Goal: Task Accomplishment & Management: Complete application form

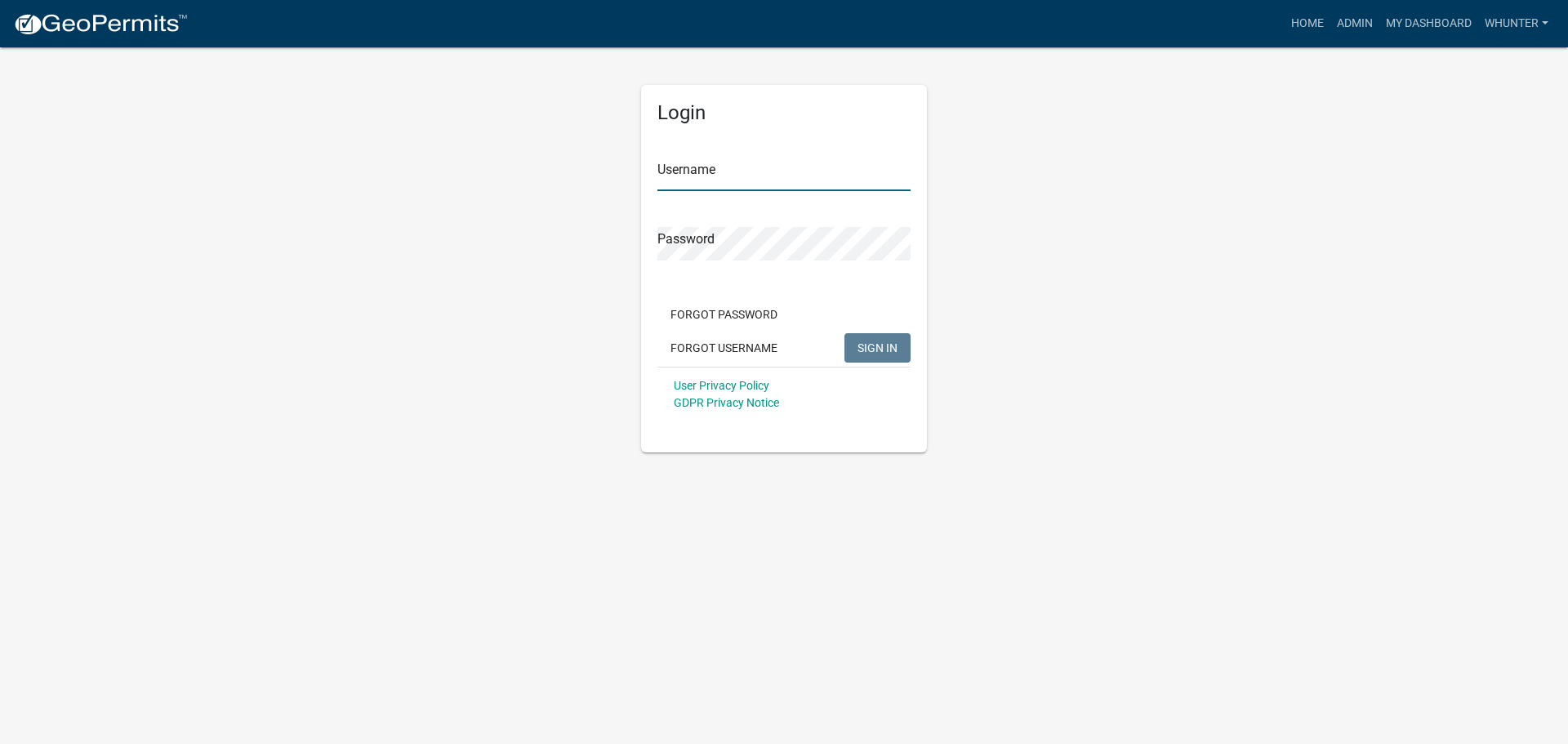
type input "whunter"
click at [864, 343] on span "SIGN IN" at bounding box center [878, 347] width 40 height 13
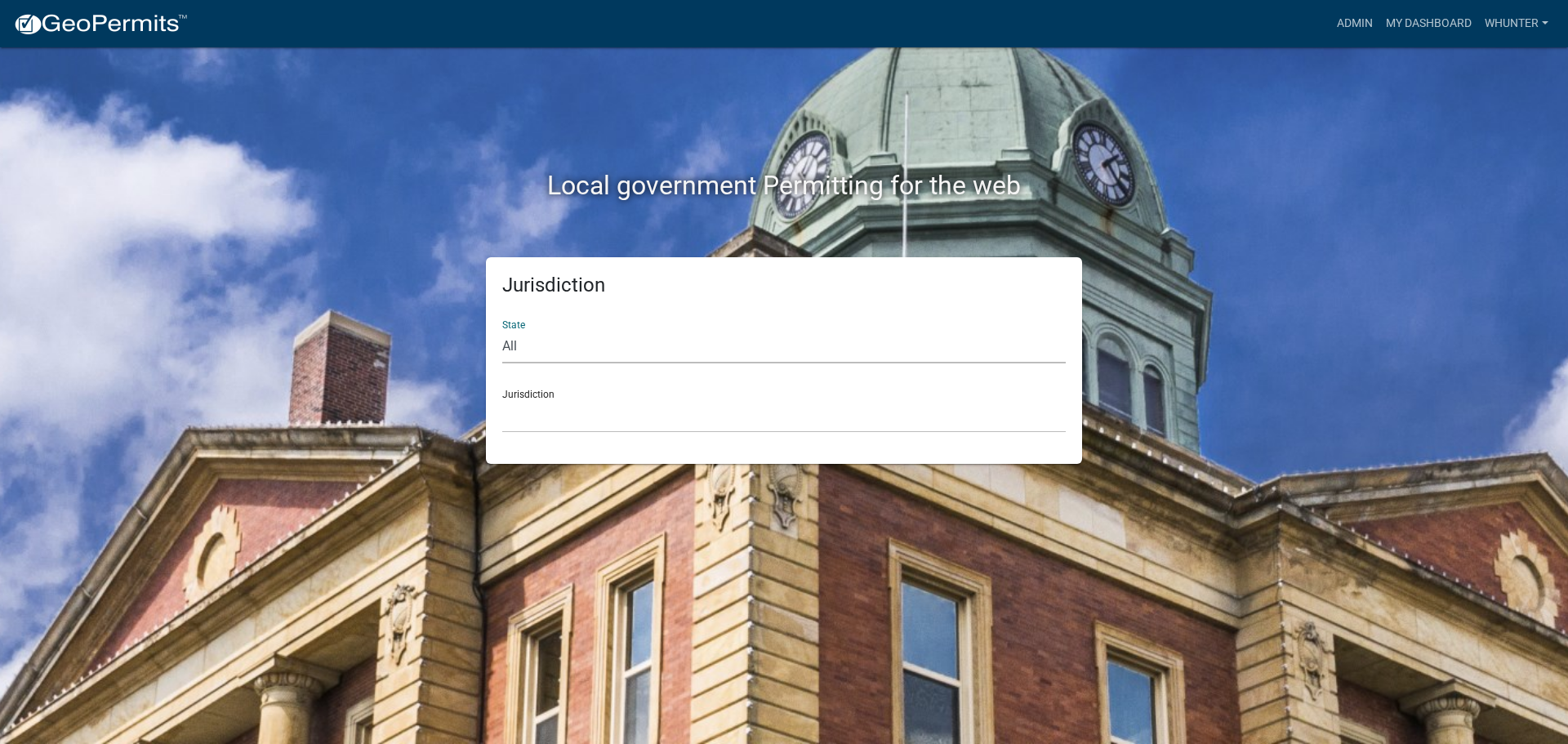
click at [904, 344] on select "All [US_STATE] [US_STATE] [US_STATE] [US_STATE] [US_STATE] [US_STATE] [US_STATE…" at bounding box center [784, 346] width 564 height 33
select select "[US_STATE]"
click at [503, 330] on select "All [US_STATE] [US_STATE] [US_STATE] [US_STATE] [US_STATE] [US_STATE] [US_STATE…" at bounding box center [784, 346] width 564 height 33
click at [829, 417] on select "[GEOGRAPHIC_DATA], [US_STATE][PERSON_NAME][GEOGRAPHIC_DATA], [US_STATE][PERSON_…" at bounding box center [784, 415] width 564 height 33
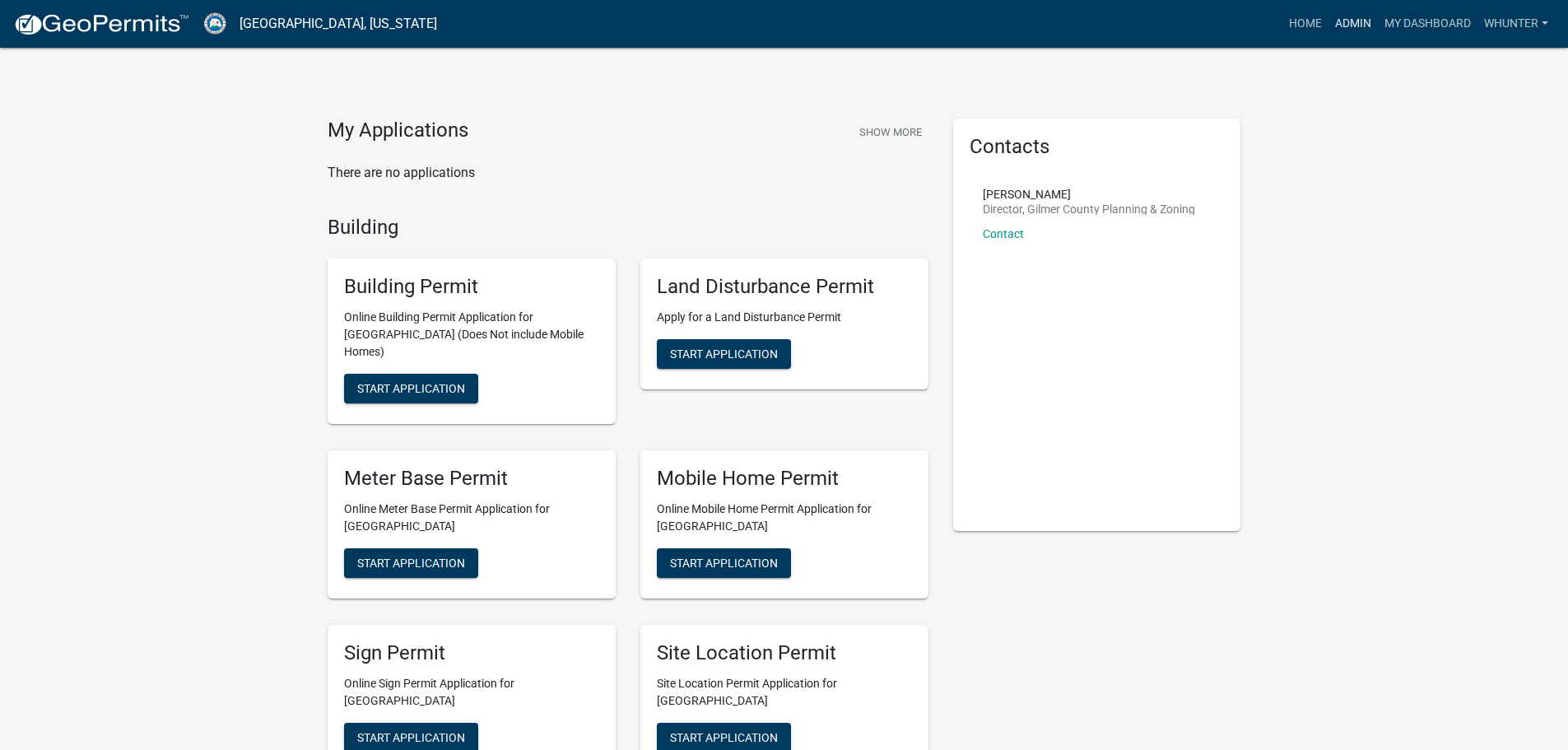
click at [1354, 23] on link "Admin" at bounding box center [1352, 24] width 50 height 32
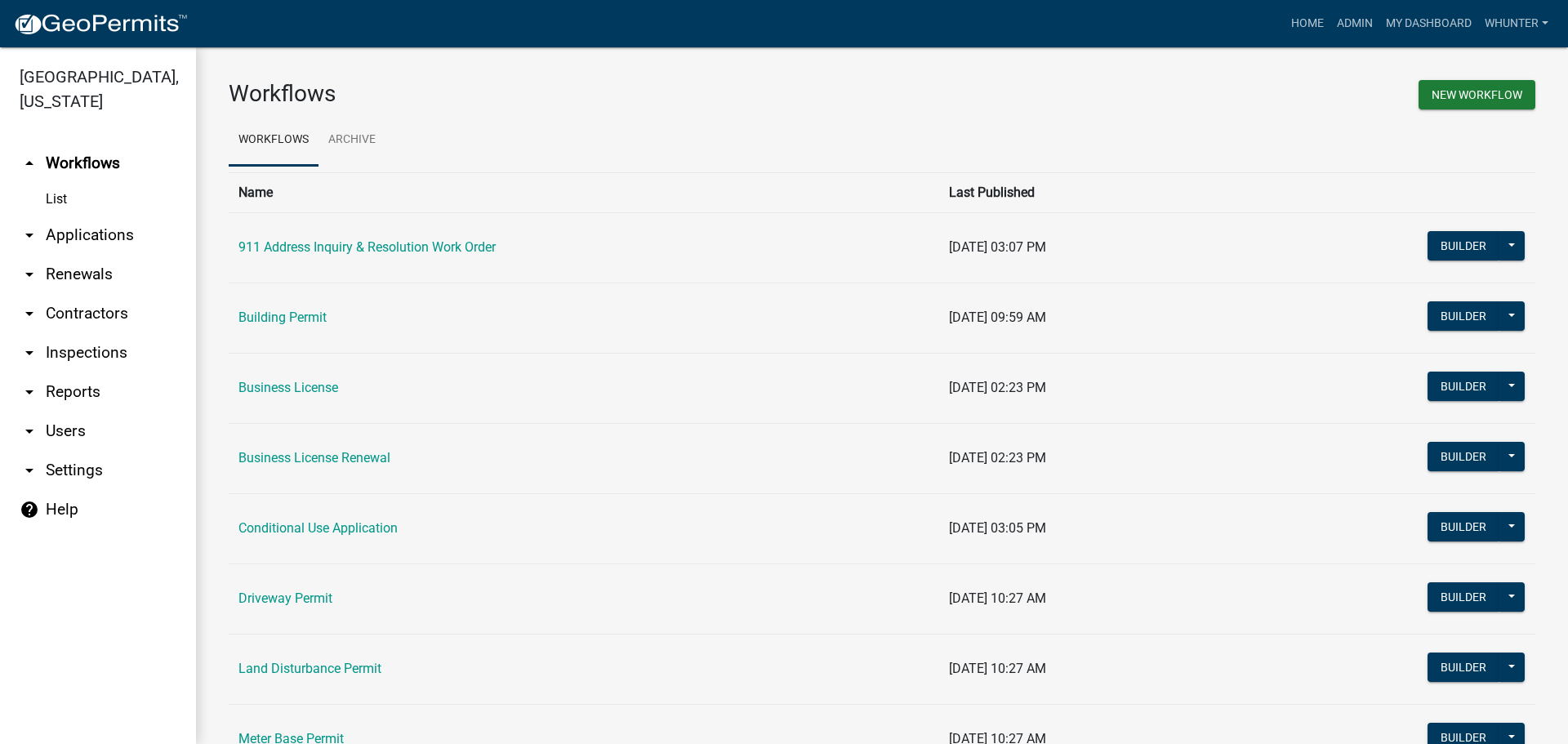
click at [113, 232] on link "arrow_drop_down Applications" at bounding box center [98, 235] width 196 height 40
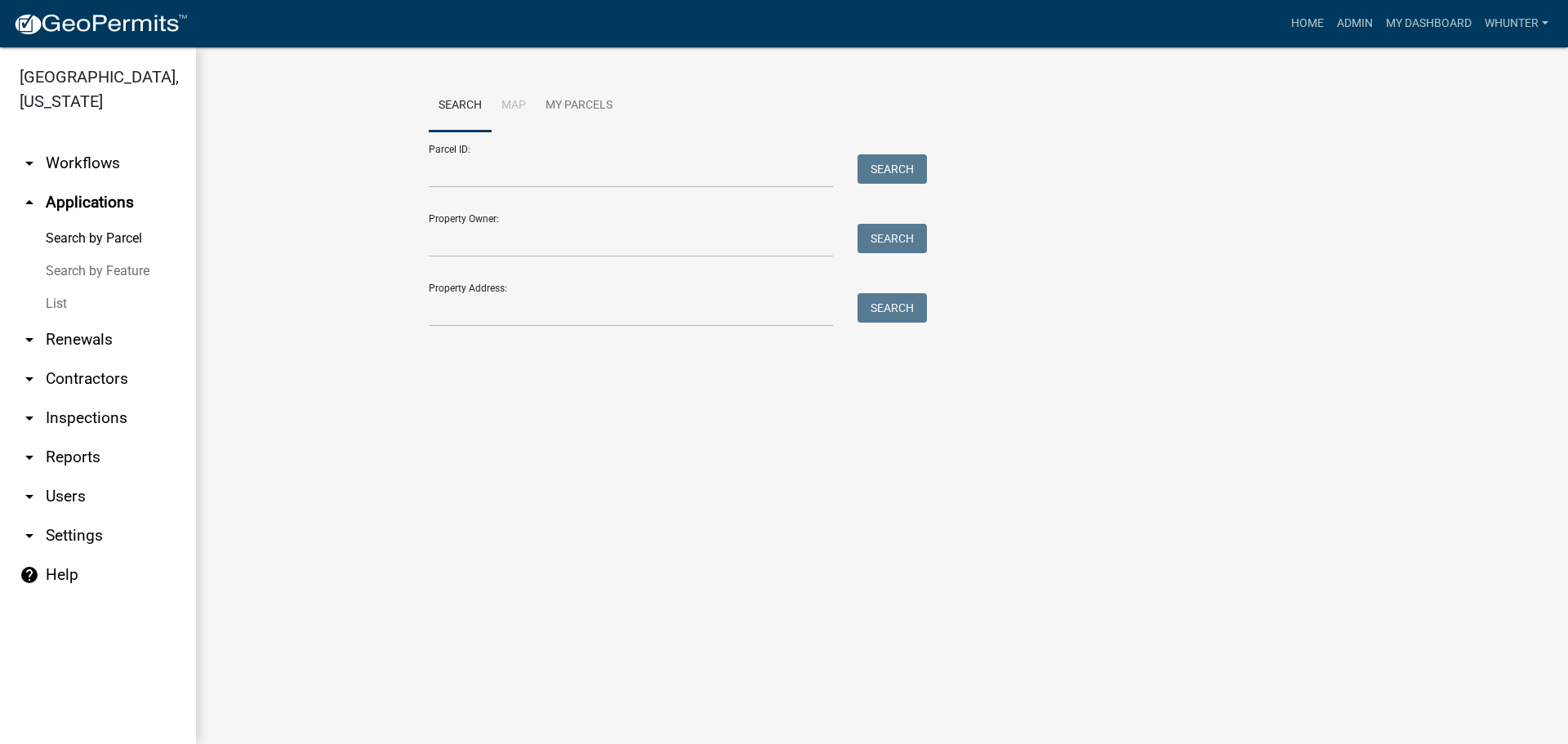
click at [76, 307] on link "List" at bounding box center [98, 304] width 196 height 32
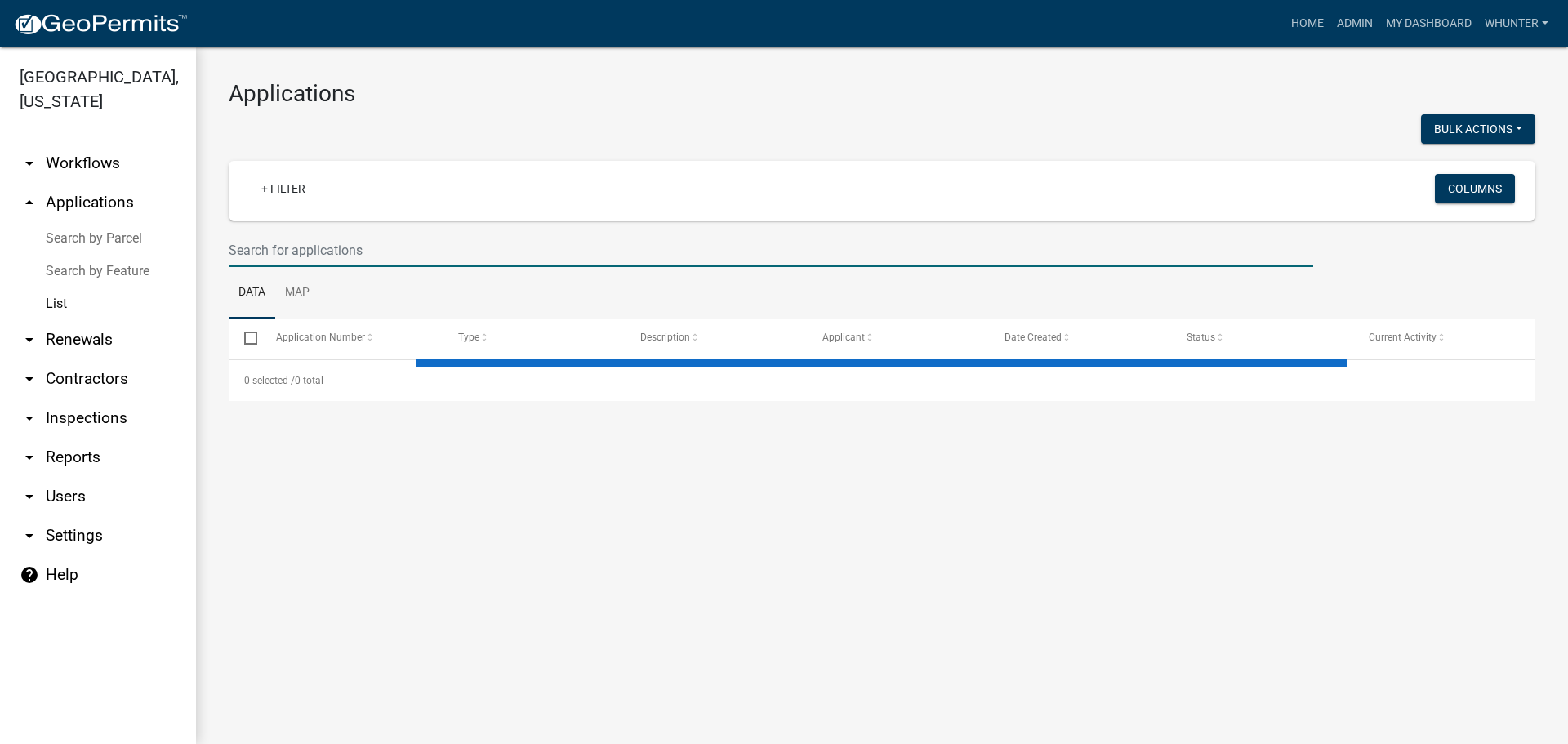
click at [397, 257] on input "text" at bounding box center [771, 250] width 1085 height 33
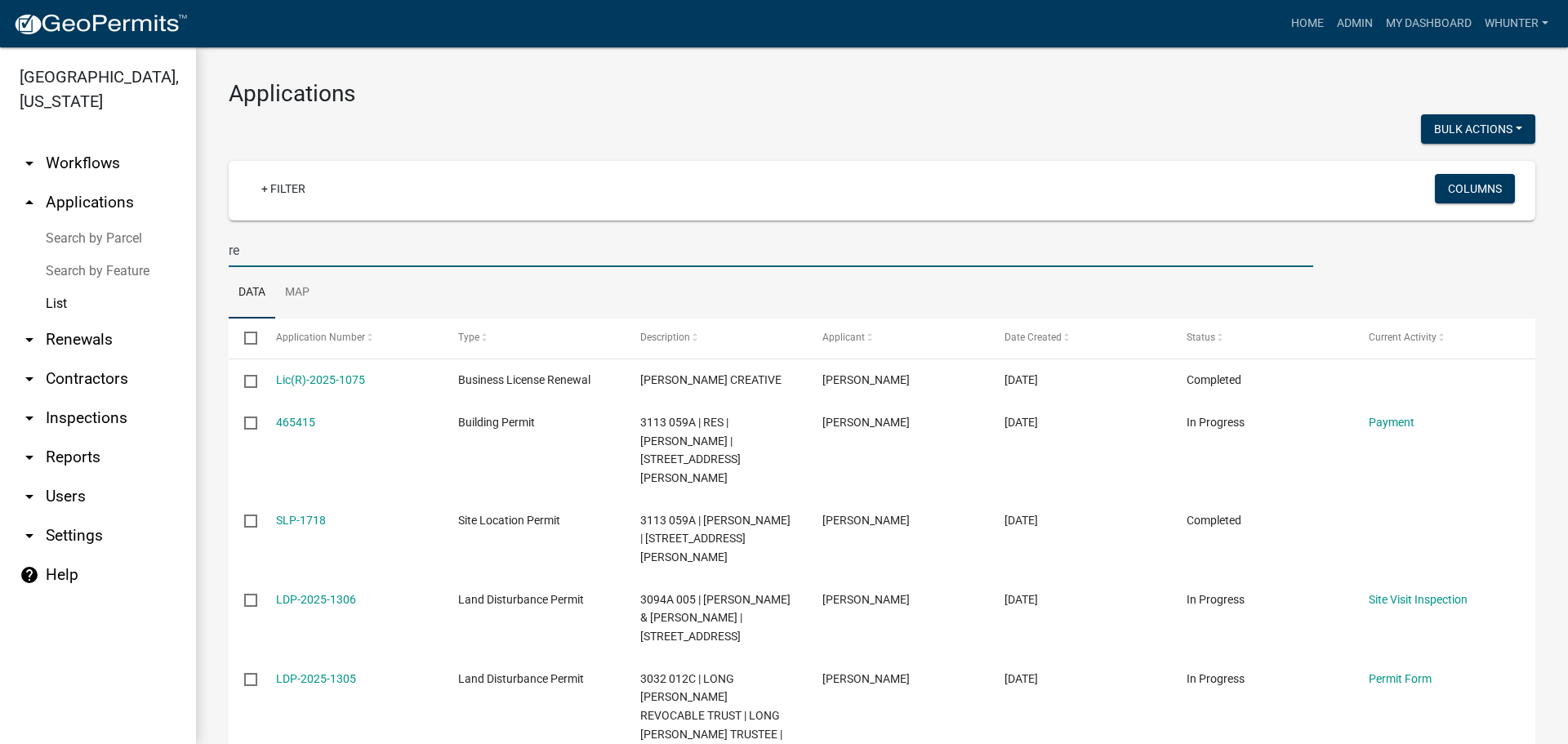
type input "r"
type input "[PERSON_NAME]"
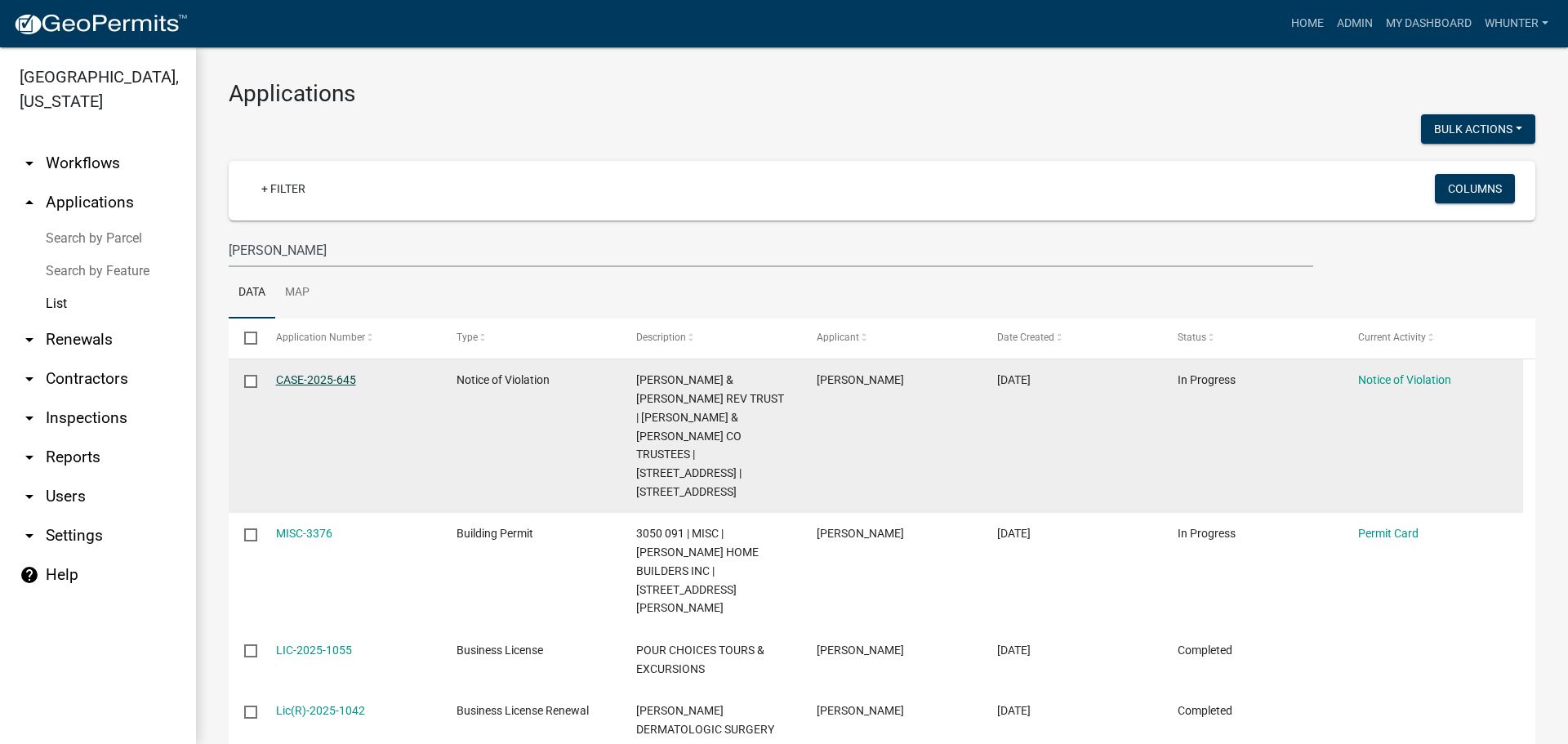
click at [337, 379] on link "CASE-2025-645" at bounding box center [316, 379] width 80 height 13
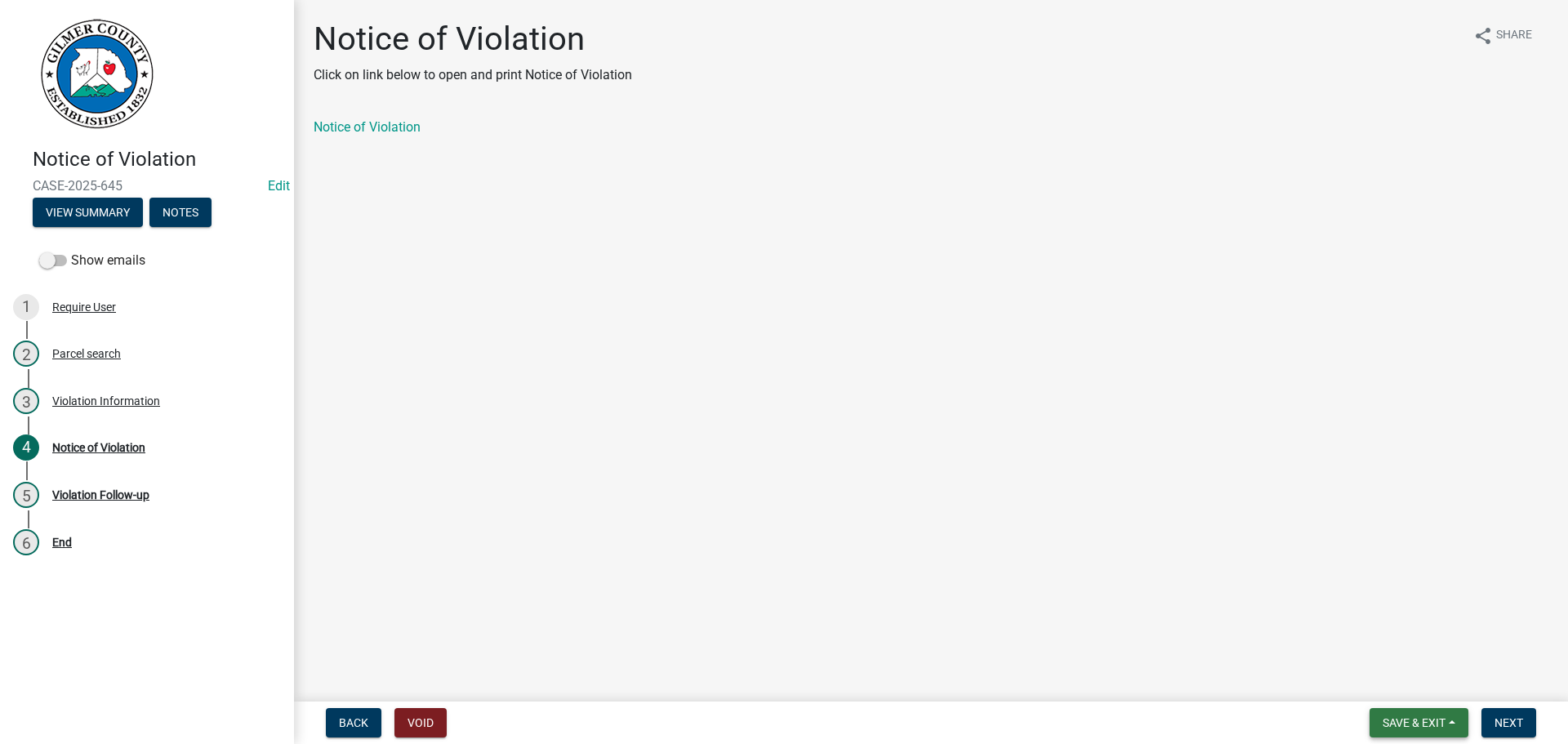
click at [1447, 732] on button "Save & Exit" at bounding box center [1420, 722] width 99 height 30
click at [1398, 683] on button "Save & Exit" at bounding box center [1403, 680] width 130 height 40
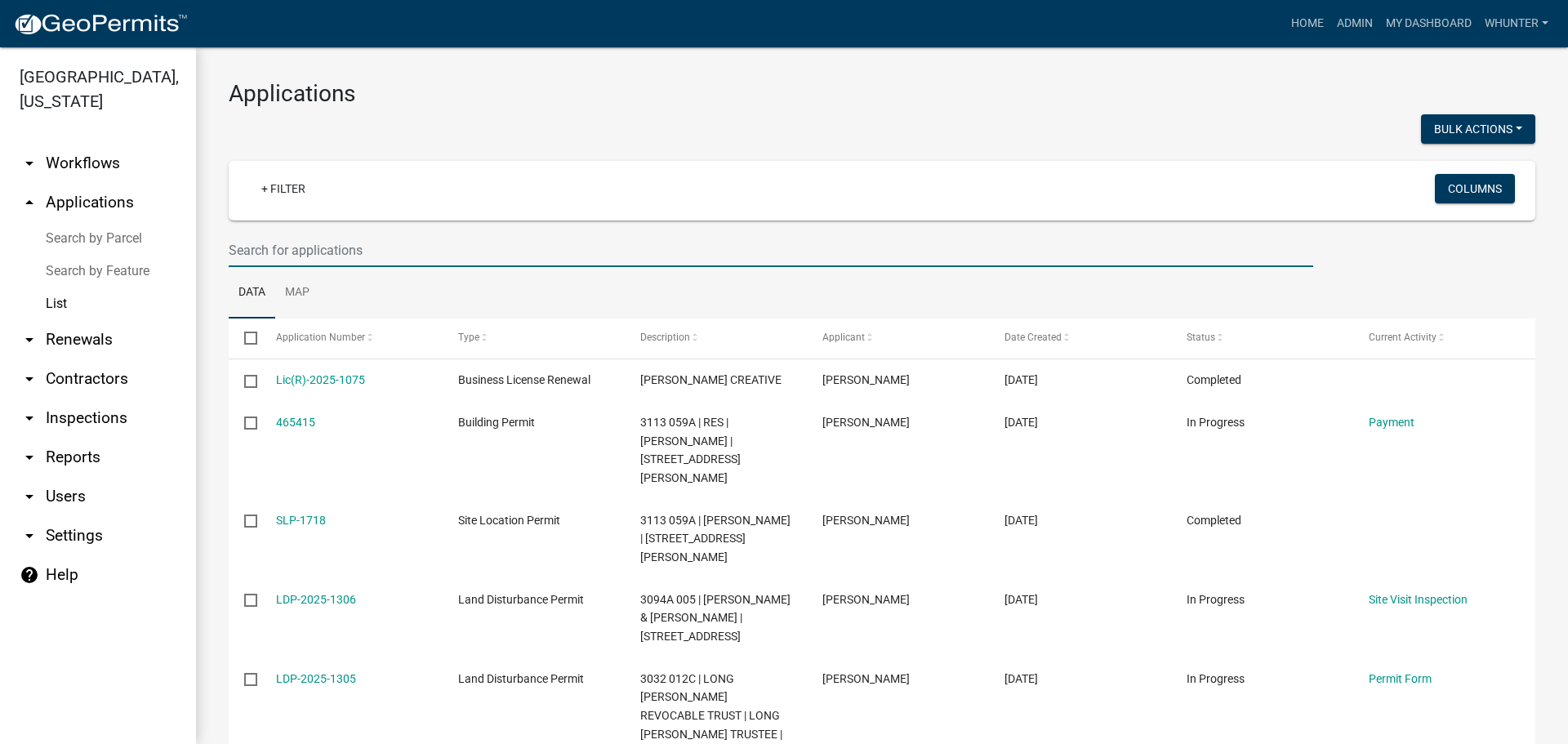
click at [415, 254] on input "text" at bounding box center [771, 250] width 1085 height 33
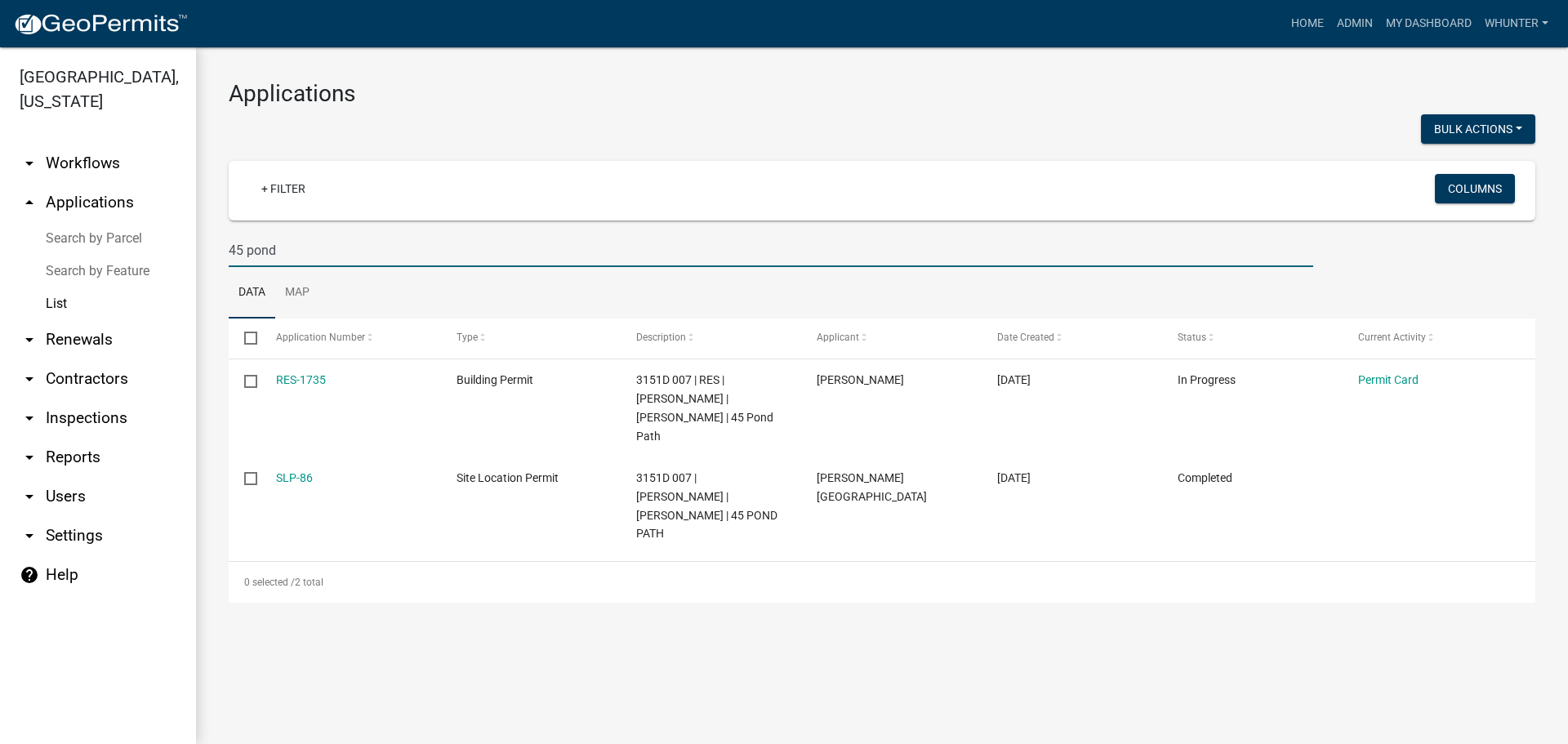
type input "45 pond"
click at [1304, 31] on link "Home" at bounding box center [1307, 23] width 46 height 31
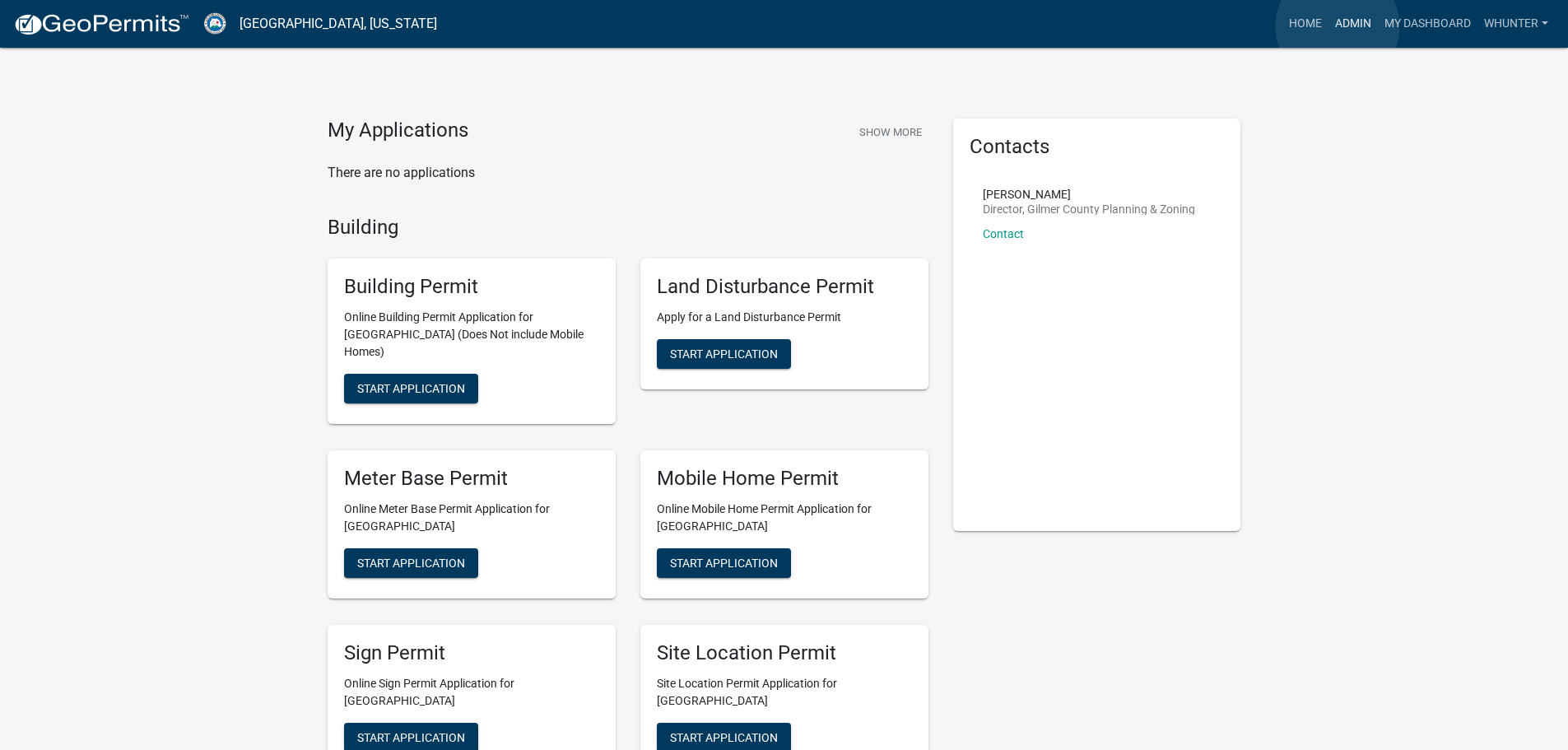
click at [1337, 26] on link "Admin" at bounding box center [1352, 24] width 50 height 32
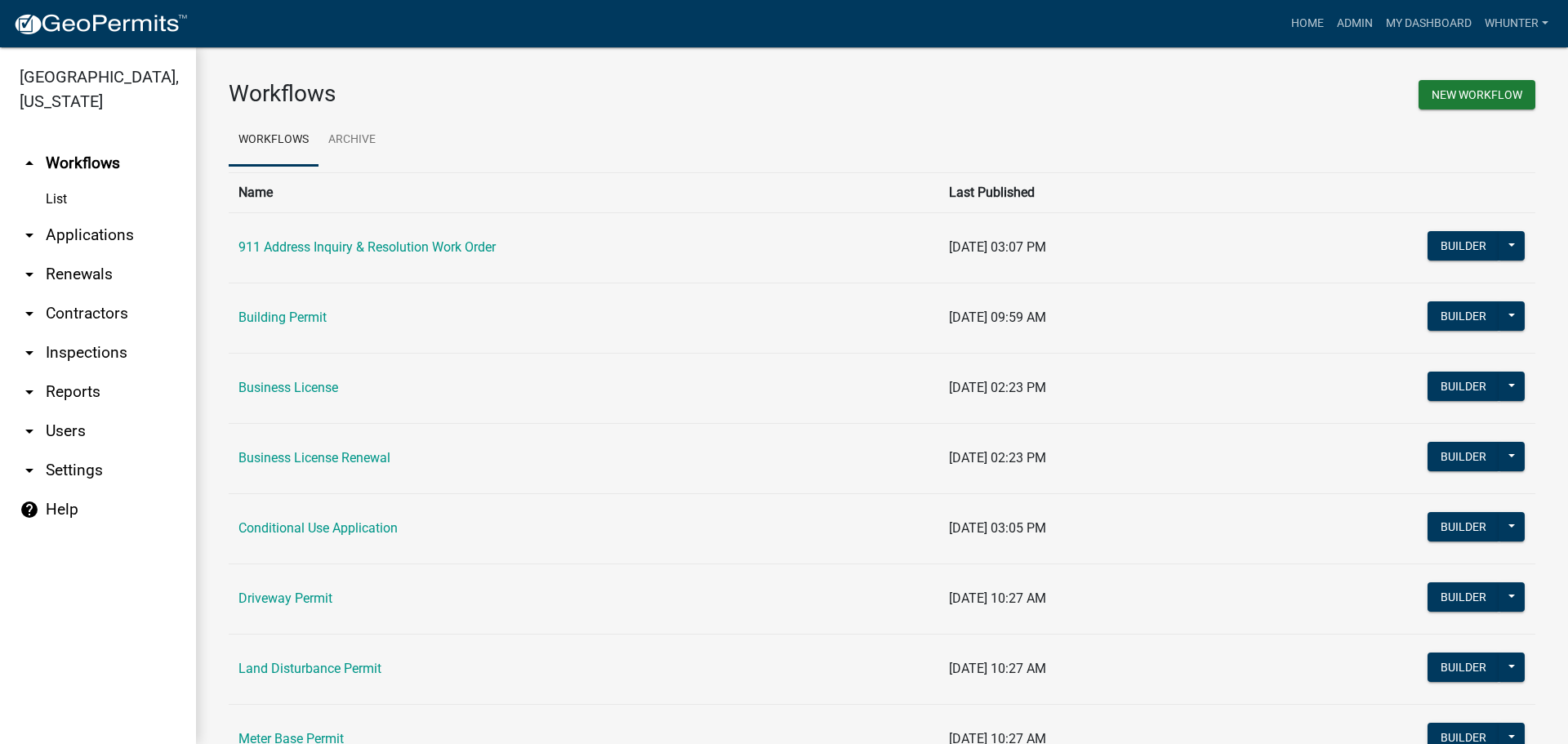
click at [111, 236] on link "arrow_drop_down Applications" at bounding box center [98, 235] width 196 height 40
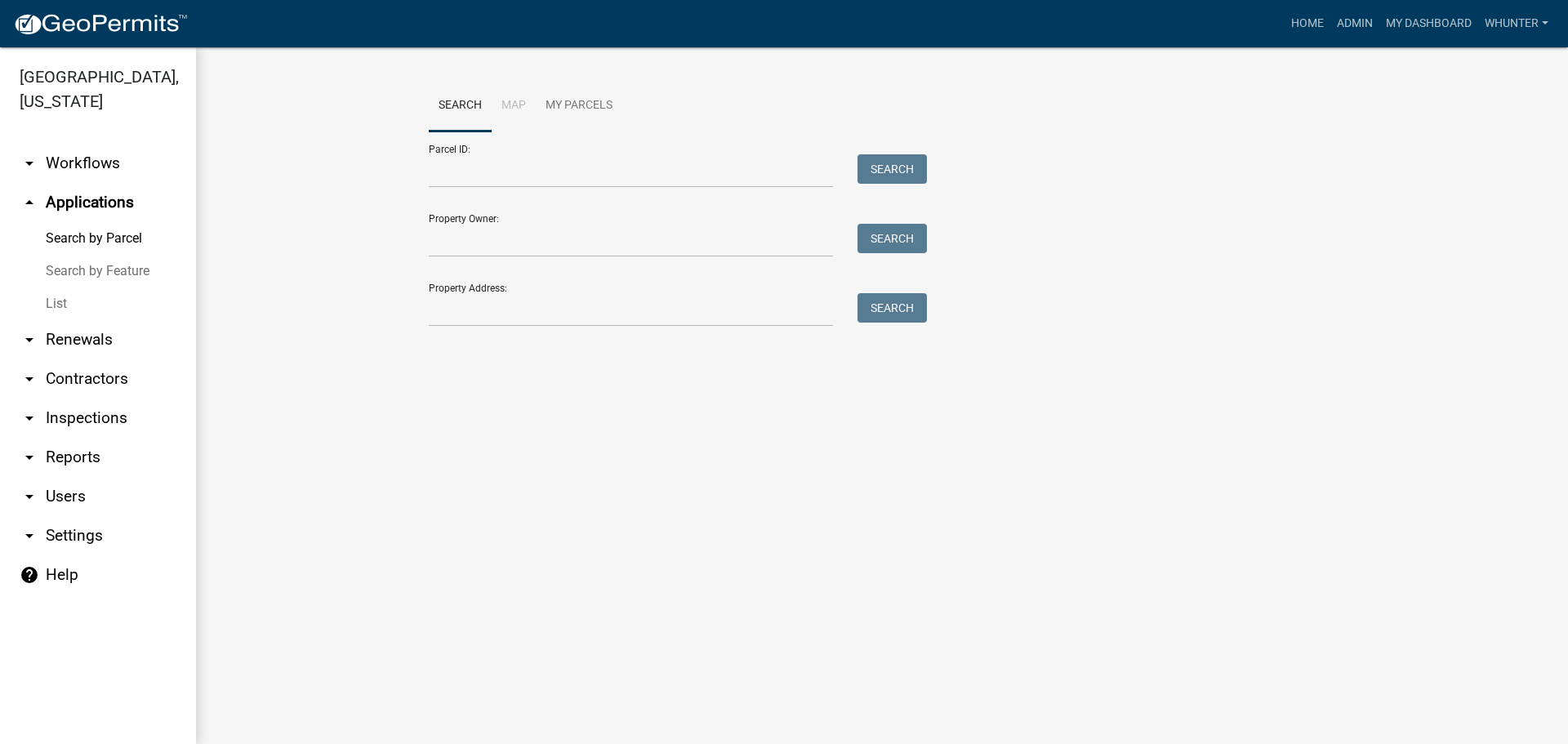
click at [87, 304] on link "List" at bounding box center [98, 304] width 196 height 32
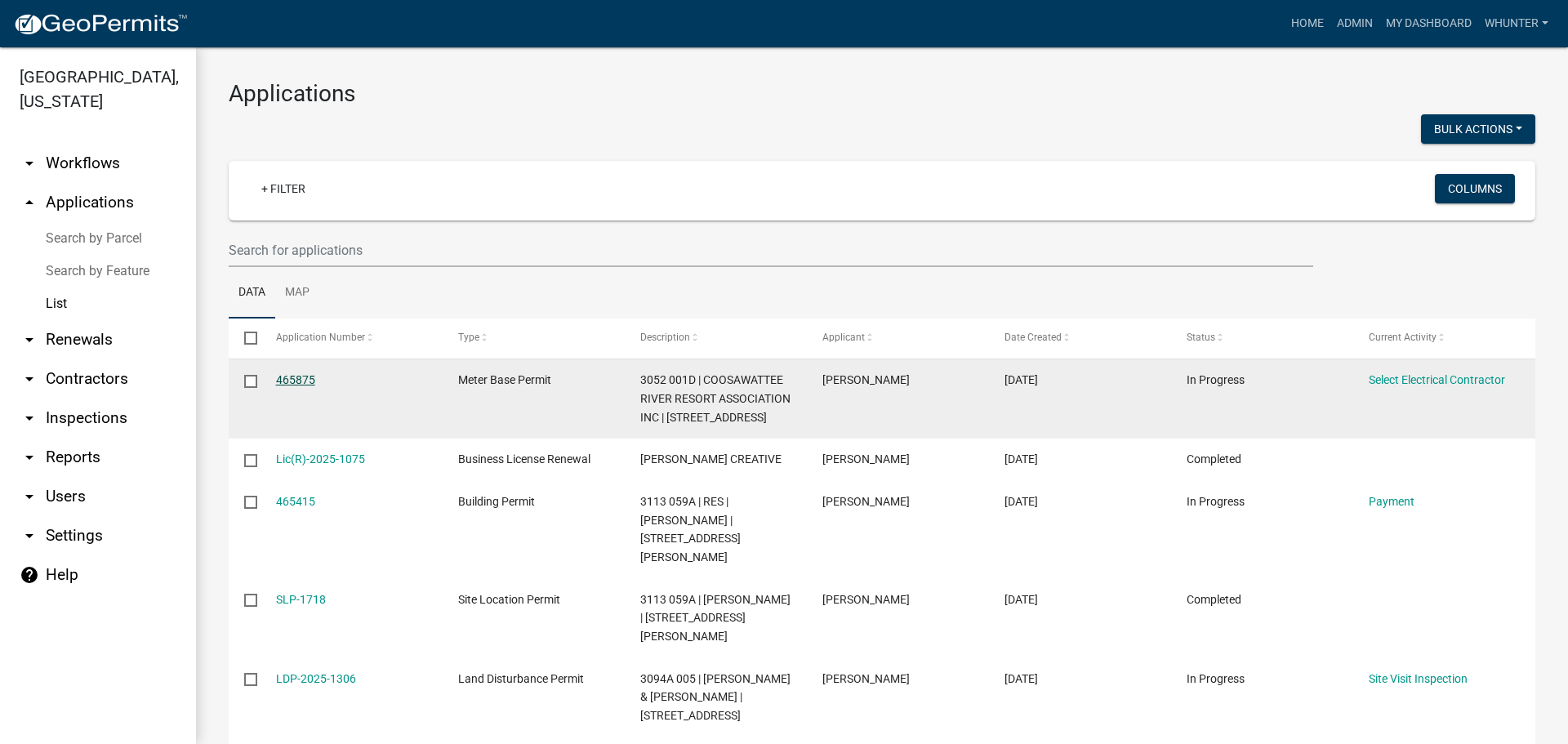
click at [293, 379] on link "465875" at bounding box center [296, 379] width 40 height 13
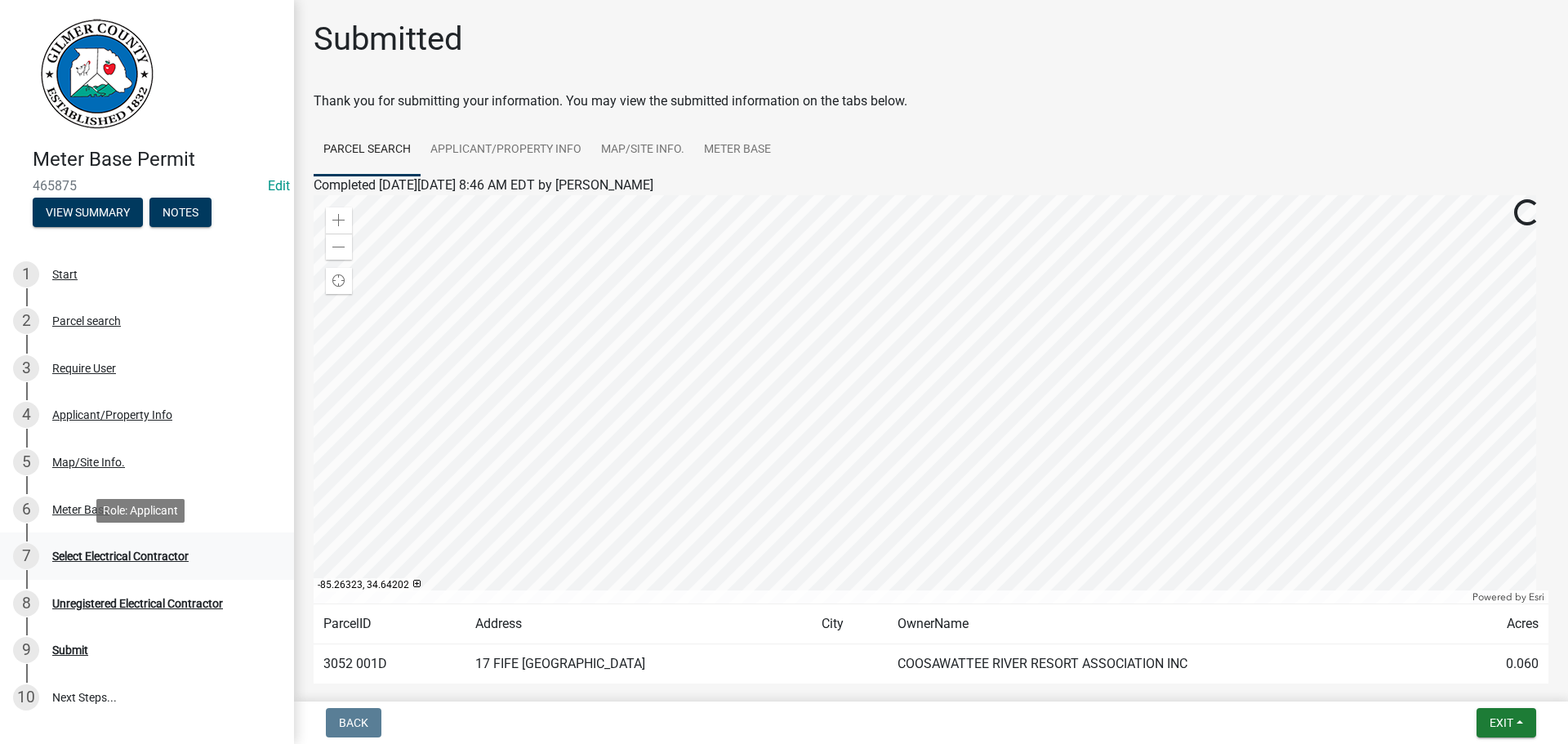
click at [162, 562] on div "Select Electrical Contractor" at bounding box center [120, 555] width 137 height 12
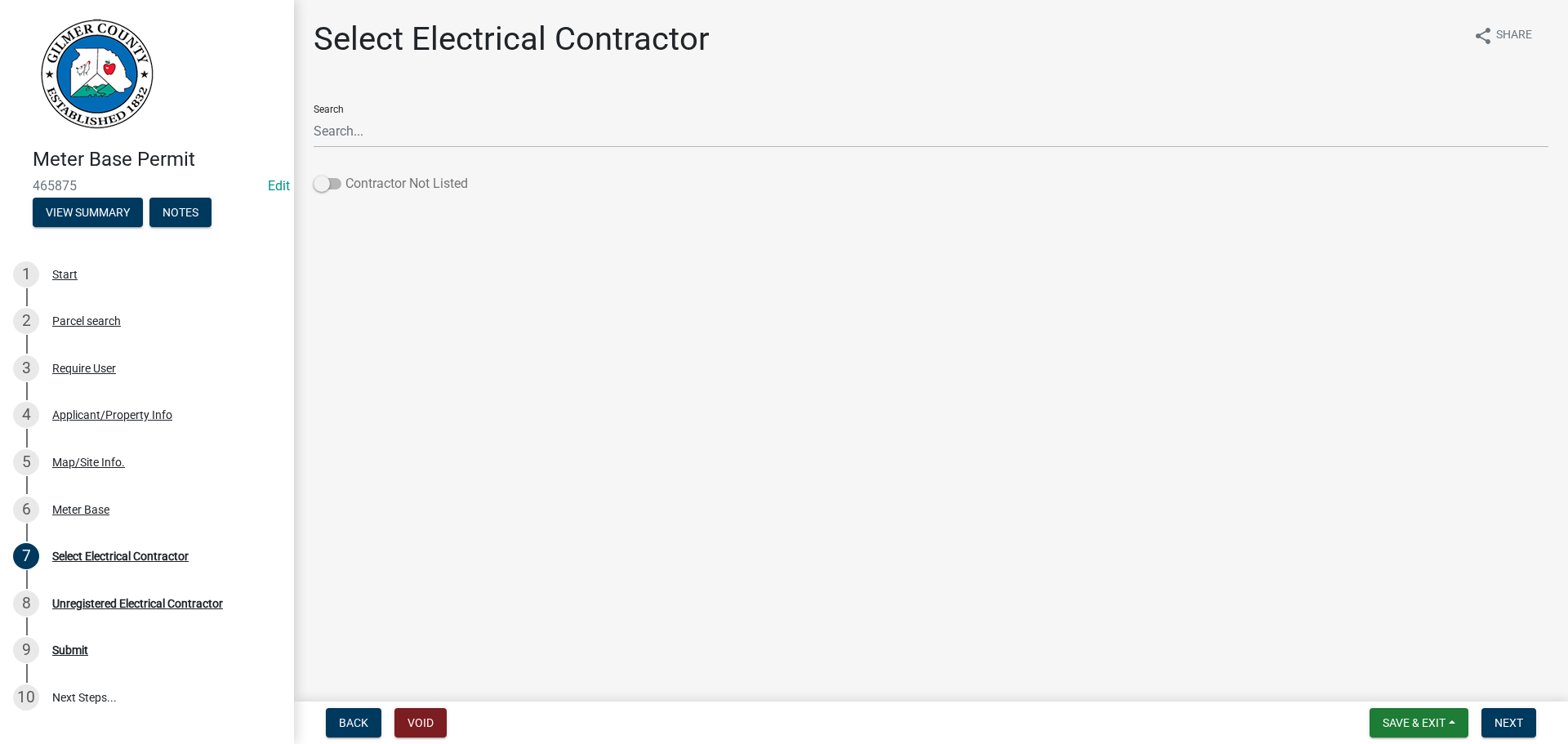
click at [453, 179] on label "Contractor Not Listed" at bounding box center [391, 184] width 155 height 20
click at [345, 174] on input "Contractor Not Listed" at bounding box center [345, 174] width 0 height 0
click at [1505, 716] on span "Next" at bounding box center [1510, 722] width 29 height 13
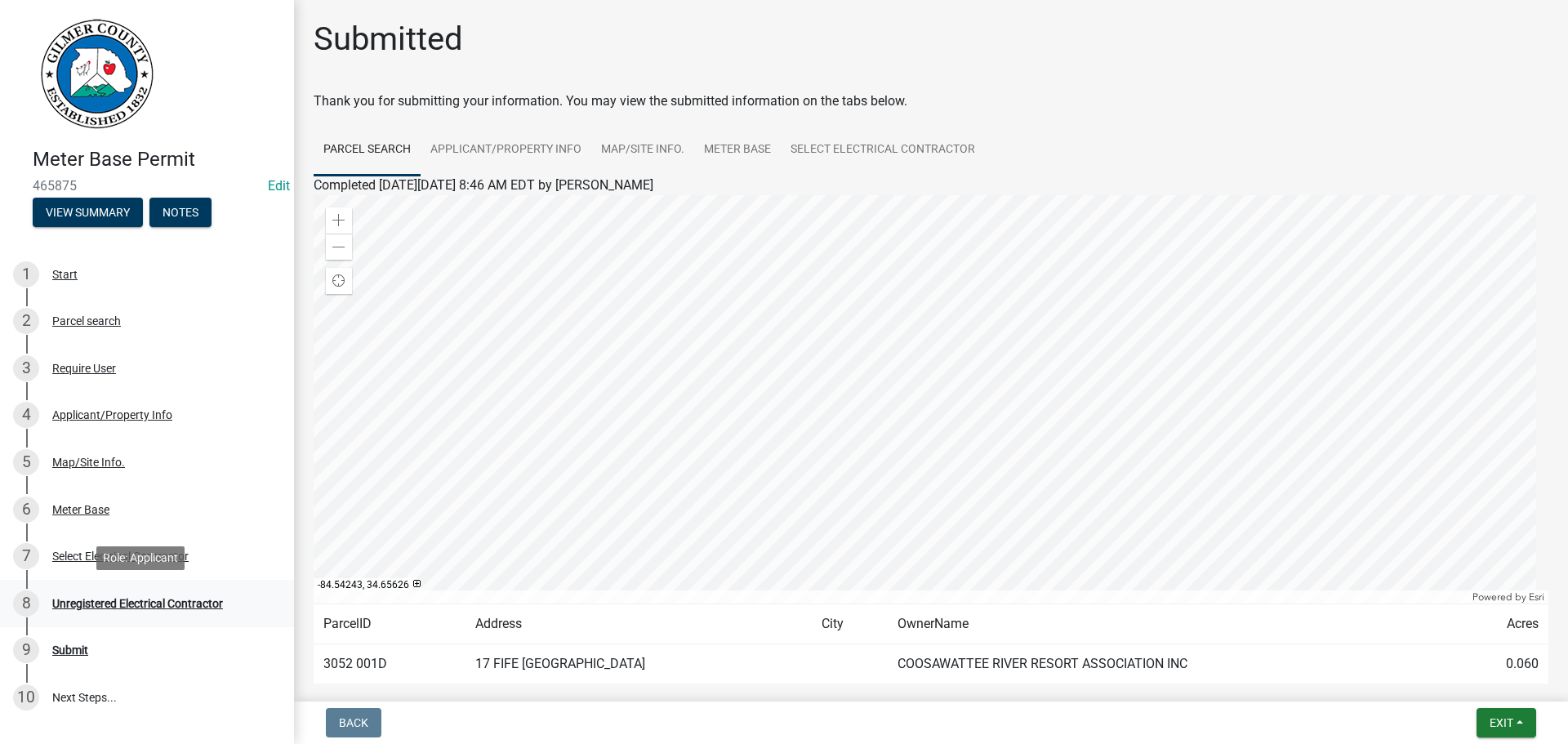
click at [208, 610] on div "8 Unregistered Electrical Contractor" at bounding box center [140, 603] width 254 height 26
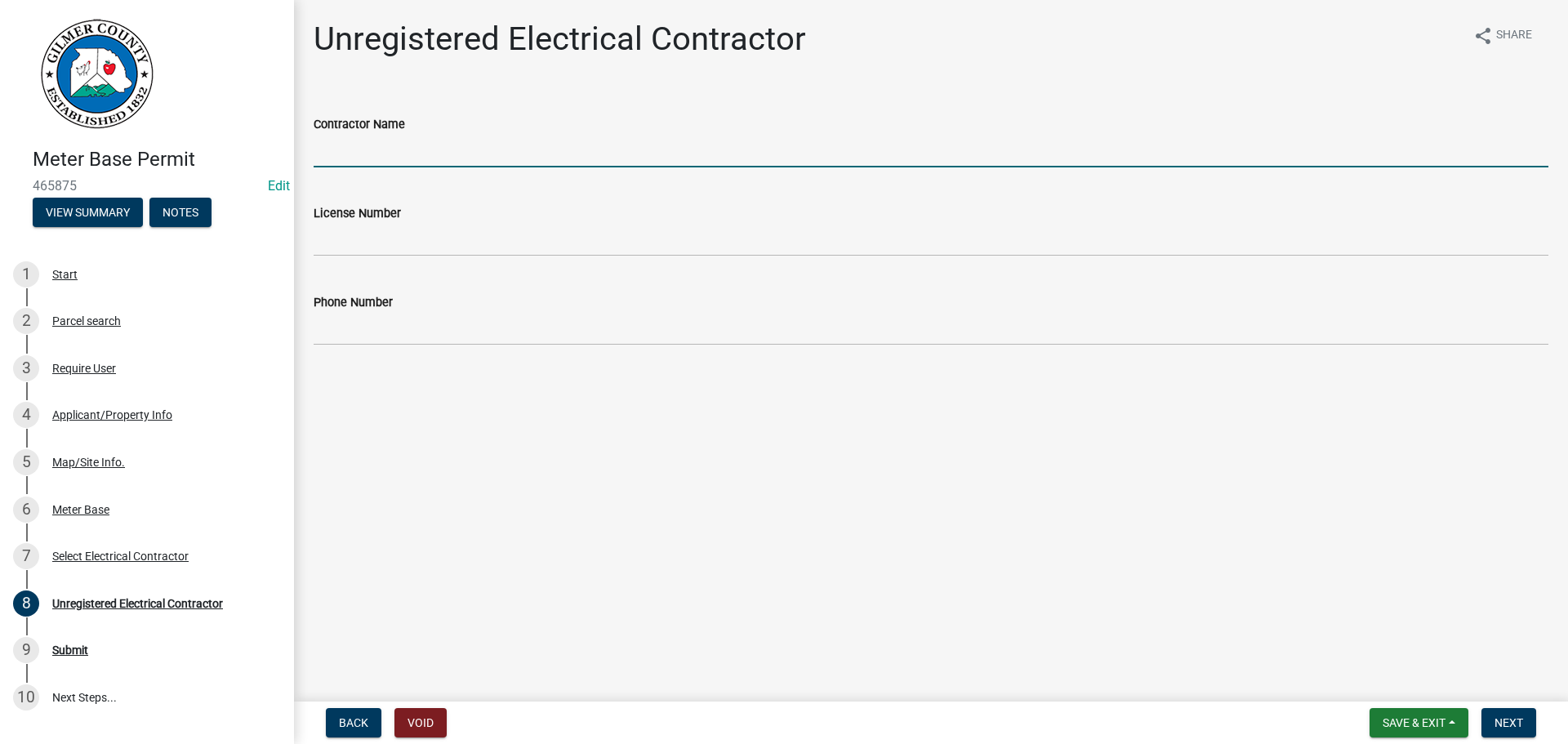
drag, startPoint x: 538, startPoint y: 162, endPoint x: 556, endPoint y: 158, distance: 18.4
click at [539, 160] on input "Contractor Name" at bounding box center [931, 150] width 1235 height 33
type input "[PERSON_NAME]"
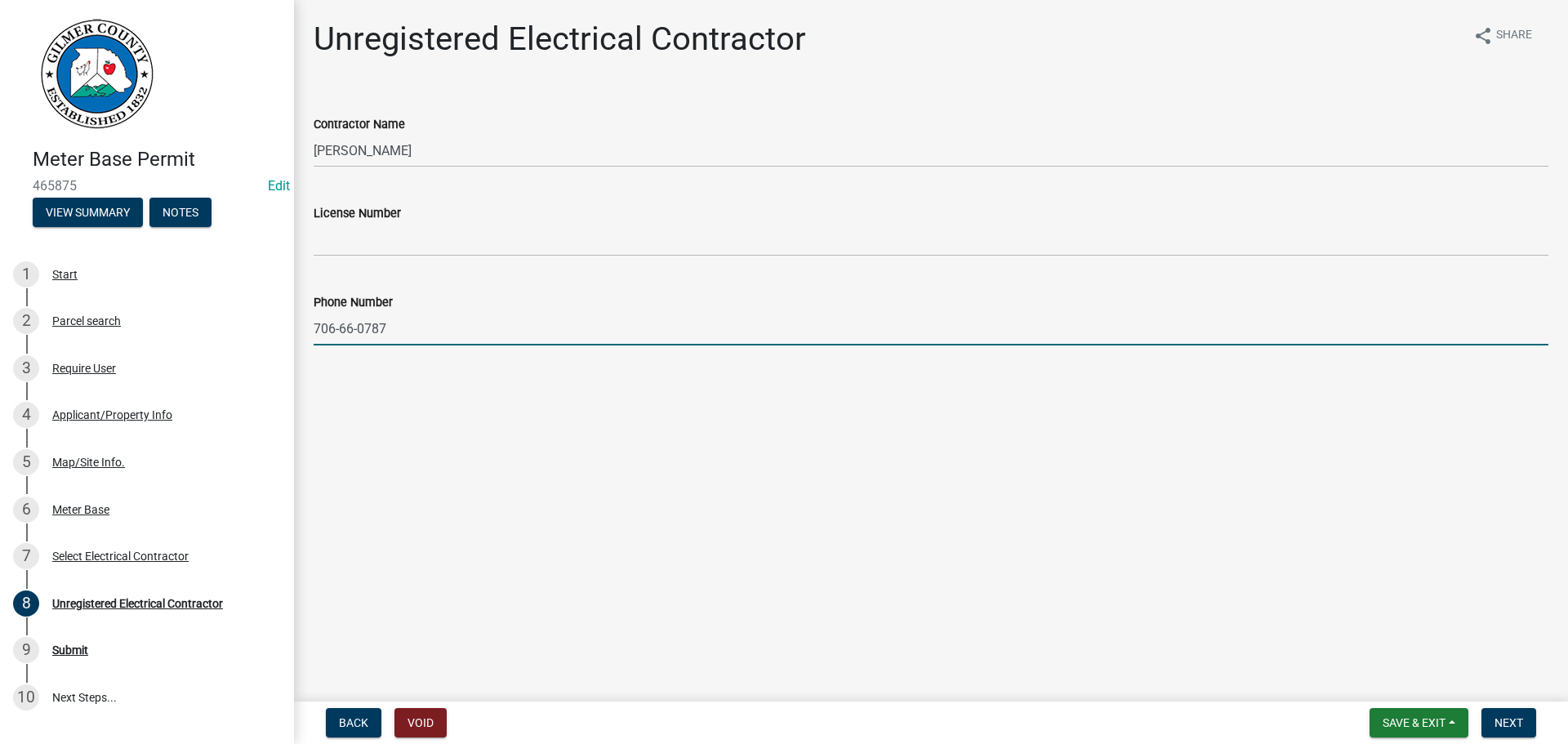
type input "706-66-0787"
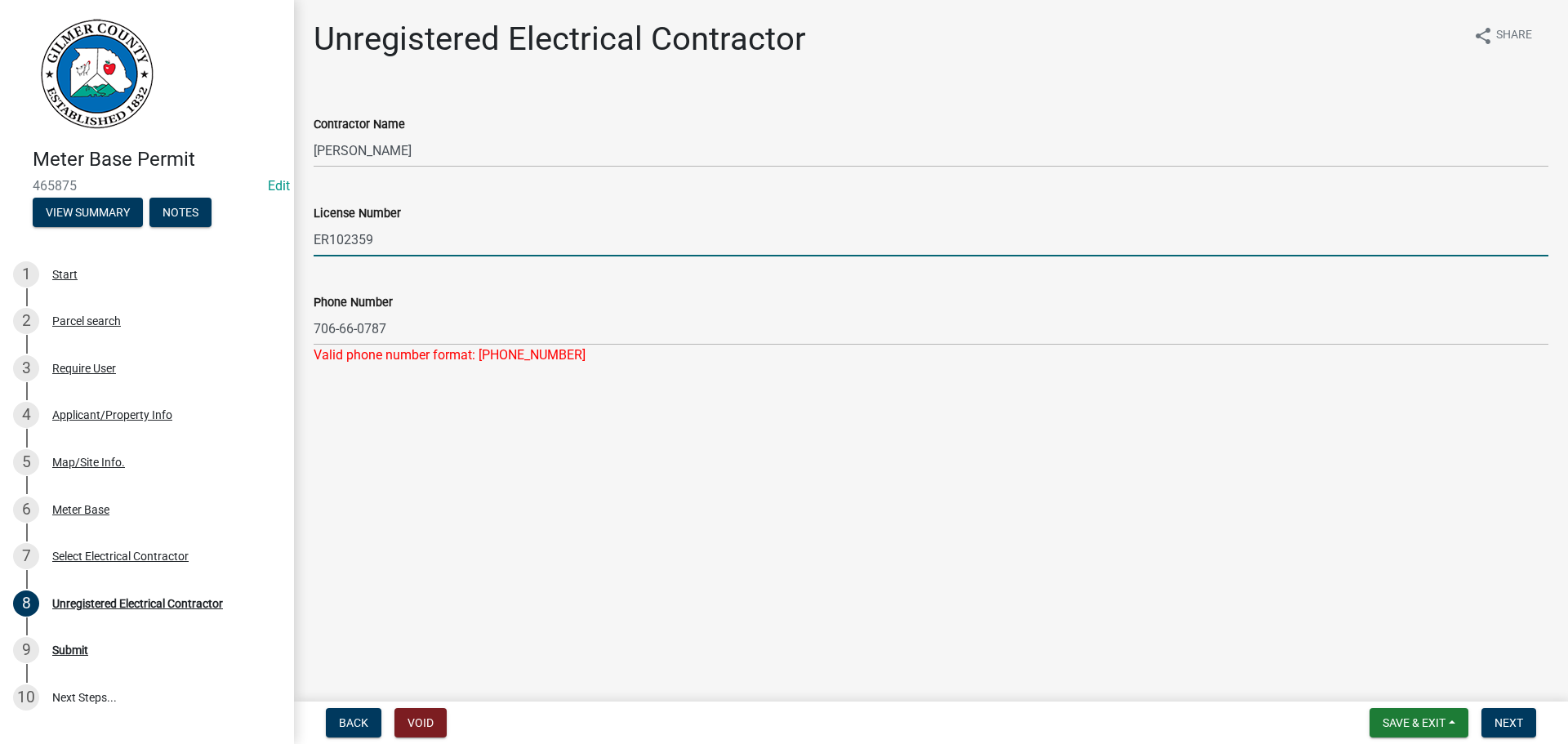
type input "ER102359"
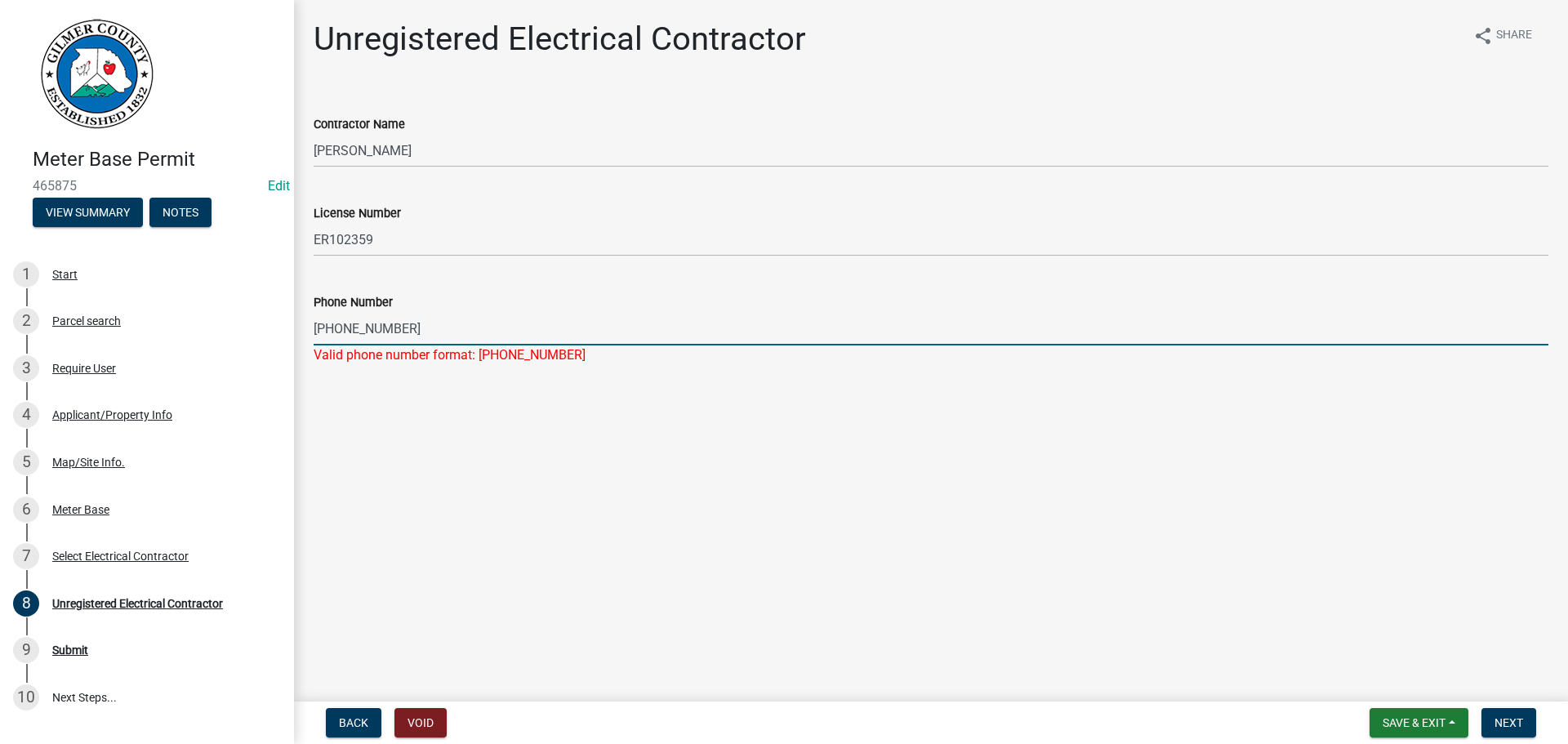
type input "[PHONE_NUMBER]"
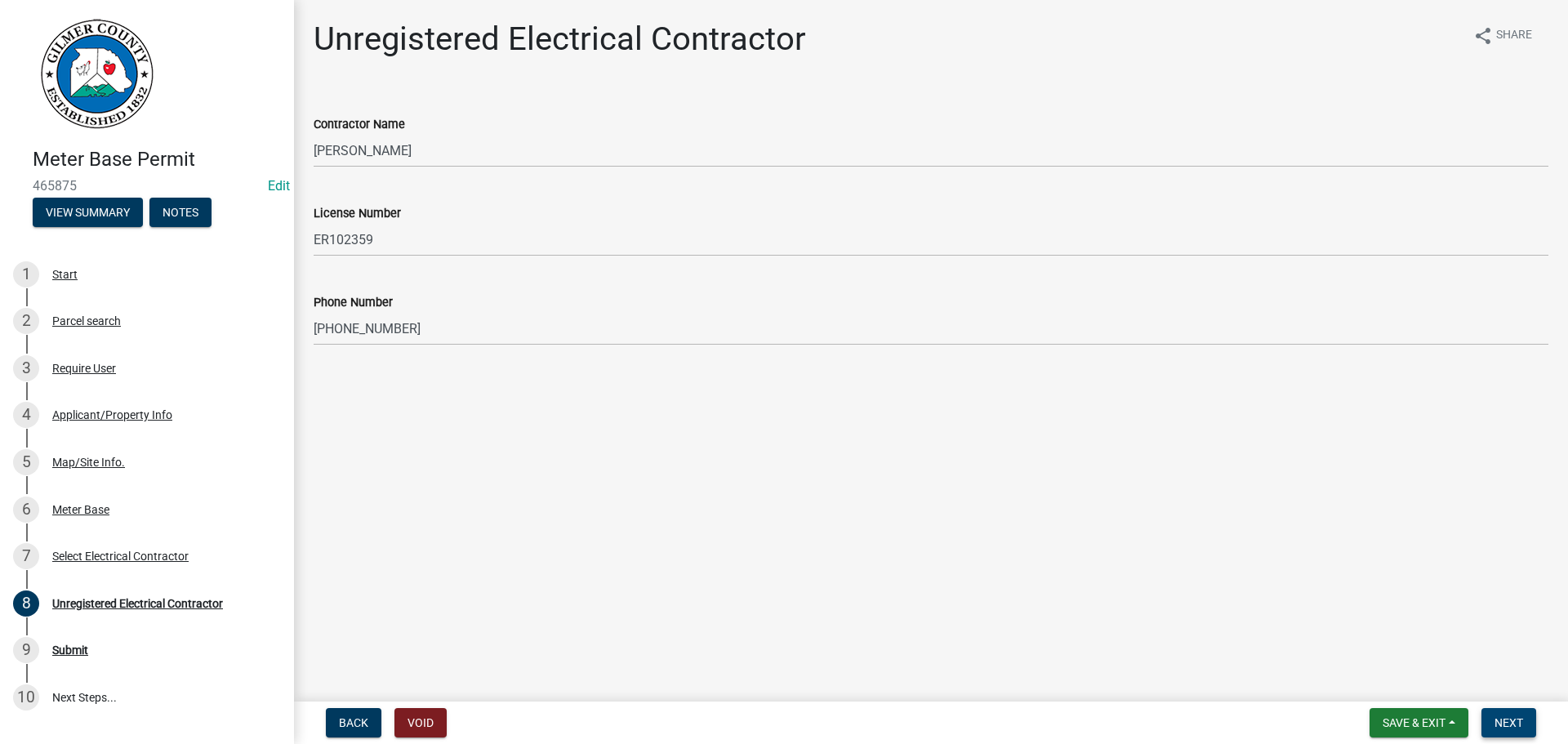
click at [1509, 718] on span "Next" at bounding box center [1510, 722] width 29 height 13
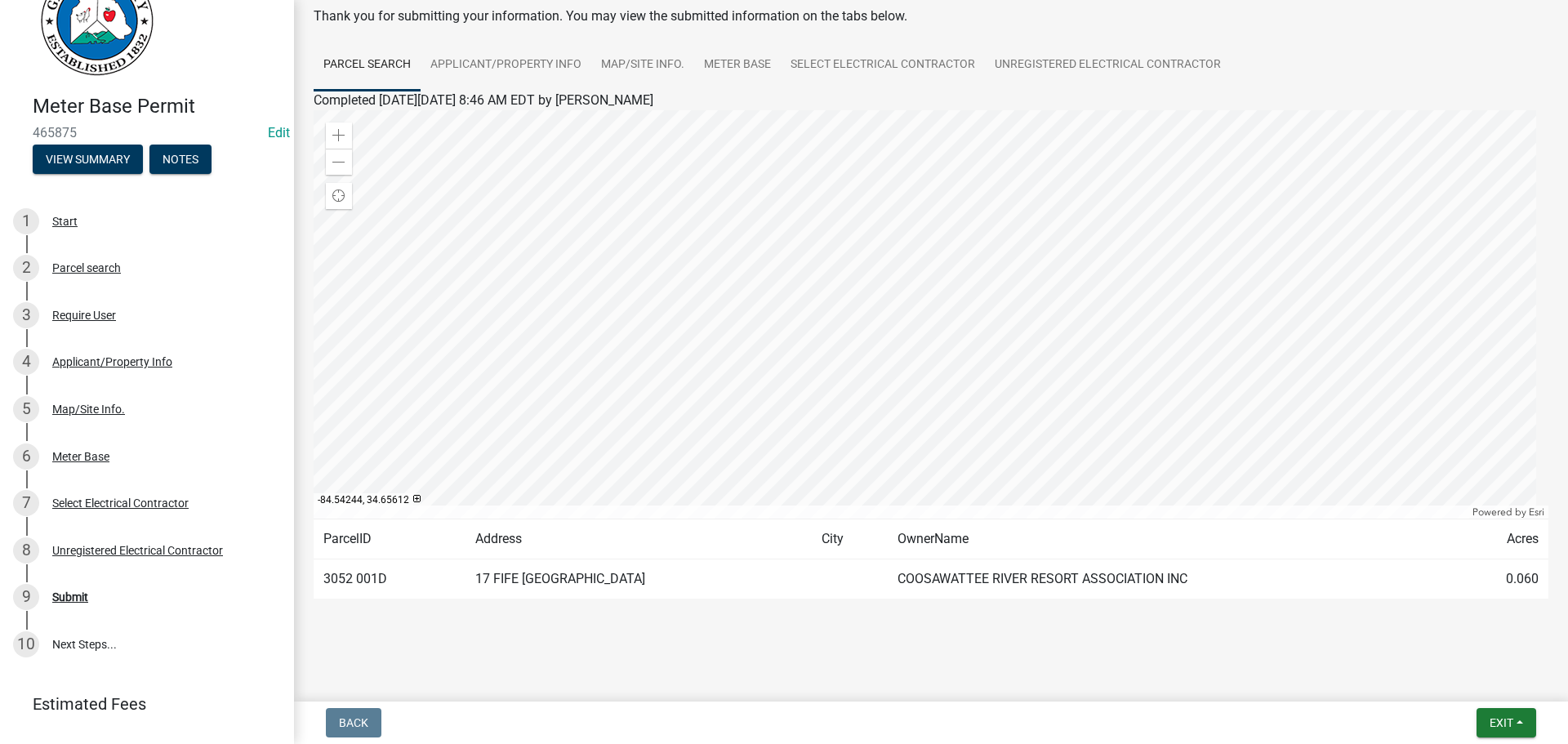
scroll to position [82, 0]
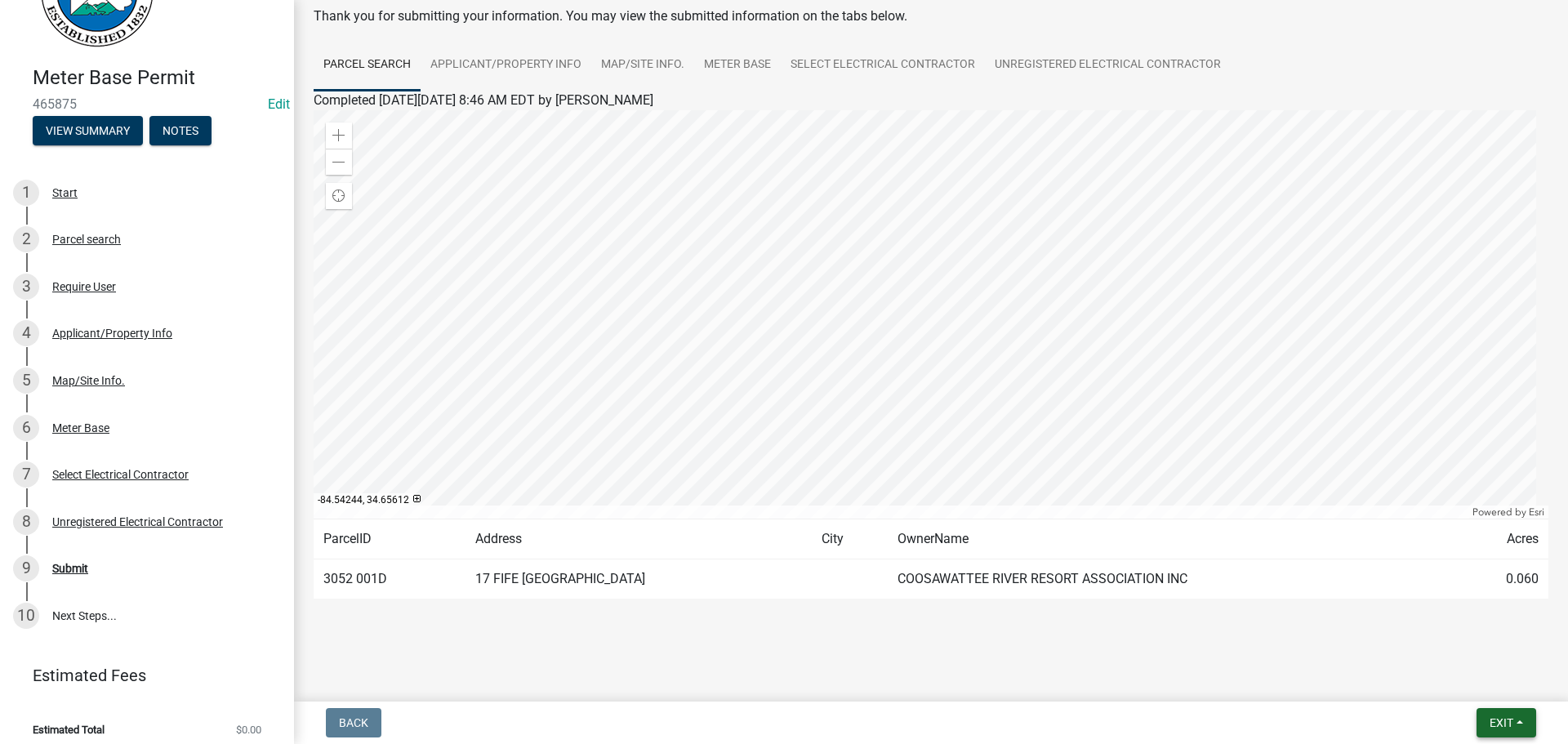
click at [1510, 725] on span "Exit" at bounding box center [1501, 722] width 23 height 13
click at [111, 546] on link "9 Submit" at bounding box center [147, 569] width 294 height 48
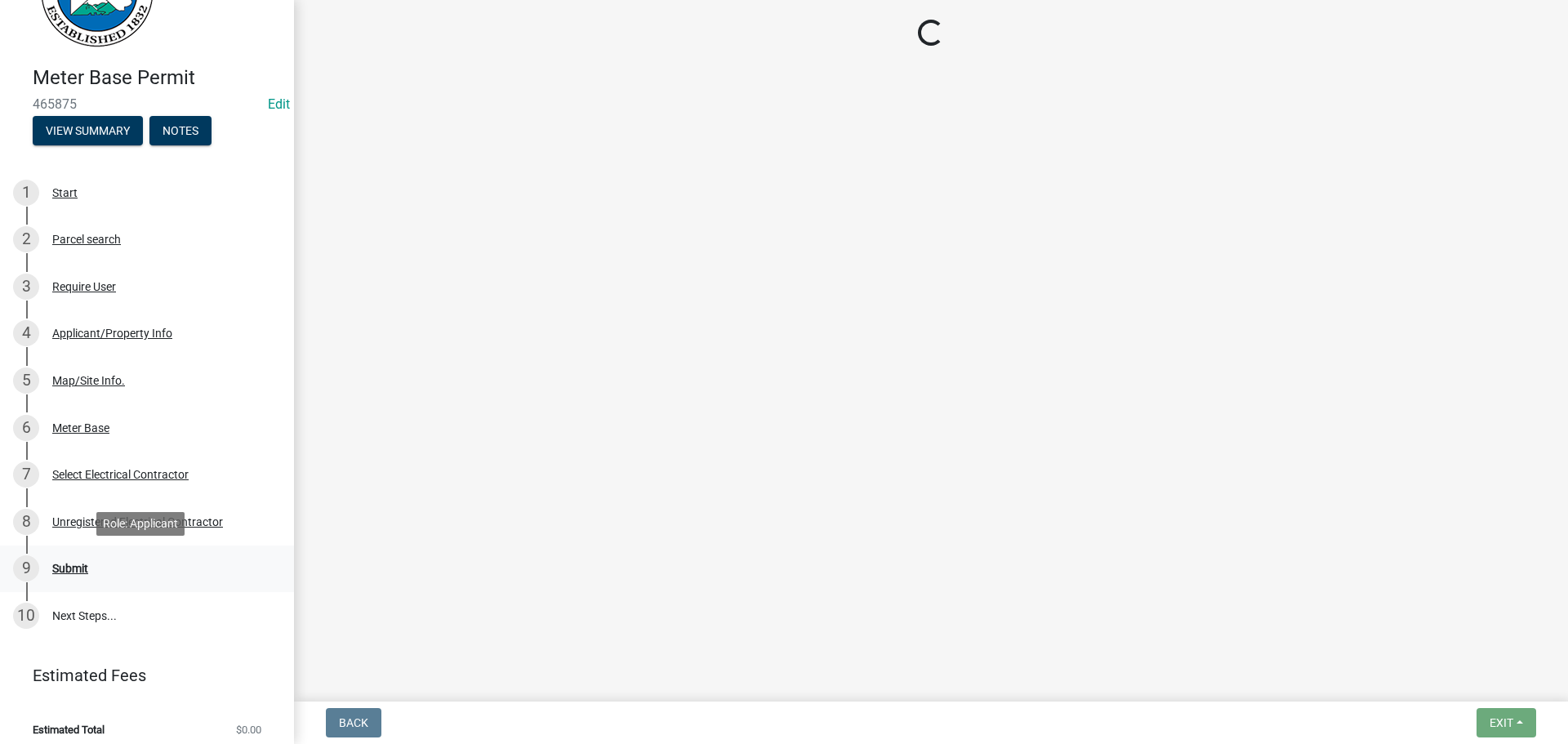
scroll to position [0, 0]
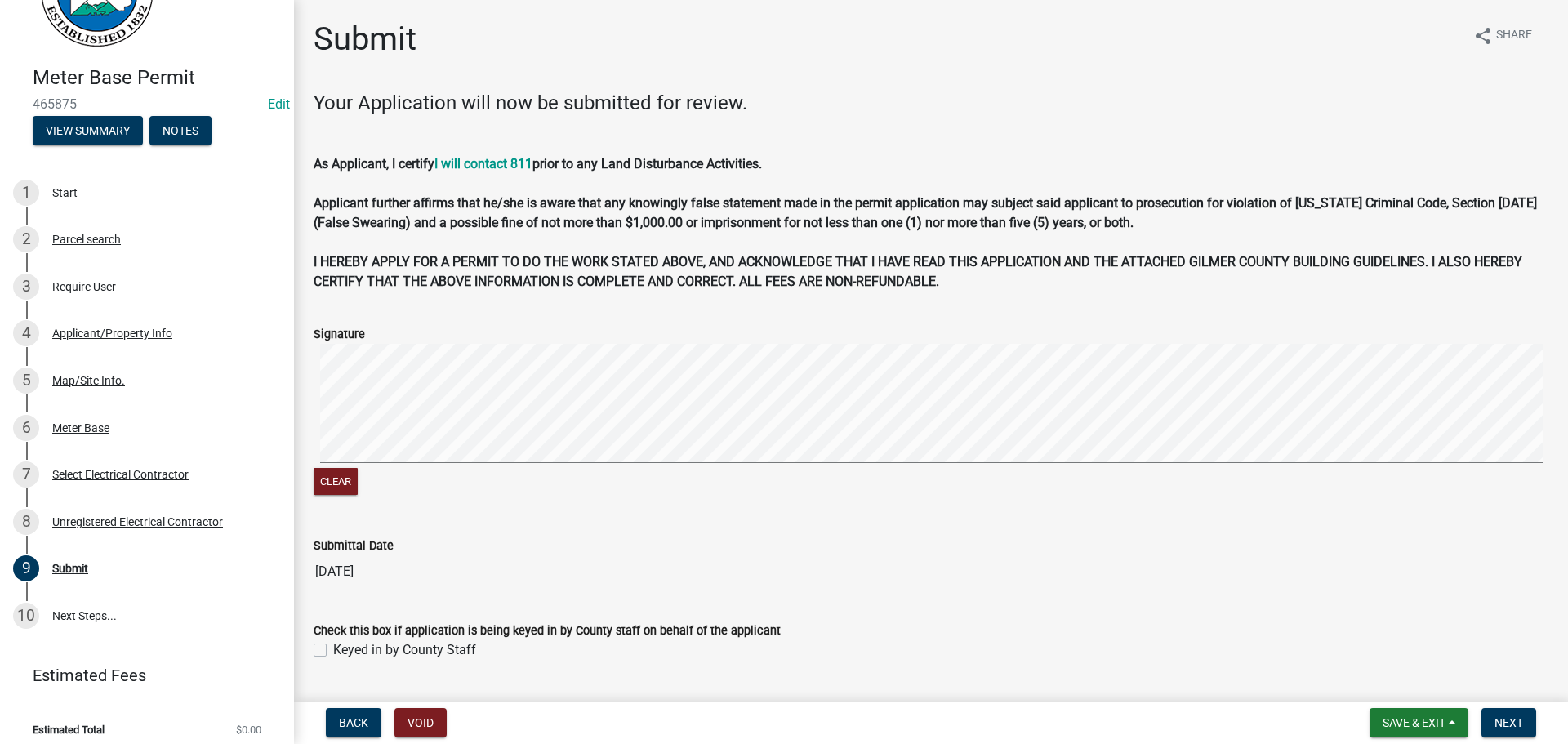
click at [397, 656] on label "Keyed in by County Staff" at bounding box center [405, 650] width 143 height 20
click at [343, 651] on input "Keyed in by County Staff" at bounding box center [339, 645] width 11 height 11
checkbox input "true"
click at [1509, 719] on span "Next" at bounding box center [1510, 722] width 29 height 13
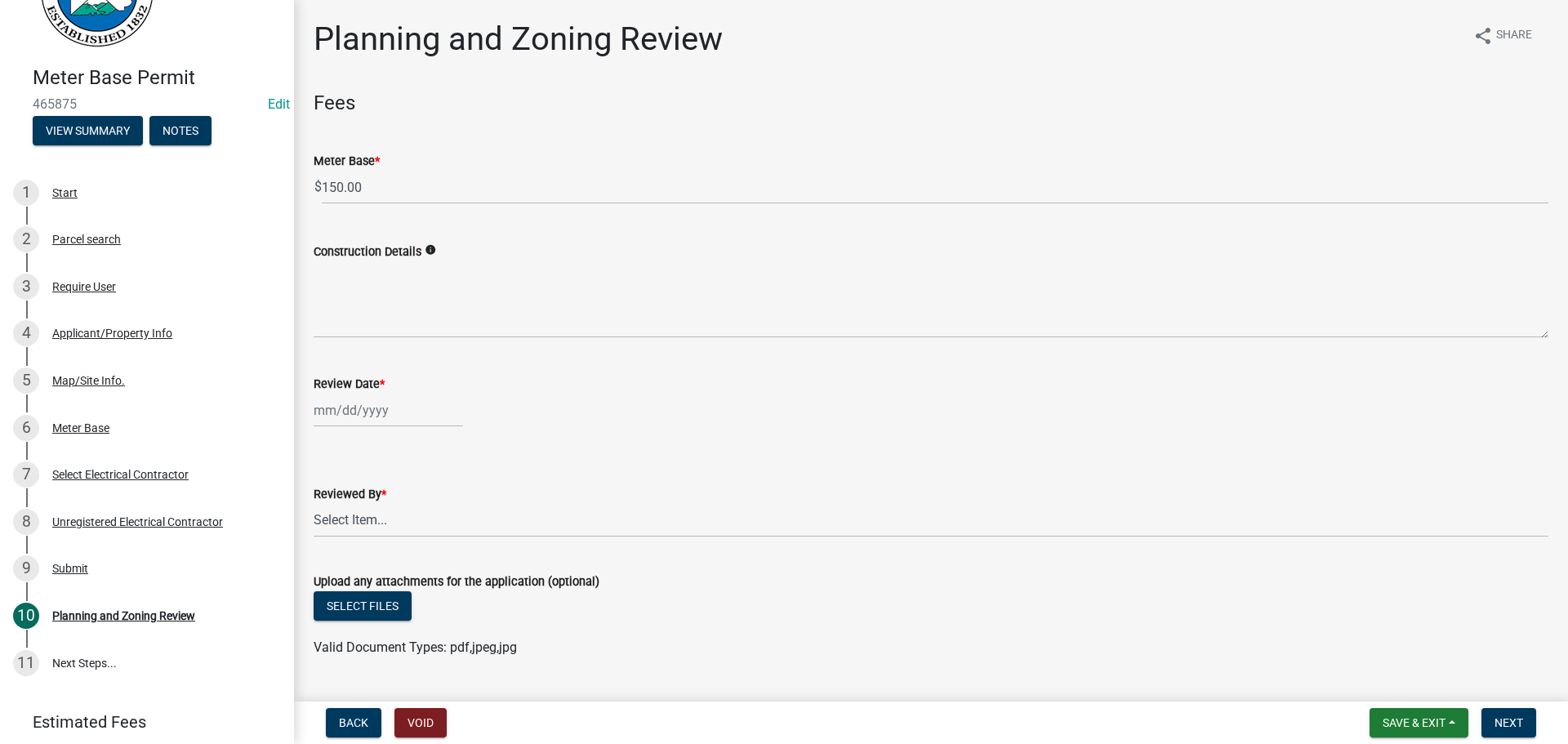
select select "8"
select select "2025"
click at [382, 421] on div "[PERSON_NAME] Feb Mar Apr [PERSON_NAME][DATE] Oct Nov [DATE] 1526 1527 1528 152…" at bounding box center [388, 410] width 149 height 33
click at [353, 572] on div "19" at bounding box center [356, 575] width 26 height 26
type input "[DATE]"
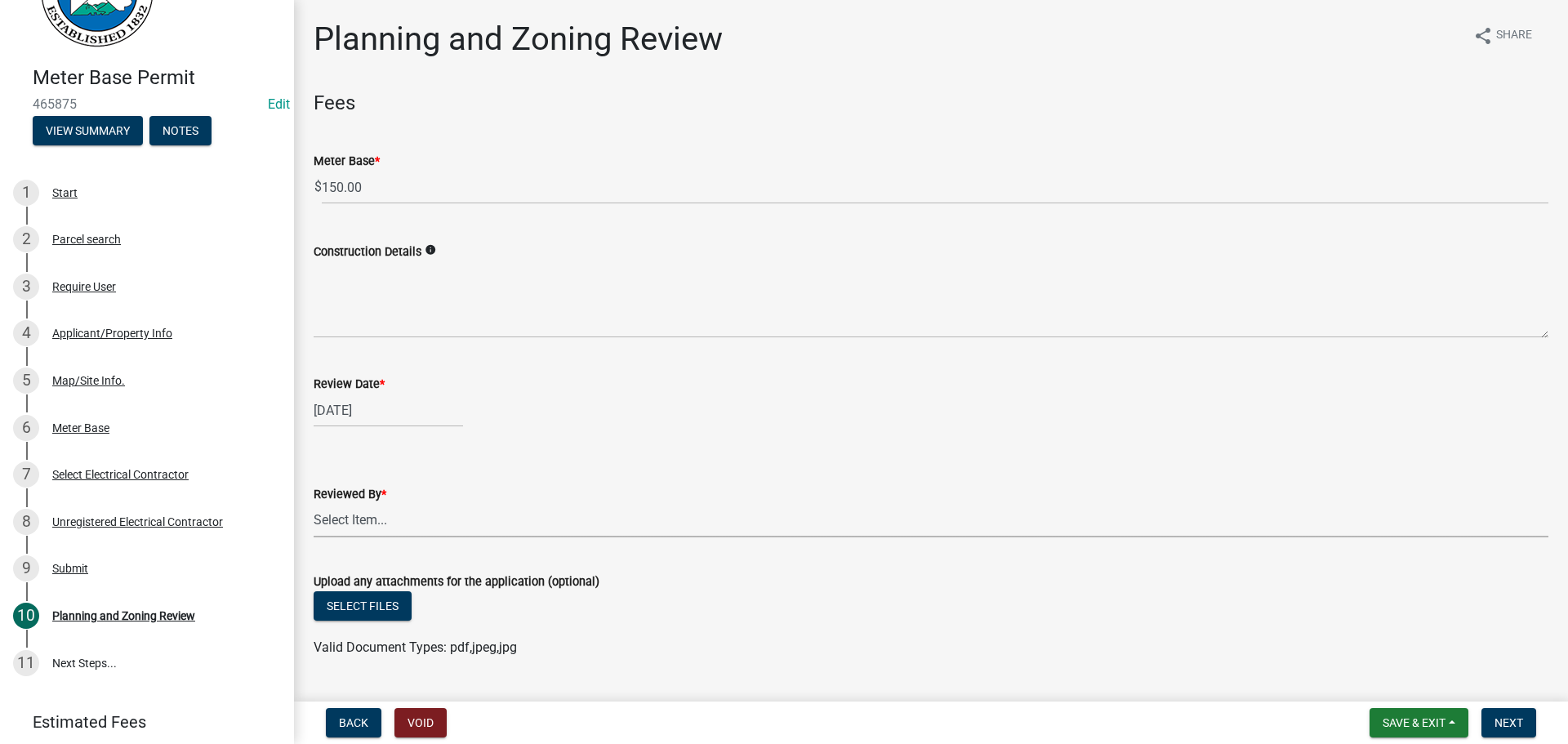
click at [380, 526] on select "Select Item... [PERSON_NAME] [PERSON_NAME] [PERSON_NAME] [PERSON_NAME] [PERSON_…" at bounding box center [931, 520] width 1235 height 33
click at [314, 504] on select "Select Item... [PERSON_NAME] [PERSON_NAME] [PERSON_NAME] [PERSON_NAME] [PERSON_…" at bounding box center [931, 520] width 1235 height 33
select select "5ce200eb-feb1-496b-8127-7891293955f5"
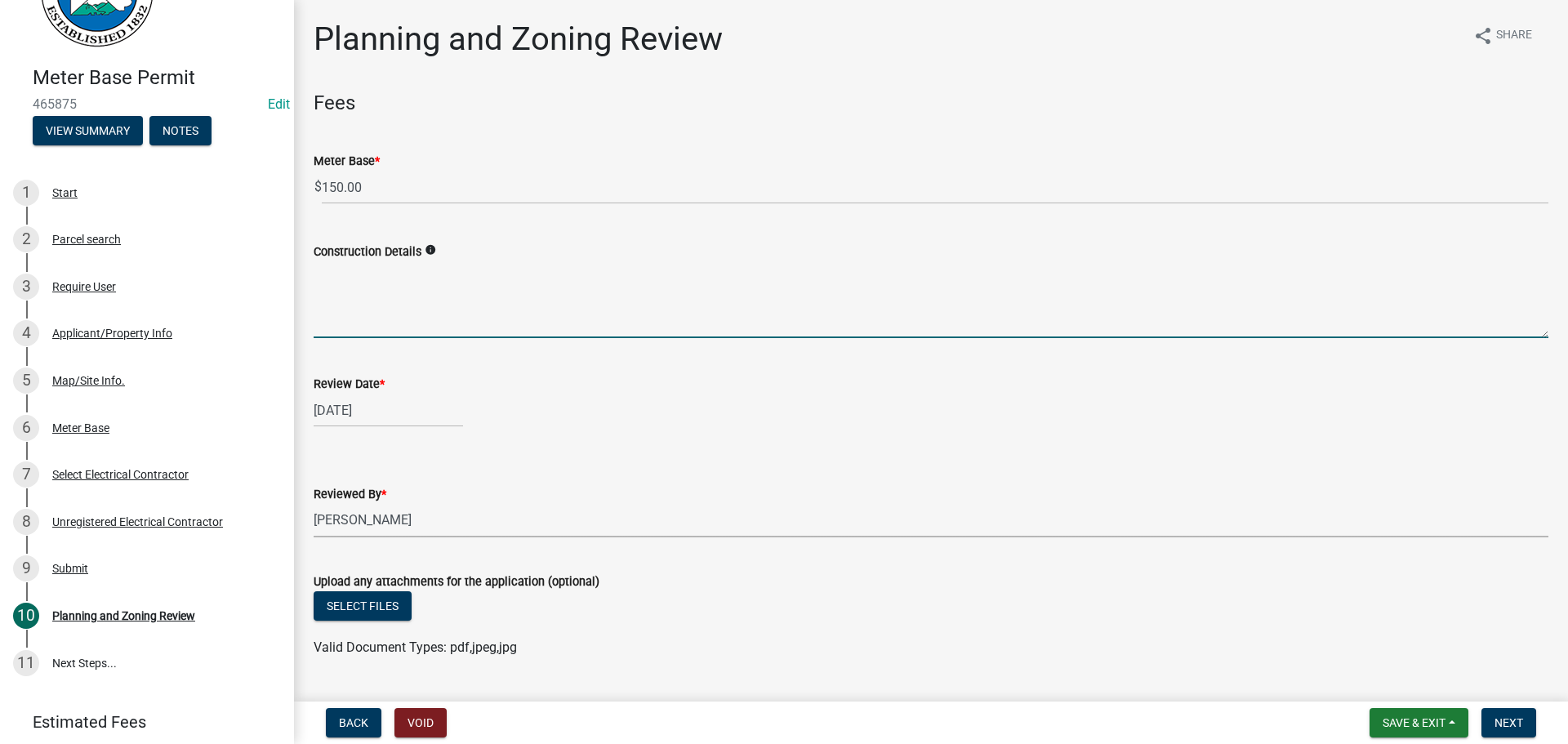
click at [387, 312] on textarea "Construction Details" at bounding box center [931, 299] width 1235 height 76
type textarea "POWER SWAP"
click at [1519, 708] on button "Next" at bounding box center [1509, 722] width 55 height 30
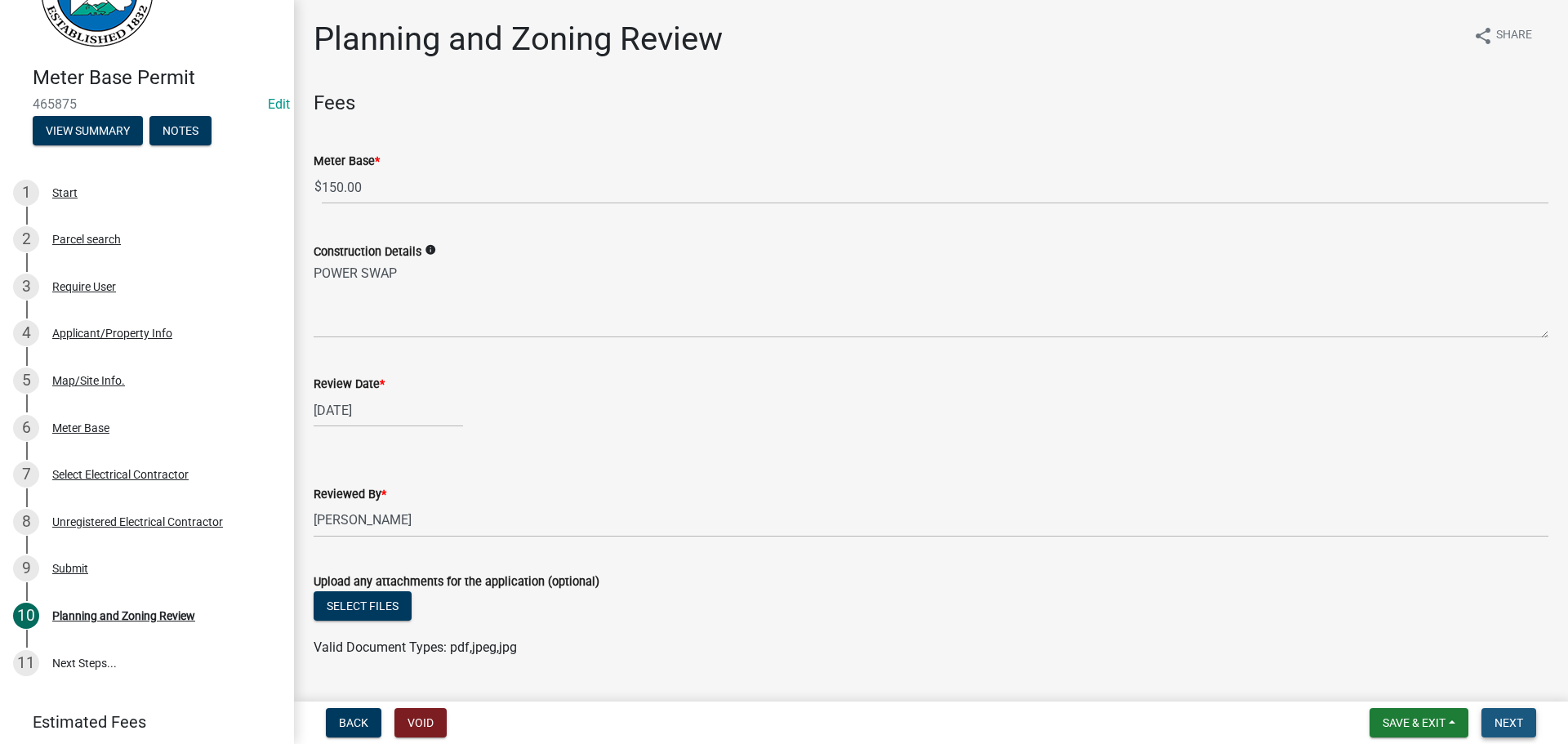
click at [1519, 730] on button "Next" at bounding box center [1509, 722] width 55 height 30
click at [1515, 718] on span "Next" at bounding box center [1510, 722] width 29 height 13
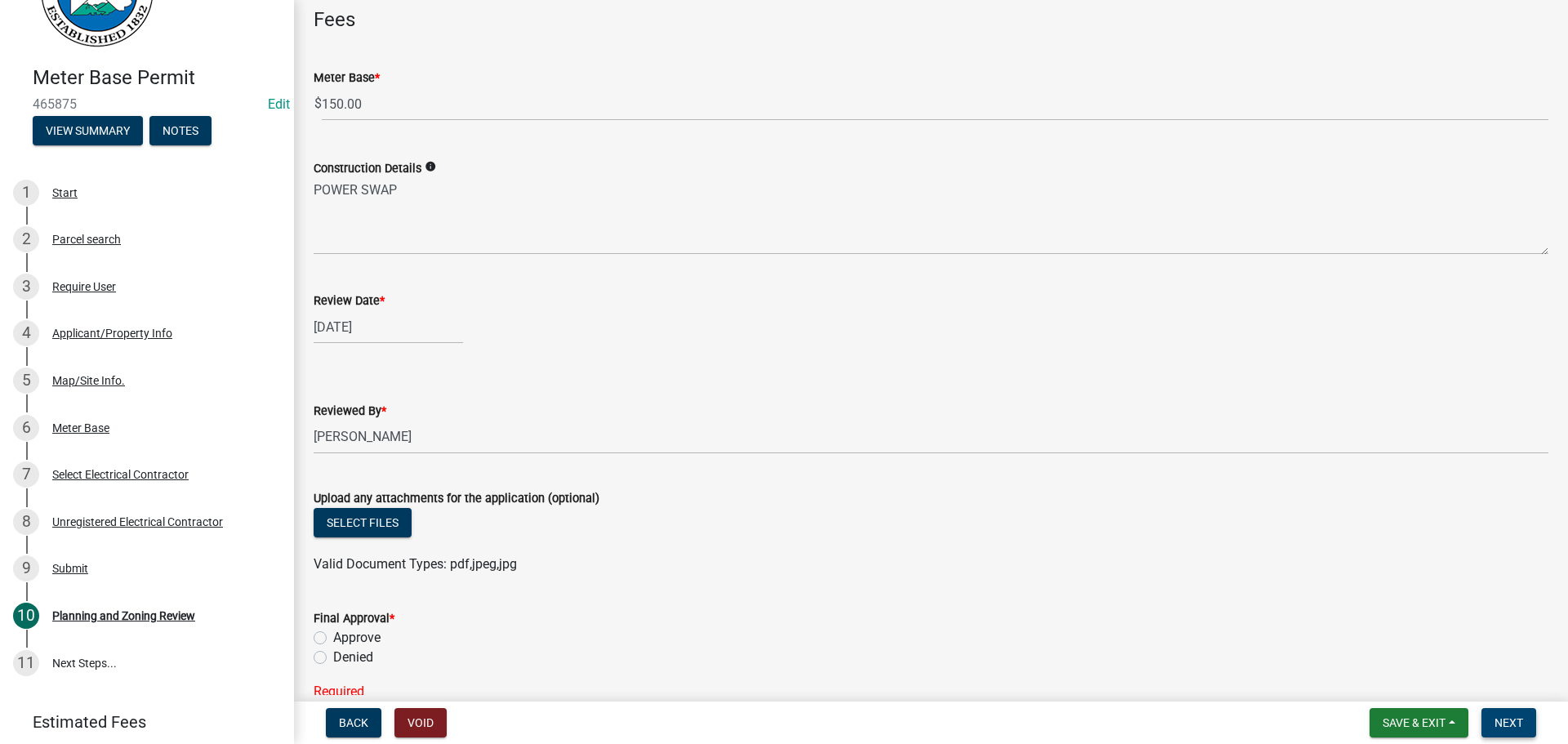
scroll to position [299, 0]
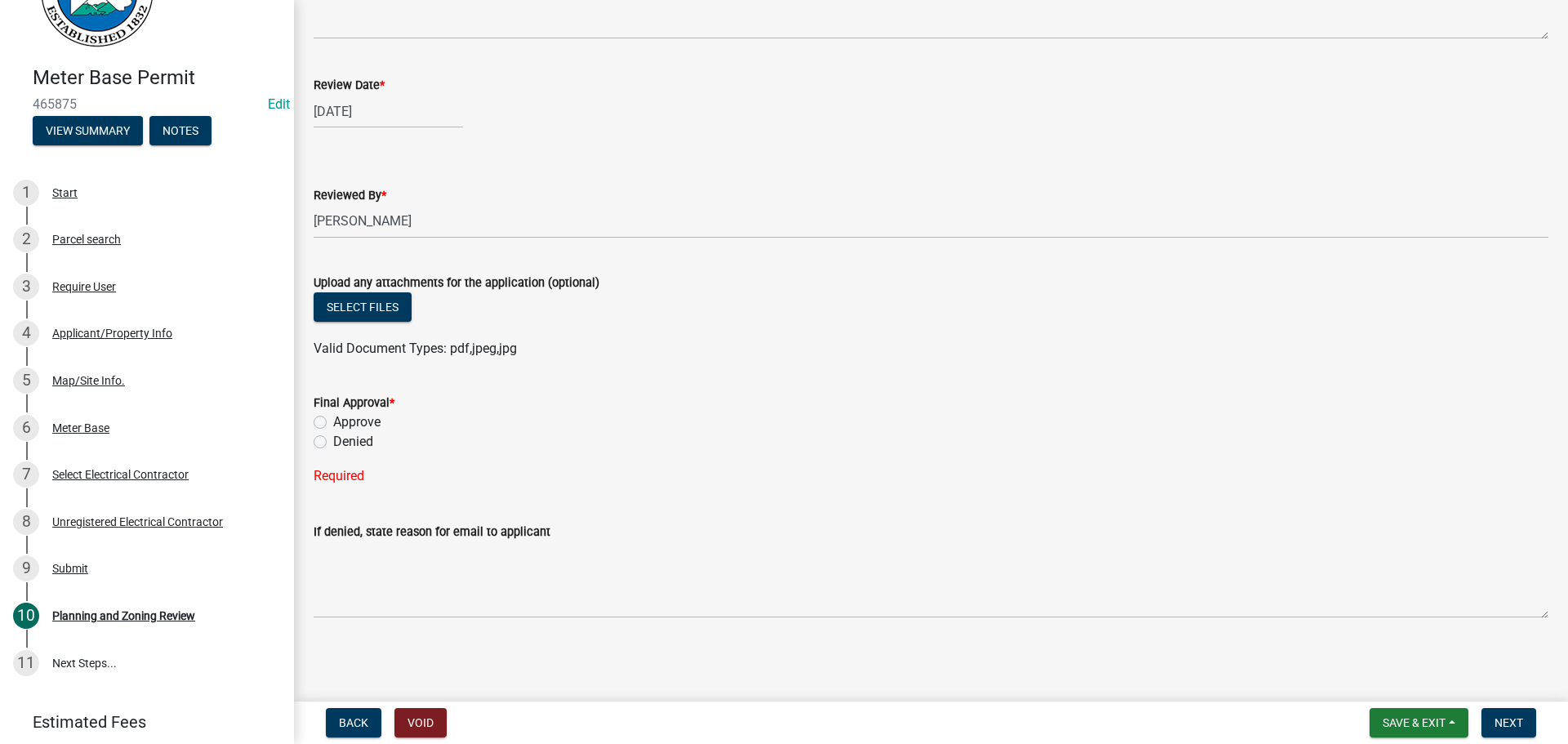
click at [384, 426] on div "Approve" at bounding box center [931, 422] width 1235 height 20
click at [373, 424] on label "Approve" at bounding box center [357, 422] width 48 height 20
click at [343, 423] on input "Approve" at bounding box center [339, 418] width 11 height 11
radio input "true"
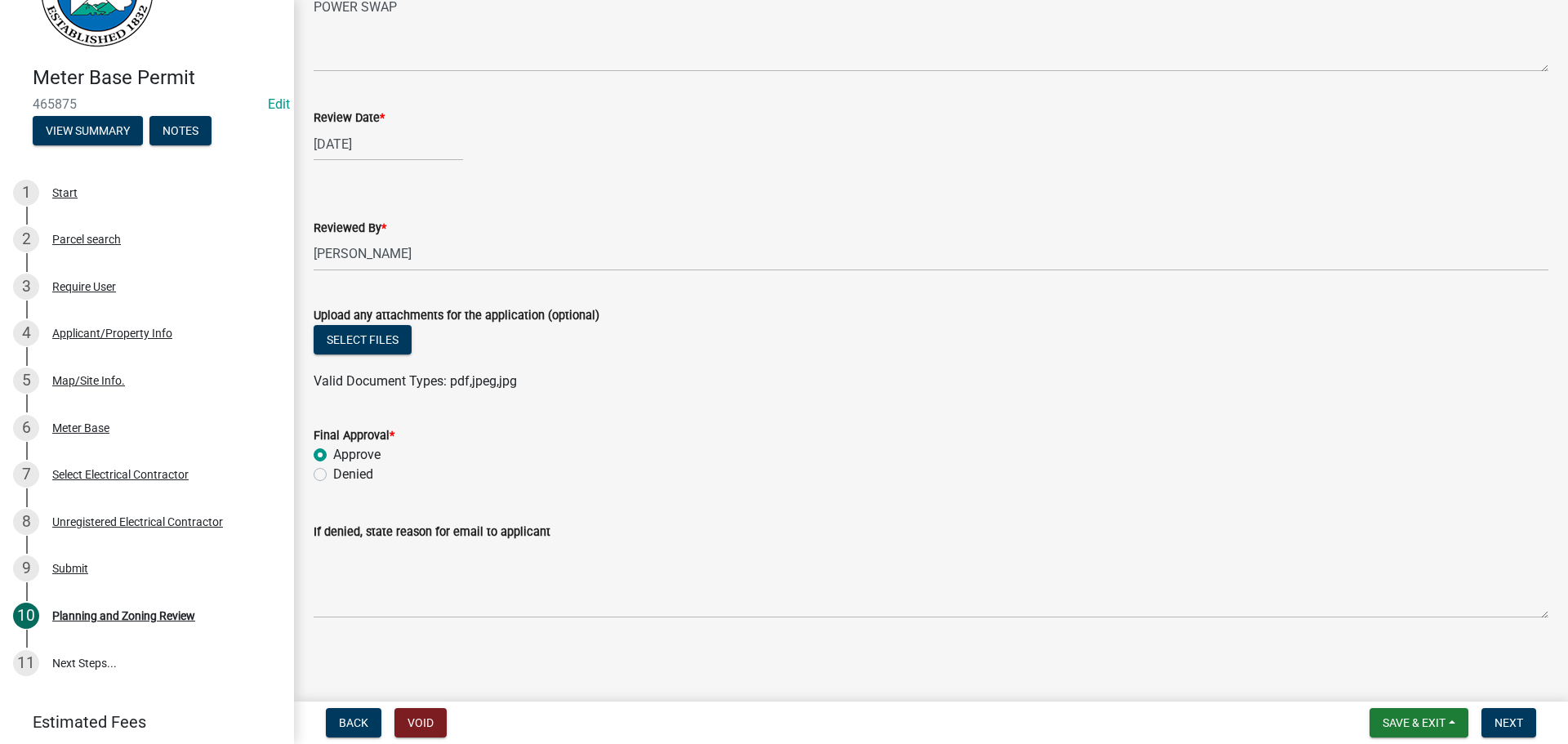
scroll to position [266, 0]
click at [1523, 730] on button "Next" at bounding box center [1509, 722] width 55 height 30
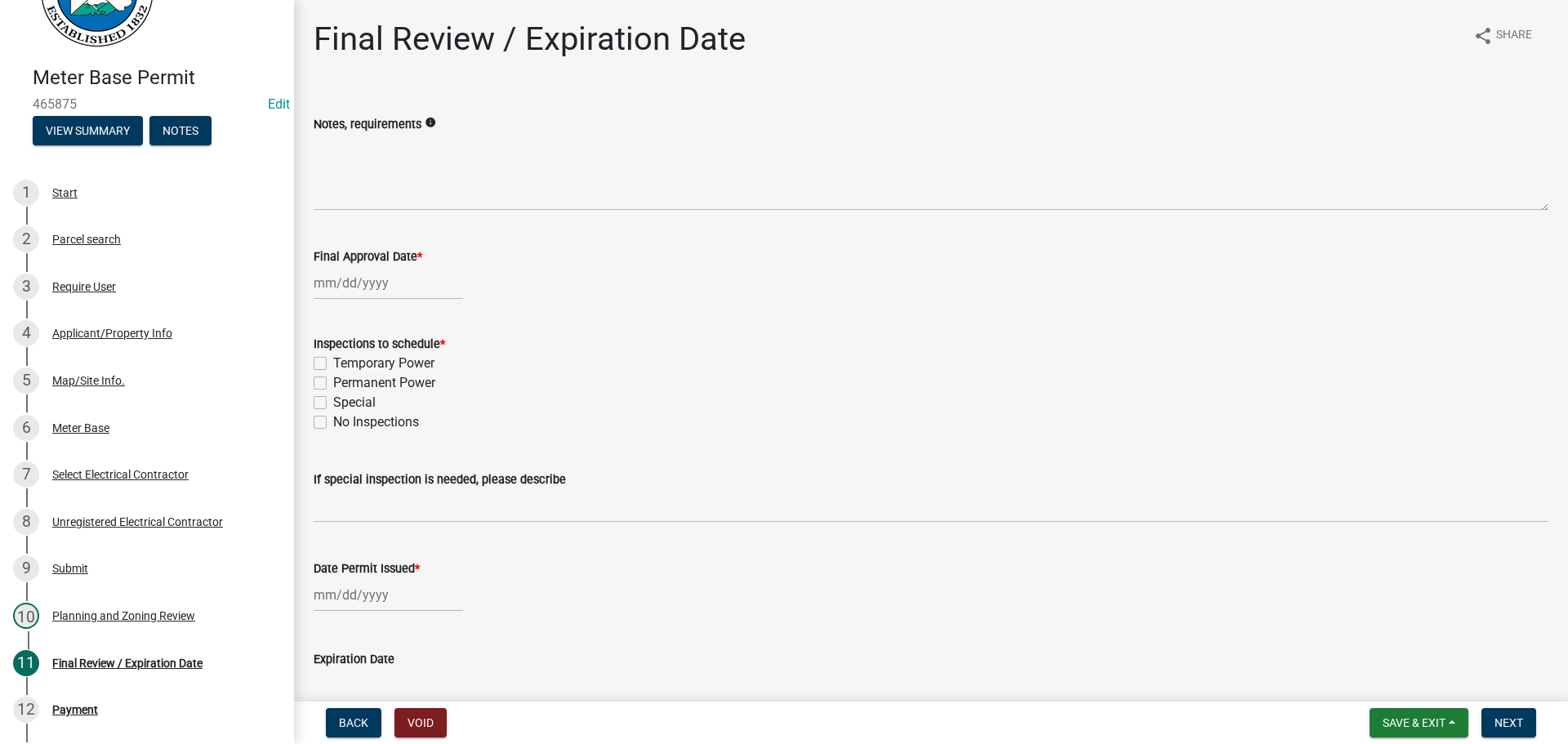
click at [432, 385] on label "Permanent Power" at bounding box center [385, 383] width 102 height 20
click at [343, 384] on input "Permanent Power" at bounding box center [339, 378] width 11 height 11
checkbox input "true"
checkbox input "false"
checkbox input "true"
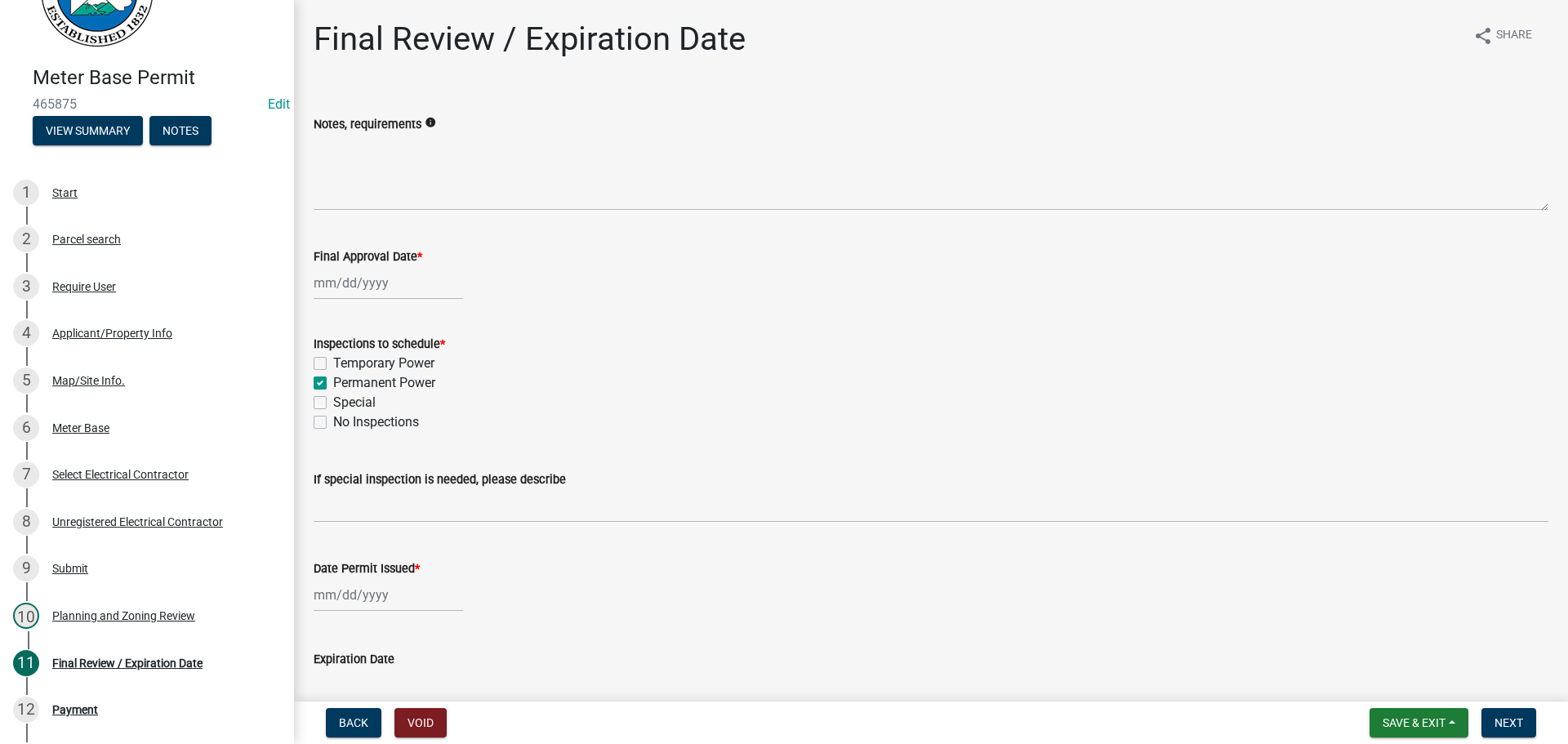
checkbox input "false"
drag, startPoint x: 388, startPoint y: 310, endPoint x: 361, endPoint y: 281, distance: 39.6
click at [386, 309] on wm-data-entity-input "Final Approval Date *" at bounding box center [931, 269] width 1235 height 91
click at [357, 273] on div at bounding box center [388, 282] width 149 height 33
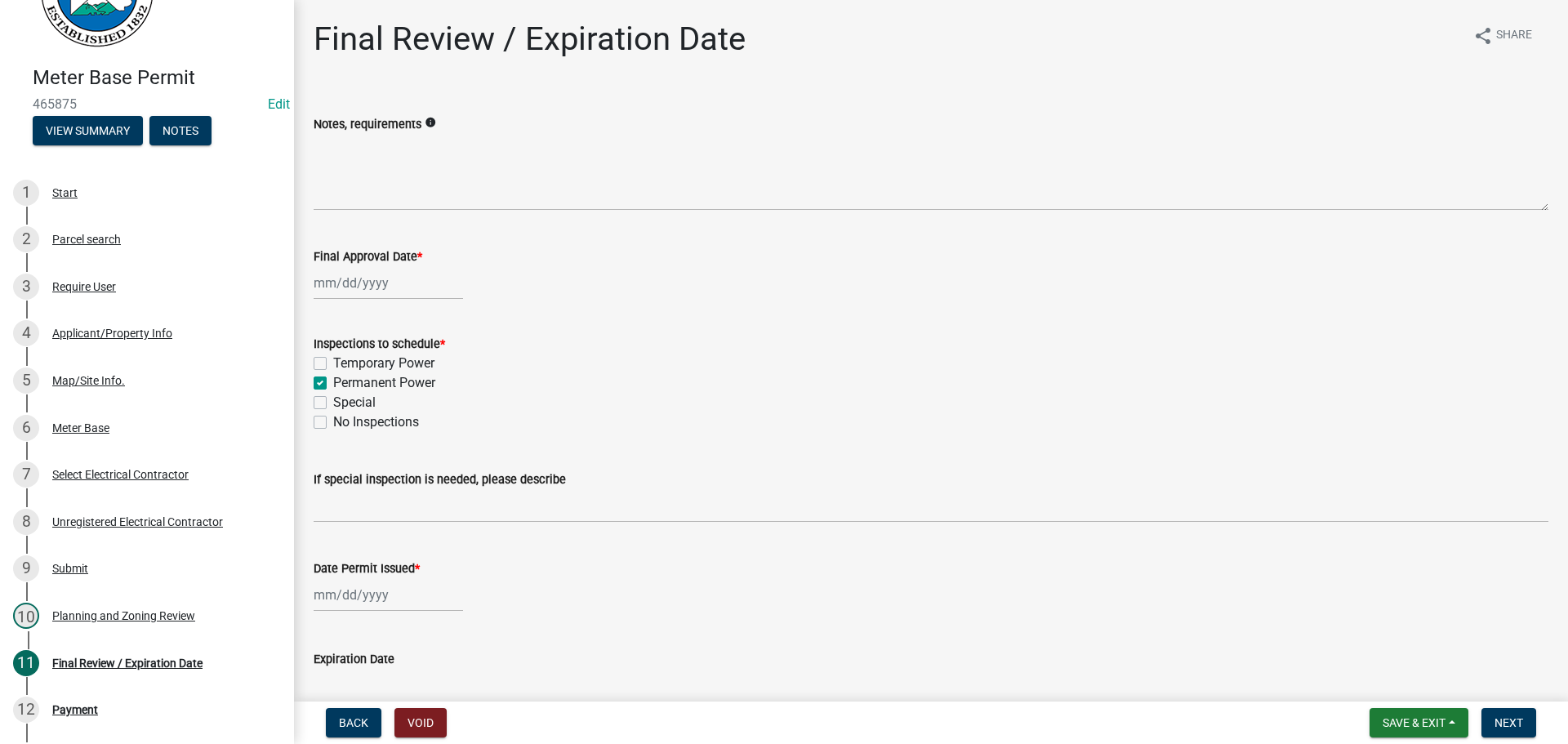
select select "8"
select select "2025"
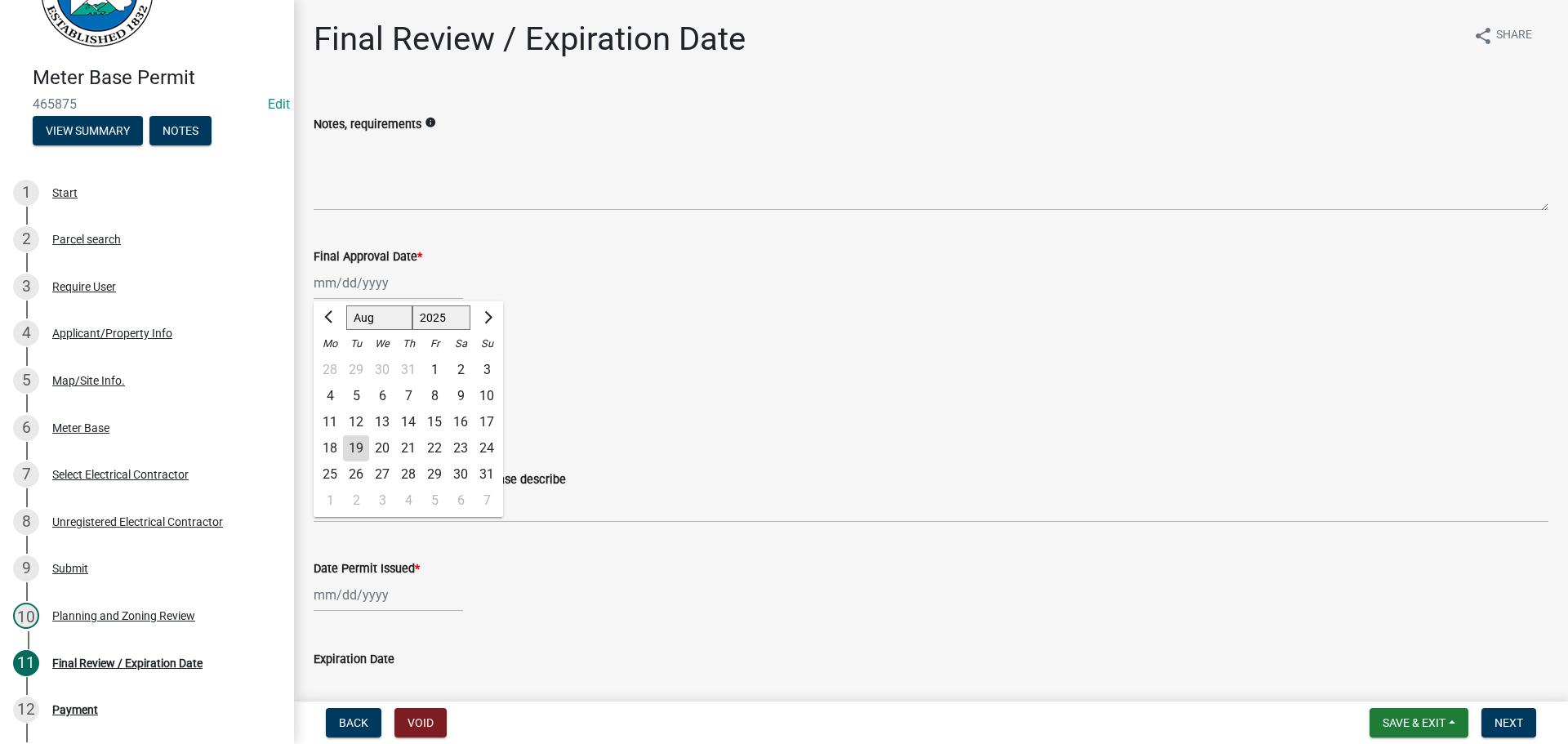
click at [349, 453] on div "19" at bounding box center [356, 447] width 26 height 26
type input "[DATE]"
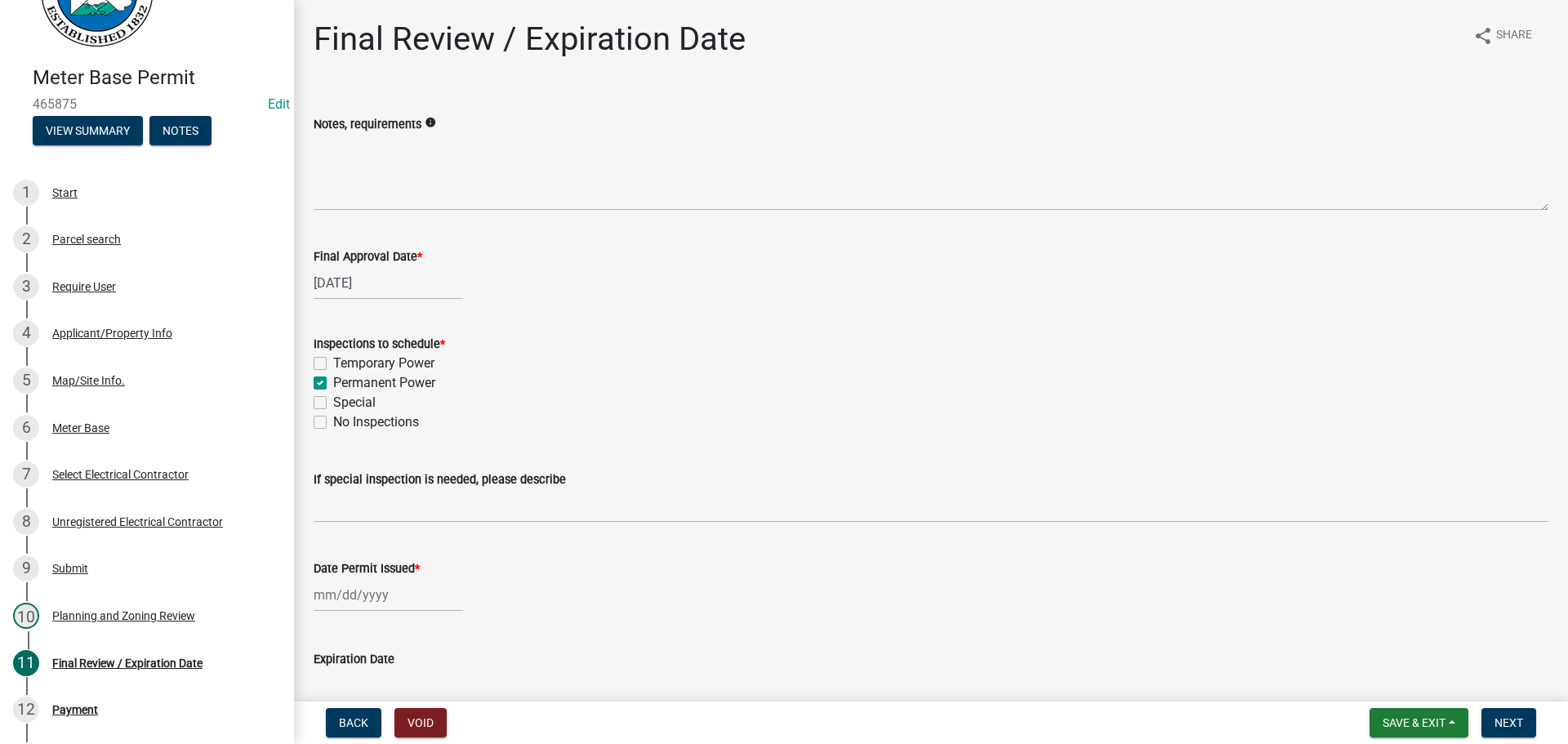
click at [387, 638] on div "Expiration Date" at bounding box center [931, 664] width 1235 height 75
click at [370, 609] on input "Date Permit Issued *" at bounding box center [388, 594] width 149 height 33
select select "8"
select select "2025"
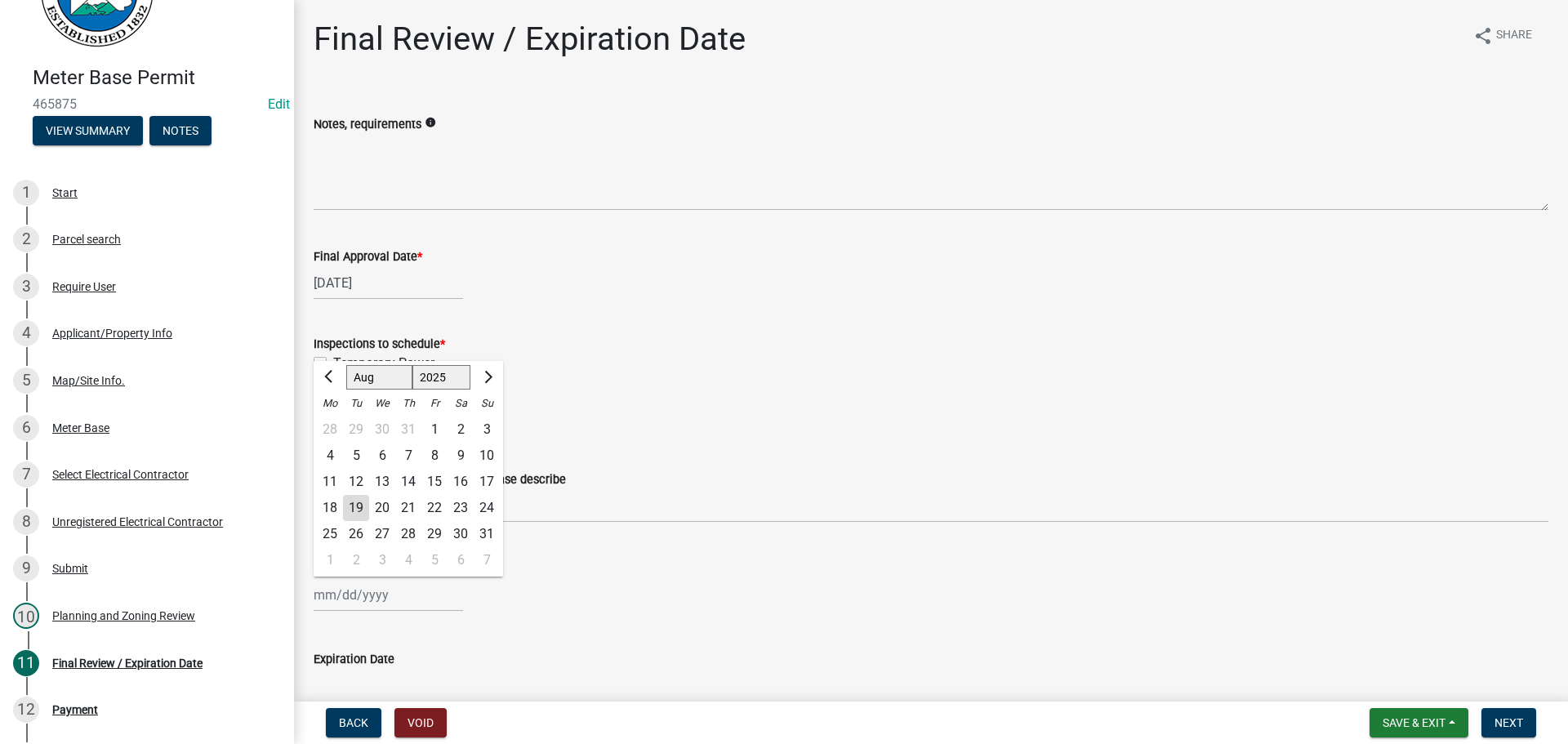
click at [355, 502] on div "19" at bounding box center [356, 508] width 26 height 26
type input "[DATE]"
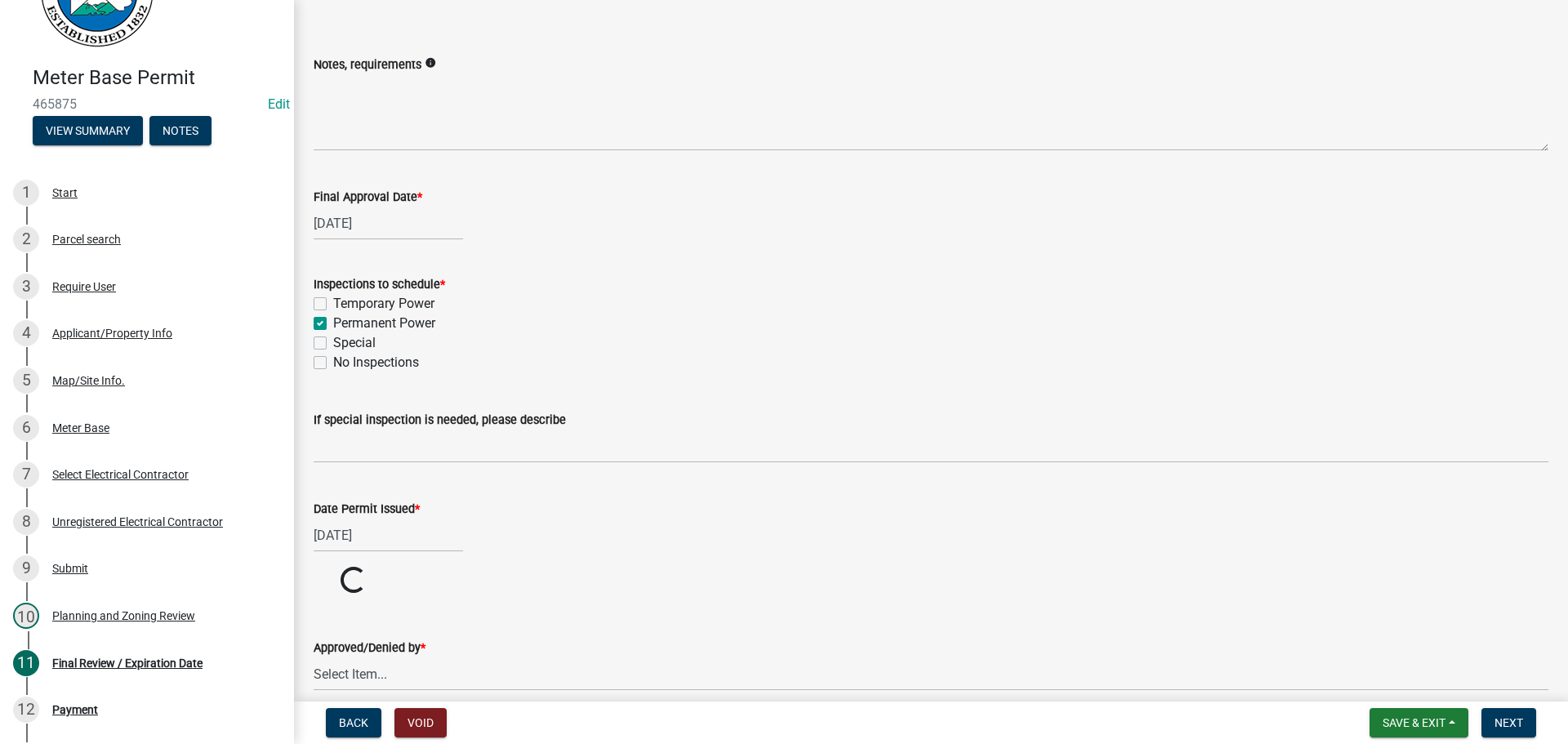
scroll to position [134, 0]
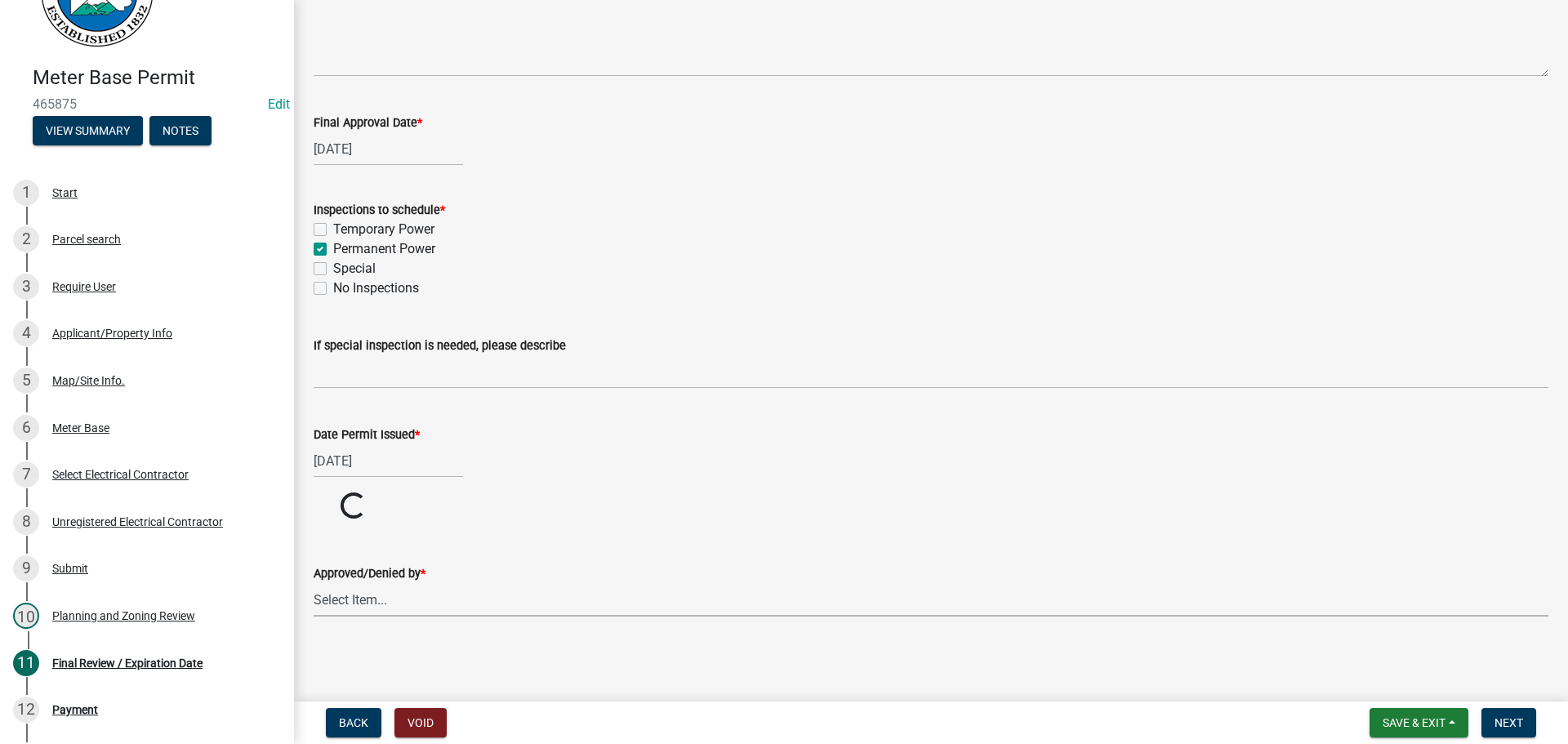
click at [406, 604] on div "Approved/Denied by * Select Item... [PERSON_NAME] [PERSON_NAME] [PERSON_NAME] […" at bounding box center [931, 569] width 1235 height 95
click at [385, 656] on select "Select Item... [PERSON_NAME] [PERSON_NAME] [PERSON_NAME] [PERSON_NAME] [PERSON_…" at bounding box center [931, 661] width 1235 height 33
click at [314, 645] on select "Select Item... [PERSON_NAME] [PERSON_NAME] [PERSON_NAME] [PERSON_NAME] [PERSON_…" at bounding box center [931, 661] width 1235 height 33
select select "5ce200eb-feb1-496b-8127-7891293955f5"
click at [1500, 719] on span "Next" at bounding box center [1510, 722] width 29 height 13
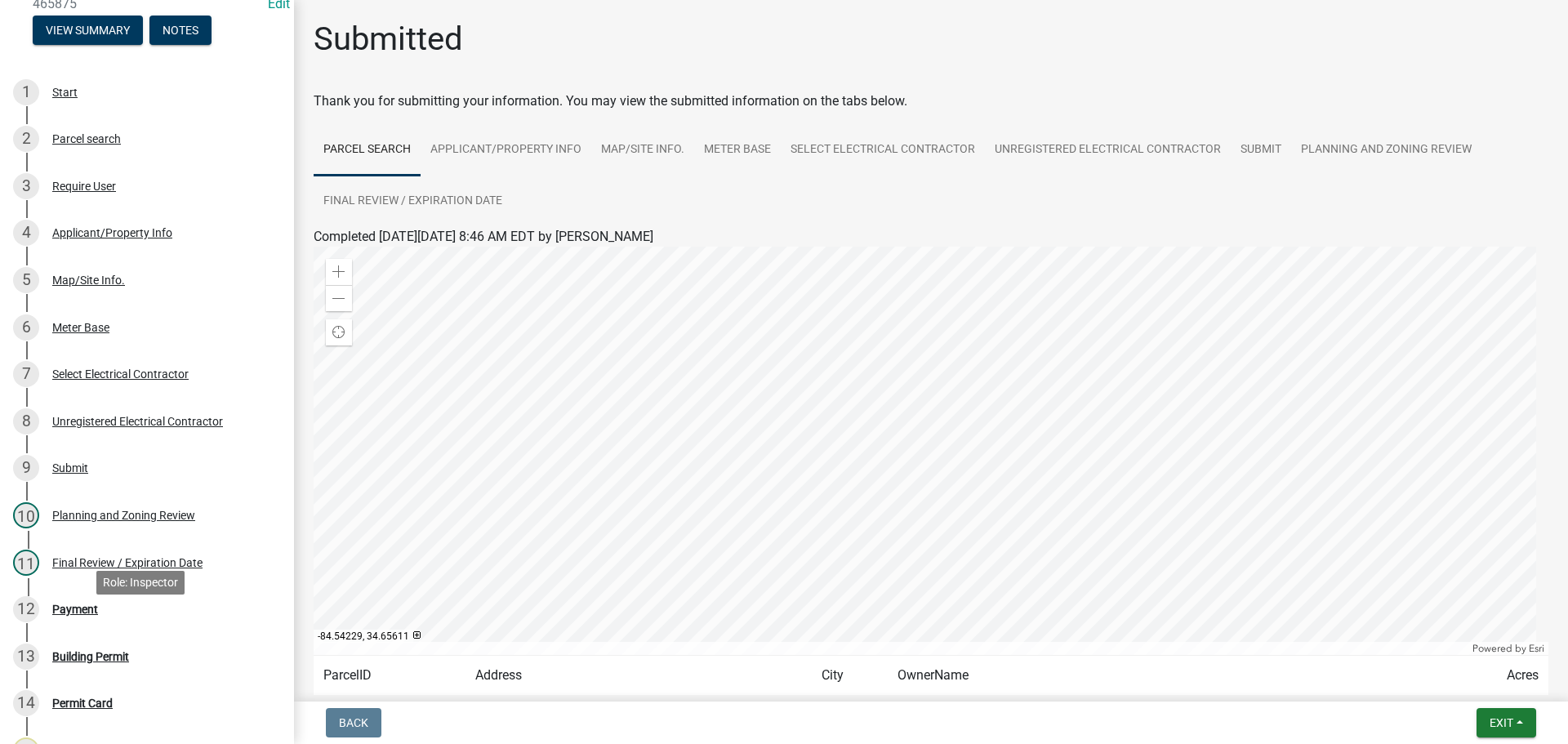
scroll to position [326, 0]
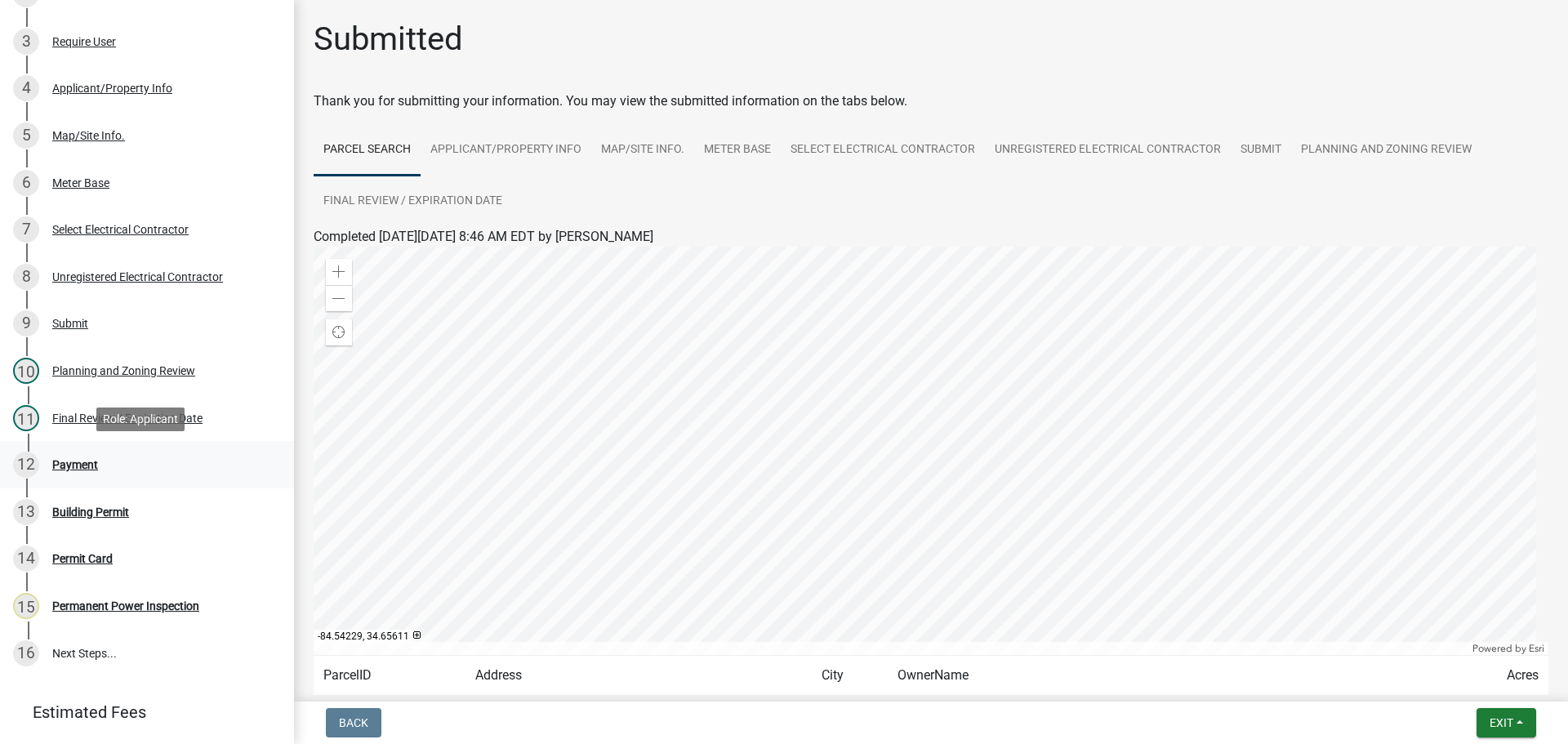
click at [77, 468] on div "Payment" at bounding box center [75, 465] width 46 height 12
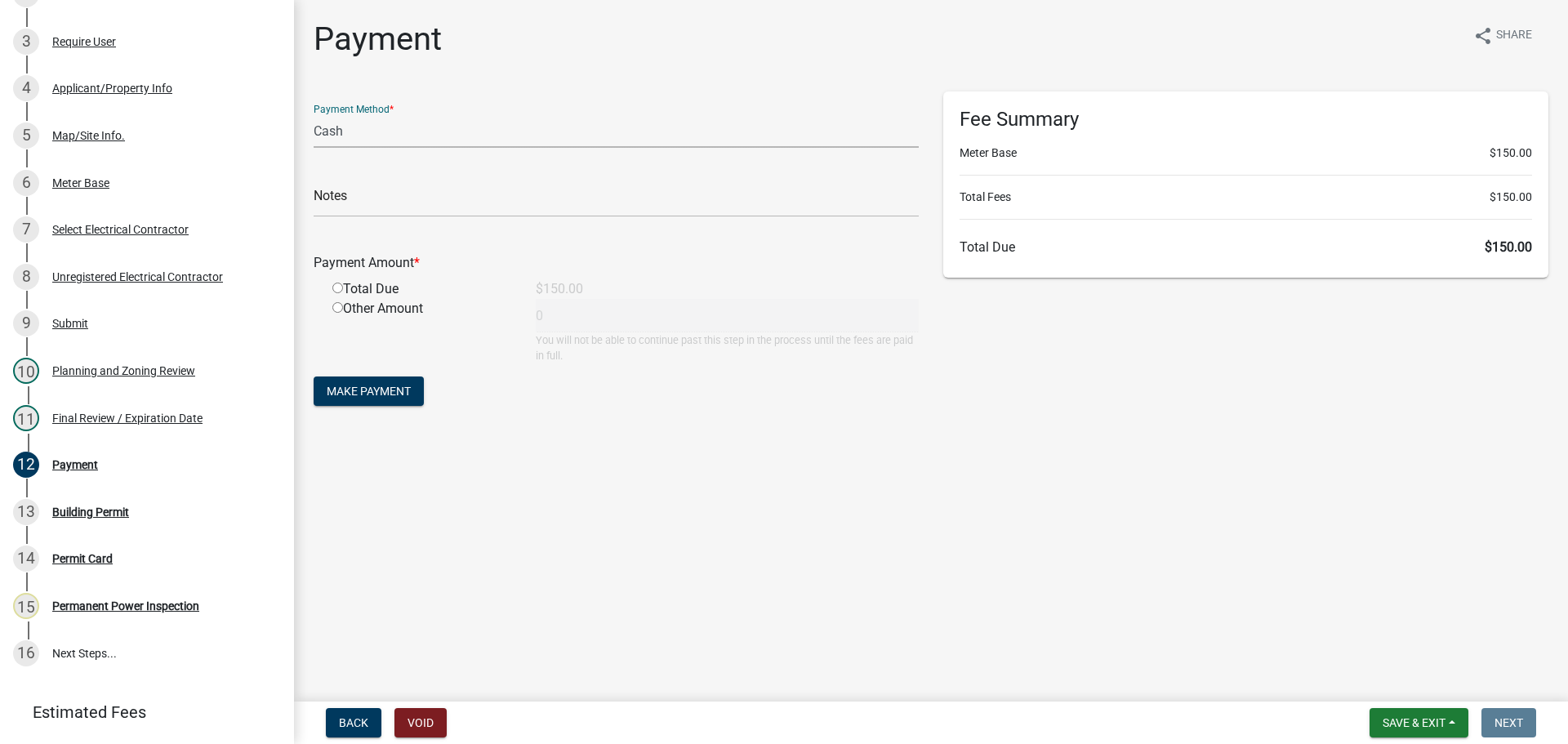
click at [414, 122] on select "Credit Card POS Check Cash" at bounding box center [616, 130] width 605 height 33
select select "1: 0"
click at [314, 114] on select "Credit Card POS Check Cash" at bounding box center [616, 130] width 605 height 33
drag, startPoint x: 413, startPoint y: 182, endPoint x: 410, endPoint y: 192, distance: 10.4
click at [413, 183] on div "Check #" at bounding box center [616, 189] width 605 height 57
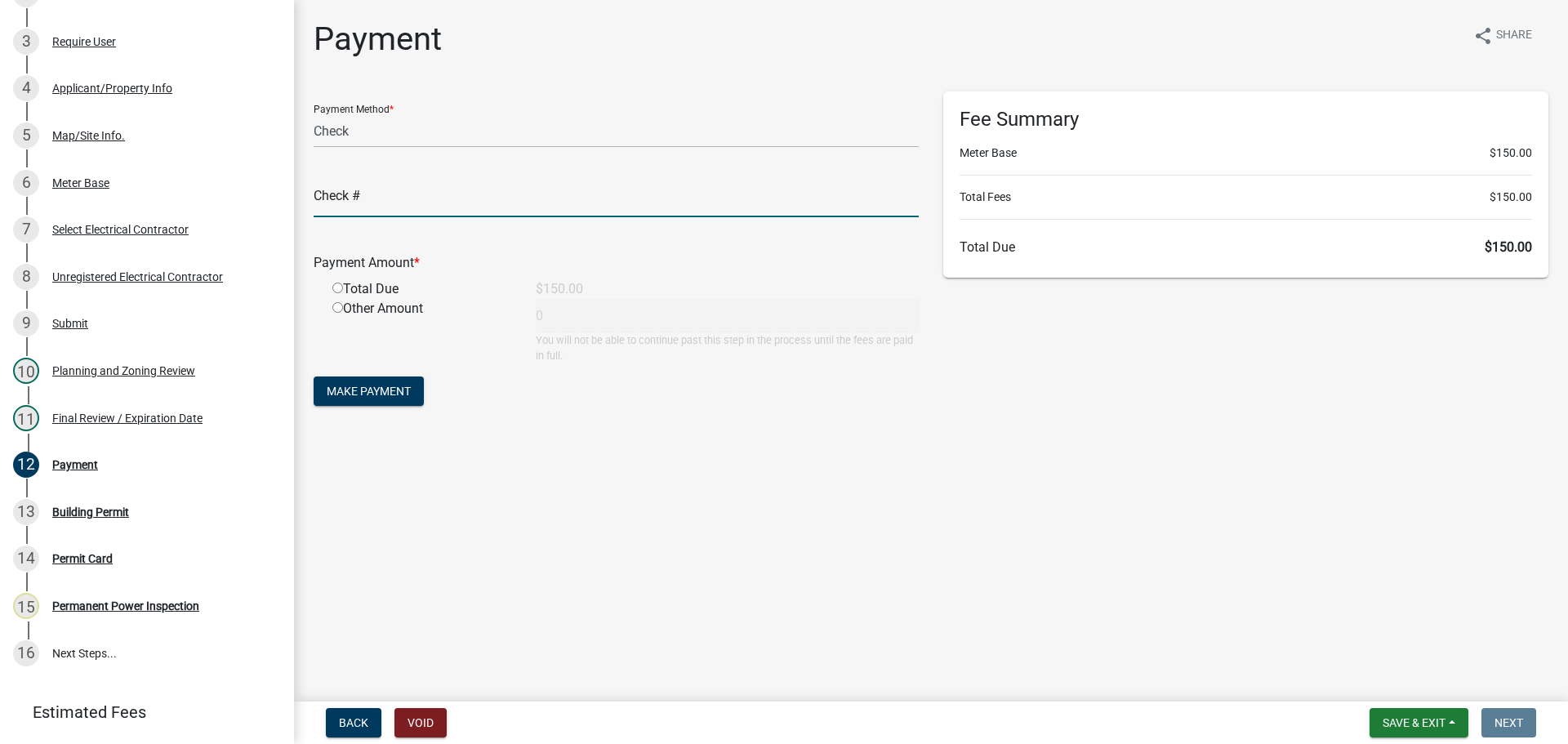
click at [410, 194] on input "text" at bounding box center [616, 199] width 605 height 33
type input "1134"
click at [333, 282] on input "radio" at bounding box center [338, 288] width 11 height 11
radio input "true"
type input "150"
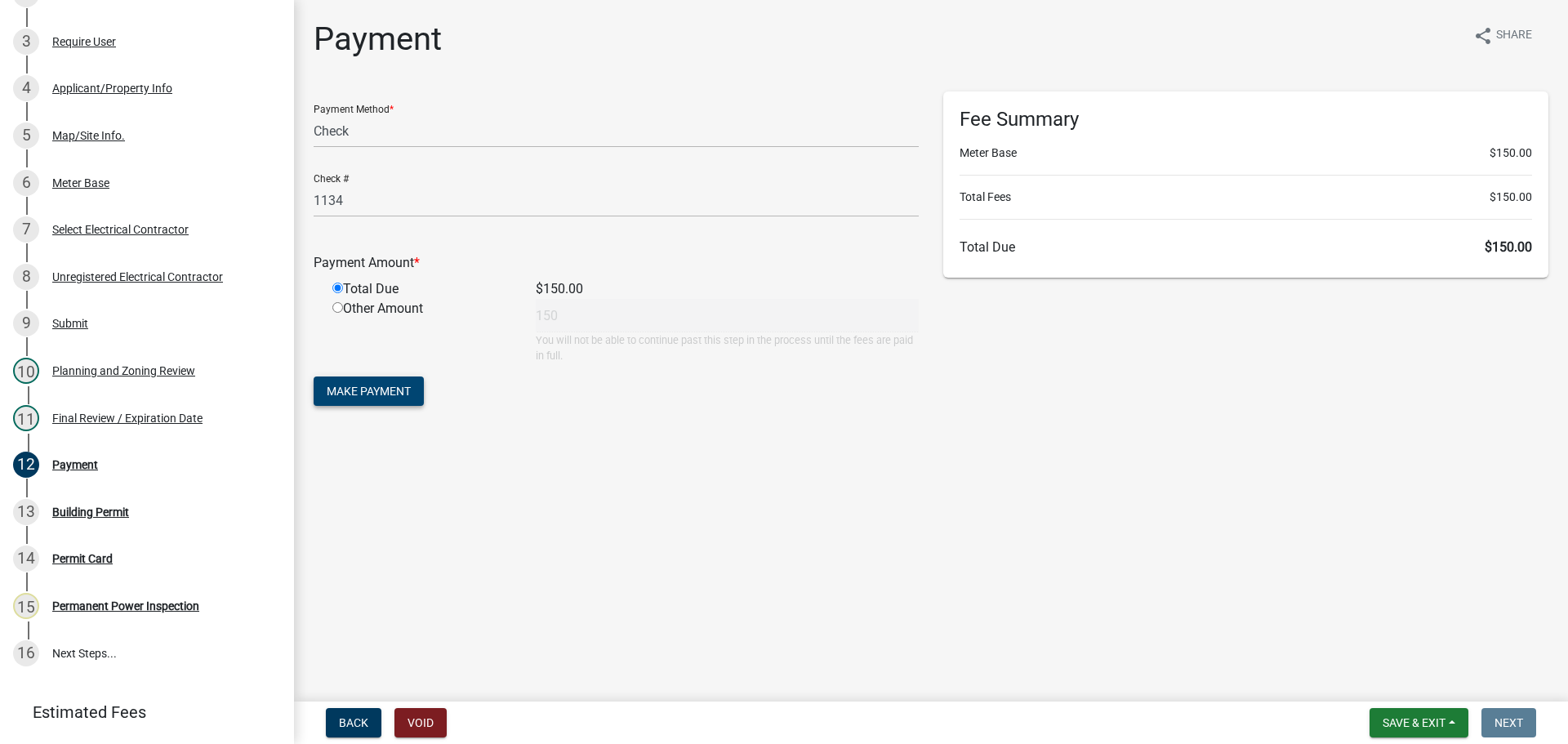
click at [396, 395] on span "Make Payment" at bounding box center [369, 391] width 85 height 13
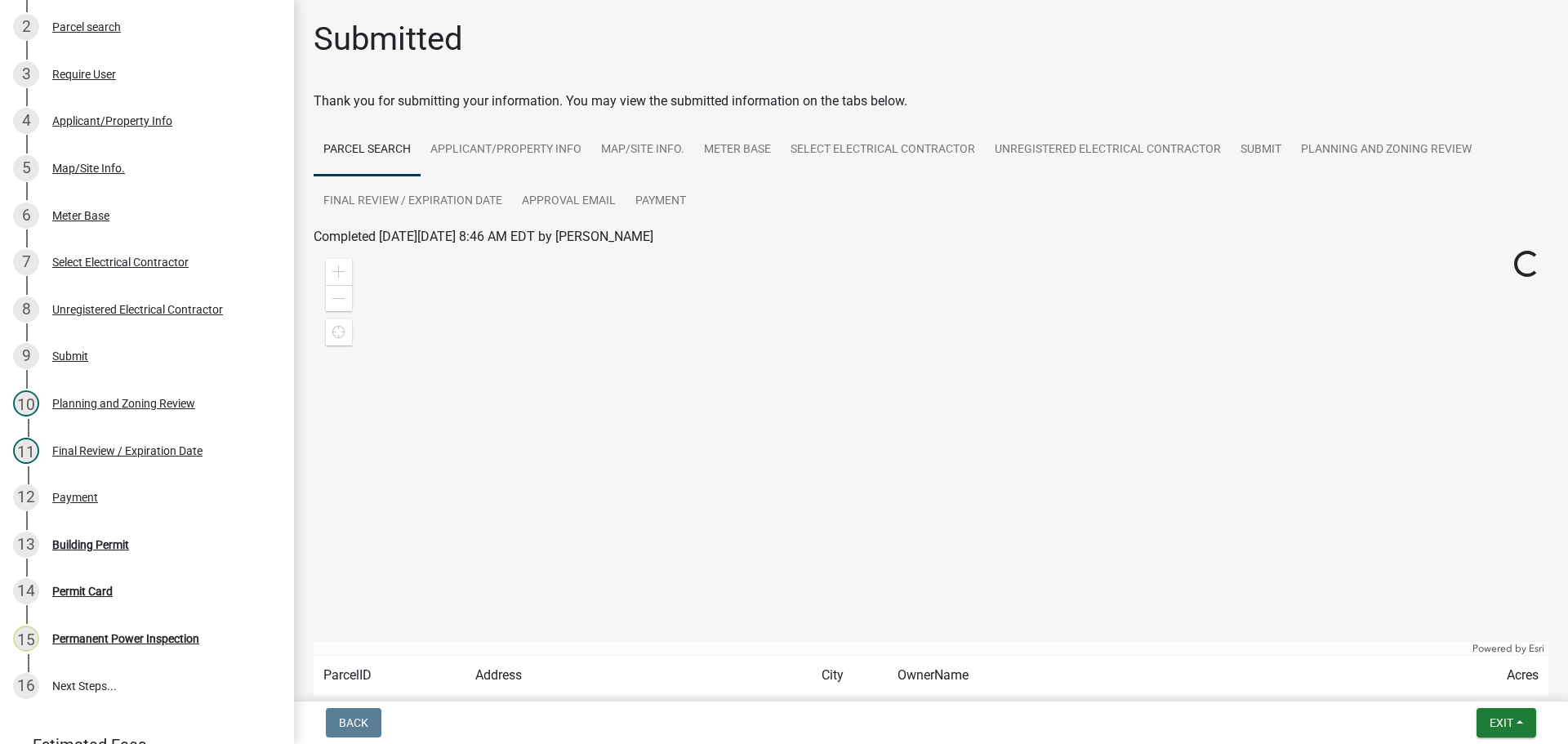
scroll to position [359, 0]
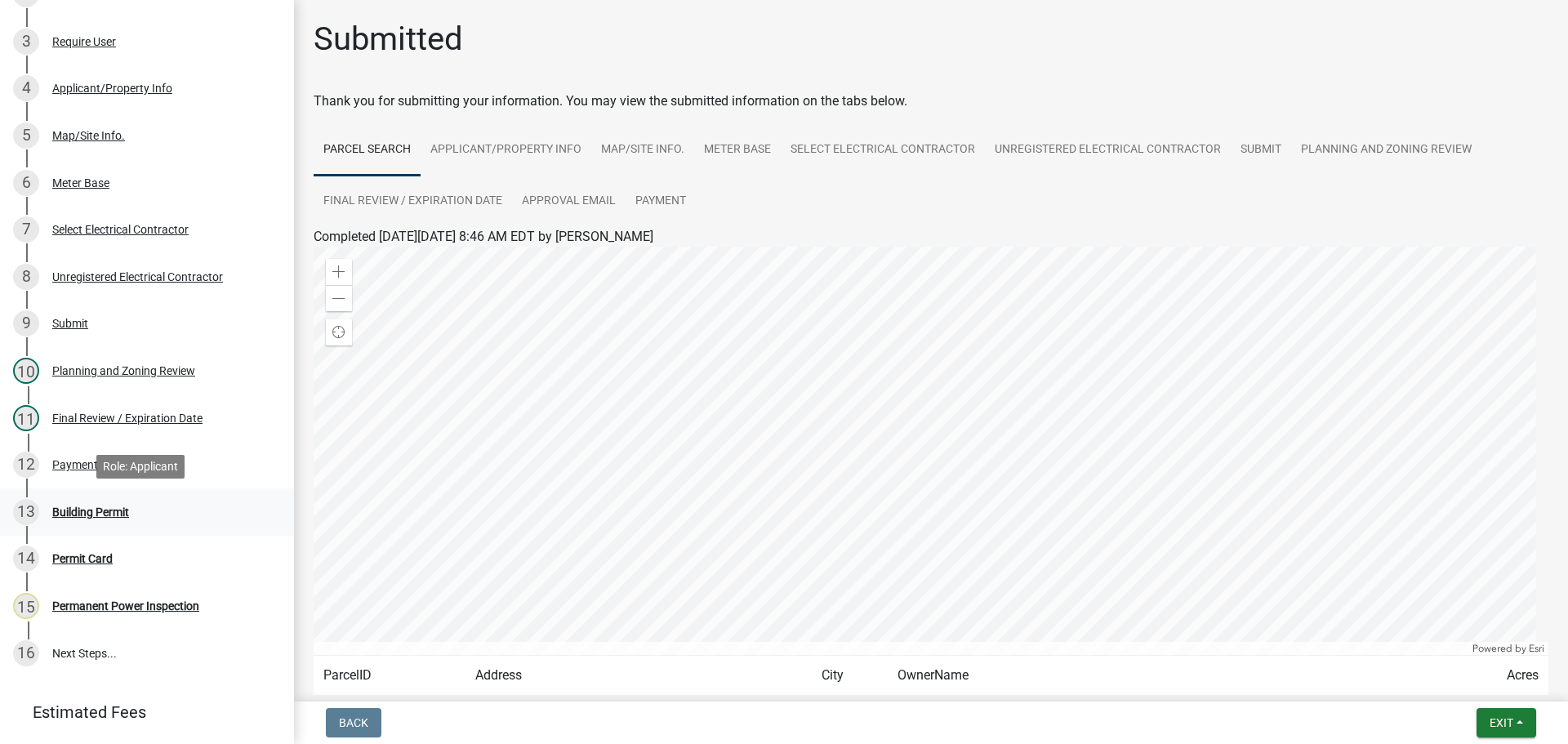
click at [153, 520] on div "13 Building Permit" at bounding box center [140, 511] width 254 height 26
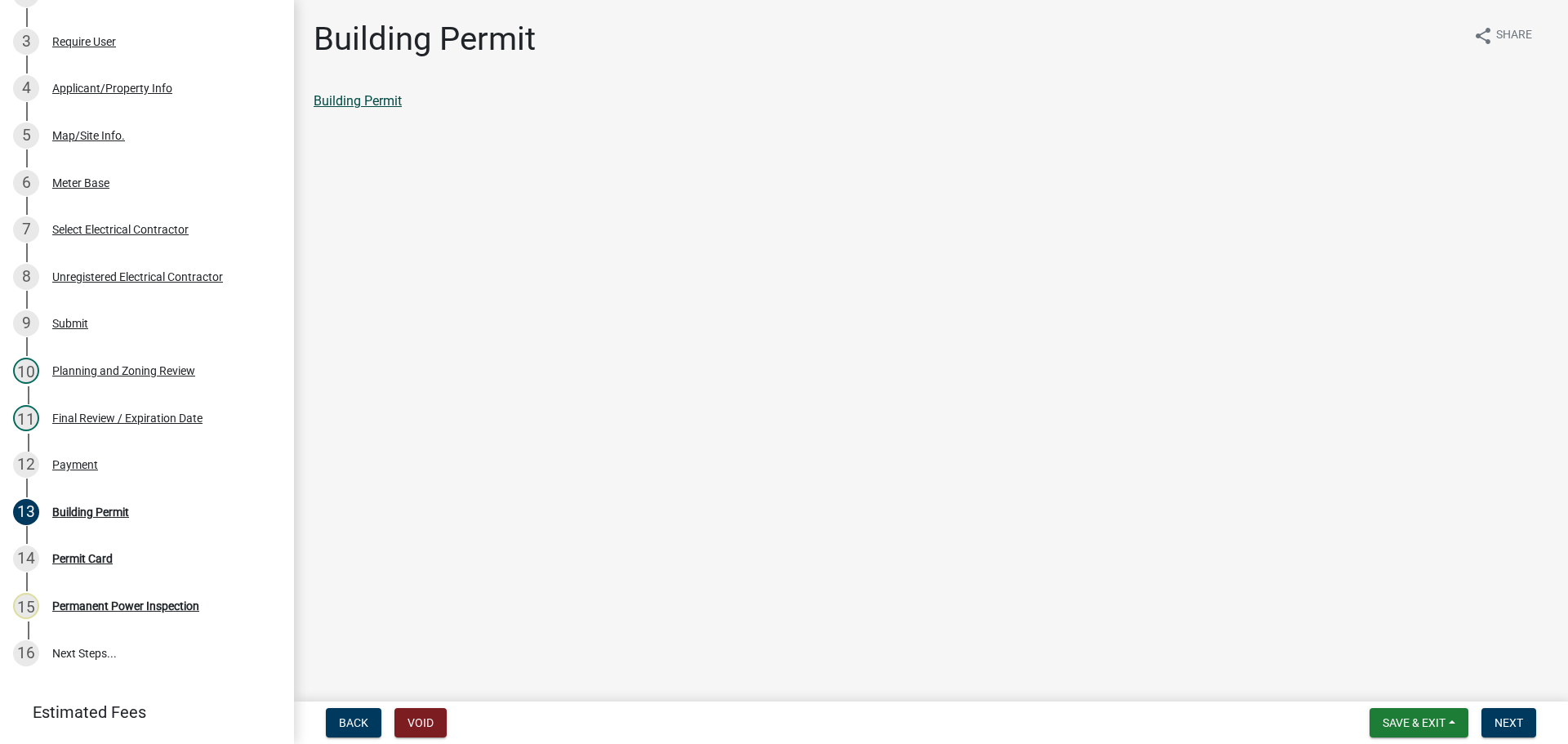
click at [361, 101] on link "Building Permit" at bounding box center [358, 101] width 88 height 15
click at [111, 444] on link "12 Payment" at bounding box center [147, 465] width 294 height 48
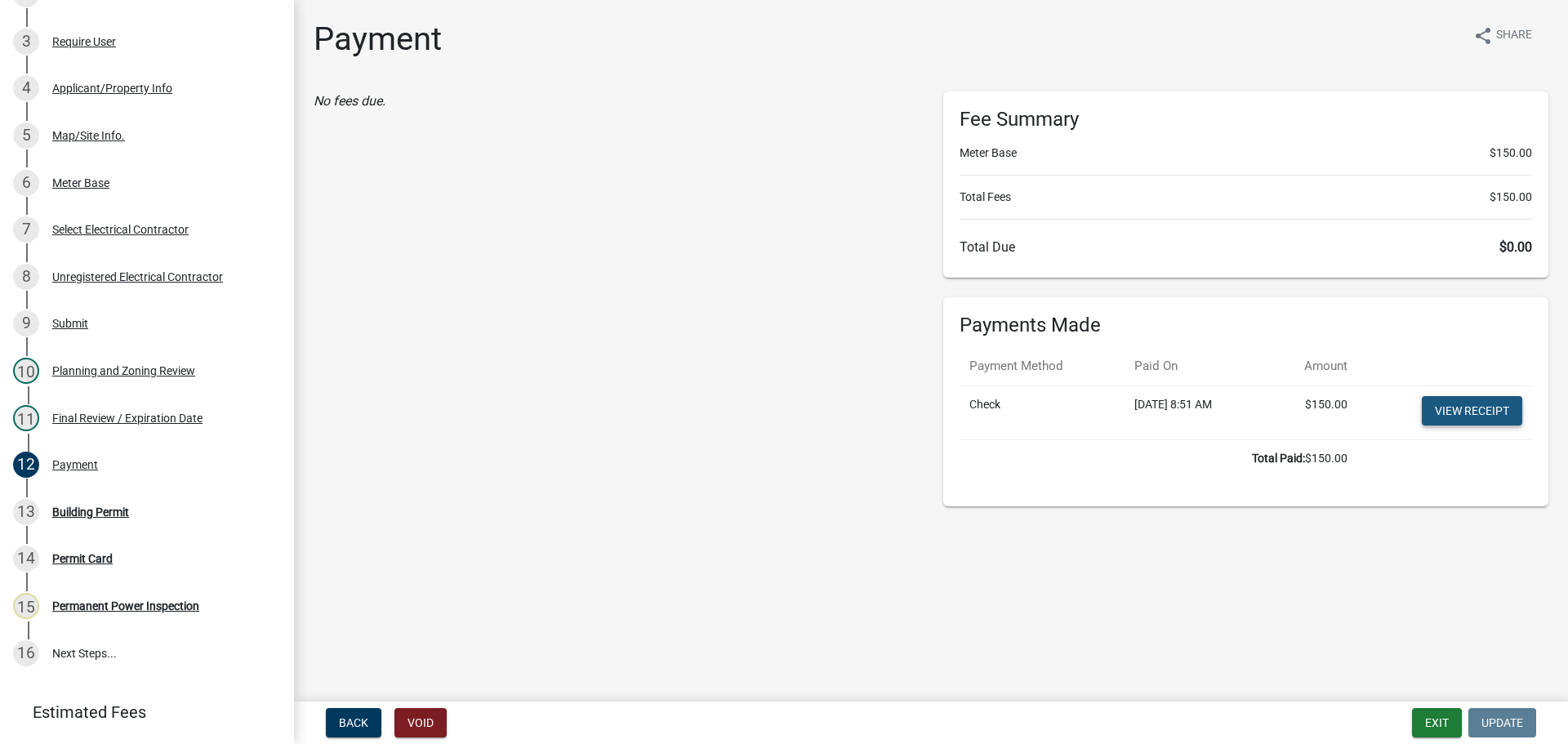
click at [1483, 411] on link "View receipt" at bounding box center [1473, 411] width 101 height 30
click at [1492, 406] on link "View receipt" at bounding box center [1473, 411] width 101 height 30
click at [1450, 725] on button "Exit" at bounding box center [1437, 722] width 49 height 30
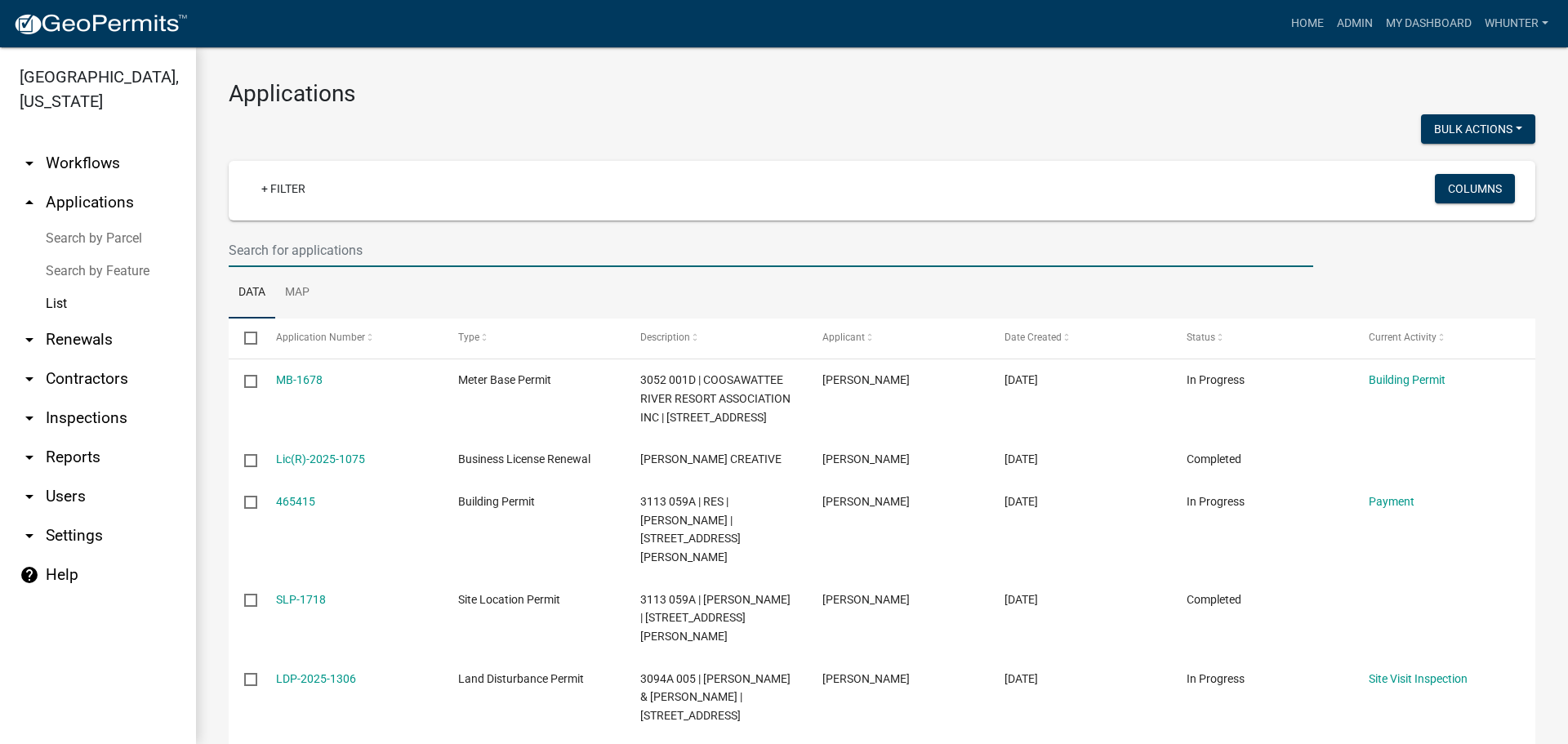
click at [388, 244] on input "text" at bounding box center [771, 250] width 1085 height 33
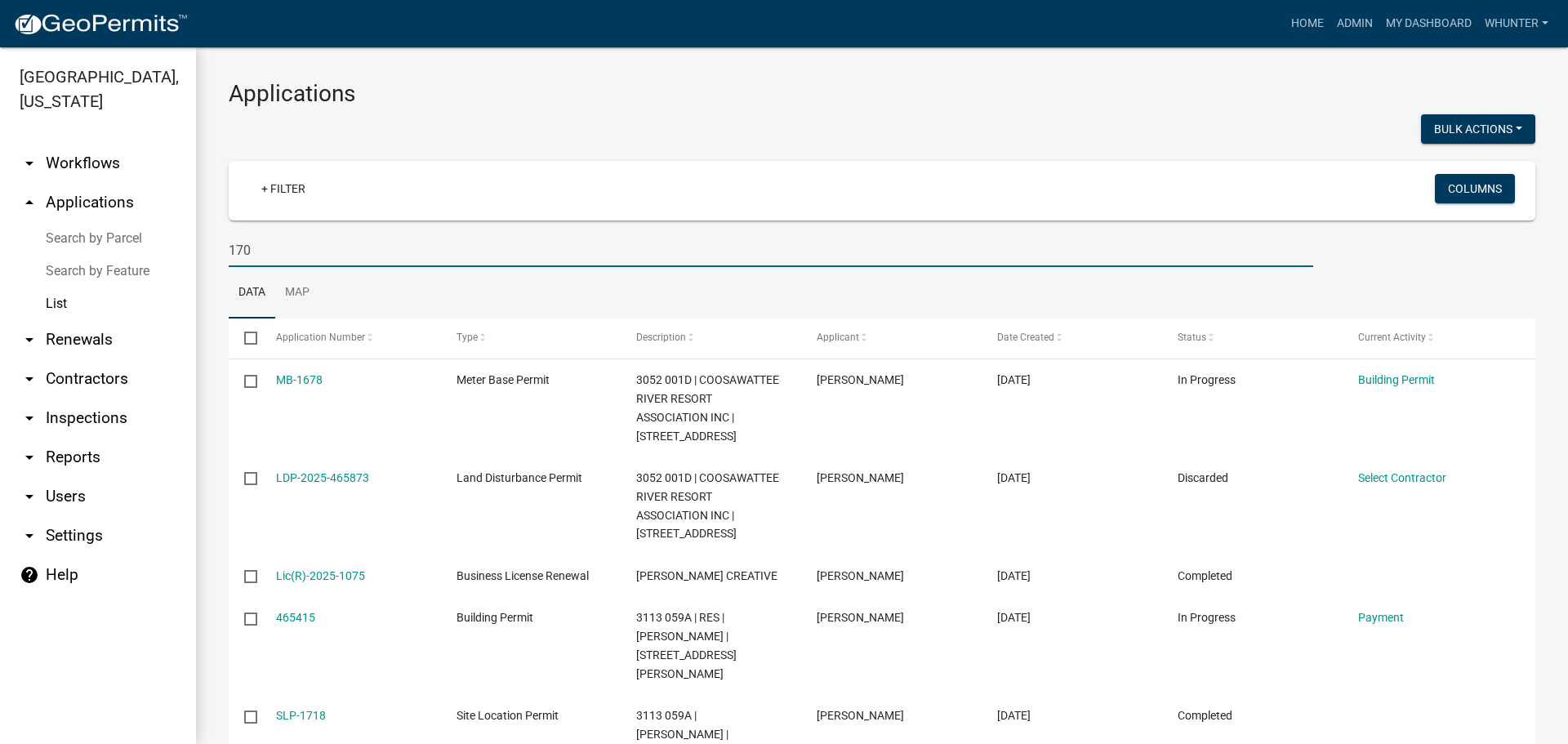
type input "1703"
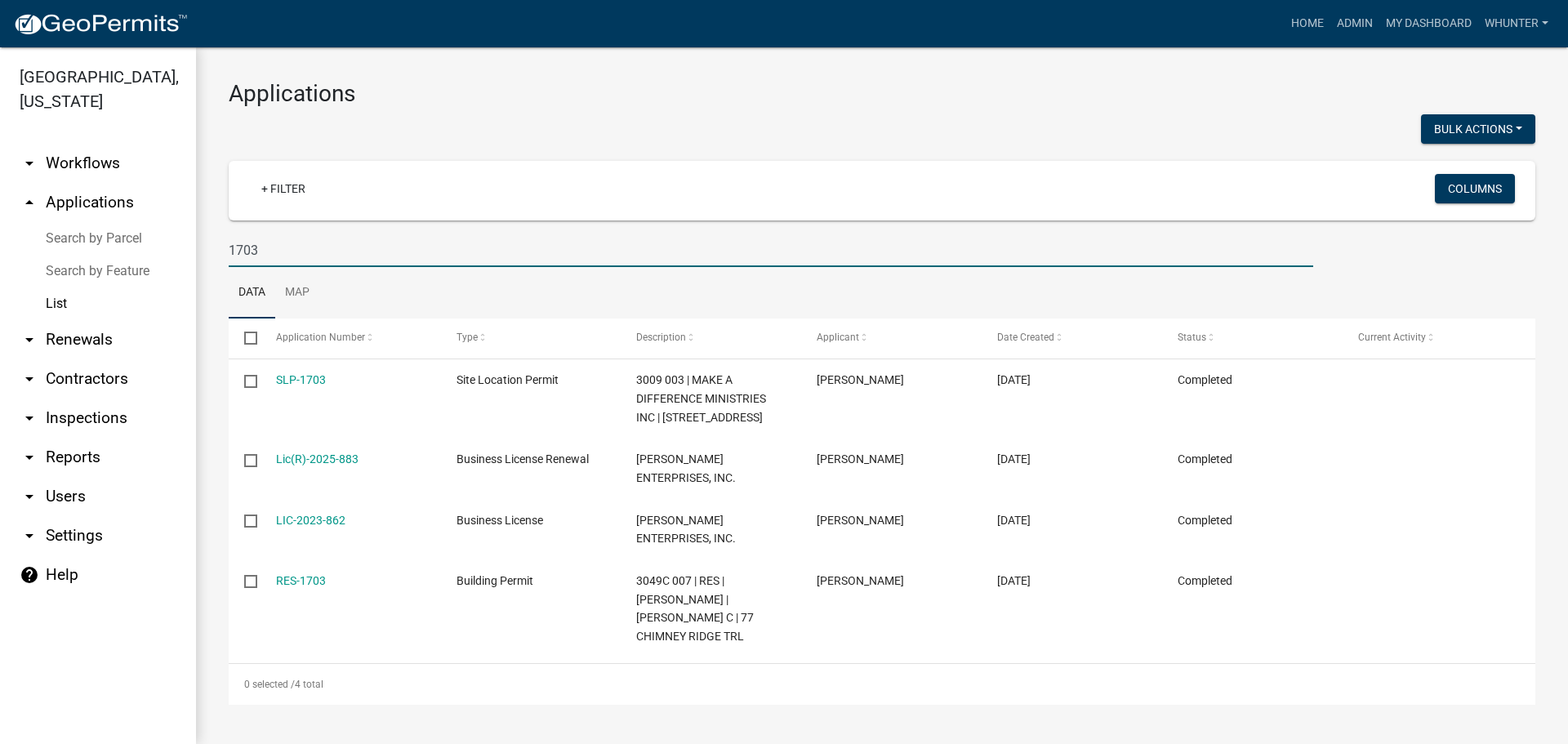
drag, startPoint x: 276, startPoint y: 253, endPoint x: 81, endPoint y: 234, distance: 195.9
click at [85, 236] on div "[GEOGRAPHIC_DATA], [US_STATE] arrow_drop_down Workflows List arrow_drop_up Appl…" at bounding box center [784, 395] width 1568 height 696
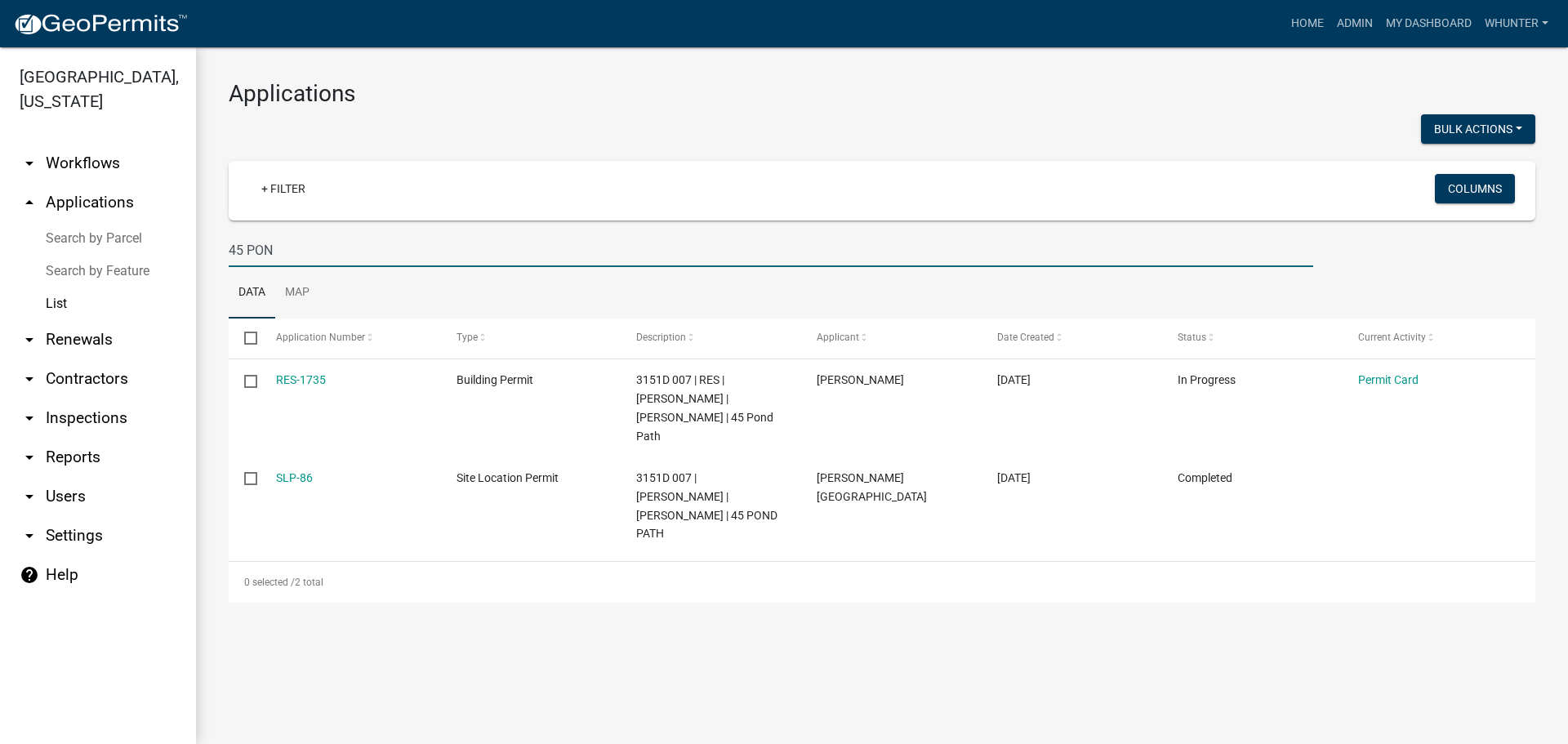
type input "45 PON"
drag, startPoint x: 361, startPoint y: 262, endPoint x: 97, endPoint y: 229, distance: 266.1
click at [118, 229] on div "[GEOGRAPHIC_DATA], [US_STATE] arrow_drop_down Workflows List arrow_drop_up Appl…" at bounding box center [784, 395] width 1568 height 696
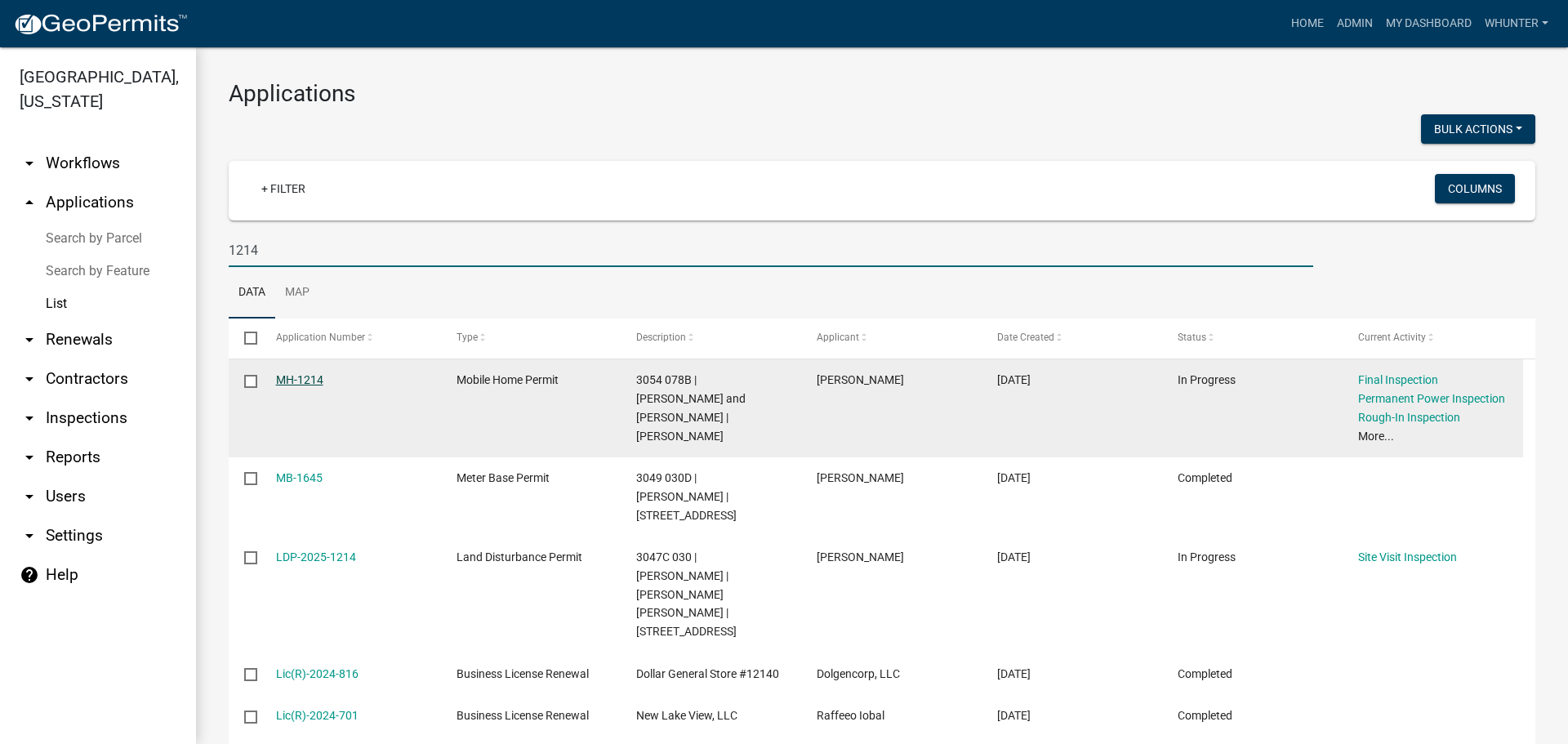
type input "1214"
click at [303, 380] on link "MH-1214" at bounding box center [299, 379] width 48 height 13
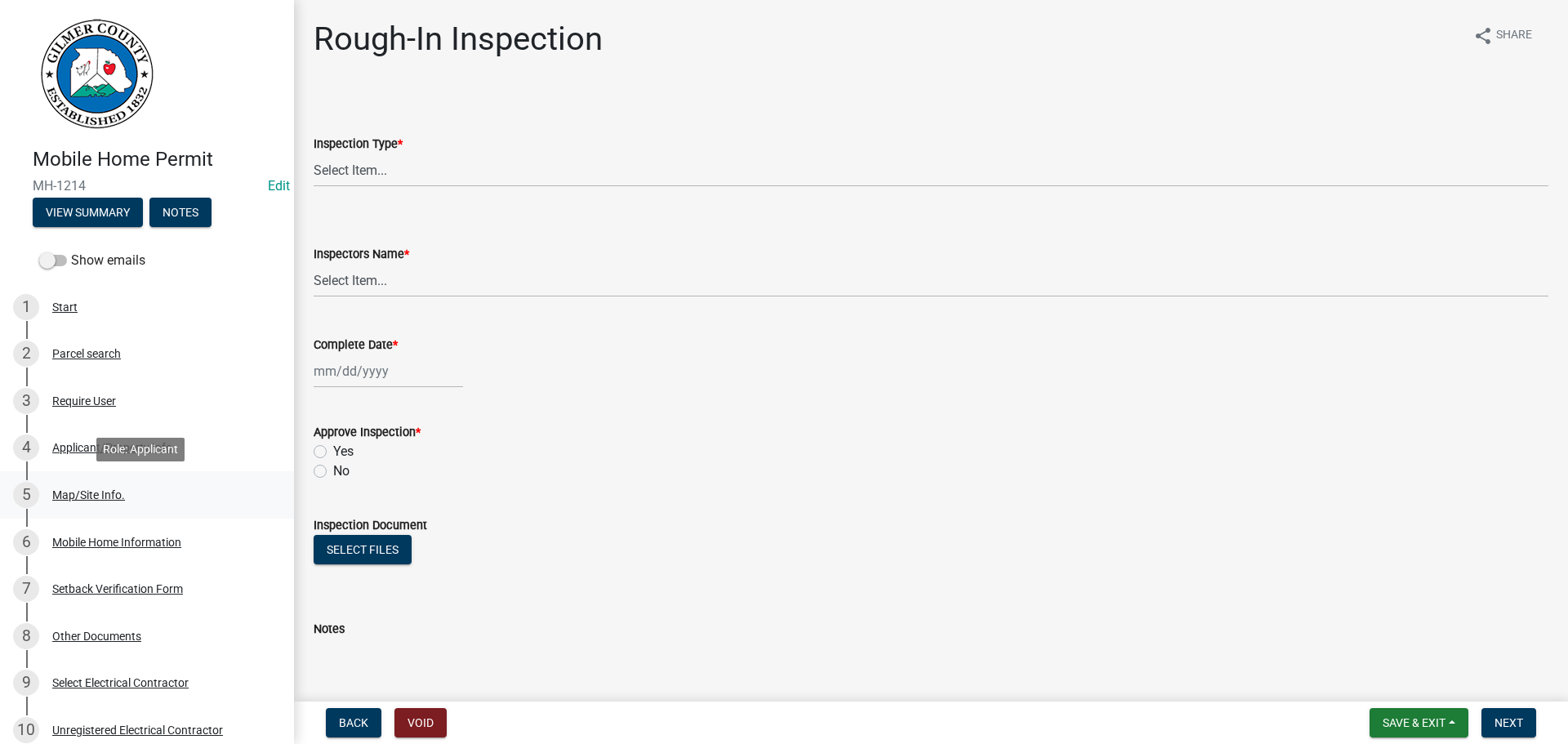
click at [100, 500] on div "Map/Site Info." at bounding box center [88, 494] width 73 height 12
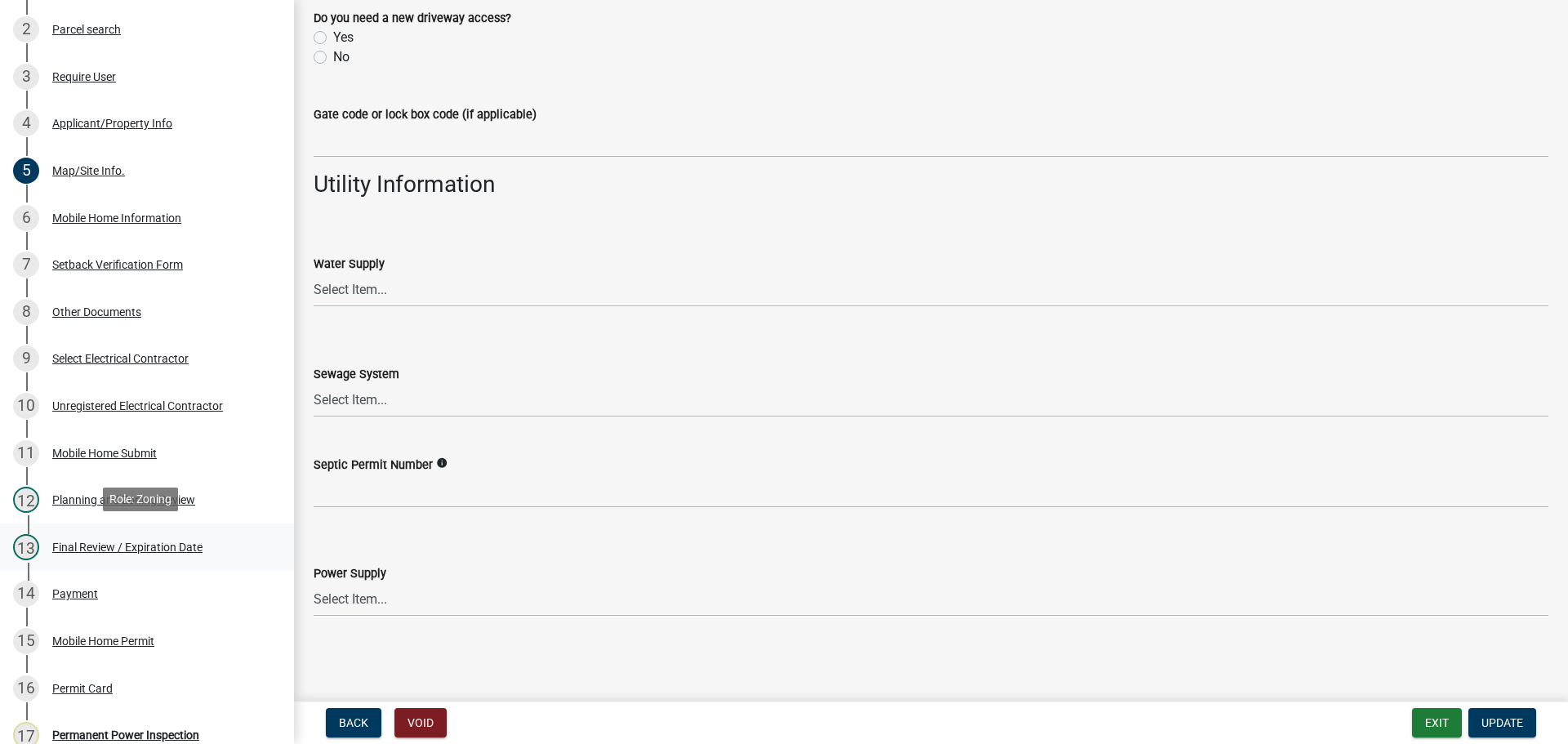
scroll to position [326, 0]
click at [136, 551] on div "13 Final Review / Expiration Date" at bounding box center [140, 544] width 254 height 26
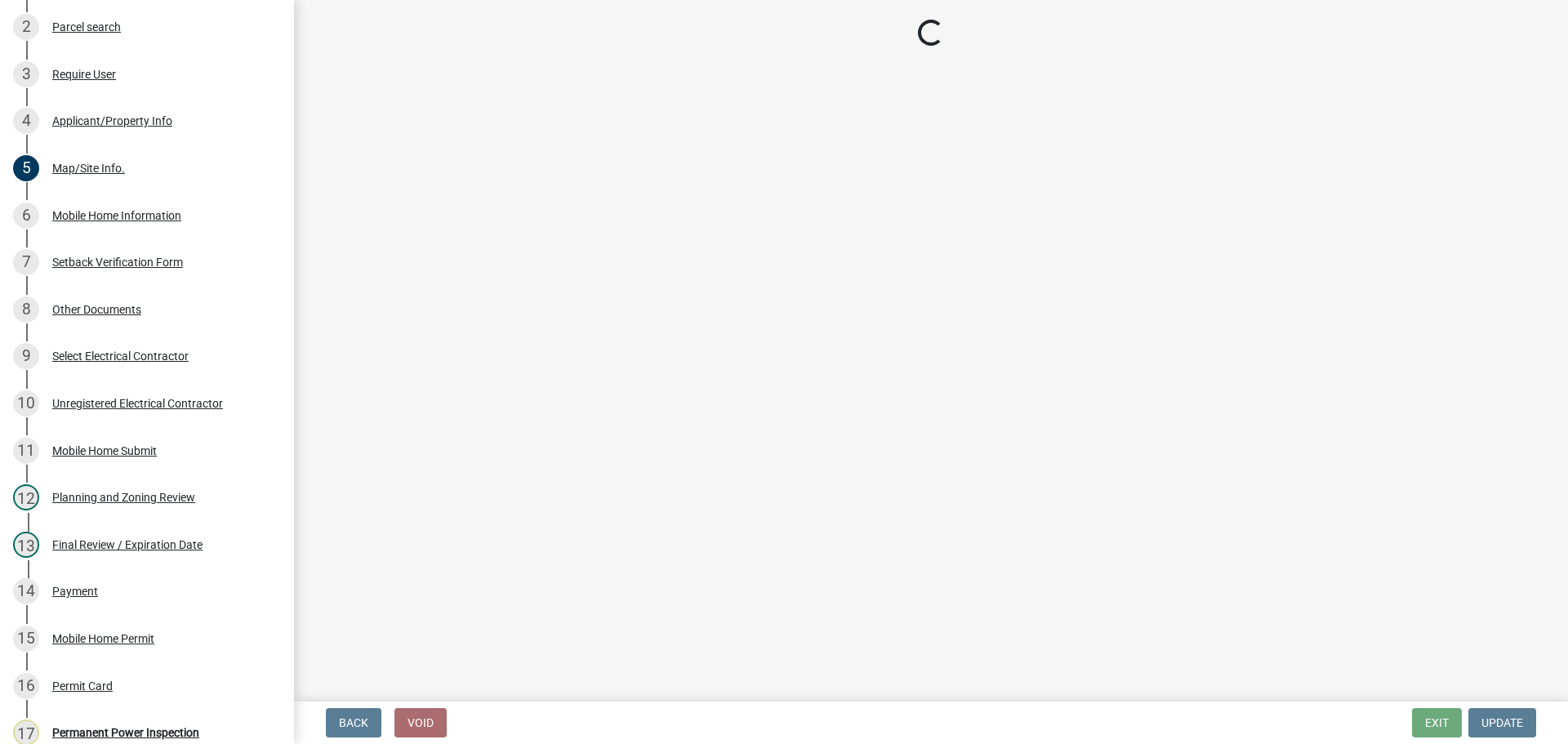
select select "80ed416b-99b7-4c34-806d-ce3f8cd28ff7"
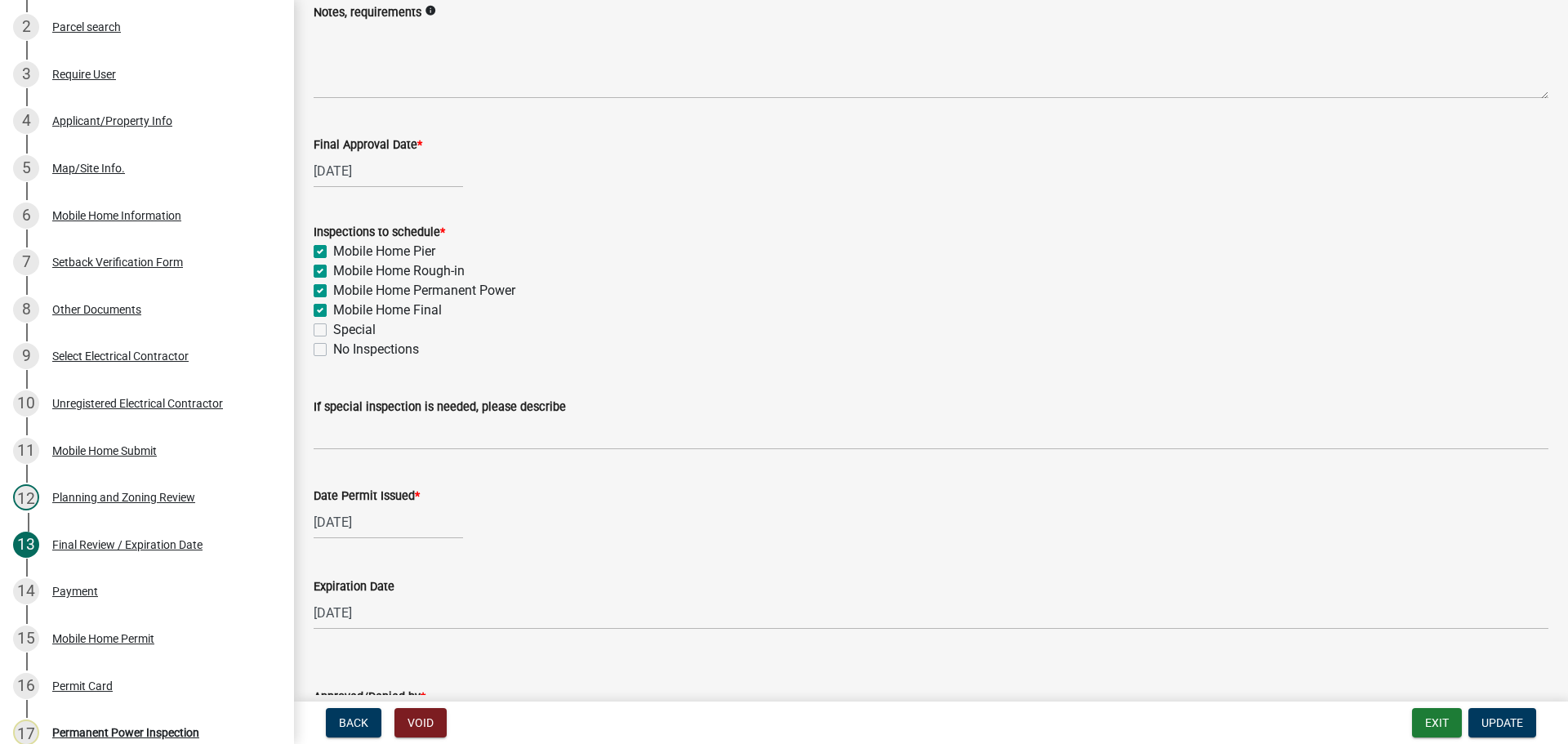
scroll to position [235, 0]
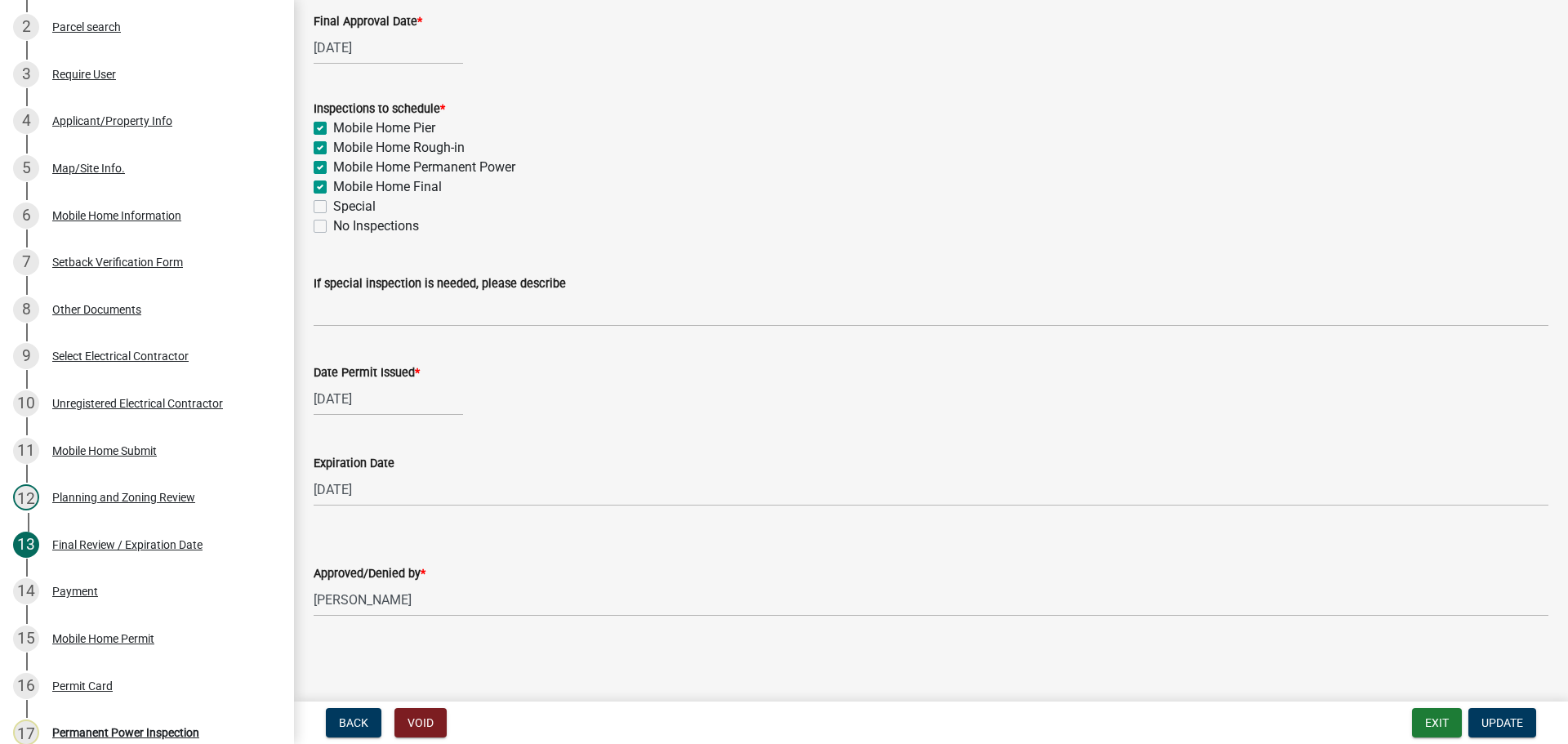
click at [156, 500] on div "Planning and Zoning Review" at bounding box center [123, 497] width 143 height 12
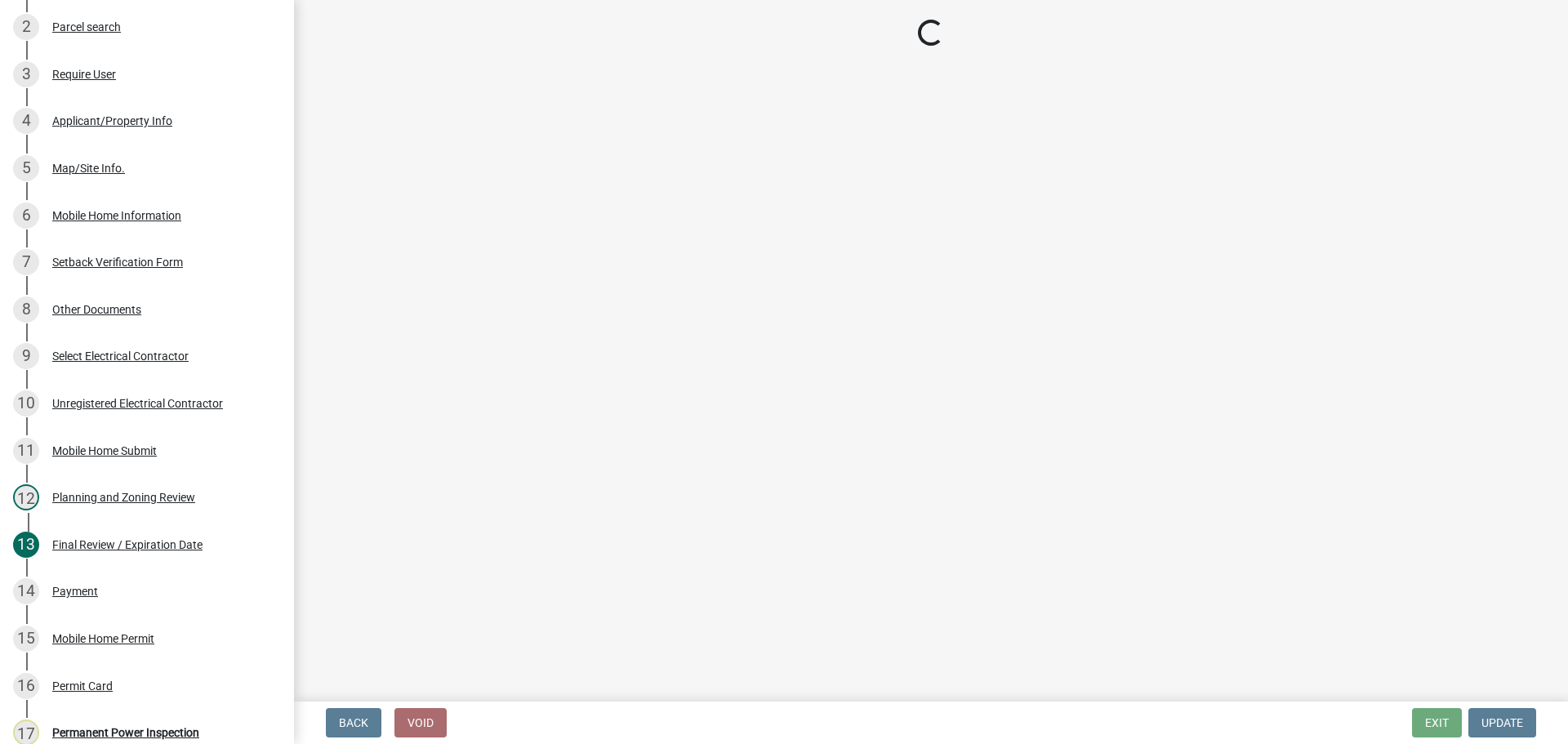
select select "80ed416b-99b7-4c34-806d-ce3f8cd28ff7"
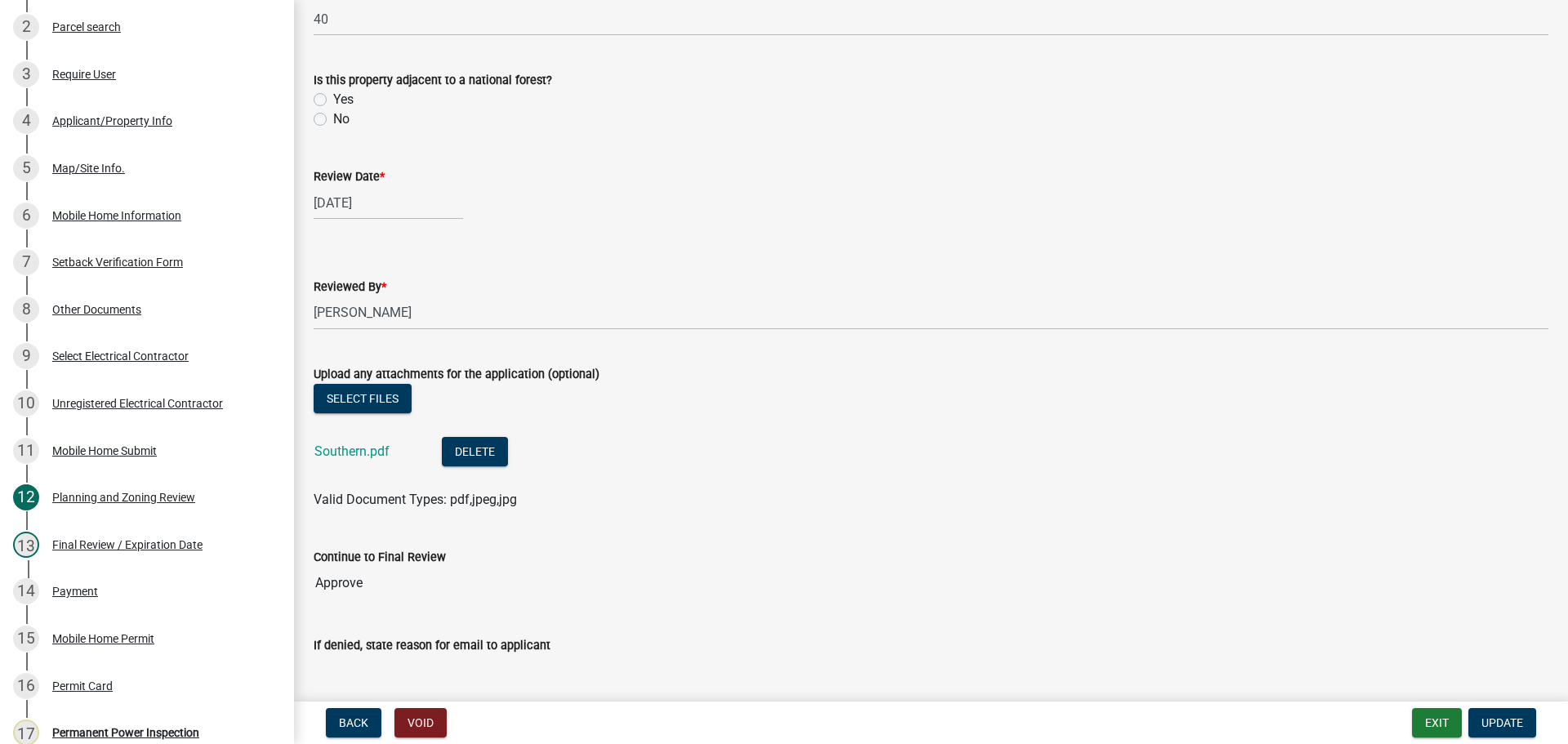
scroll to position [772, 0]
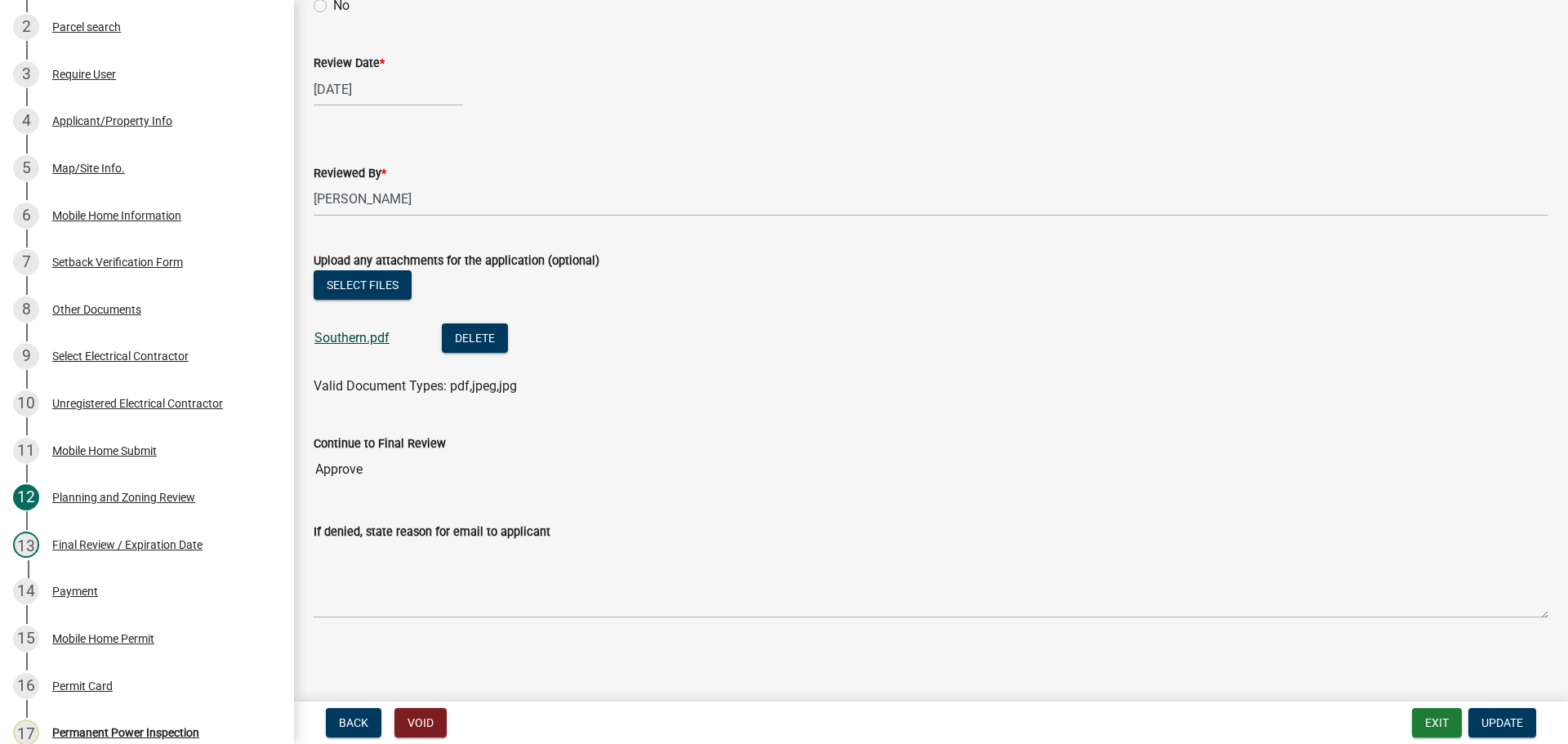
click at [366, 343] on link "Southern.pdf" at bounding box center [352, 337] width 76 height 15
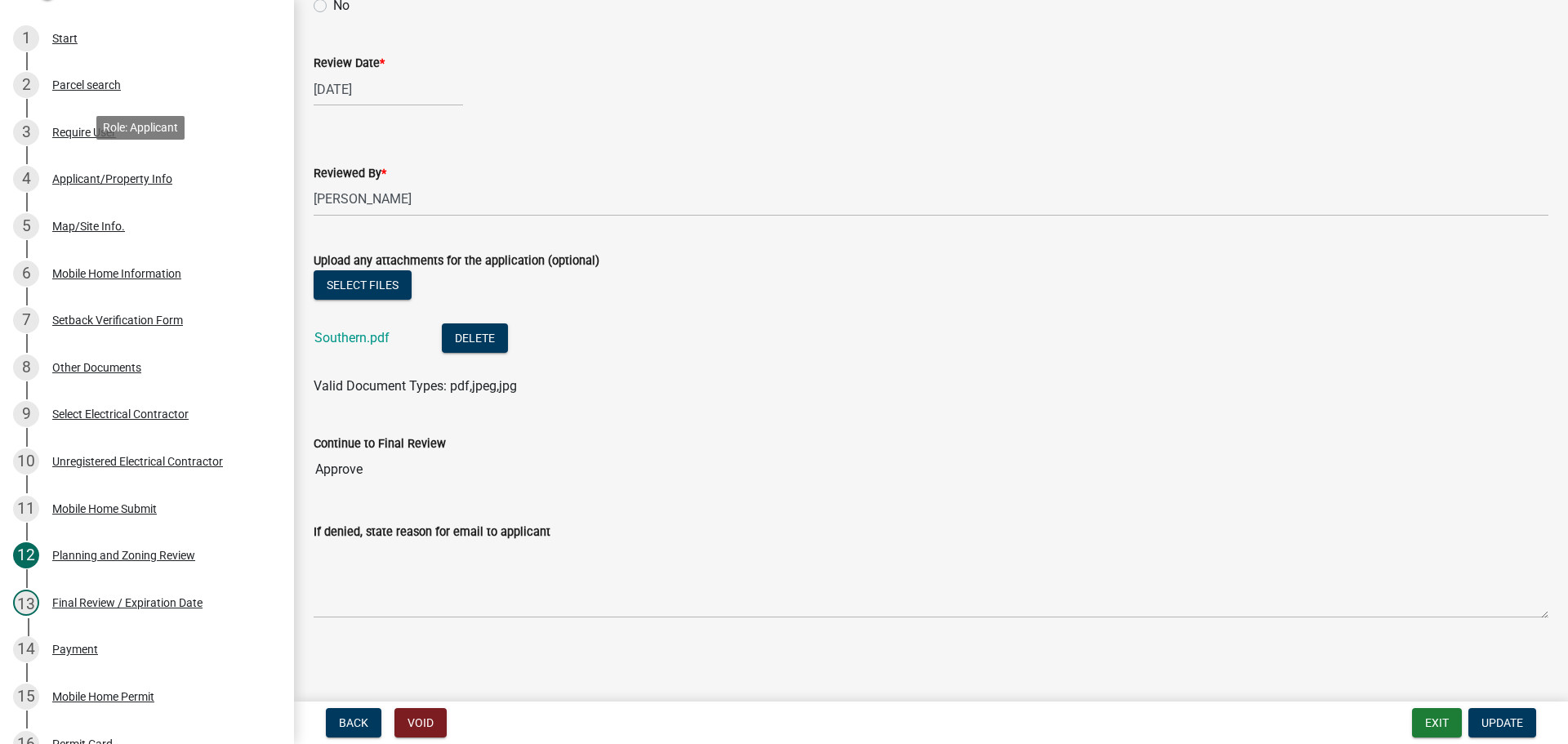
scroll to position [0, 0]
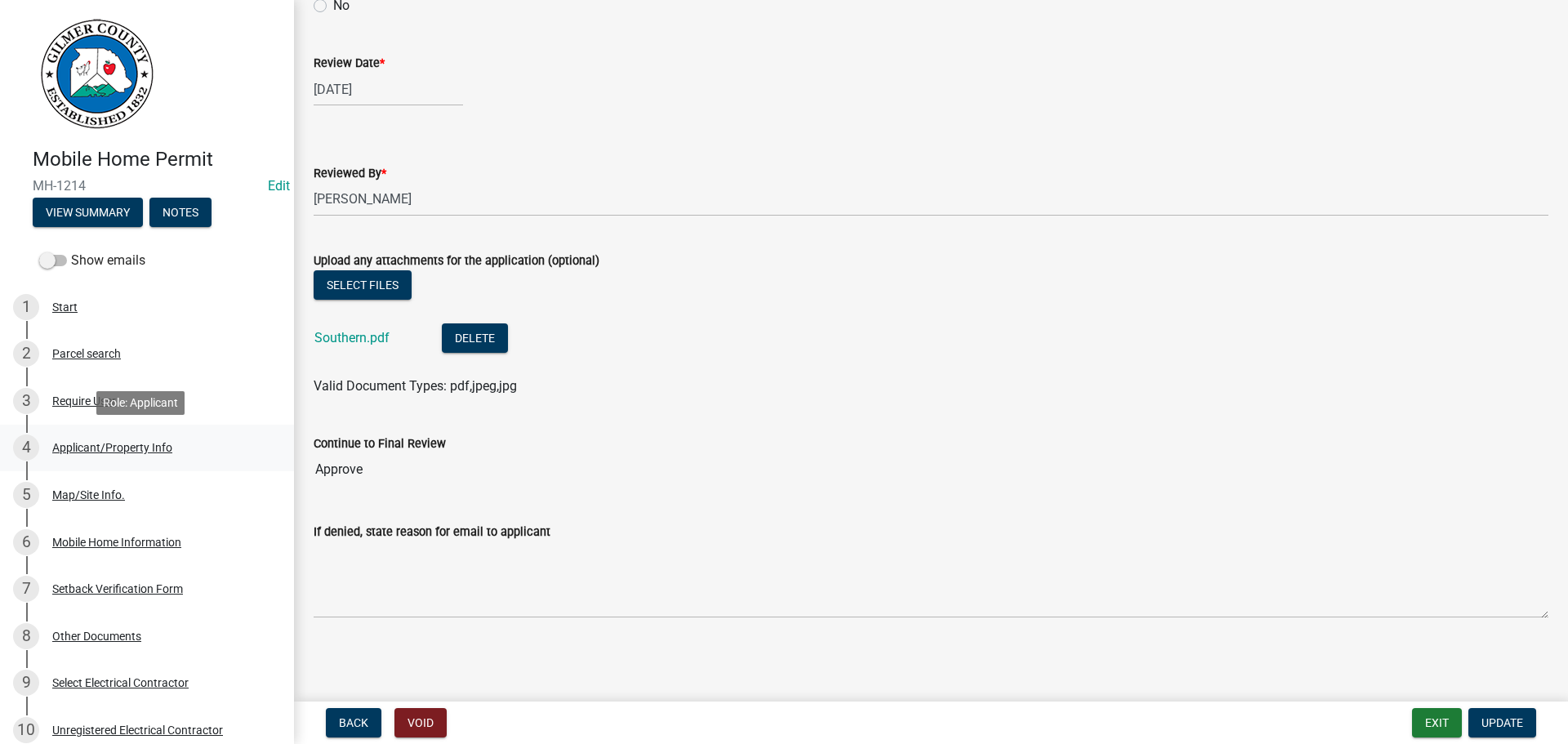
click at [136, 460] on div "4 Applicant/Property Info" at bounding box center [140, 447] width 254 height 26
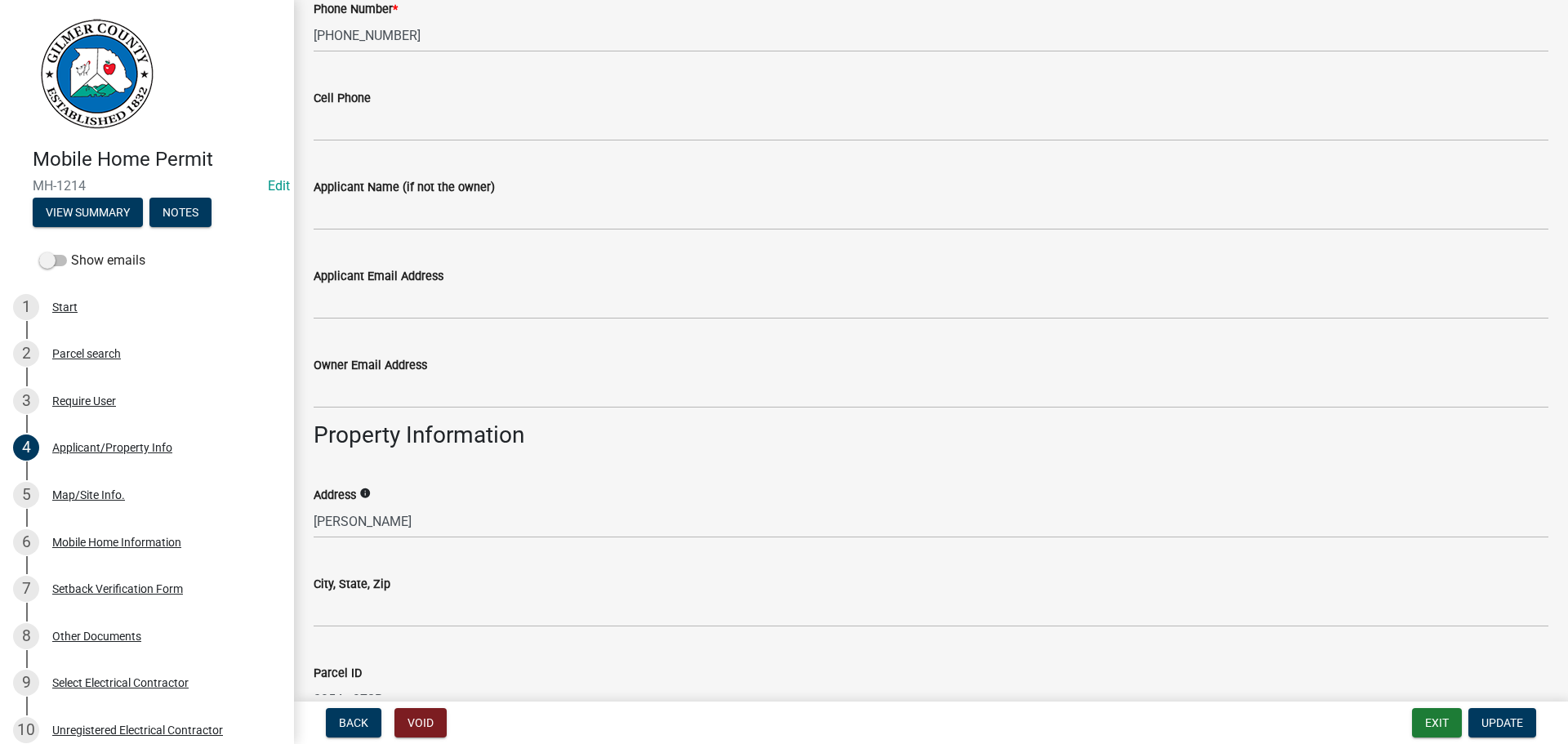
scroll to position [490, 0]
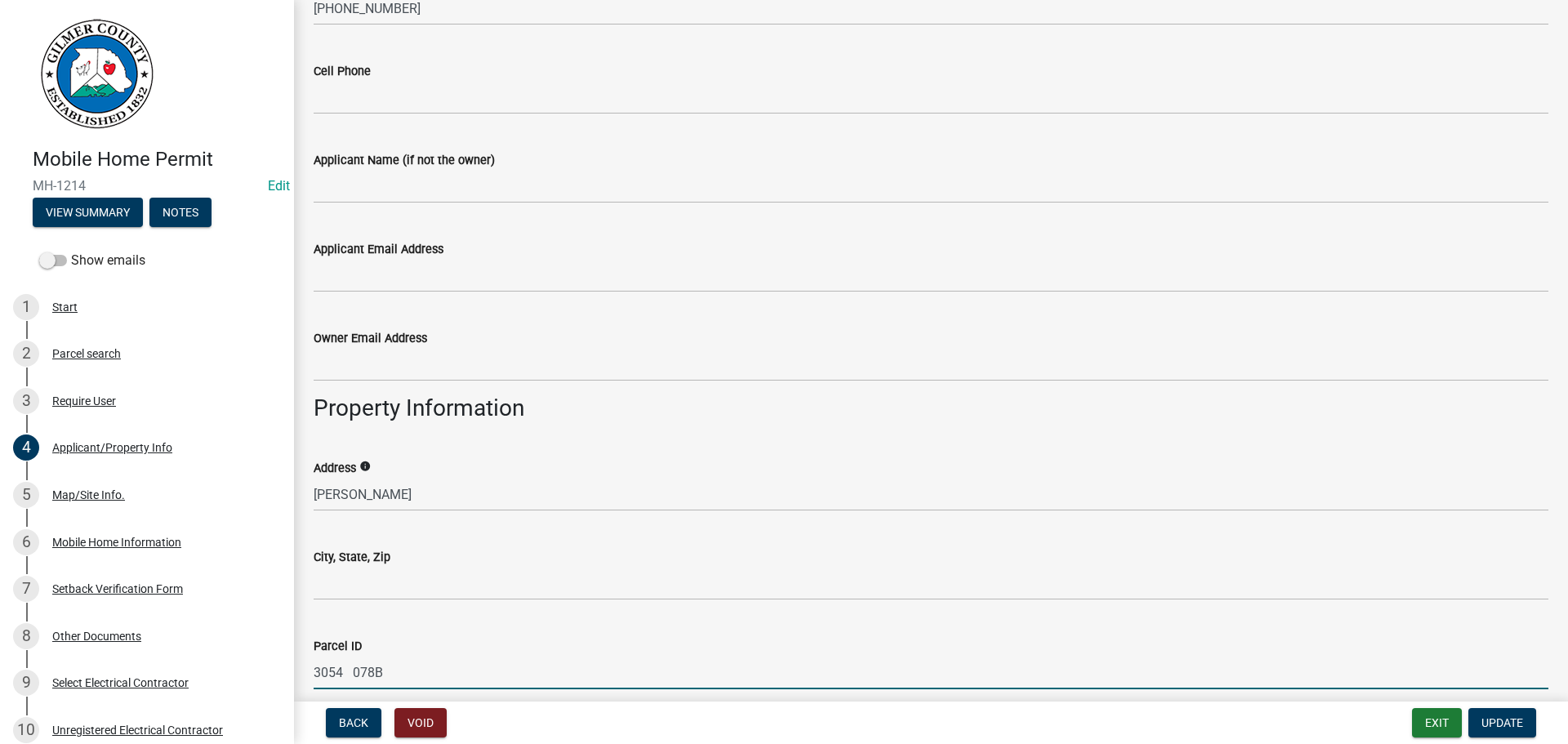
drag, startPoint x: 417, startPoint y: 683, endPoint x: 338, endPoint y: 669, distance: 80.2
click at [291, 662] on div "Mobile Home Permit MH-1214 Edit View Summary Notes Show emails 1 Start 2 Parcel…" at bounding box center [784, 372] width 1568 height 744
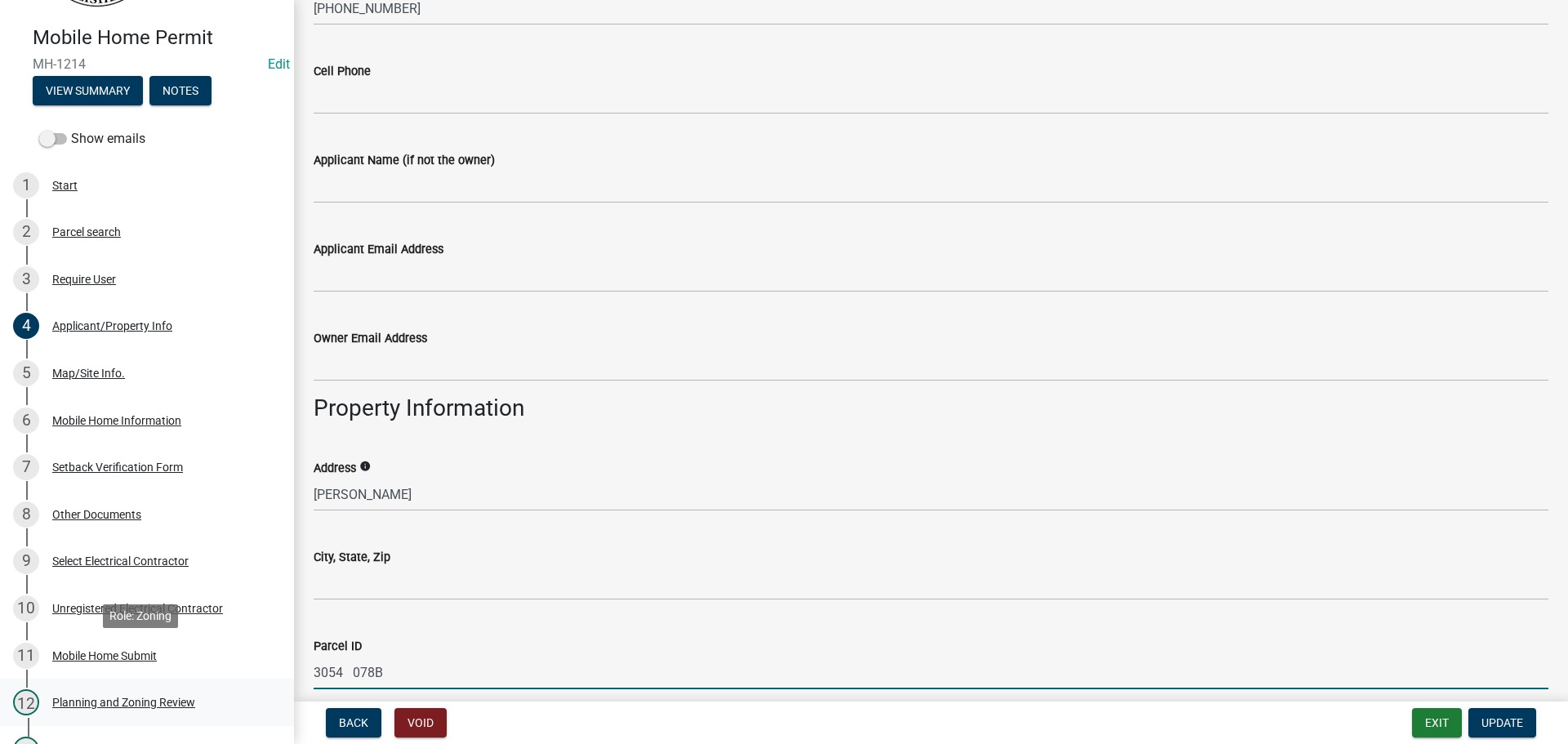
scroll to position [164, 0]
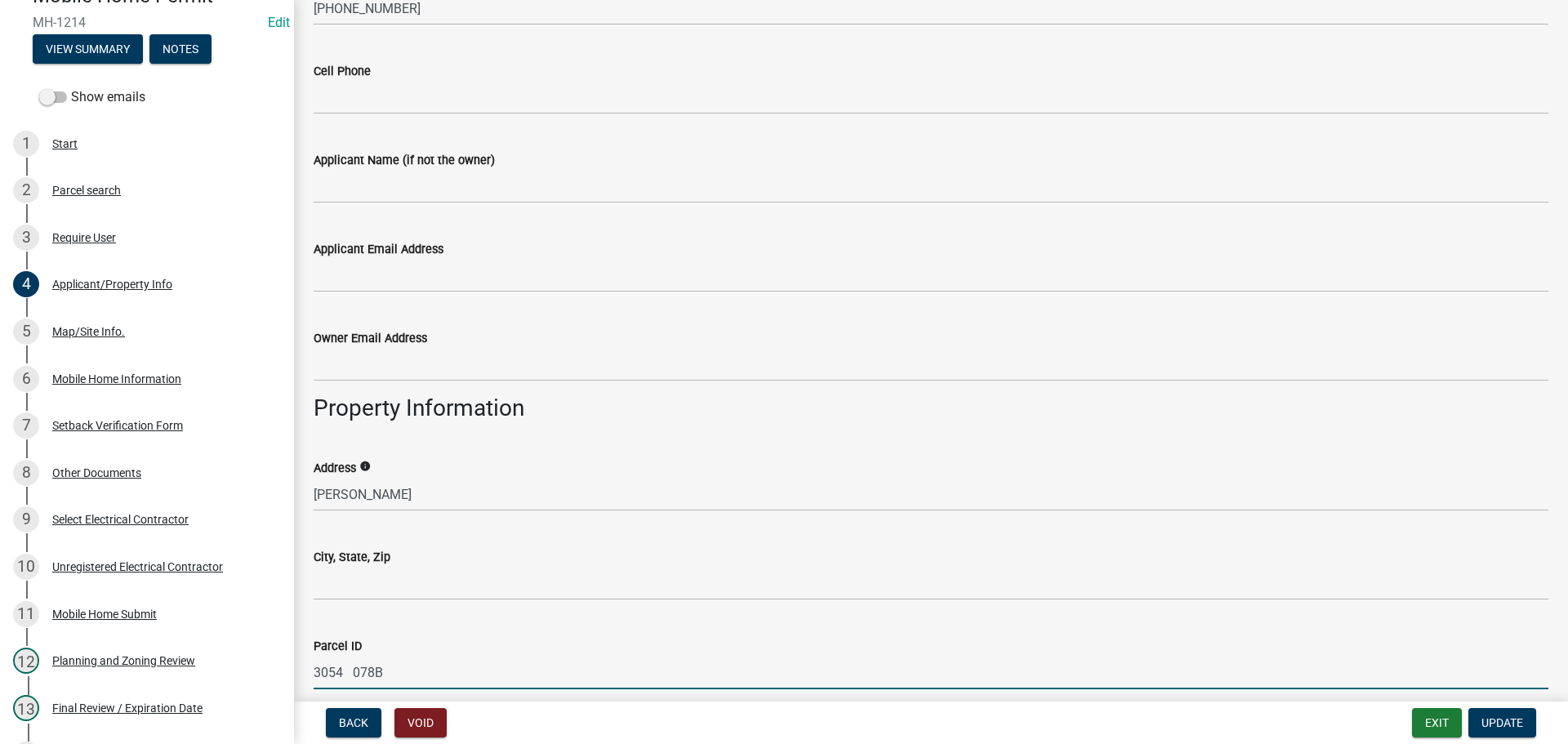
click at [120, 663] on div "Planning and Zoning Review" at bounding box center [123, 660] width 143 height 12
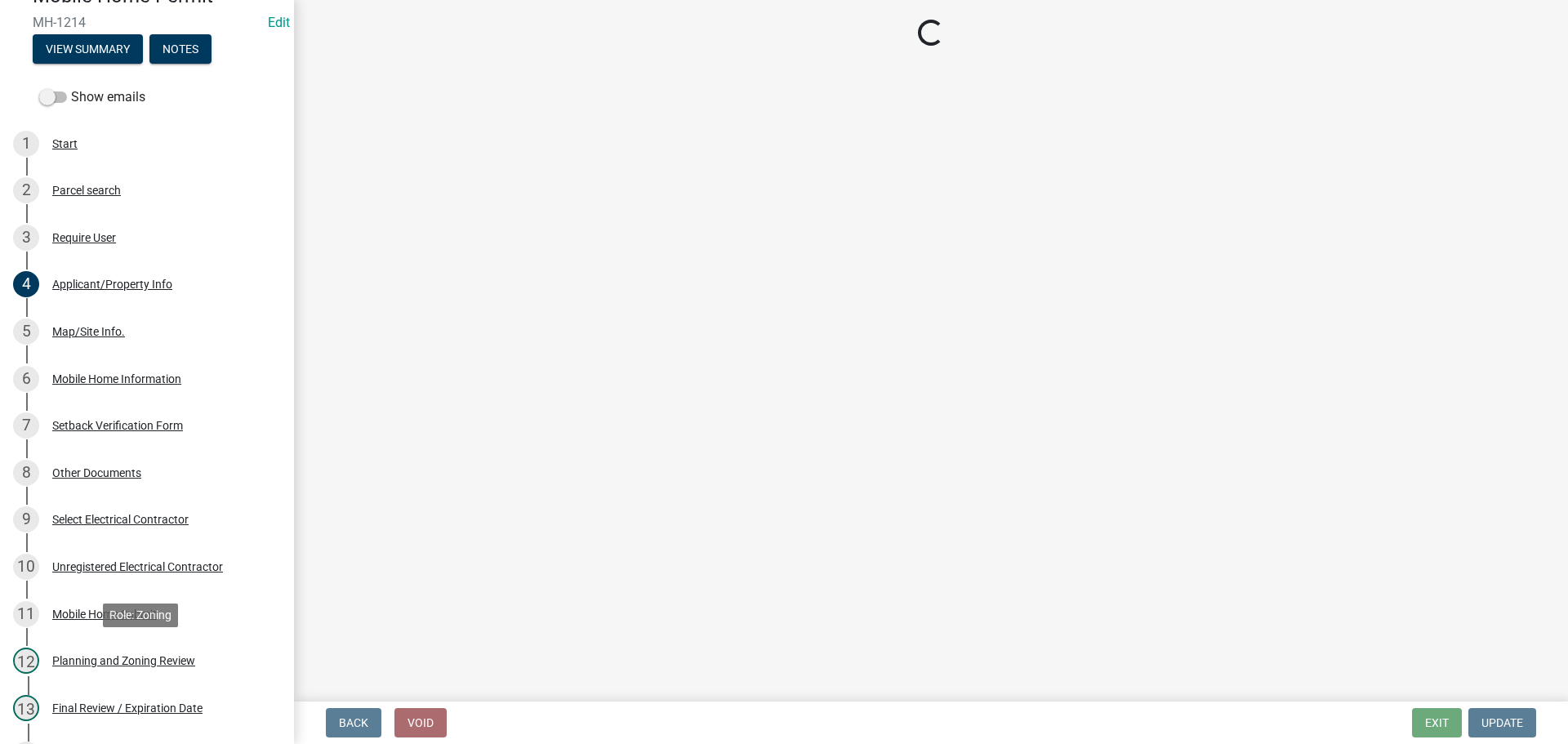
scroll to position [0, 0]
select select "80ed416b-99b7-4c34-806d-ce3f8cd28ff7"
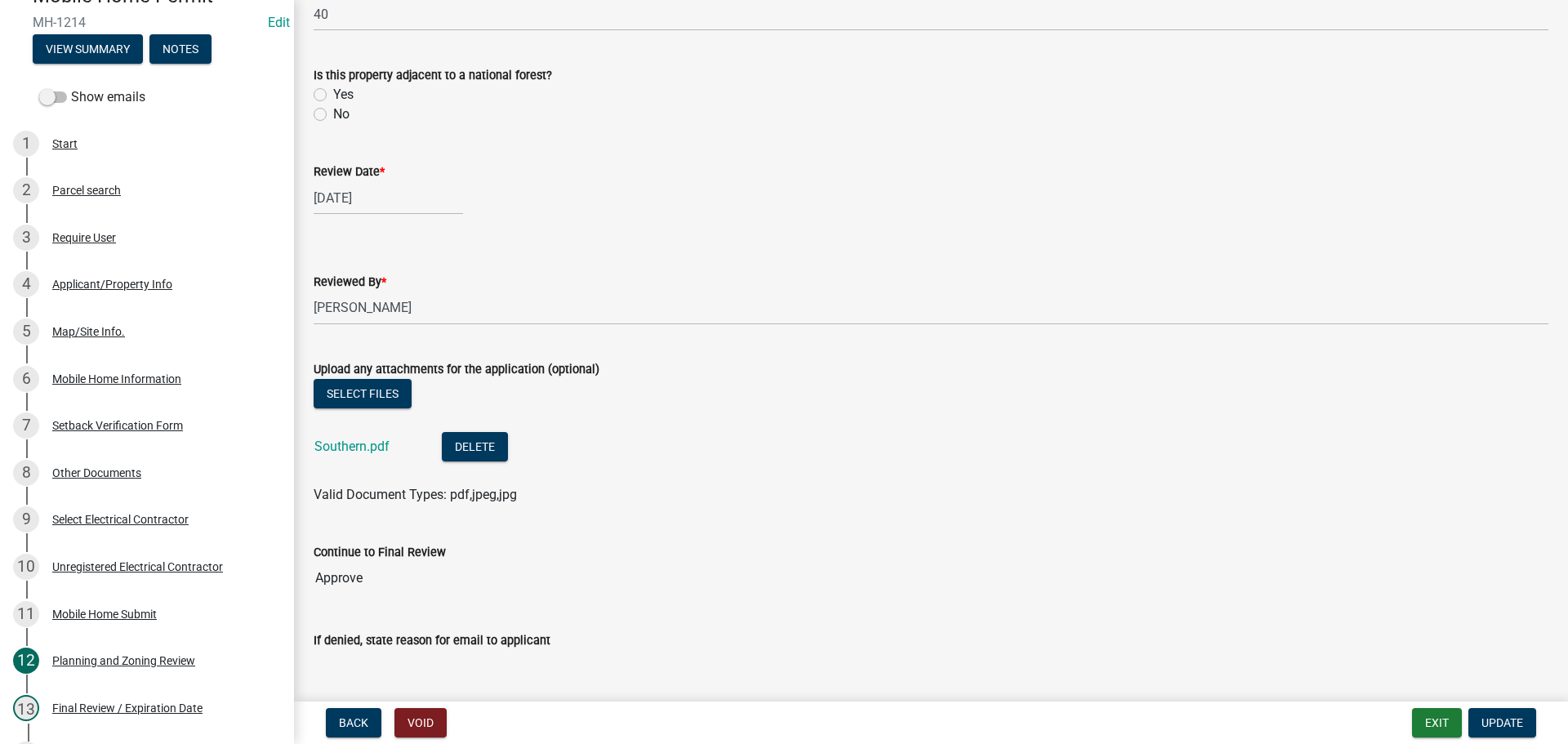
scroll to position [772, 0]
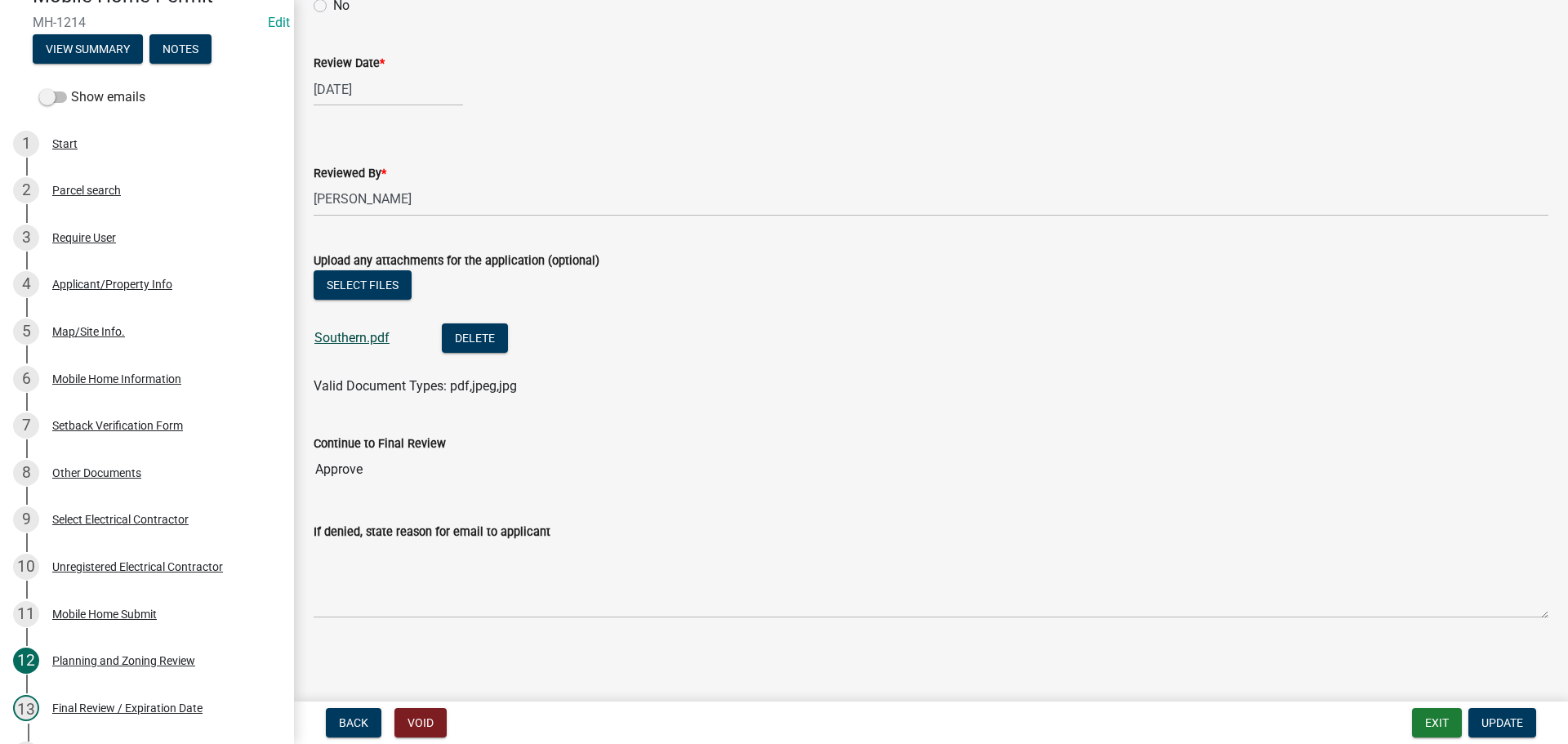
click at [372, 335] on link "Southern.pdf" at bounding box center [352, 337] width 76 height 15
click at [119, 292] on div "4 Applicant/Property Info" at bounding box center [140, 284] width 254 height 26
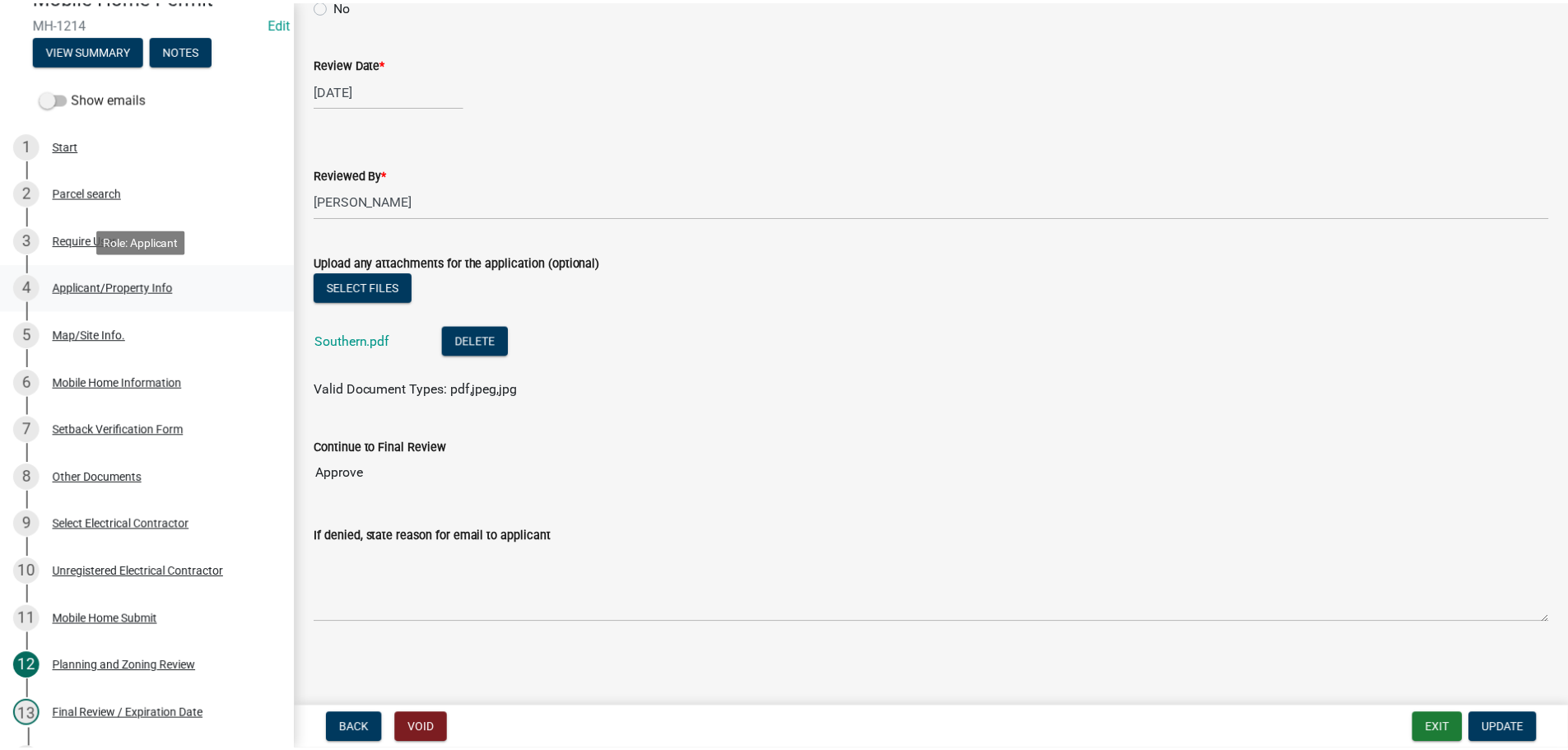
scroll to position [0, 0]
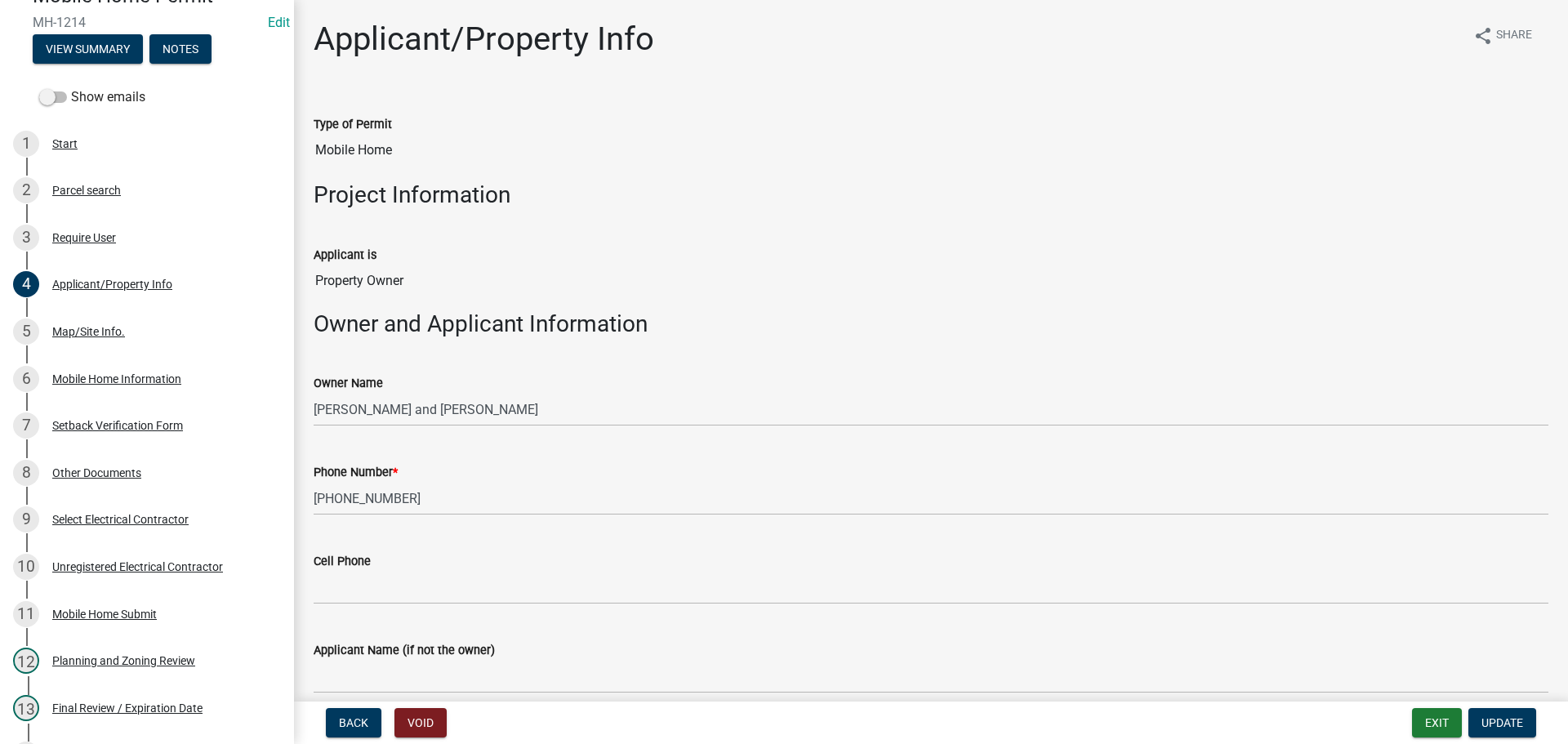
drag, startPoint x: 548, startPoint y: 119, endPoint x: 603, endPoint y: 211, distance: 107.2
click at [1451, 710] on button "Exit" at bounding box center [1437, 722] width 49 height 30
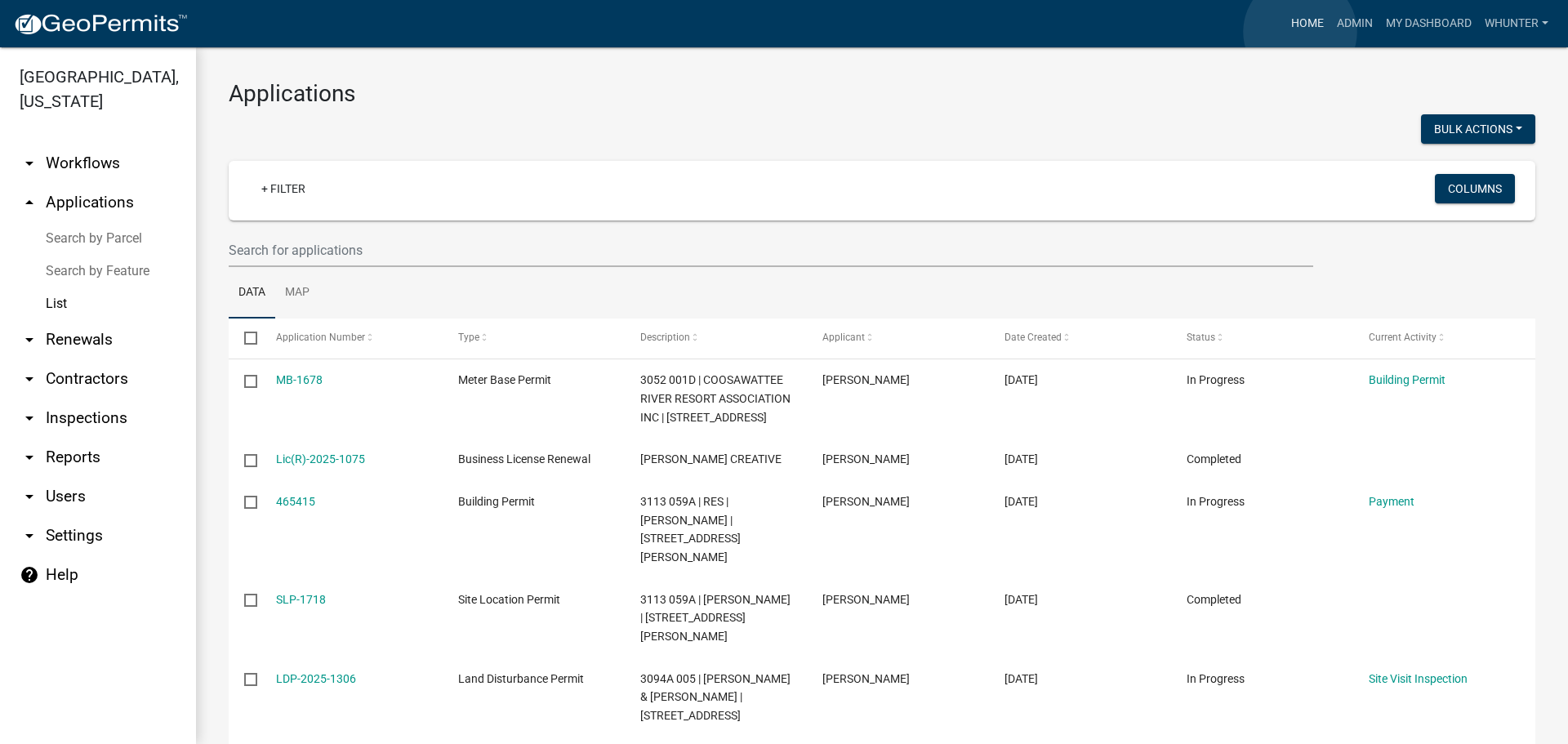
click at [1300, 31] on link "Home" at bounding box center [1307, 23] width 46 height 31
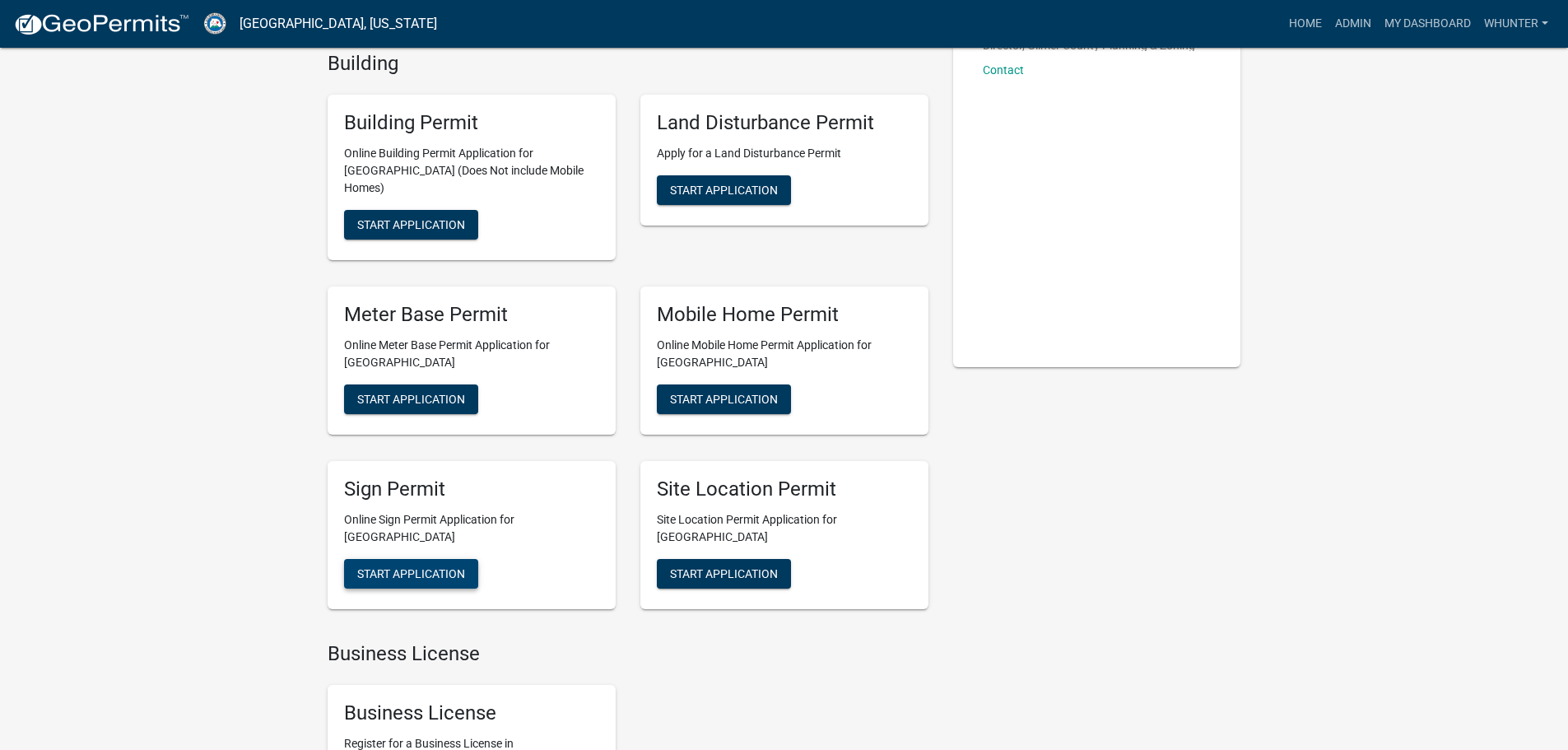
scroll to position [165, 0]
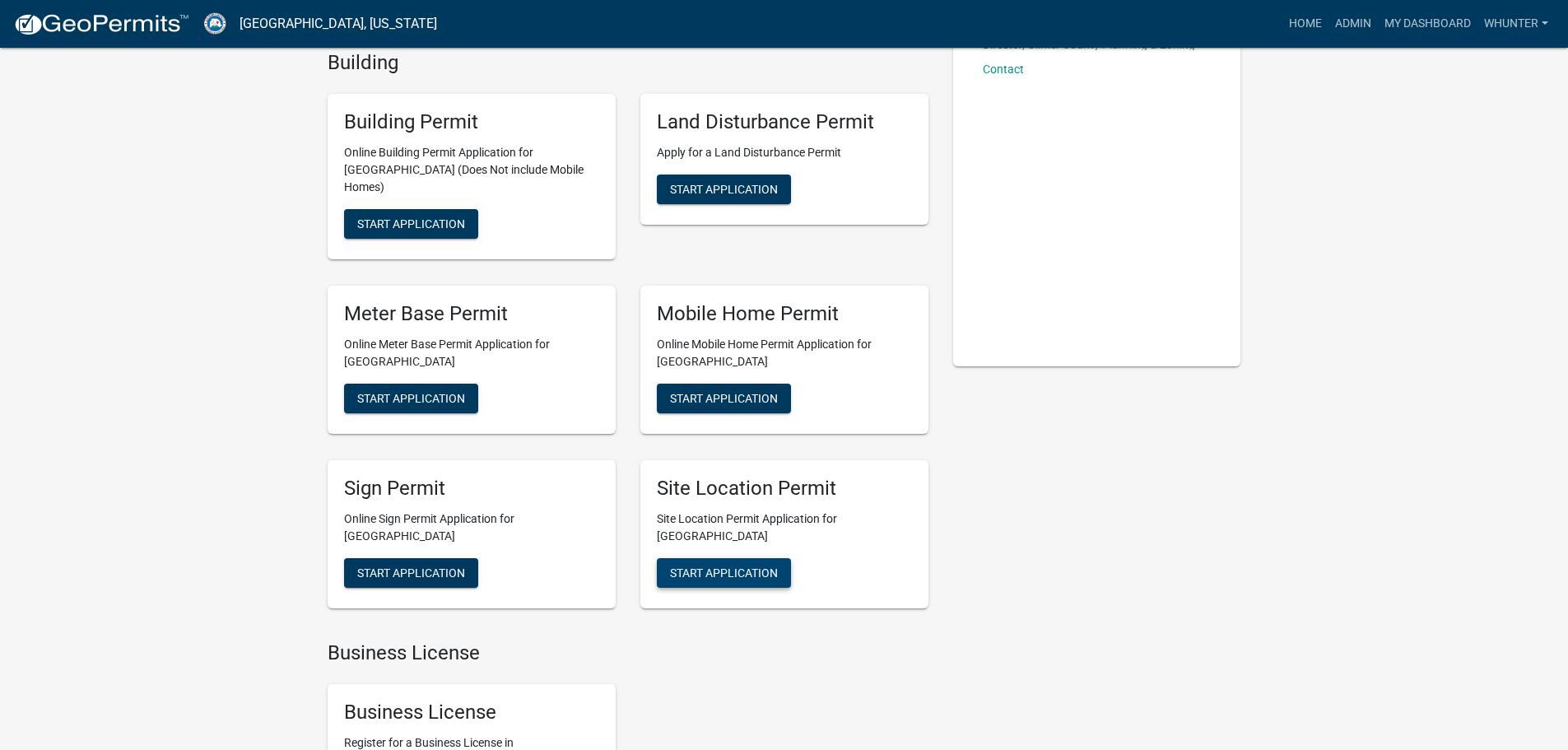
click at [755, 567] on button "Start Application" at bounding box center [724, 572] width 134 height 30
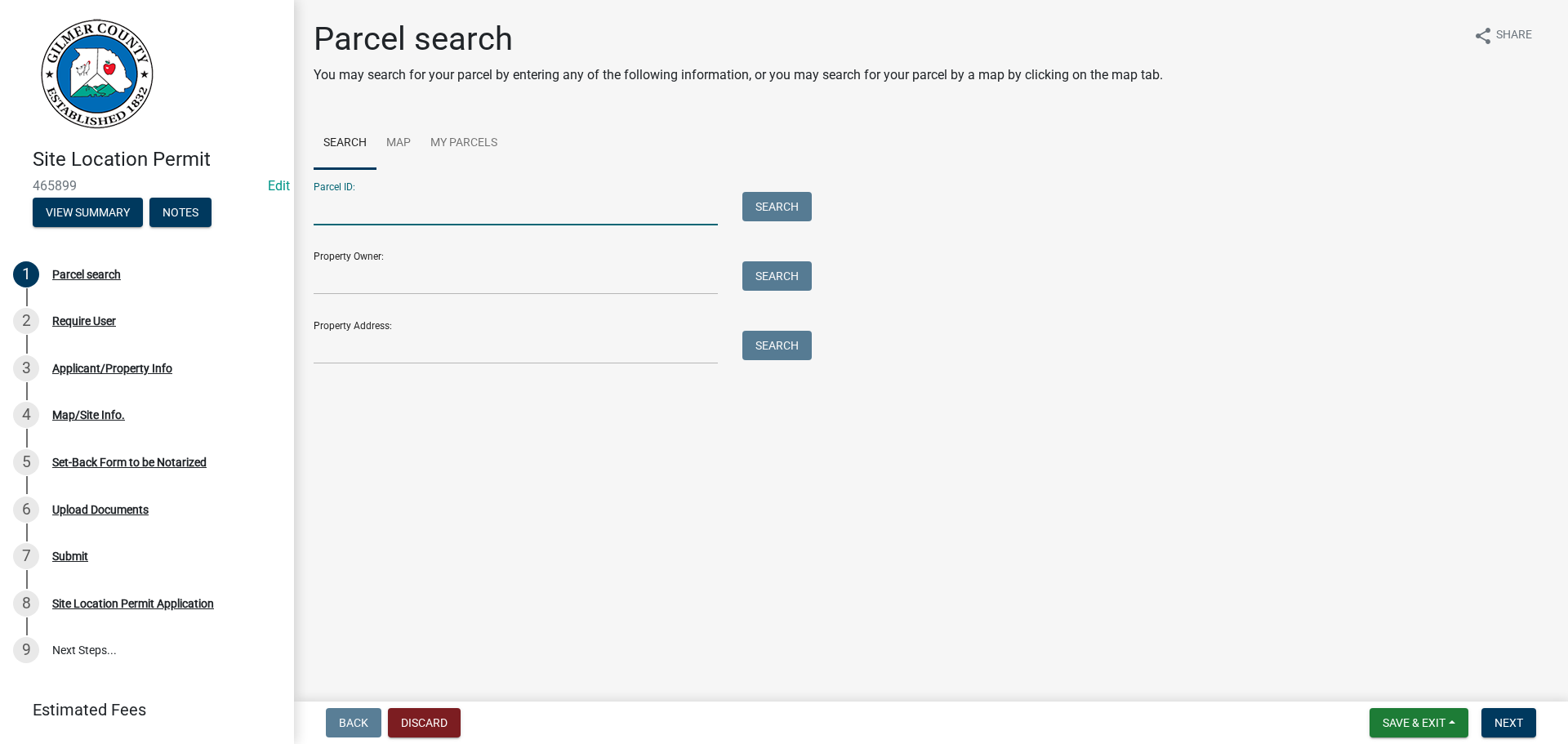
click at [503, 225] on input "Parcel ID:" at bounding box center [516, 208] width 405 height 33
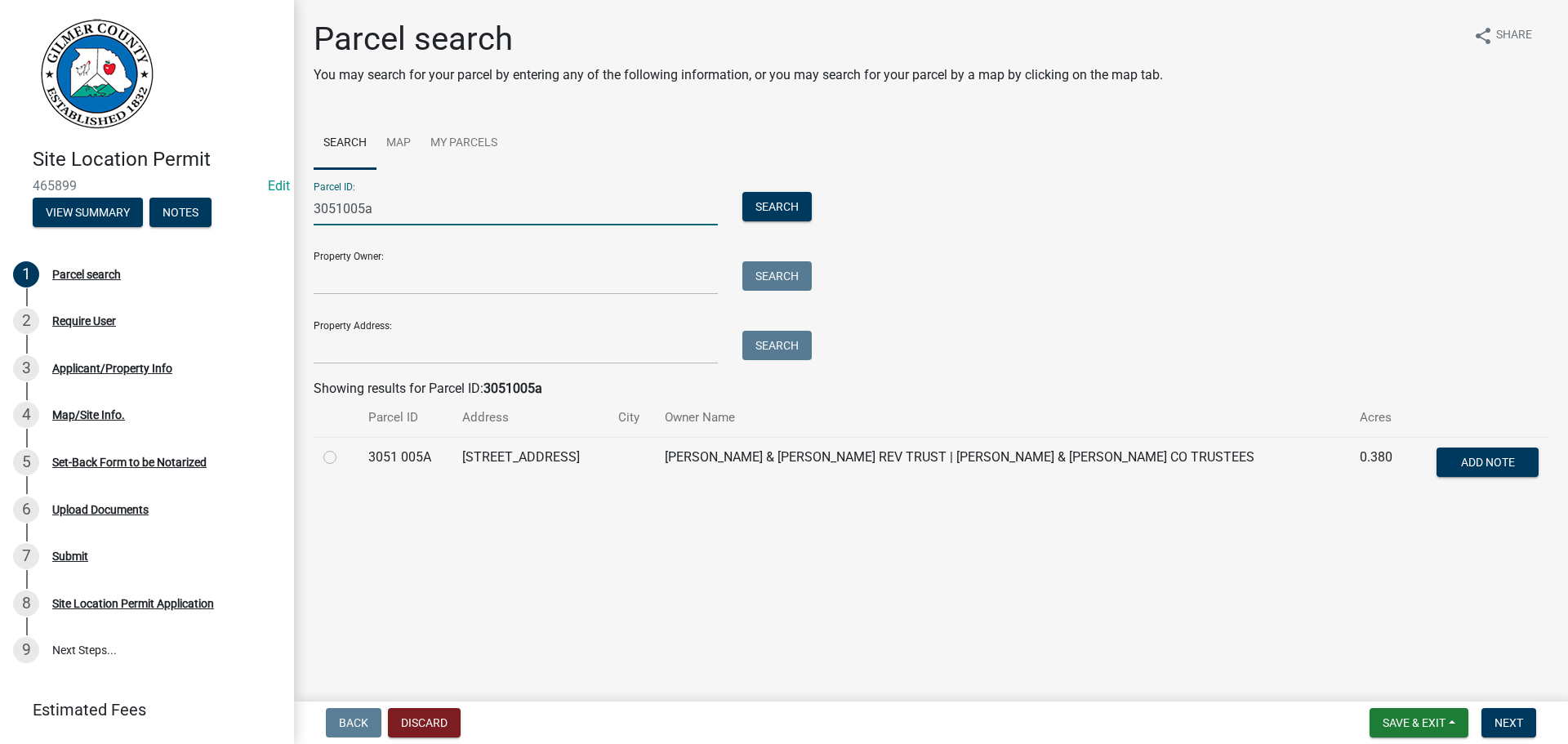
type input "3051005a"
click at [343, 447] on label at bounding box center [343, 447] width 0 height 0
click at [343, 456] on 005A "radio" at bounding box center [349, 453] width 11 height 11
radio 005A "true"
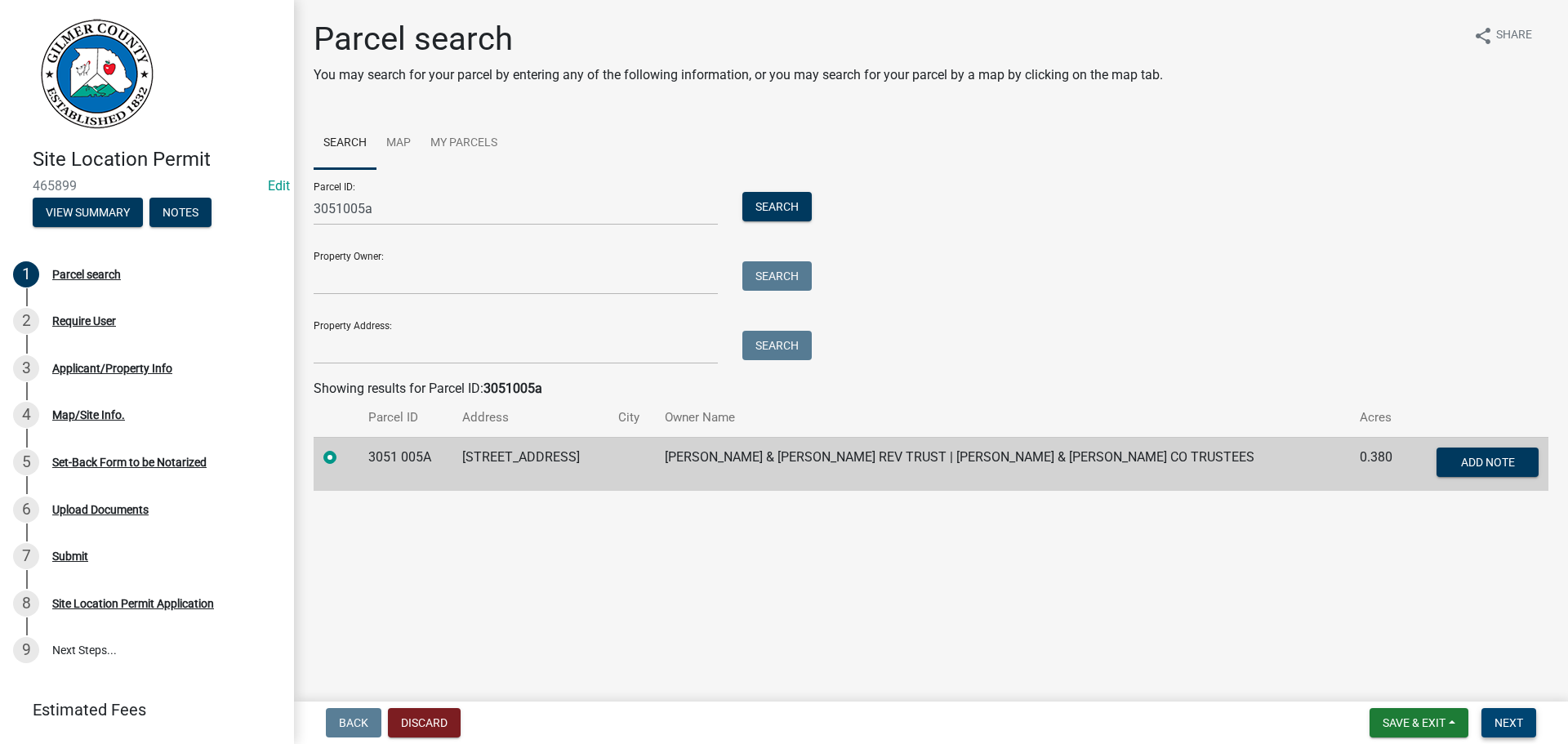
click at [1489, 719] on button "Next" at bounding box center [1509, 722] width 55 height 30
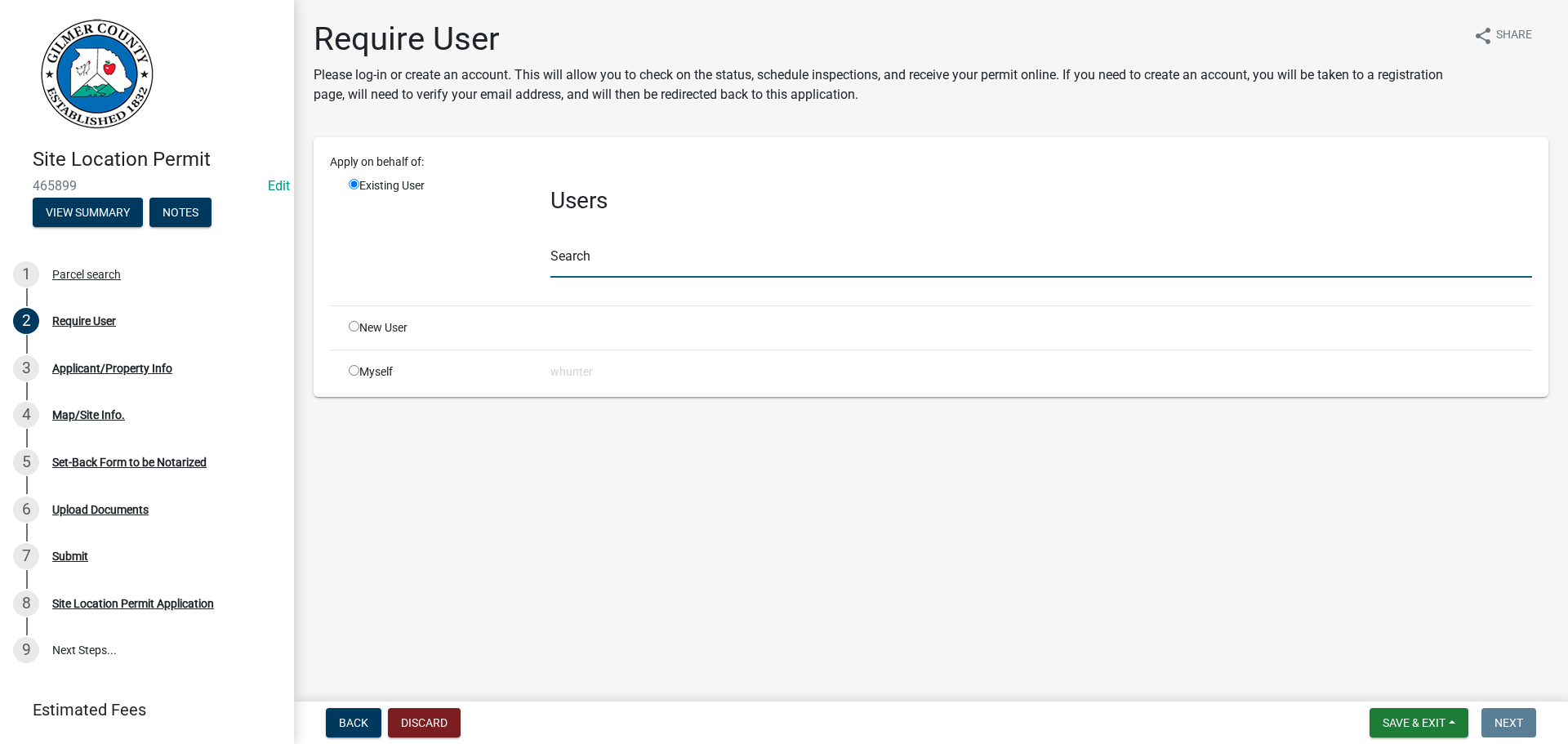
click at [768, 264] on input "text" at bounding box center [1041, 261] width 982 height 33
type input "b"
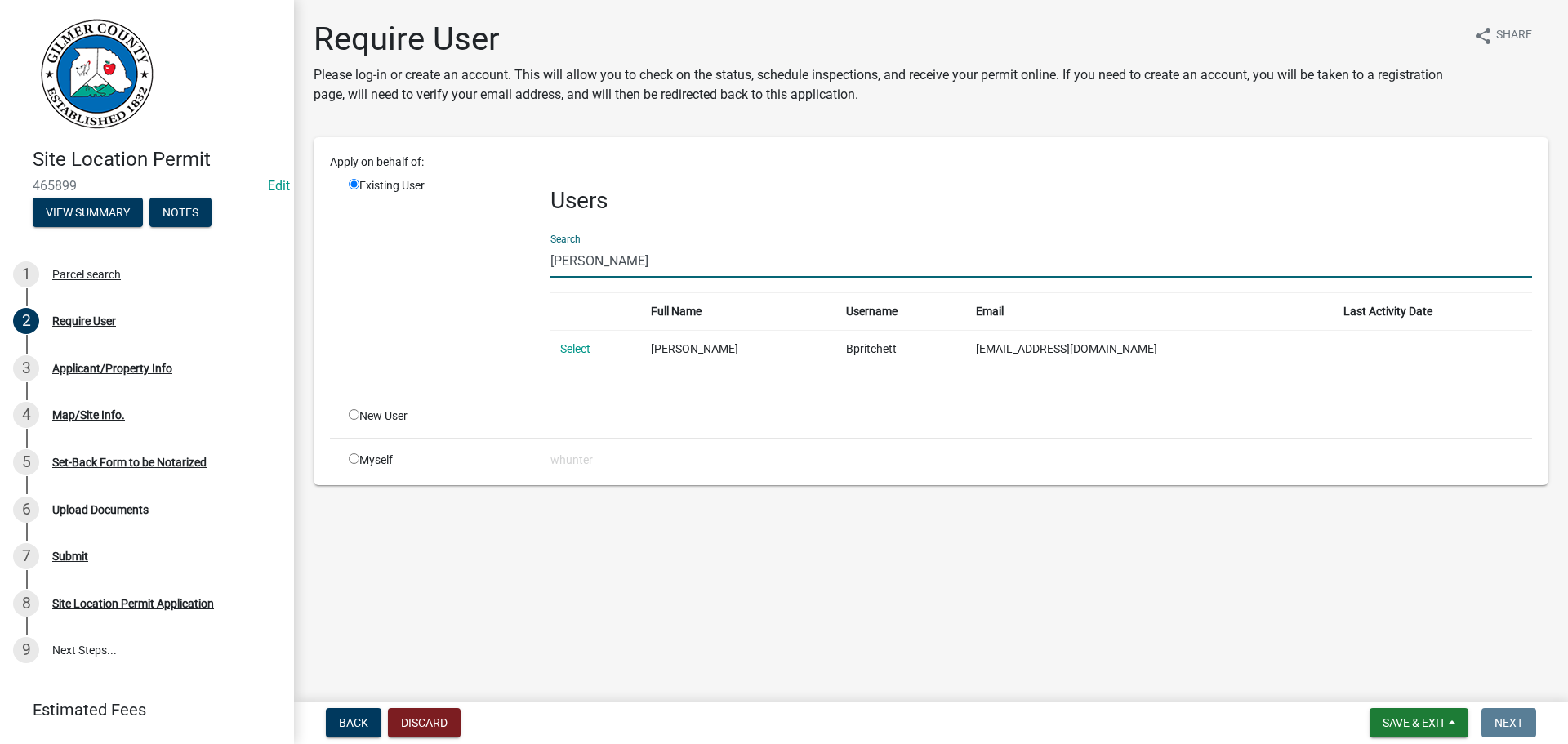
type input "[PERSON_NAME]"
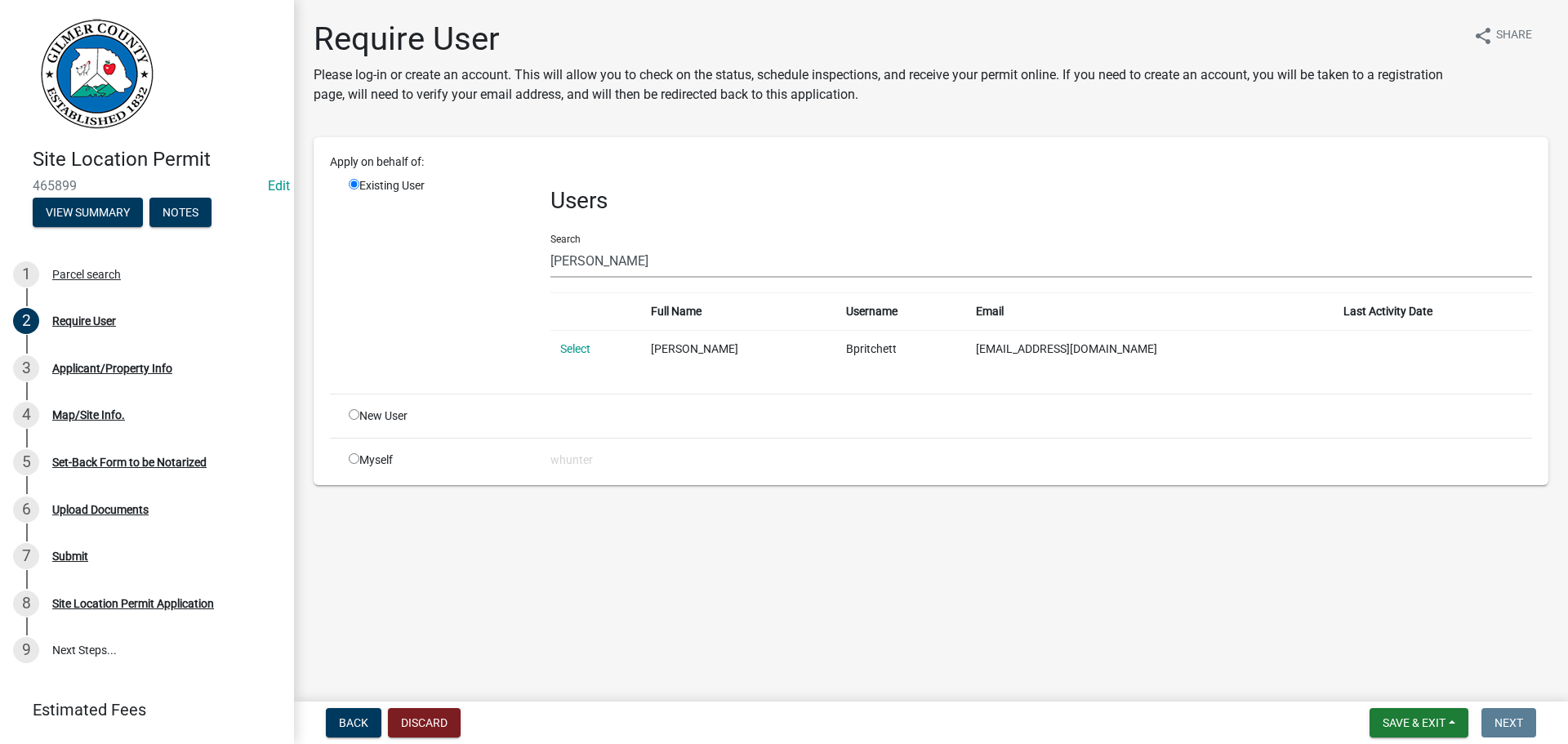
click at [563, 341] on td "Select" at bounding box center [595, 349] width 91 height 38
click at [576, 350] on link "Select" at bounding box center [575, 349] width 31 height 13
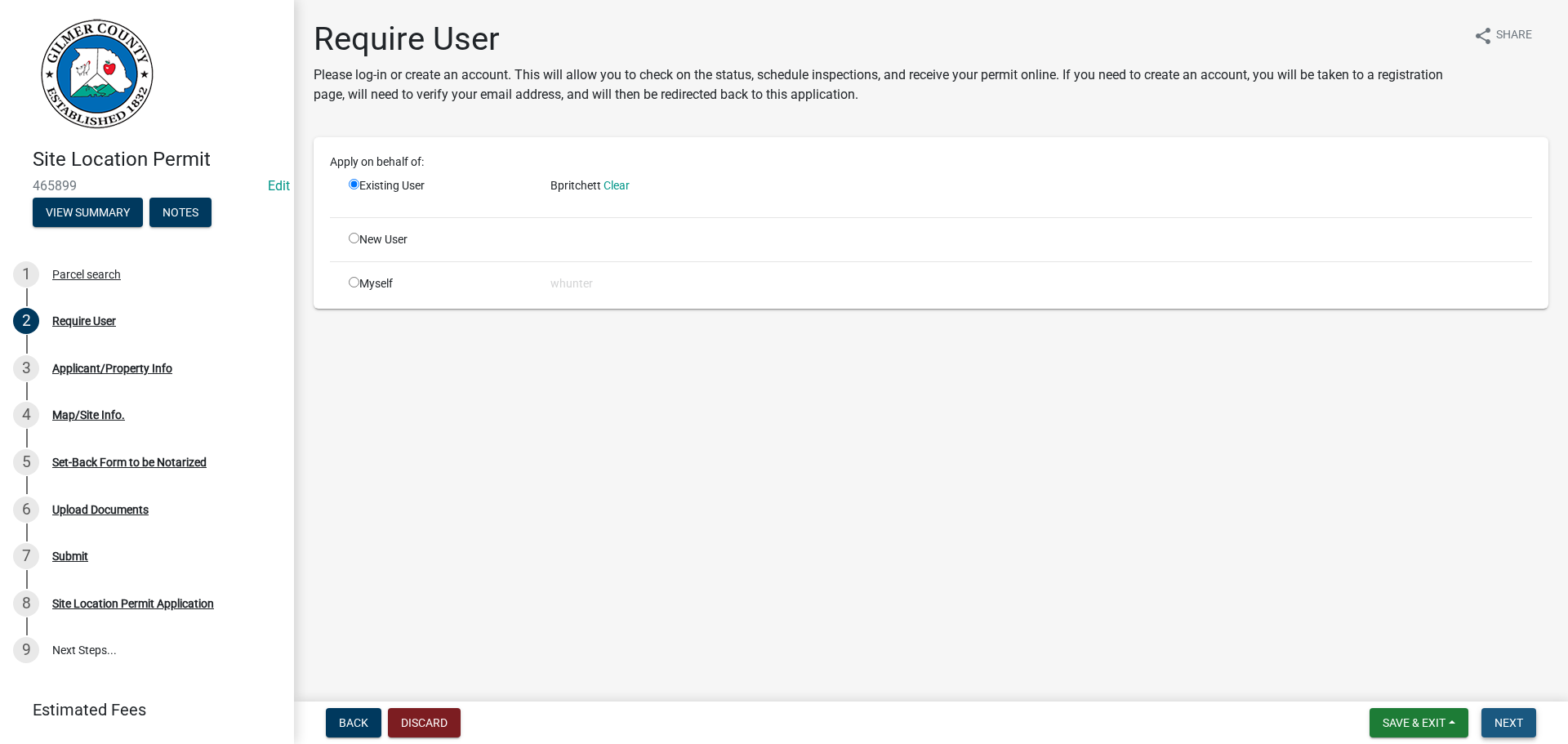
click at [1501, 717] on span "Next" at bounding box center [1510, 722] width 29 height 13
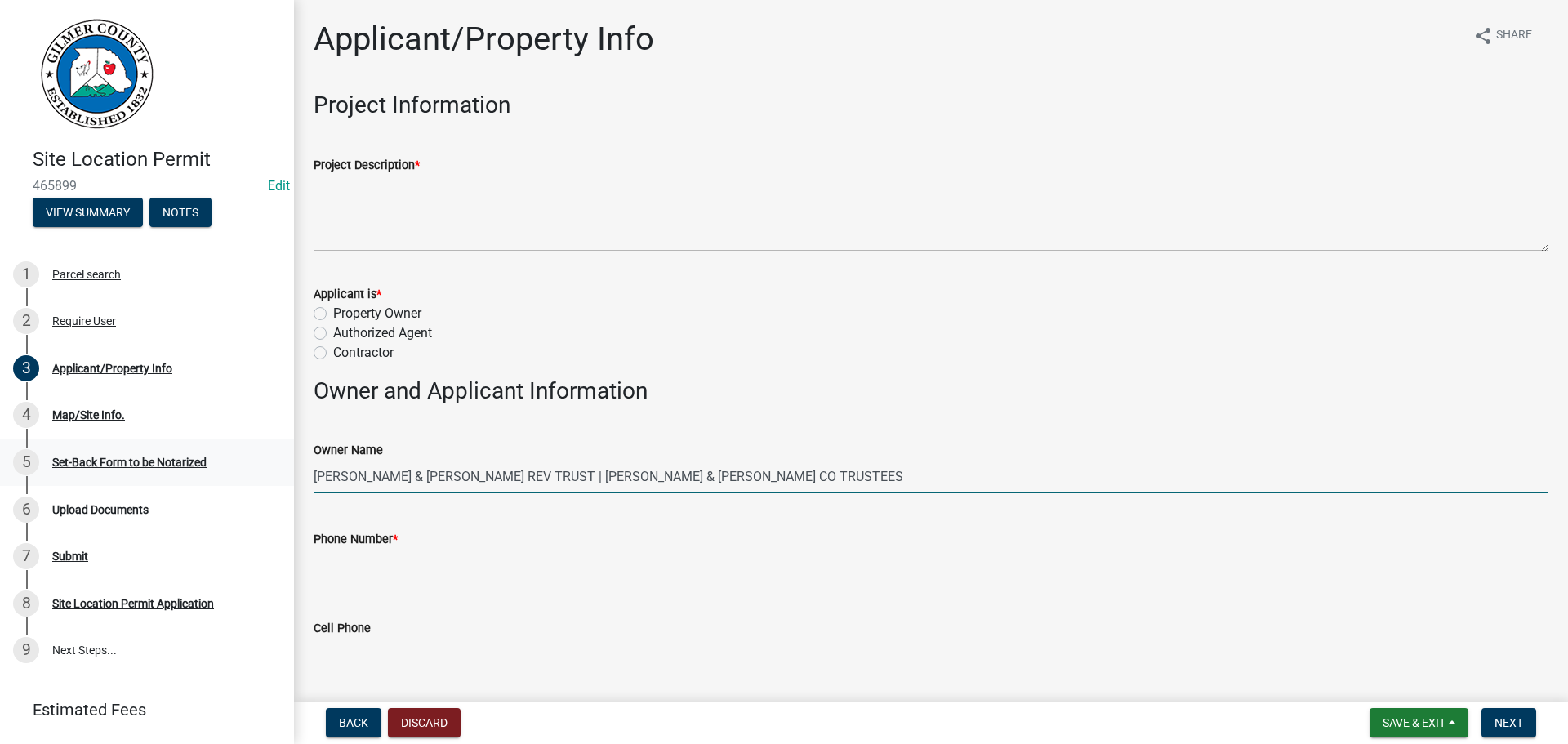
drag, startPoint x: 890, startPoint y: 474, endPoint x: 145, endPoint y: 449, distance: 745.4
click at [129, 449] on div "Site Location Permit 465899 Edit View Summary Notes 1 Parcel search 2 Require U…" at bounding box center [784, 372] width 1568 height 744
type input "[PERSON_NAME] AND [PERSON_NAME]"
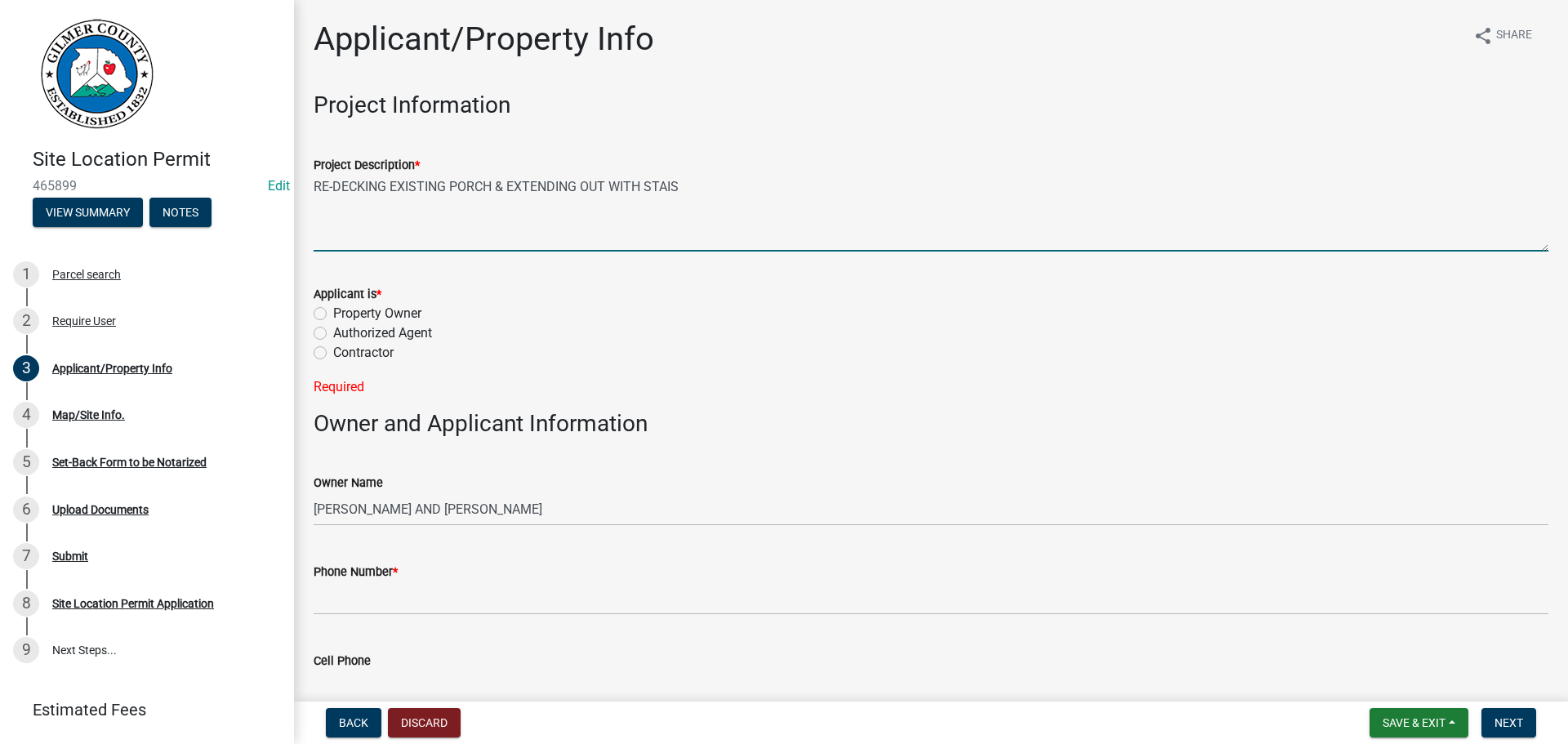
click at [716, 190] on textarea "RE-DECKING EXISTING PORCH & EXTENDING OUT WITH STAIS" at bounding box center [931, 212] width 1235 height 76
type textarea "RE-DECKING EXISTING PORCH & EXTENDING OUT WITH STAIRS"
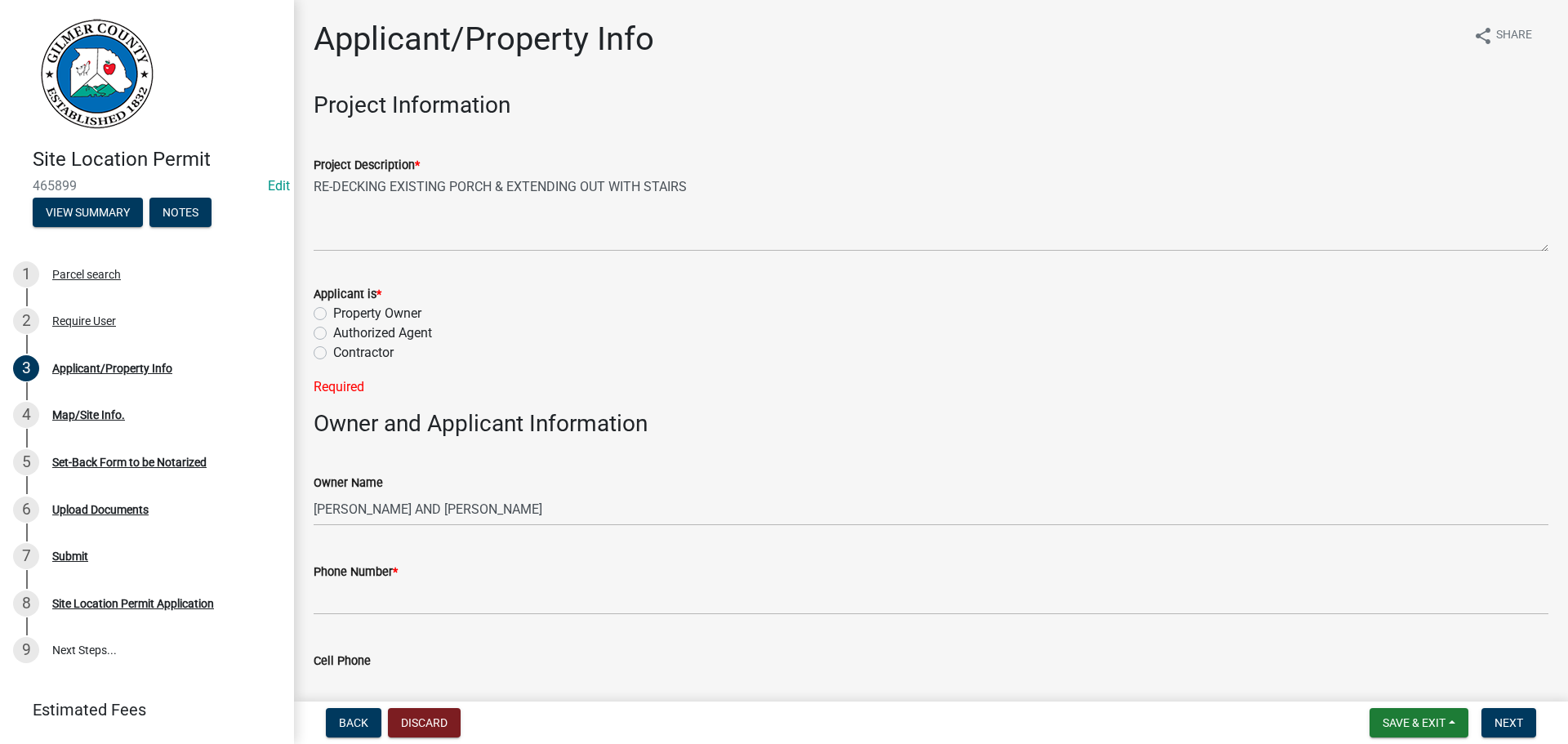
click at [383, 308] on label "Property Owner" at bounding box center [378, 314] width 88 height 20
click at [343, 308] on input "Property Owner" at bounding box center [339, 309] width 11 height 11
radio input "true"
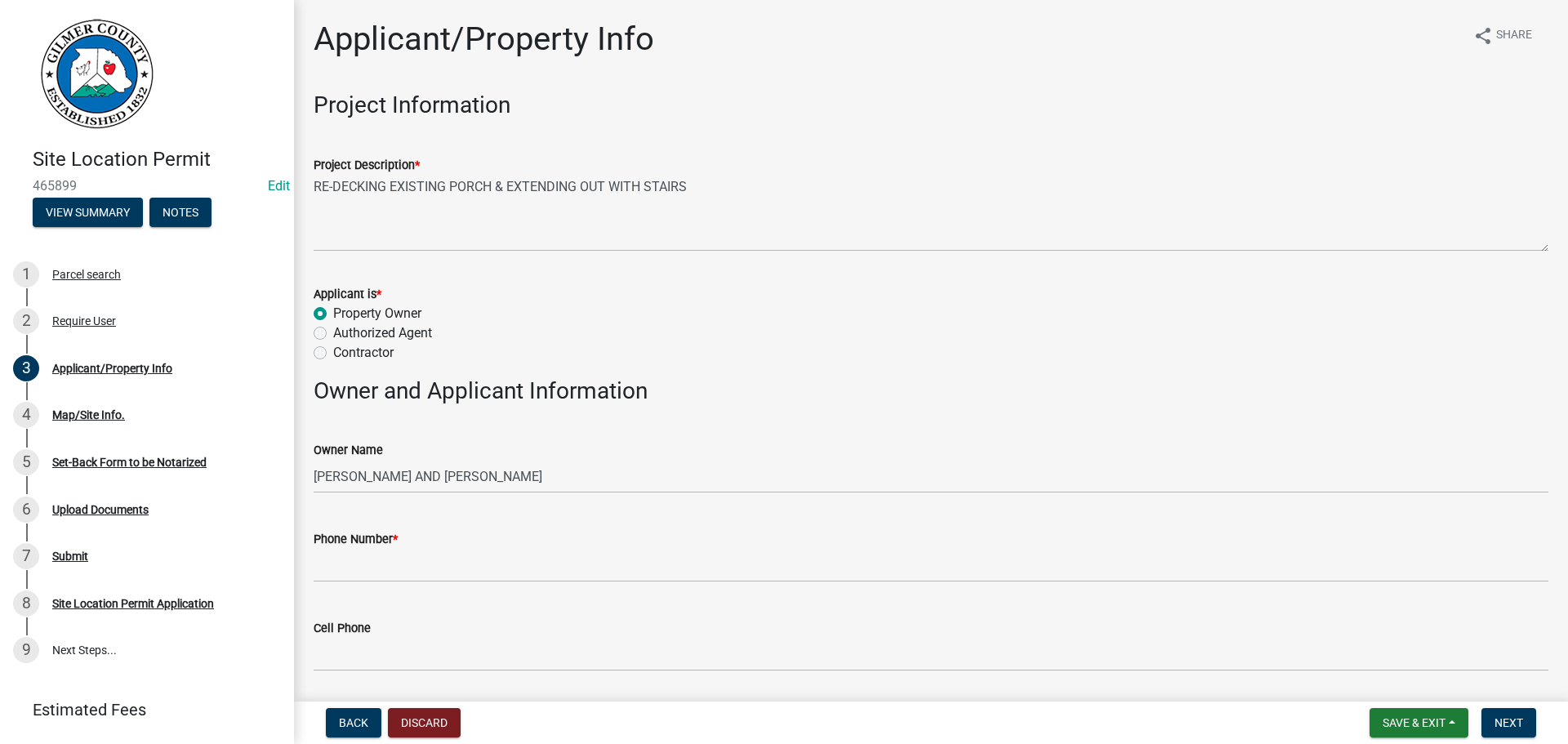
click at [468, 546] on div "Phone Number *" at bounding box center [931, 539] width 1235 height 20
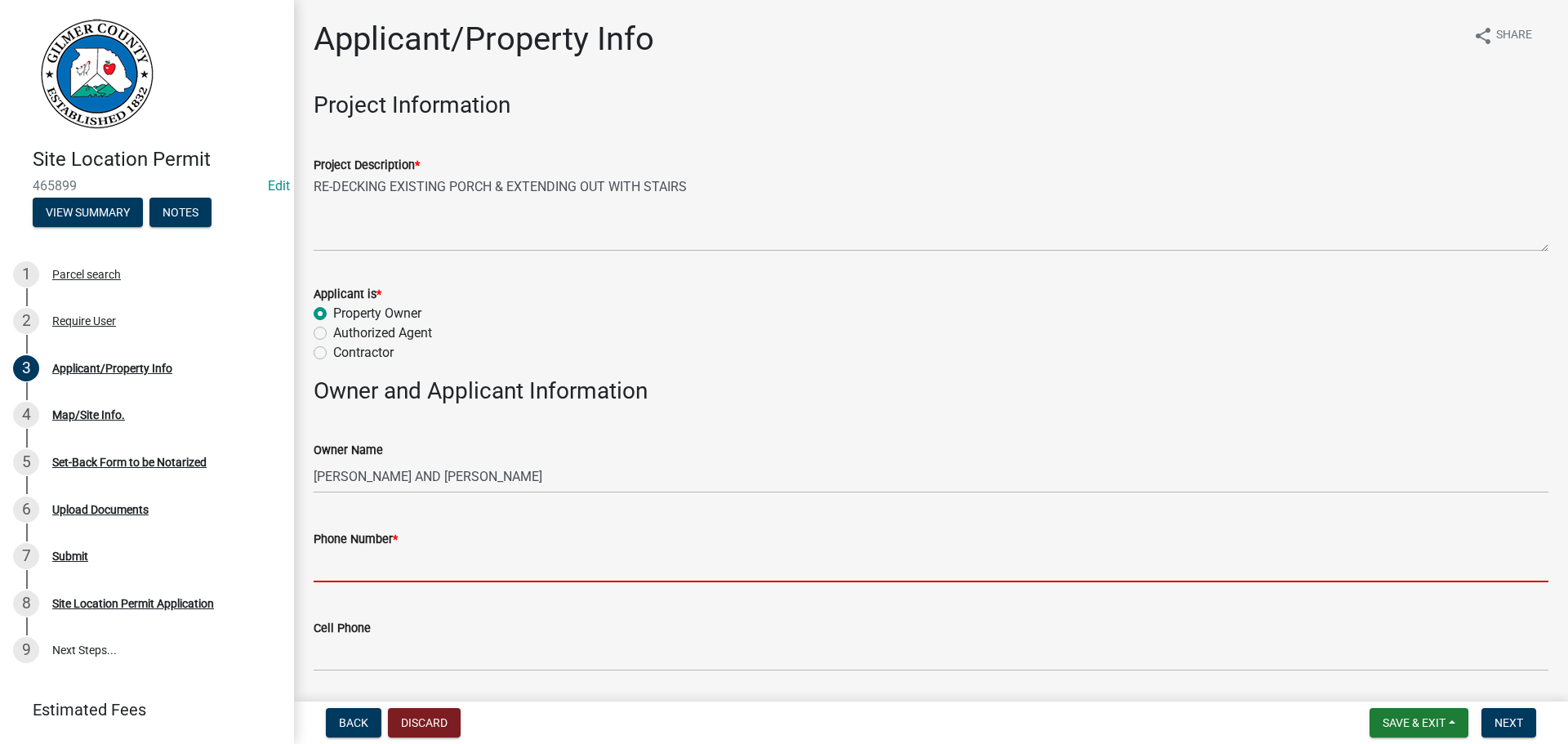
click at [476, 561] on input "Phone Number *" at bounding box center [931, 565] width 1235 height 33
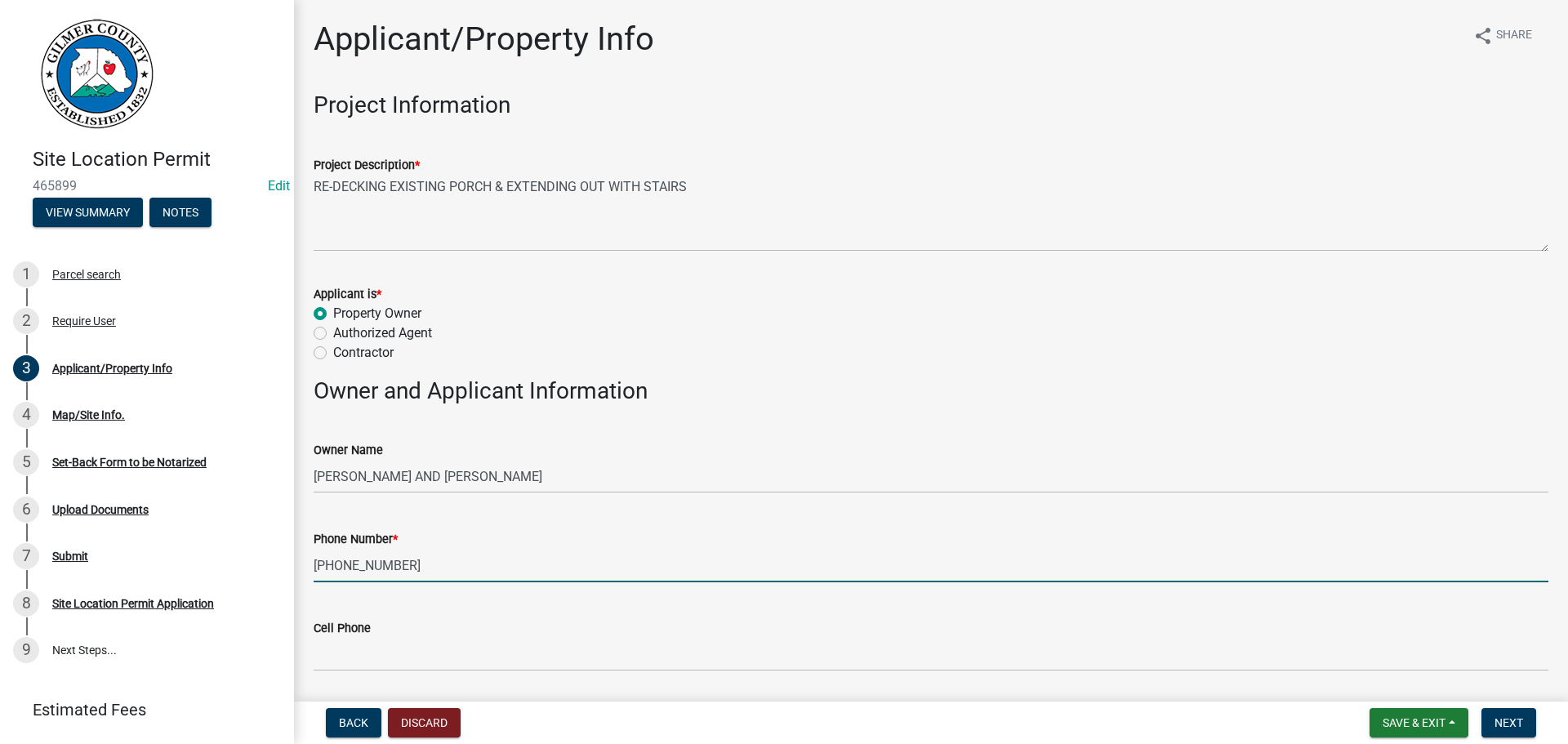
type input "[PHONE_NUMBER]"
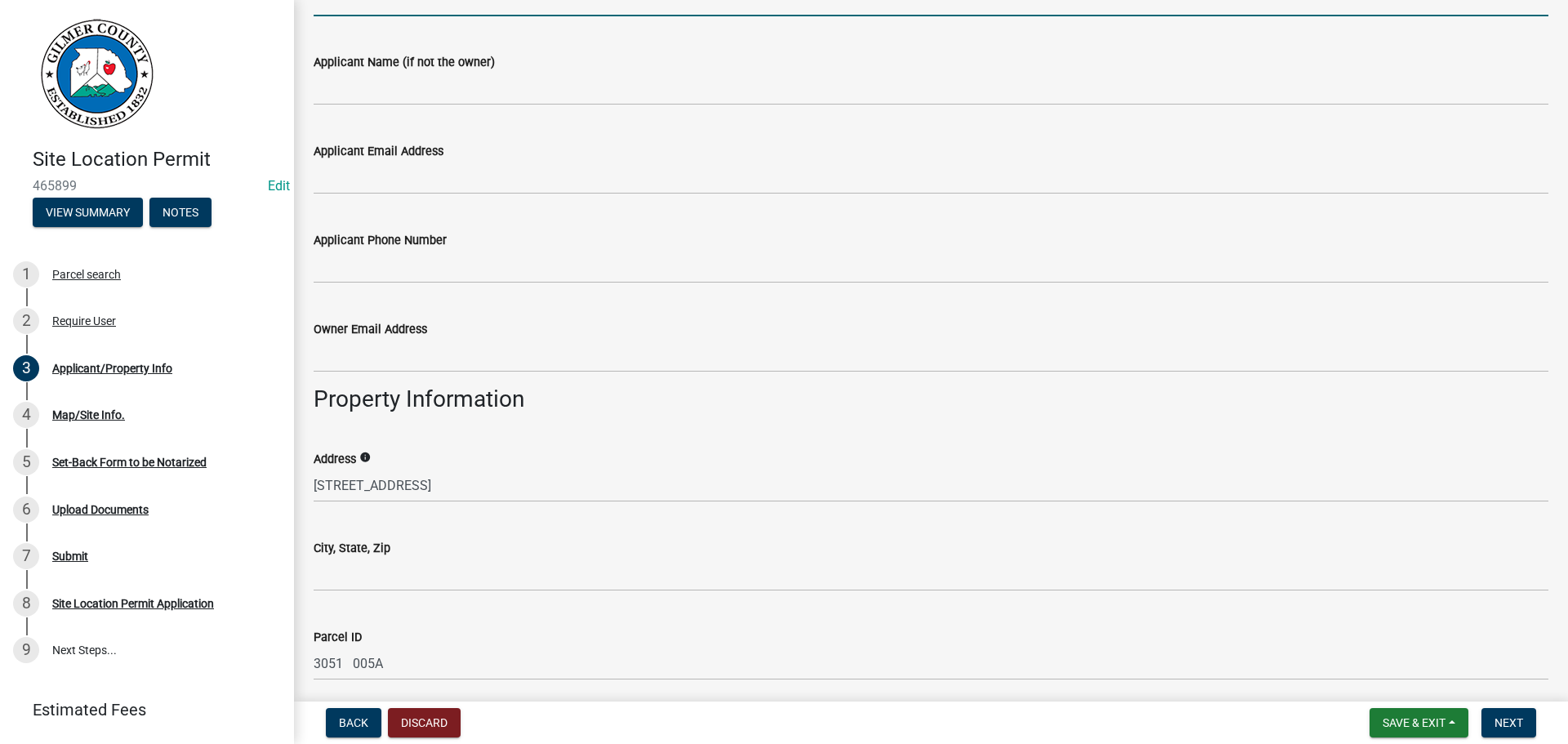
scroll to position [735, 0]
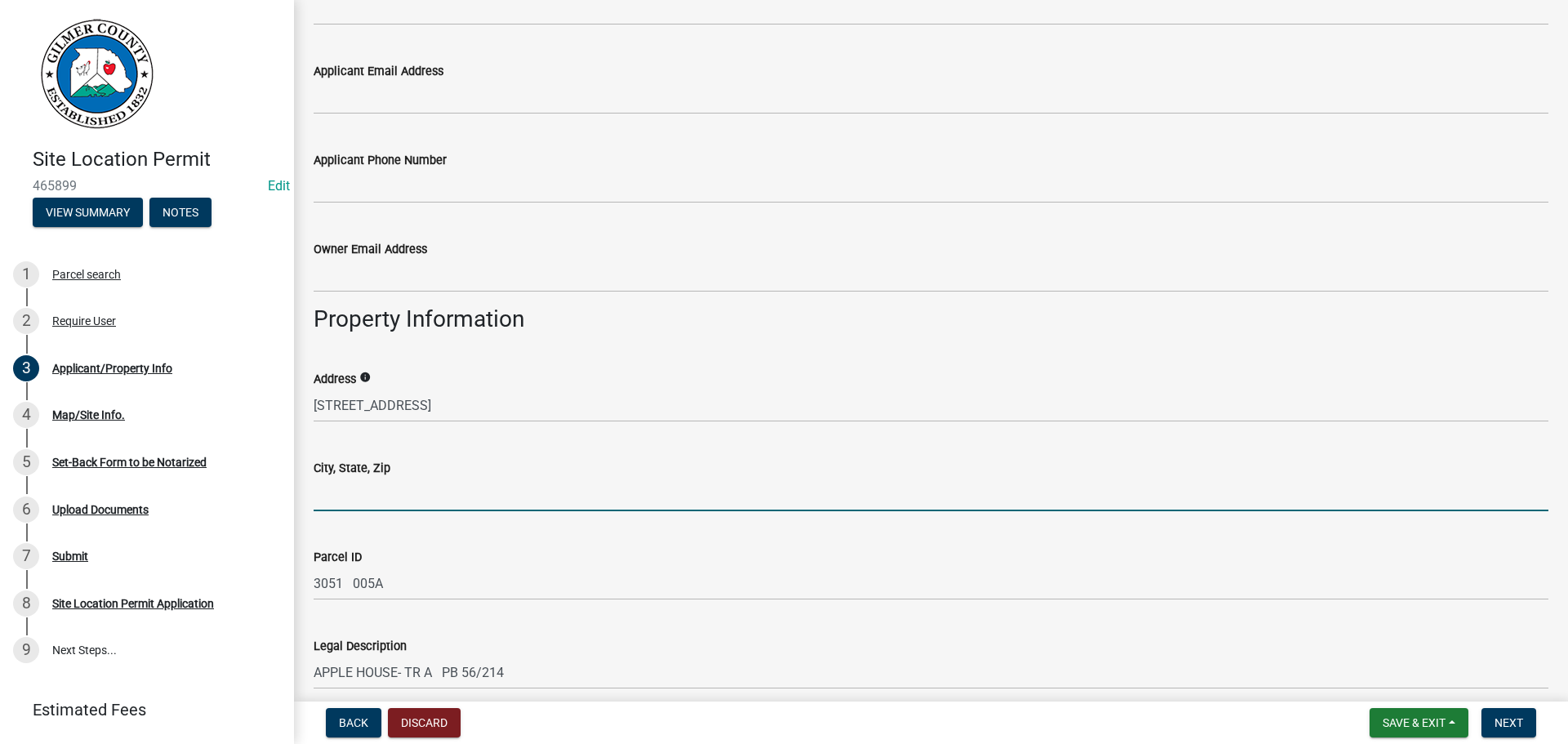
click at [414, 494] on input "City, State, Zip" at bounding box center [931, 494] width 1235 height 33
type input "ELLIJAY, GA 30540"
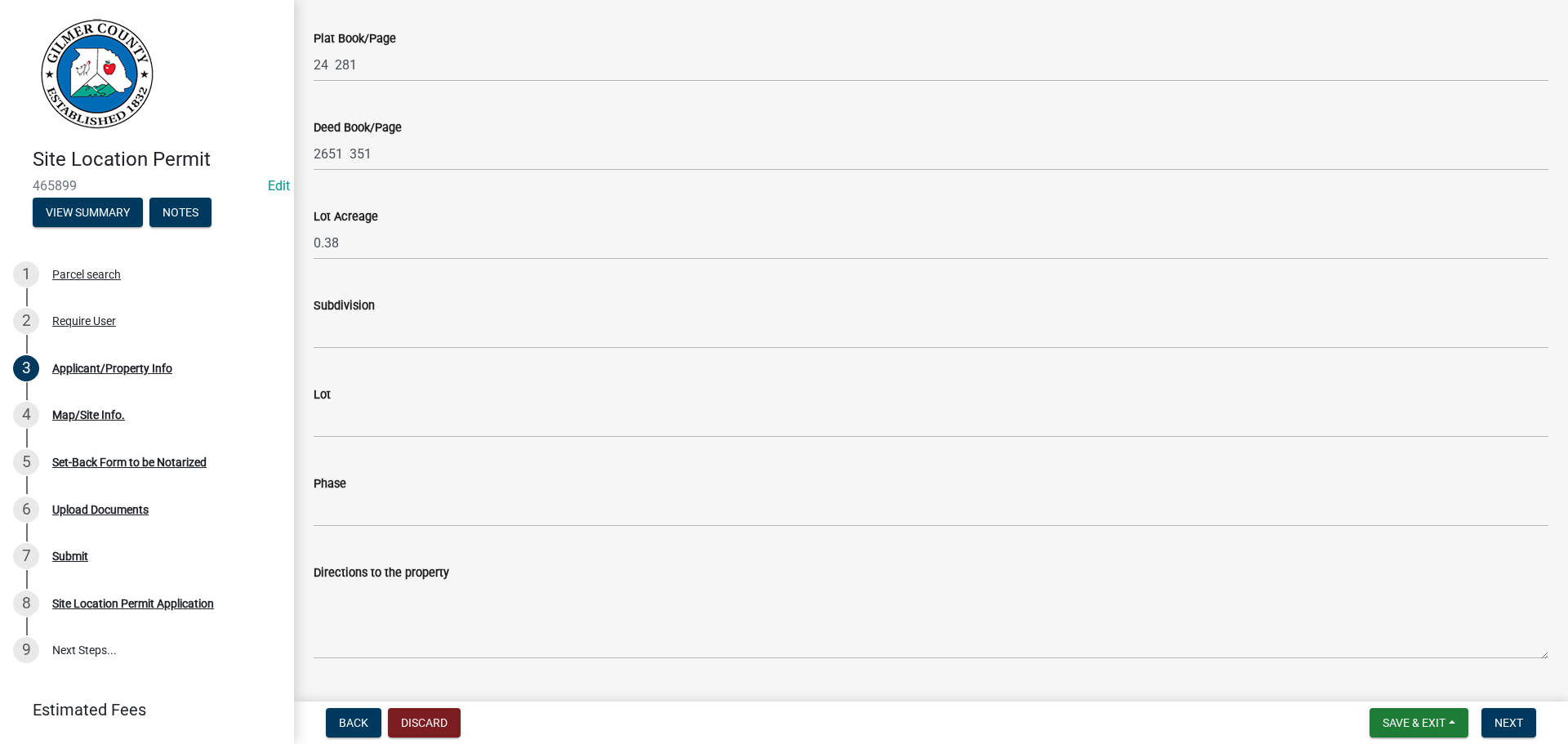
scroll to position [1561, 0]
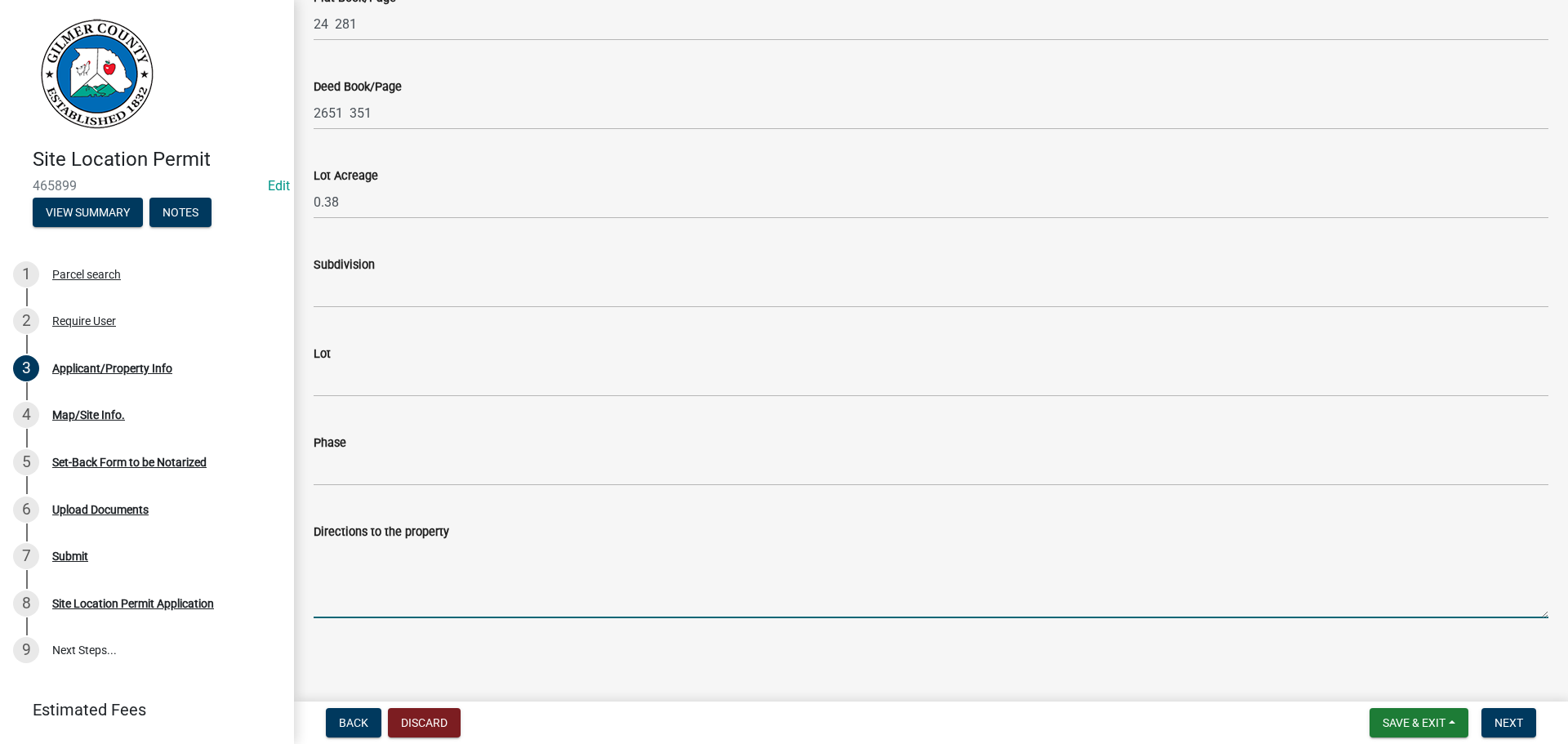
click at [431, 575] on textarea "Directions to the property" at bounding box center [931, 579] width 1235 height 76
type textarea "282, LEFT WILL BE RED APPLE BARN - 3381"
click at [1503, 722] on span "Next" at bounding box center [1510, 722] width 29 height 13
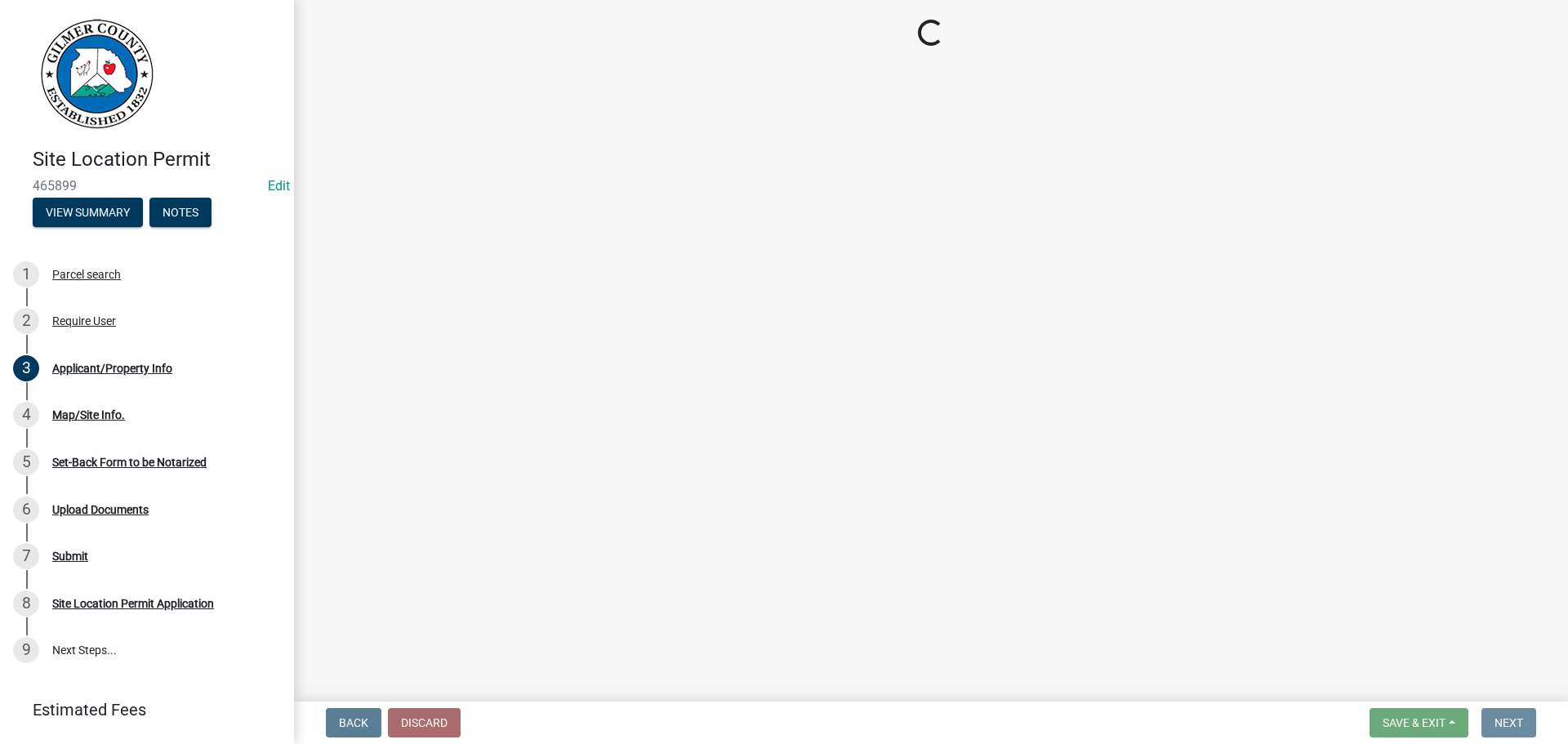
scroll to position [0, 0]
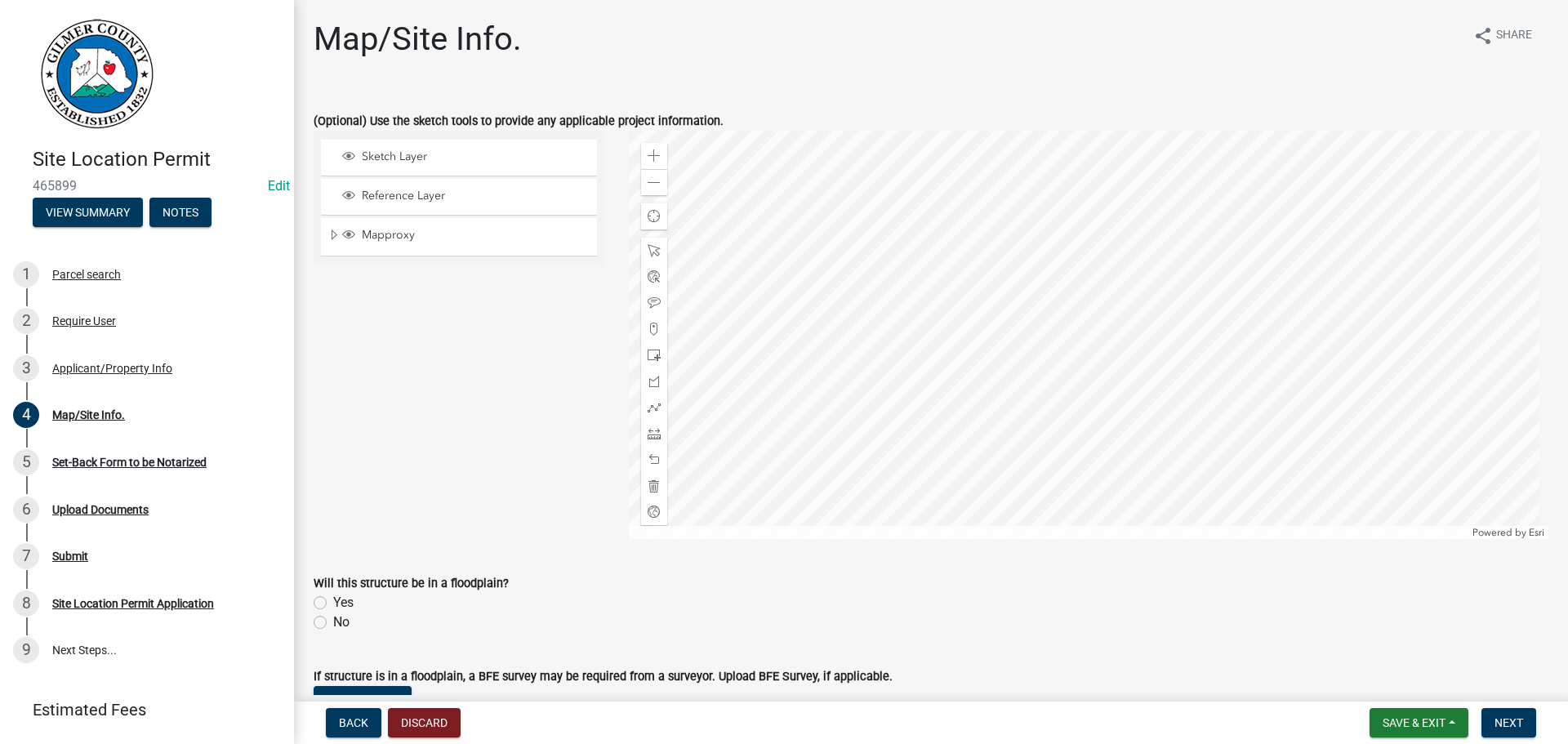
click at [349, 616] on label "No" at bounding box center [342, 622] width 16 height 20
click at [343, 616] on input "No" at bounding box center [339, 617] width 11 height 11
radio input "true"
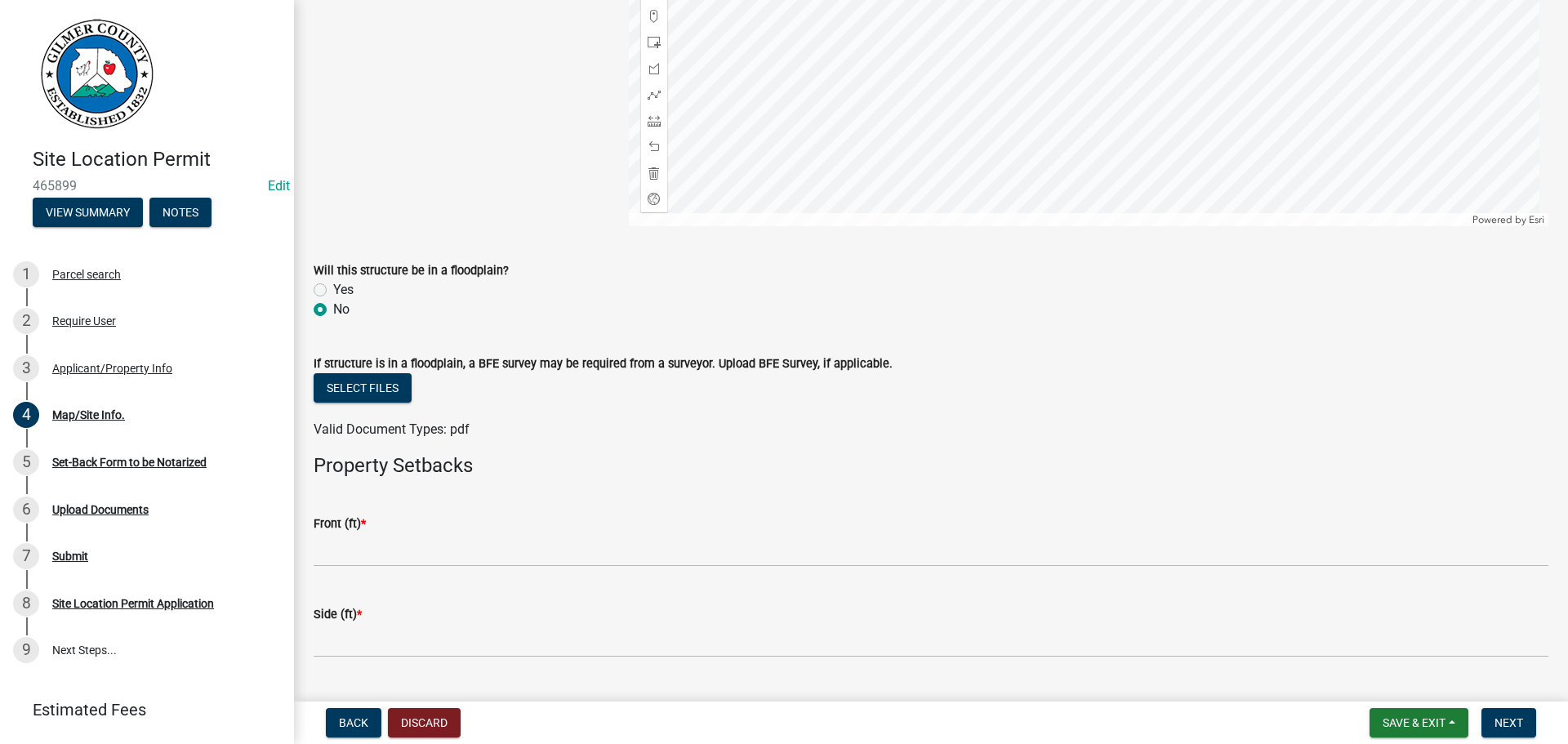
scroll to position [326, 0]
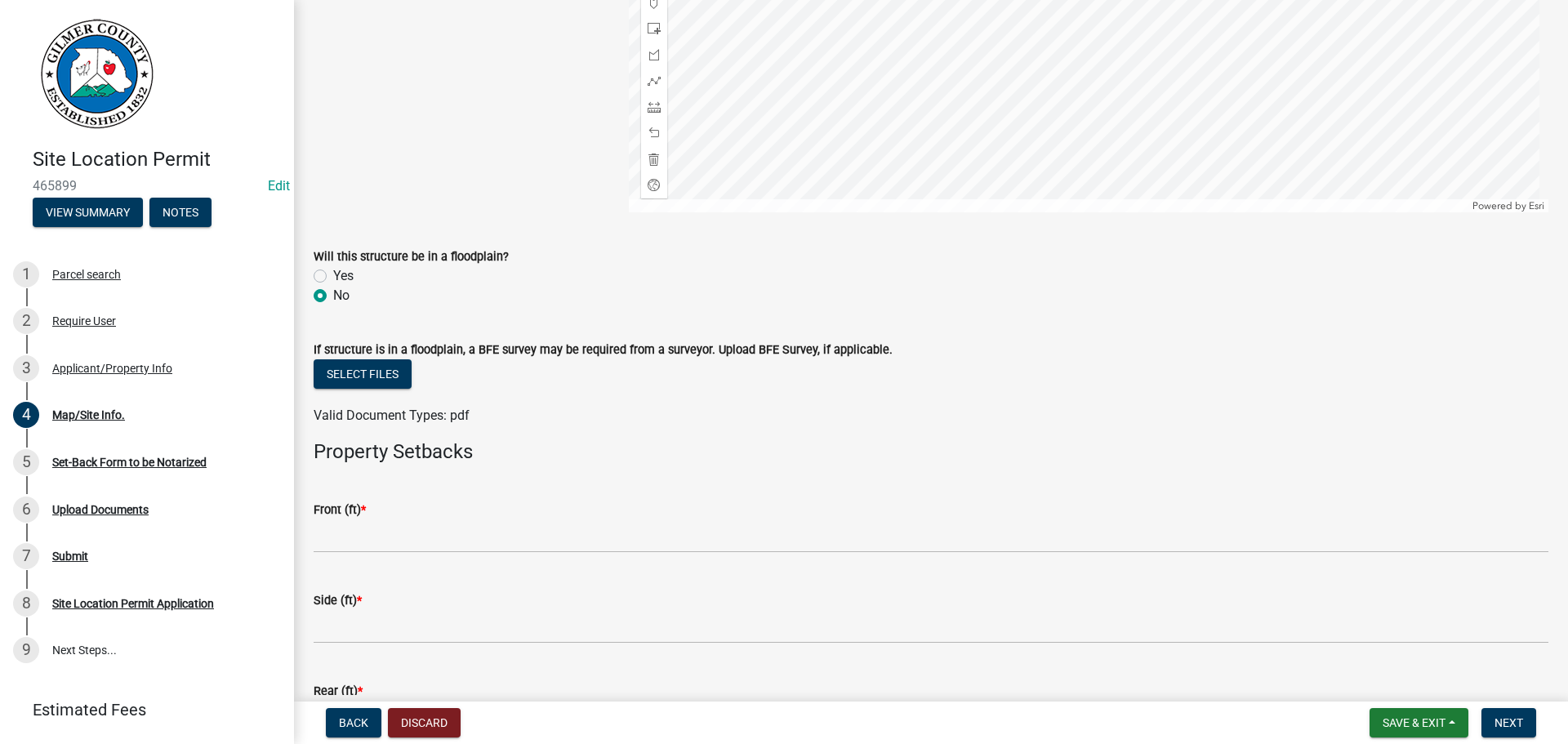
click at [345, 558] on wm-data-entity-input "Front (ft) *" at bounding box center [931, 522] width 1235 height 91
click at [354, 555] on wm-data-entity-input "Front (ft) *" at bounding box center [931, 522] width 1235 height 91
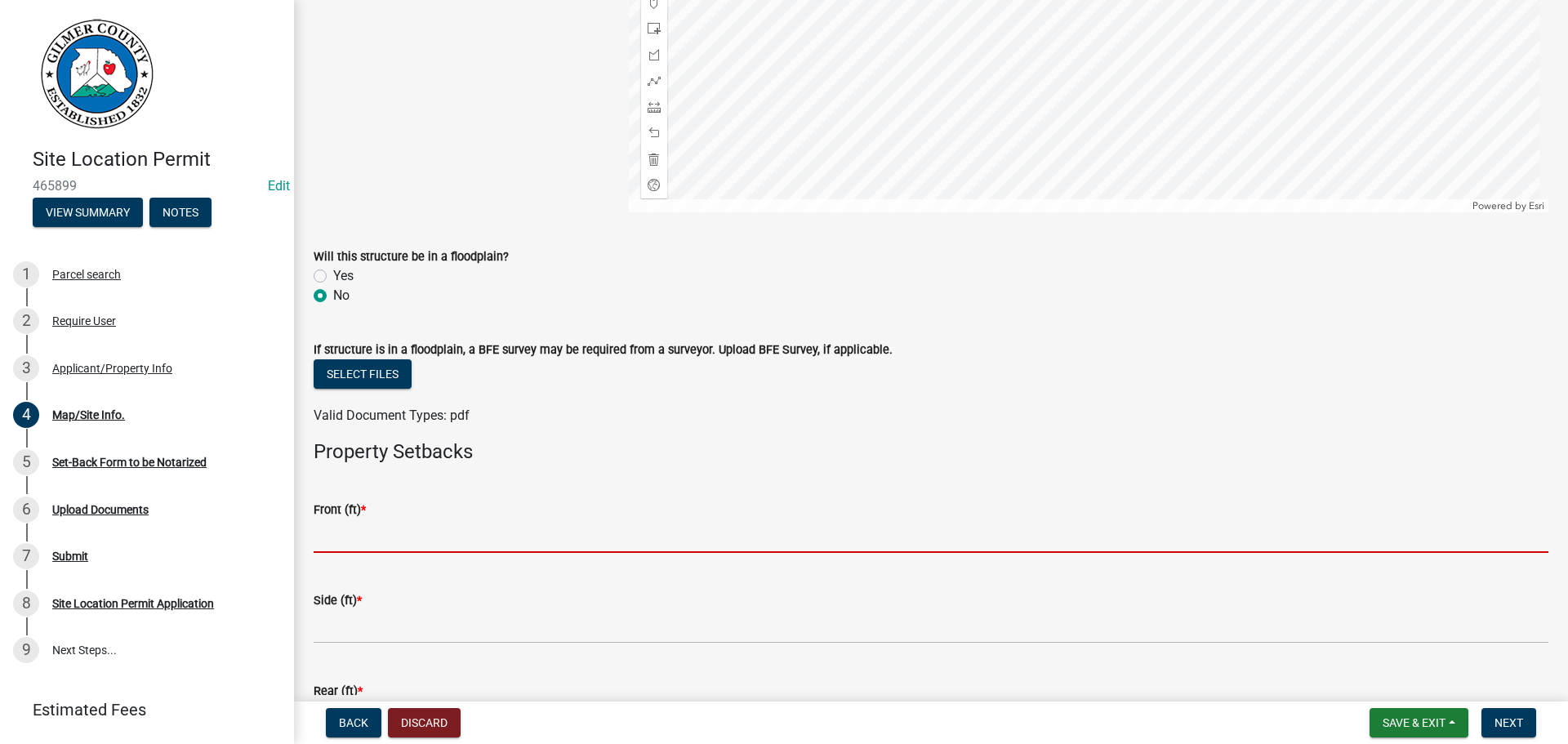
click at [393, 539] on input "text" at bounding box center [931, 536] width 1235 height 33
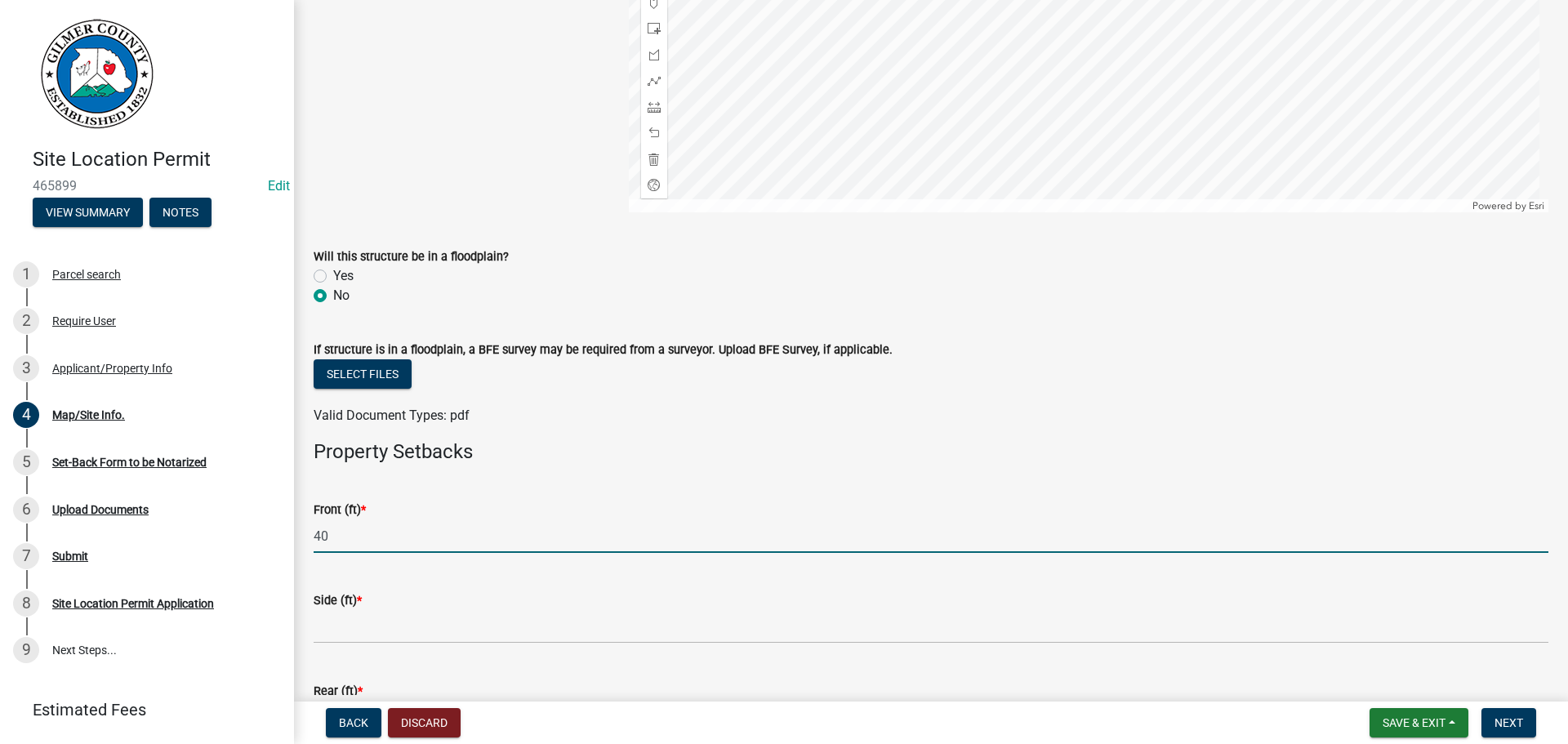
type input "40"
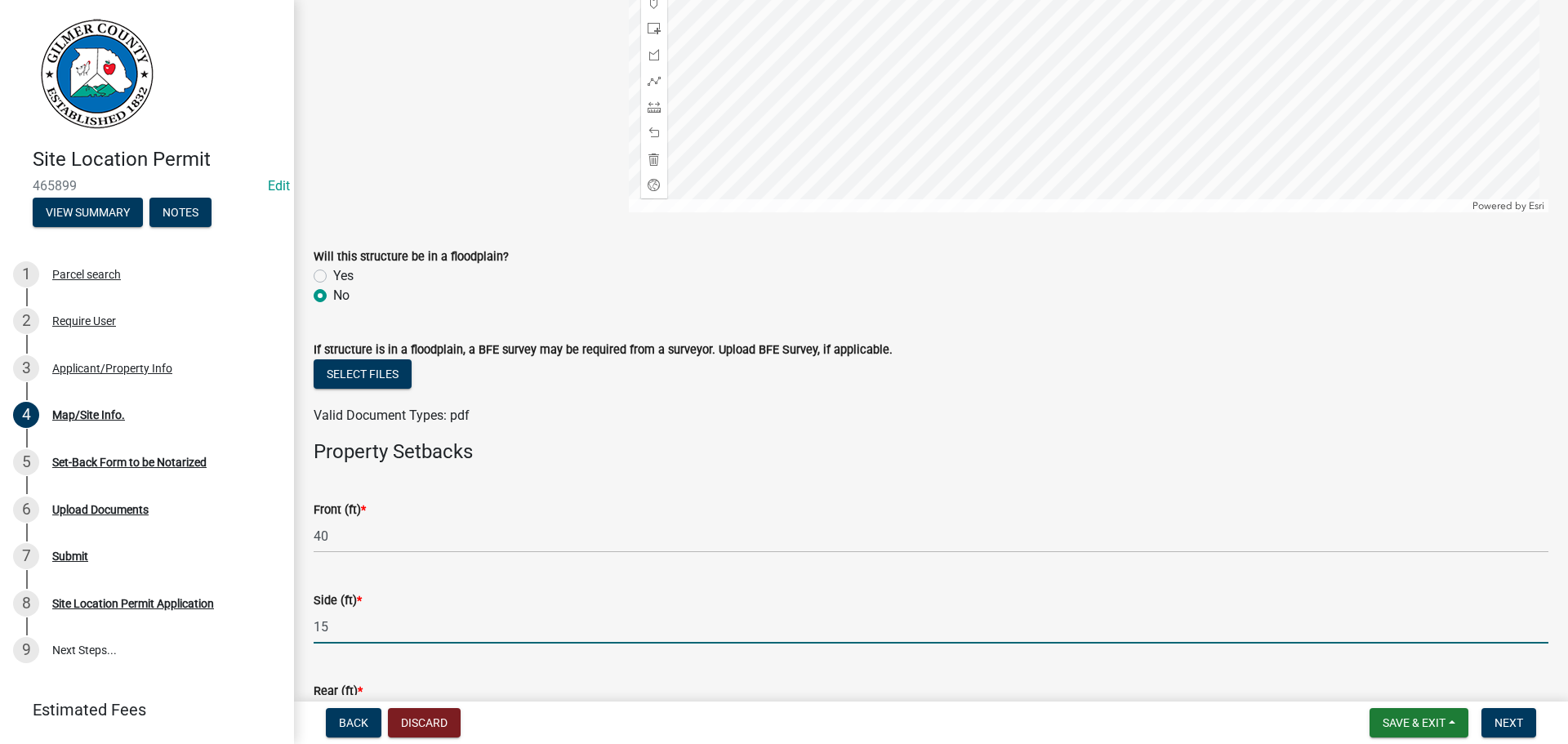
type input "15"
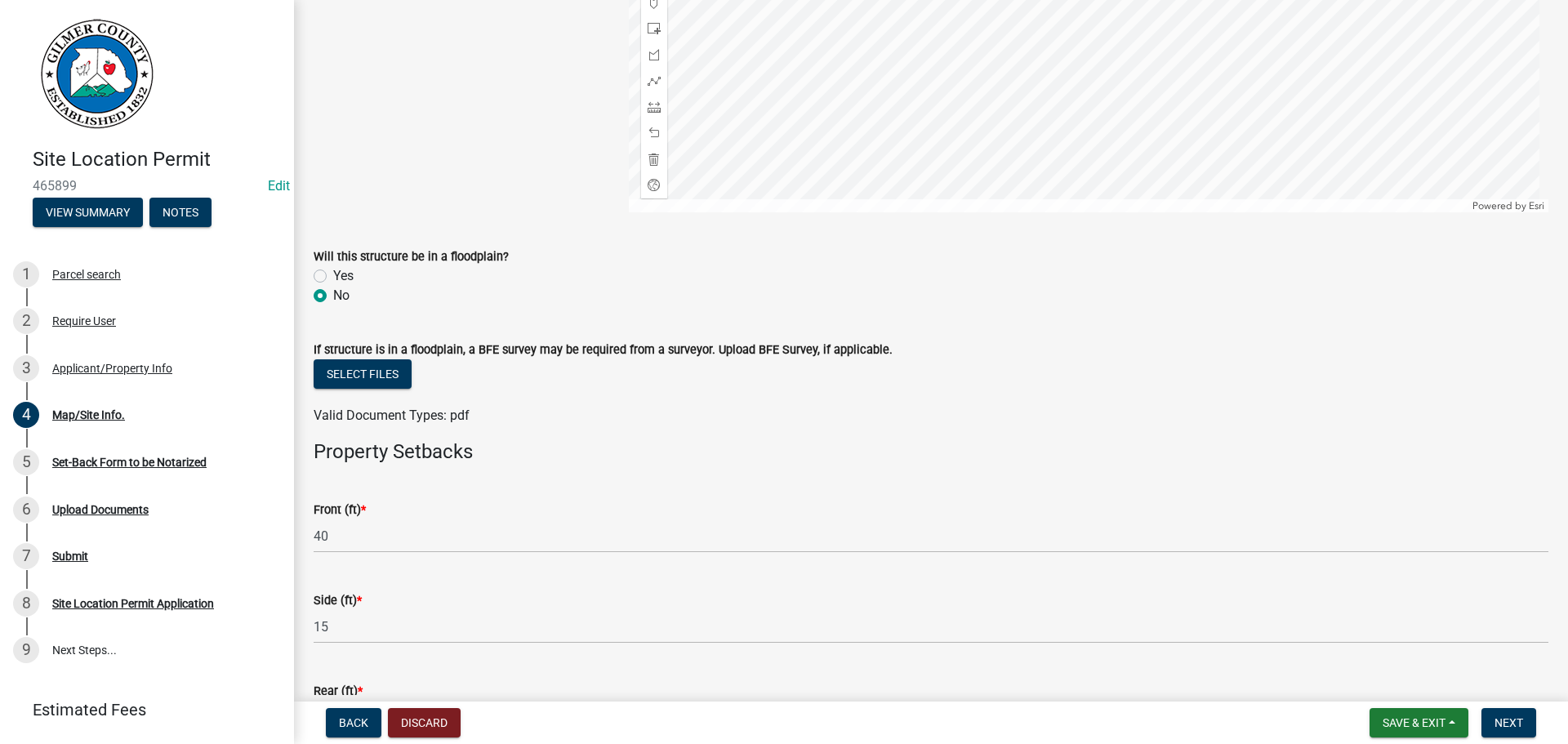
scroll to position [576, 0]
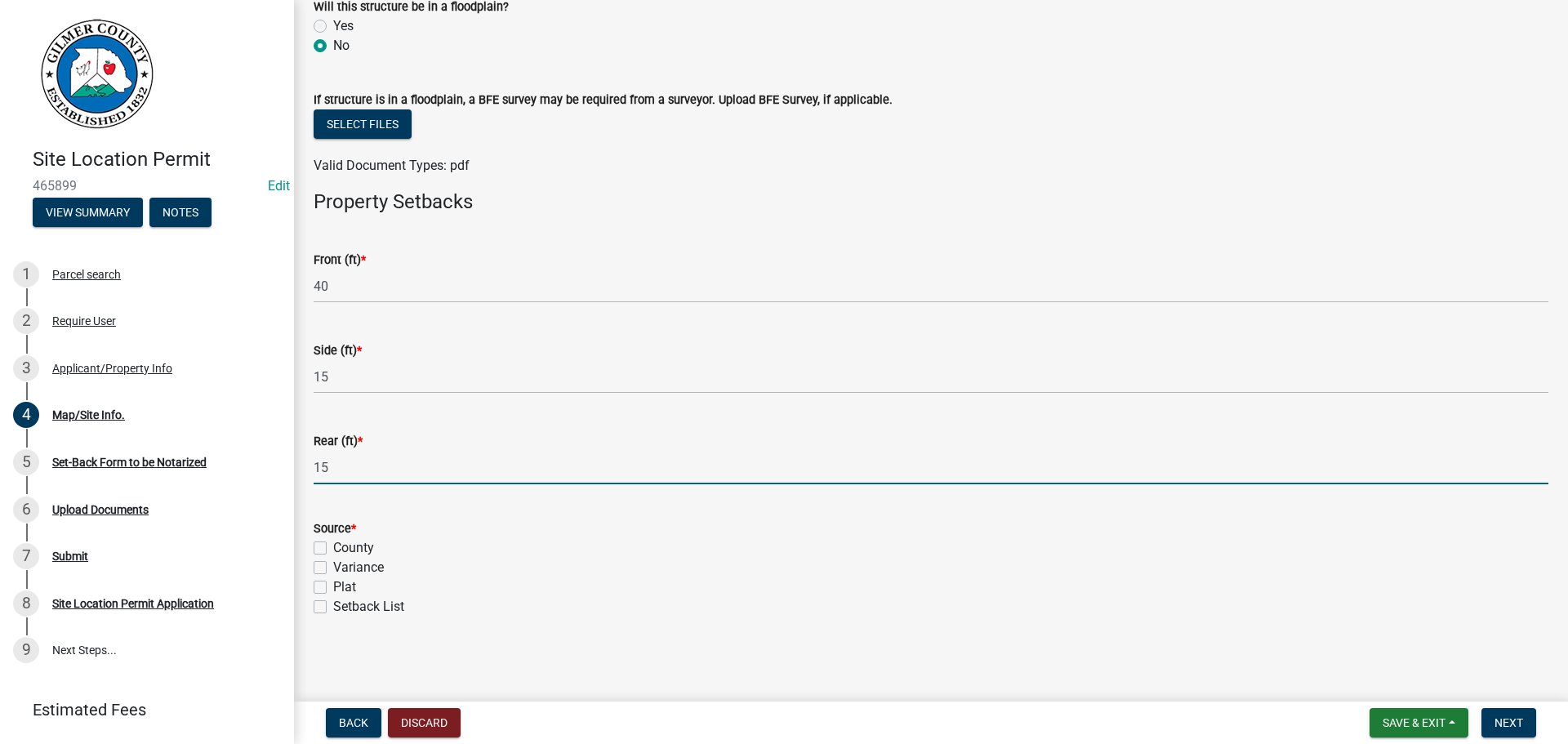
type input "15"
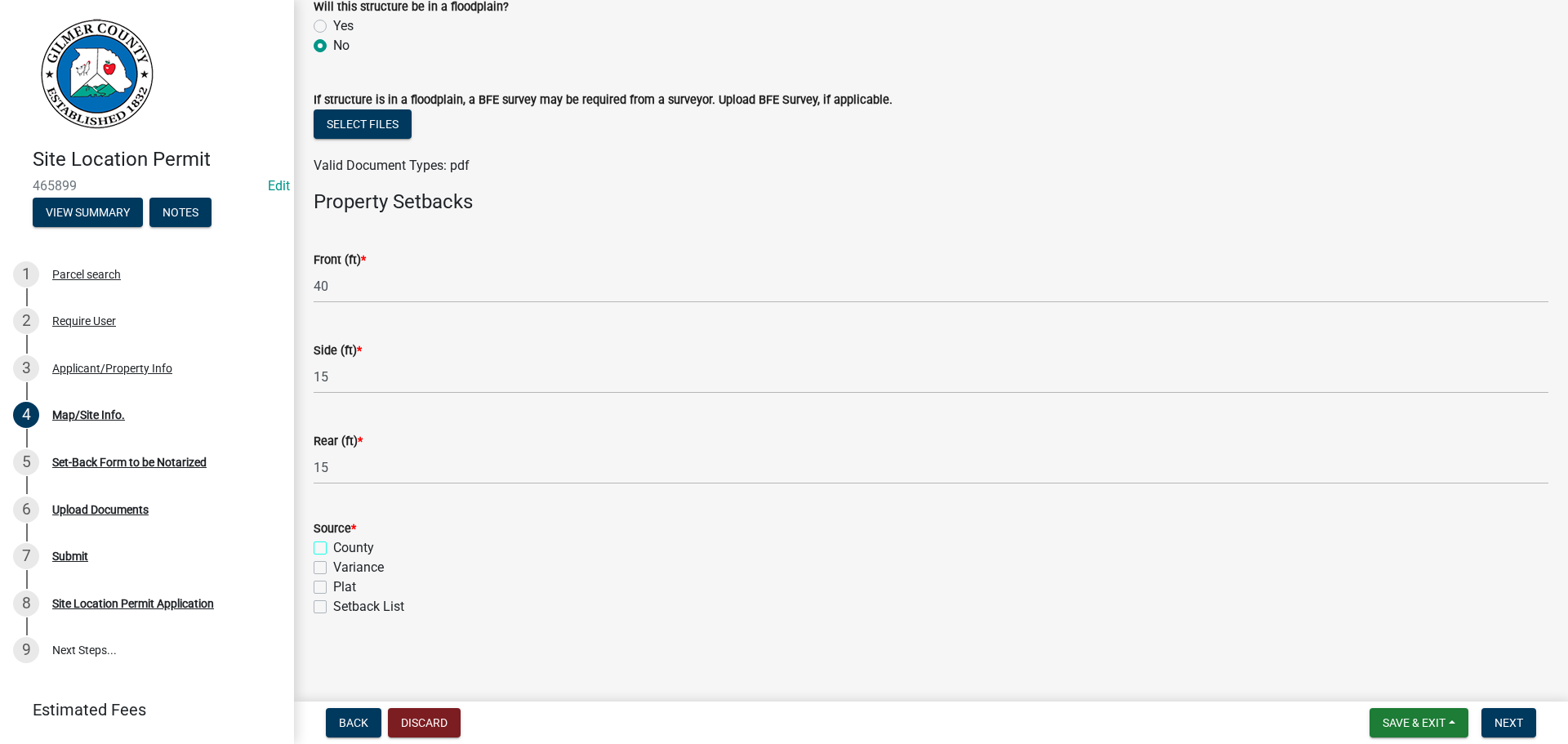
click at [334, 538] on input "County" at bounding box center [339, 544] width 11 height 11
checkbox input "true"
checkbox input "false"
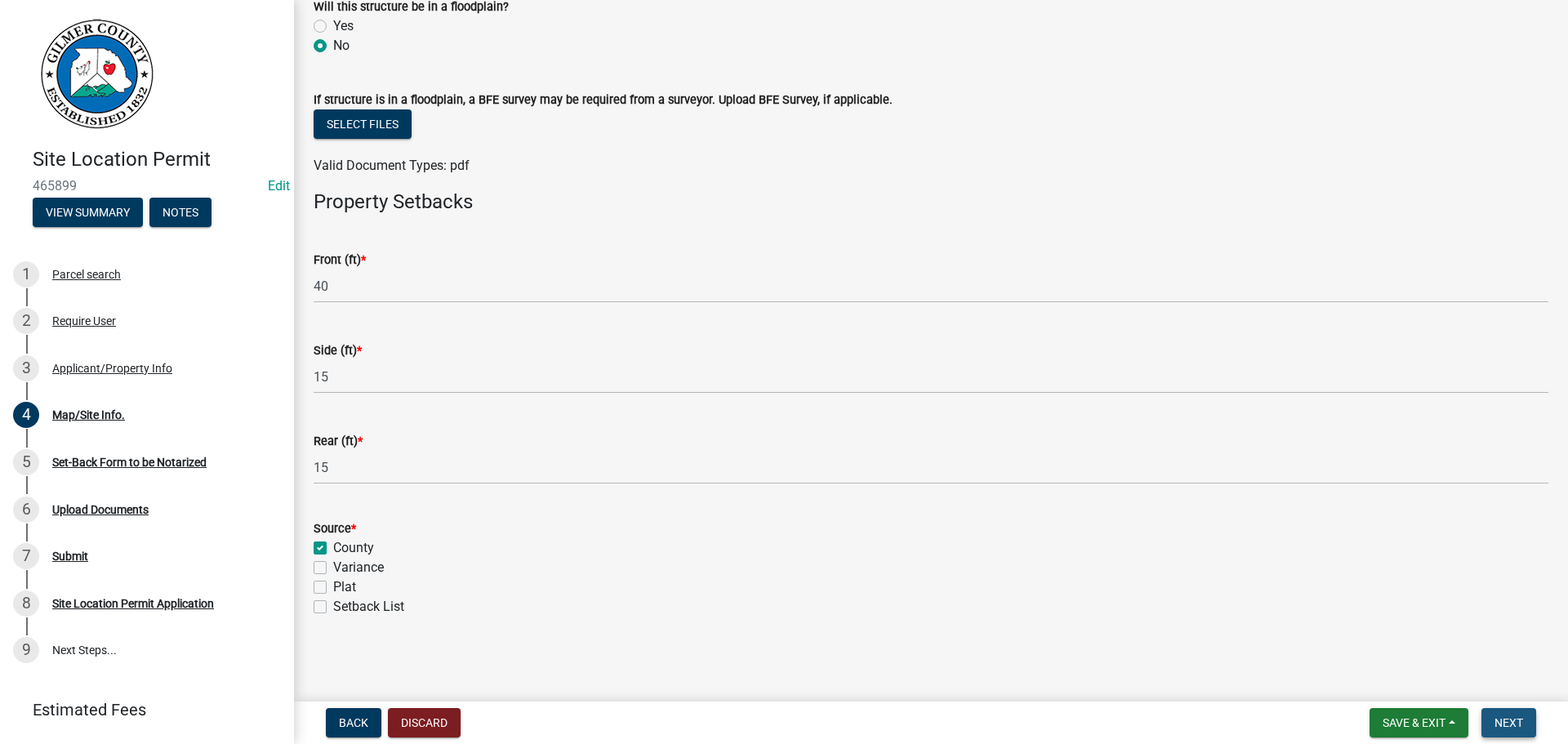
click at [1504, 728] on span "Next" at bounding box center [1510, 722] width 29 height 13
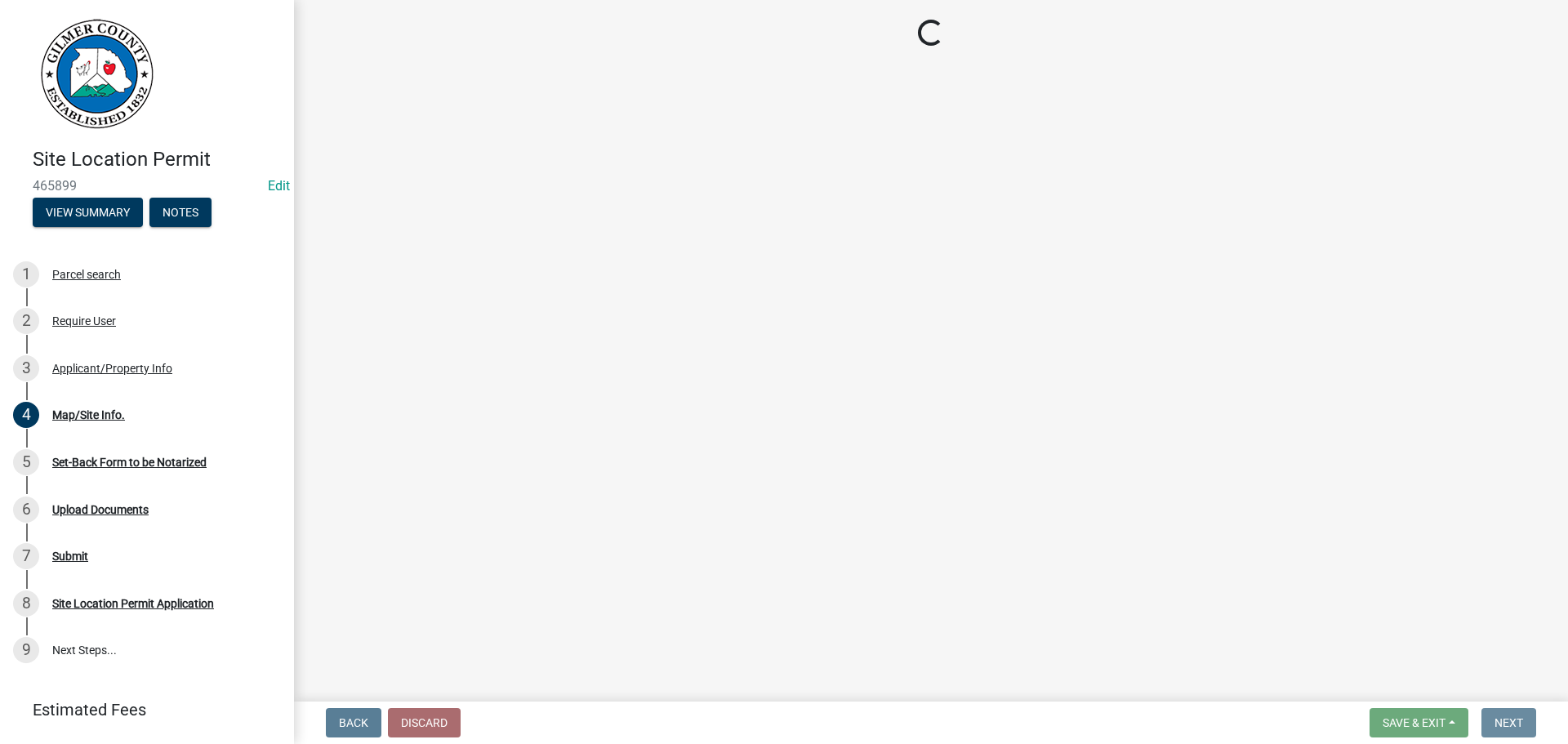
scroll to position [0, 0]
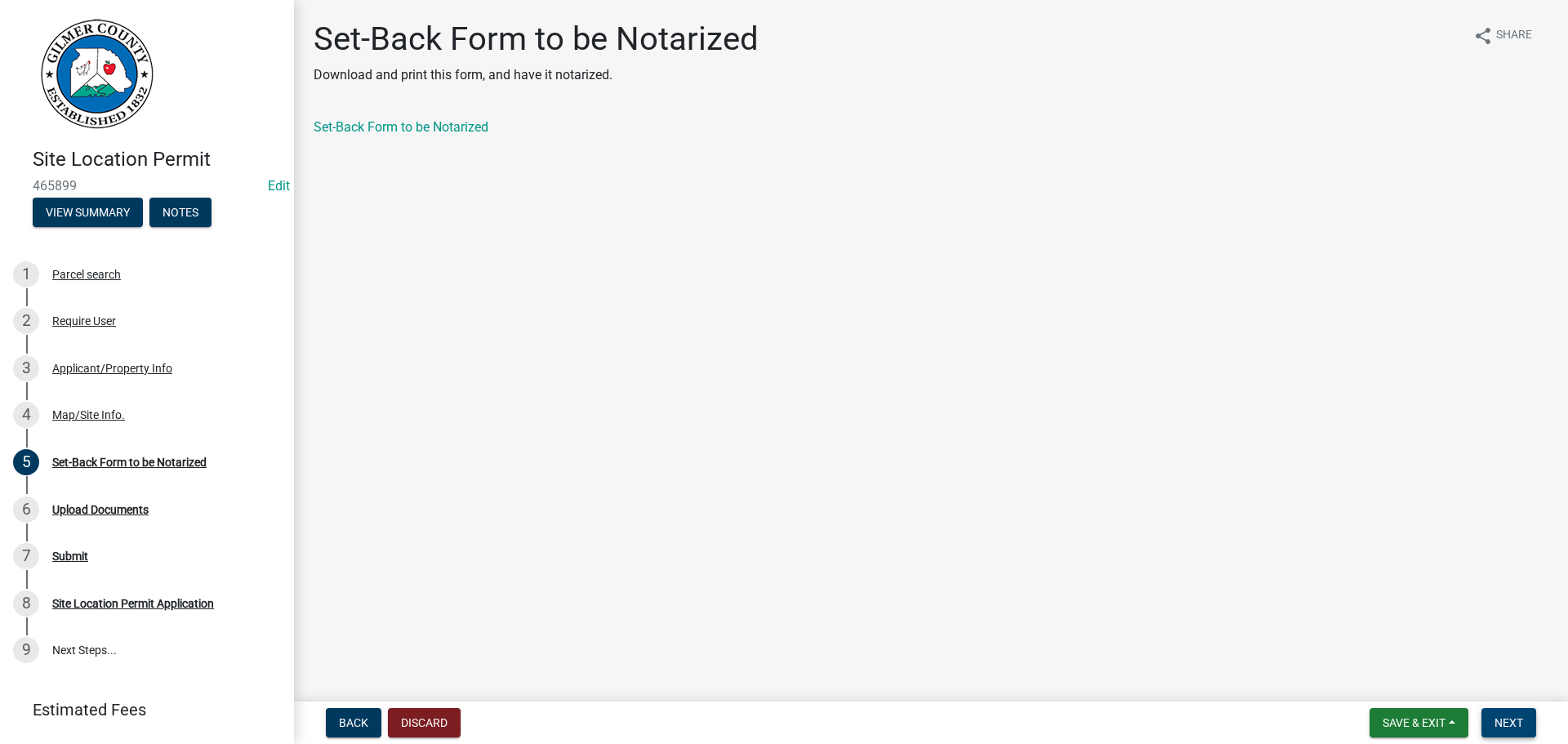
click at [1504, 728] on span "Next" at bounding box center [1510, 722] width 29 height 13
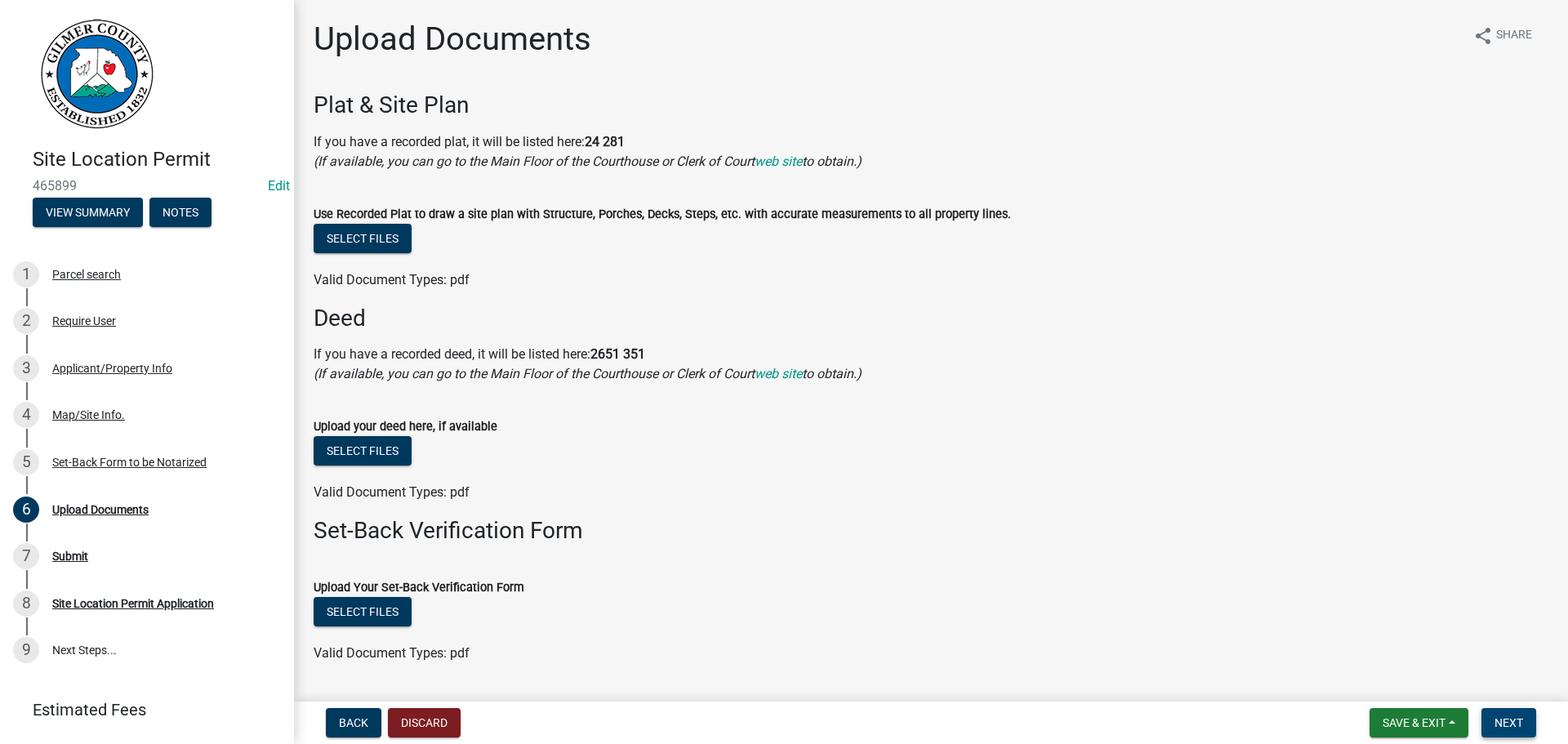
click at [1515, 722] on span "Next" at bounding box center [1510, 722] width 29 height 13
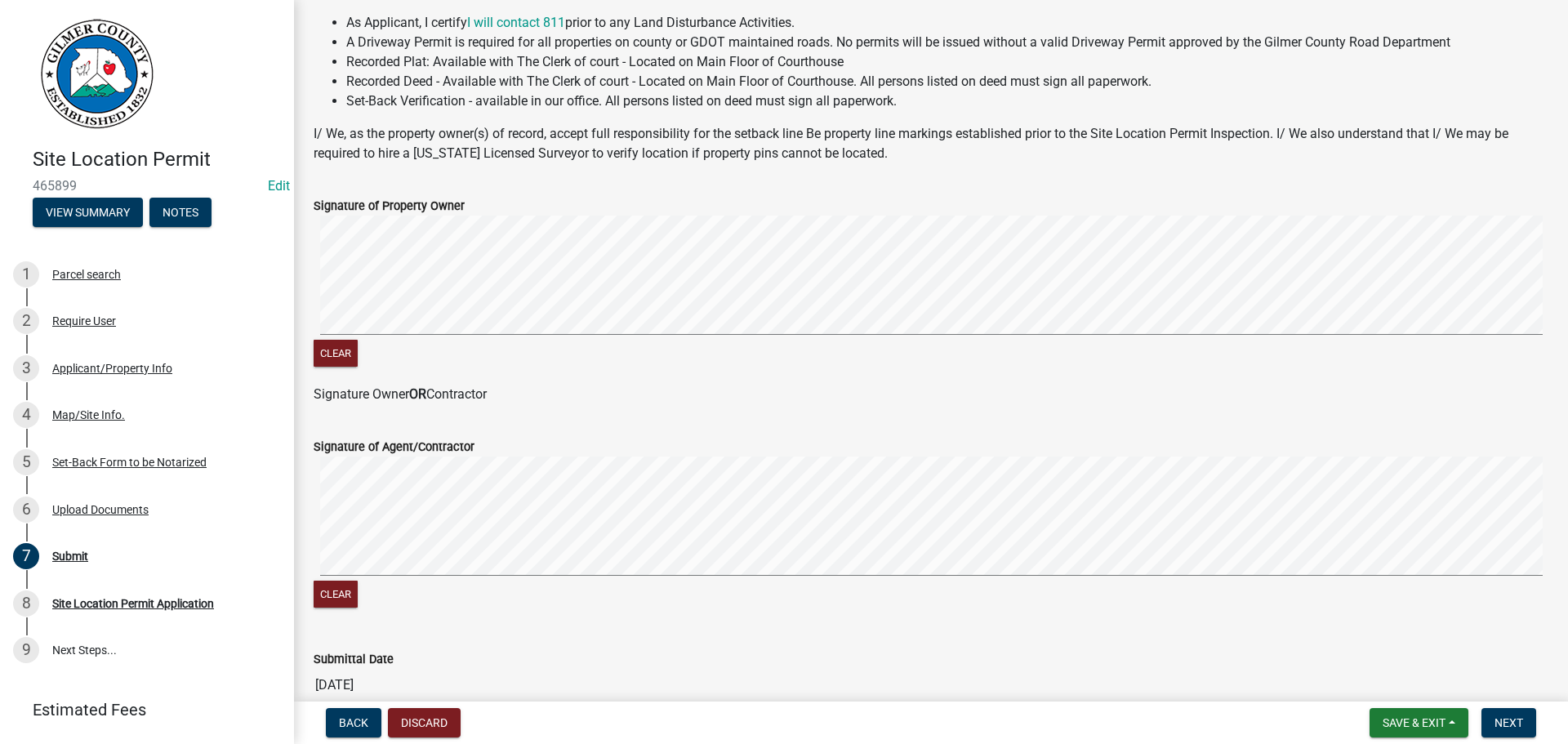
scroll to position [331, 0]
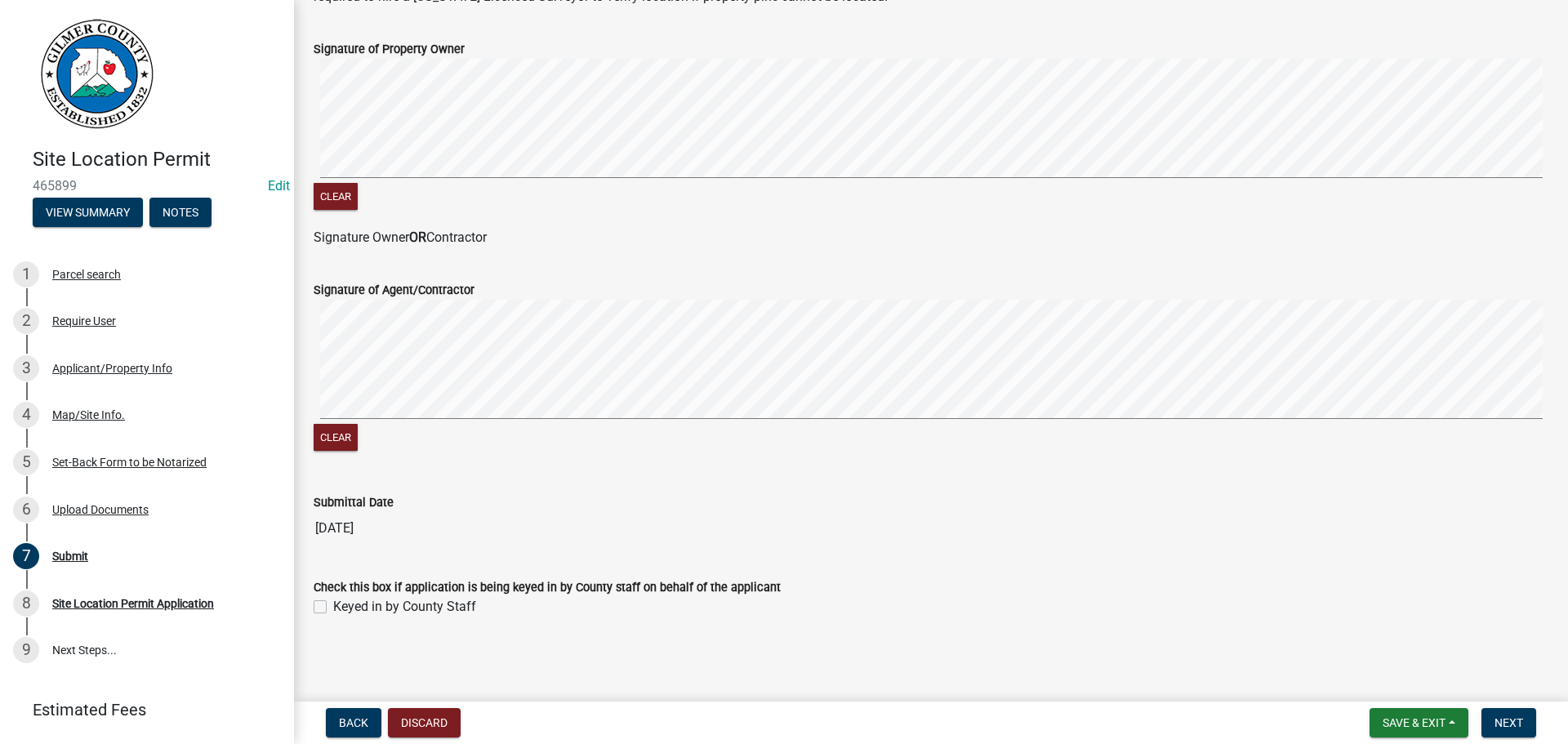
click at [382, 598] on div "Check this box if application is being keyed in by County staff on behalf of th…" at bounding box center [931, 597] width 1235 height 40
click at [462, 611] on label "Keyed in by County Staff" at bounding box center [405, 607] width 143 height 20
click at [343, 607] on input "Keyed in by County Staff" at bounding box center [339, 602] width 11 height 11
checkbox input "true"
click at [1502, 731] on button "Next" at bounding box center [1509, 722] width 55 height 30
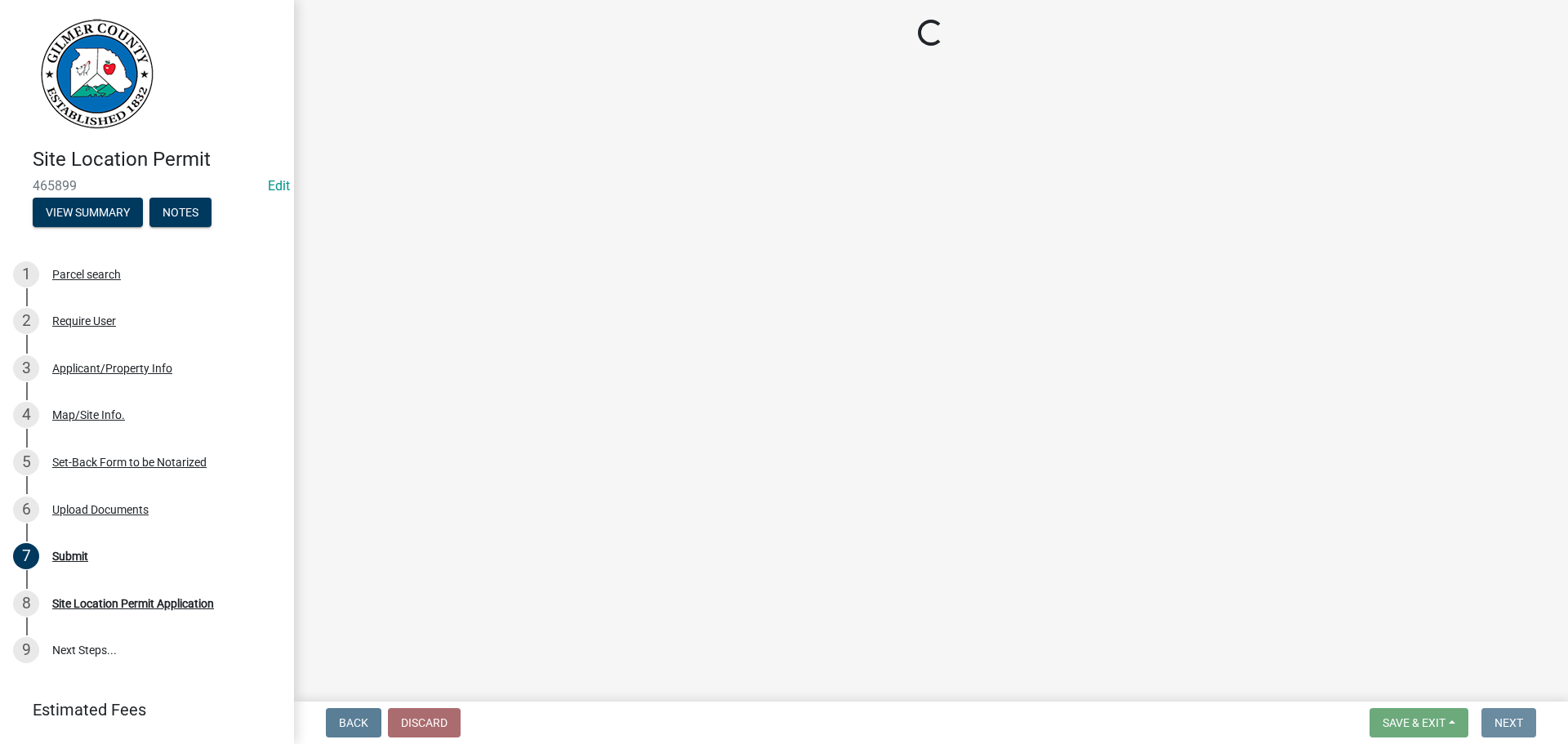
scroll to position [0, 0]
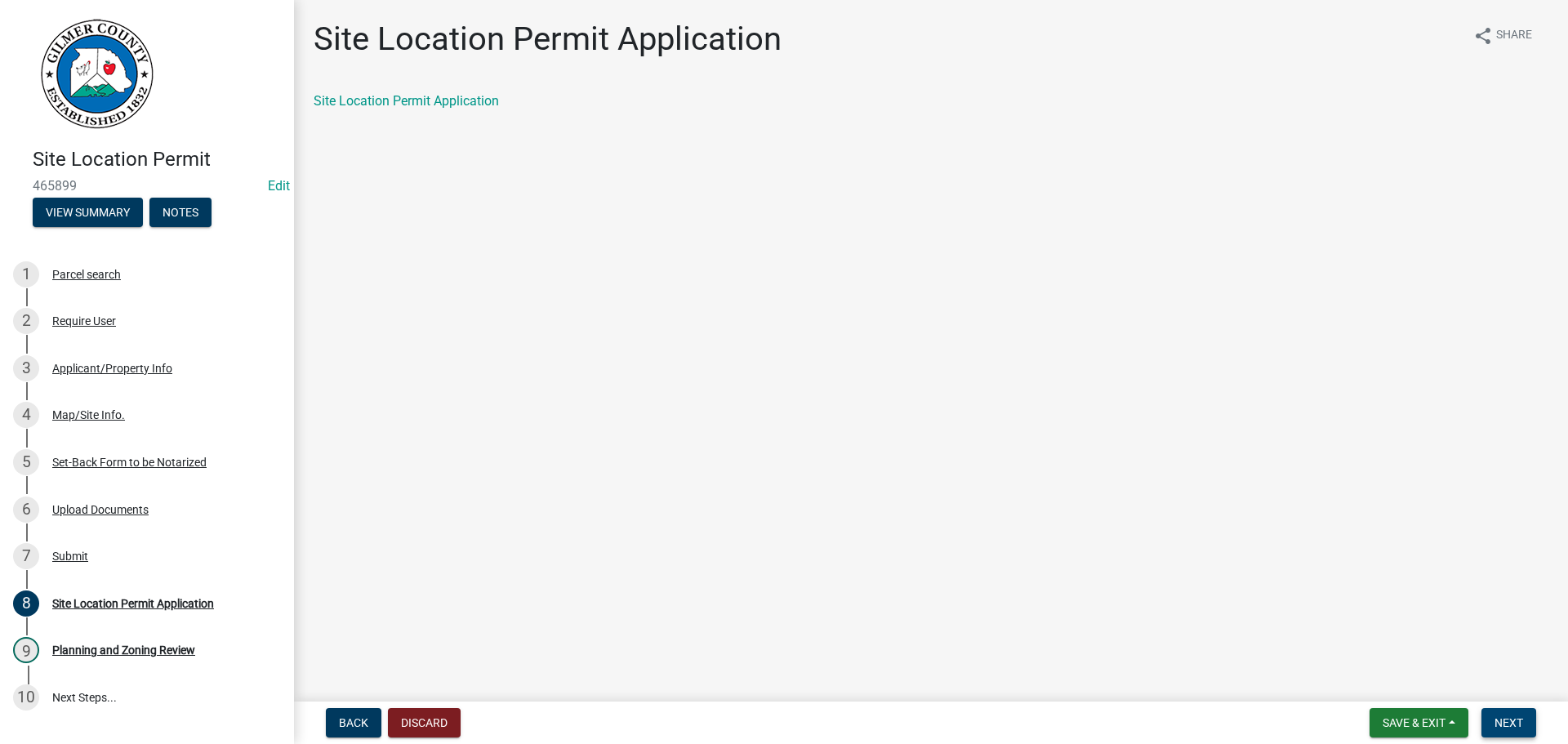
click at [1506, 723] on span "Next" at bounding box center [1510, 722] width 29 height 13
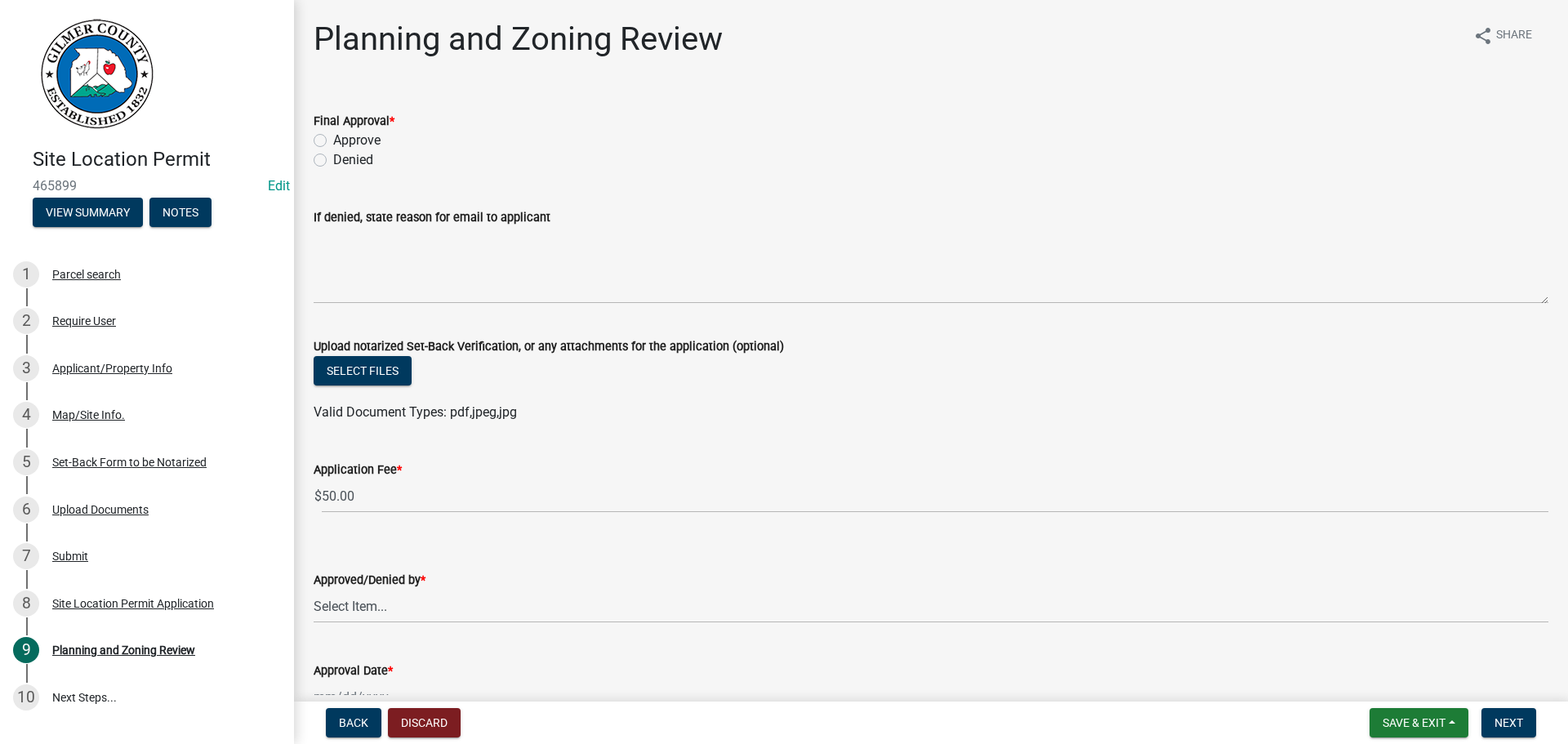
click at [351, 137] on label "Approve" at bounding box center [357, 140] width 48 height 20
click at [343, 137] on input "Approve" at bounding box center [339, 136] width 11 height 11
radio input "true"
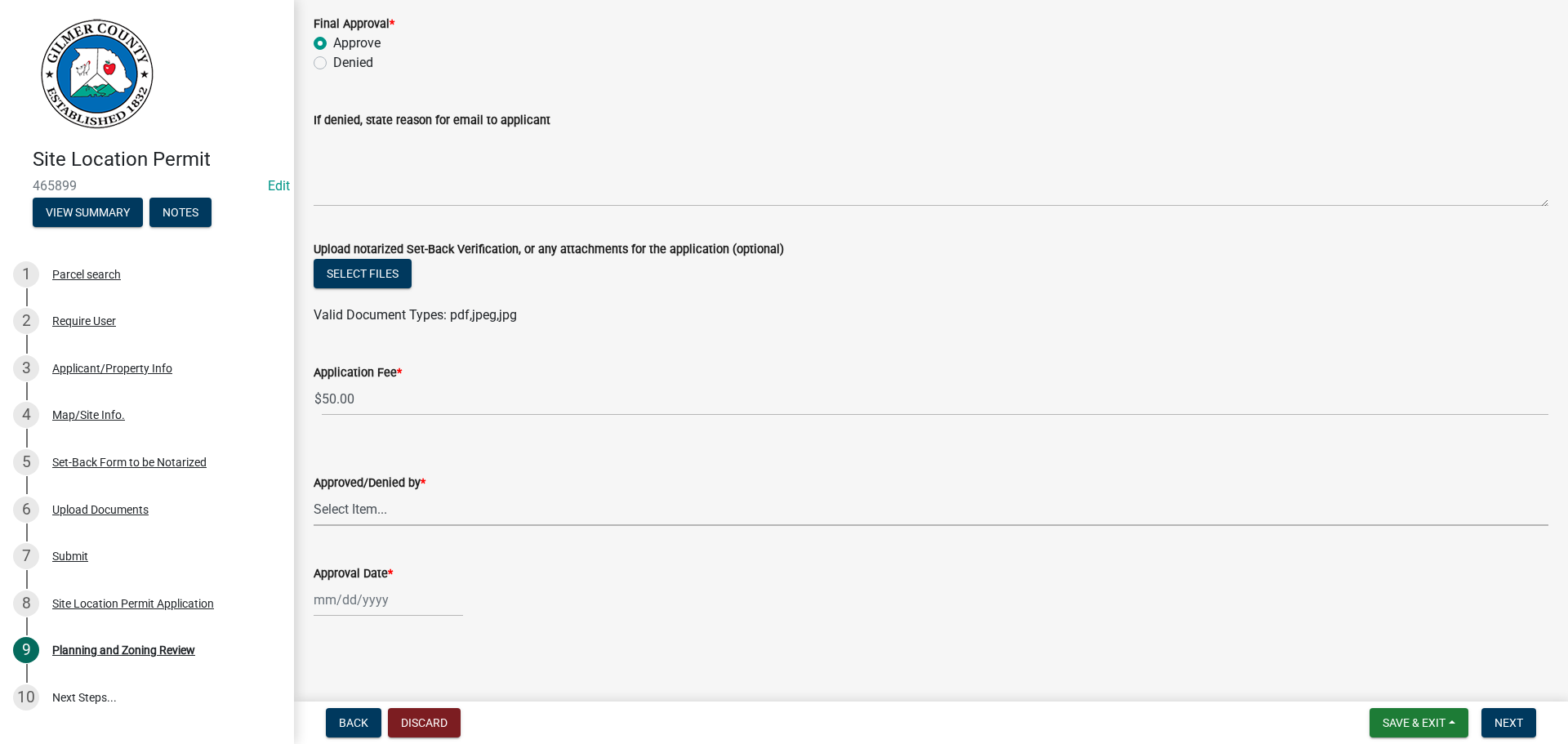
click at [407, 507] on select "Select Item... [PERSON_NAME] [PERSON_NAME] [PERSON_NAME] [PERSON_NAME] [PERSON_…" at bounding box center [931, 509] width 1235 height 33
click at [314, 492] on select "Select Item... [PERSON_NAME] [PERSON_NAME] [PERSON_NAME] [PERSON_NAME] [PERSON_…" at bounding box center [931, 509] width 1235 height 33
select select "5ce200eb-feb1-496b-8127-7891293955f5"
drag, startPoint x: 370, startPoint y: 624, endPoint x: 370, endPoint y: 603, distance: 21.0
click at [370, 622] on wm-data-entity-input "Approval Date *" at bounding box center [931, 585] width 1235 height 91
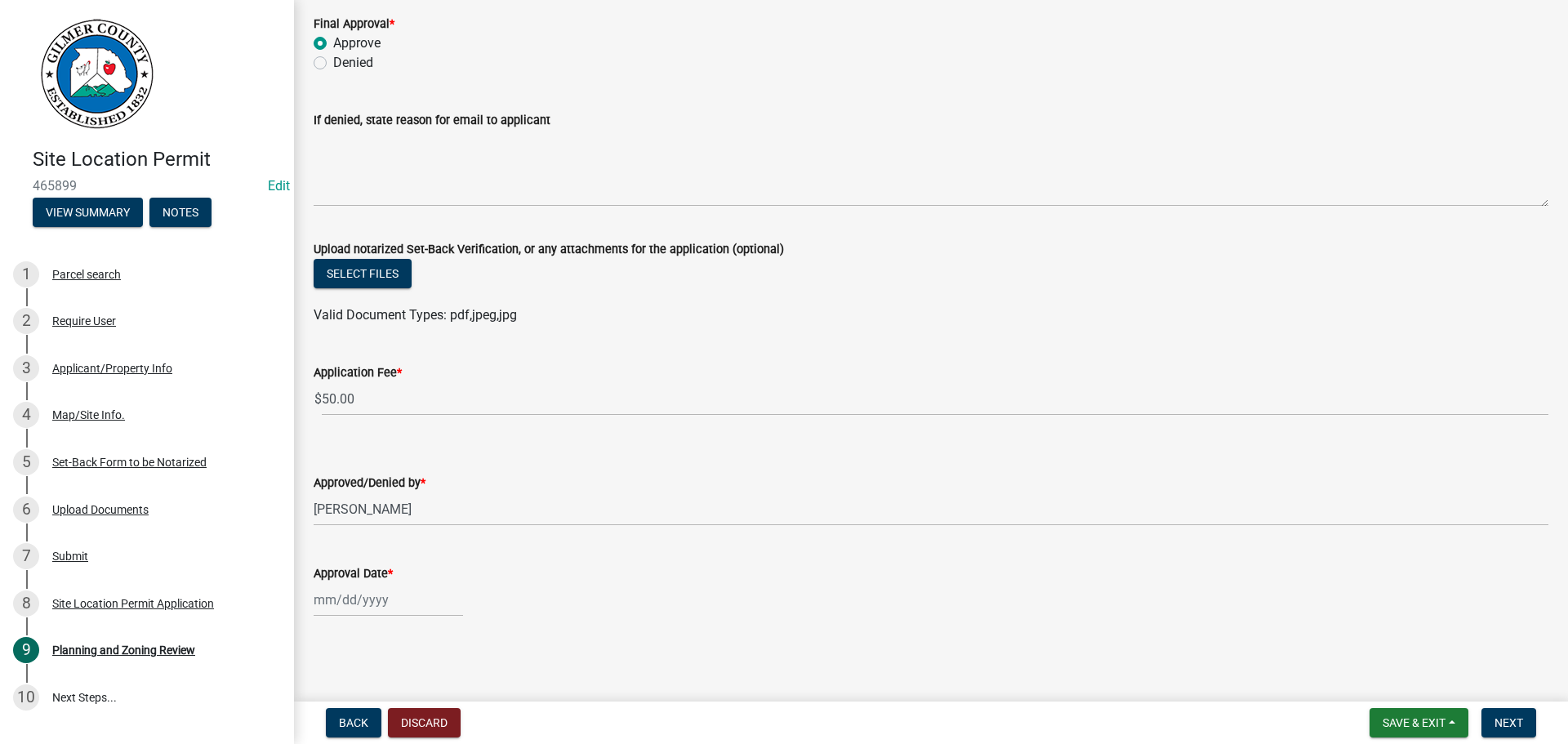
click at [370, 601] on div at bounding box center [388, 599] width 149 height 33
select select "8"
select select "2025"
click at [365, 512] on div "19" at bounding box center [356, 512] width 26 height 26
type input "[DATE]"
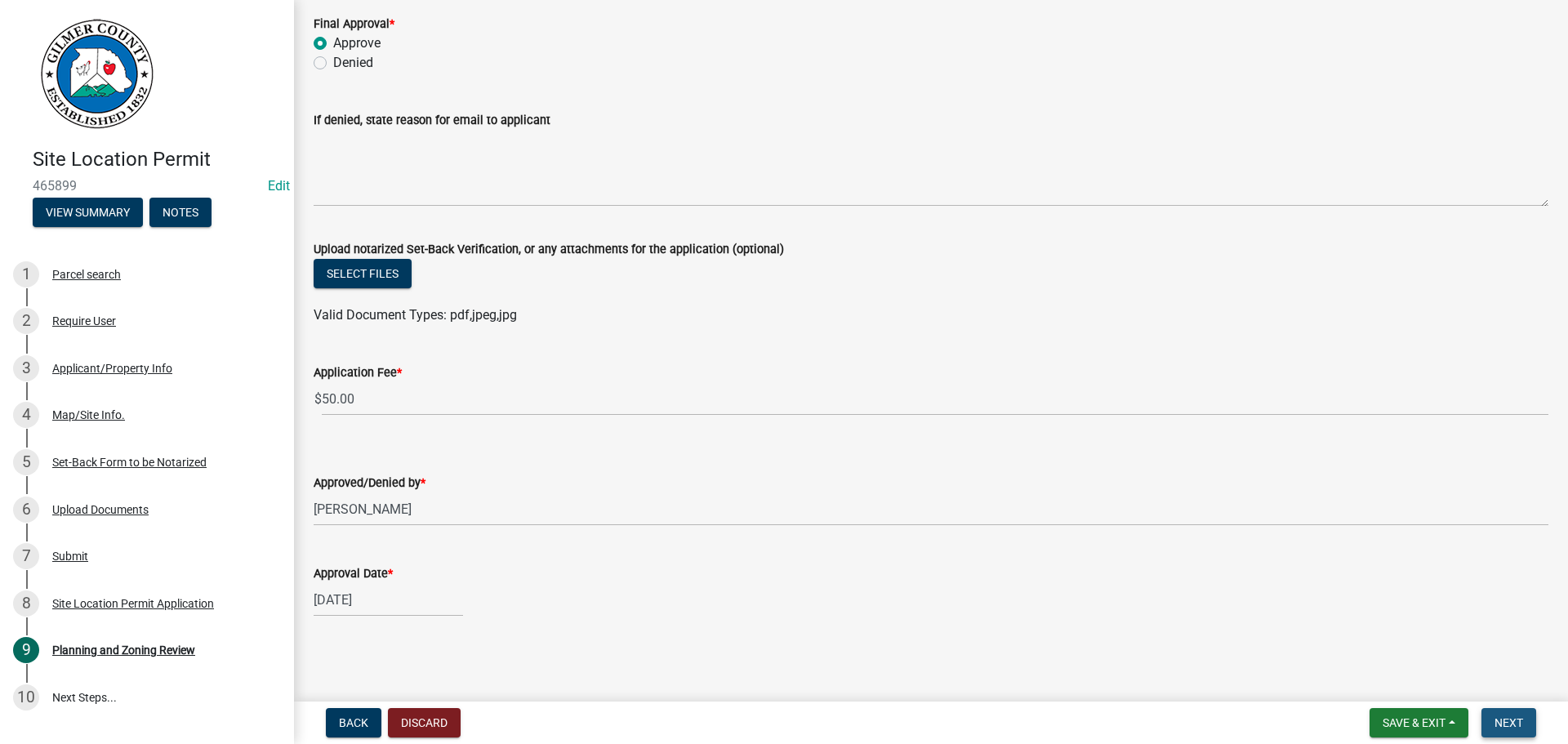
click at [1512, 722] on span "Next" at bounding box center [1510, 722] width 29 height 13
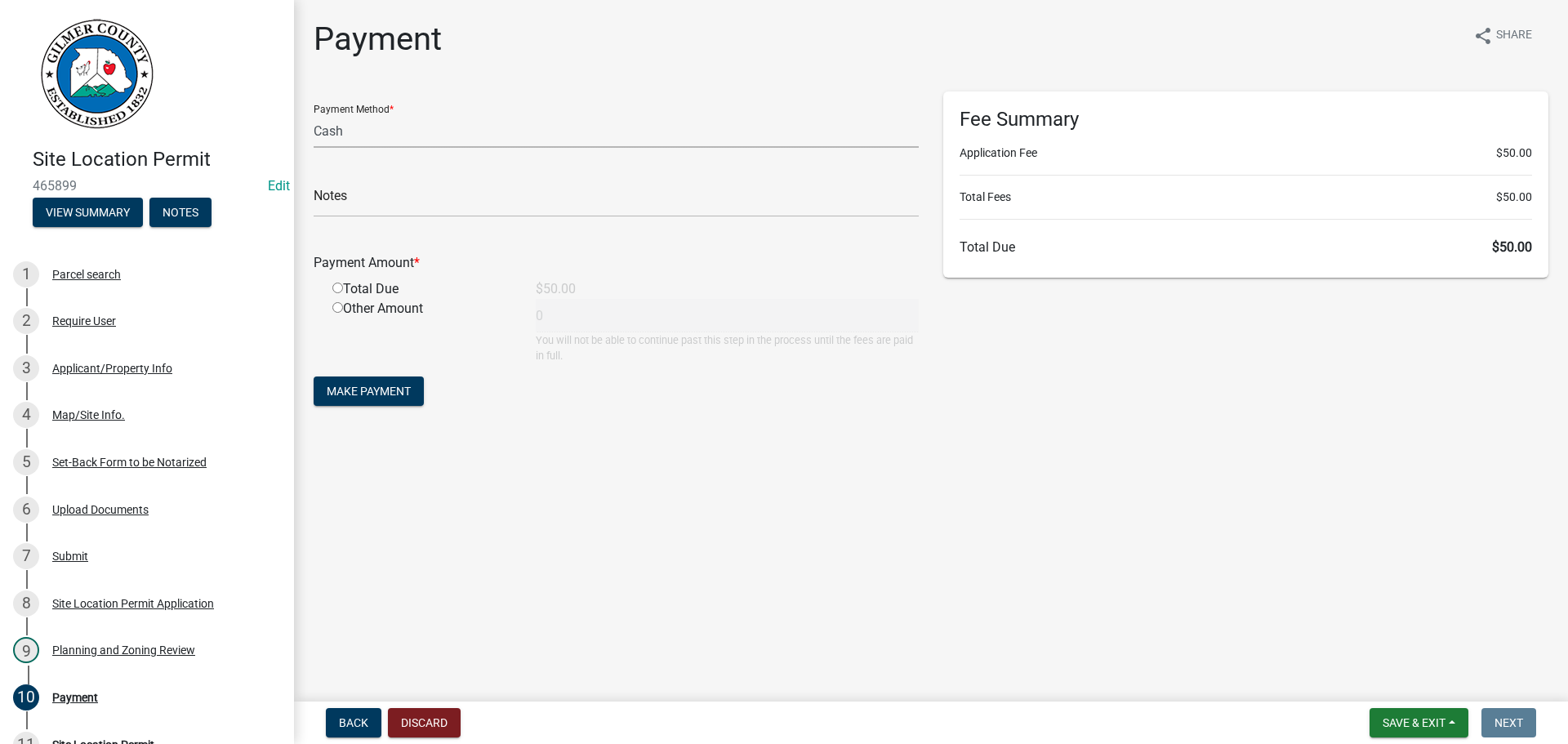
click at [459, 130] on select "Credit Card POS Check Cash" at bounding box center [616, 130] width 605 height 33
select select "1: 0"
click at [314, 114] on select "Credit Card POS Check Cash" at bounding box center [616, 130] width 605 height 33
click at [440, 196] on input "text" at bounding box center [616, 199] width 605 height 33
click at [333, 292] on input "radio" at bounding box center [338, 288] width 11 height 11
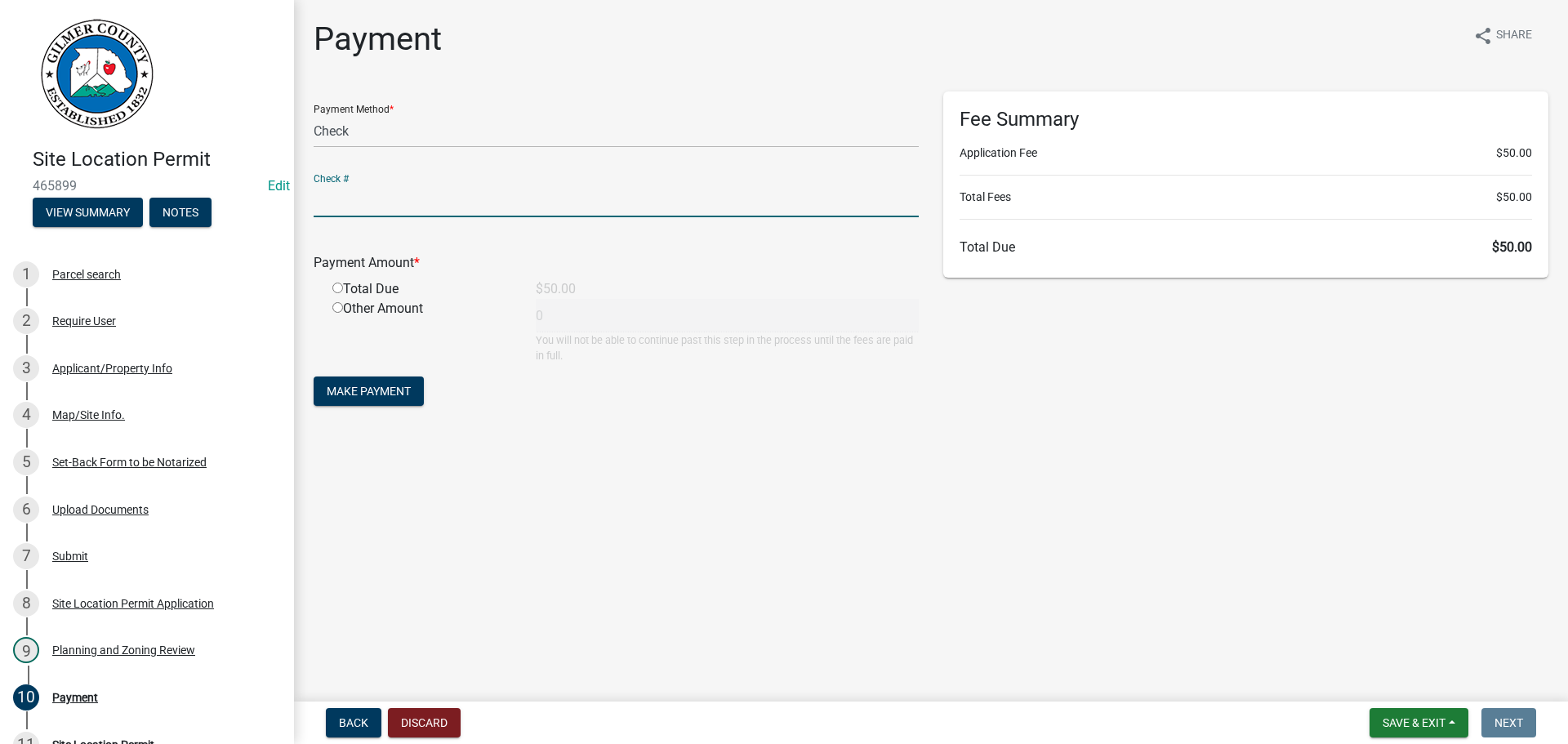
radio input "true"
type input "50"
click at [355, 397] on span "Make Payment" at bounding box center [369, 391] width 85 height 13
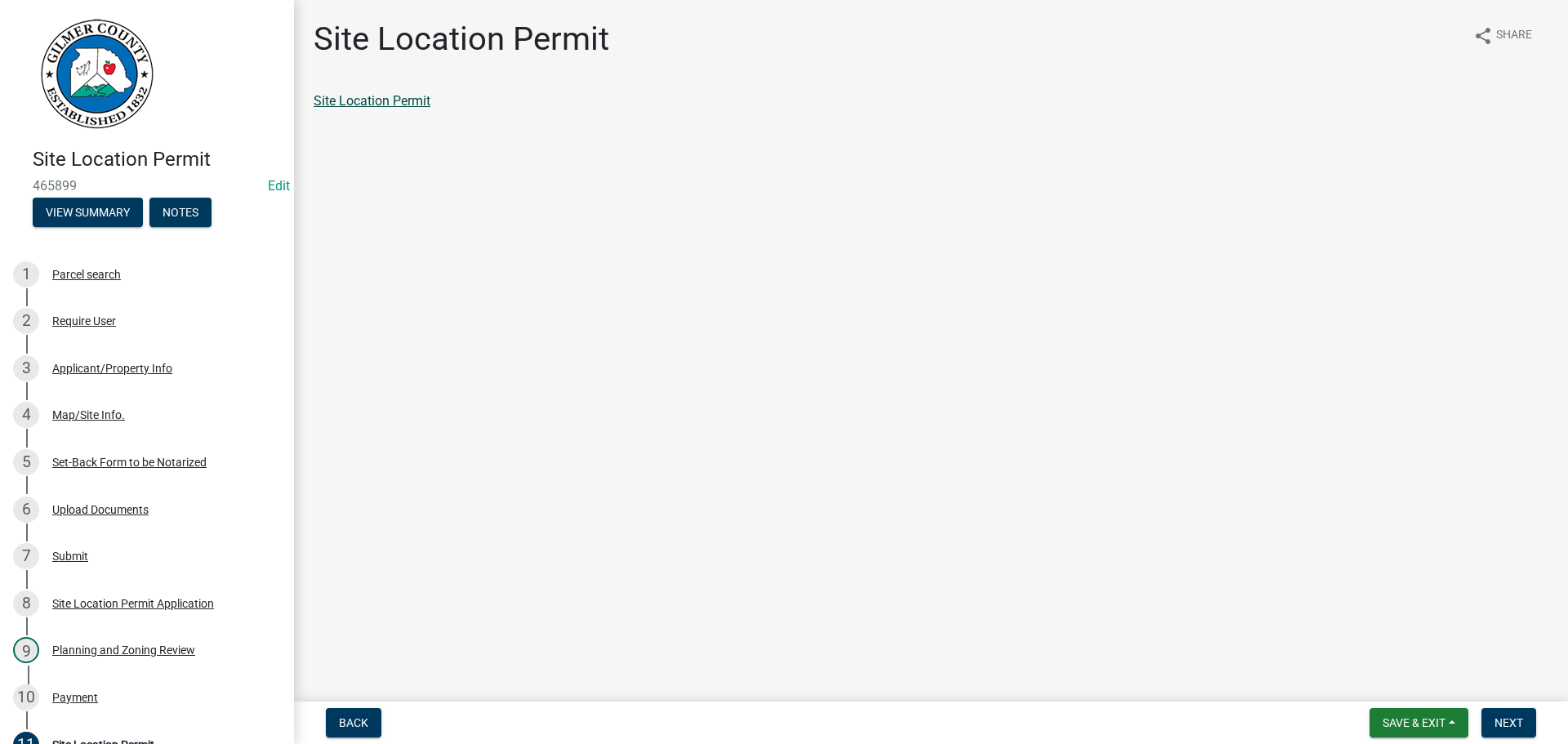
click at [414, 102] on link "Site Location Permit" at bounding box center [372, 101] width 117 height 15
click at [1501, 708] on button "Next" at bounding box center [1509, 722] width 55 height 30
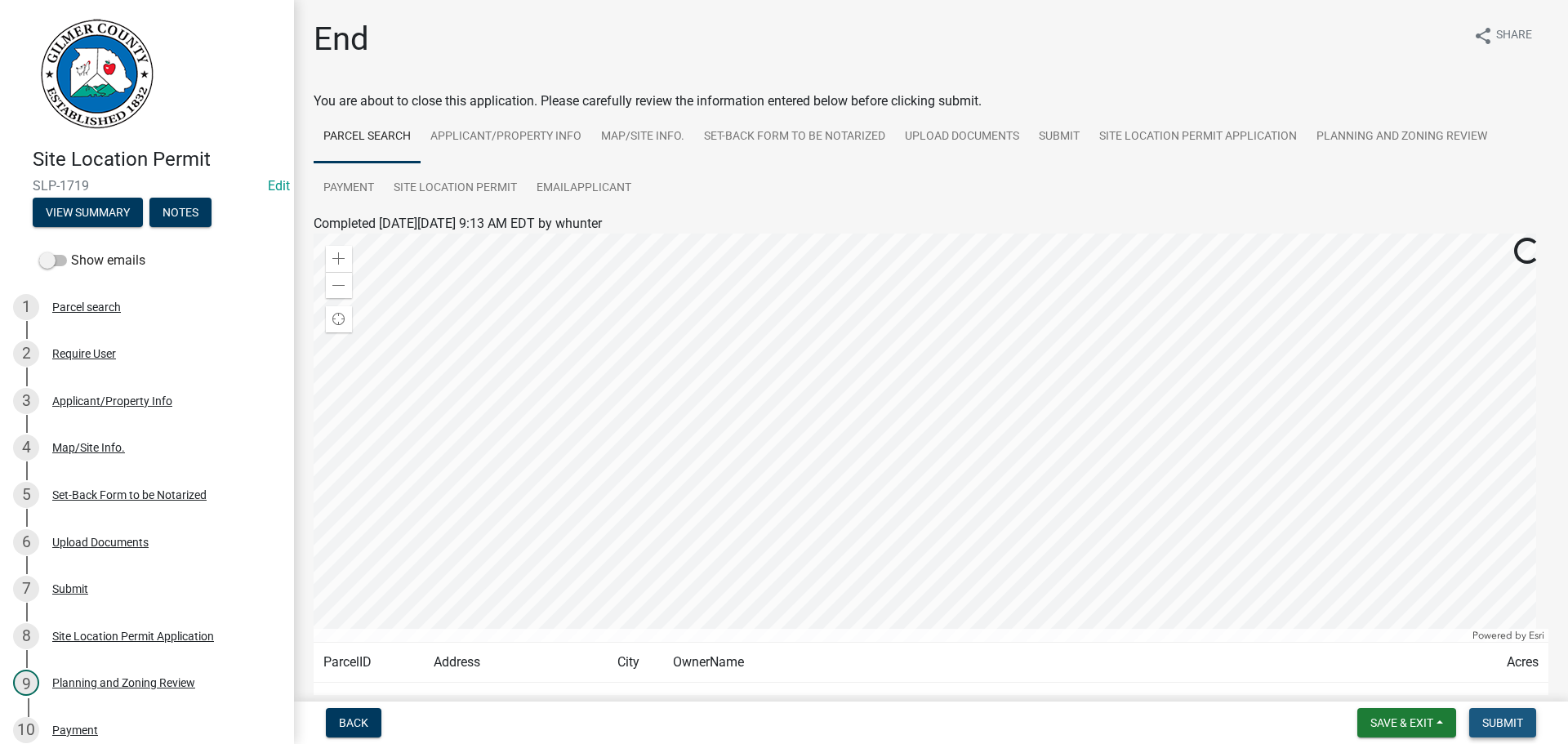
click at [1505, 725] on span "Submit" at bounding box center [1502, 722] width 40 height 13
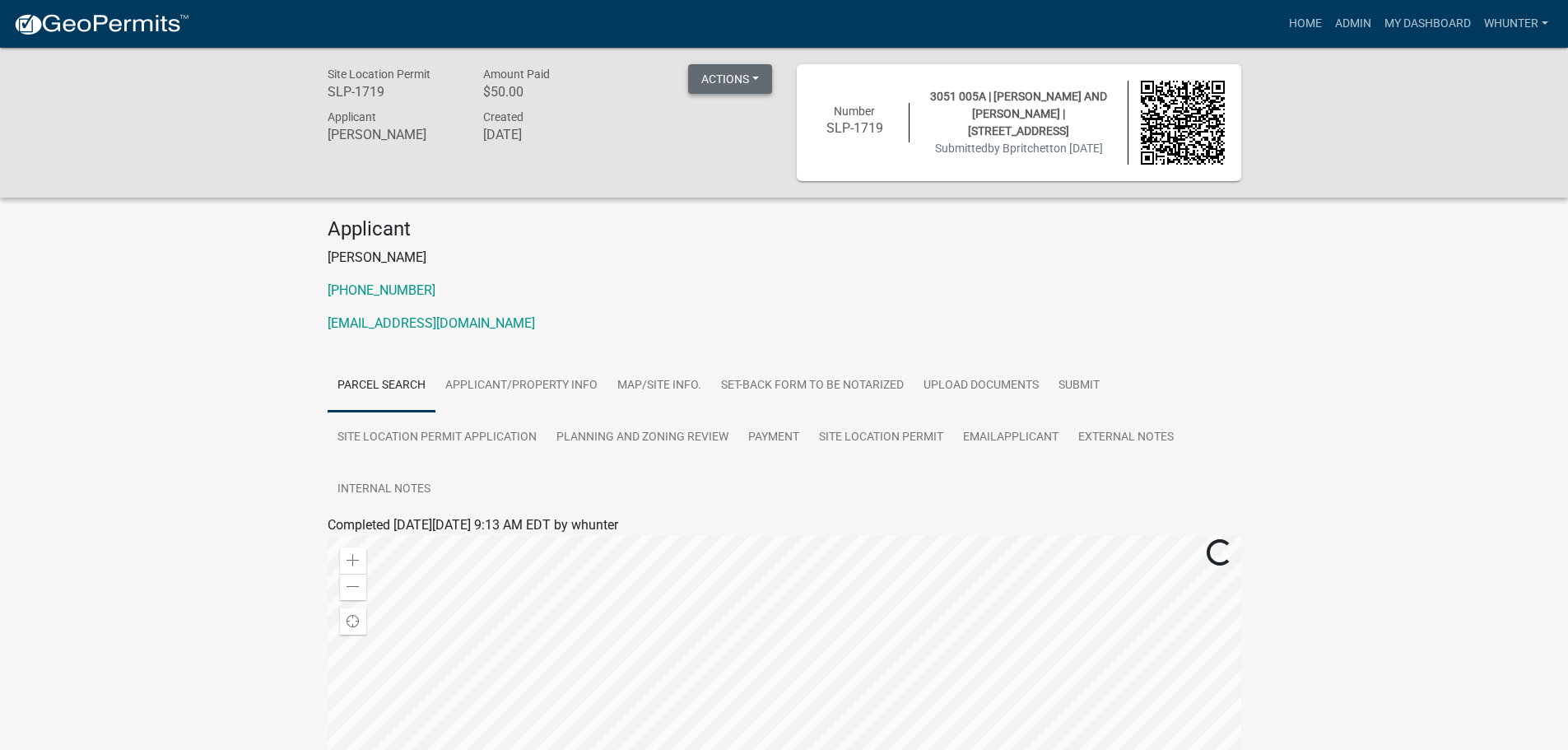
click at [759, 85] on button "Actions" at bounding box center [730, 79] width 84 height 30
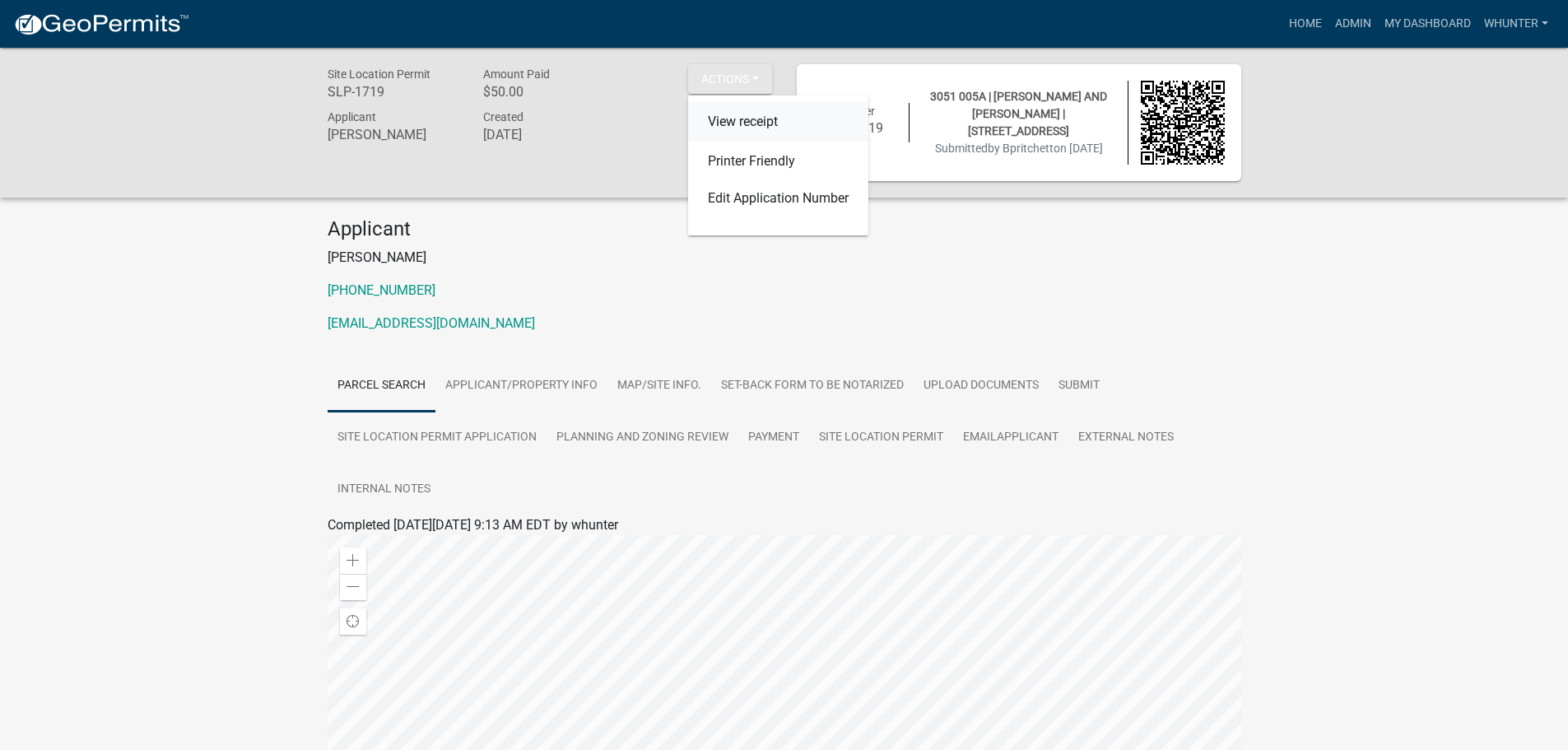
click at [758, 121] on link "View receipt" at bounding box center [778, 122] width 180 height 40
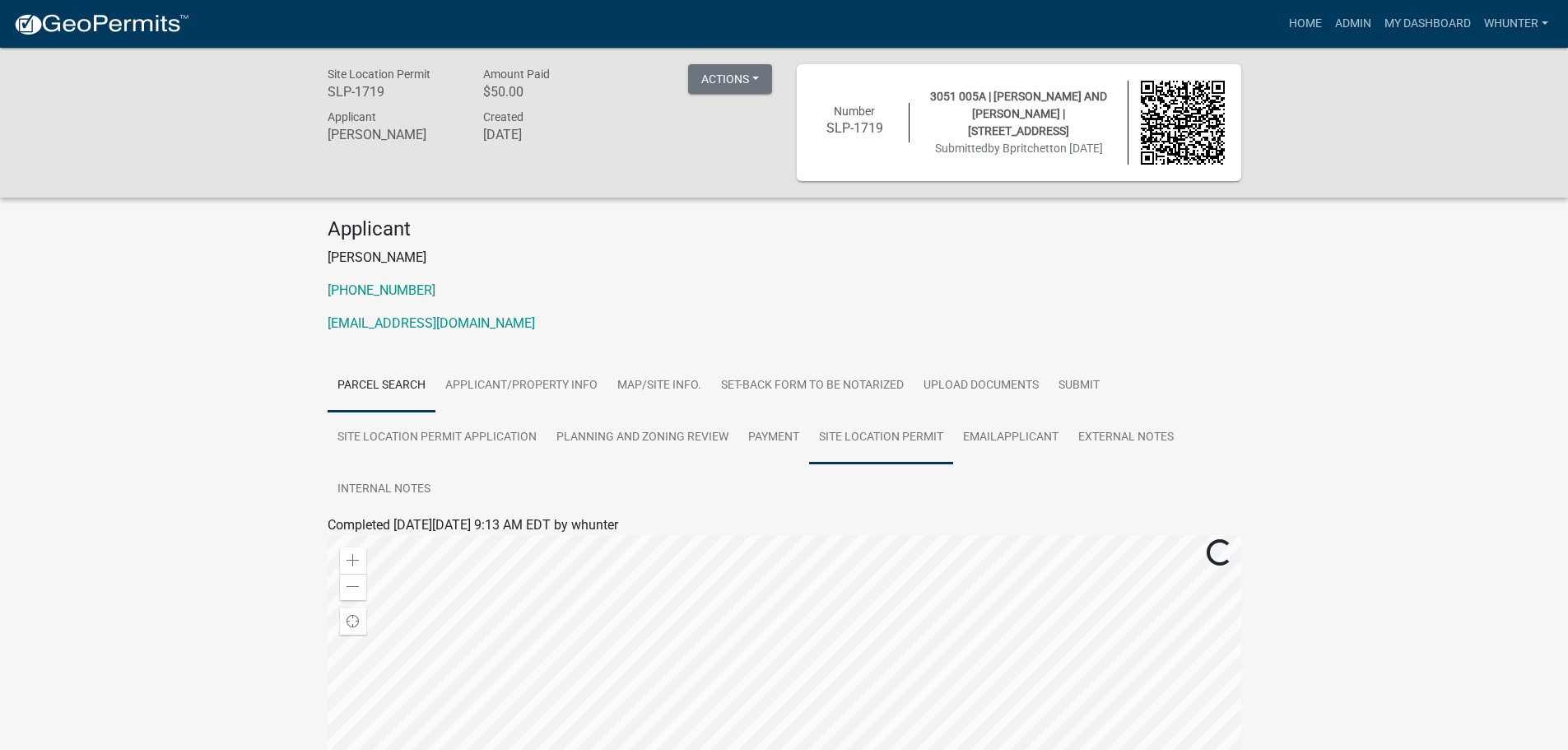
click at [865, 428] on link "Site Location Permit" at bounding box center [880, 438] width 144 height 53
click at [436, 549] on link "Site Location Permit" at bounding box center [387, 543] width 118 height 15
click at [1302, 29] on link "Home" at bounding box center [1305, 24] width 46 height 32
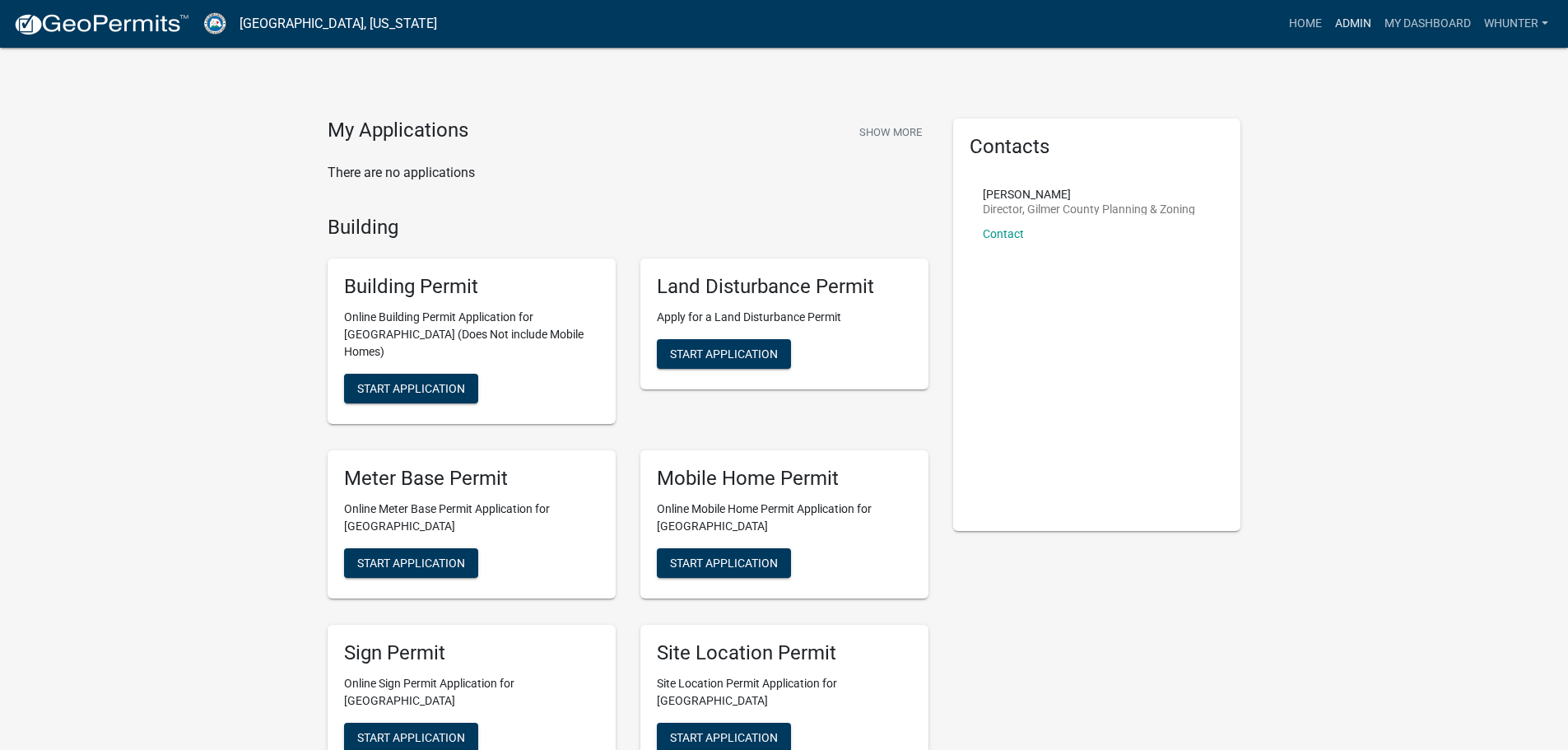
click at [1332, 31] on link "Admin" at bounding box center [1352, 24] width 50 height 32
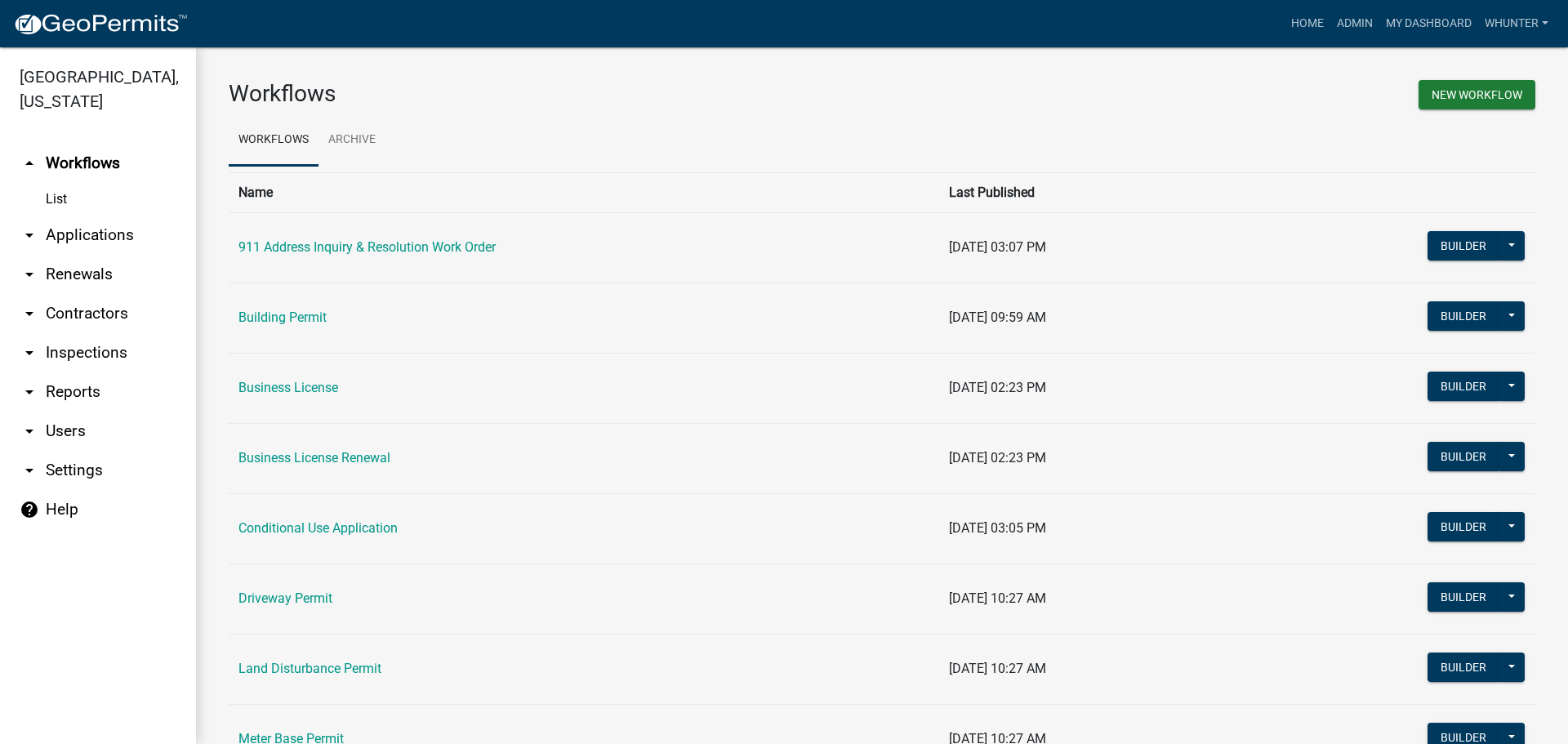
click at [89, 236] on link "arrow_drop_down Applications" at bounding box center [98, 235] width 196 height 40
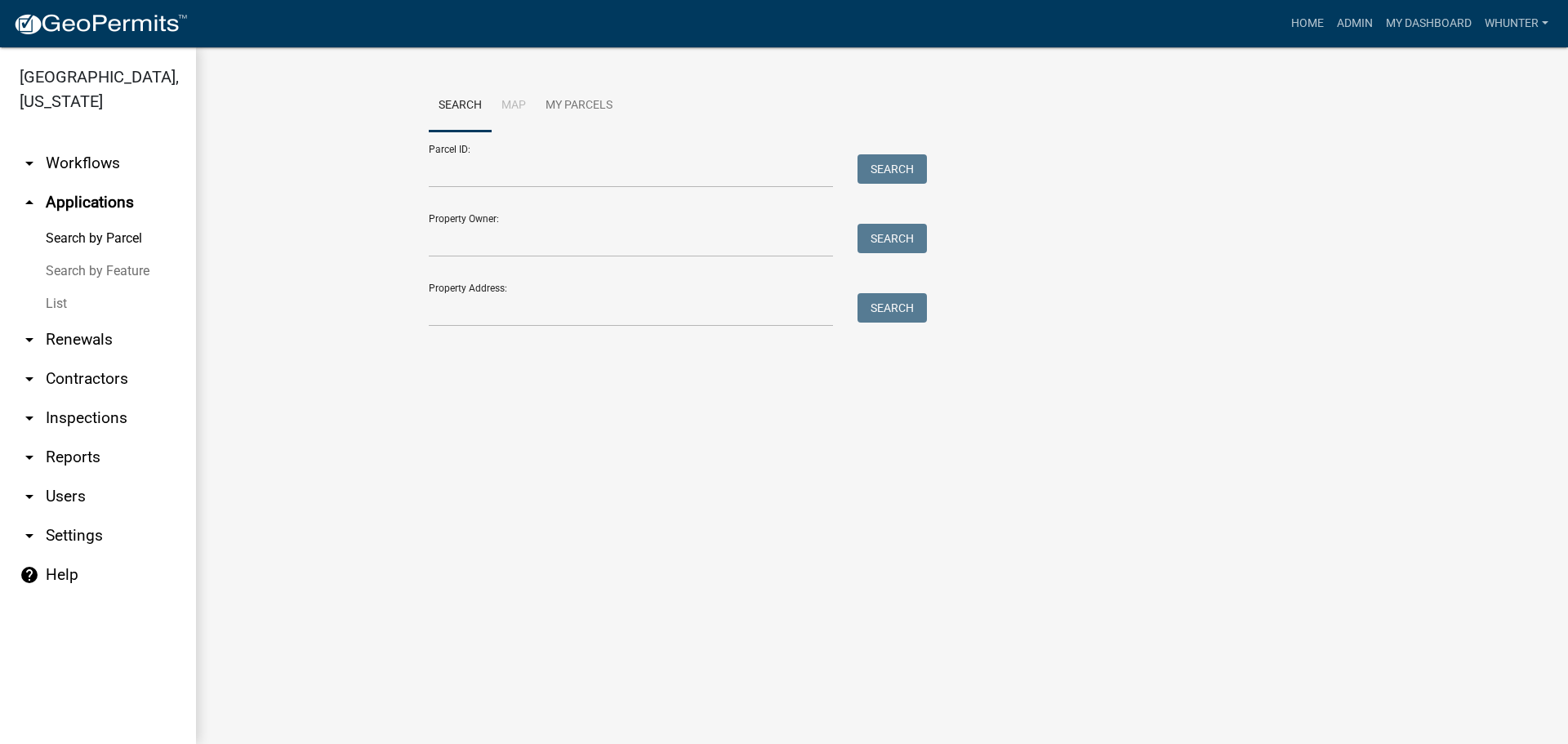
click at [78, 299] on link "List" at bounding box center [98, 304] width 196 height 32
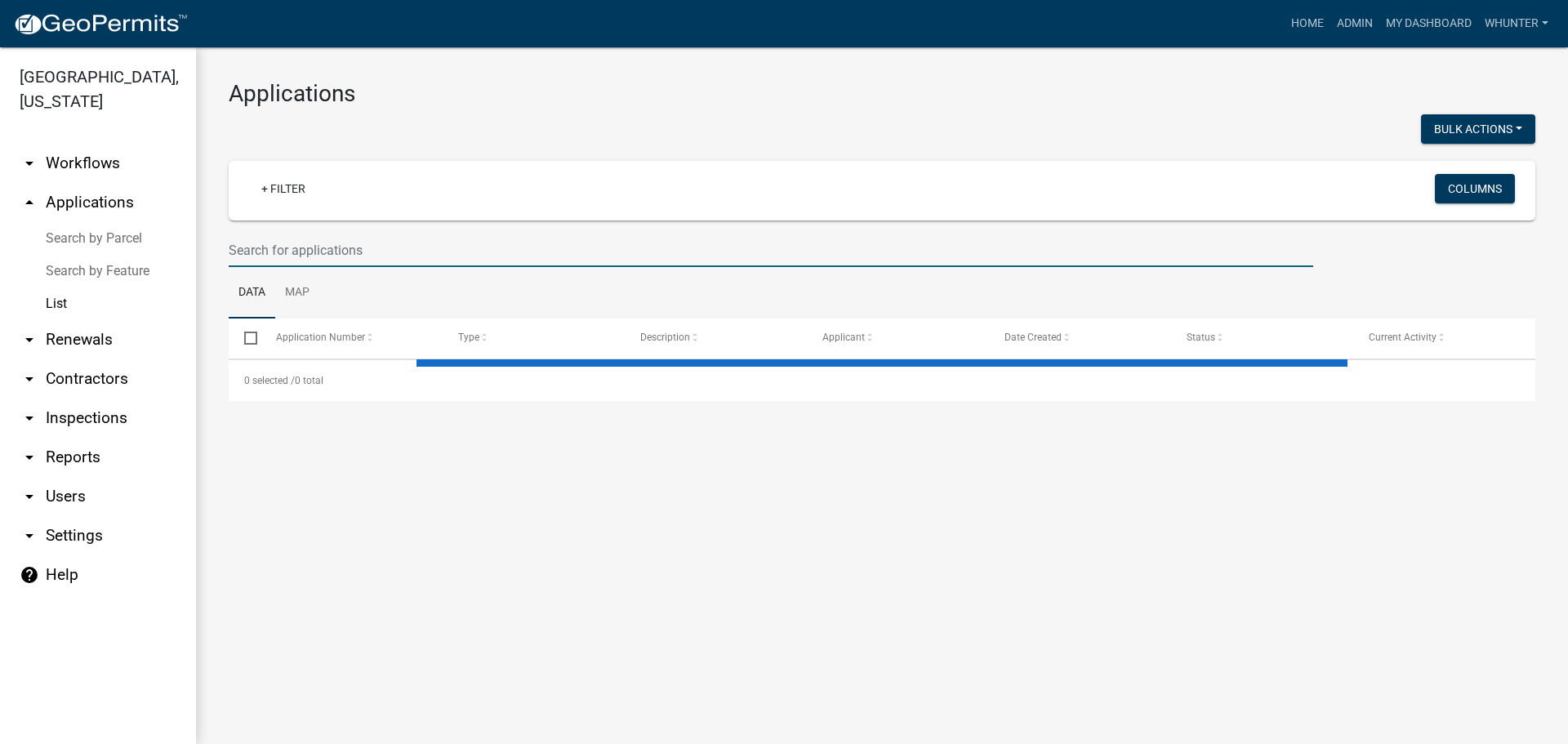
click at [331, 248] on input "text" at bounding box center [771, 250] width 1085 height 33
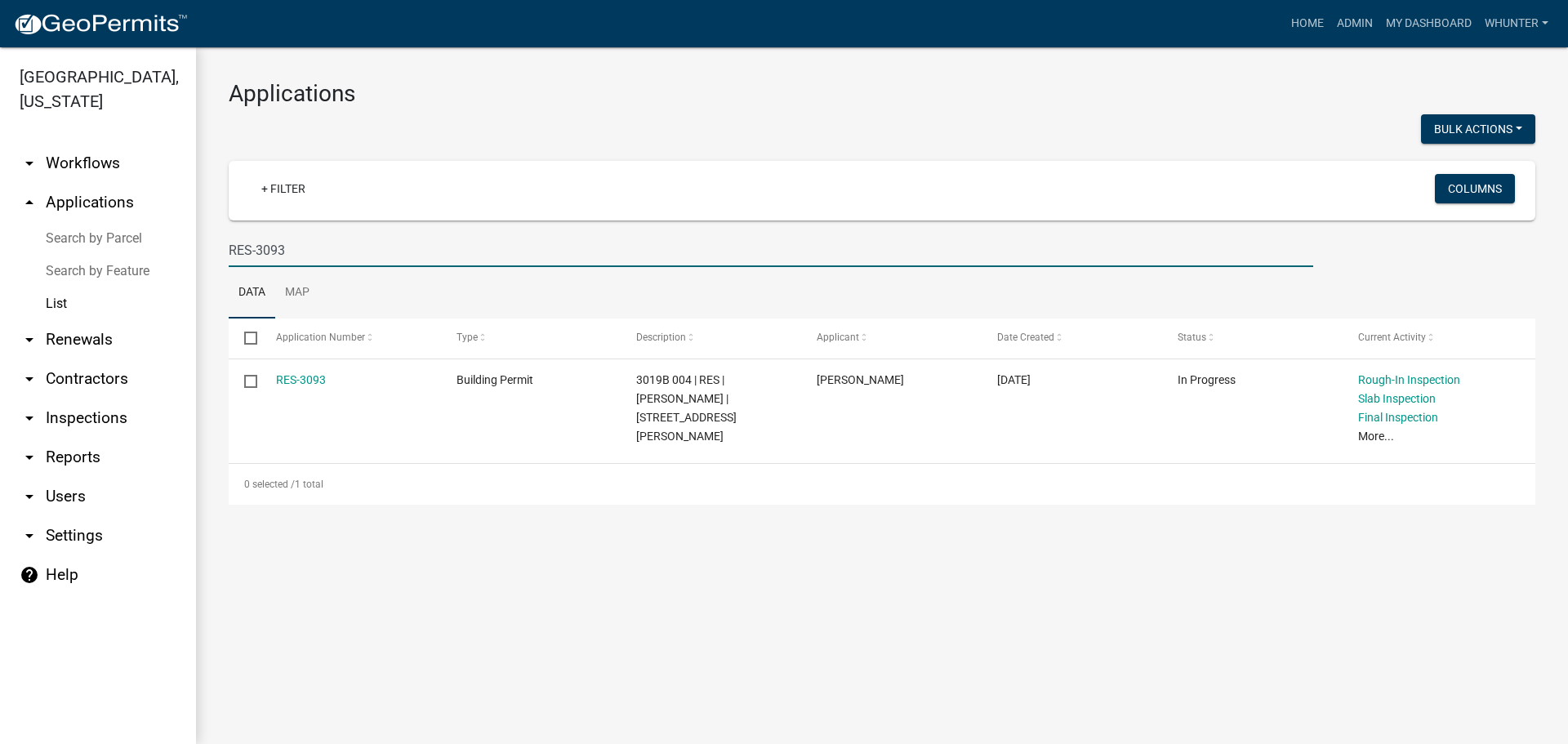
type input "RES-3093"
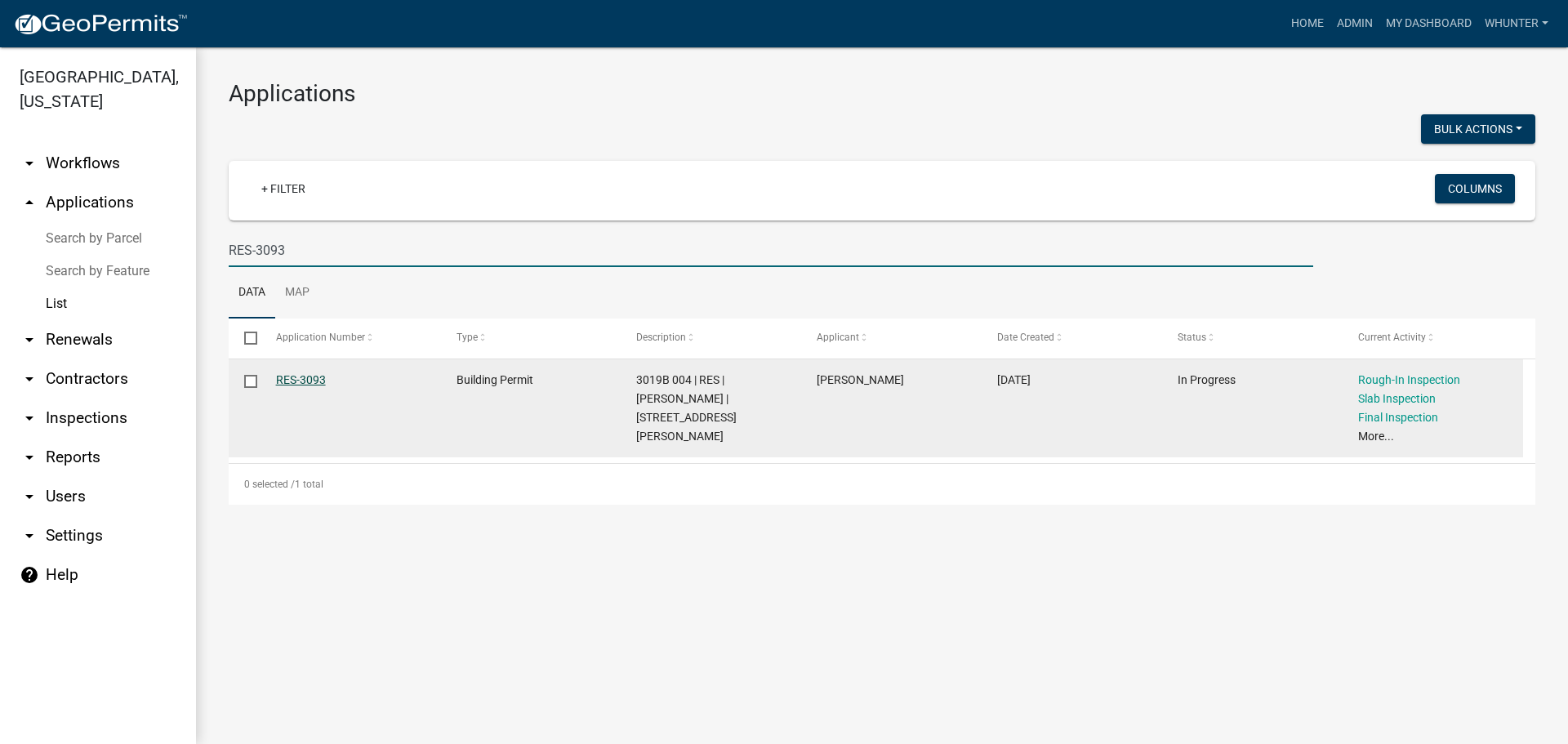
click at [308, 377] on link "RES-3093" at bounding box center [300, 379] width 49 height 13
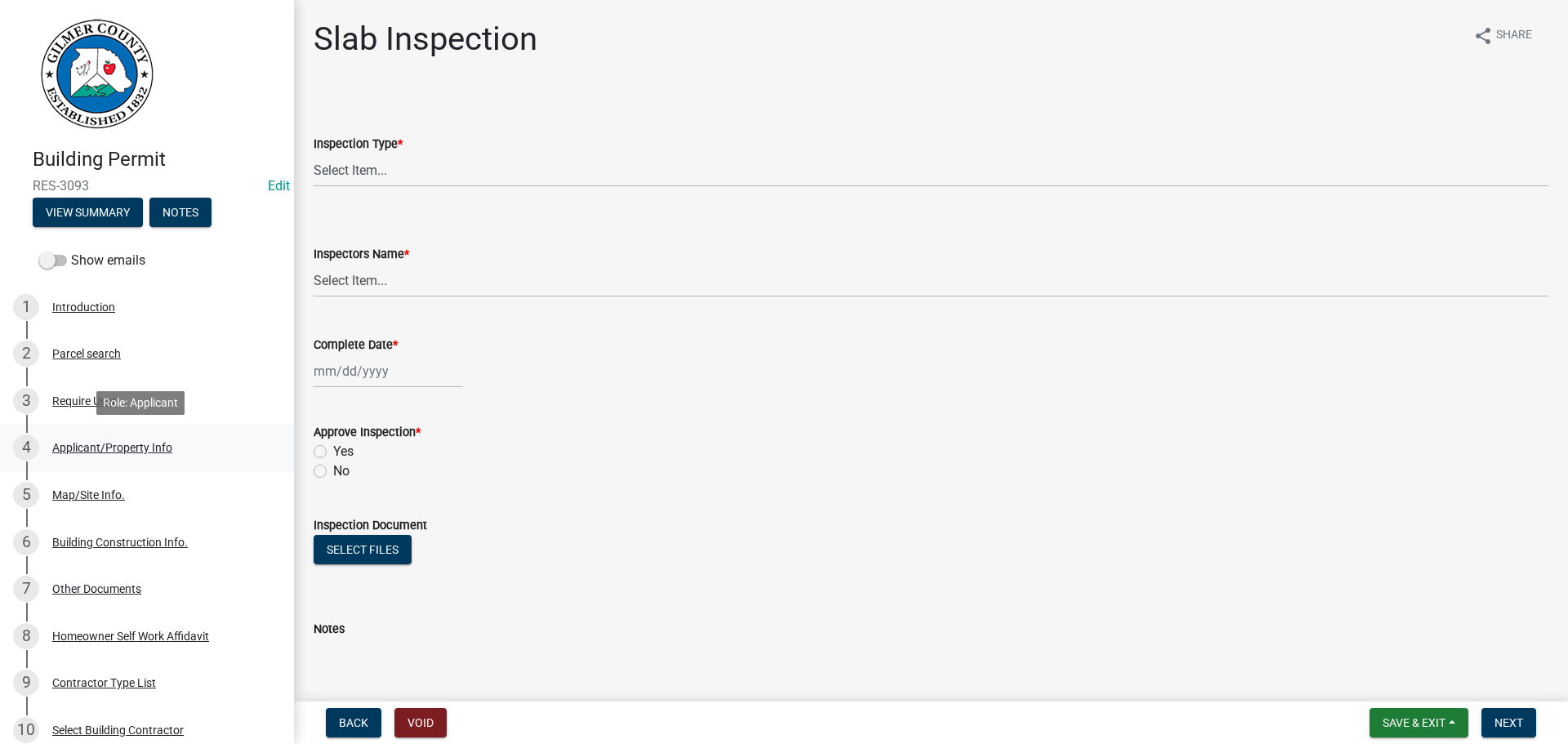
click at [165, 433] on link "4 Applicant/Property Info" at bounding box center [147, 447] width 294 height 48
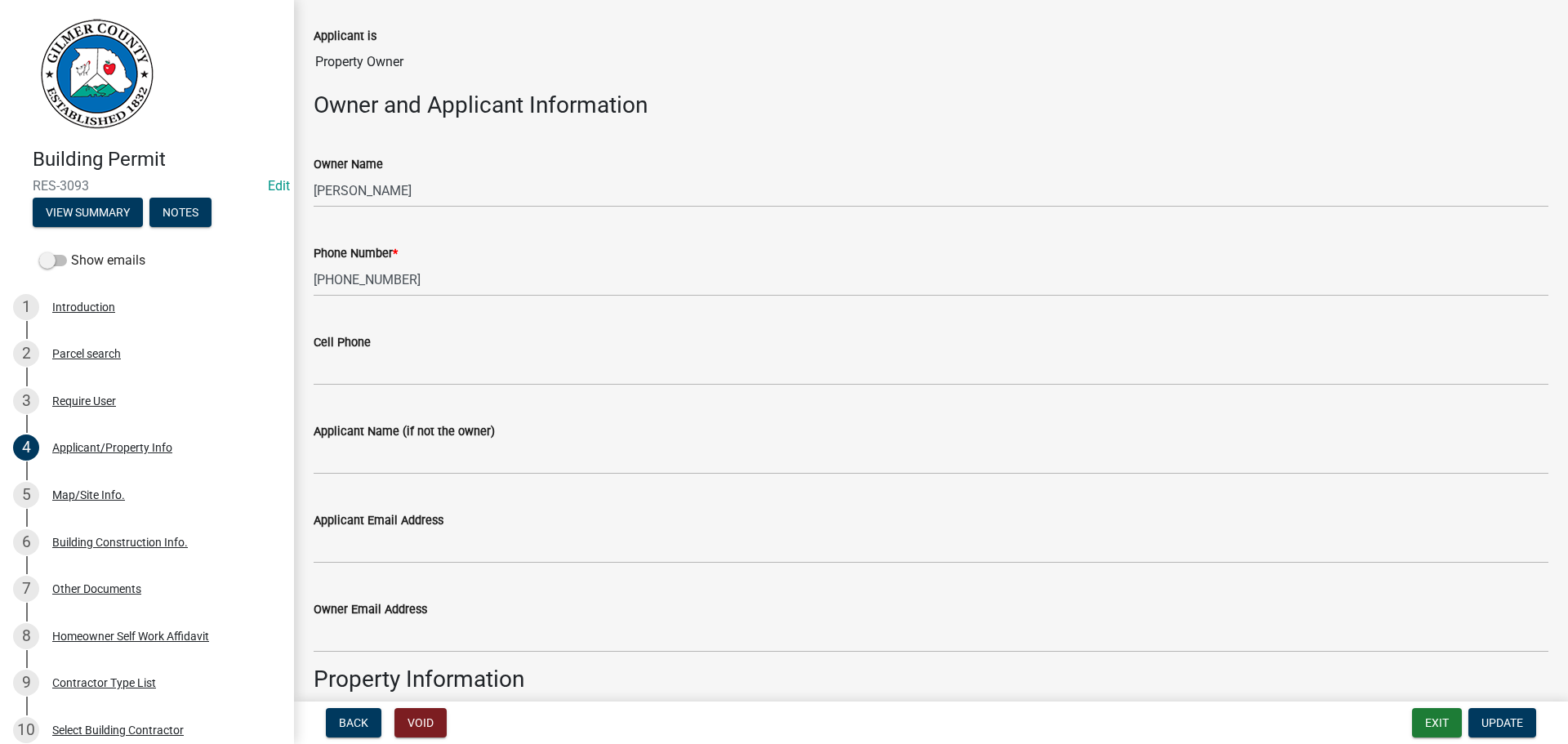
scroll to position [898, 0]
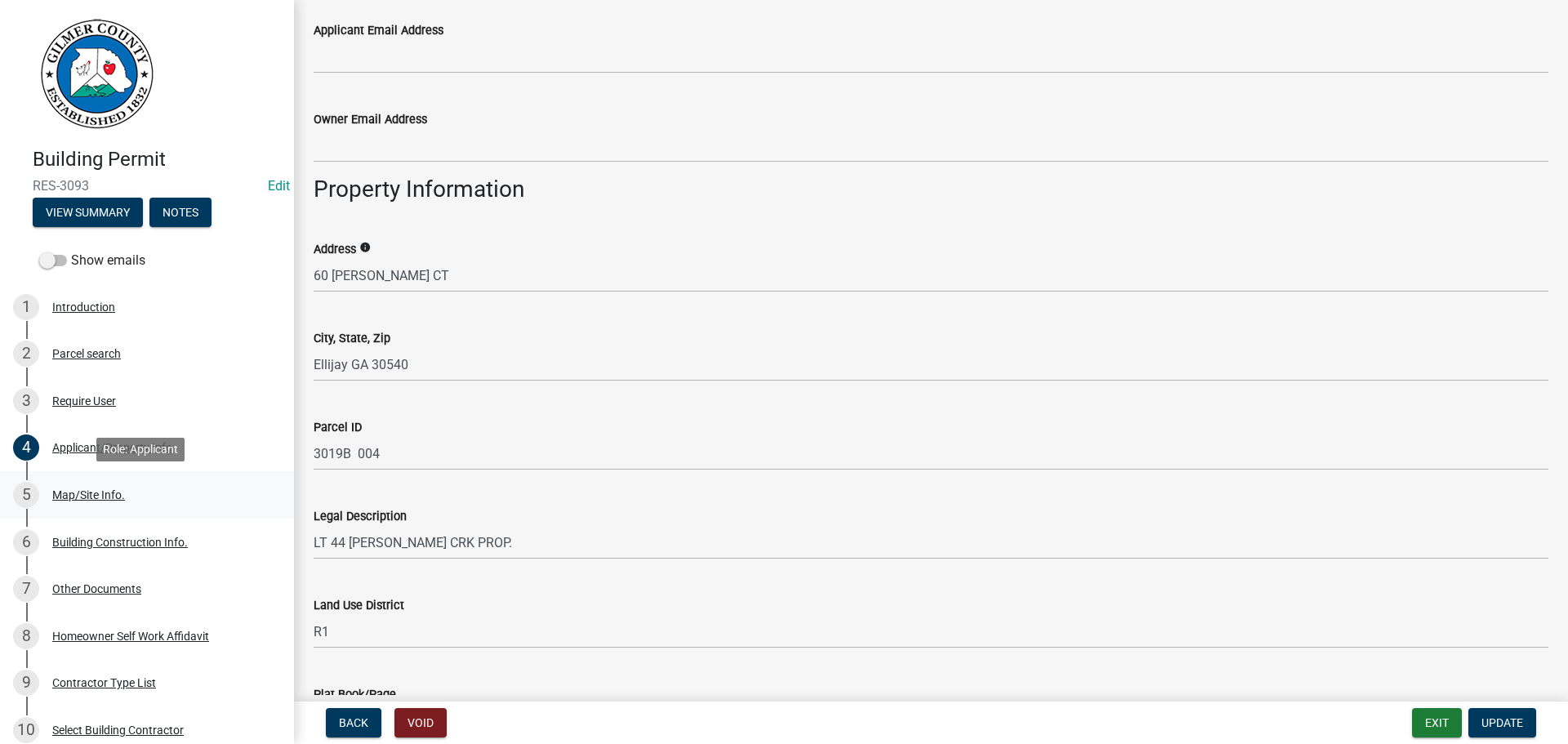
click at [130, 486] on div "5 Map/Site Info." at bounding box center [140, 494] width 254 height 26
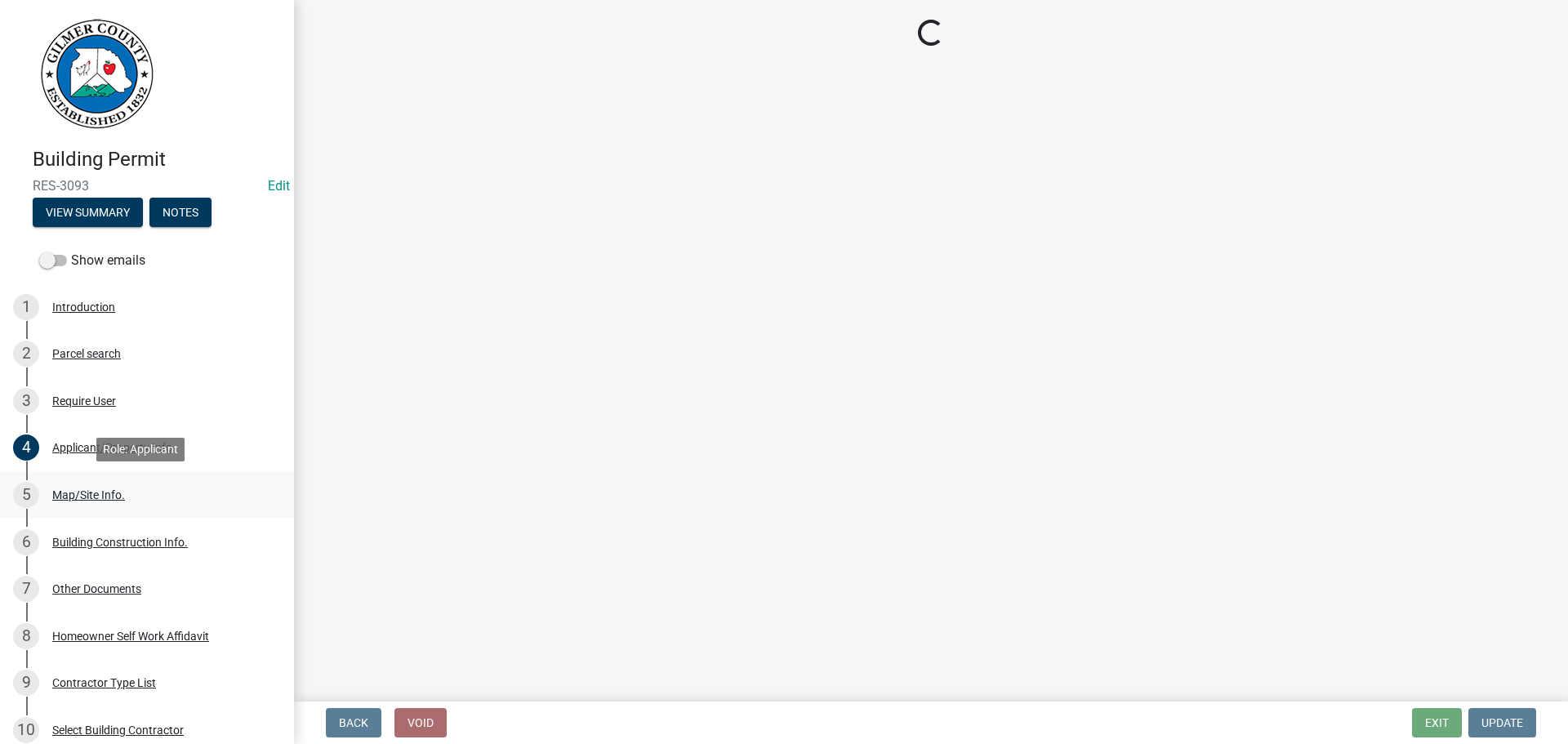
scroll to position [0, 0]
select select "6d3c22a4-bb85-4608-b1e4-8a8b34b9a216"
select select "92a37e23-3b7d-408e-b3c7-0afbe39b0942"
select select "c9feaa94-b03b-4165-97cf-90fdf63947c5"
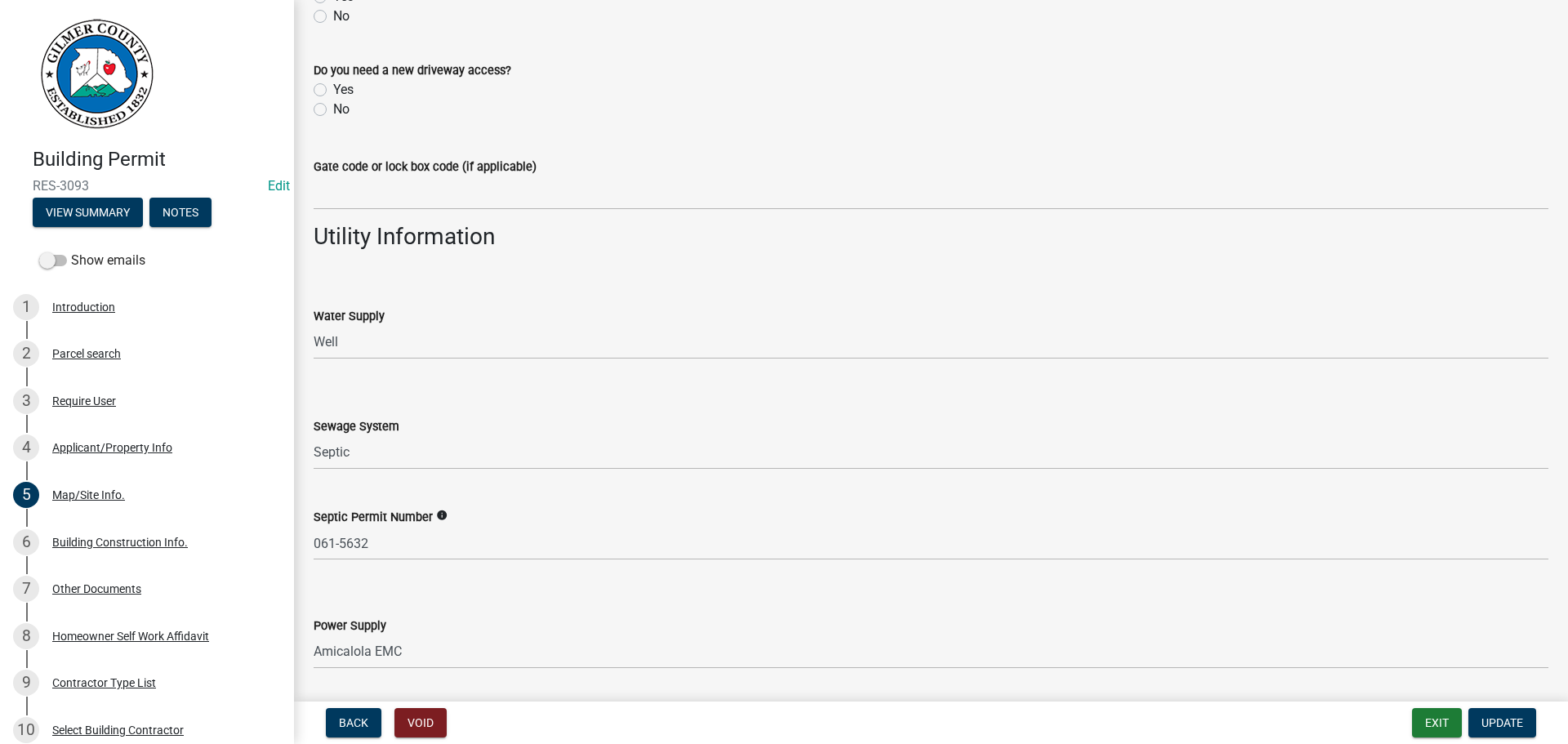
scroll to position [1330, 0]
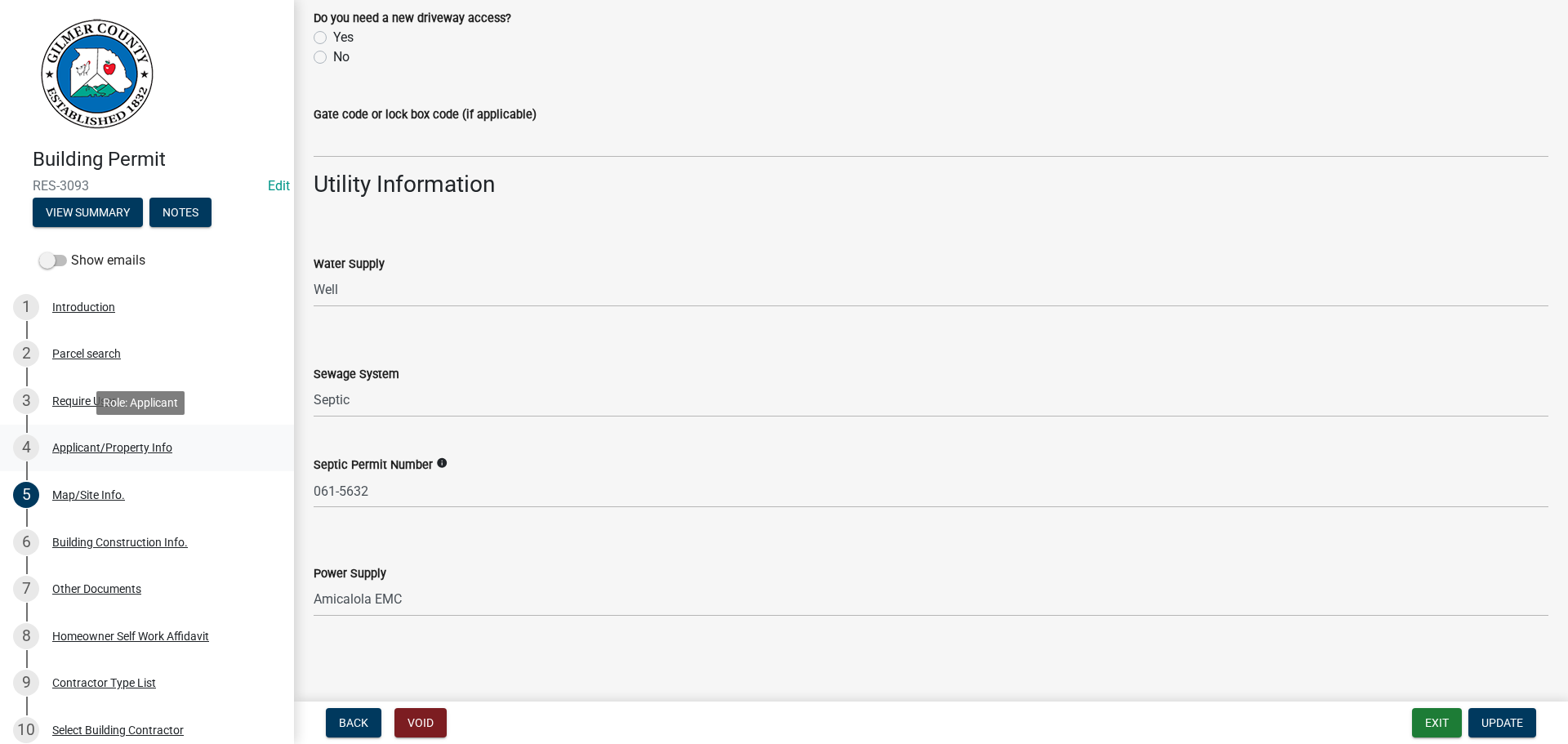
click at [128, 460] on div "4 Applicant/Property Info" at bounding box center [140, 447] width 254 height 26
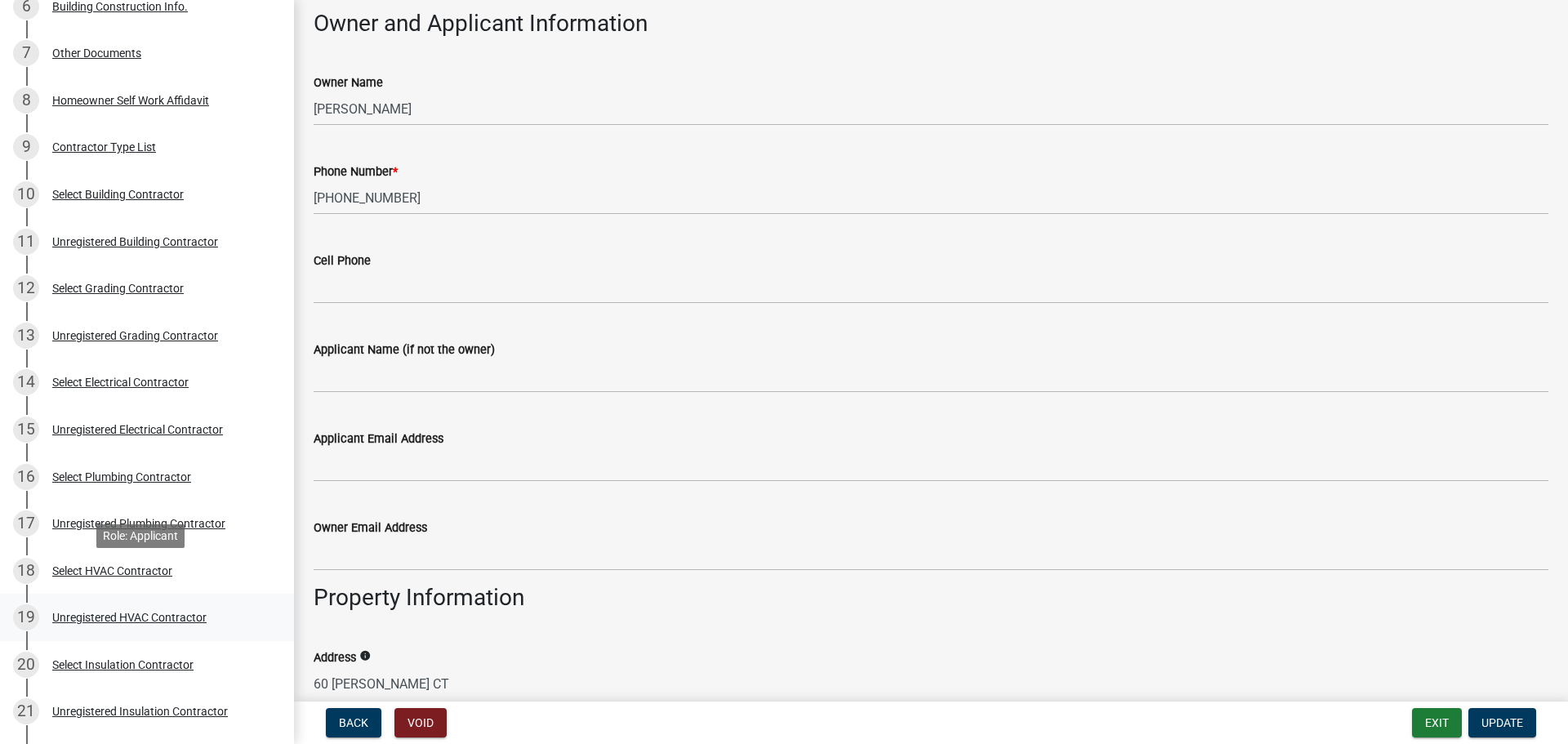
scroll to position [571, 0]
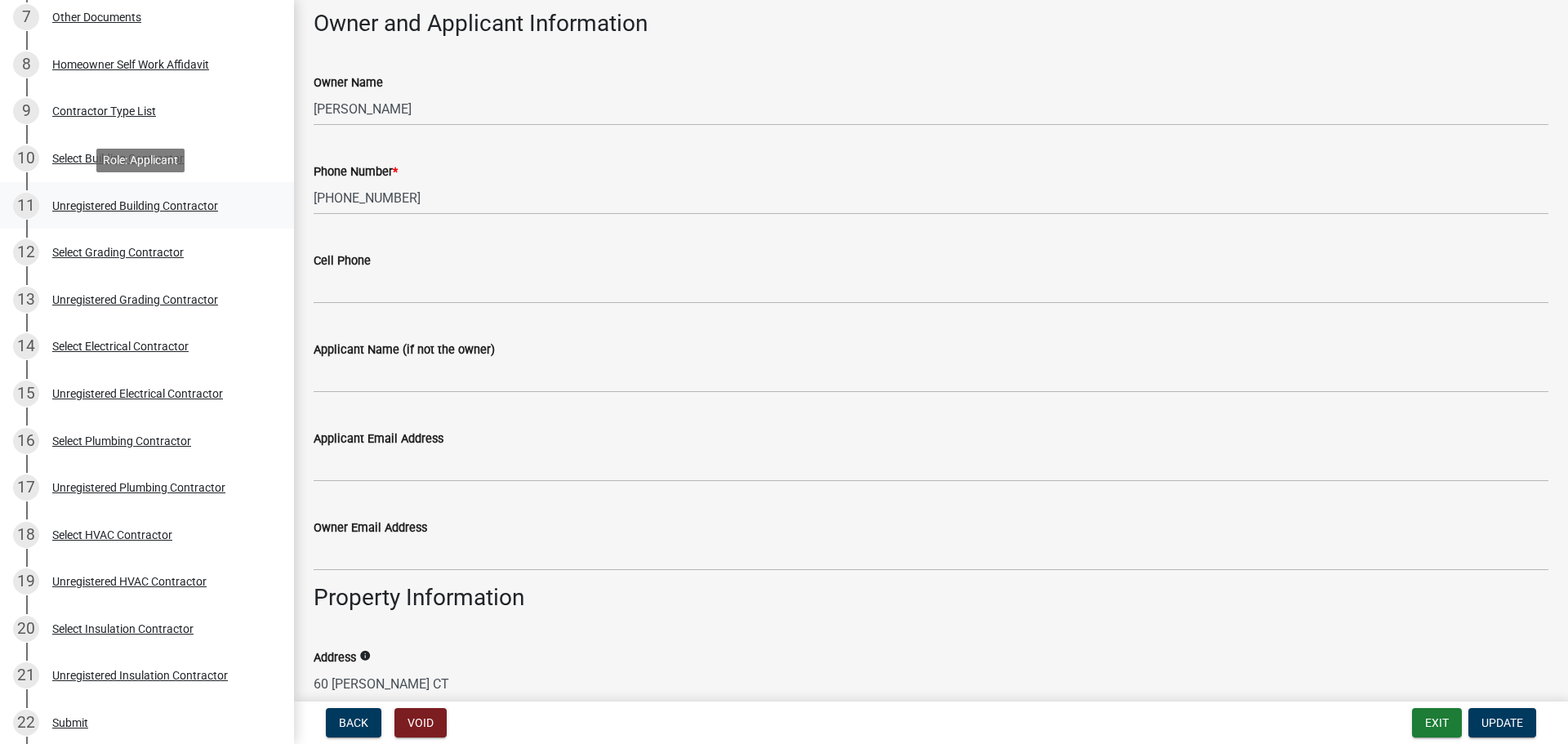
click at [192, 202] on div "Unregistered Building Contractor" at bounding box center [135, 206] width 165 height 12
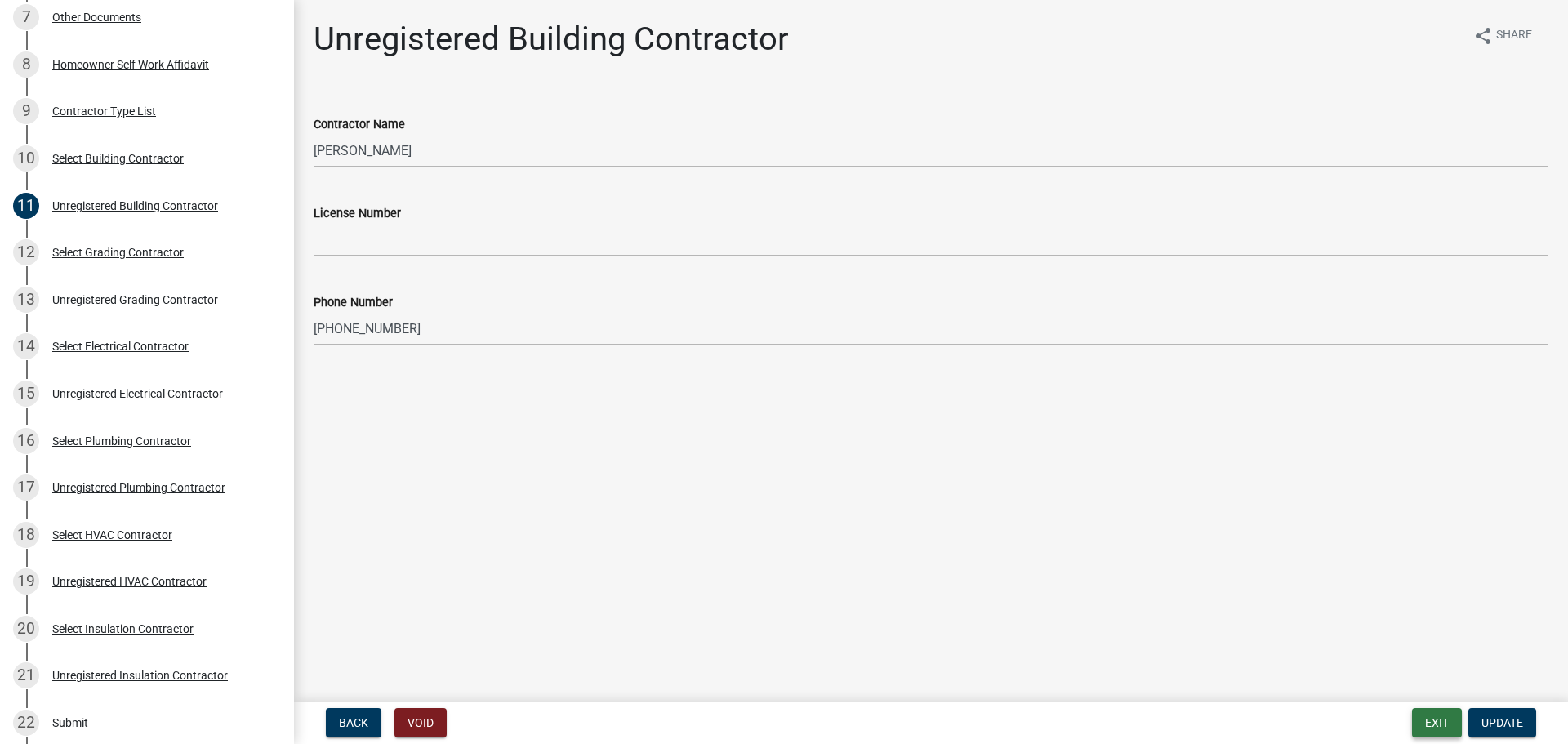
click at [1423, 719] on button "Exit" at bounding box center [1437, 722] width 49 height 30
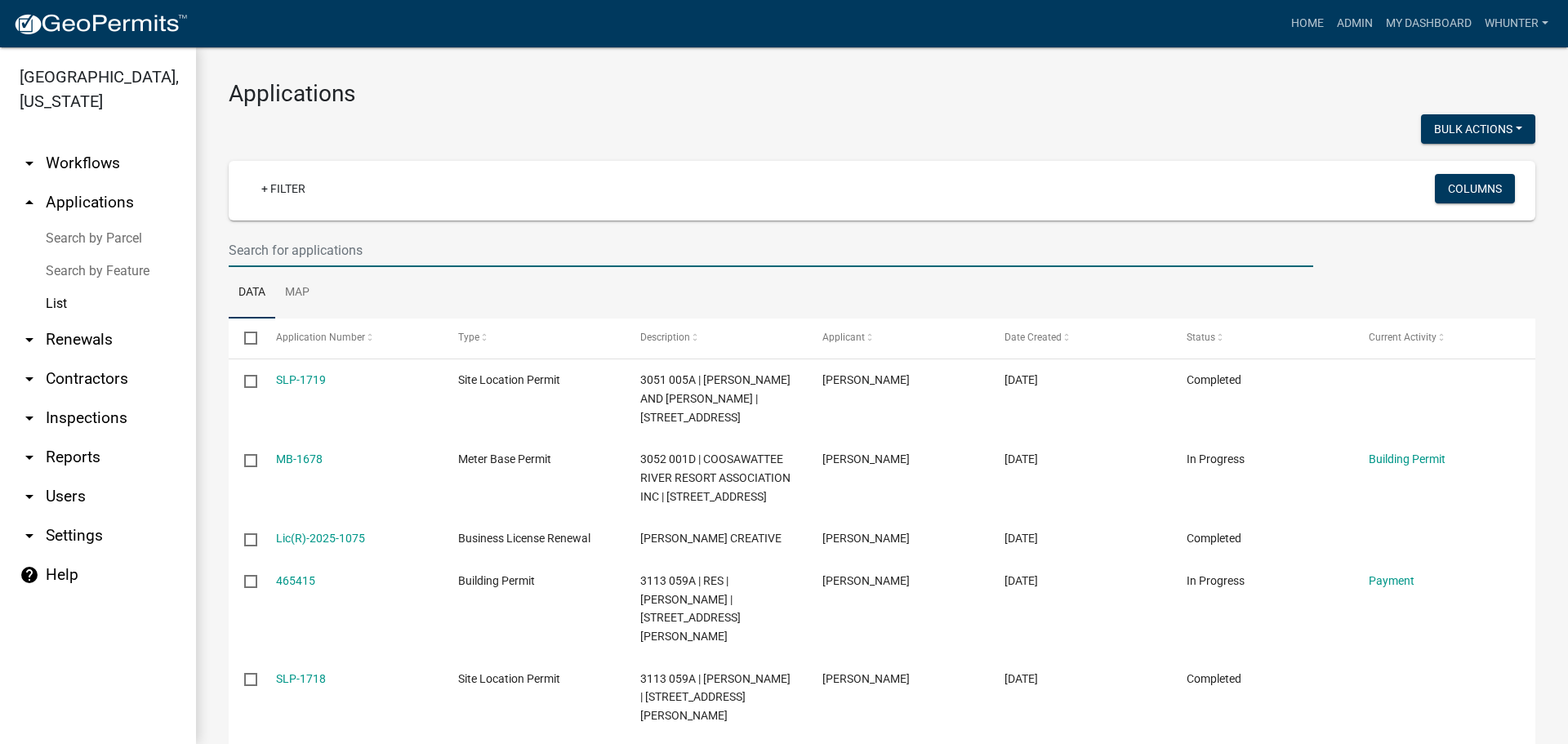
click at [612, 239] on input "text" at bounding box center [771, 250] width 1085 height 33
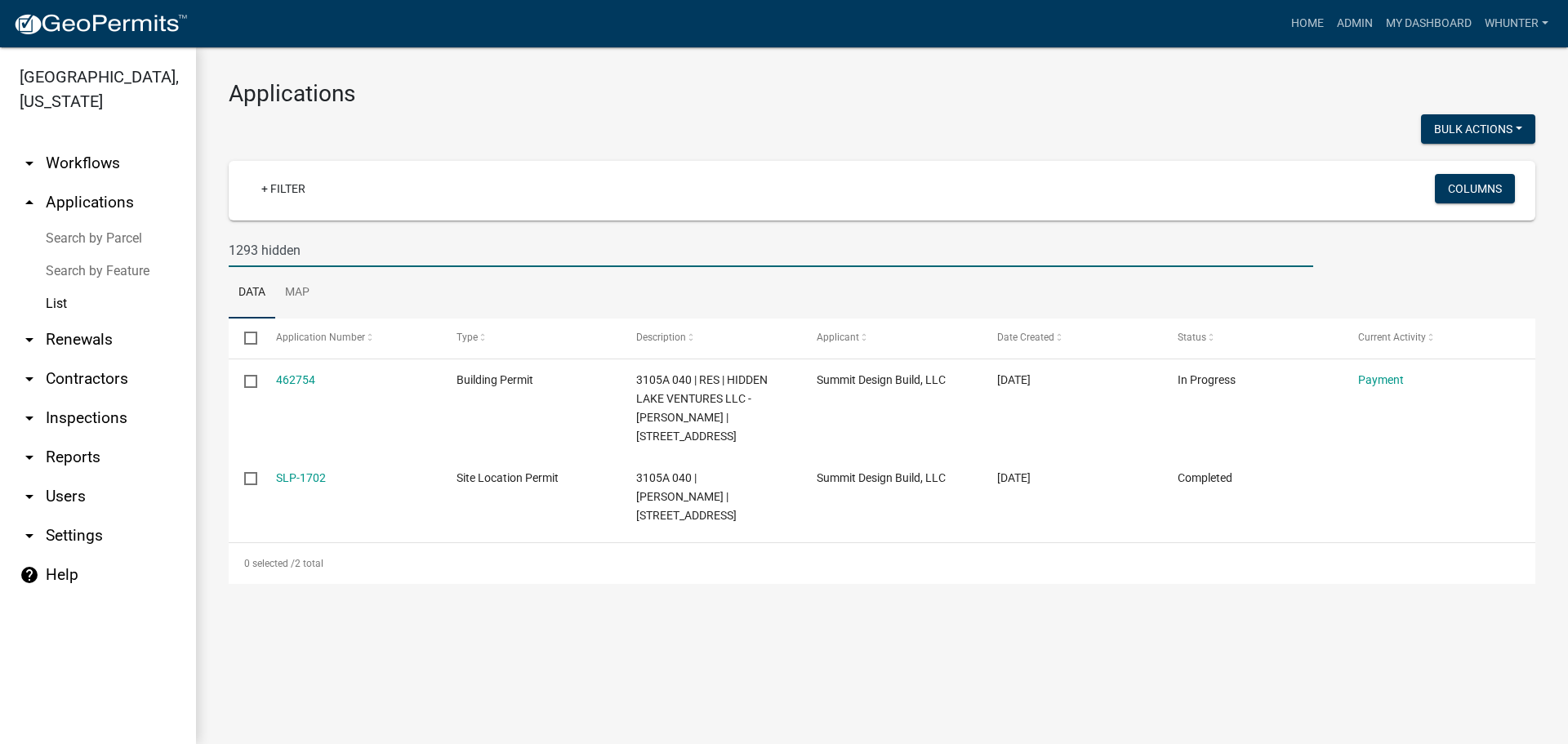
drag, startPoint x: 357, startPoint y: 259, endPoint x: 188, endPoint y: 240, distance: 170.1
click at [192, 240] on div "[GEOGRAPHIC_DATA], [US_STATE] arrow_drop_down Workflows List arrow_drop_up Appl…" at bounding box center [784, 395] width 1568 height 696
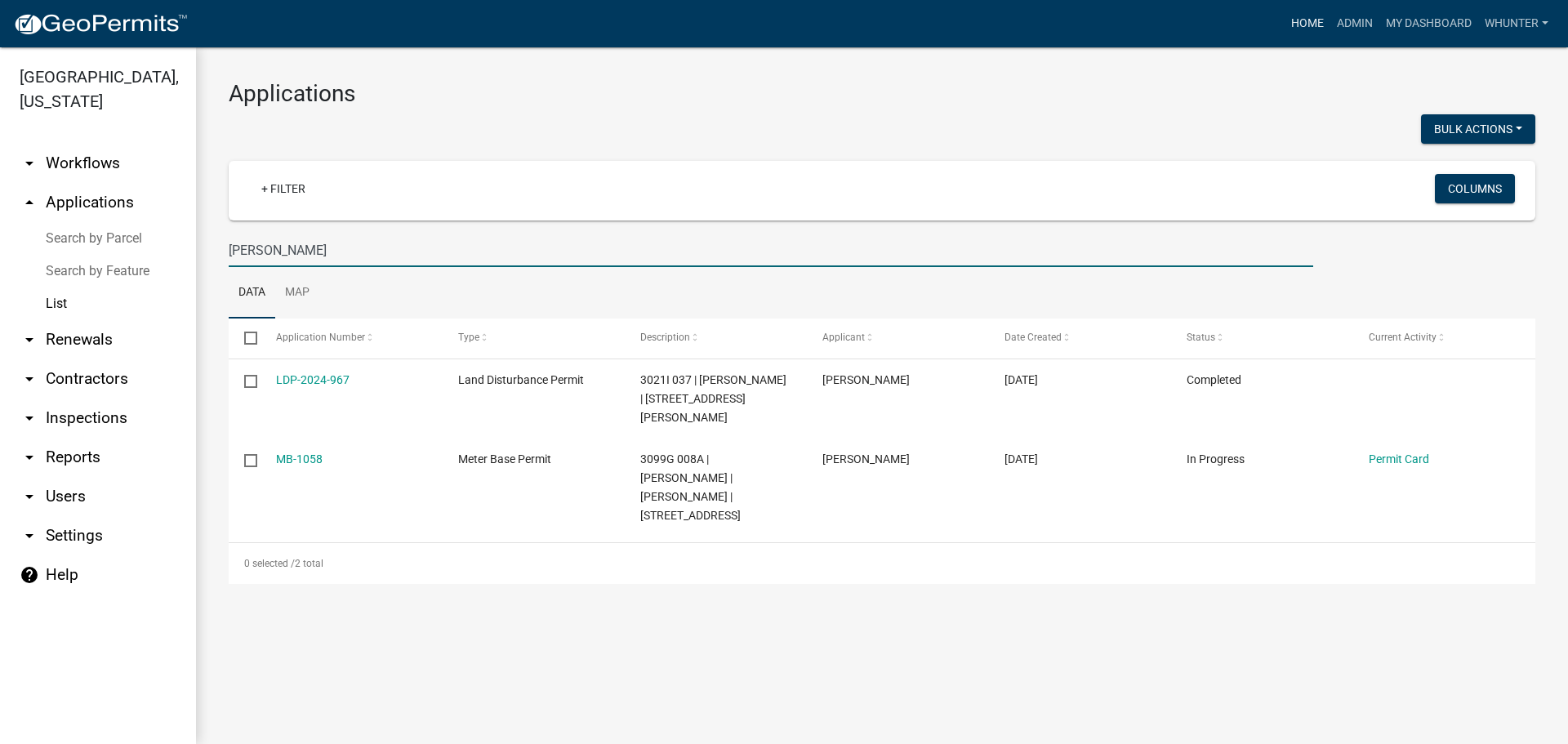
type input "[PERSON_NAME]"
click at [1293, 26] on link "Home" at bounding box center [1307, 23] width 46 height 31
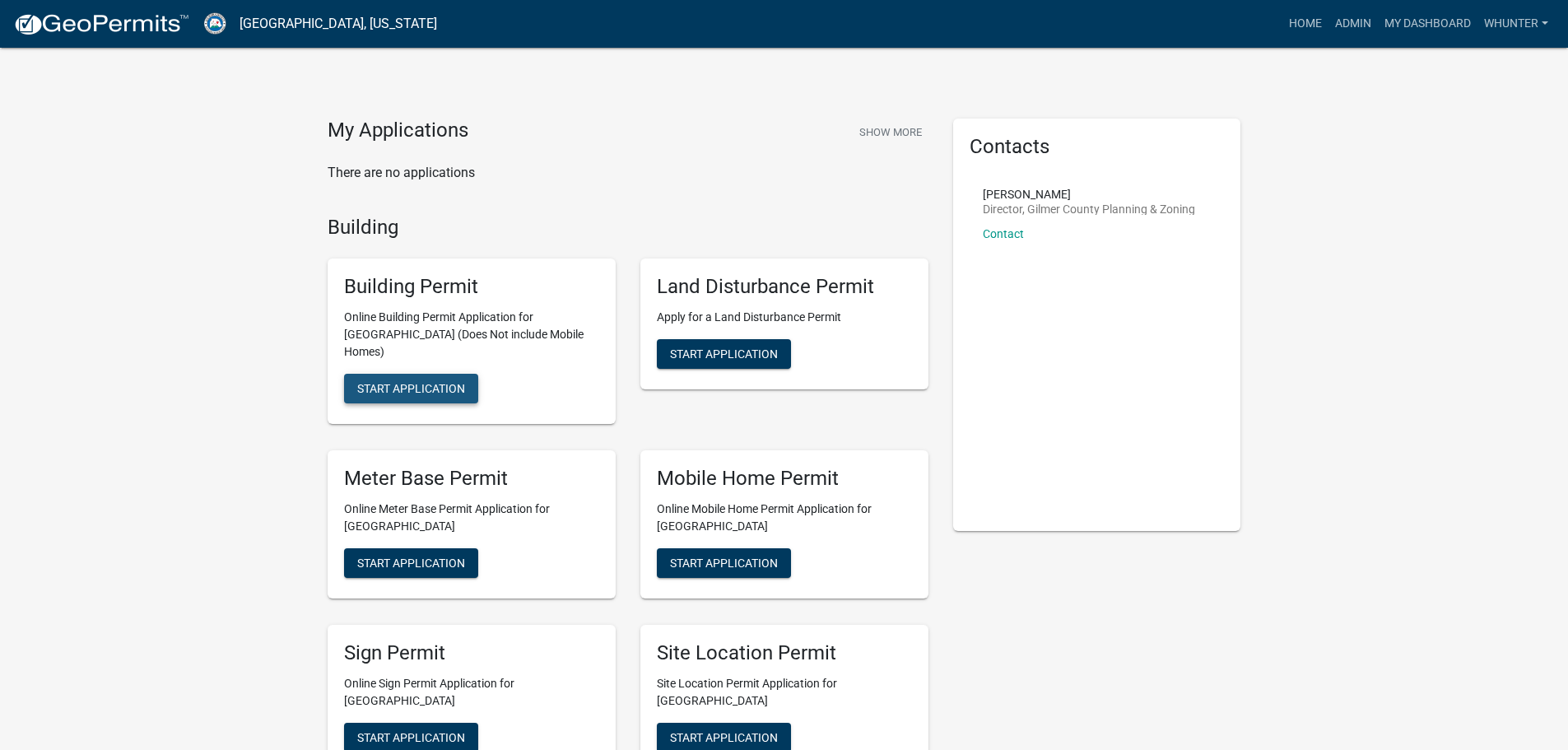
click at [409, 379] on button "Start Application" at bounding box center [411, 388] width 134 height 30
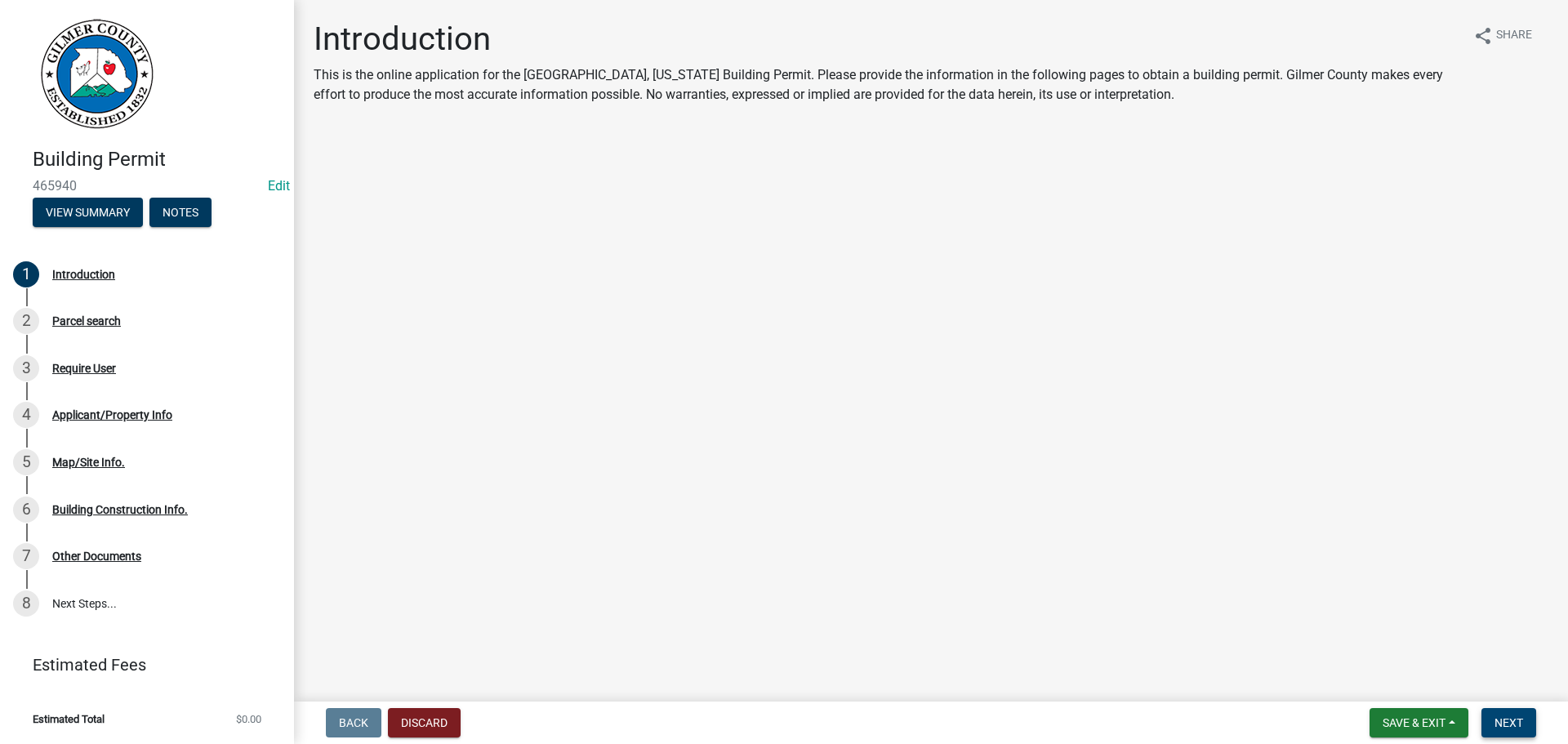
click at [1506, 732] on button "Next" at bounding box center [1509, 722] width 55 height 30
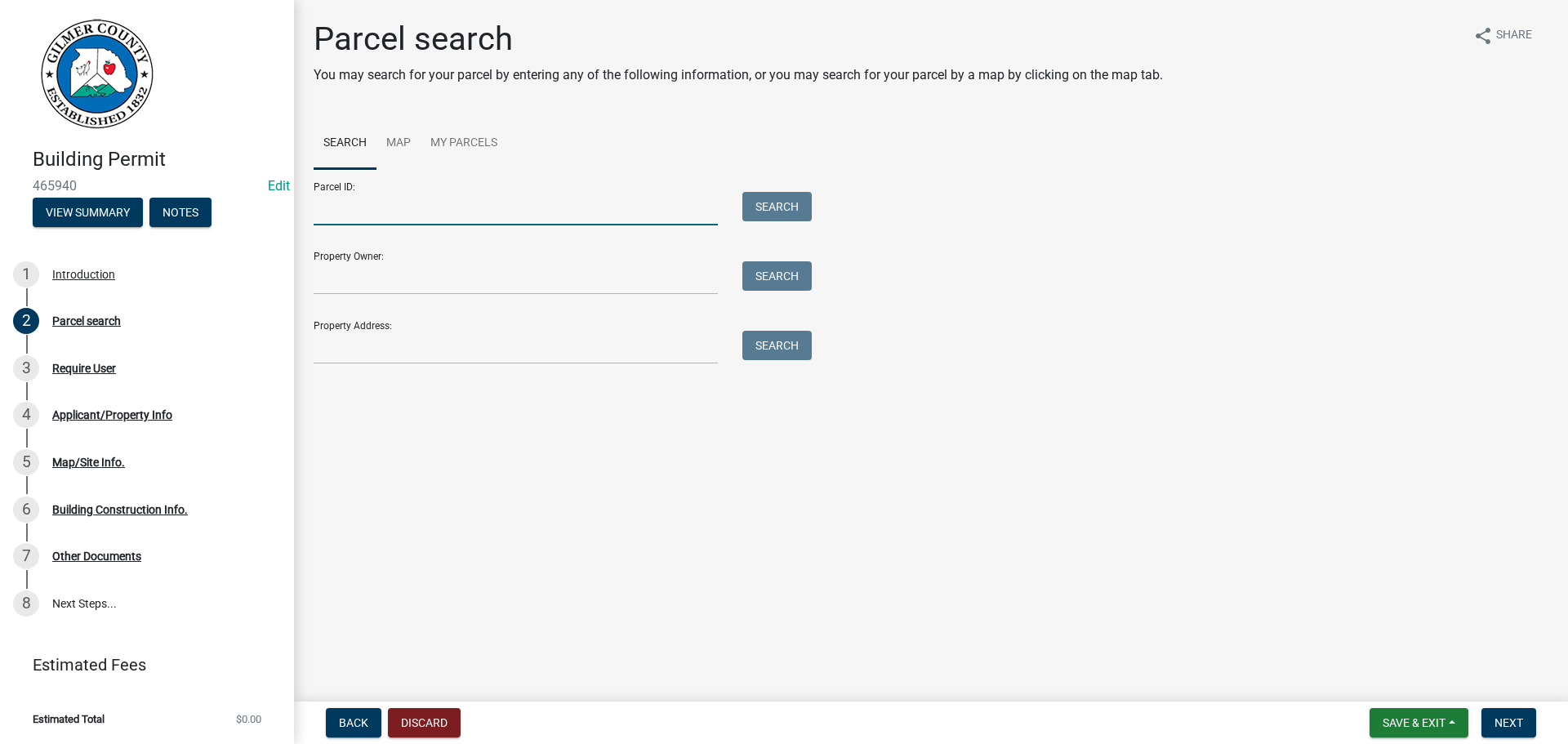
click at [542, 216] on input "Parcel ID:" at bounding box center [516, 208] width 405 height 33
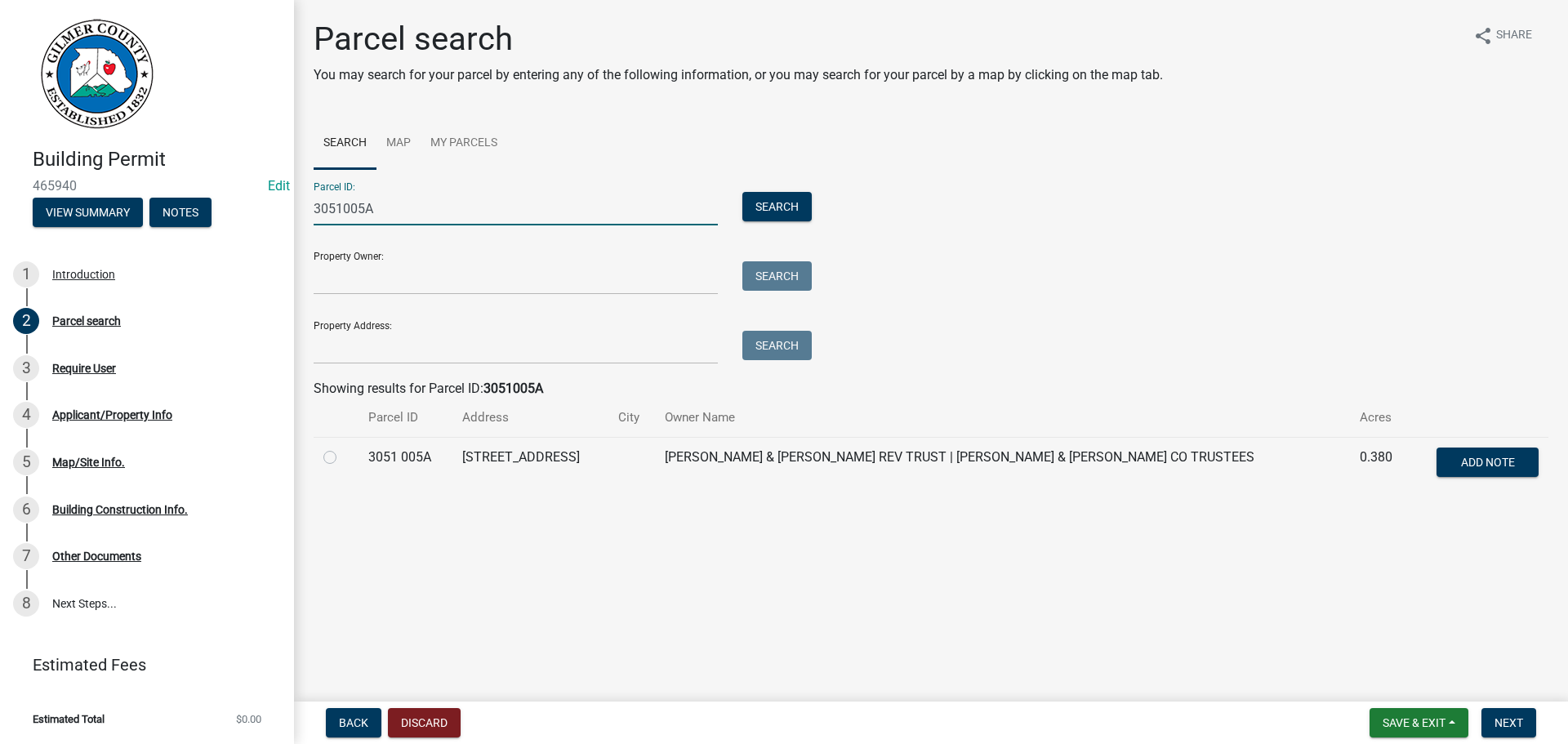
type input "3051005A"
drag, startPoint x: 340, startPoint y: 449, endPoint x: 333, endPoint y: 454, distance: 8.6
click at [336, 451] on div at bounding box center [336, 457] width 25 height 20
click at [343, 447] on label at bounding box center [343, 447] width 0 height 0
click at [343, 455] on 005A "radio" at bounding box center [349, 453] width 11 height 11
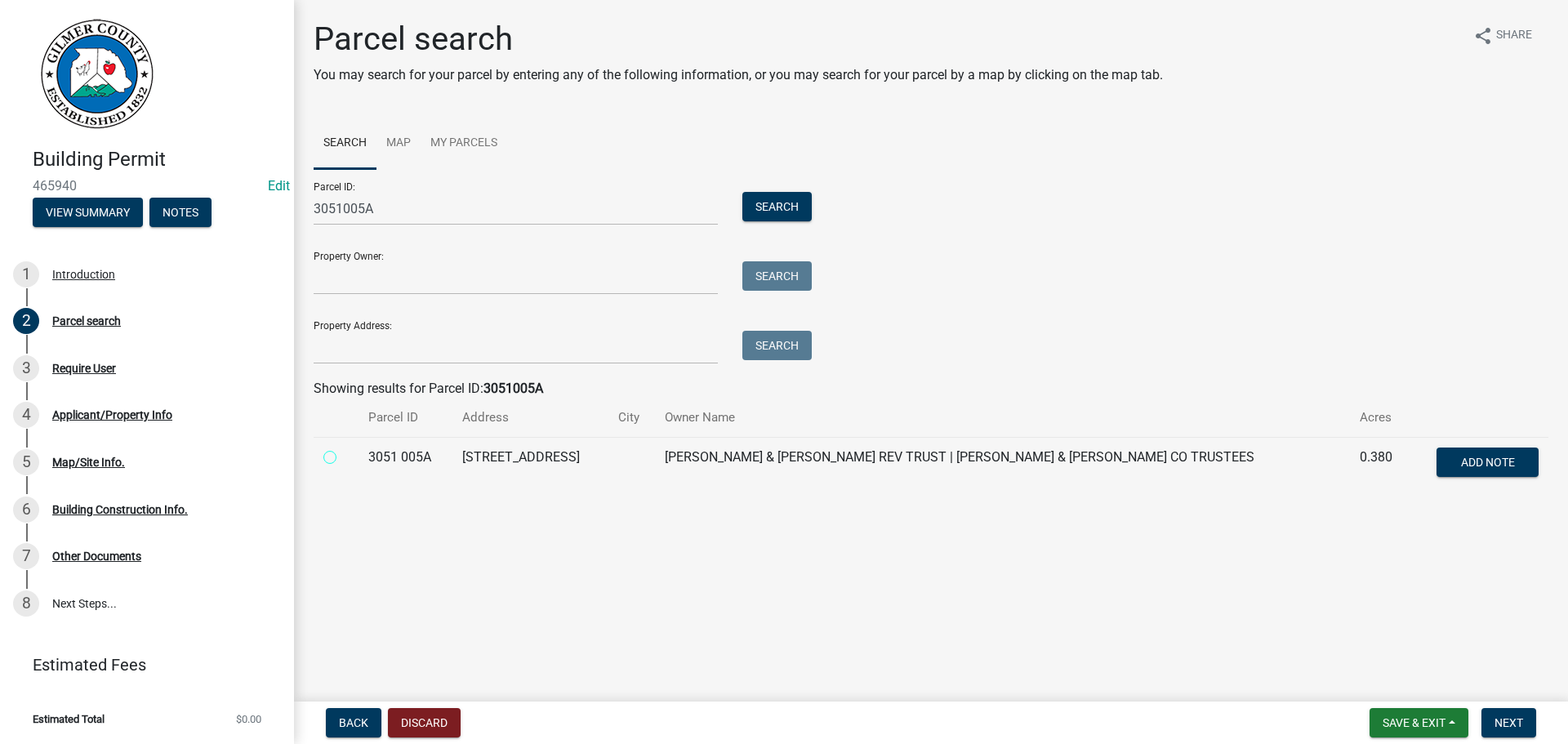
radio 005A "true"
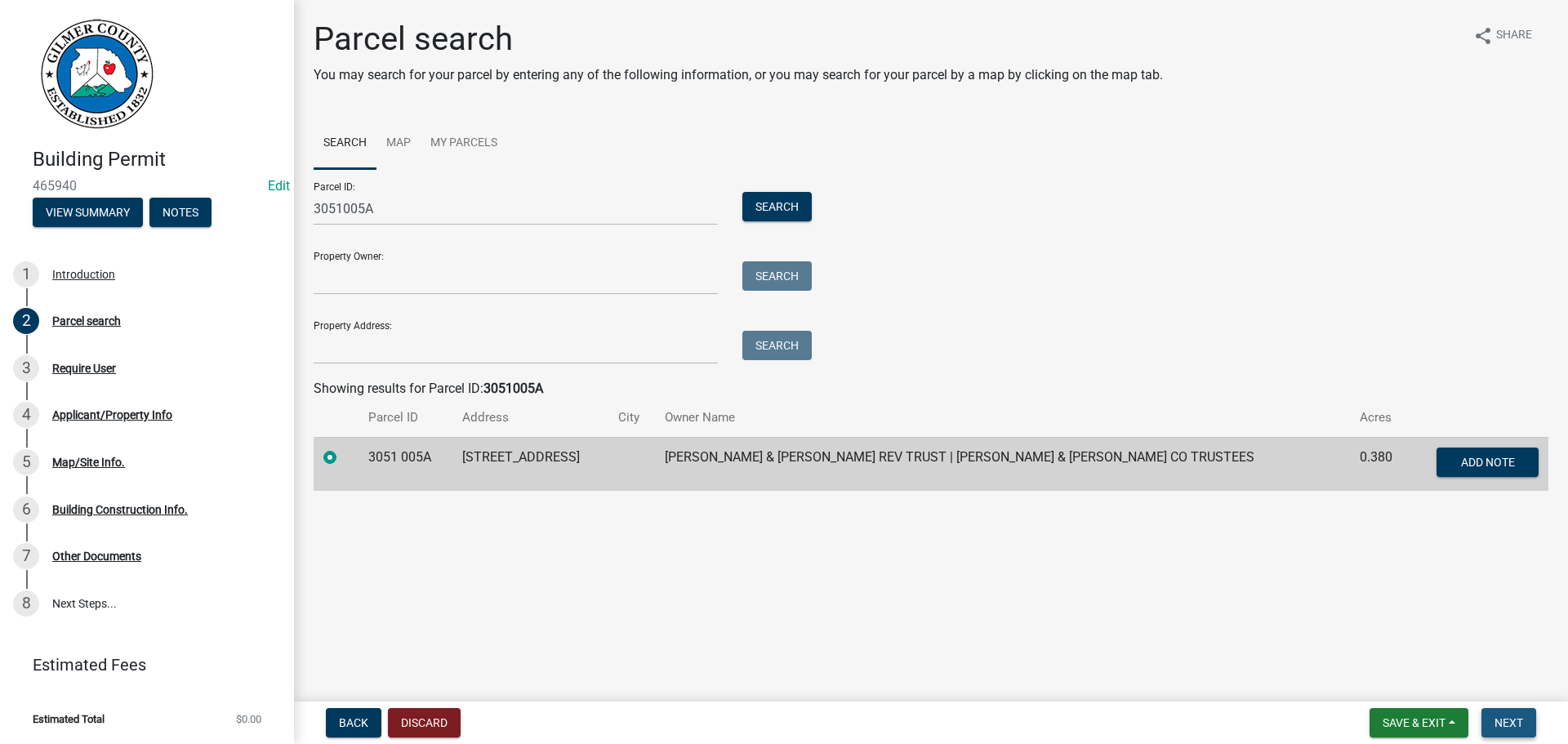
click at [1510, 720] on span "Next" at bounding box center [1510, 722] width 29 height 13
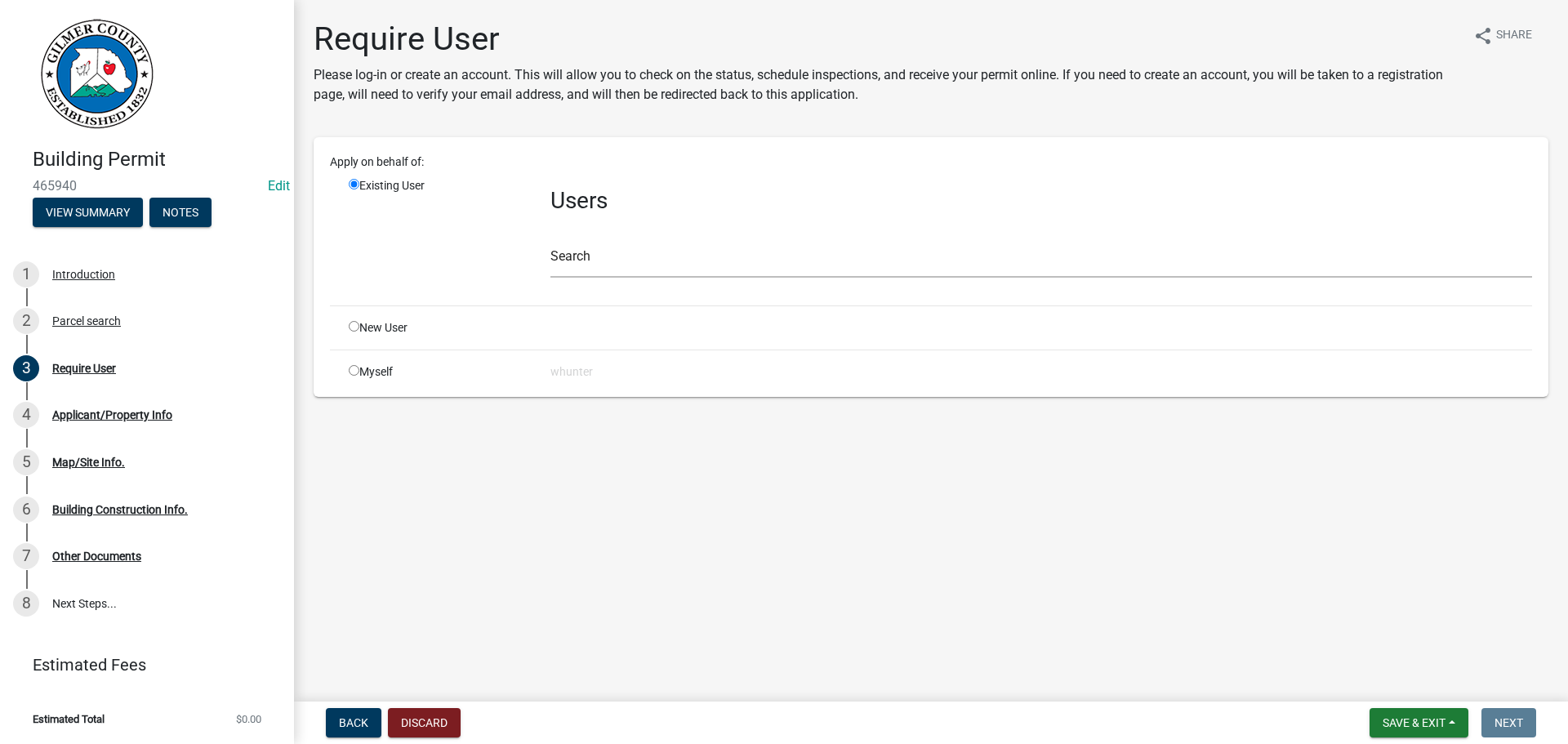
click at [655, 238] on div "Search" at bounding box center [1041, 249] width 982 height 57
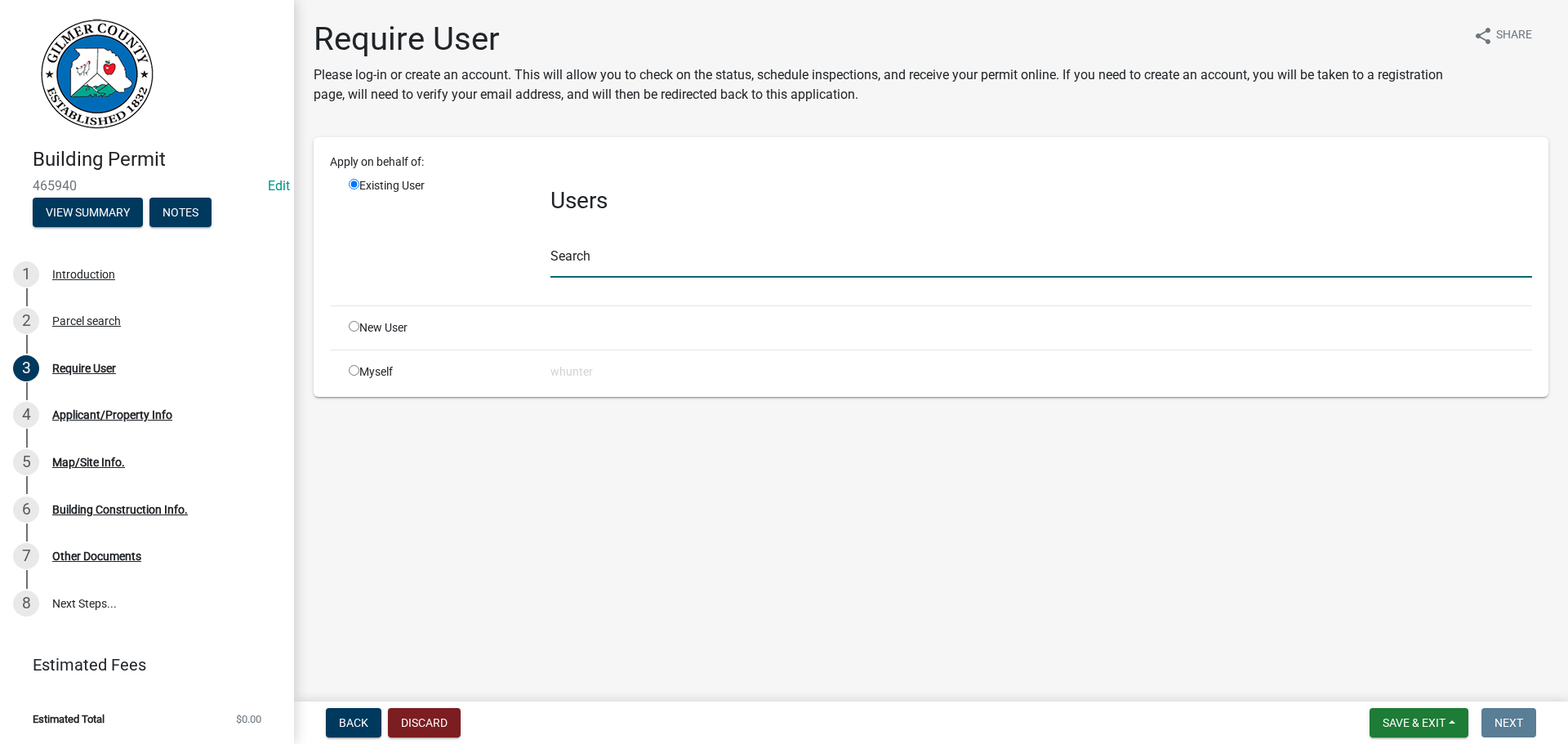
click at [655, 253] on input "text" at bounding box center [1041, 261] width 982 height 33
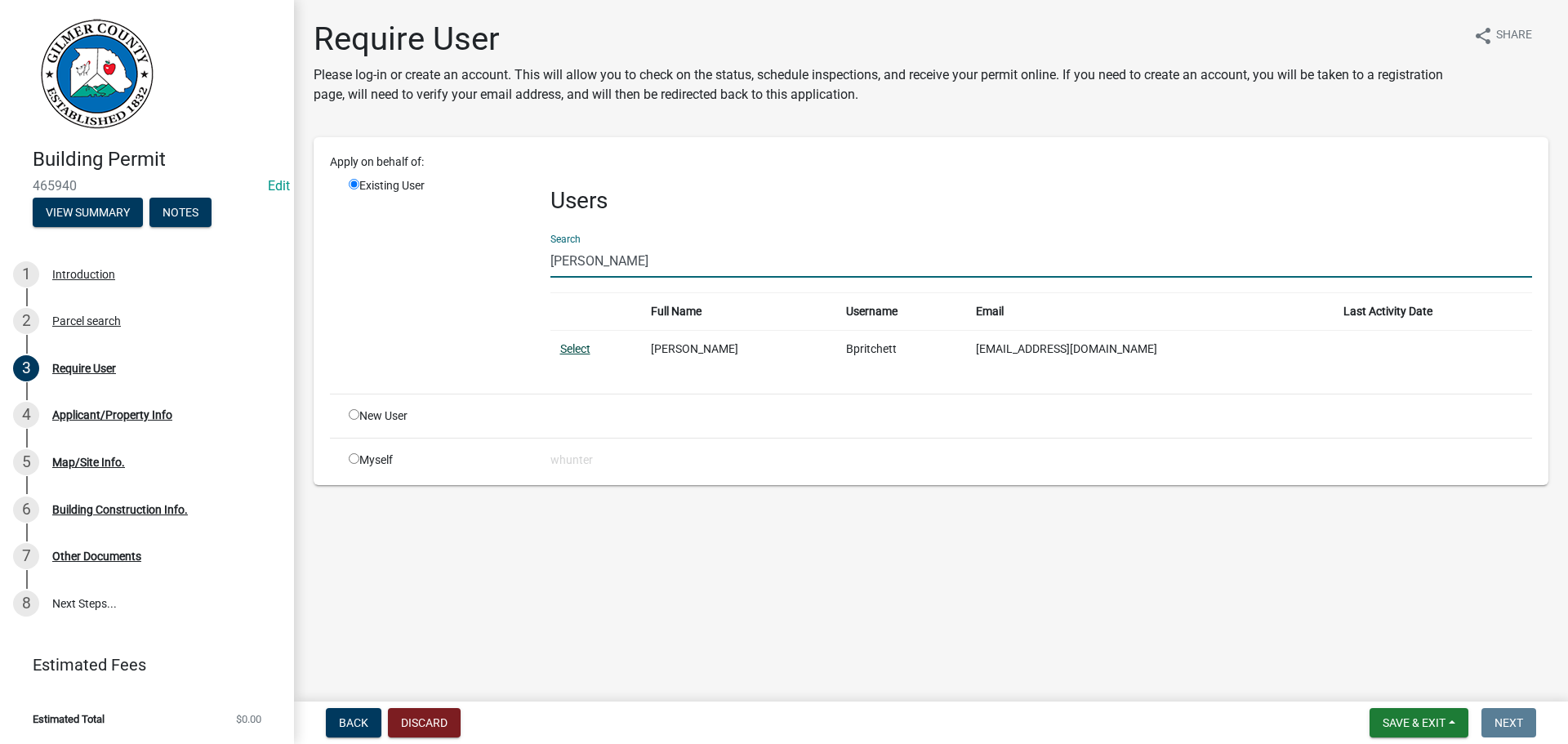
type input "[PERSON_NAME]"
click at [569, 352] on link "Select" at bounding box center [575, 349] width 31 height 13
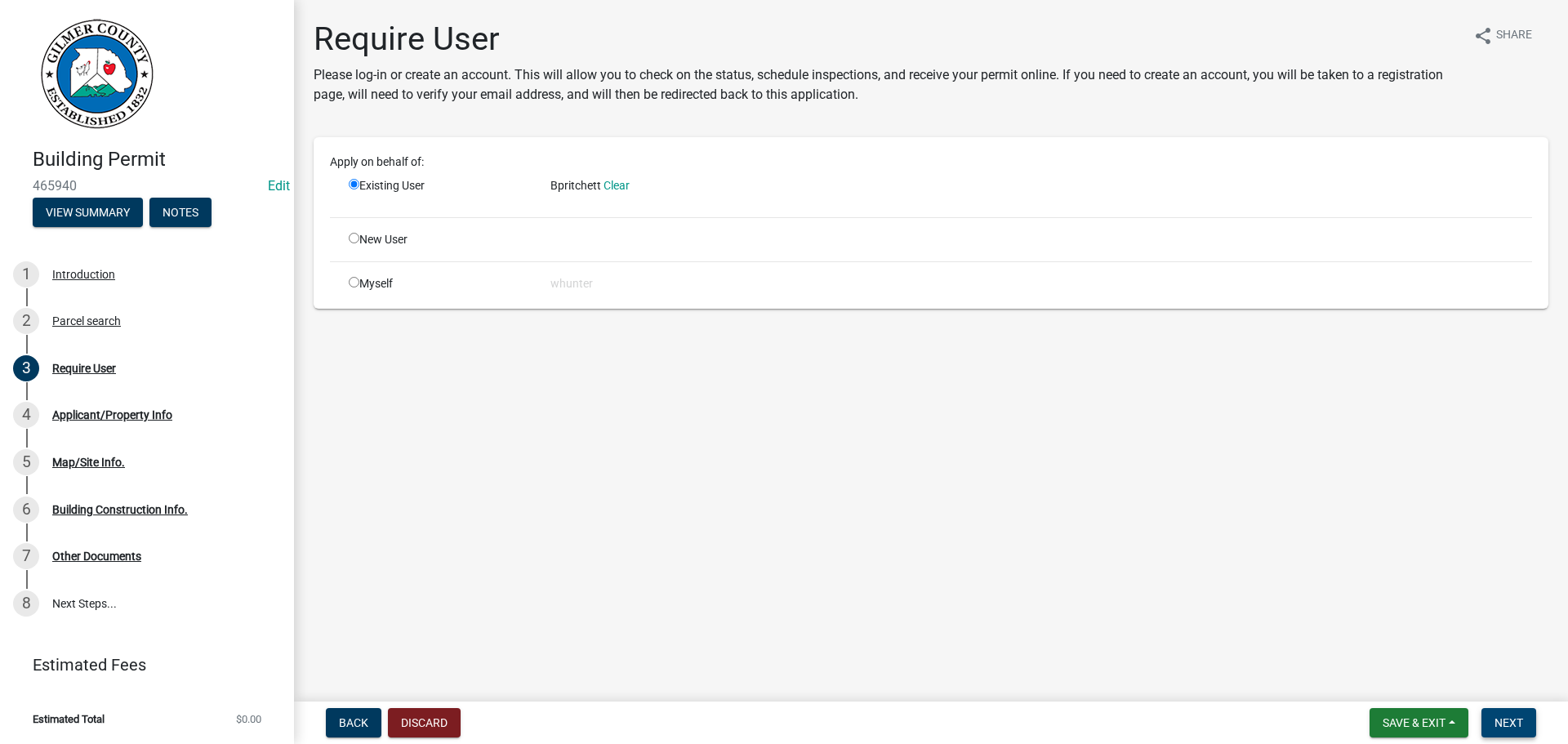
click at [1514, 722] on span "Next" at bounding box center [1510, 722] width 29 height 13
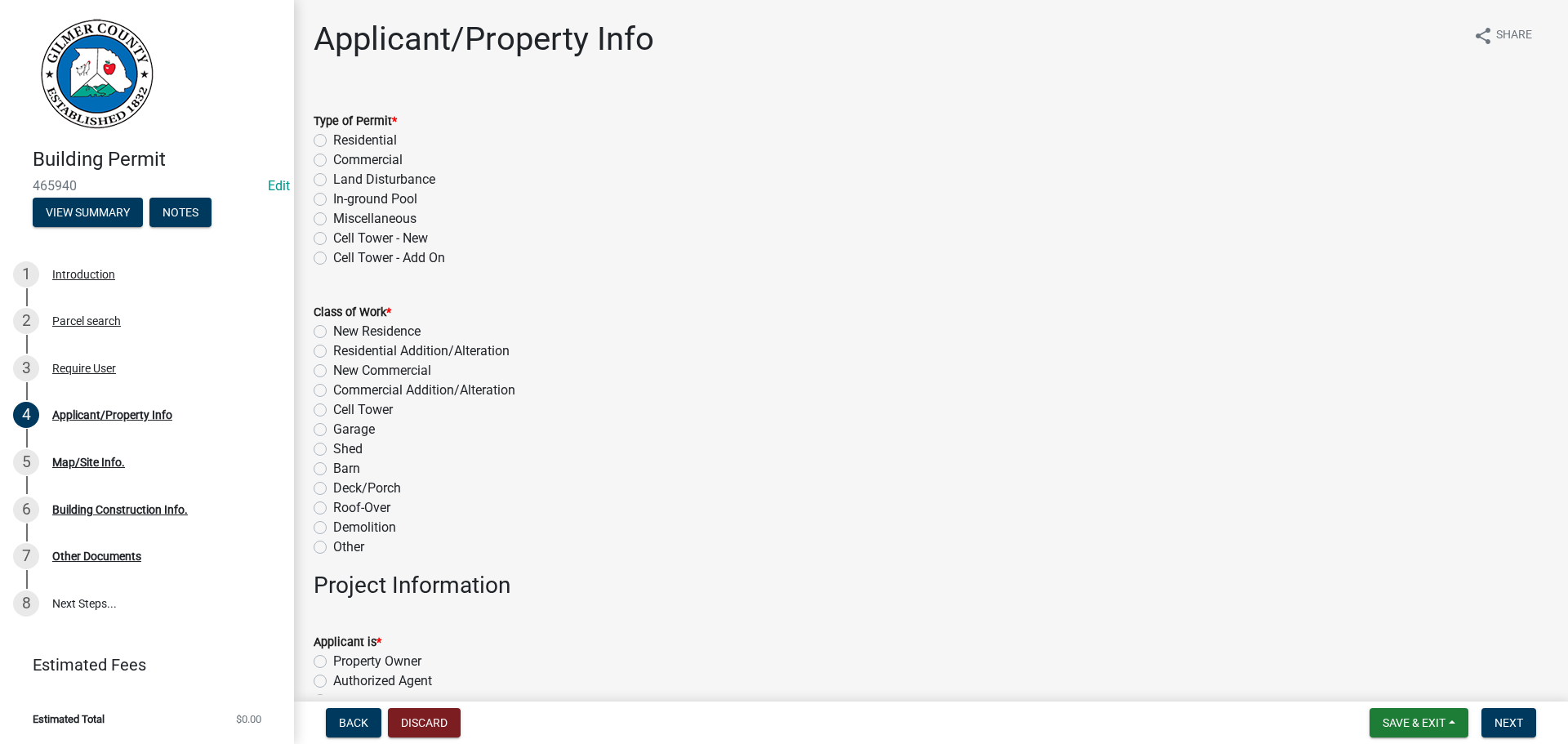
click at [361, 130] on label "Residential" at bounding box center [365, 140] width 64 height 20
click at [343, 130] on input "Residential" at bounding box center [339, 136] width 11 height 11
radio input "true"
click at [356, 144] on label "Residential" at bounding box center [365, 140] width 64 height 20
click at [343, 141] on input "Residential" at bounding box center [339, 136] width 11 height 11
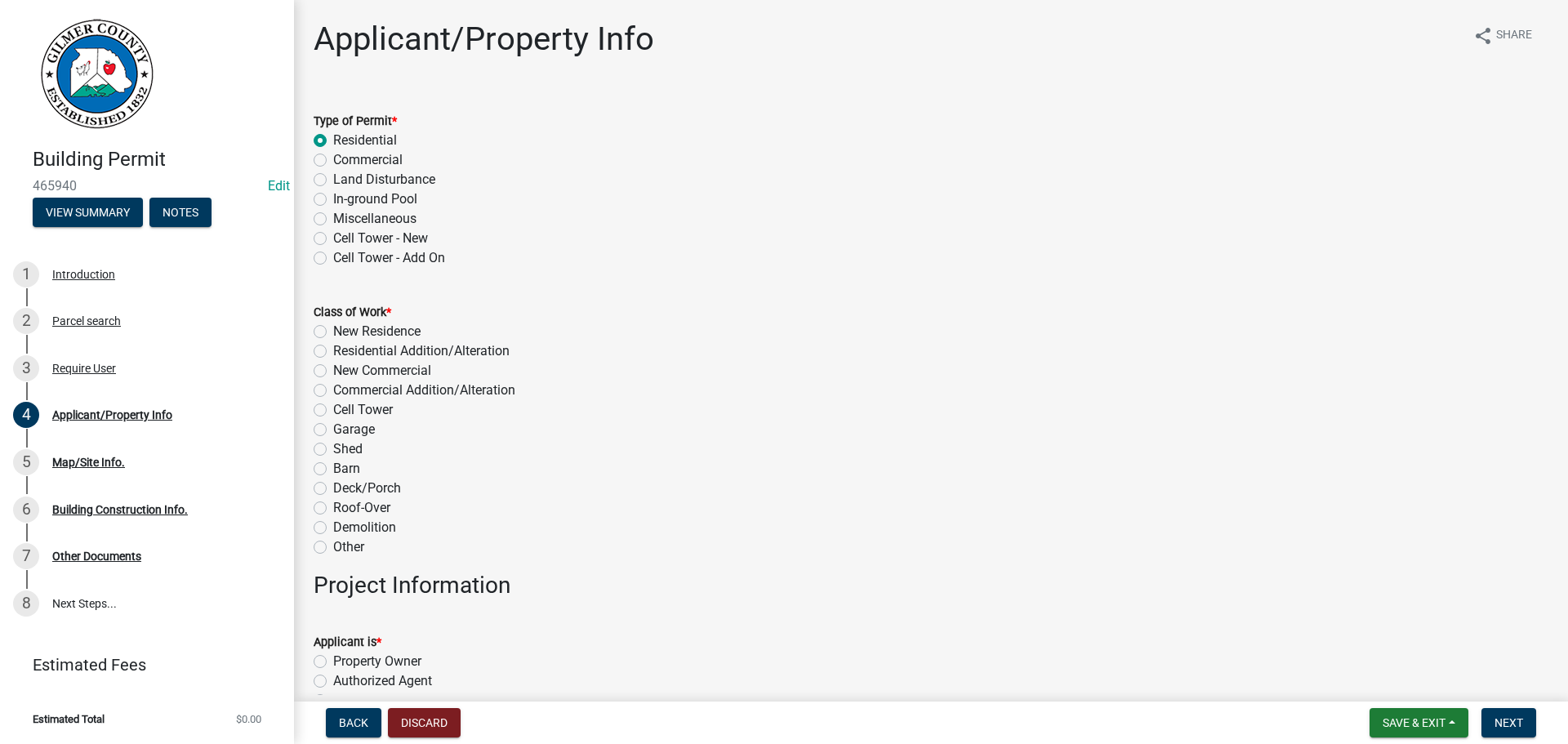
click at [392, 216] on label "Miscellaneous" at bounding box center [375, 219] width 84 height 20
click at [361, 222] on label "Miscellaneous" at bounding box center [375, 219] width 84 height 20
click at [343, 219] on input "Miscellaneous" at bounding box center [339, 215] width 11 height 11
radio input "true"
click at [370, 495] on label "Deck/Porch" at bounding box center [367, 488] width 67 height 20
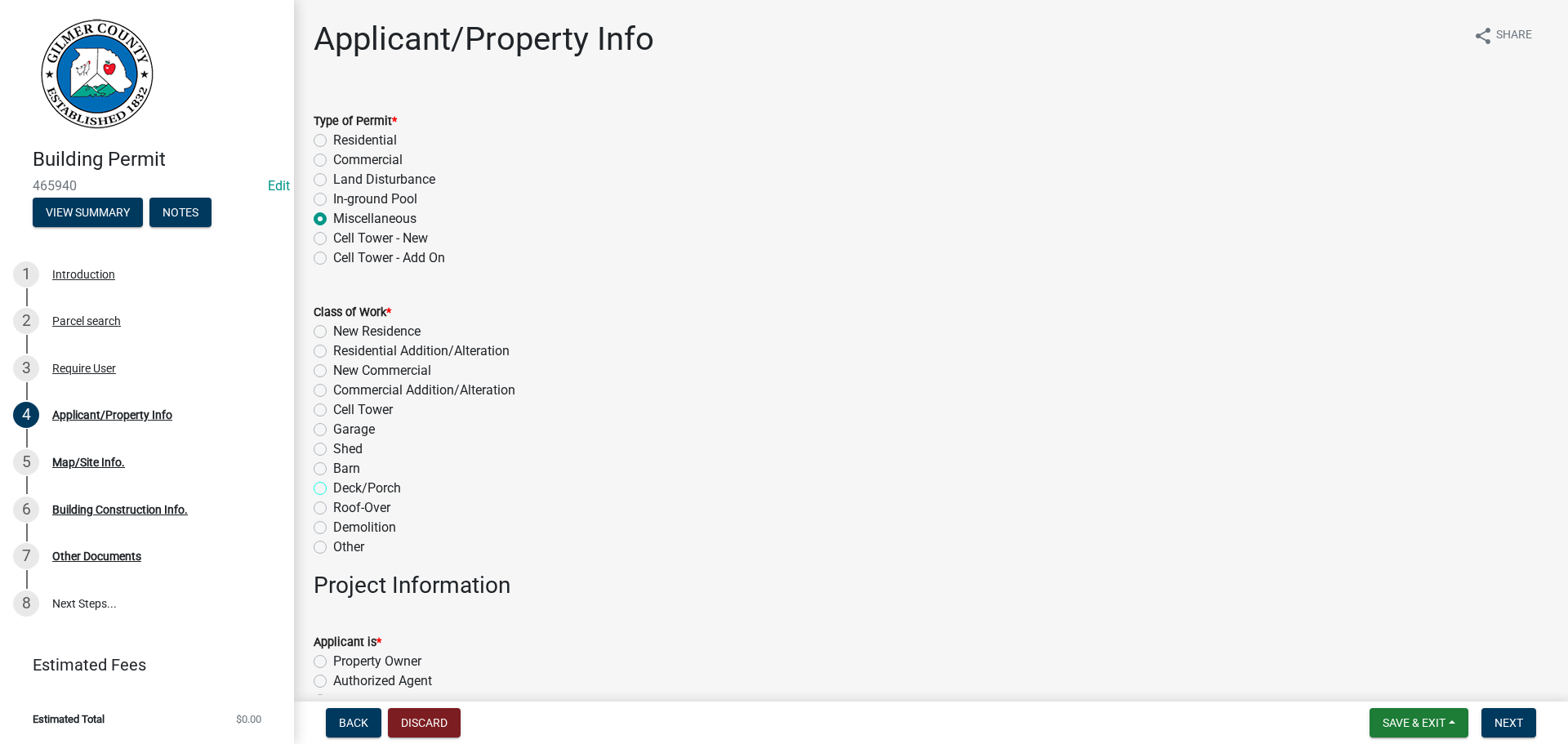
click at [343, 489] on input "Deck/Porch" at bounding box center [339, 483] width 11 height 11
radio input "true"
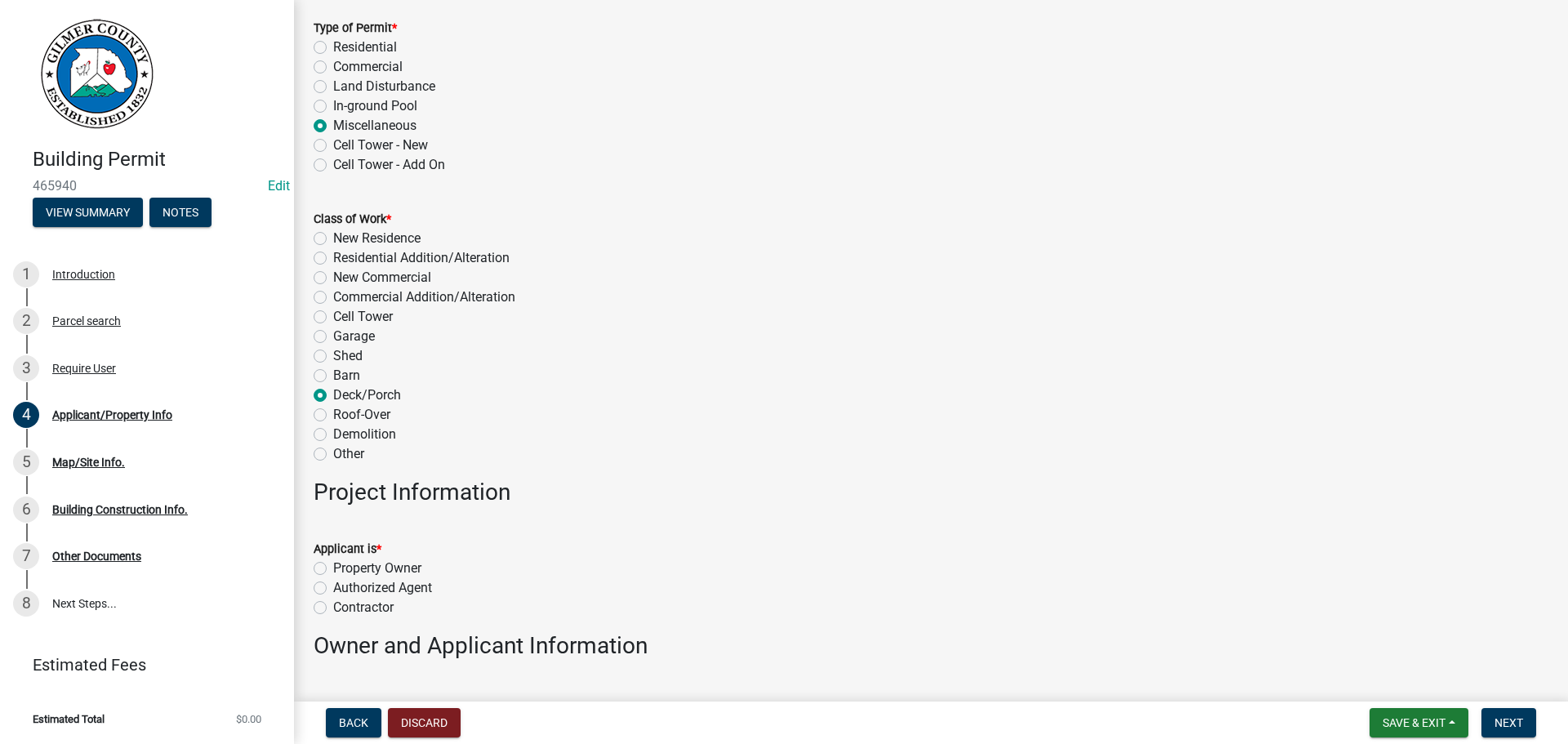
scroll to position [164, 0]
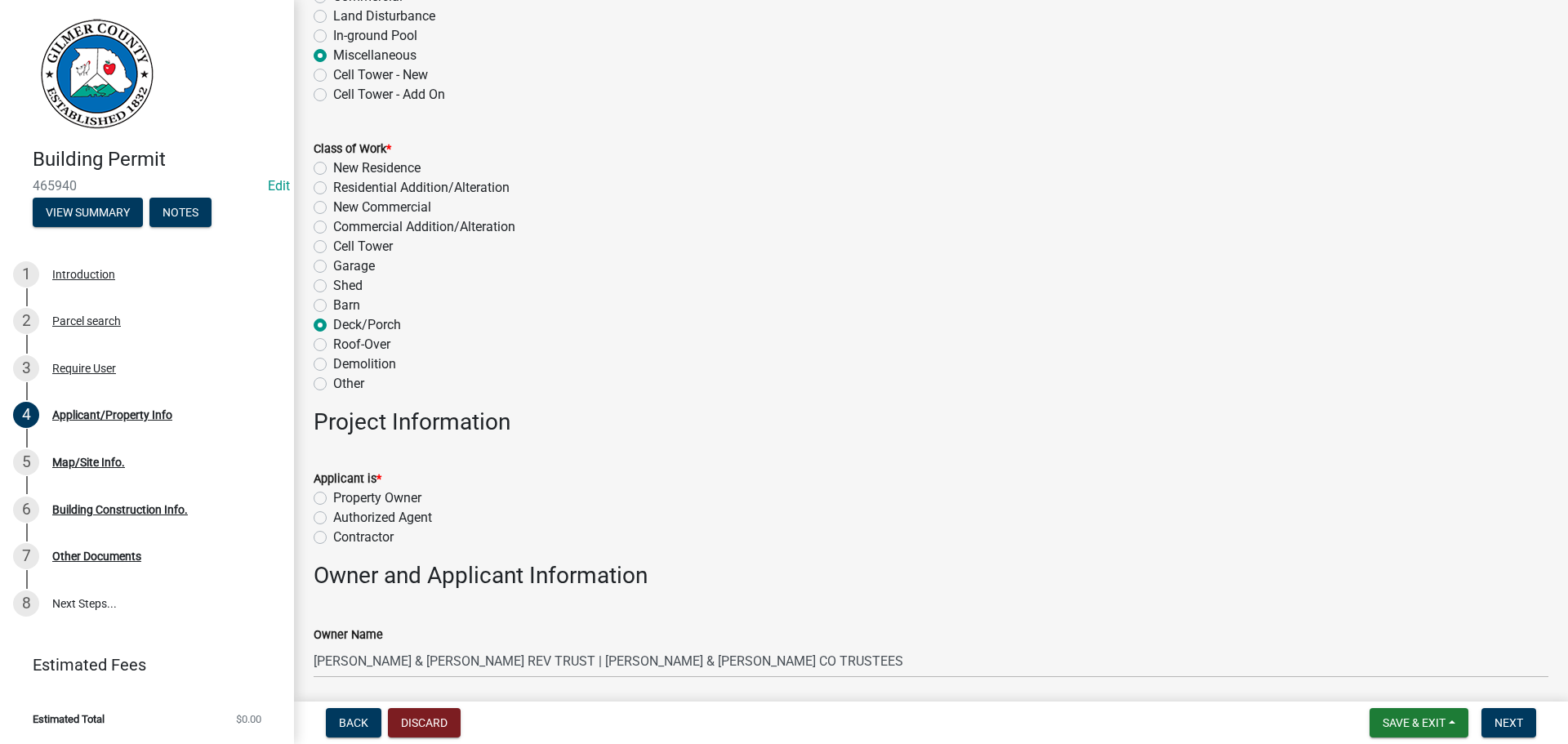
click at [385, 496] on label "Property Owner" at bounding box center [378, 498] width 88 height 20
click at [343, 496] on input "Property Owner" at bounding box center [339, 493] width 11 height 11
radio input "true"
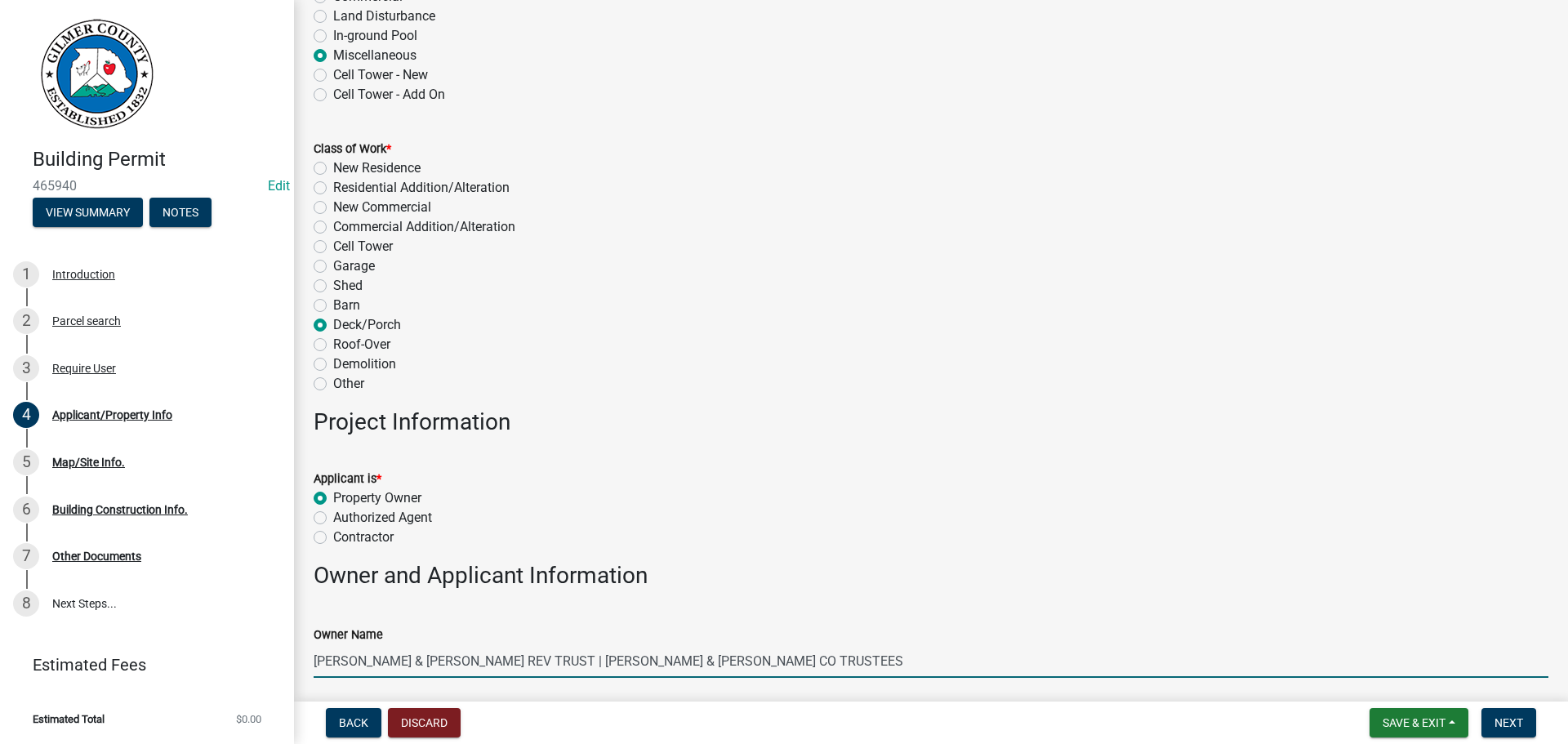
click at [913, 656] on input "[PERSON_NAME] & [PERSON_NAME] REV TRUST | [PERSON_NAME] & [PERSON_NAME] CO TRUS…" at bounding box center [931, 660] width 1235 height 33
click at [425, 512] on label "Authorized Agent" at bounding box center [383, 518] width 99 height 20
click at [343, 512] on input "Authorized Agent" at bounding box center [339, 513] width 11 height 11
radio input "true"
drag, startPoint x: 656, startPoint y: 630, endPoint x: 254, endPoint y: 585, distance: 404.5
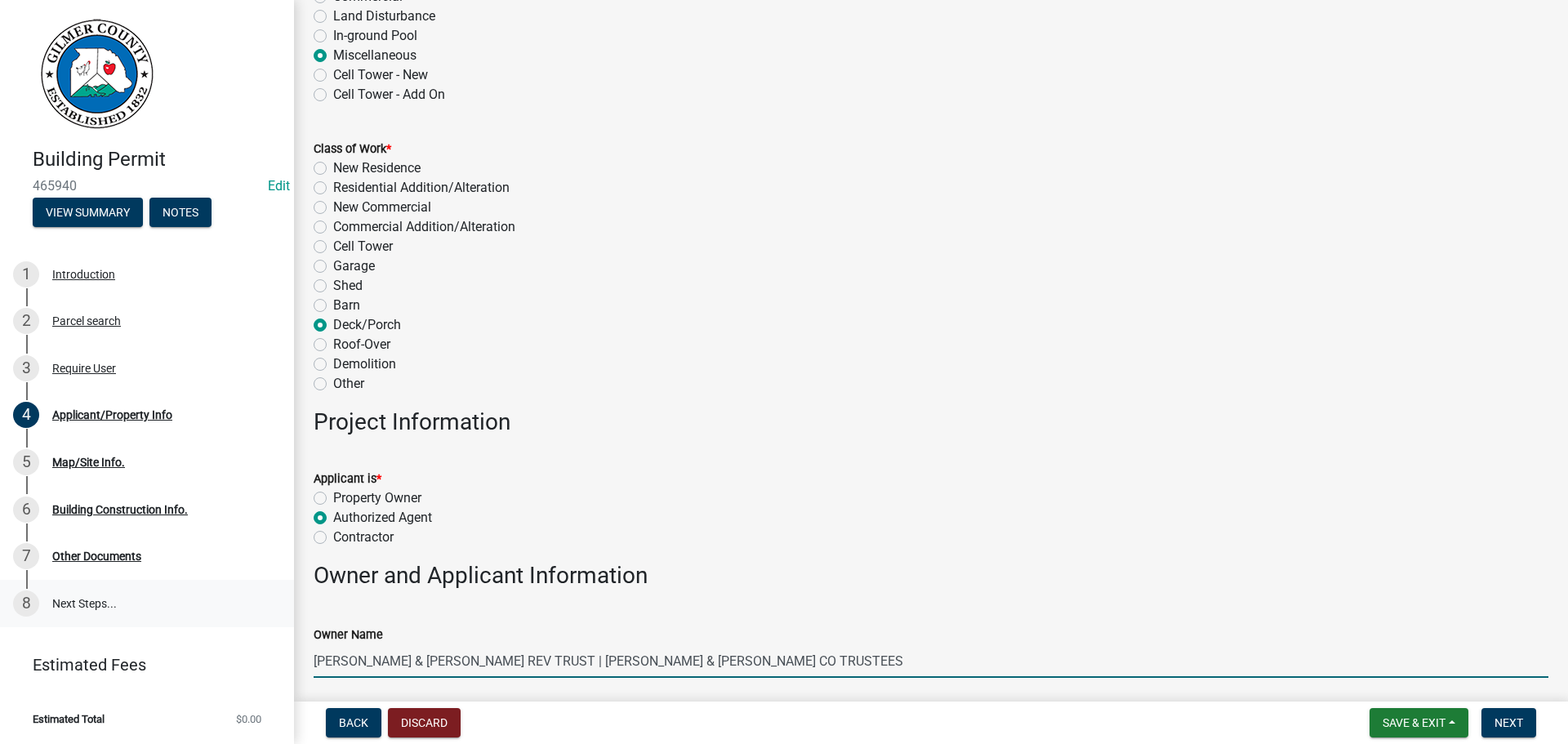
click at [283, 586] on div "Building Permit 465940 Edit View Summary Notes 1 Introduction 2 Parcel search 3…" at bounding box center [784, 372] width 1568 height 744
type input "[PERSON_NAME] AND [PERSON_NAME]"
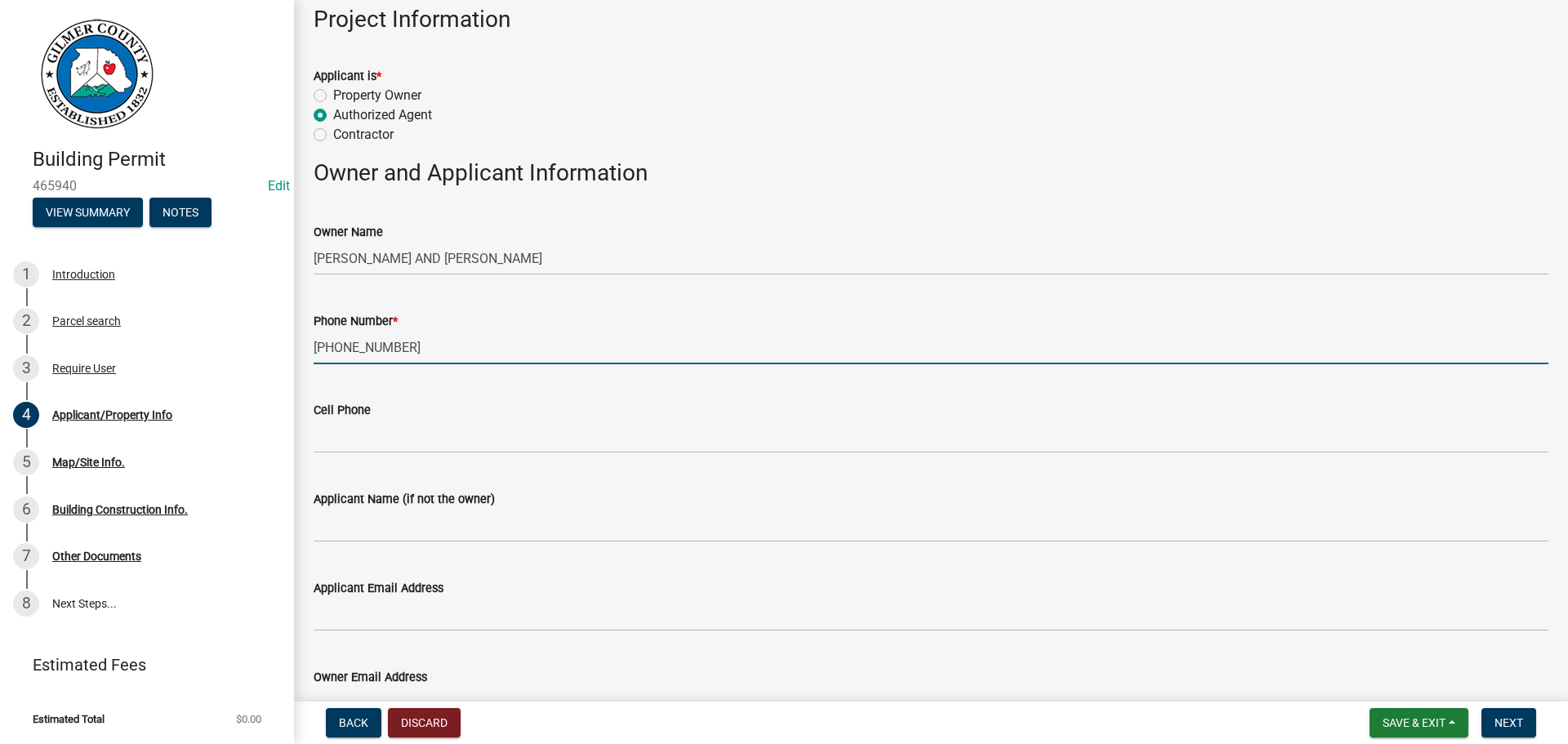
type input "[PHONE_NUMBER]"
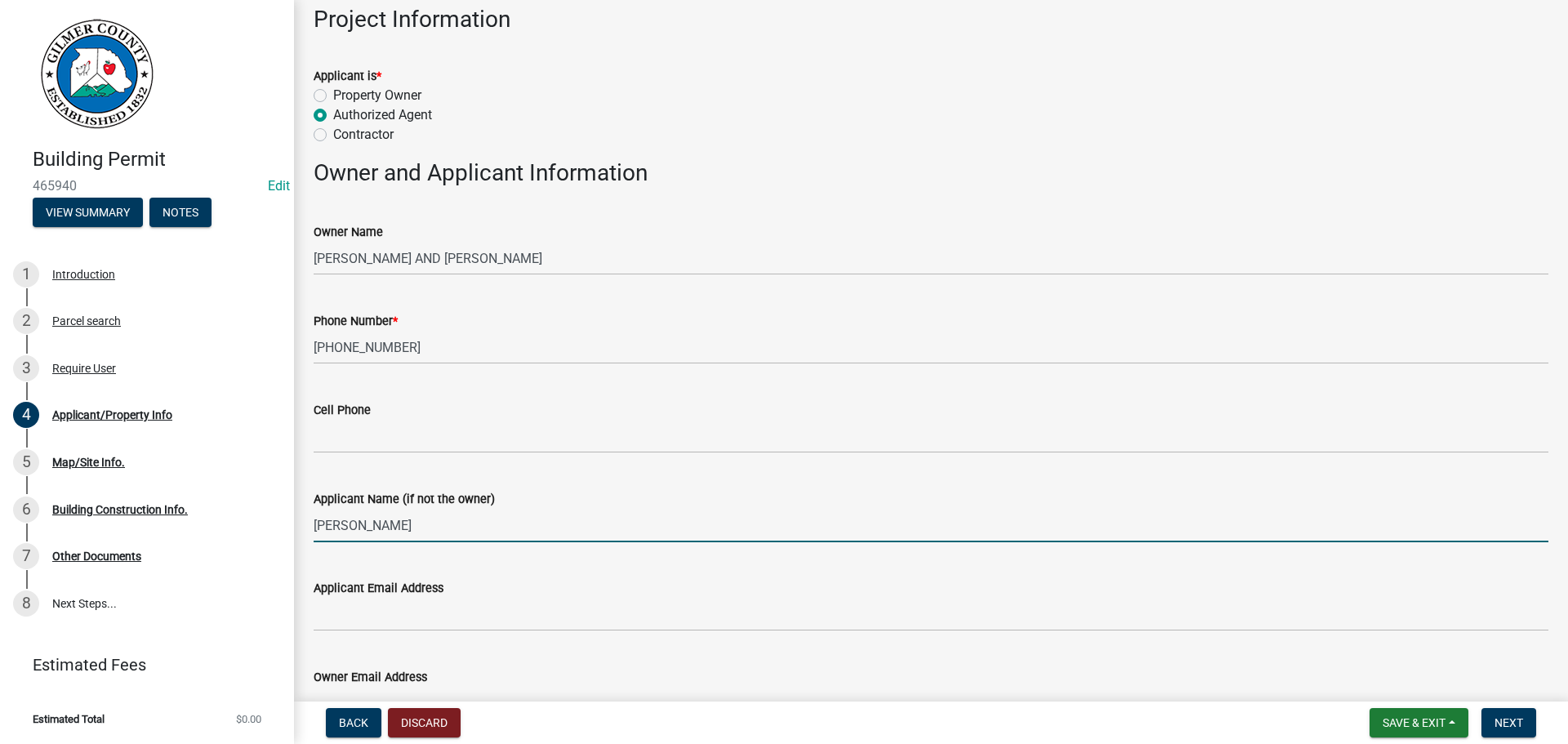
type input "[PERSON_NAME]"
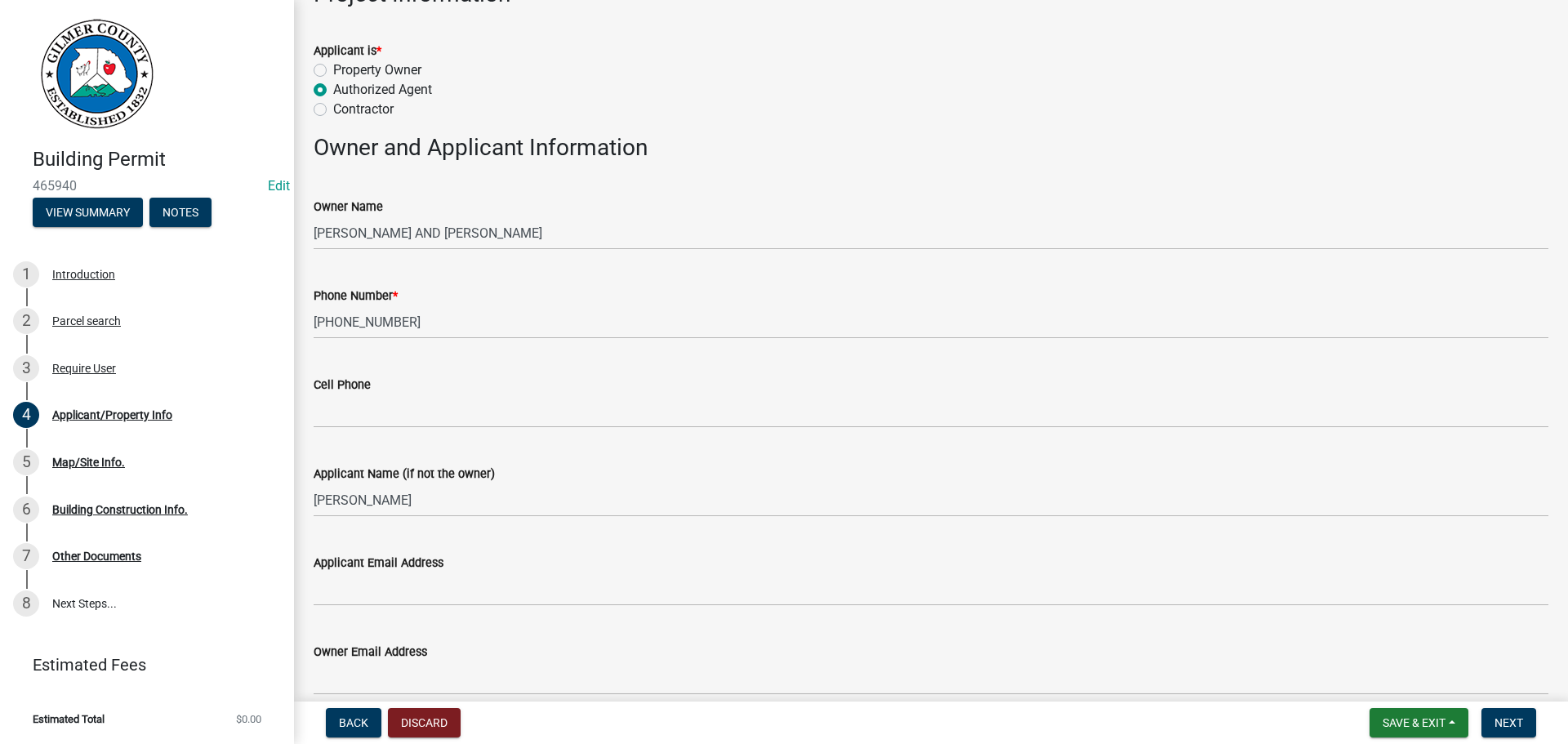
scroll to position [1051, 0]
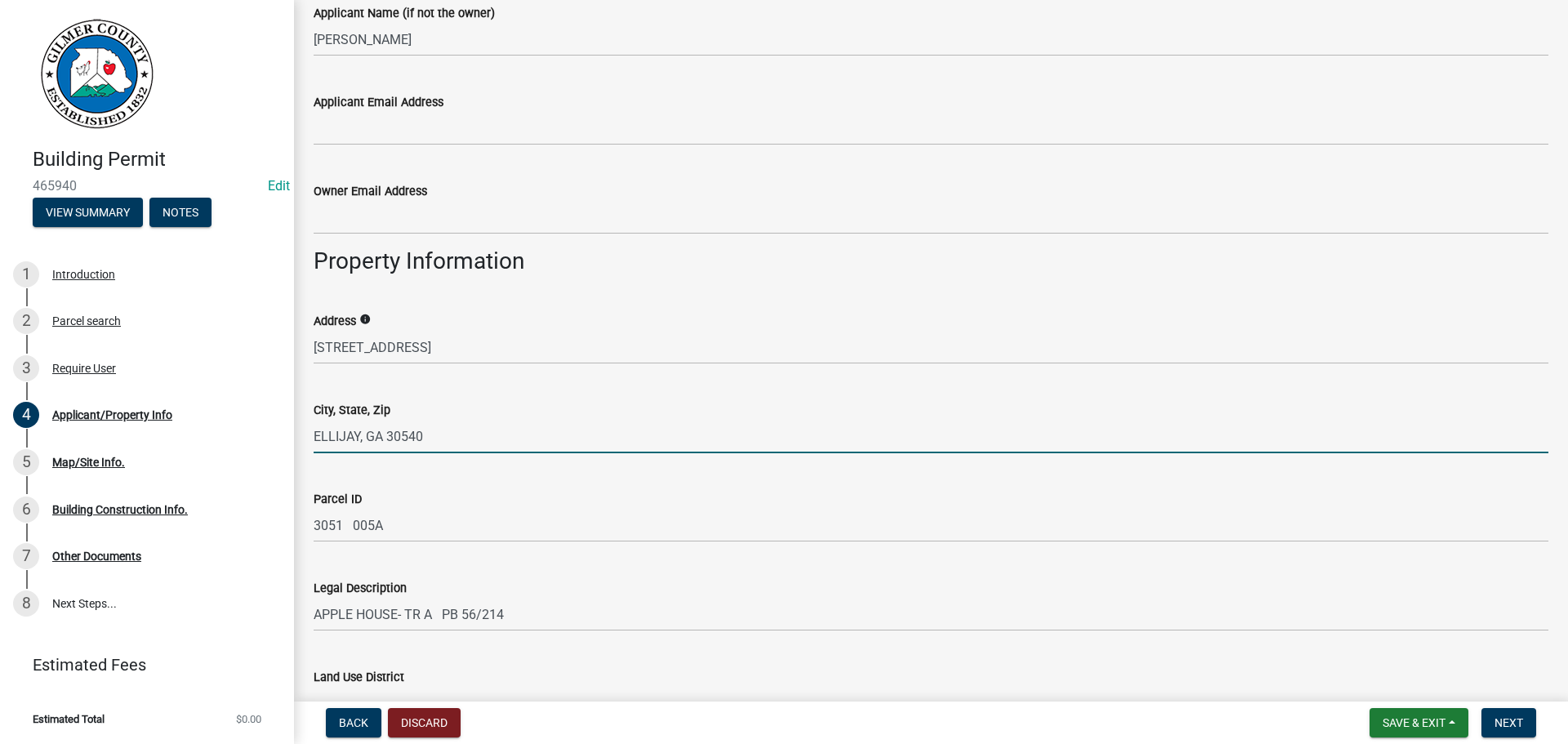
type input "ELLIJAY, GA 30540"
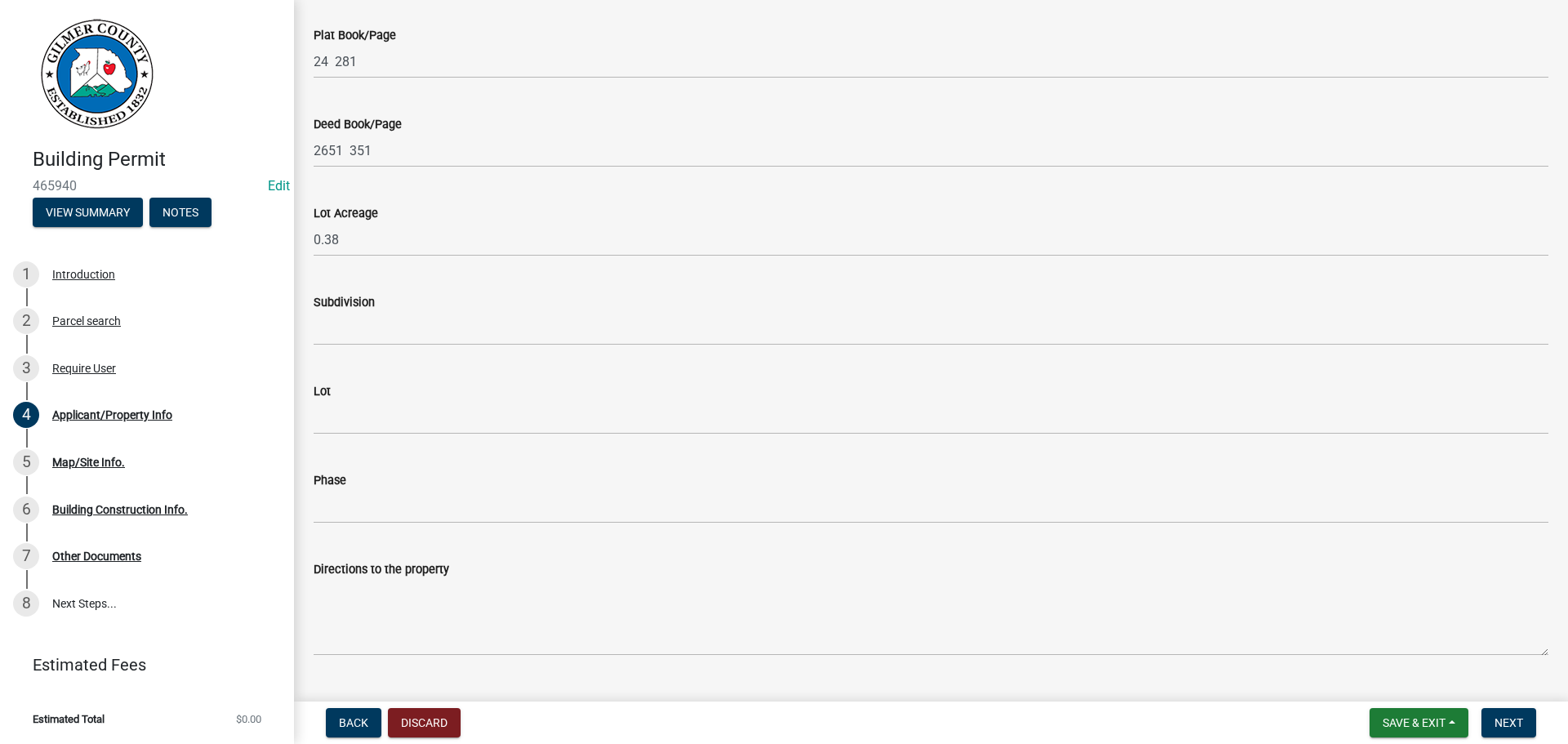
scroll to position [1820, 0]
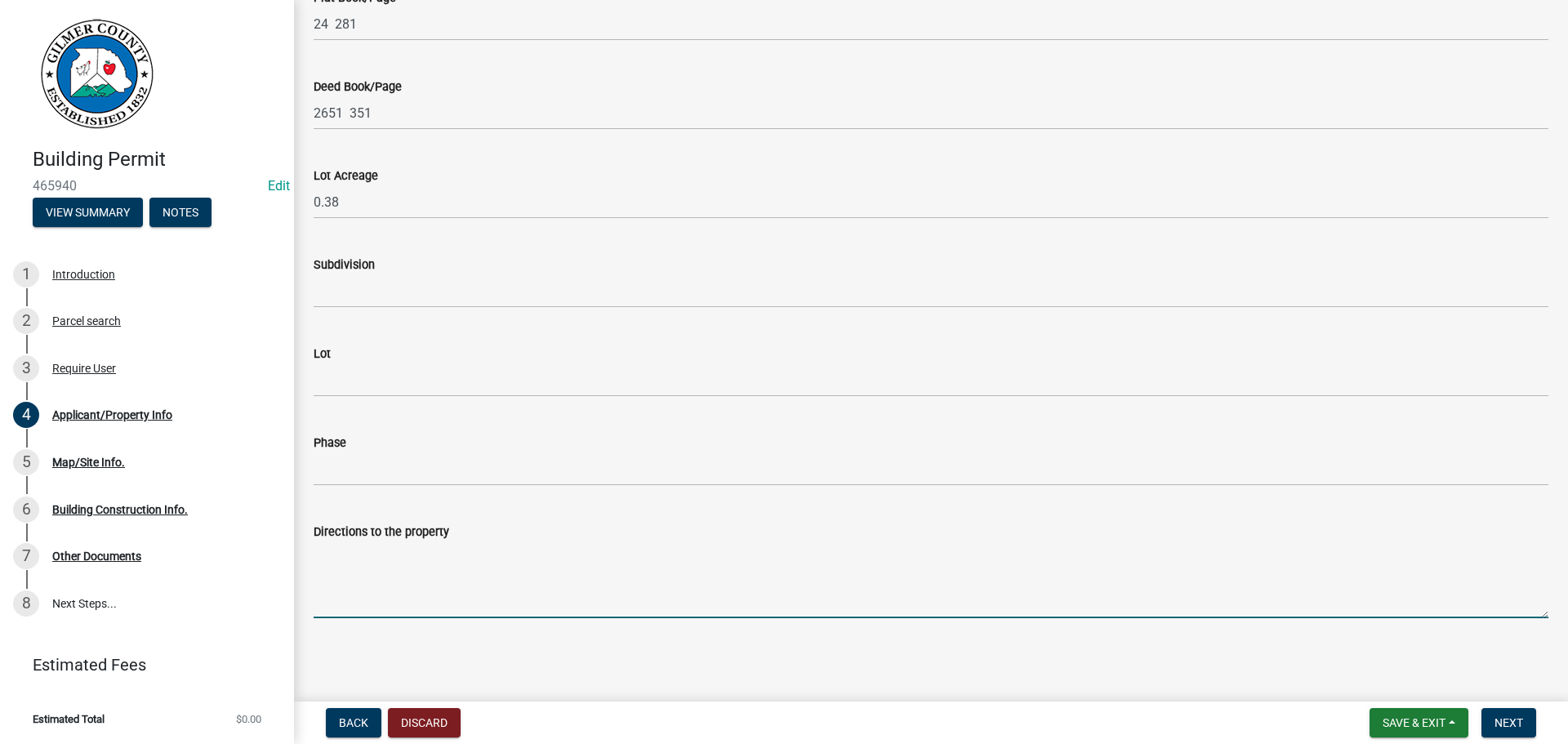
drag, startPoint x: 467, startPoint y: 596, endPoint x: 482, endPoint y: 595, distance: 15.0
click at [466, 596] on textarea "Directions to the property" at bounding box center [931, 579] width 1235 height 76
type textarea "282, 3381 WILL BE ON THE LEFT IN THE CURVE - THE RED APPLE BARN"
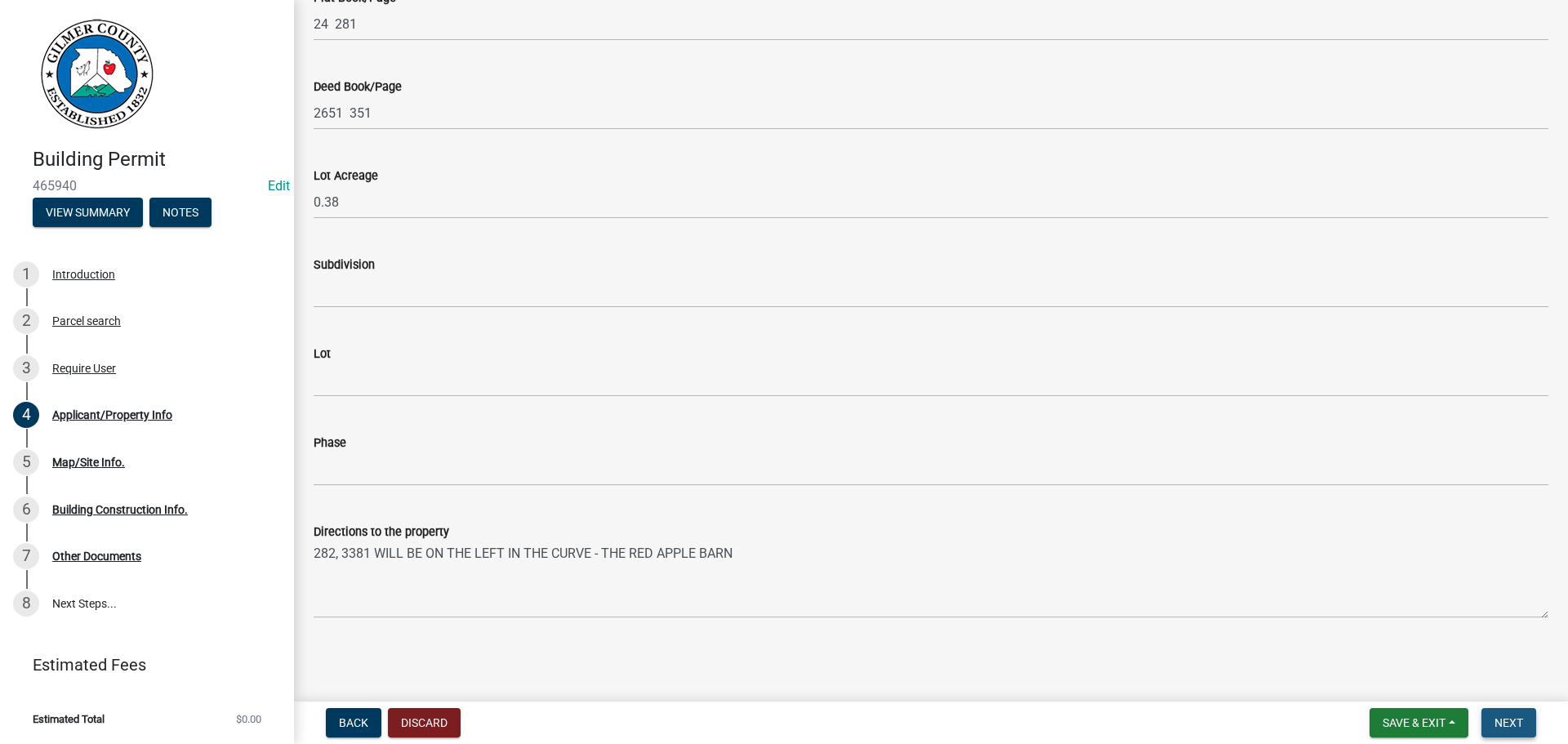
click at [1505, 722] on span "Next" at bounding box center [1510, 722] width 29 height 13
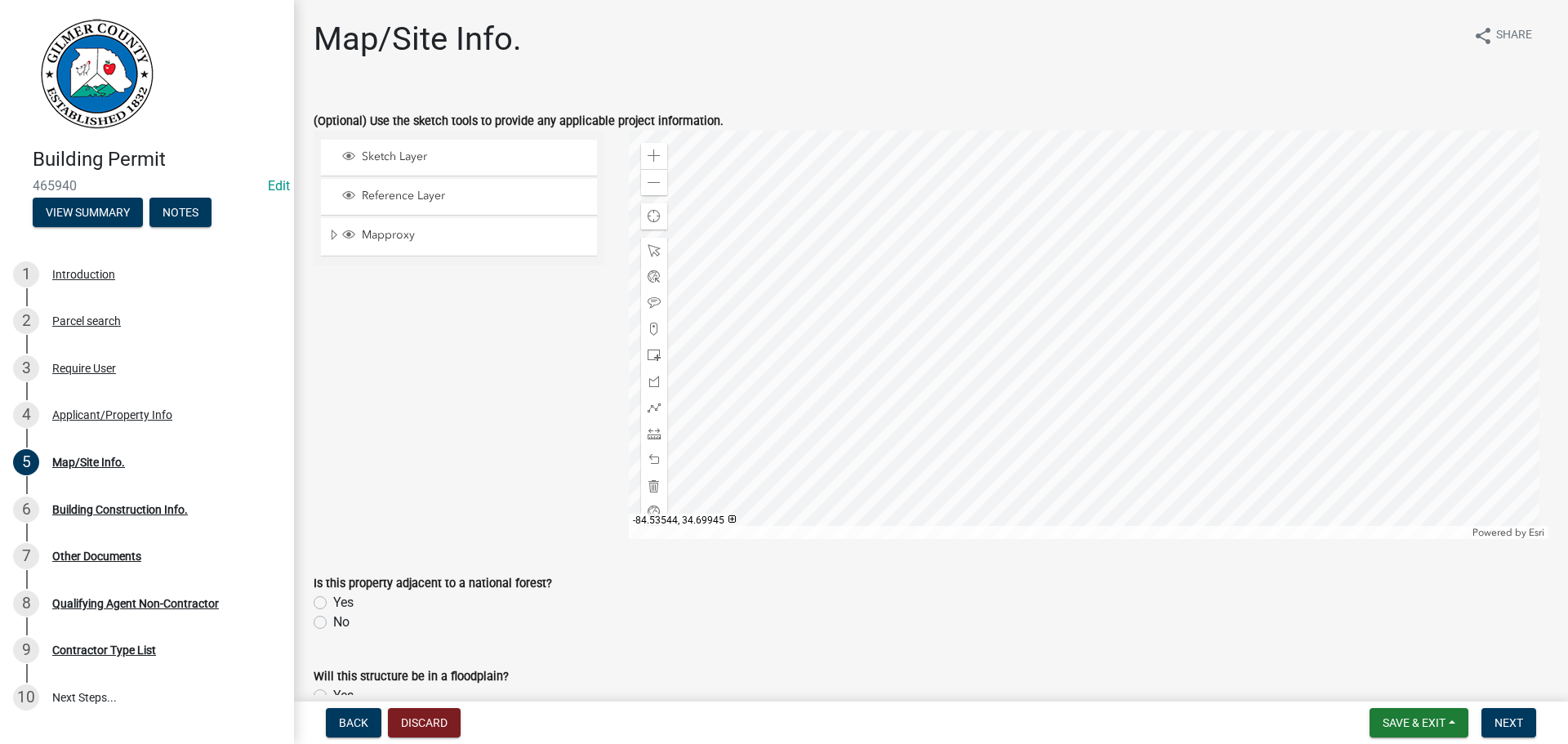
click at [339, 624] on label "No" at bounding box center [342, 622] width 16 height 20
click at [339, 623] on input "No" at bounding box center [339, 617] width 11 height 11
radio input "true"
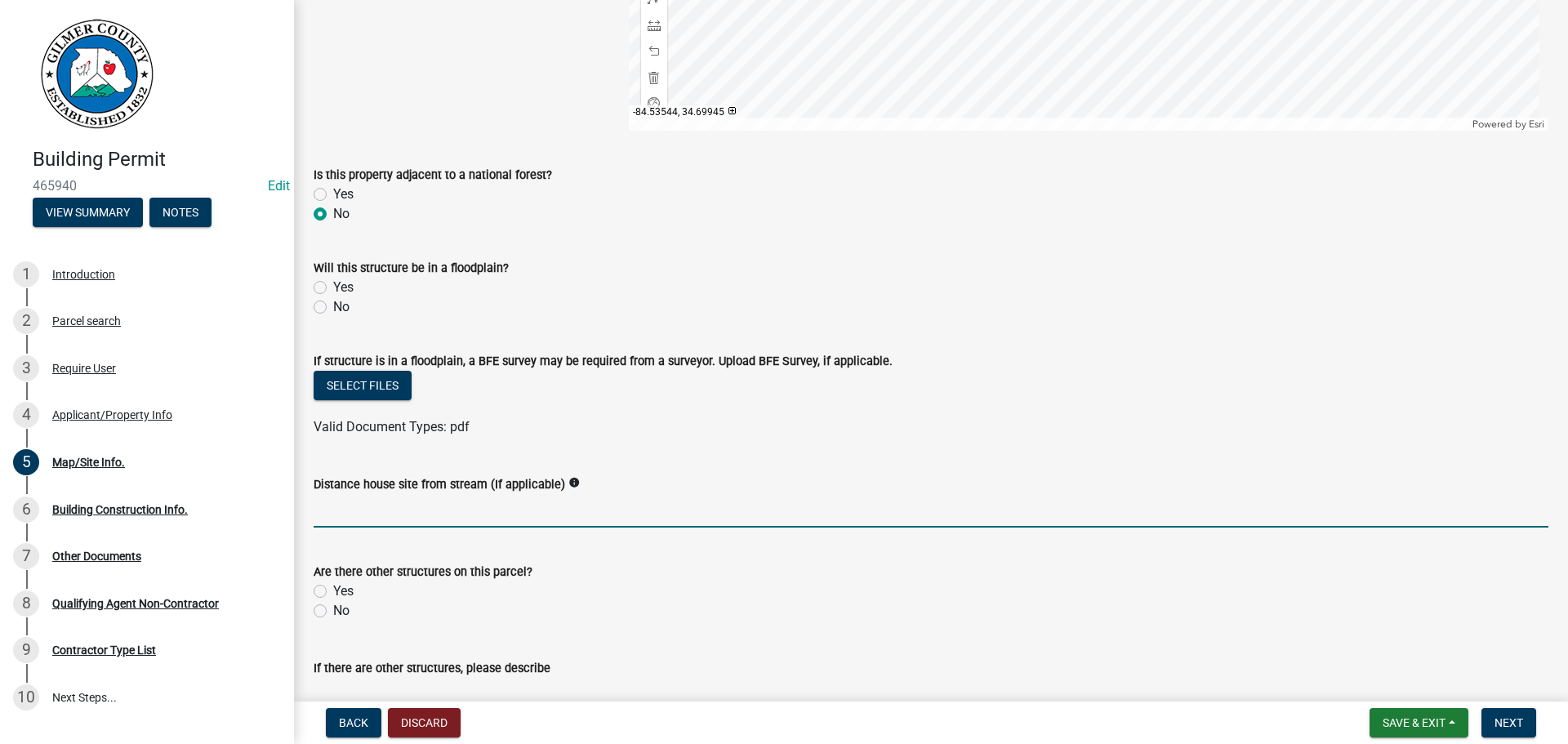
click at [424, 506] on input "text" at bounding box center [931, 510] width 1235 height 33
type input "200"
click at [346, 588] on label "Yes" at bounding box center [343, 591] width 21 height 20
click at [343, 588] on input "Yes" at bounding box center [339, 587] width 11 height 11
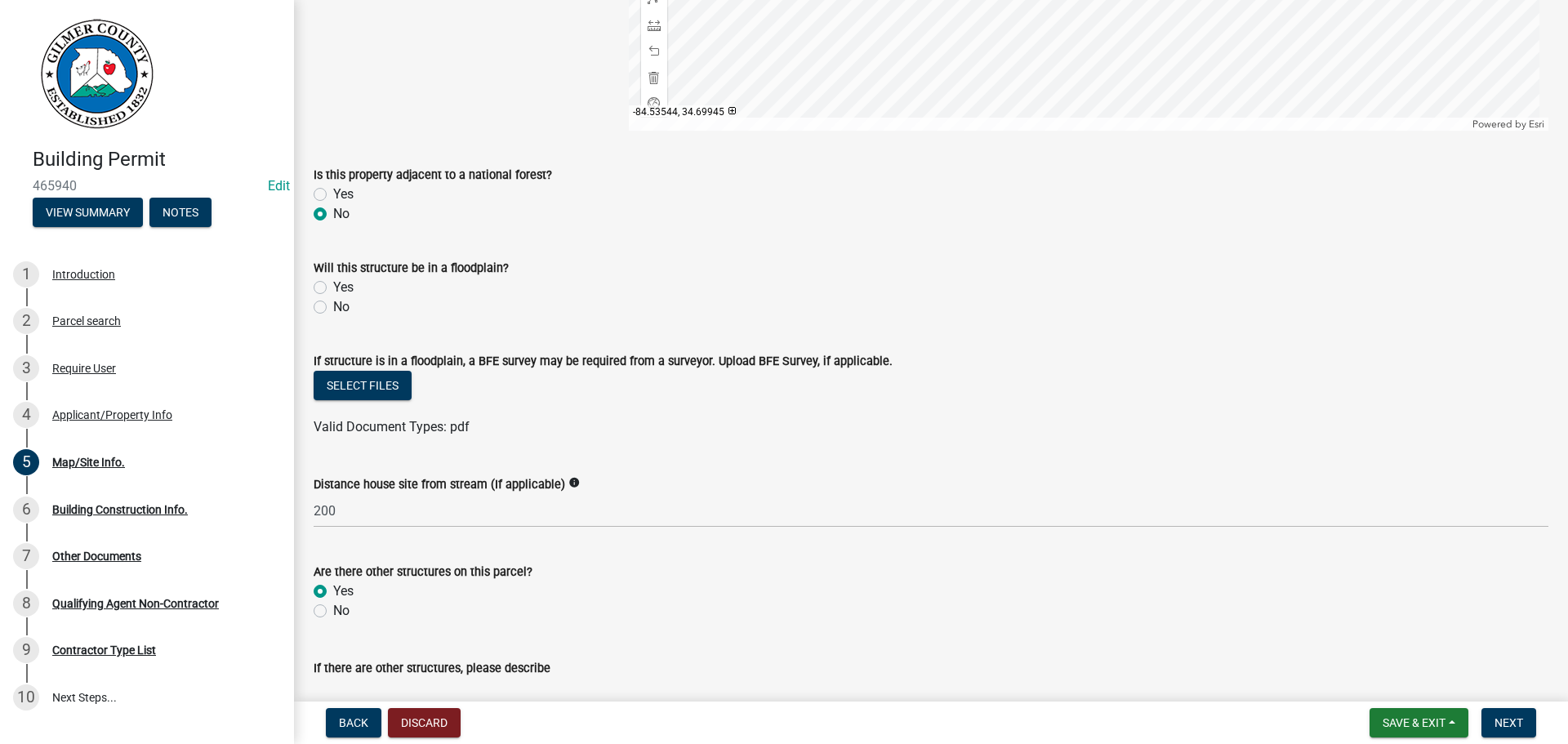
radio input "true"
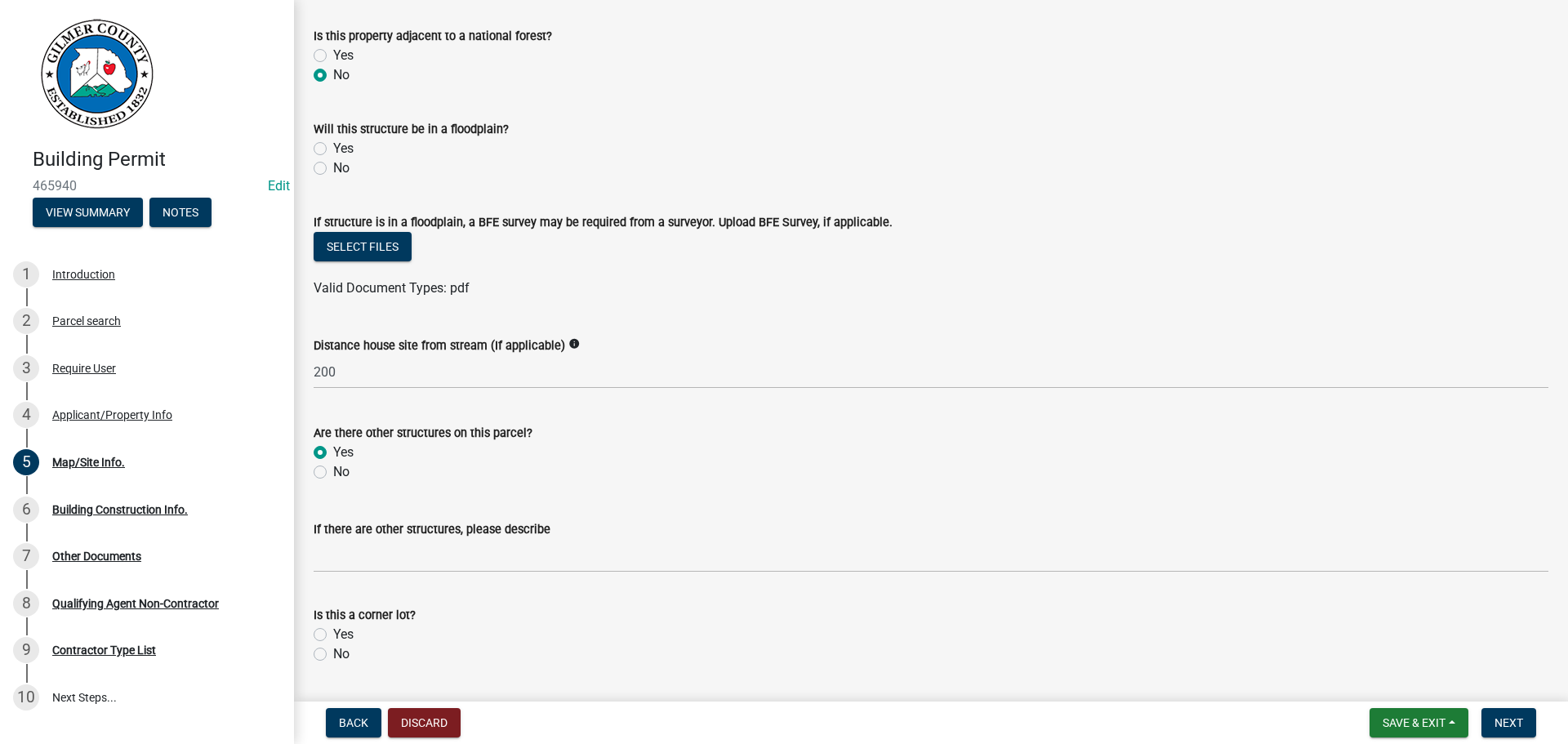
scroll to position [571, 0]
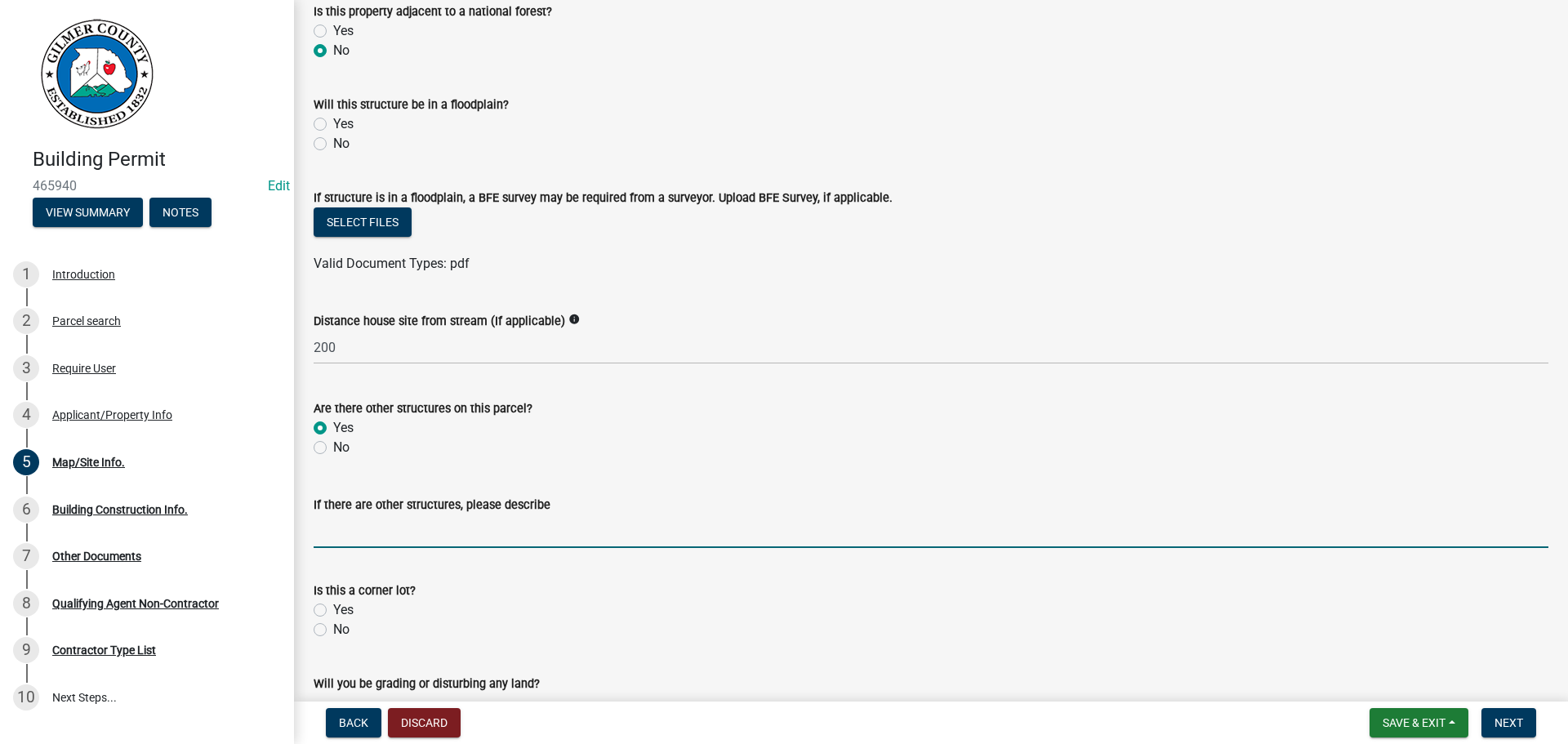
click at [366, 529] on input "If there are other structures, please describe" at bounding box center [931, 530] width 1235 height 33
type input "APPLE HOUSE"
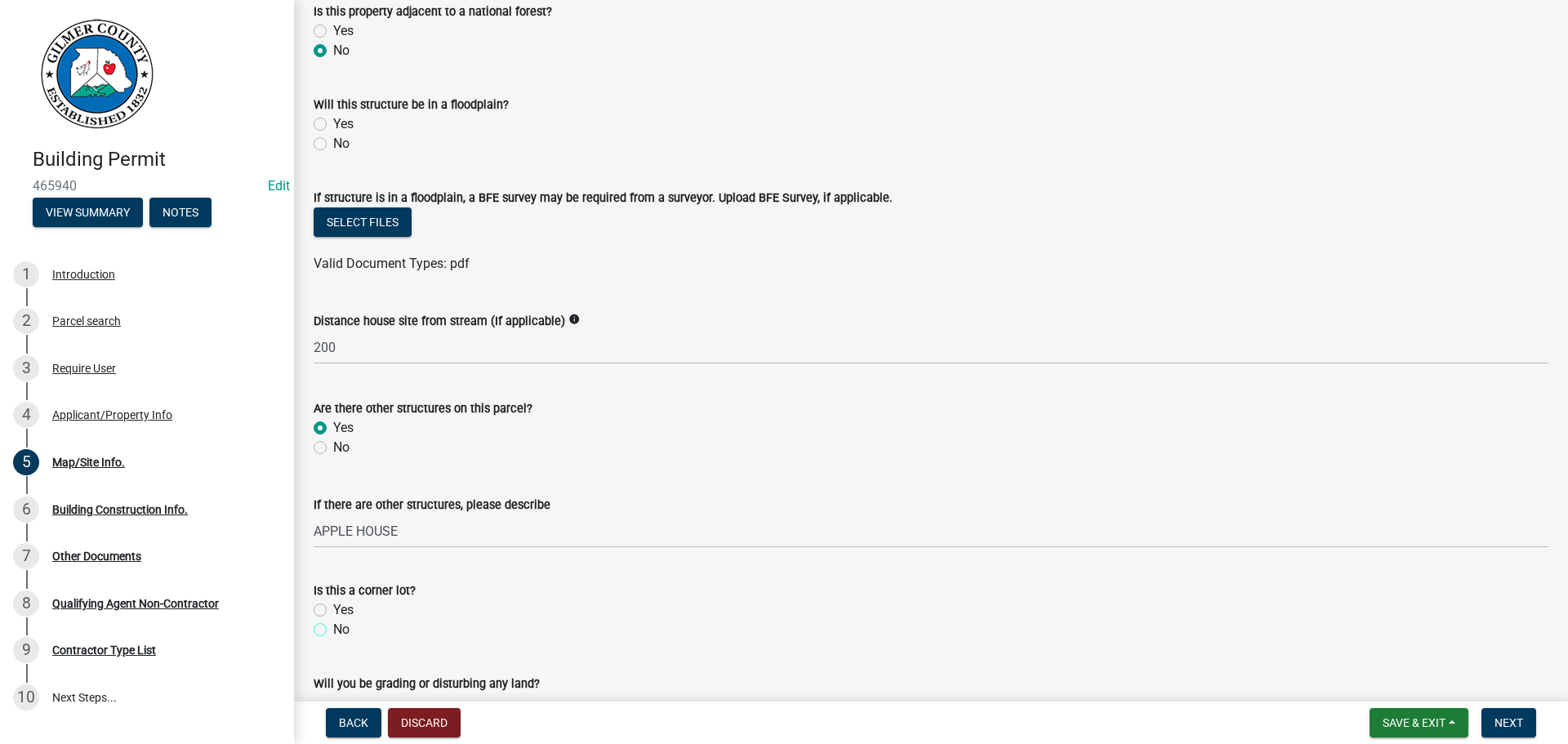
click at [334, 620] on input "No" at bounding box center [339, 625] width 11 height 11
radio input "true"
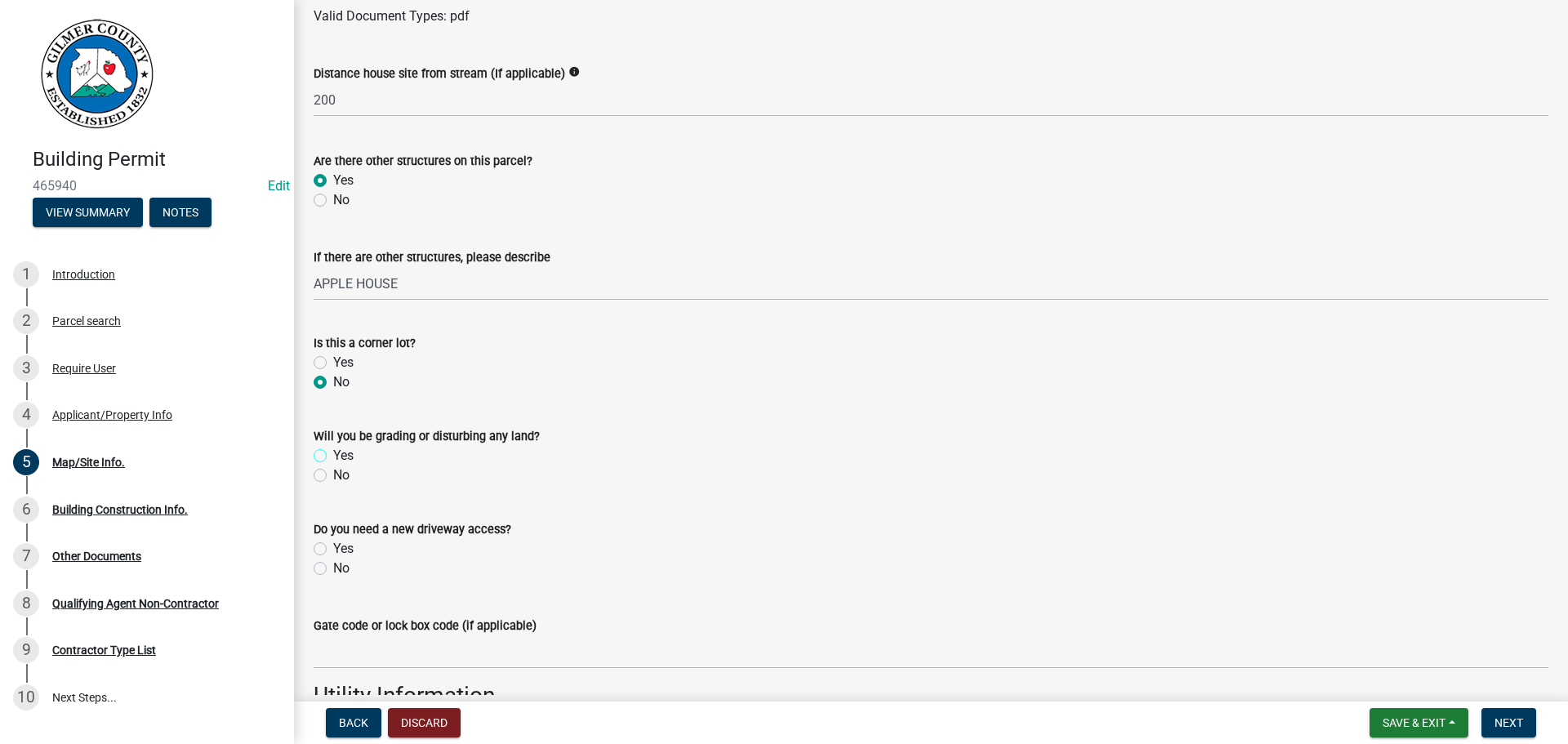
scroll to position [826, 0]
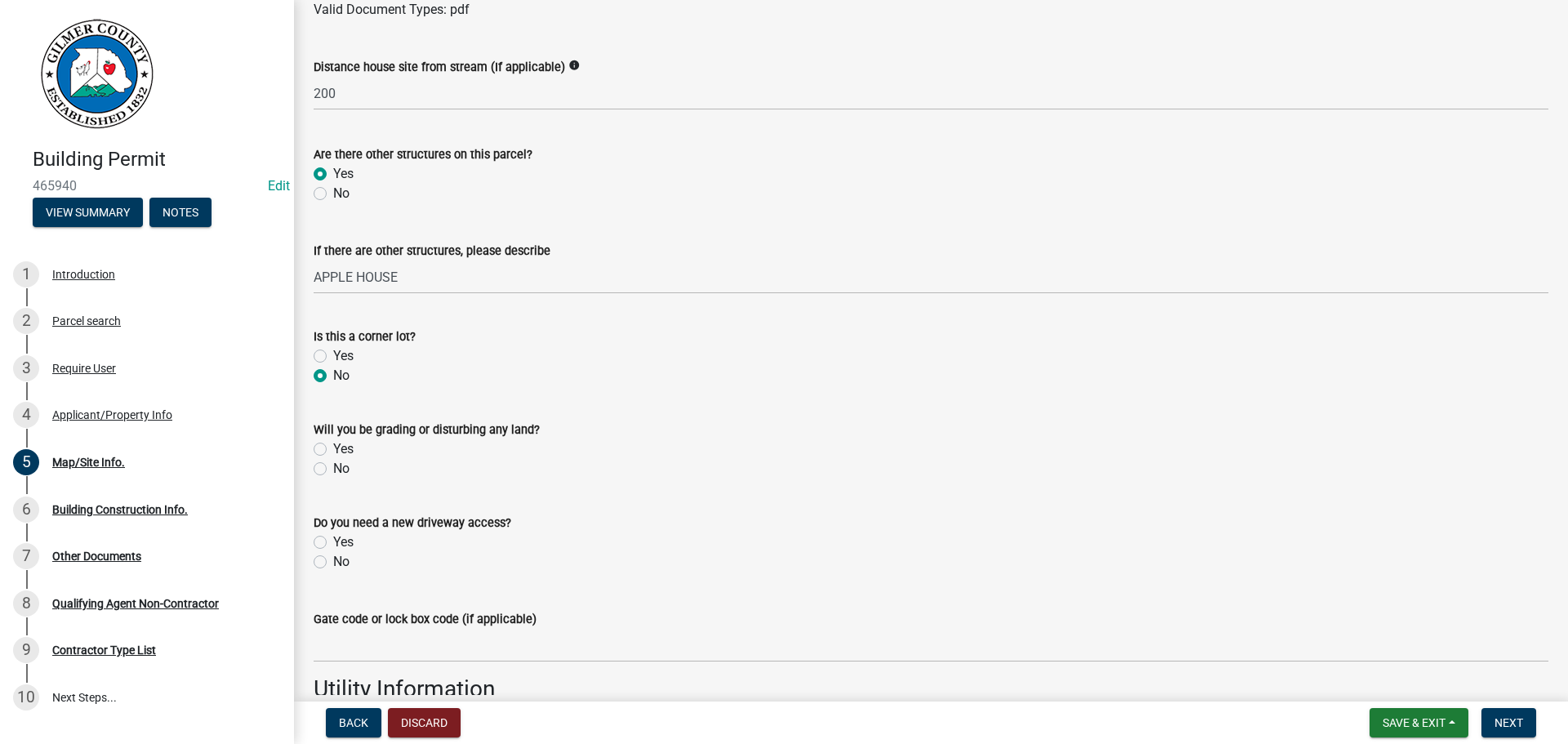
click at [334, 471] on label "No" at bounding box center [342, 469] width 16 height 20
click at [334, 469] on input "No" at bounding box center [339, 465] width 11 height 11
radio input "true"
click at [334, 559] on label "No" at bounding box center [342, 562] width 16 height 20
click at [334, 559] on input "No" at bounding box center [339, 557] width 11 height 11
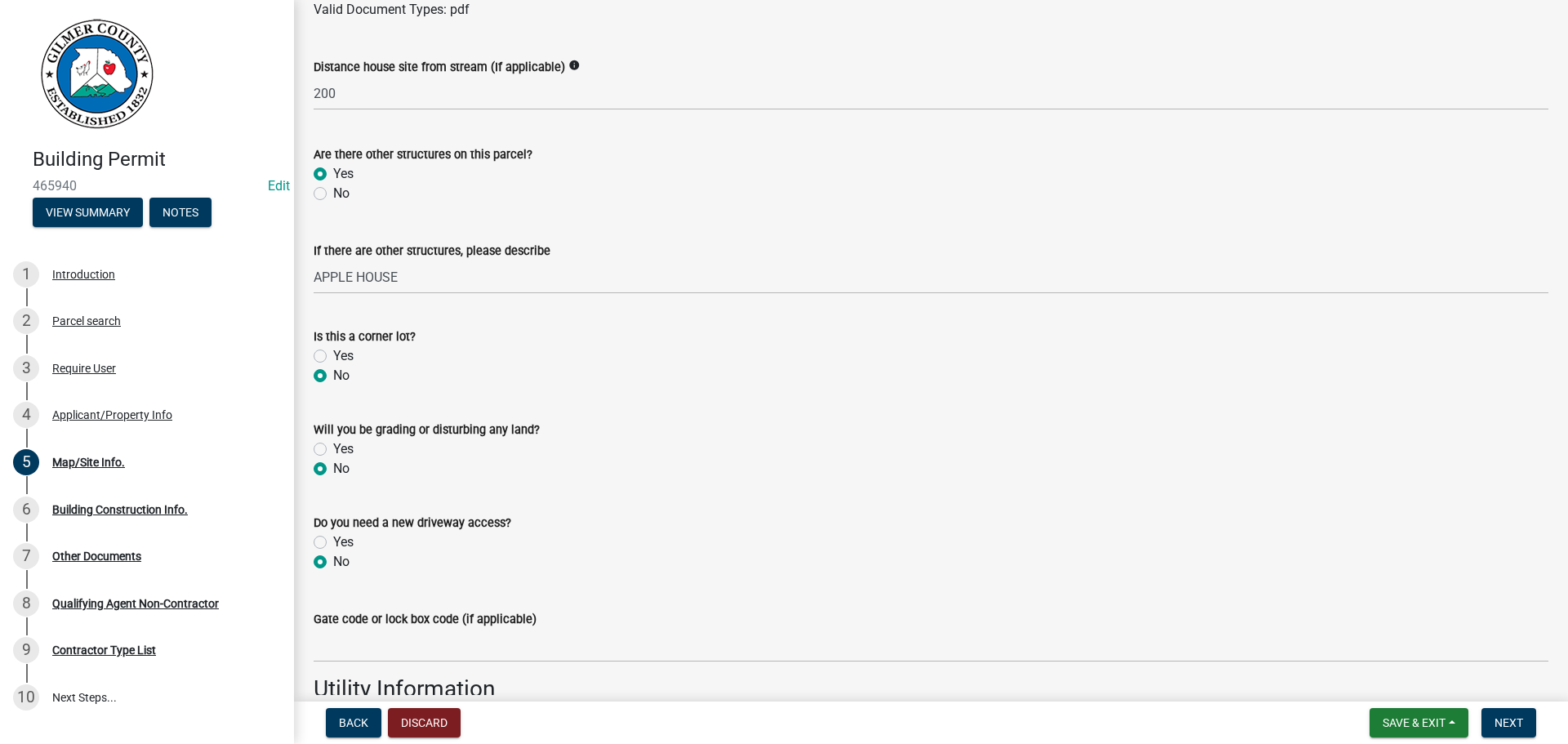
radio input "true"
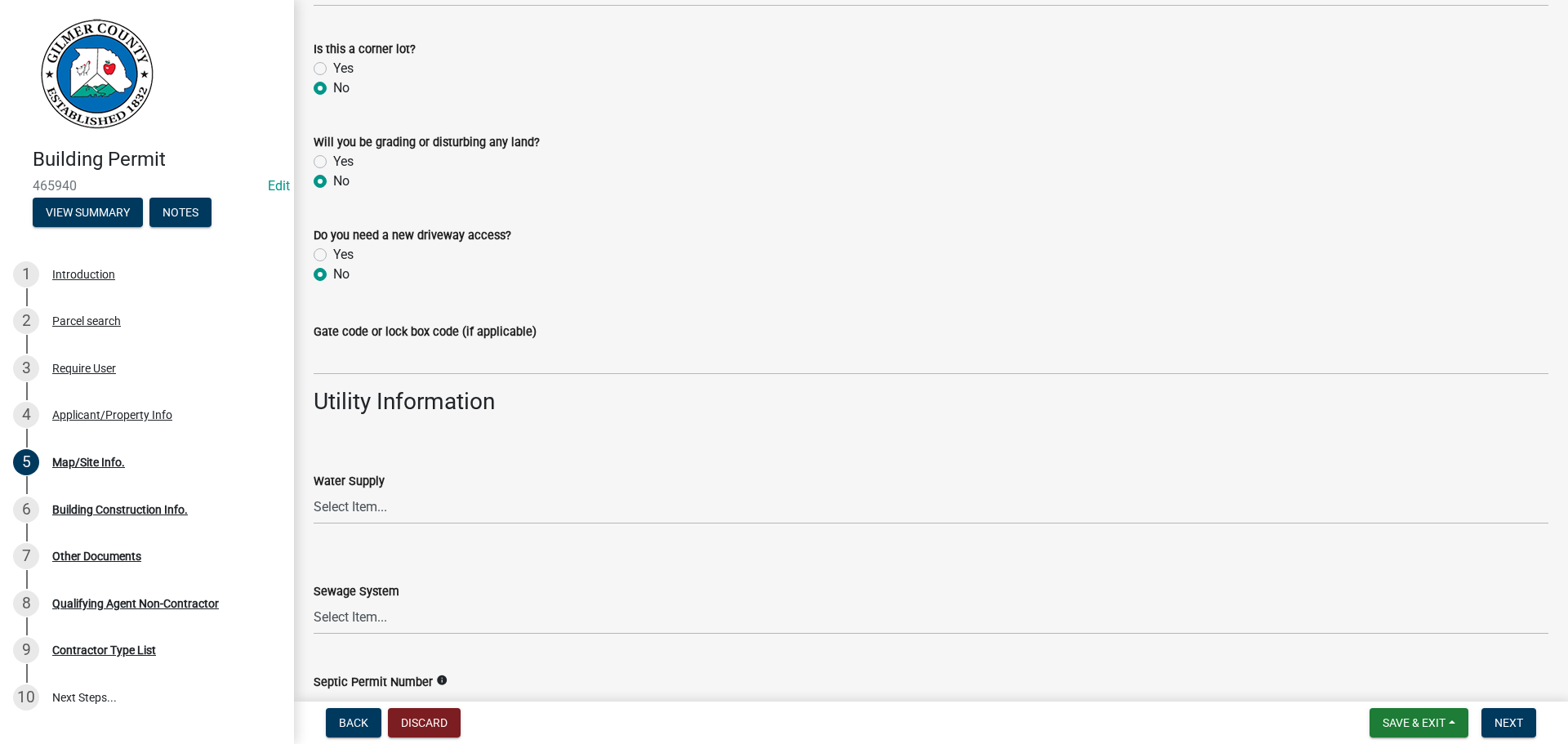
scroll to position [1234, 0]
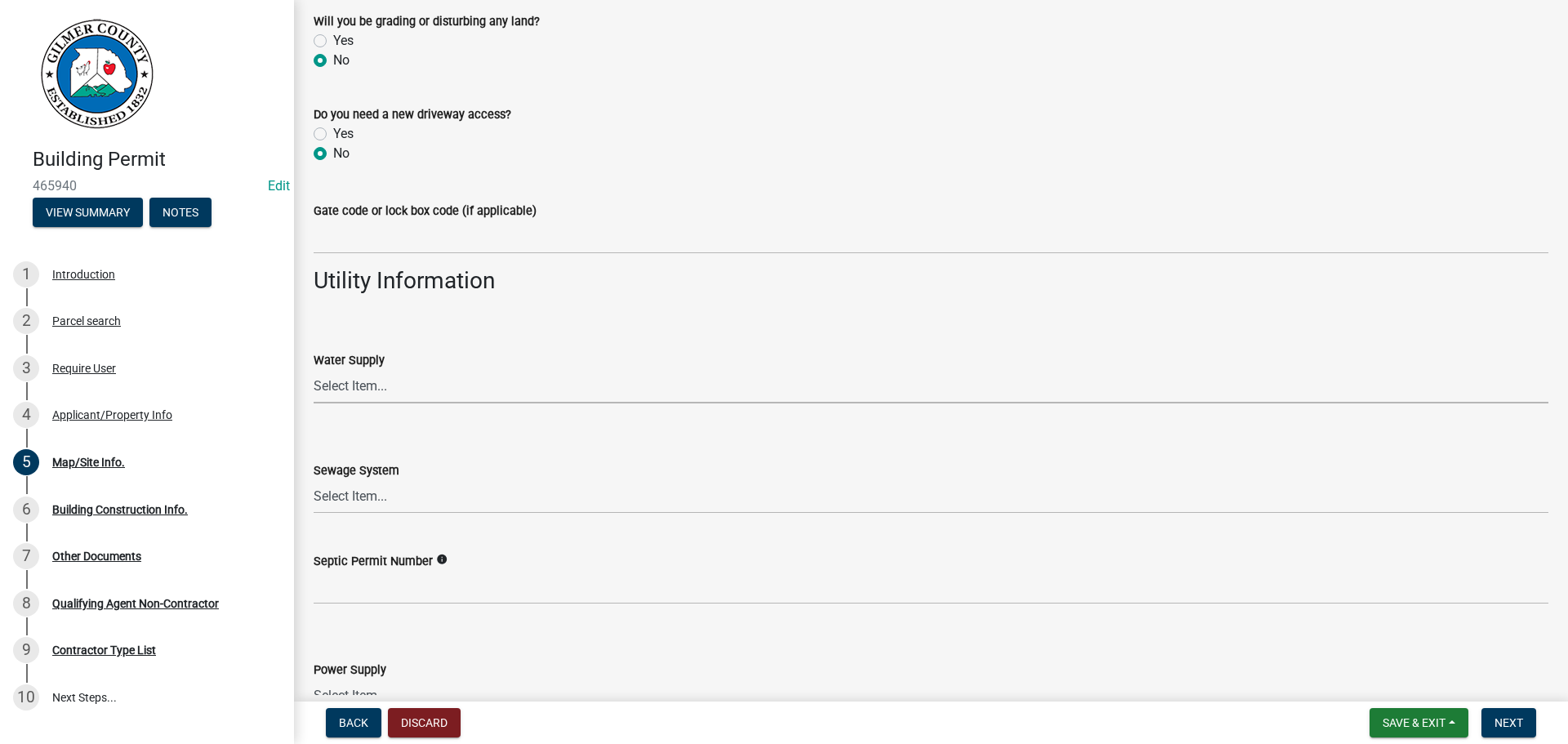
click at [376, 379] on select "Select Item... Well Community Public Spring" at bounding box center [931, 386] width 1235 height 33
click at [314, 370] on select "Select Item... Well Community Public Spring" at bounding box center [931, 386] width 1235 height 33
select select "6d3c22a4-bb85-4608-b1e4-8a8b34b9a216"
click at [397, 483] on select "Select Item... Septic Community Public" at bounding box center [931, 496] width 1235 height 33
click at [314, 480] on select "Select Item... Septic Community Public" at bounding box center [931, 496] width 1235 height 33
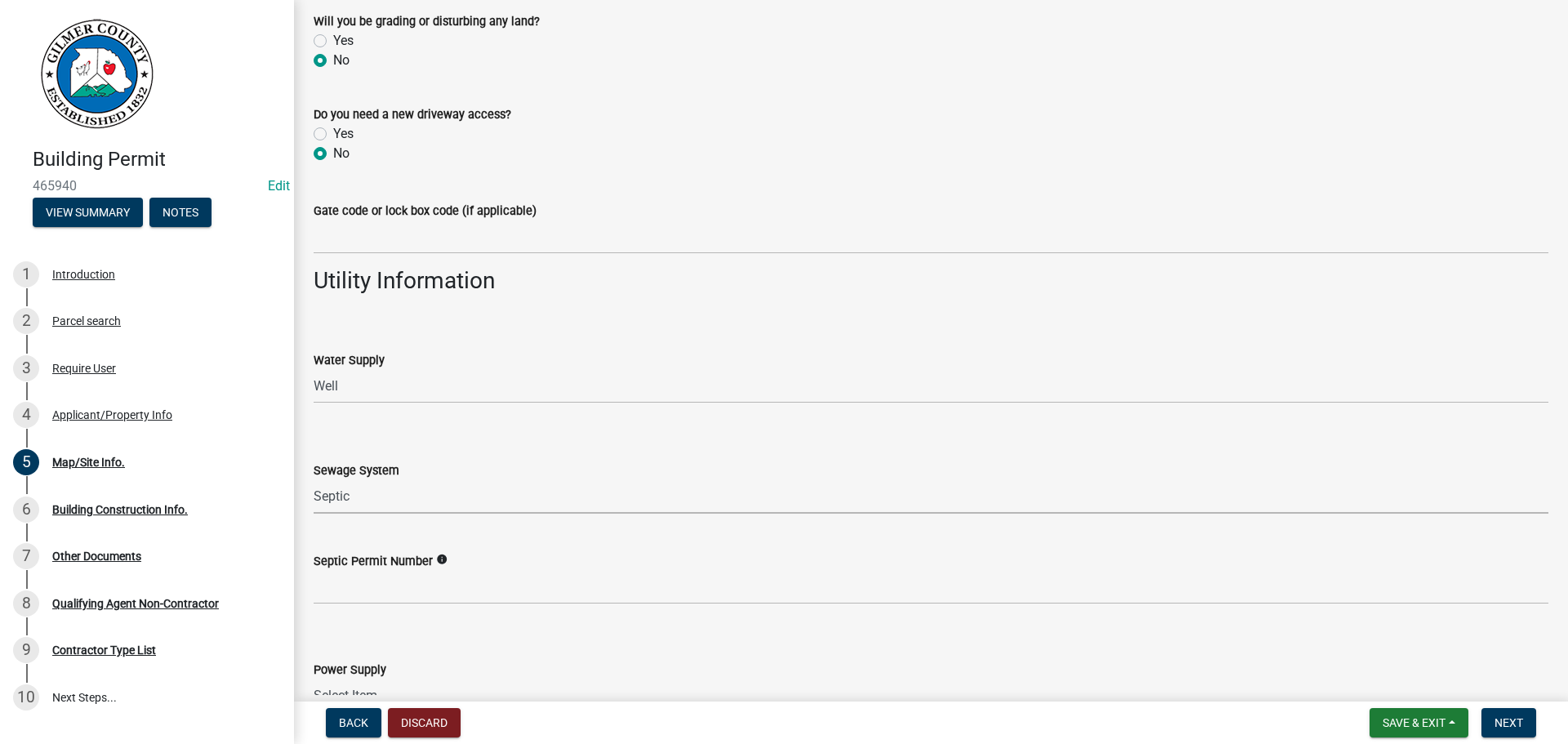
select select "92a37e23-3b7d-408e-b3c7-0afbe39b0942"
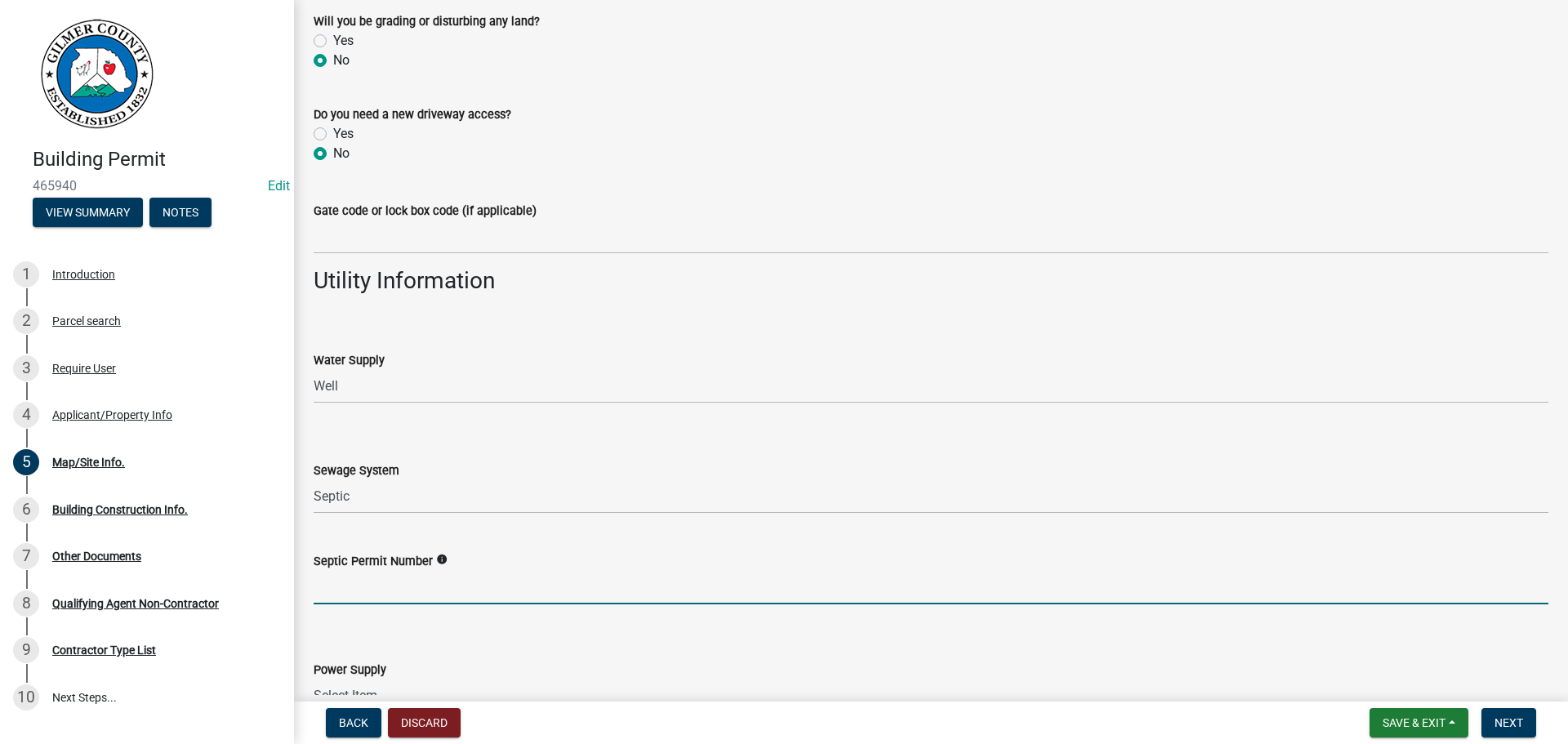
click at [388, 571] on input "Septic Permit Number" at bounding box center [931, 587] width 1235 height 33
type input "061-00219"
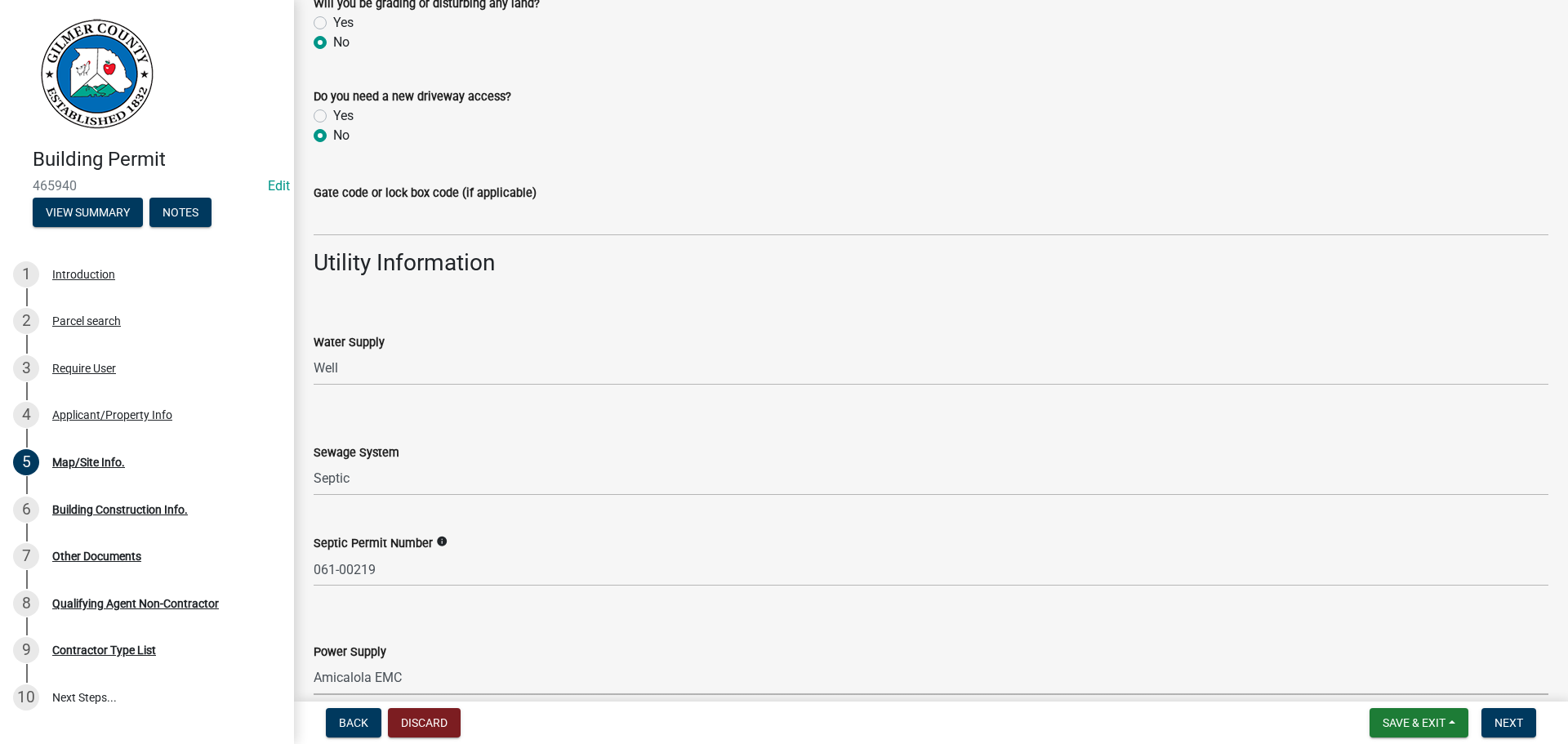
select select "c9feaa94-b03b-4165-97cf-90fdf63947c5"
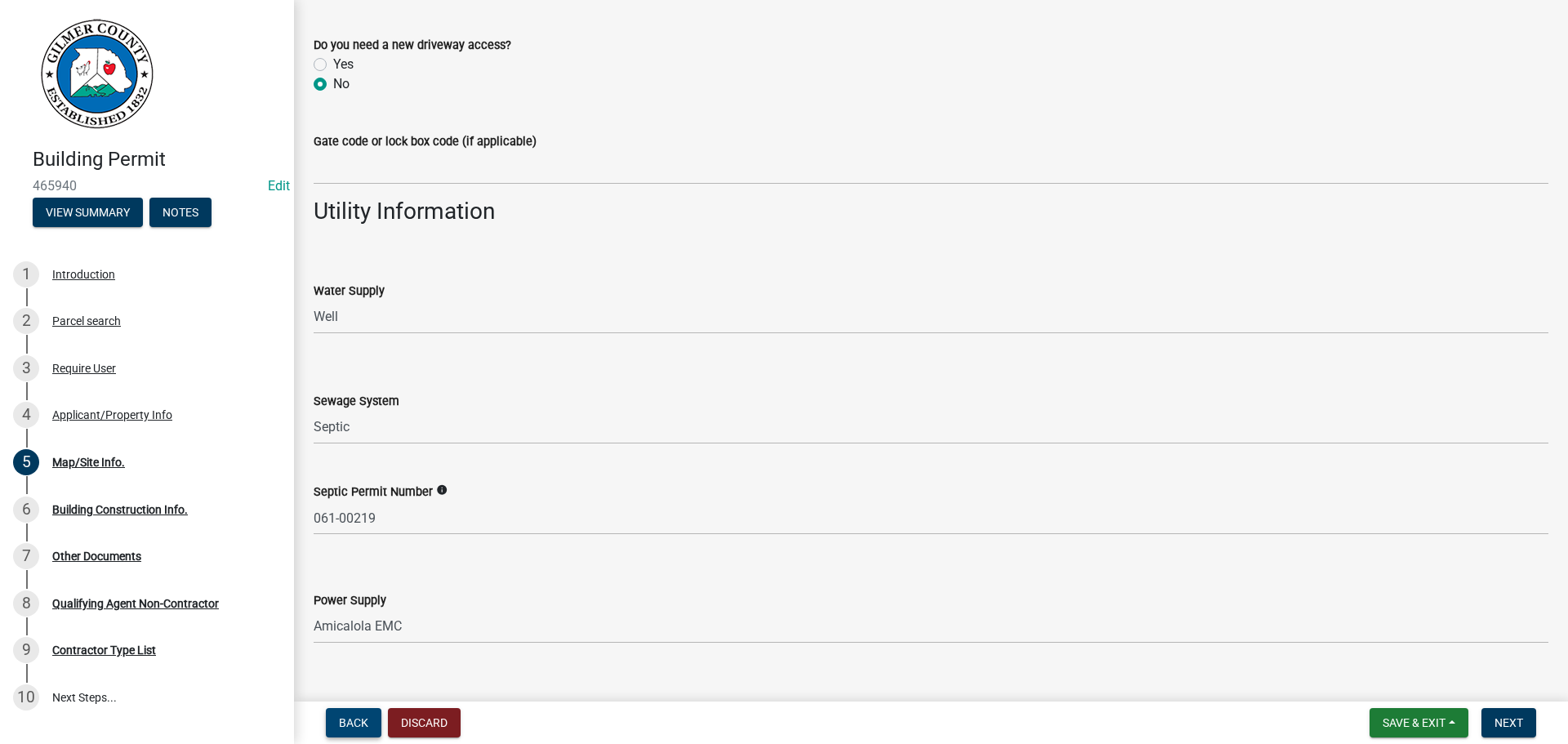
scroll to position [1330, 0]
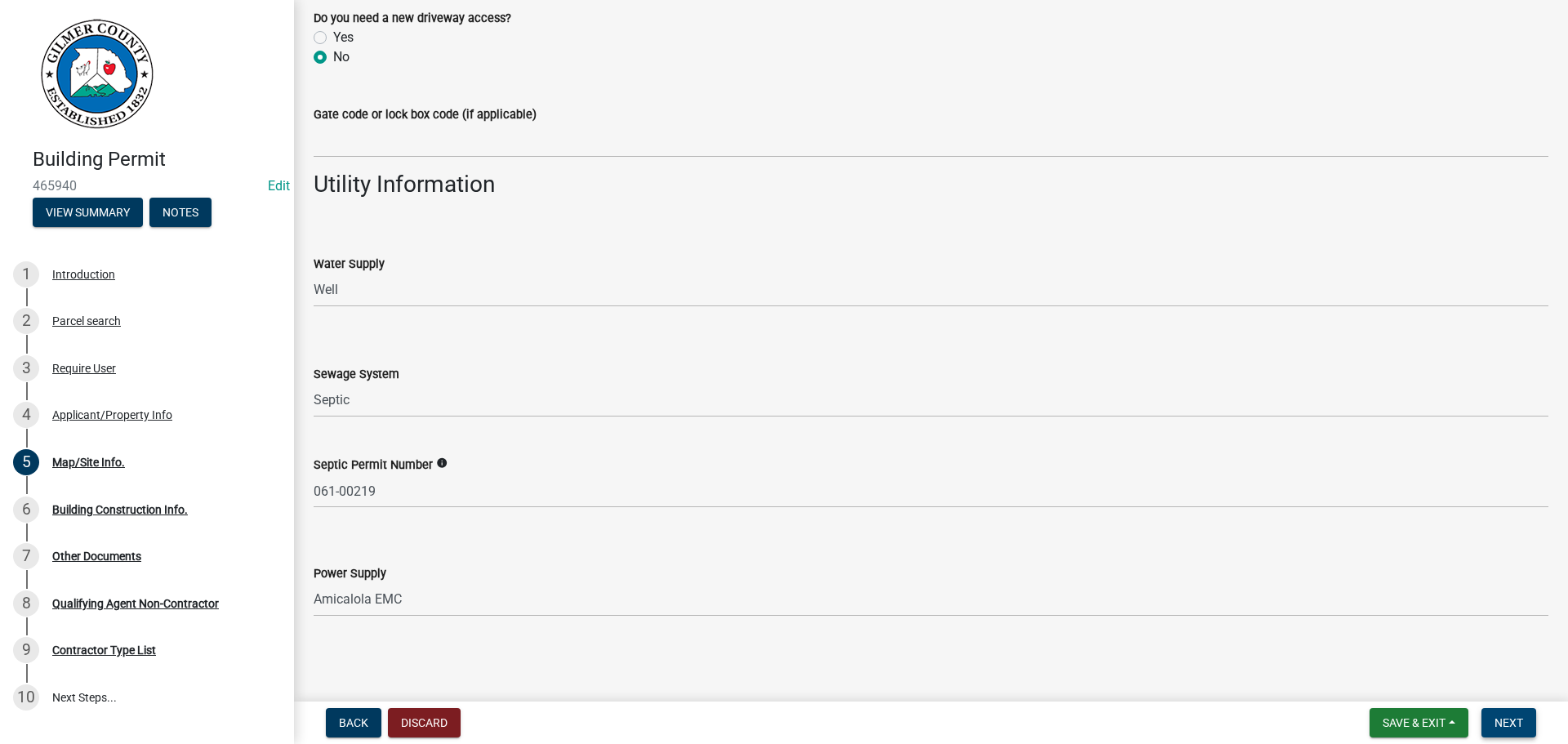
click at [1514, 720] on span "Next" at bounding box center [1510, 722] width 29 height 13
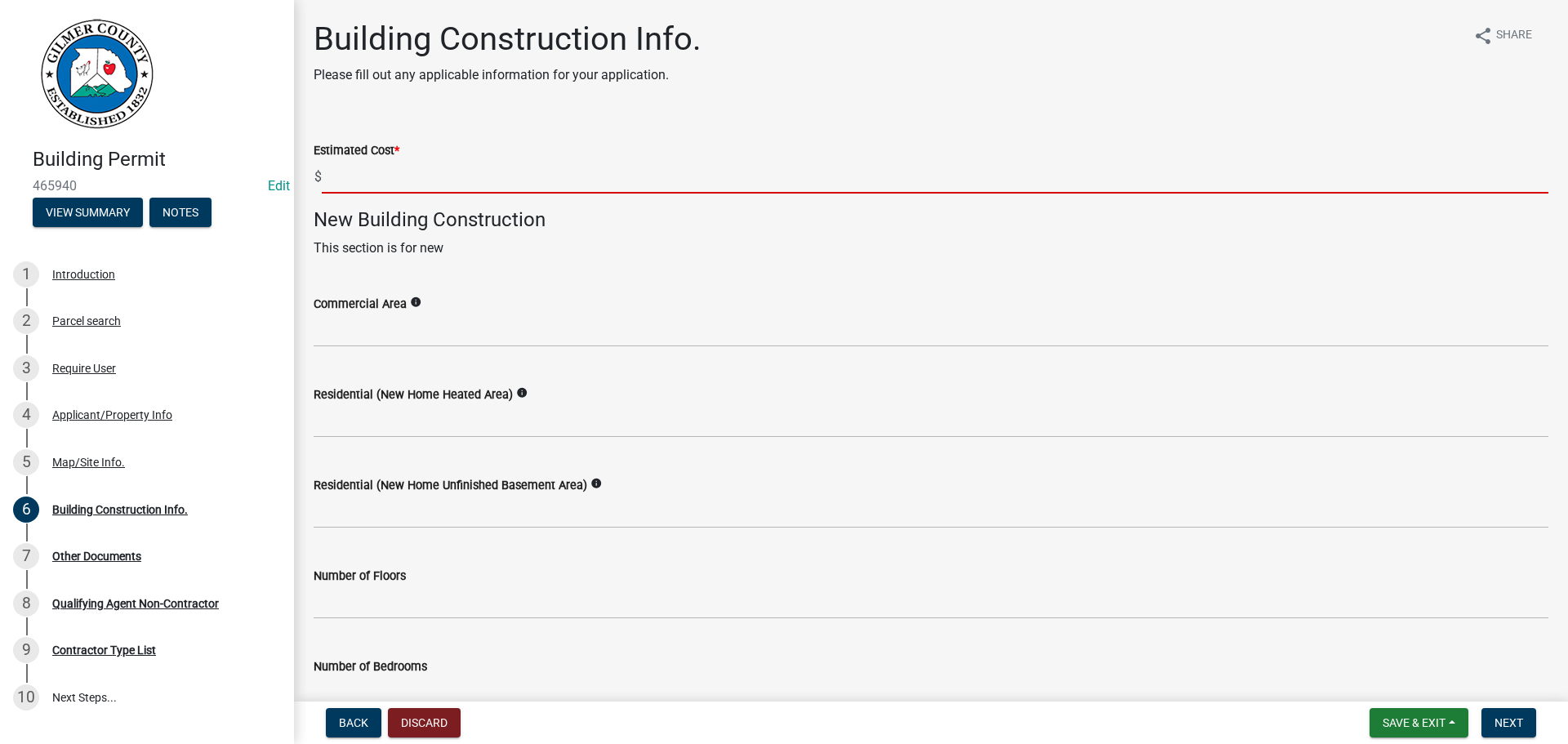
click at [450, 170] on input "text" at bounding box center [935, 176] width 1227 height 33
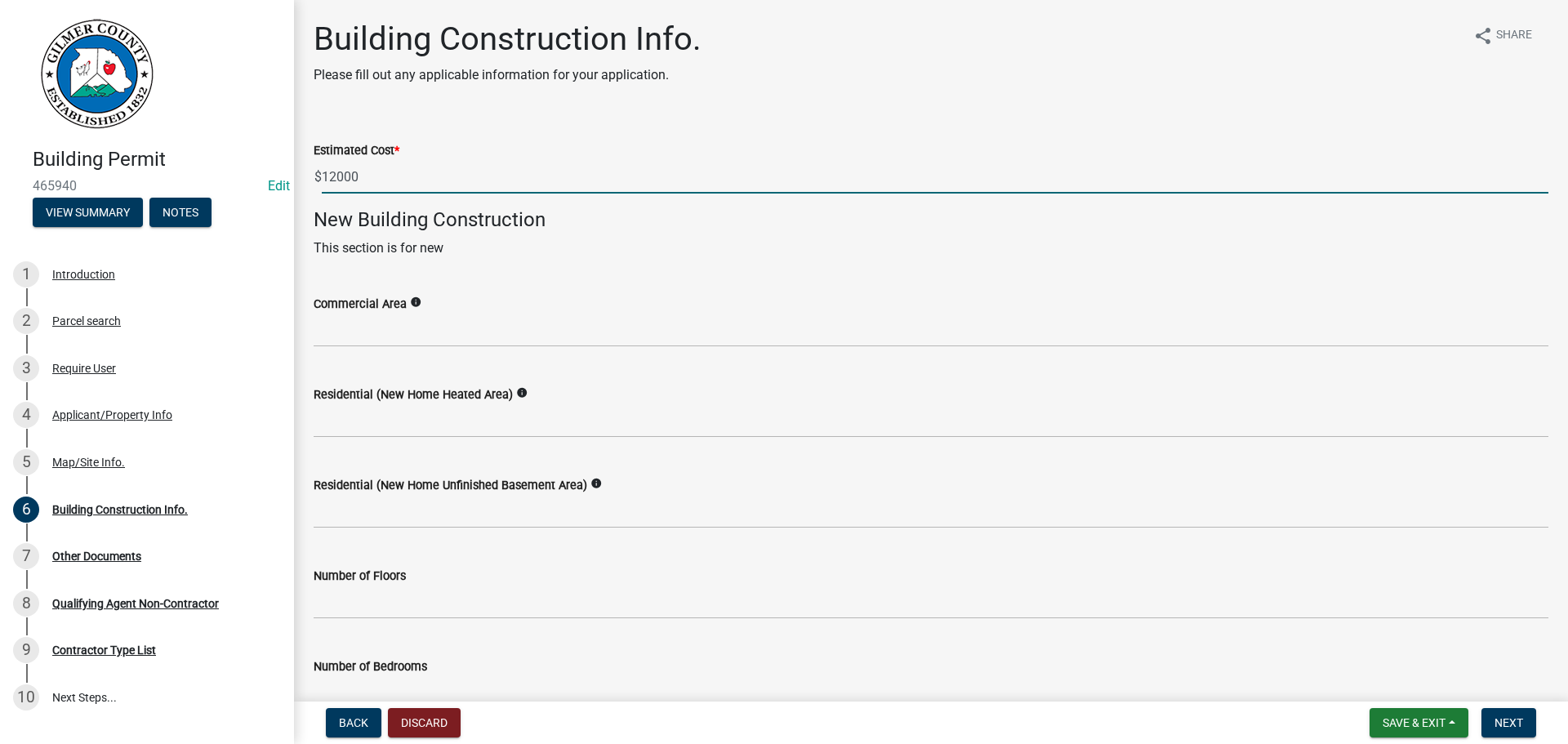
type input "12000"
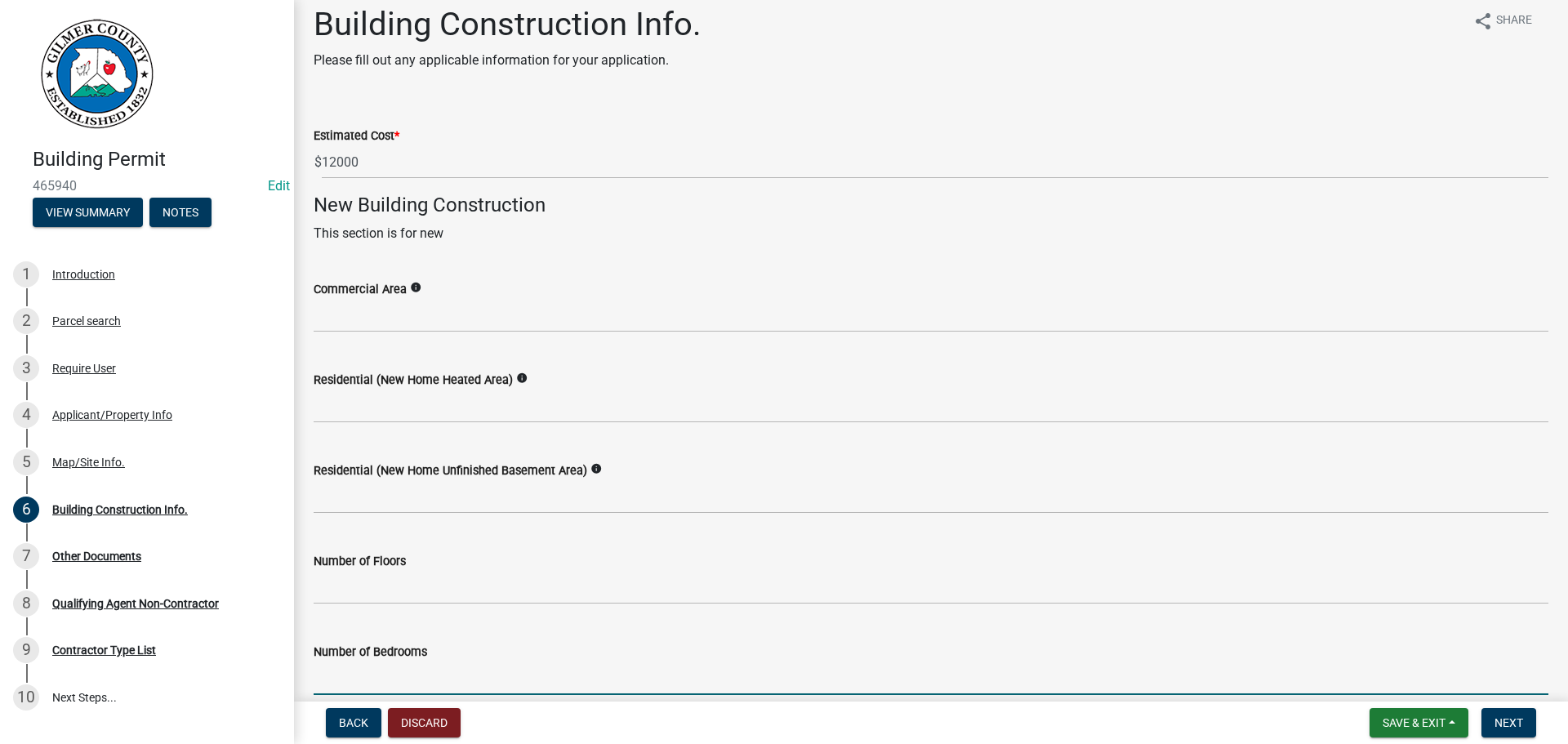
scroll to position [436, 0]
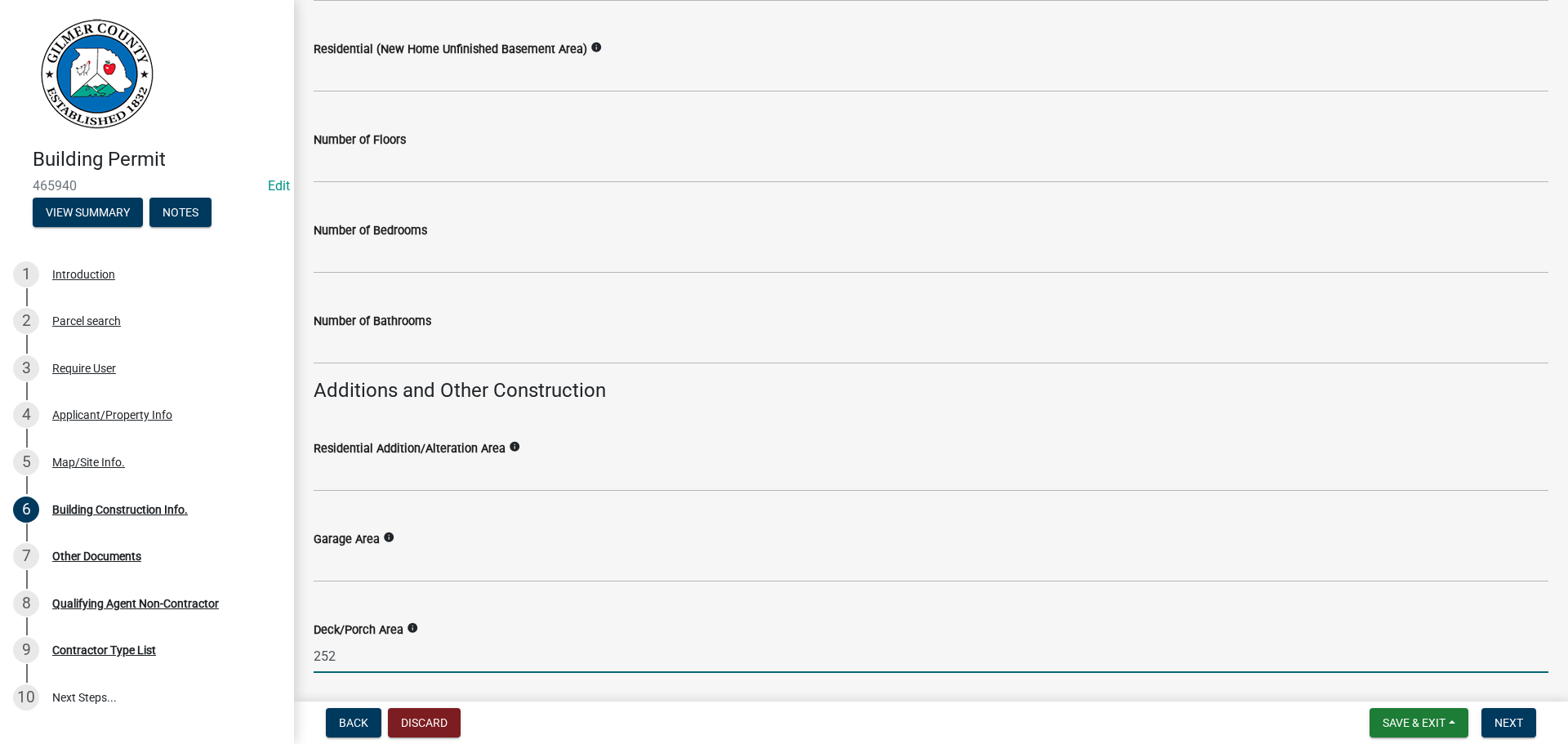
type input "252"
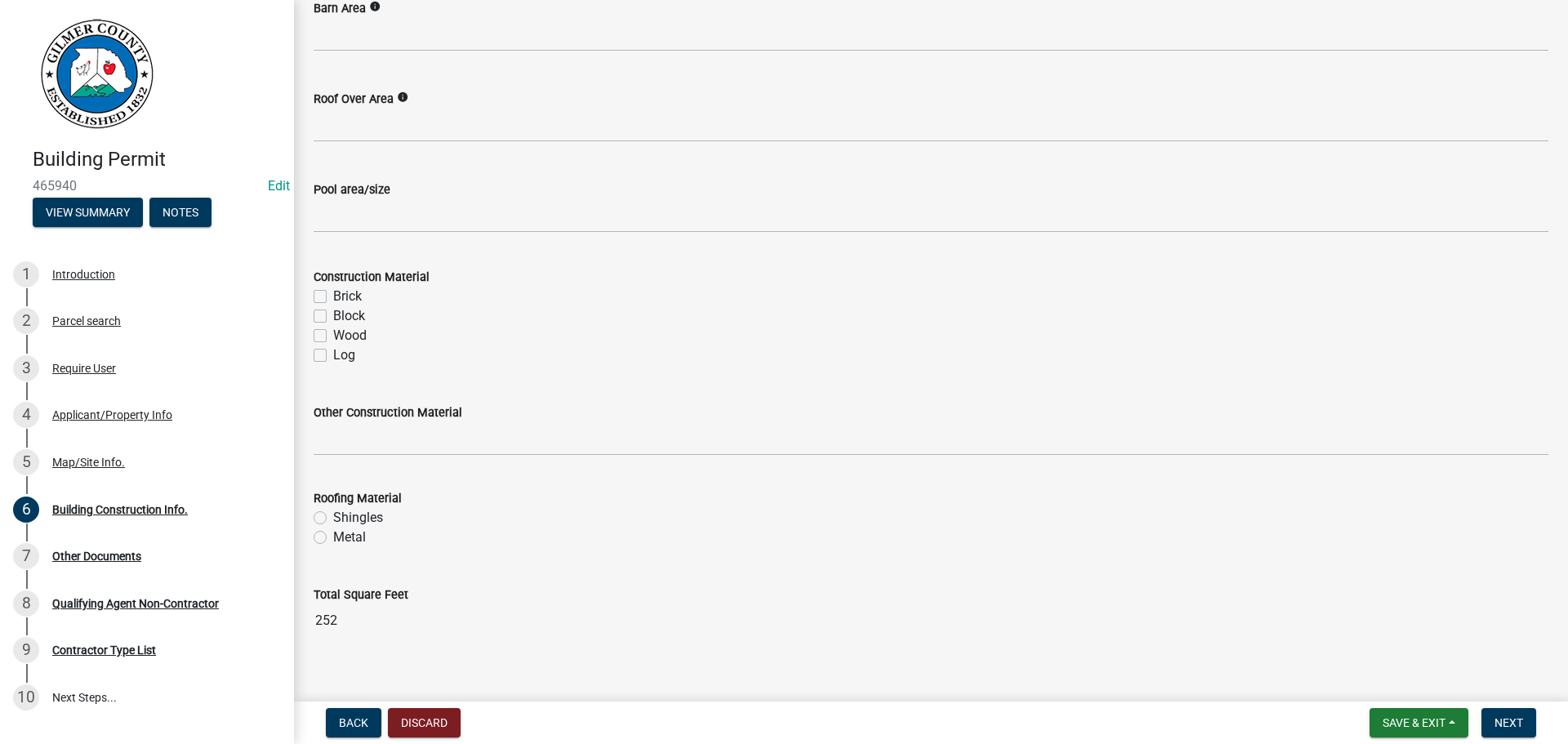
scroll to position [1350, 0]
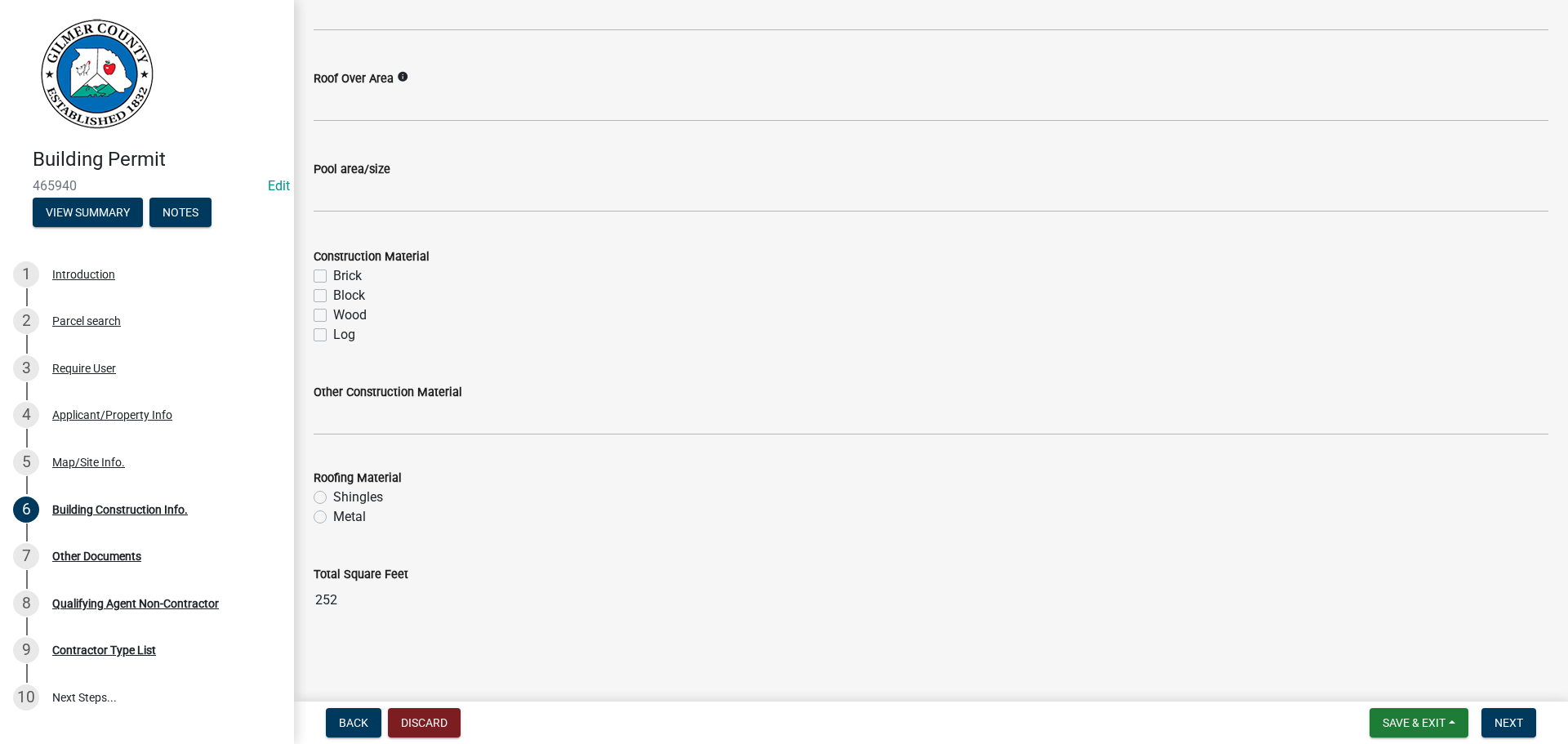
click at [353, 319] on label "Wood" at bounding box center [350, 315] width 33 height 20
click at [343, 316] on input "Wood" at bounding box center [339, 311] width 11 height 11
checkbox input "true"
checkbox input "false"
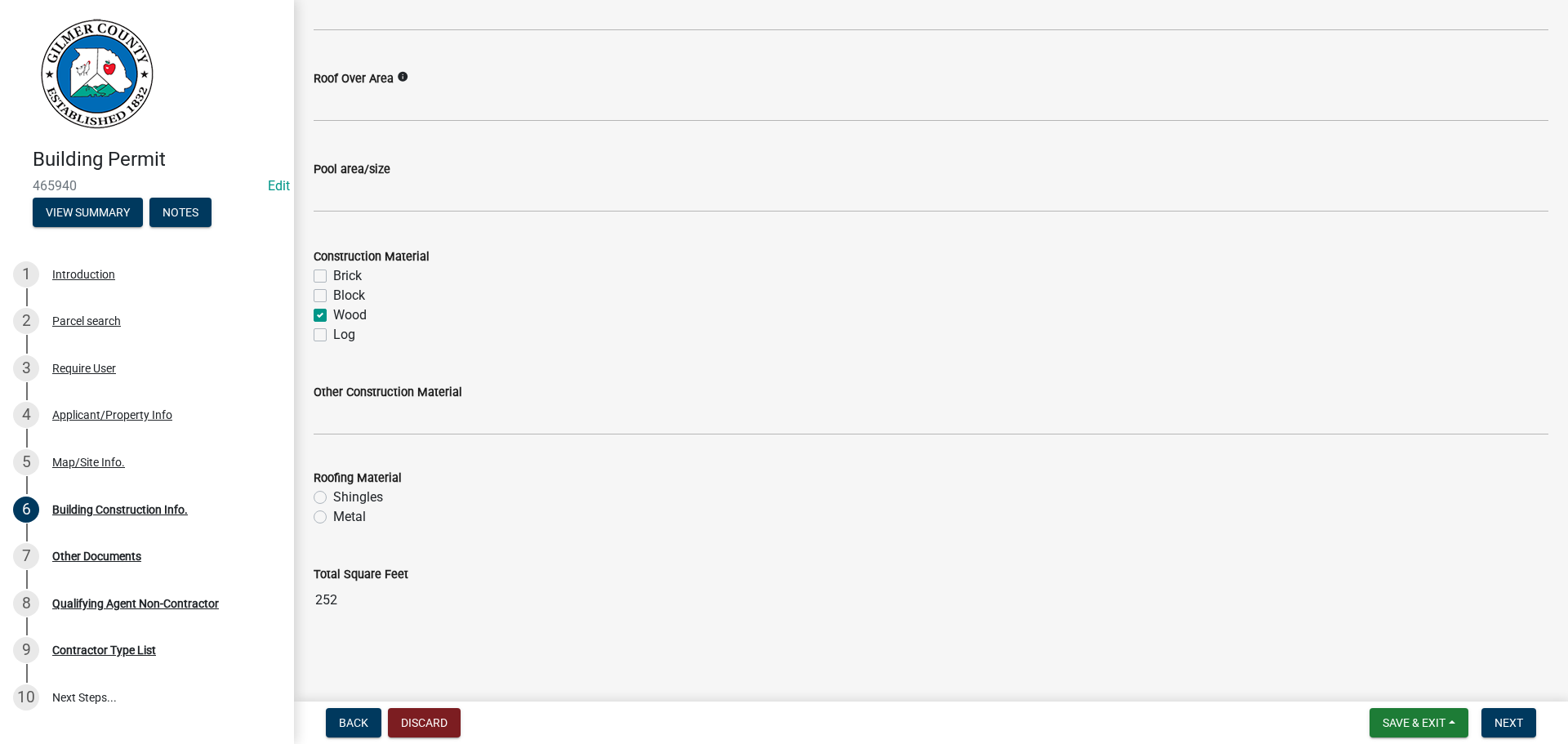
checkbox input "true"
checkbox input "false"
click at [1514, 732] on button "Next" at bounding box center [1509, 722] width 55 height 30
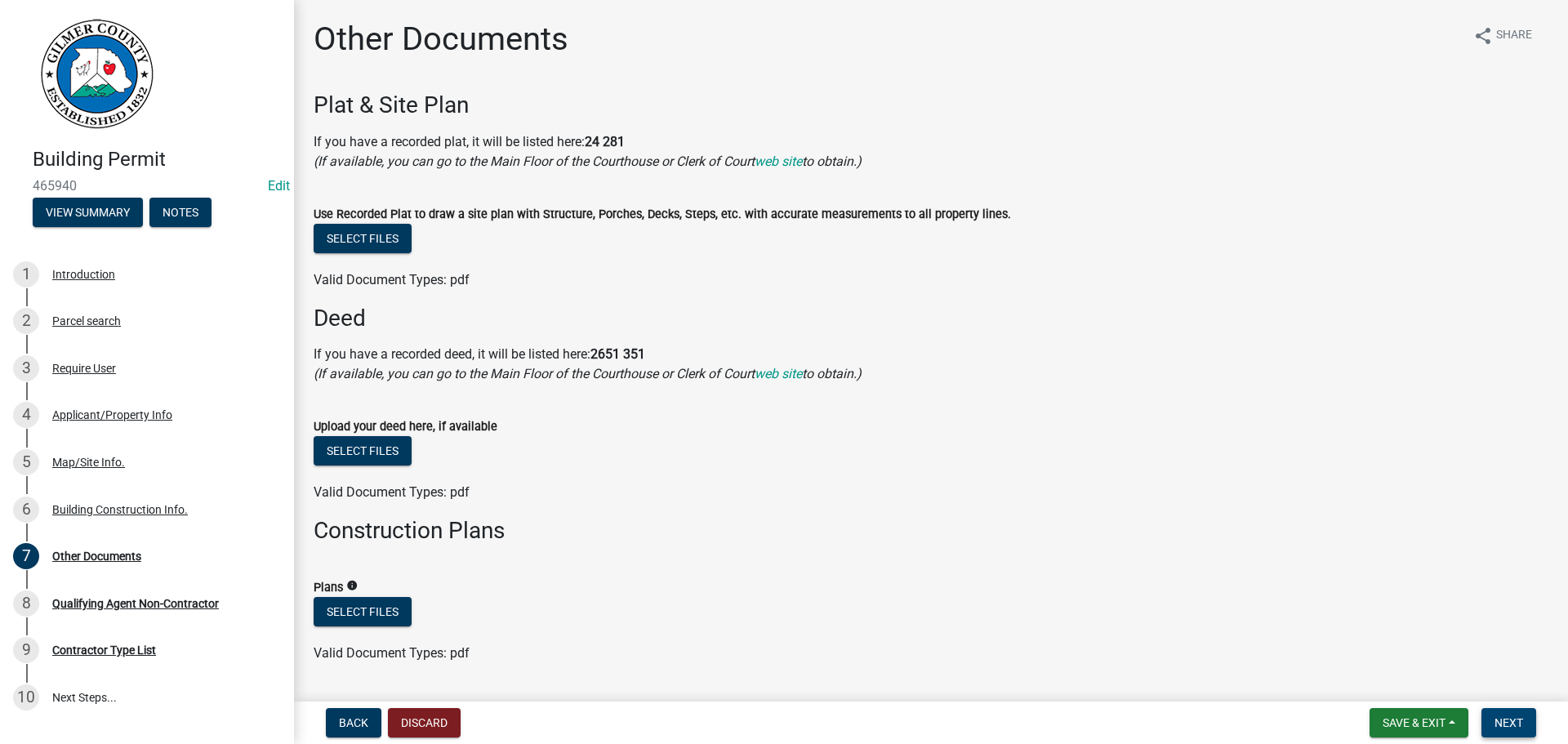
click at [1523, 716] on span "Next" at bounding box center [1510, 722] width 29 height 13
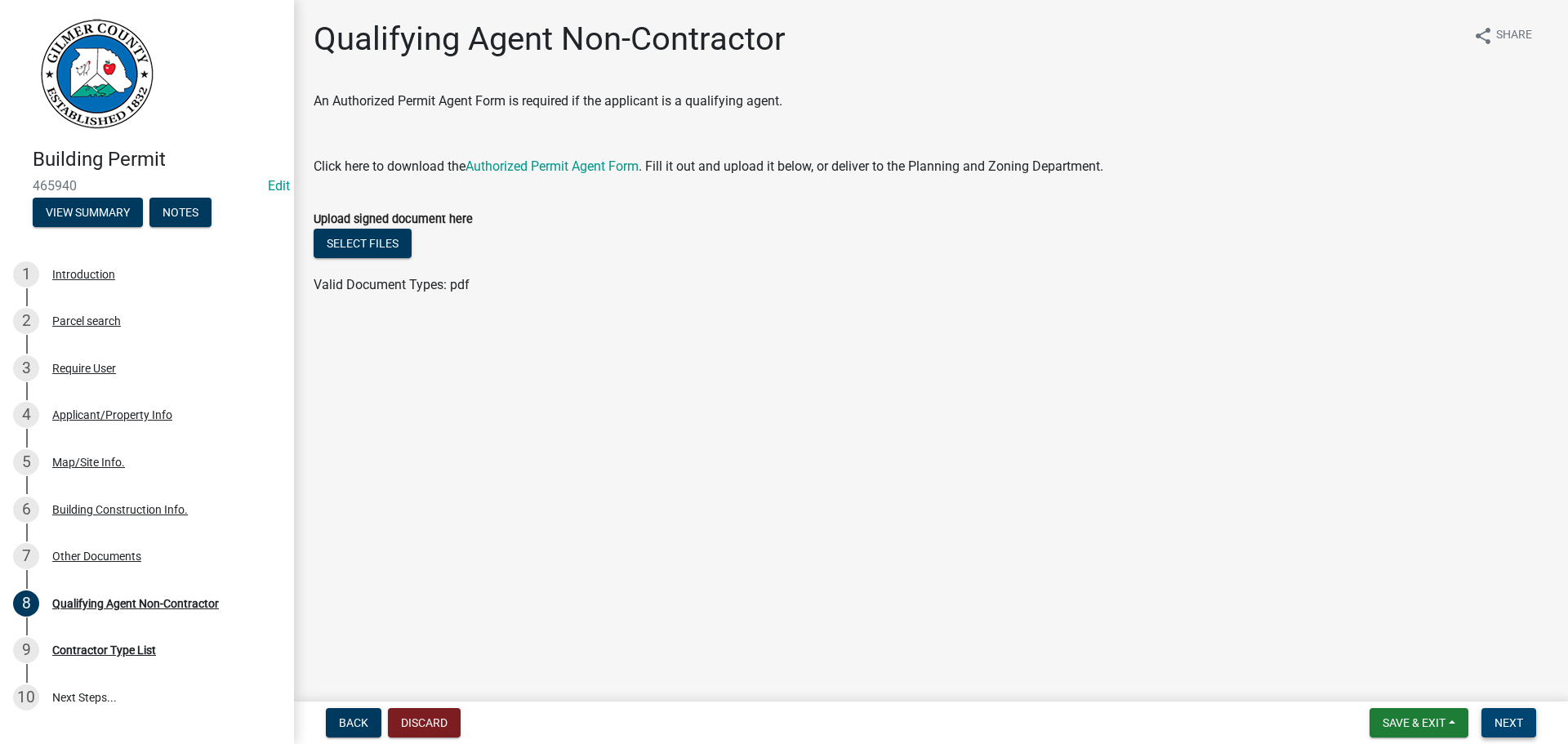
click at [1528, 713] on button "Next" at bounding box center [1509, 722] width 55 height 30
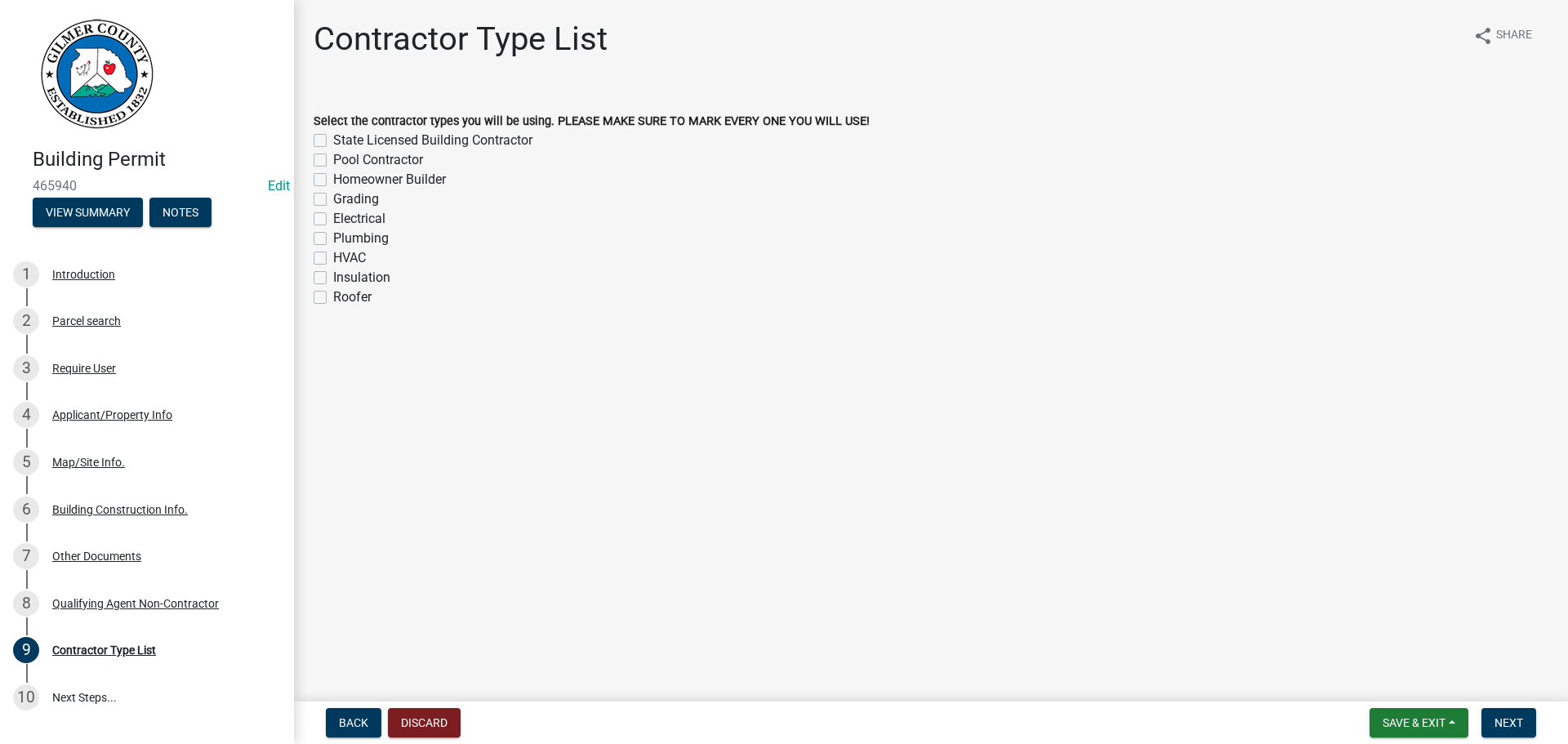
click at [386, 186] on label "Homeowner Builder" at bounding box center [389, 180] width 112 height 20
click at [343, 181] on input "Homeowner Builder" at bounding box center [339, 175] width 11 height 11
checkbox input "true"
checkbox input "false"
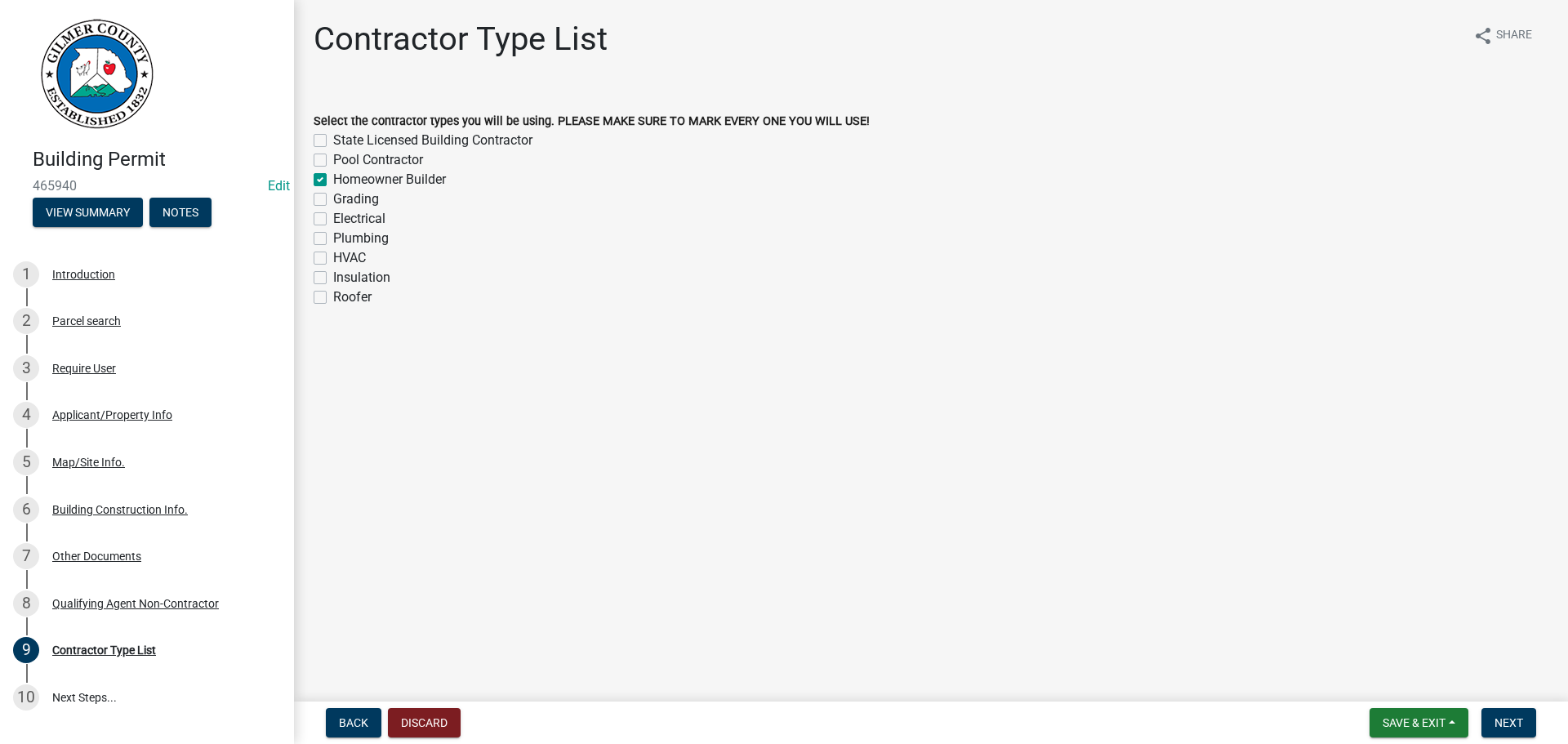
checkbox input "true"
checkbox input "false"
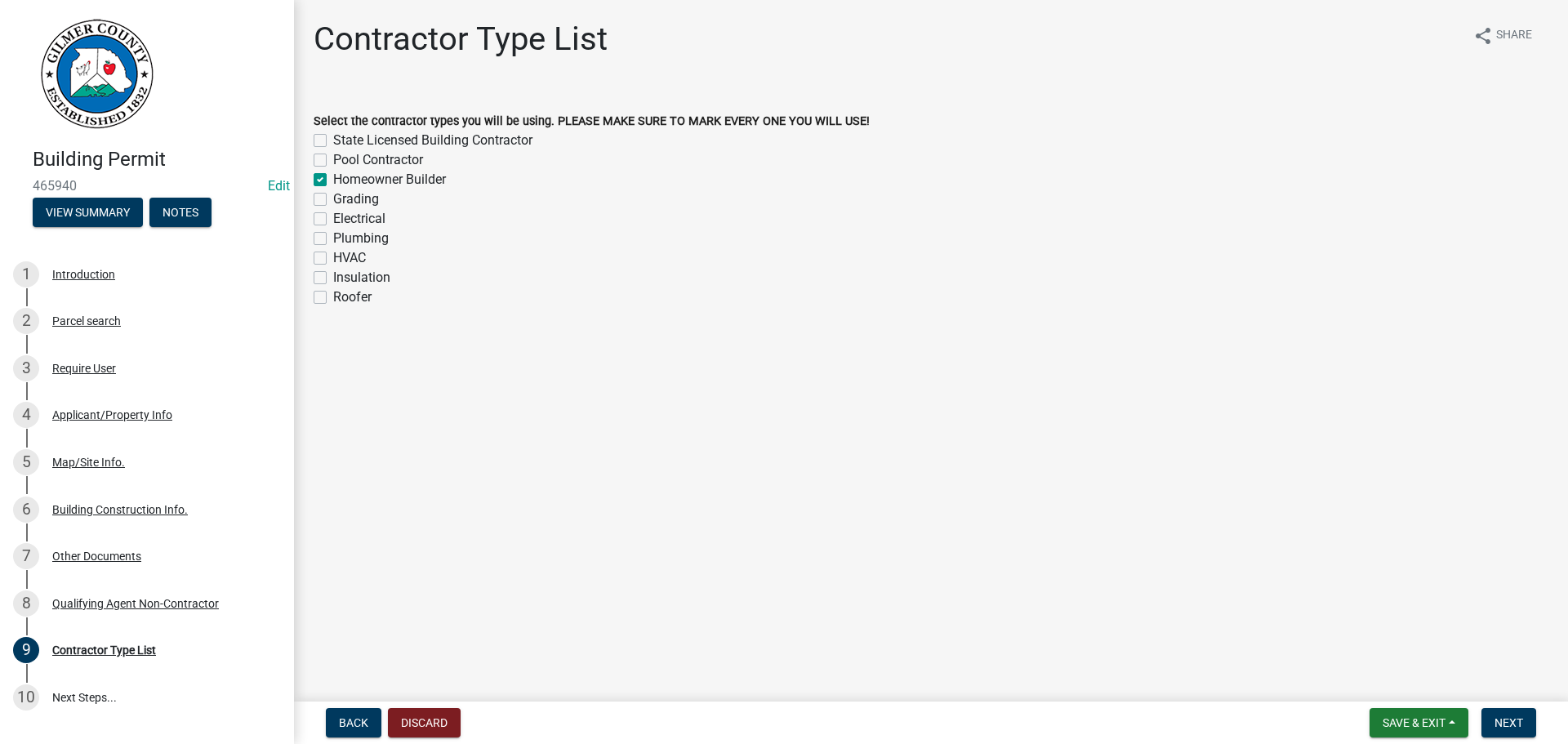
checkbox input "false"
click at [1510, 716] on span "Next" at bounding box center [1510, 722] width 29 height 13
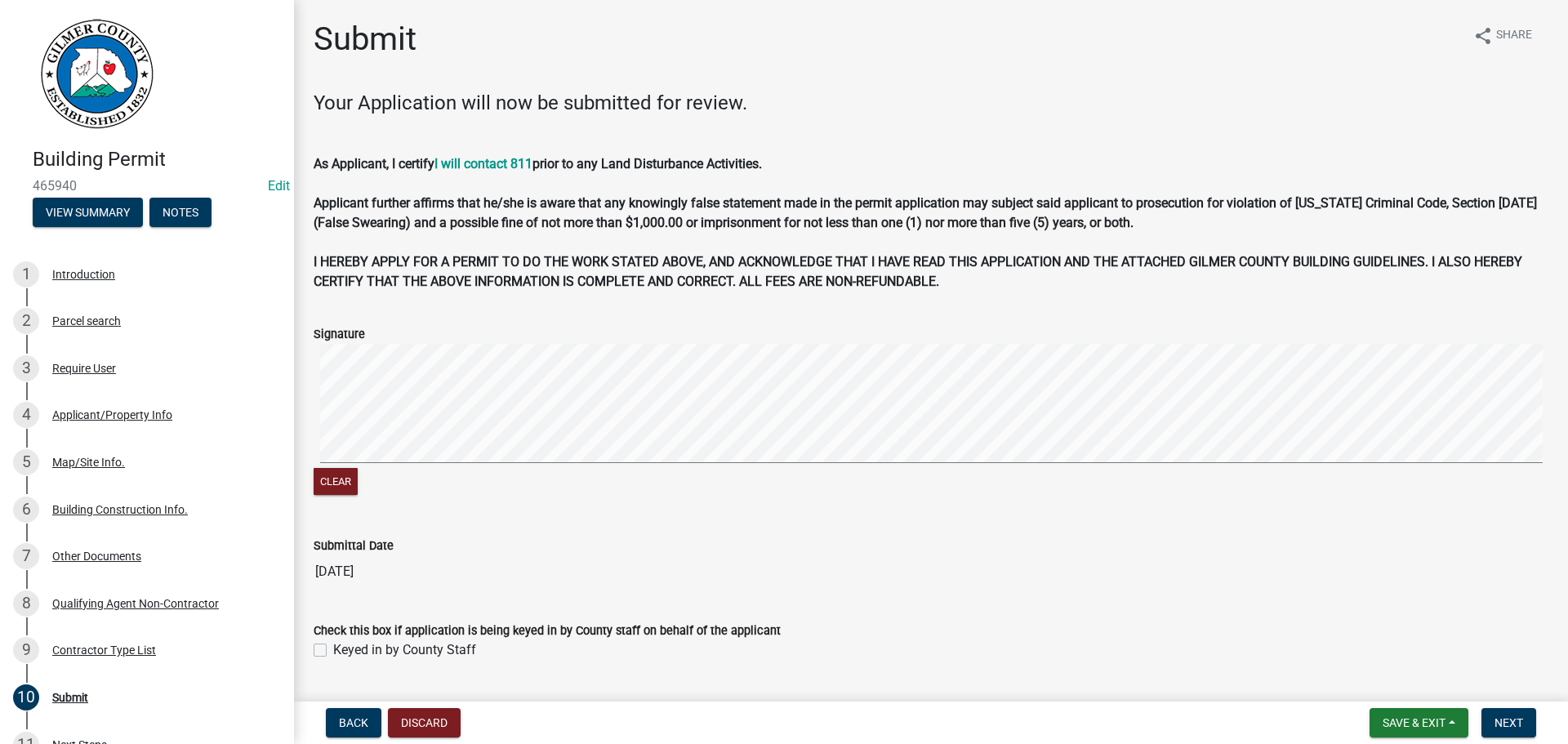
click at [462, 643] on label "Keyed in by County Staff" at bounding box center [405, 650] width 143 height 20
click at [343, 643] on input "Keyed in by County Staff" at bounding box center [339, 645] width 11 height 11
checkbox input "true"
click at [1510, 729] on span "Next" at bounding box center [1510, 722] width 29 height 13
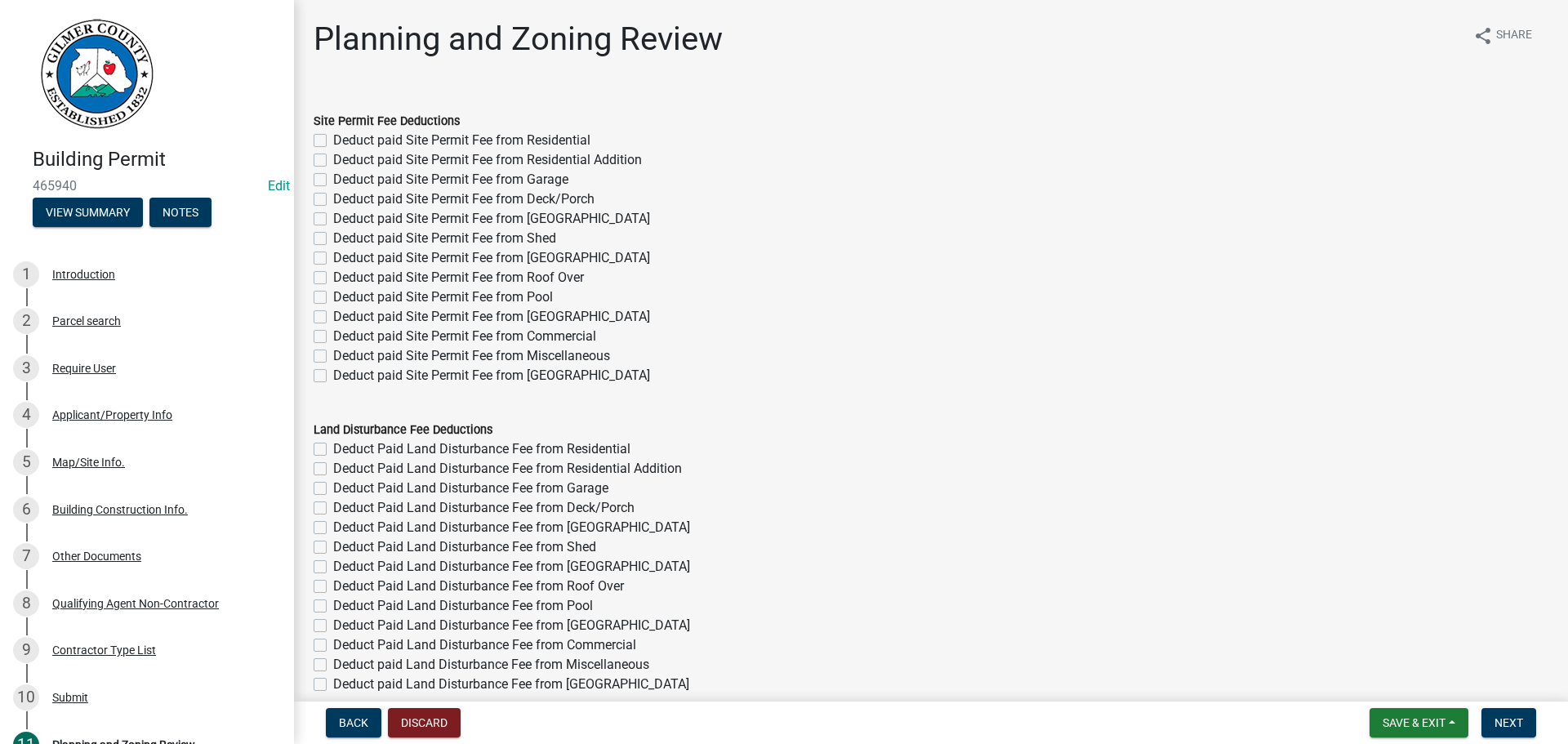
click at [570, 206] on label "Deduct paid Site Permit Fee from Deck/Porch" at bounding box center [464, 199] width 262 height 20
click at [343, 200] on input "Deduct paid Site Permit Fee from Deck/Porch" at bounding box center [339, 195] width 11 height 11
checkbox input "true"
checkbox input "false"
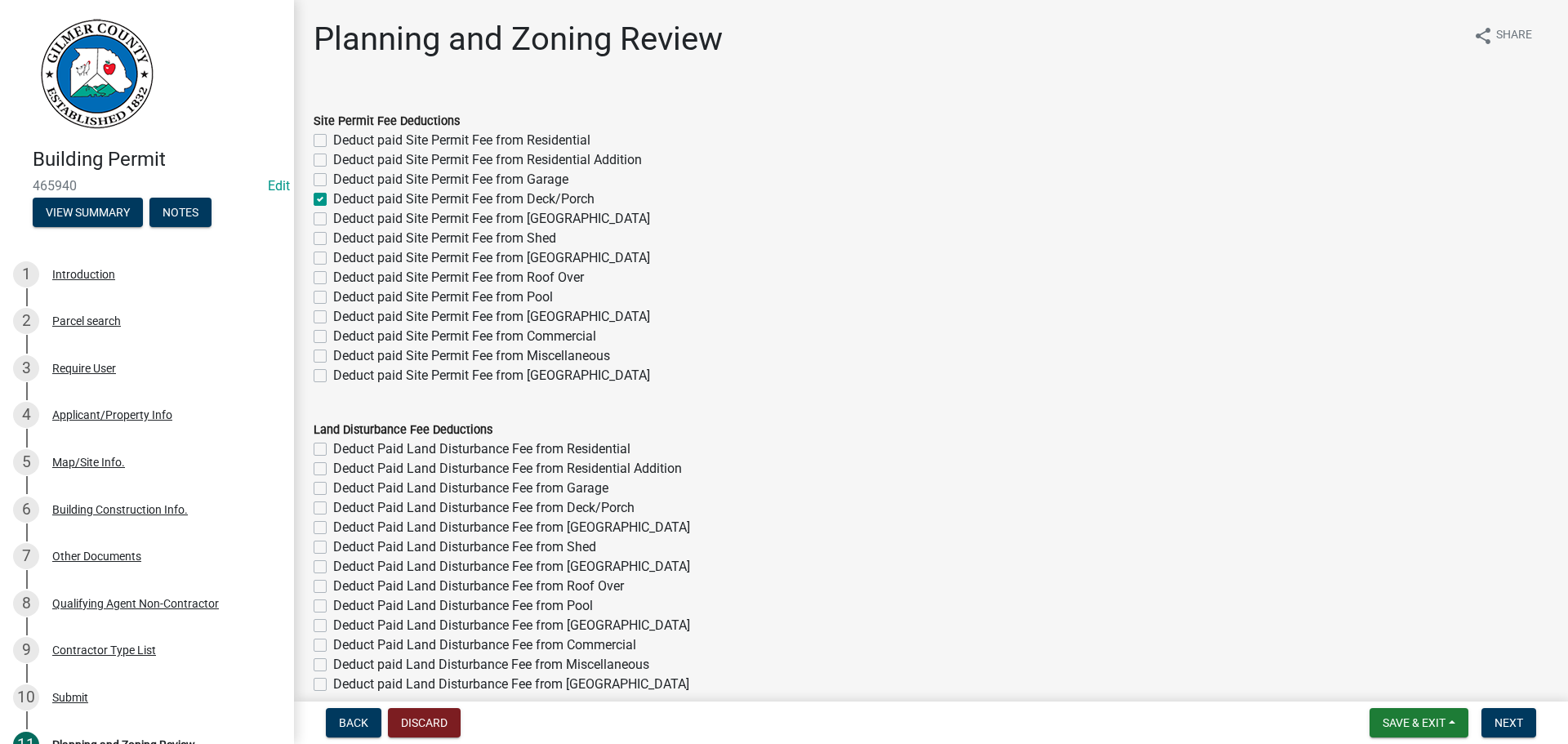
checkbox input "false"
checkbox input "true"
checkbox input "false"
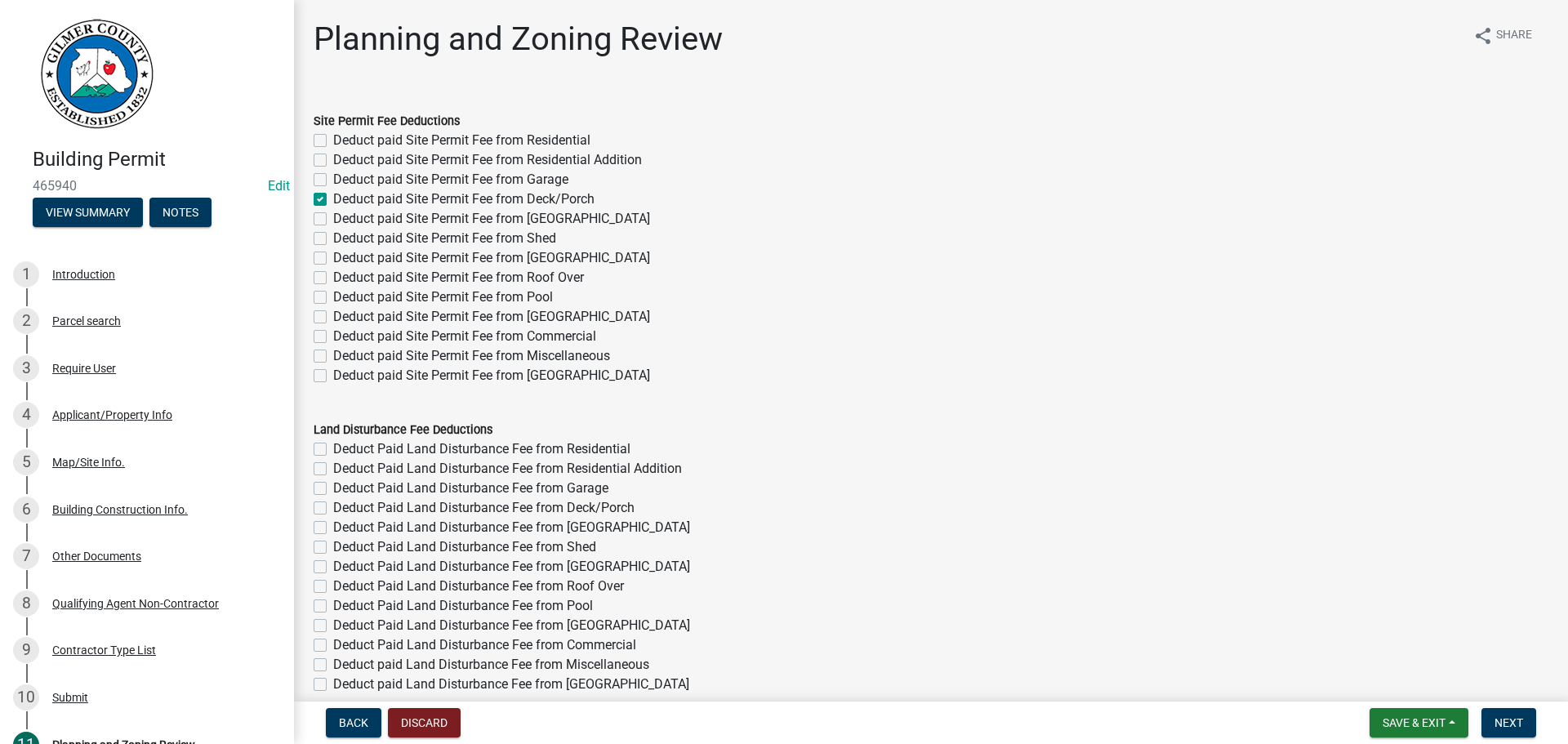
checkbox input "false"
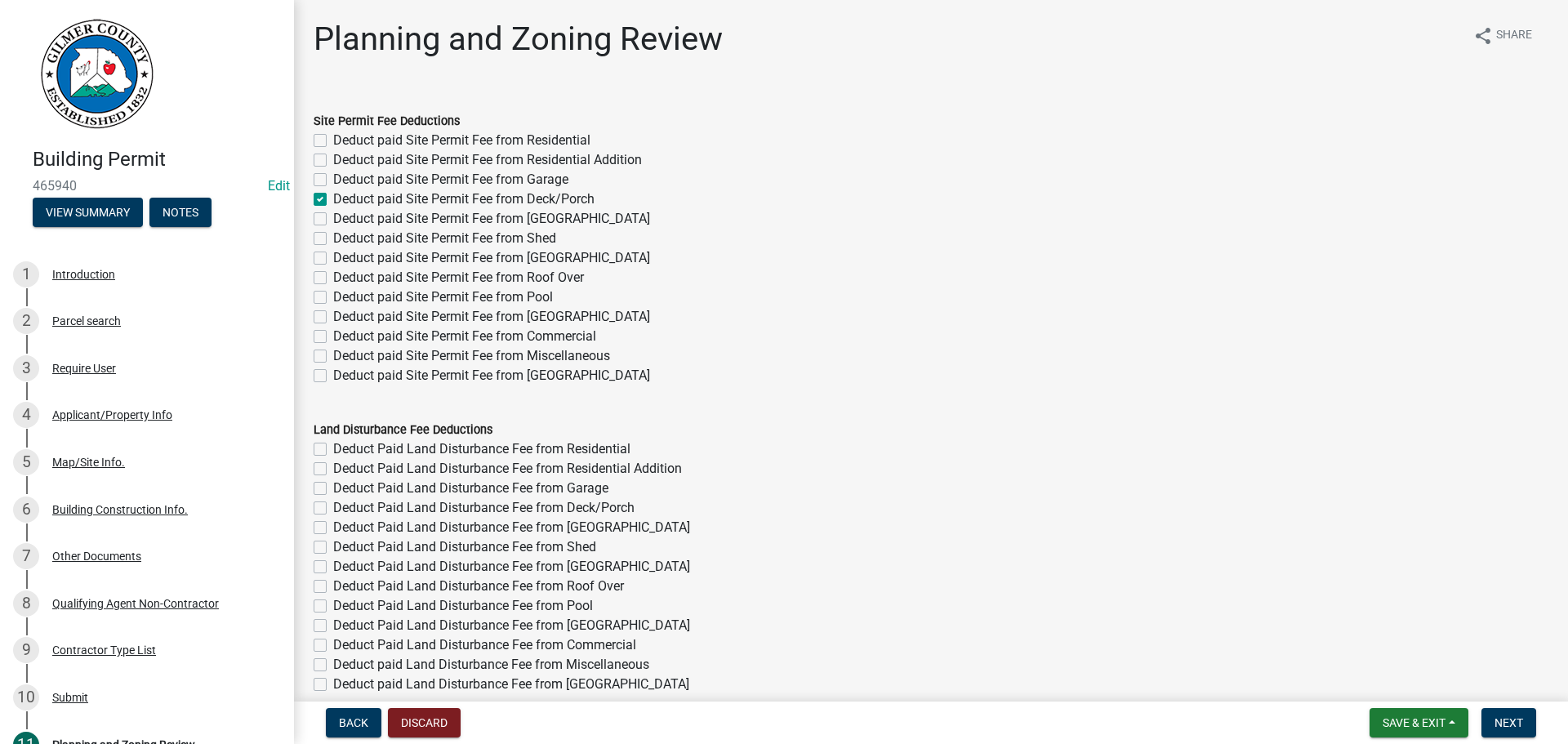
checkbox input "false"
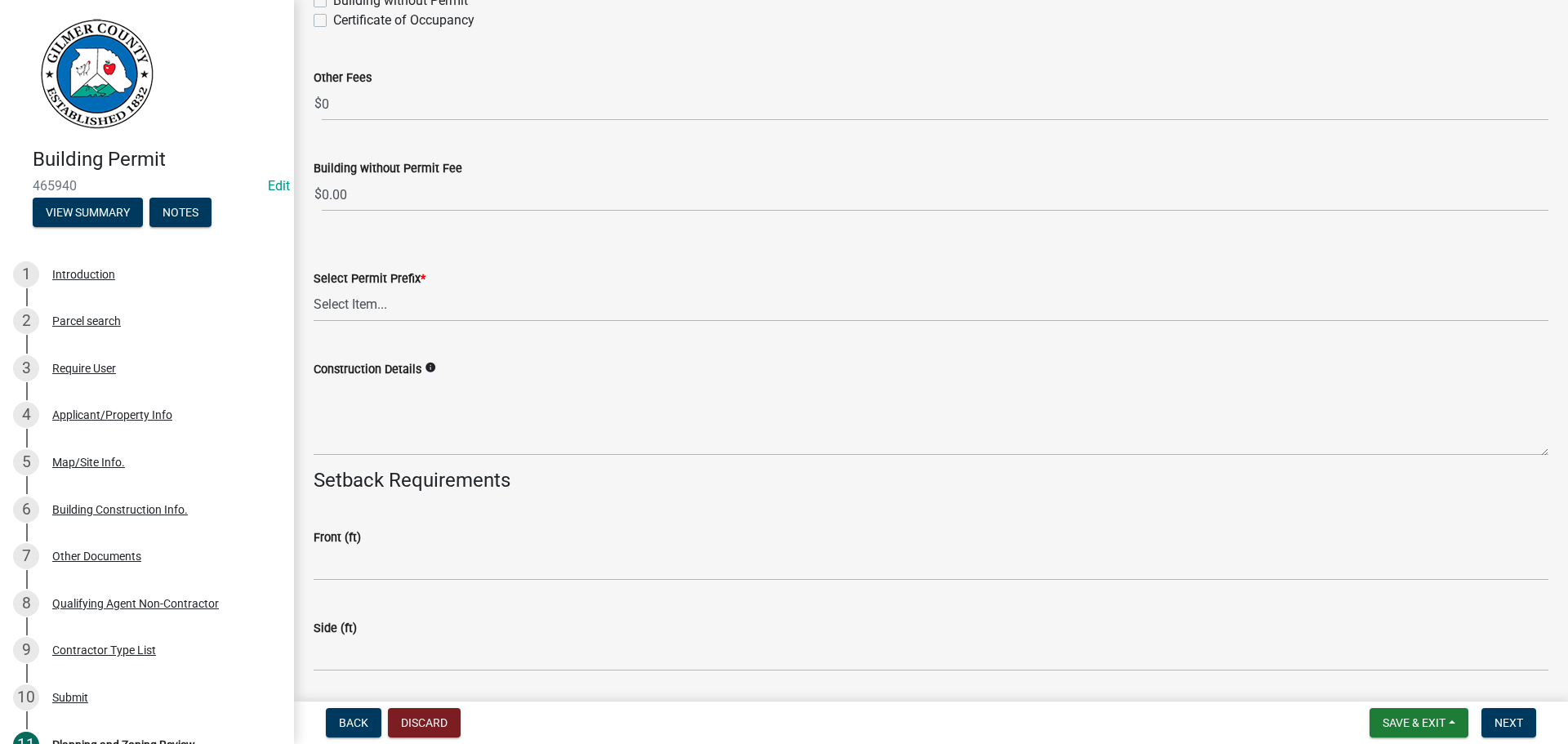
scroll to position [2492, 0]
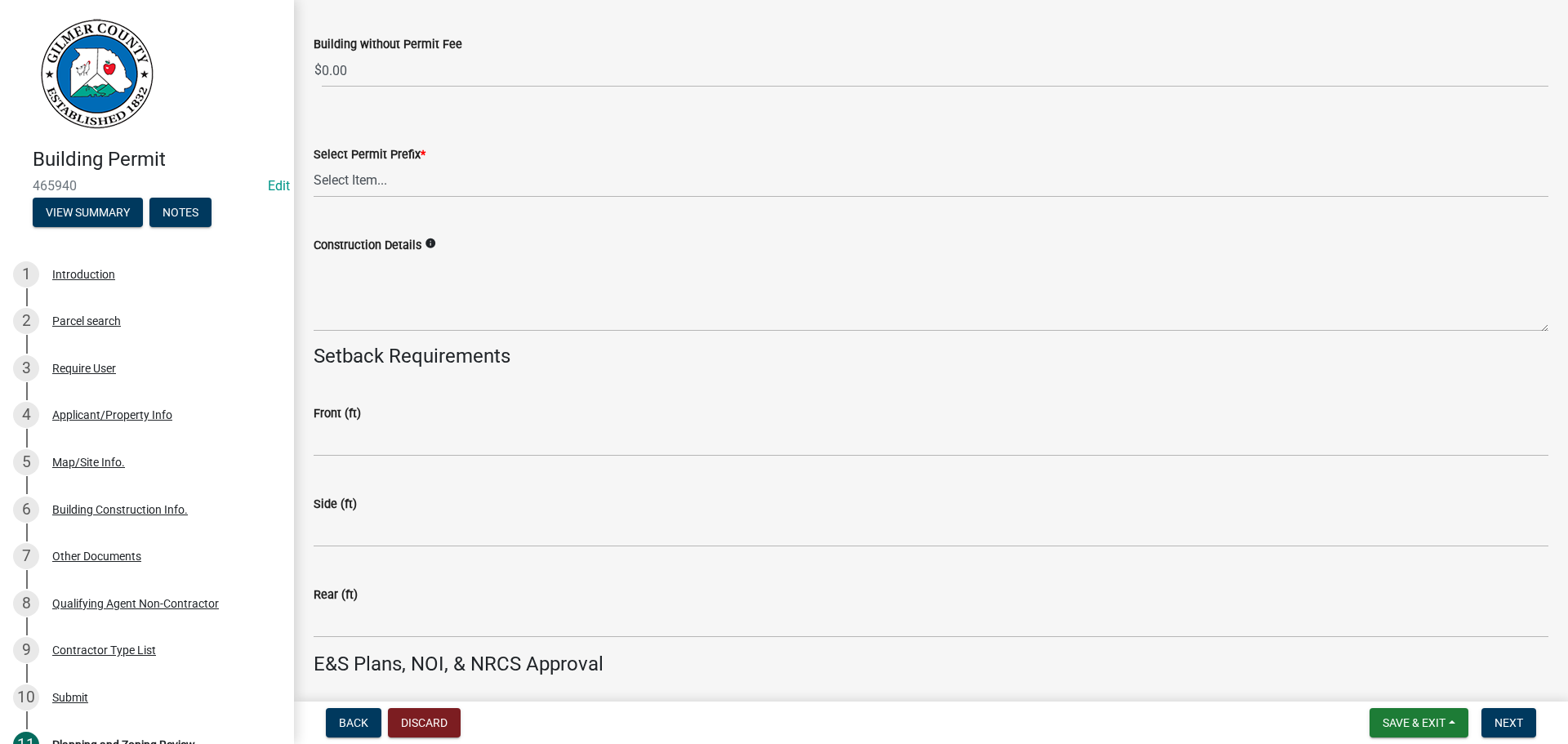
click at [417, 368] on h4 "Setback Requirements" at bounding box center [931, 356] width 1235 height 23
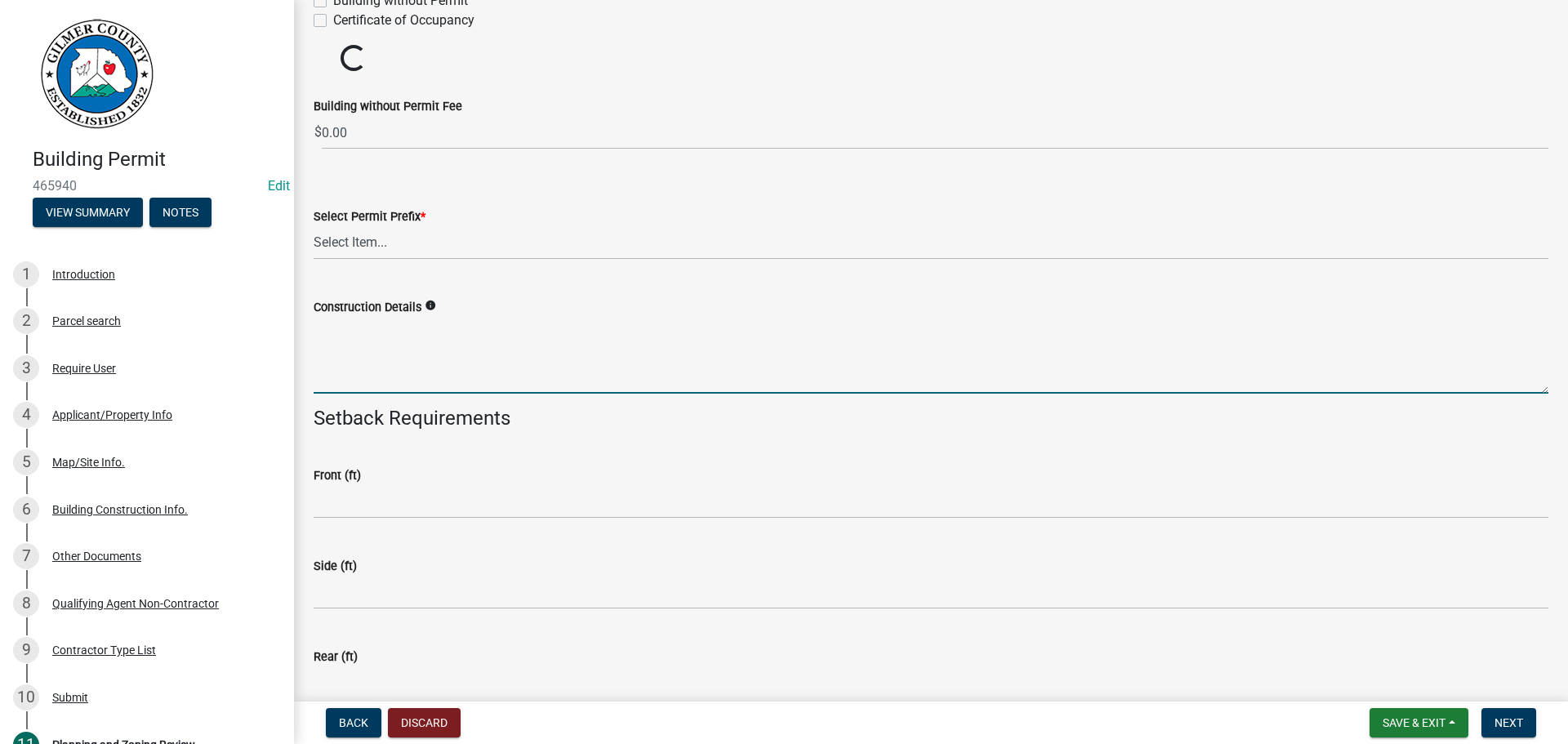
click at [462, 376] on textarea "Construction Details" at bounding box center [931, 355] width 1235 height 76
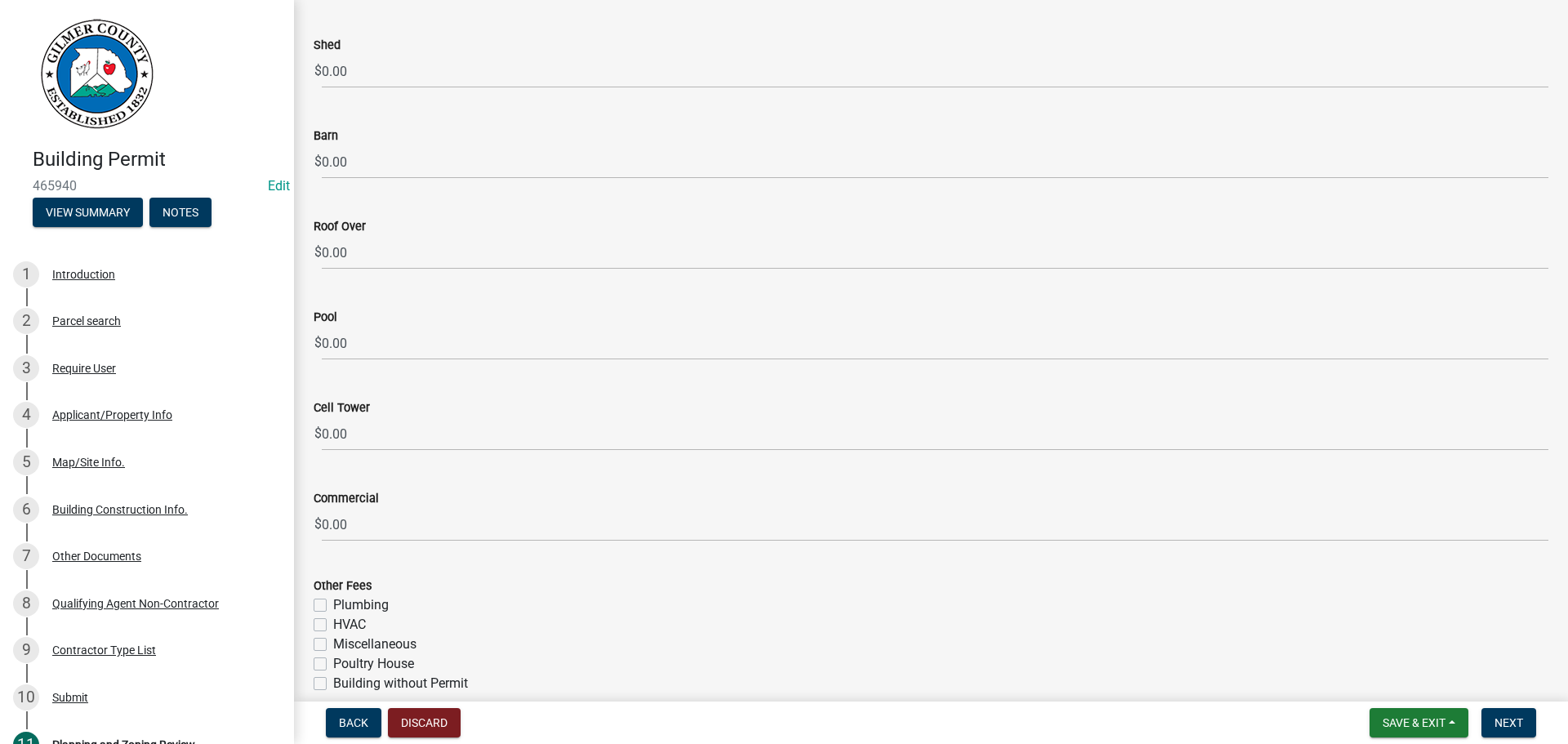
scroll to position [3174, 0]
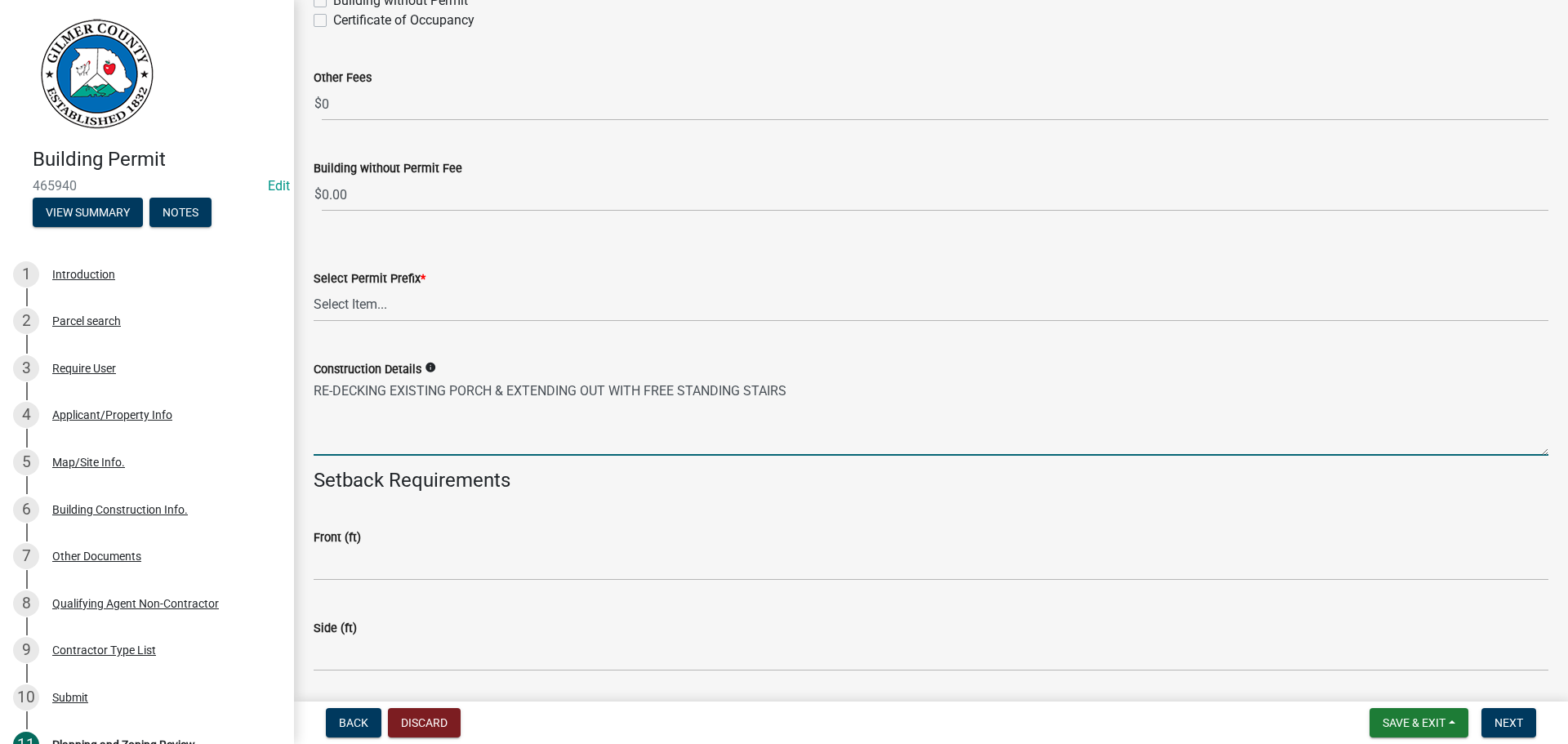
type textarea "RE-DECKING EXISTING PORCH & EXTENDING OUT WITH FREE STANDING STAIRS"
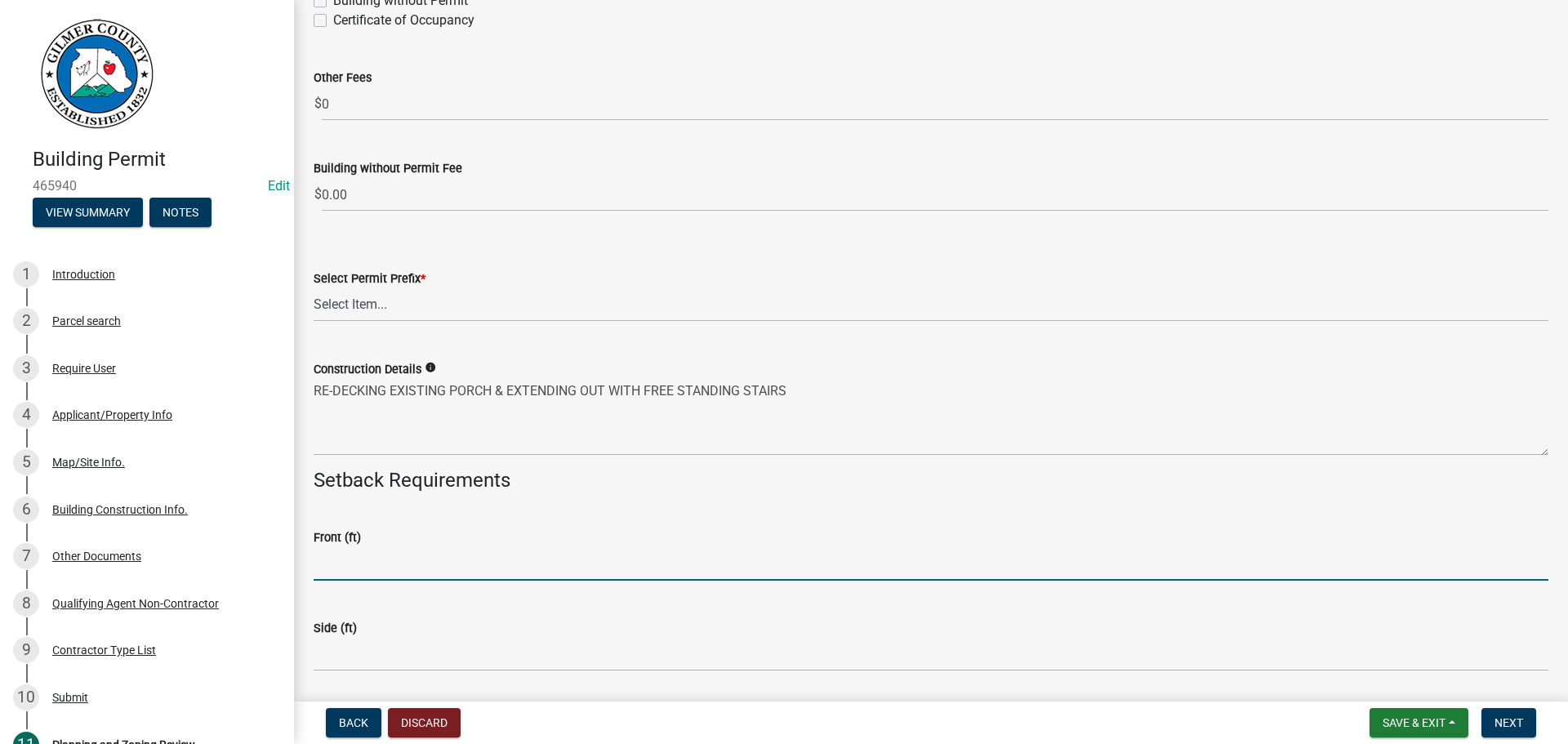
drag, startPoint x: 622, startPoint y: 552, endPoint x: 1533, endPoint y: 438, distance: 918.1
click at [626, 553] on input "text" at bounding box center [931, 563] width 1235 height 33
type input "40"
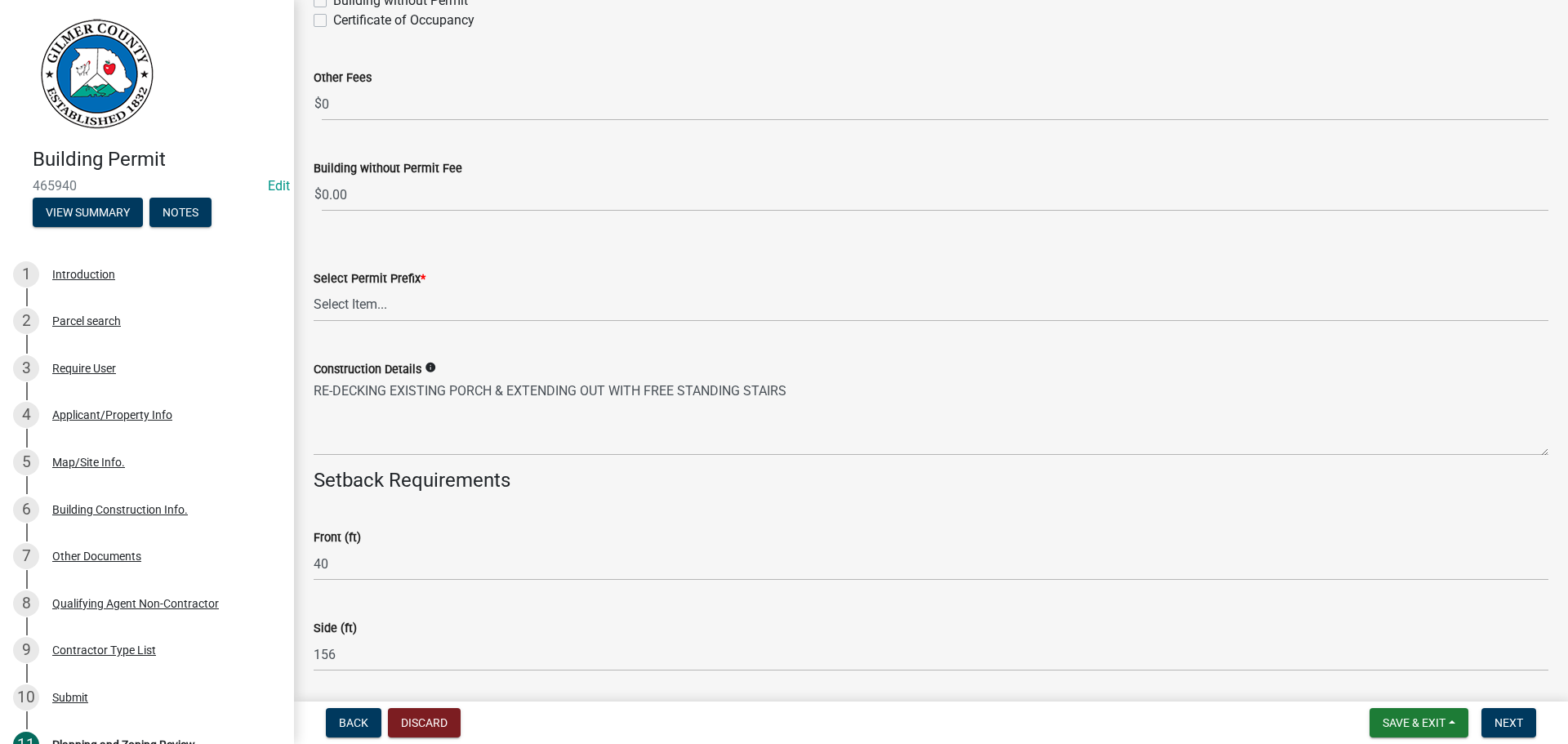
scroll to position [3572, 0]
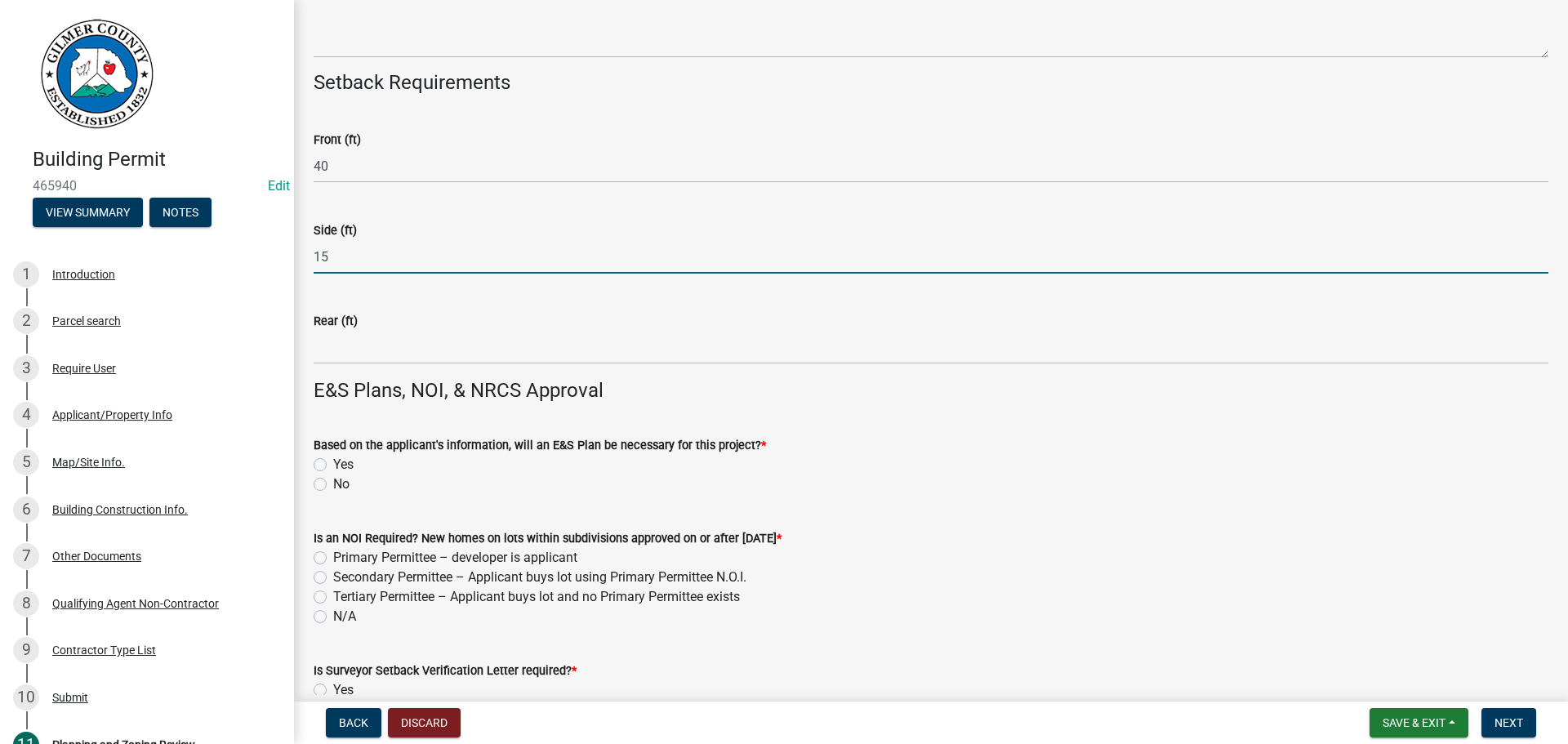
type input "15"
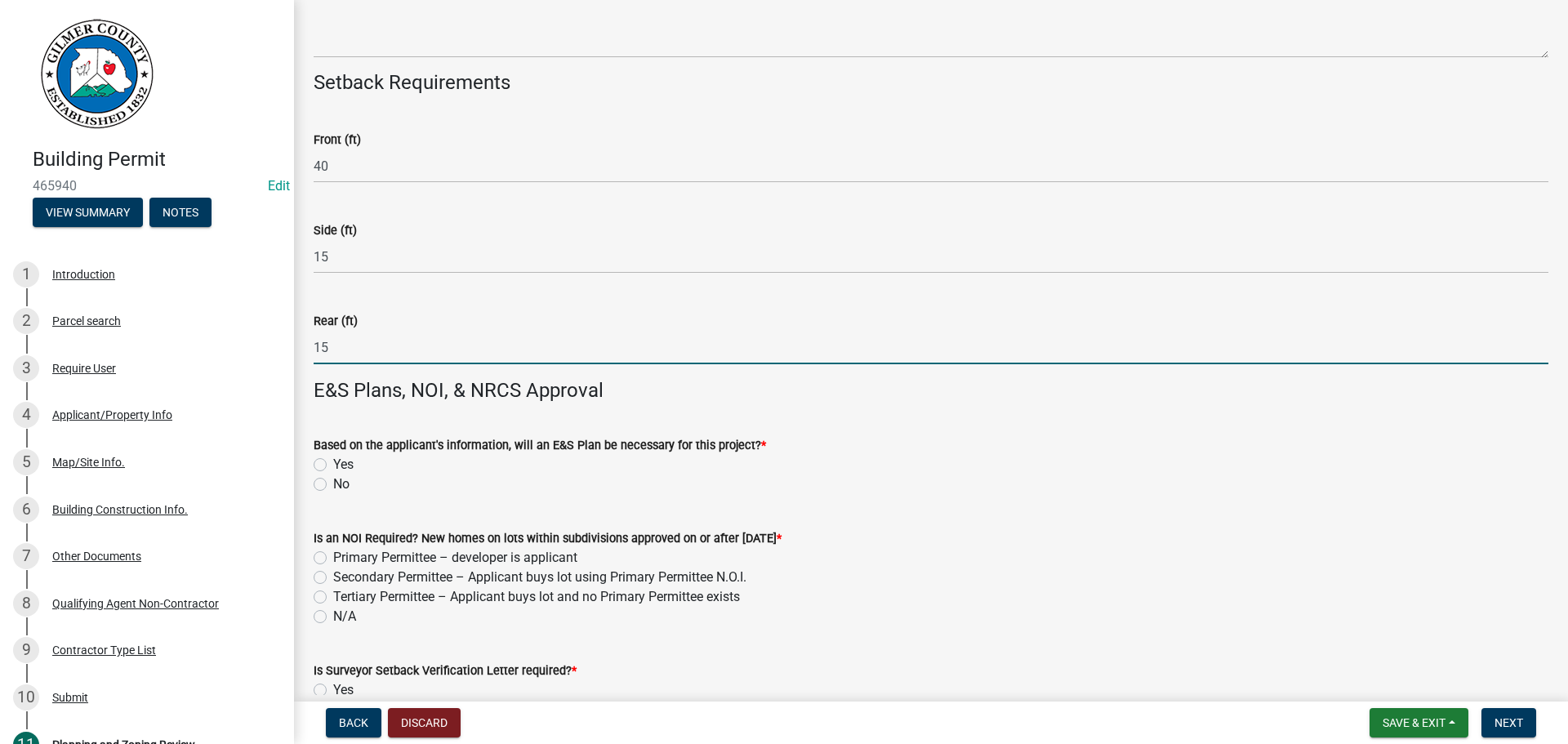
type input "15"
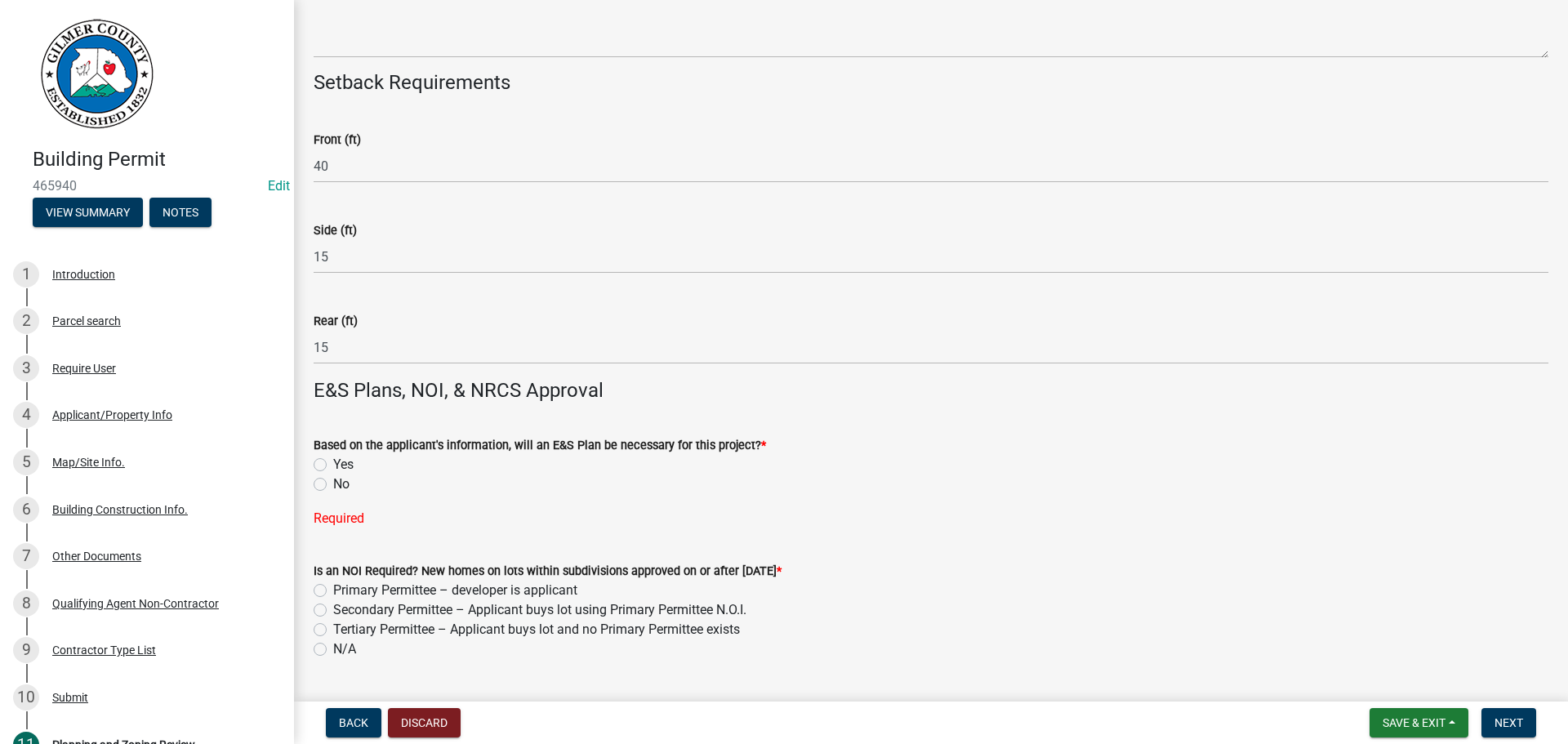
click at [334, 487] on label "No" at bounding box center [342, 484] width 16 height 20
click at [334, 485] on input "No" at bounding box center [339, 480] width 11 height 11
radio input "true"
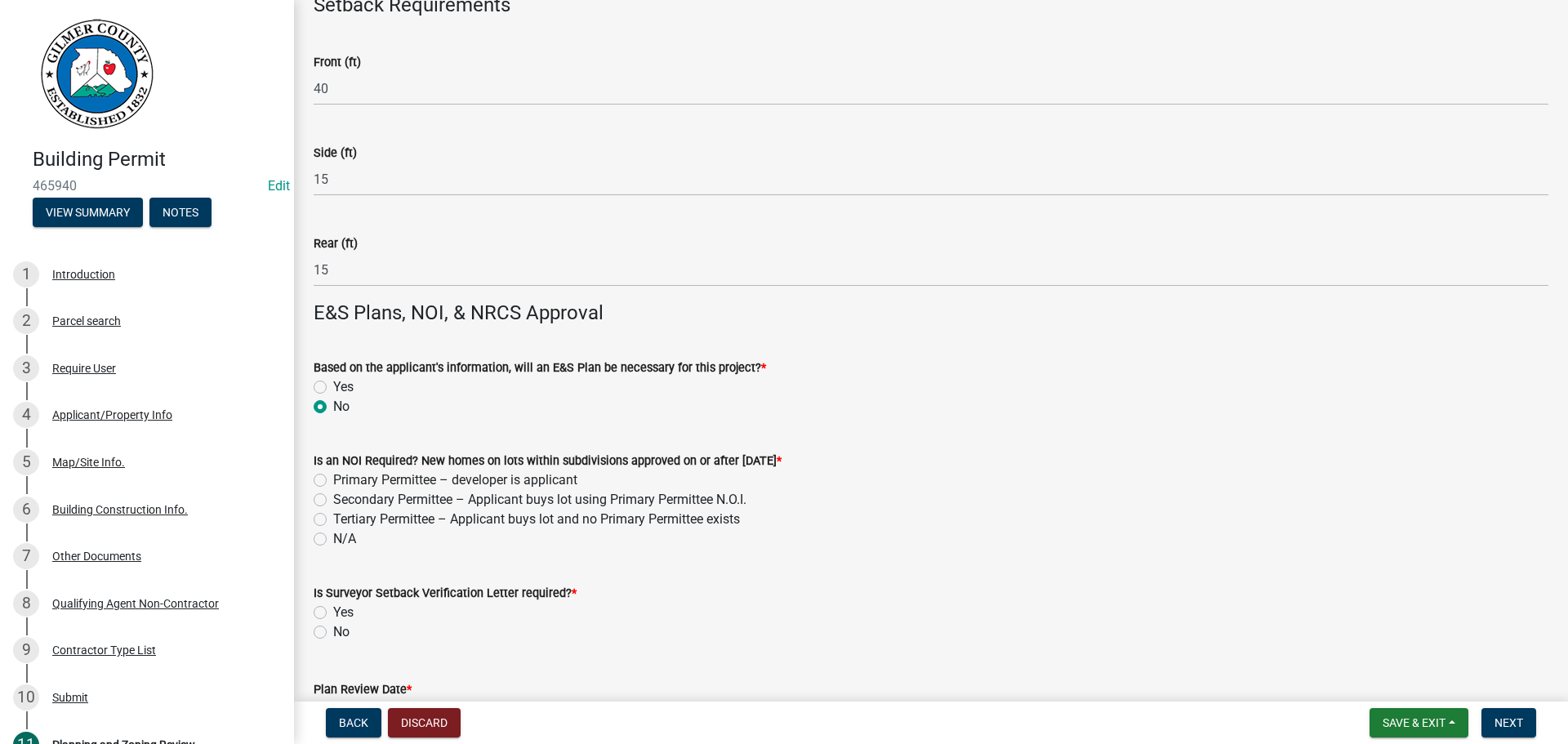
scroll to position [3735, 0]
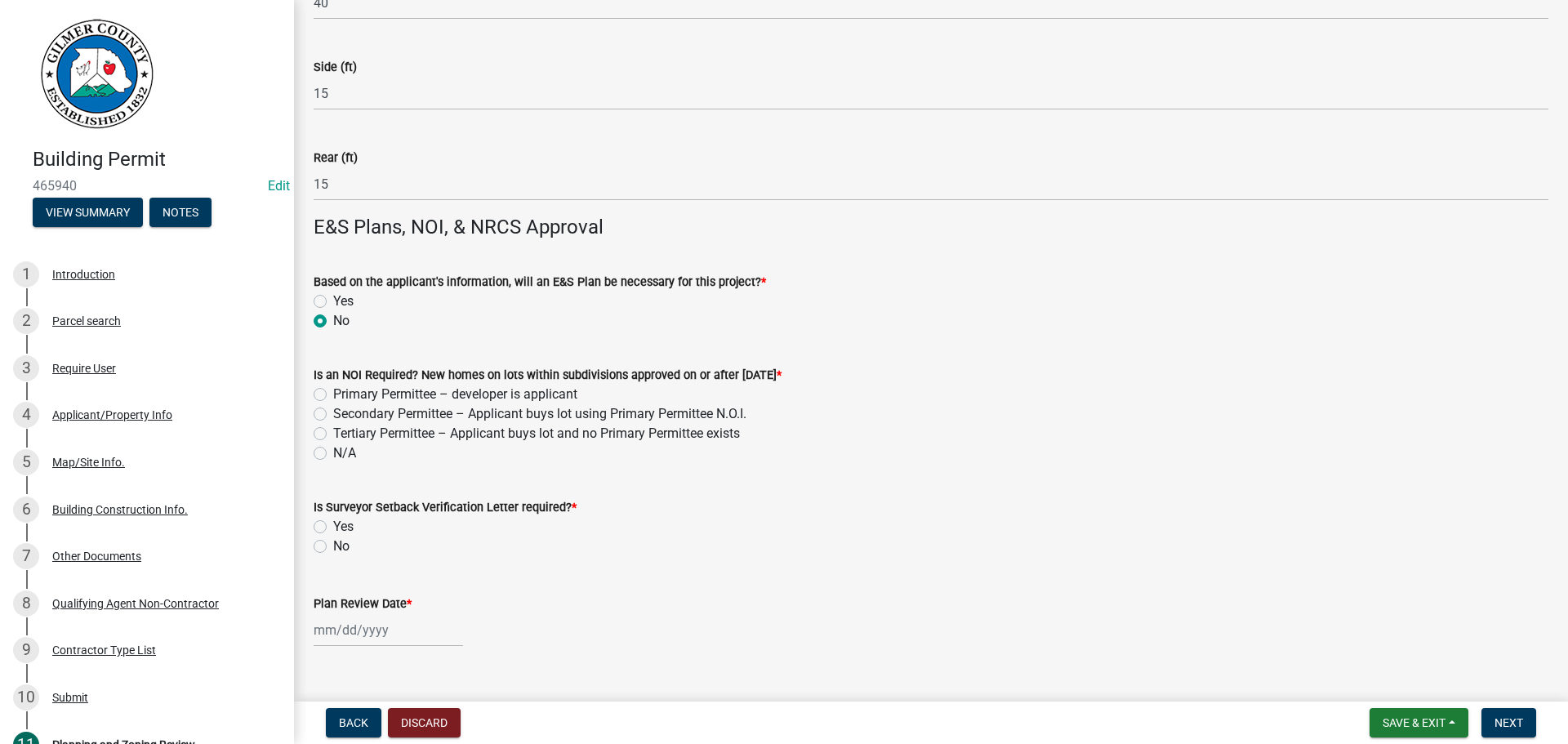
click at [341, 456] on label "N/A" at bounding box center [344, 453] width 22 height 20
click at [341, 454] on input "N/A" at bounding box center [339, 448] width 11 height 11
radio input "true"
click at [340, 549] on label "No" at bounding box center [342, 546] width 16 height 20
click at [340, 547] on input "No" at bounding box center [339, 542] width 11 height 11
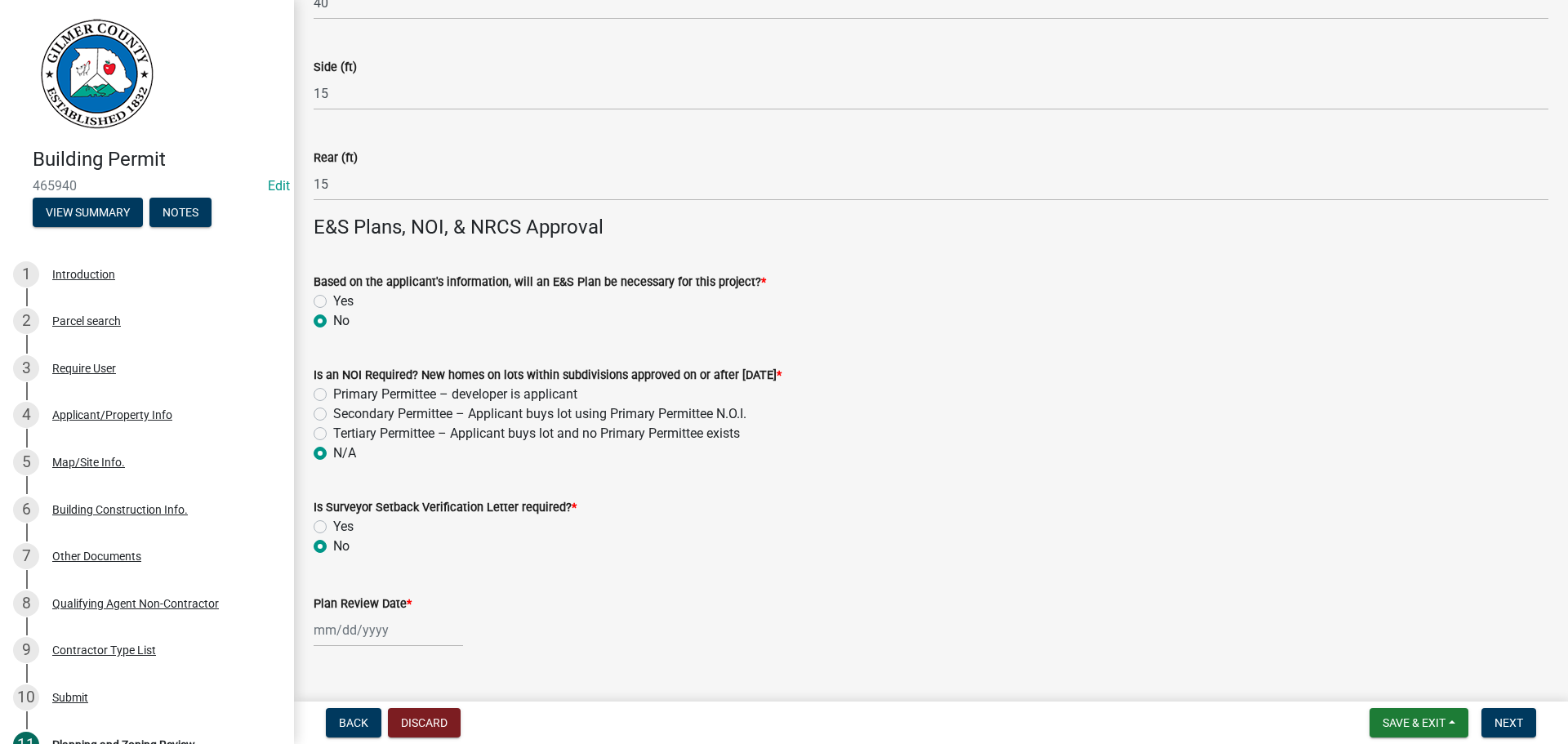
radio input "true"
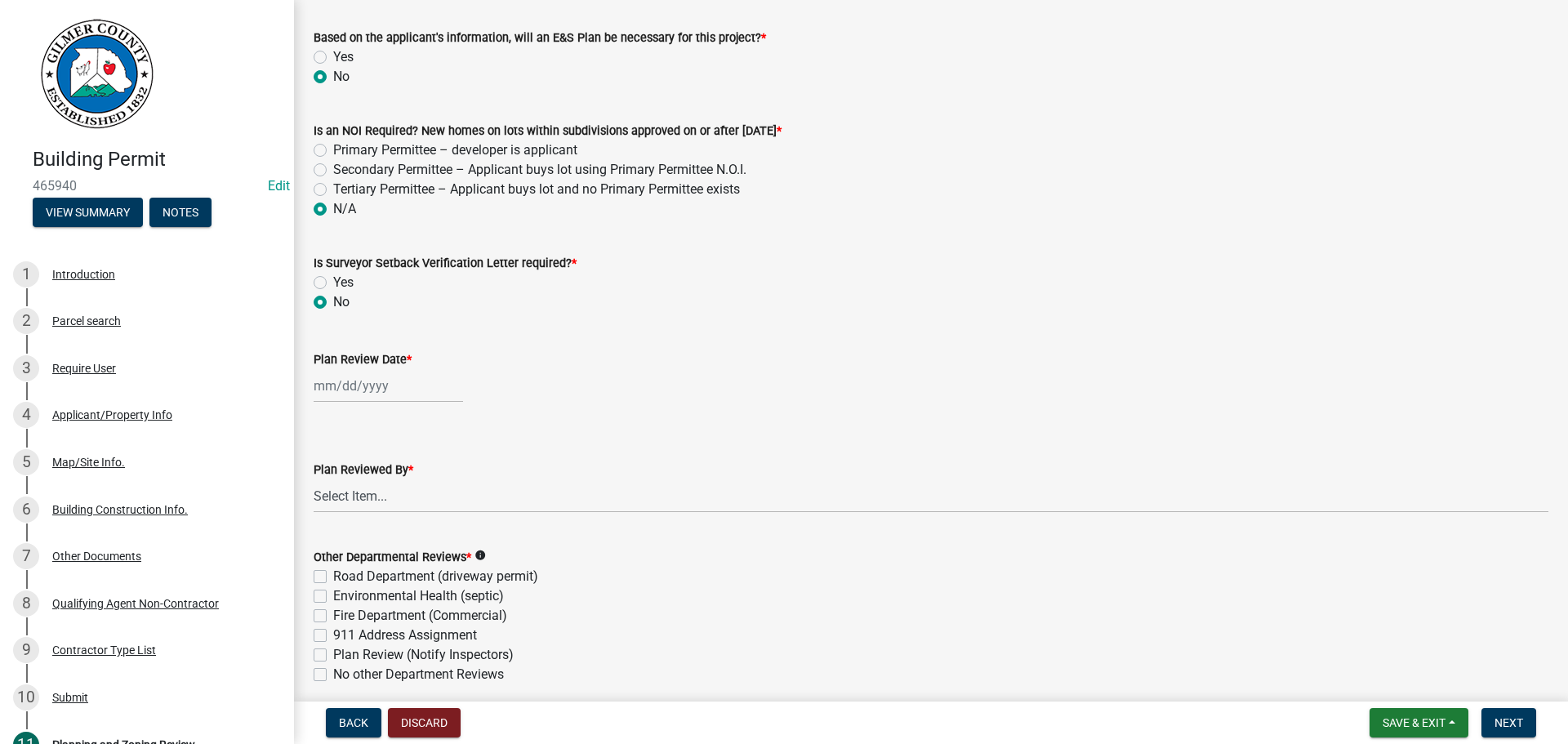
scroll to position [3980, 0]
select select "8"
select select "2025"
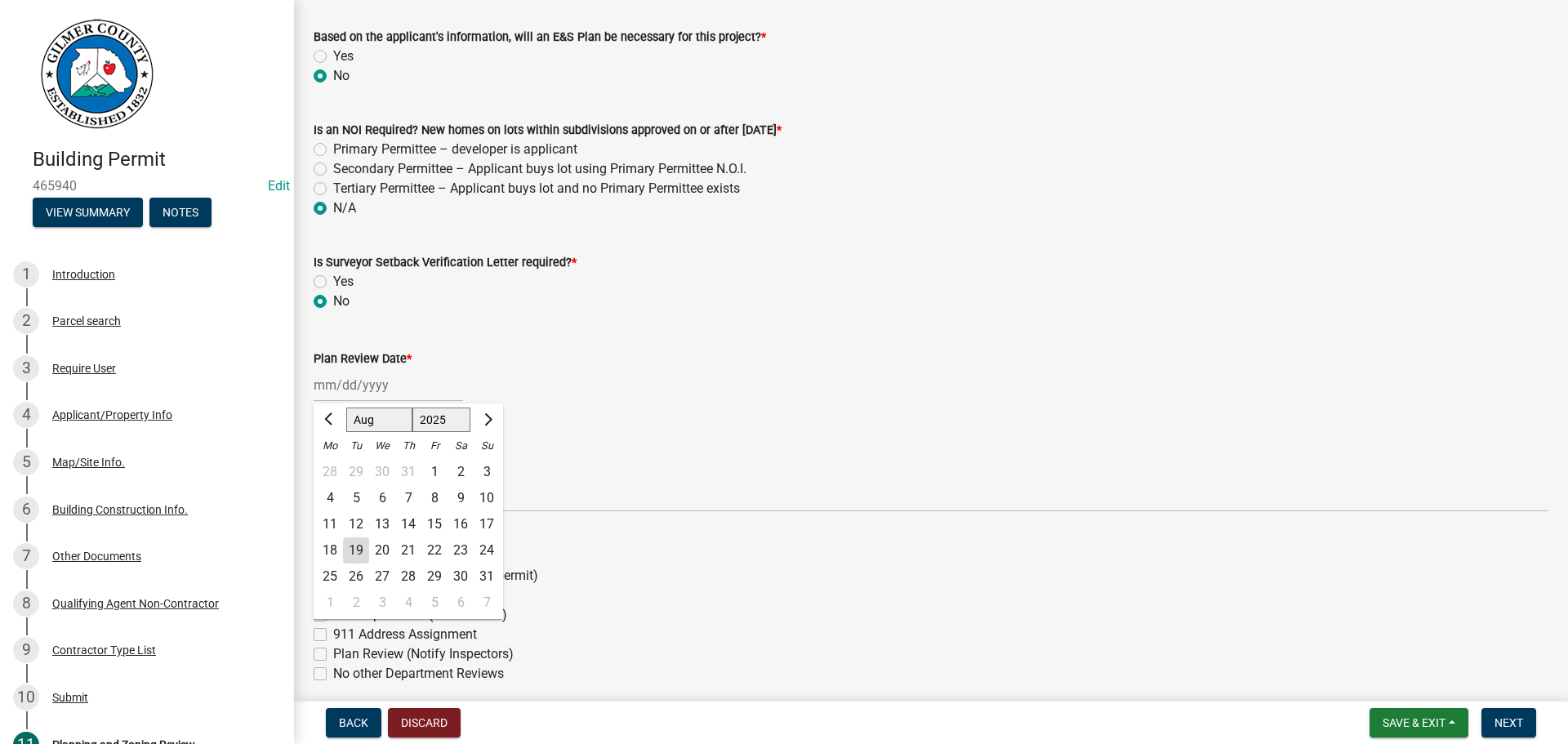
click at [347, 393] on div "[PERSON_NAME] Feb Mar Apr [PERSON_NAME][DATE] Oct Nov [DATE] 1526 1527 1528 152…" at bounding box center [388, 385] width 149 height 33
click at [361, 554] on div "19" at bounding box center [356, 550] width 26 height 26
type input "[DATE]"
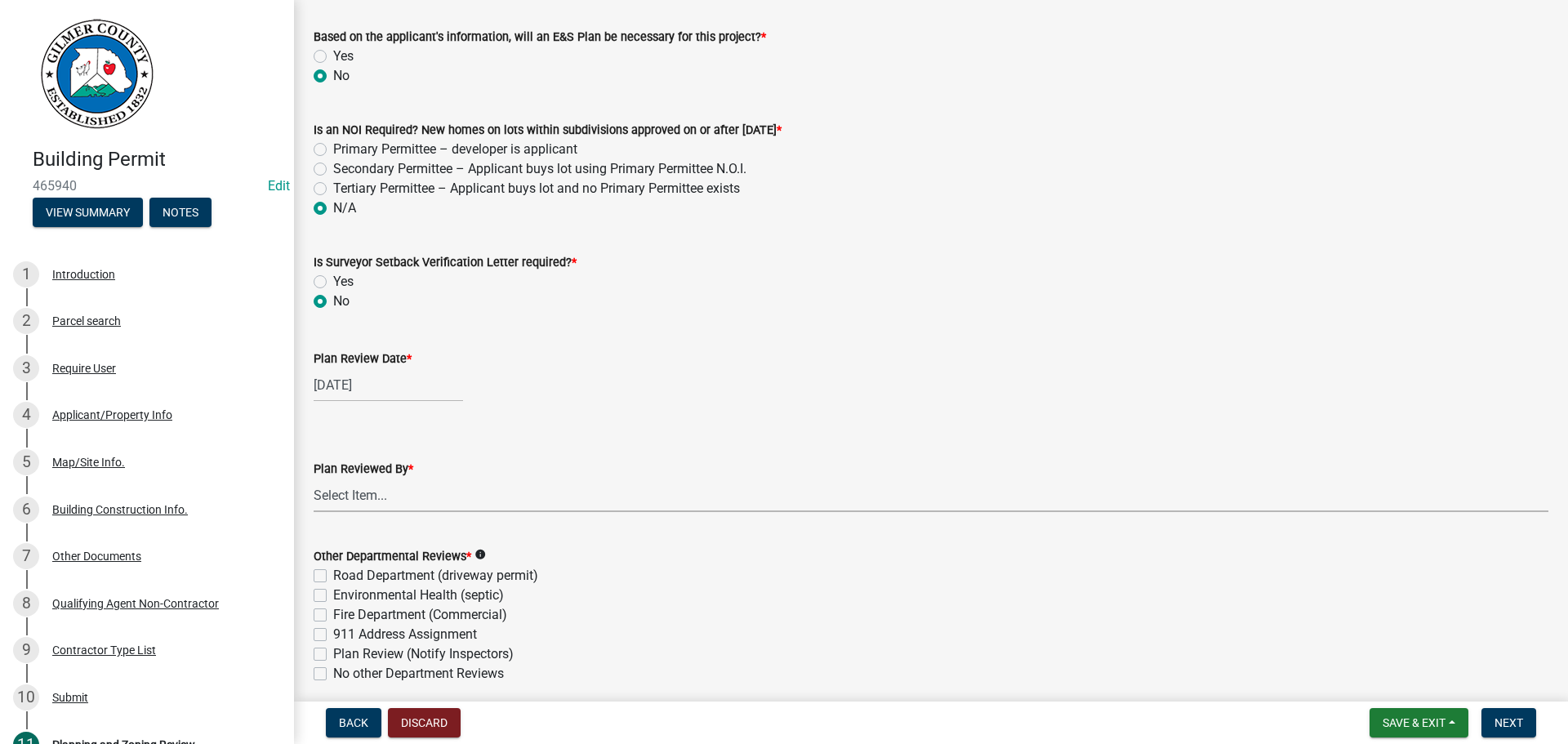
click at [374, 501] on select "Select Item... [PERSON_NAME] [PERSON_NAME] [PERSON_NAME] [PERSON_NAME] [PERSON_…" at bounding box center [931, 494] width 1235 height 33
click at [314, 478] on select "Select Item... [PERSON_NAME] [PERSON_NAME] [PERSON_NAME] [PERSON_NAME] [PERSON_…" at bounding box center [931, 494] width 1235 height 33
select select "5ce200eb-feb1-496b-8127-7891293955f5"
click at [405, 673] on label "No other Department Reviews" at bounding box center [419, 674] width 171 height 20
click at [343, 673] on input "No other Department Reviews" at bounding box center [339, 669] width 11 height 11
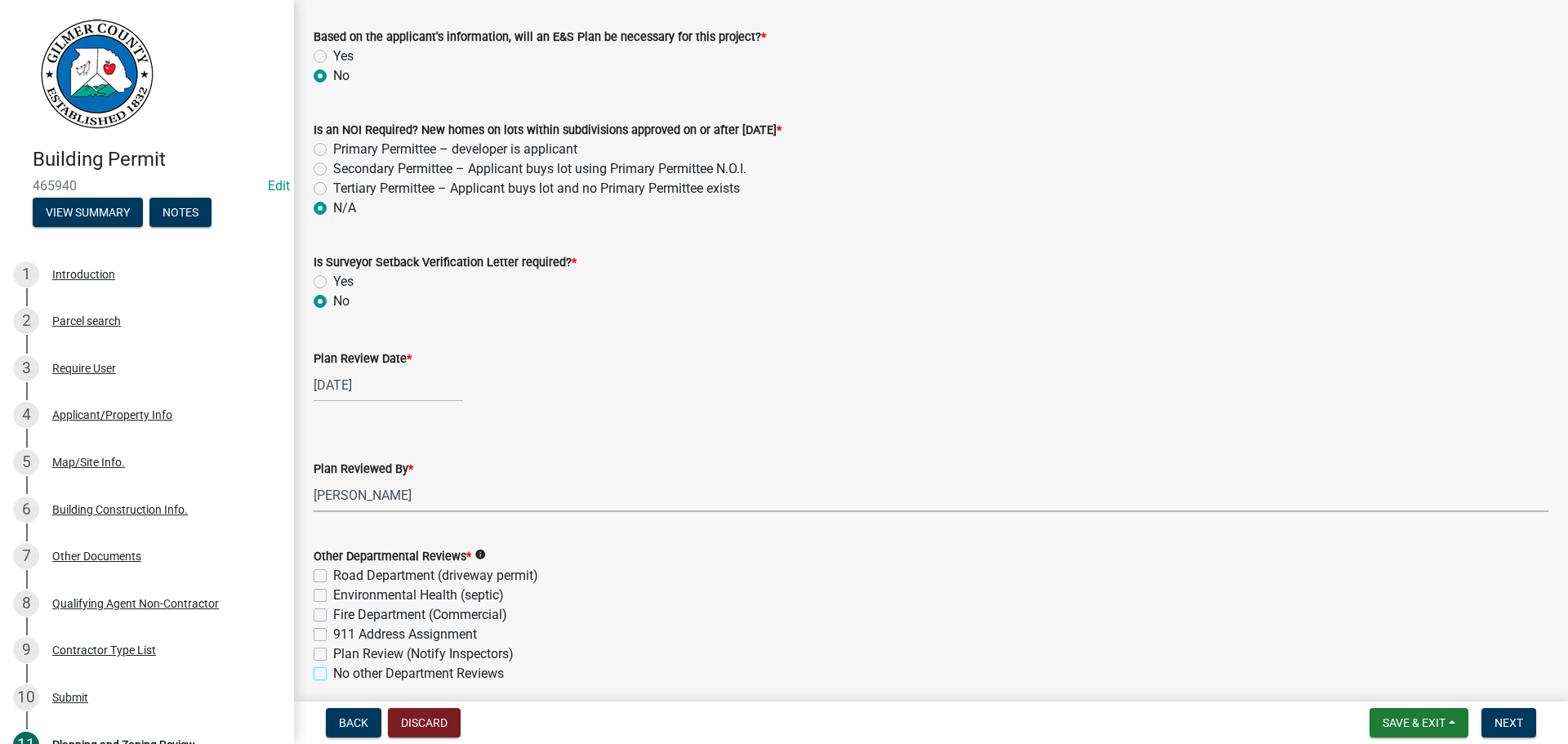
checkbox input "true"
checkbox input "false"
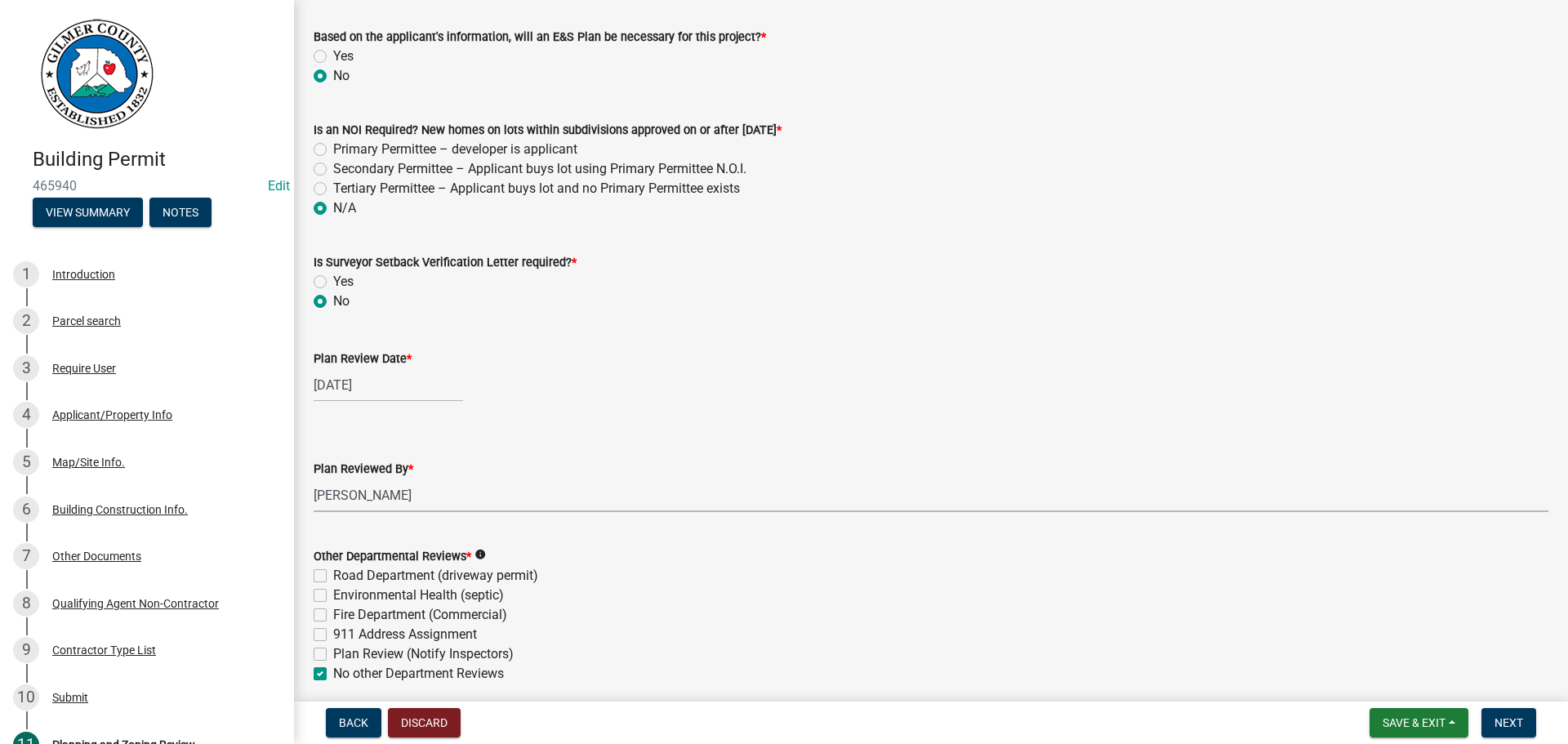
checkbox input "false"
checkbox input "true"
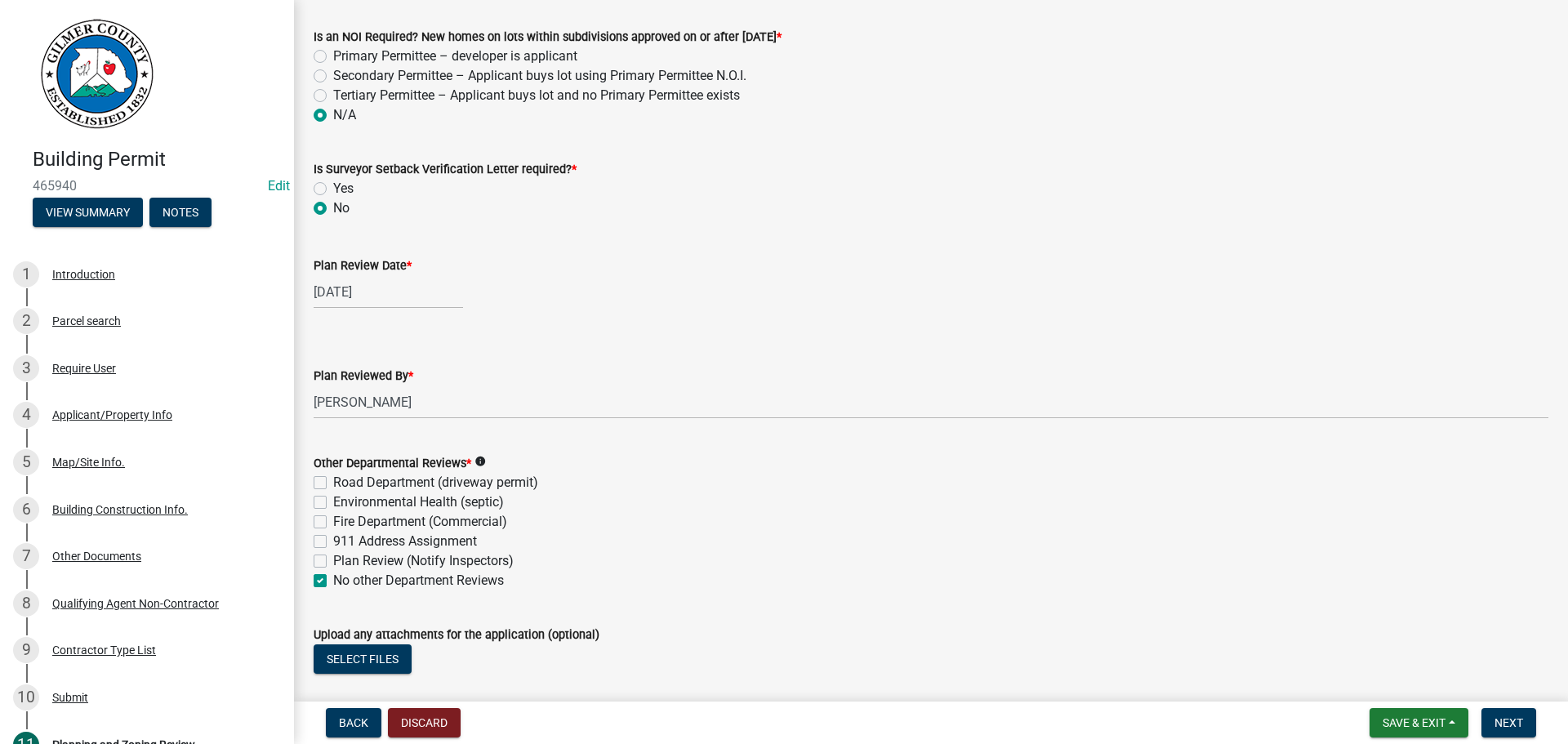
scroll to position [4167, 0]
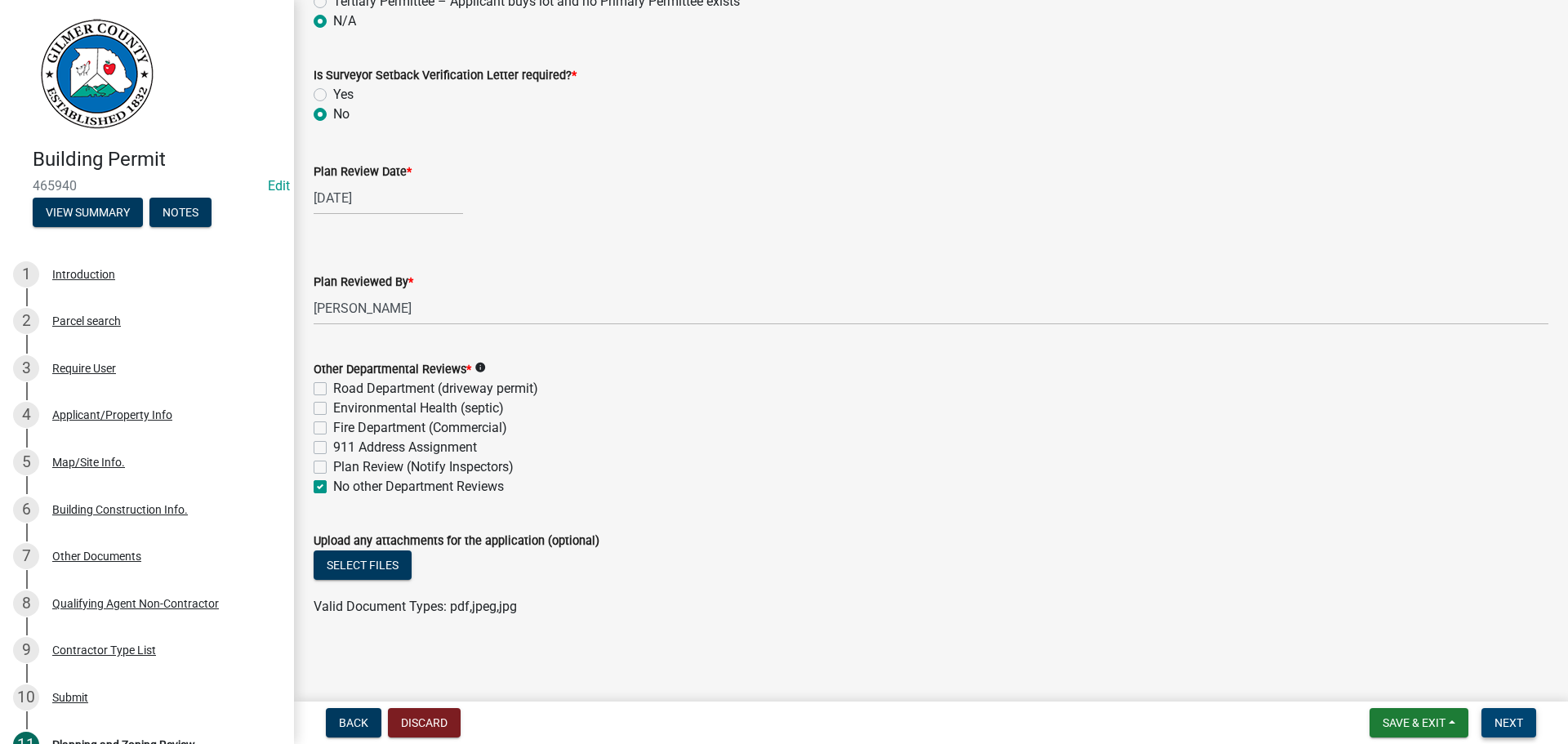
click at [1498, 724] on span "Next" at bounding box center [1510, 722] width 29 height 13
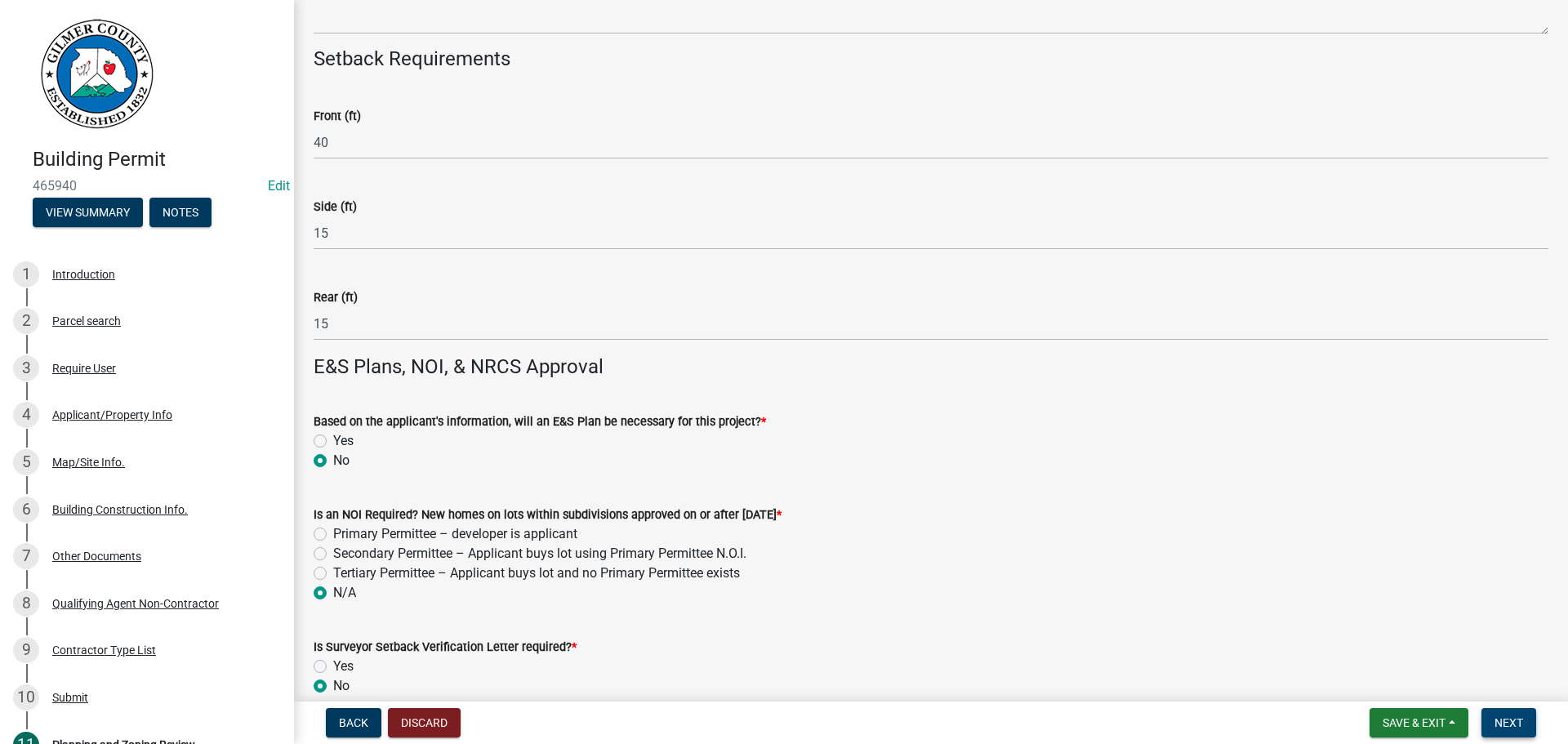
scroll to position [2975, 0]
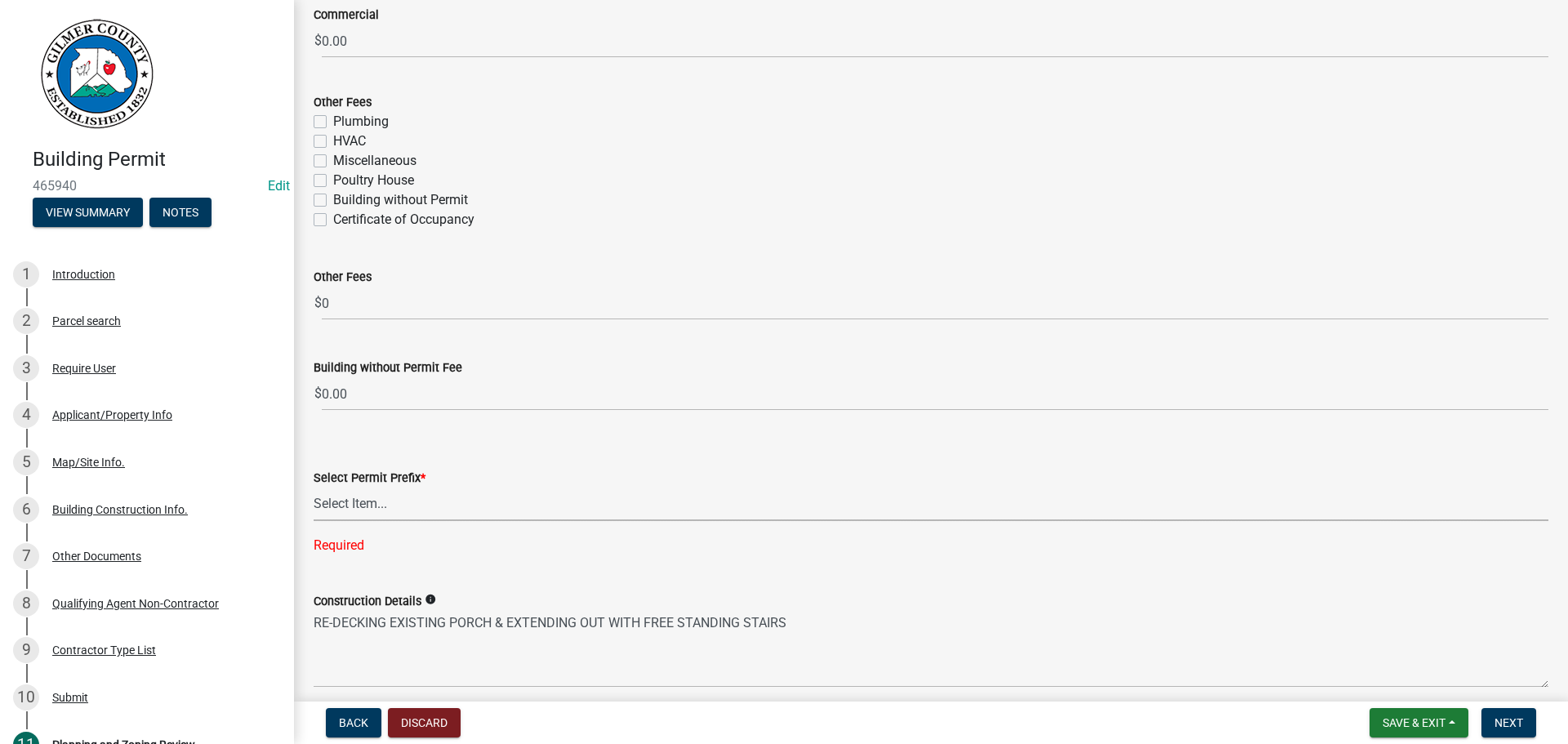
click at [407, 513] on select "Select Item... RES COMM MB LAND POOL MISC CELL TOWER - NEW CELL TOWER - ADD ON" at bounding box center [931, 503] width 1235 height 33
click at [314, 487] on select "Select Item... RES COMM MB LAND POOL MISC CELL TOWER - NEW CELL TOWER - ADD ON" at bounding box center [931, 503] width 1235 height 33
select select "d8142ddf-27f7-42b0-ba1e-04fee764576f"
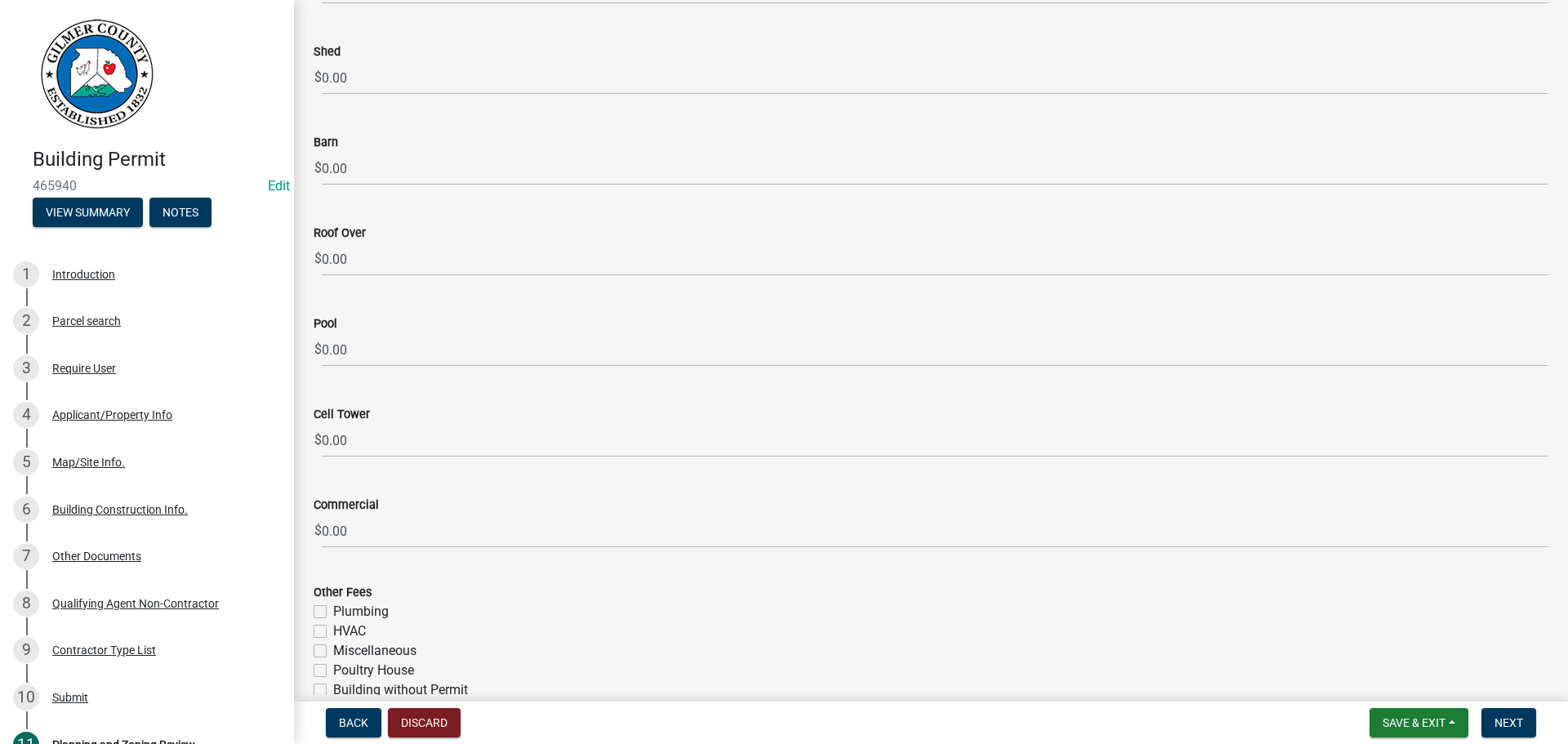
scroll to position [2893, 0]
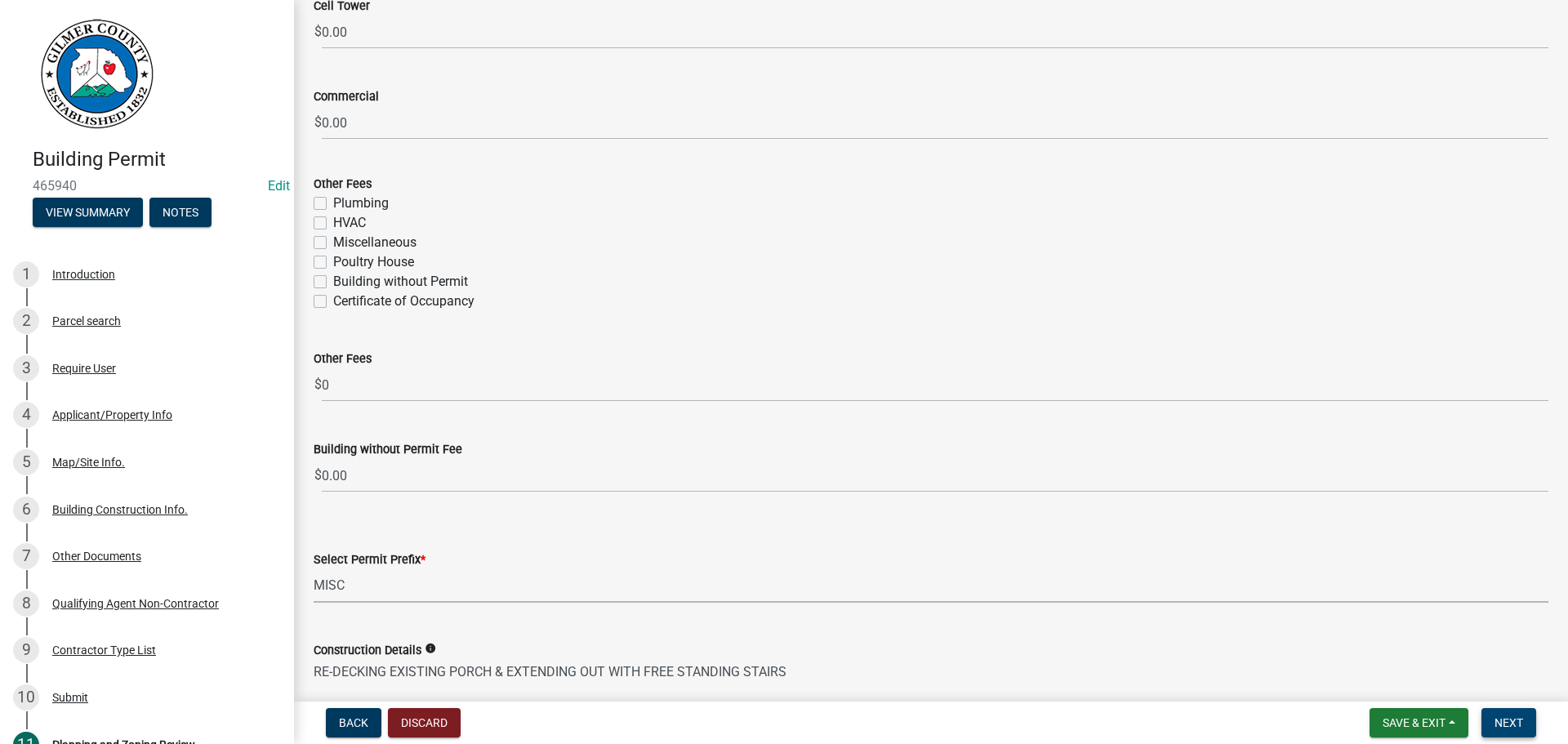
click at [1514, 725] on span "Next" at bounding box center [1510, 722] width 29 height 13
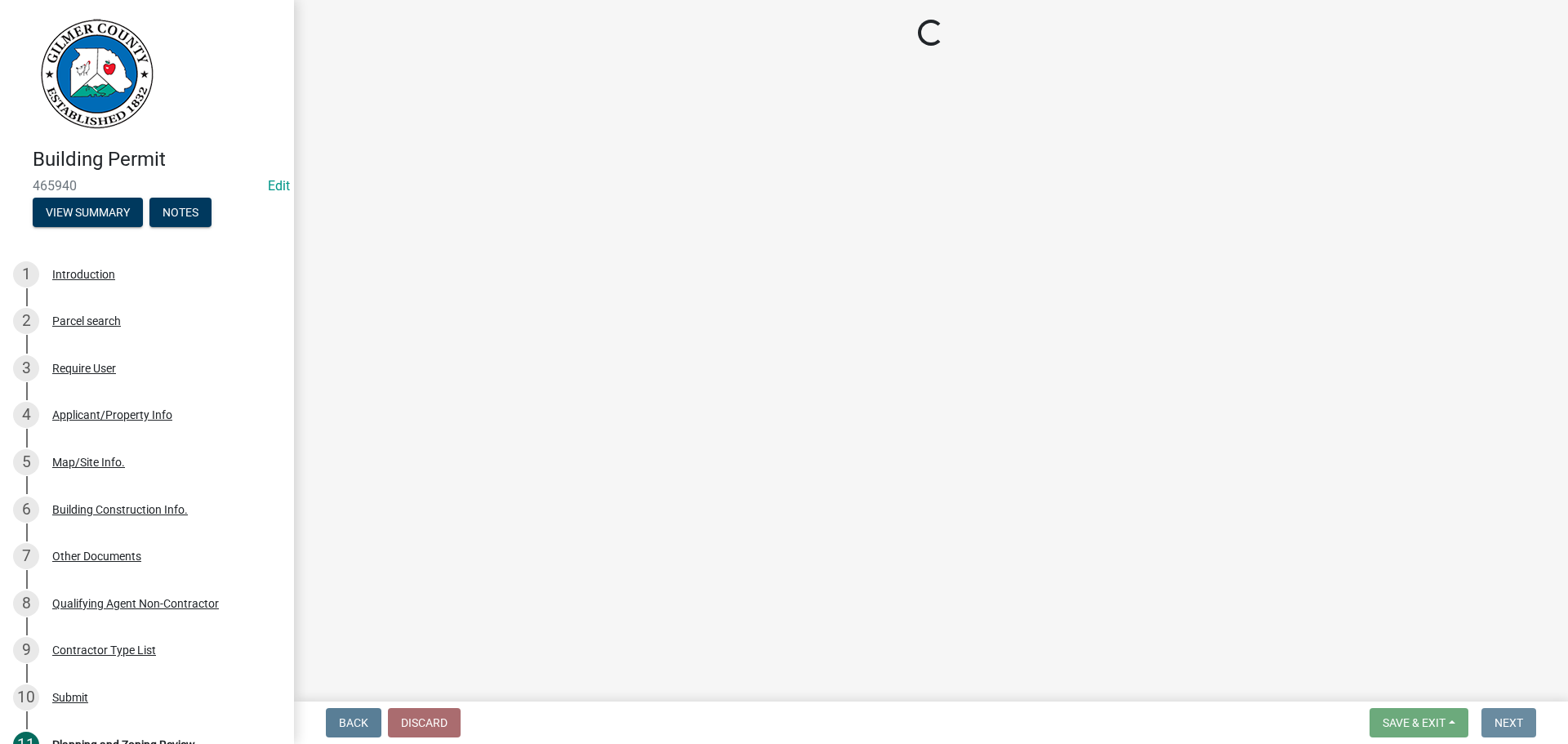
scroll to position [0, 0]
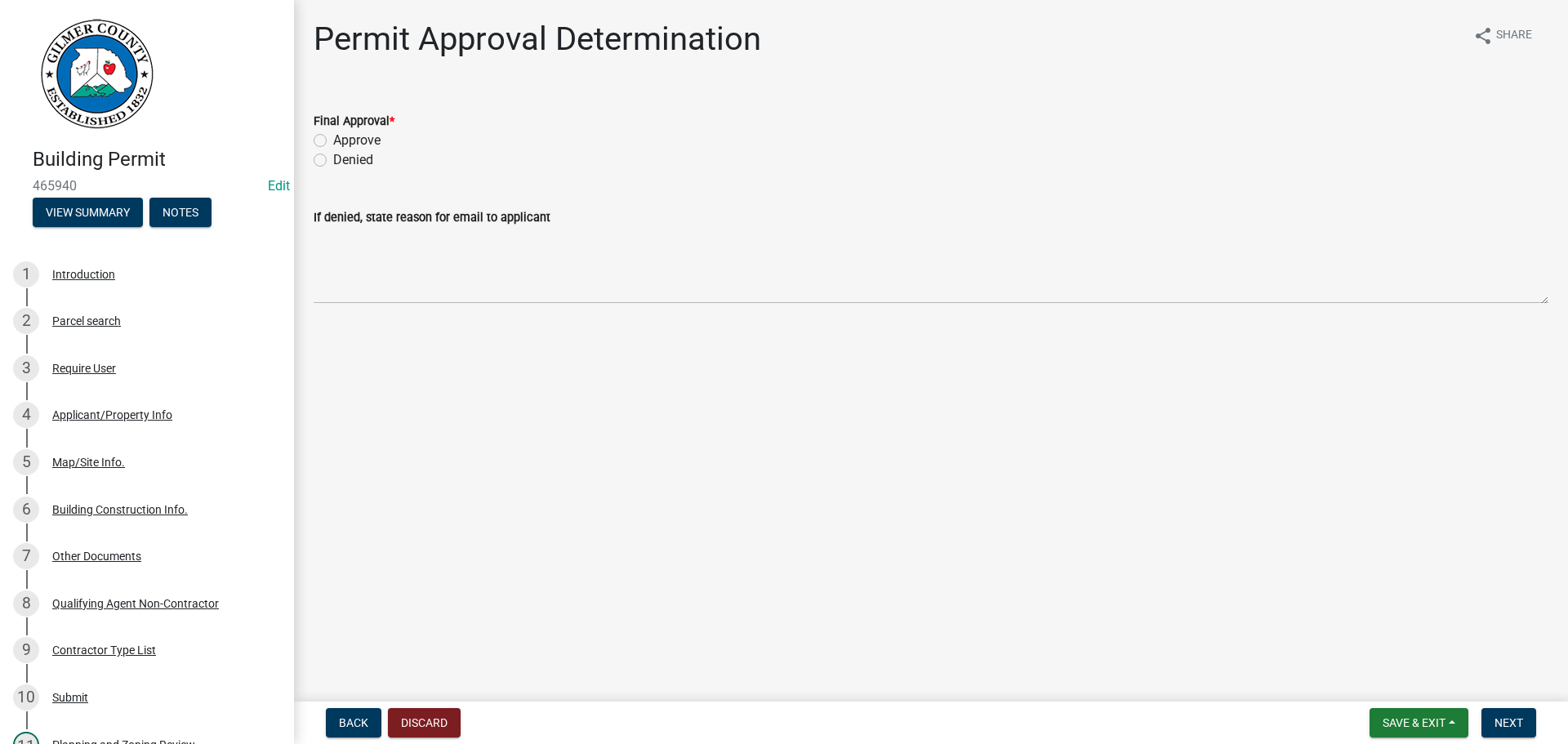
click at [340, 129] on div "Final Approval *" at bounding box center [931, 121] width 1235 height 20
click at [352, 136] on label "Approve" at bounding box center [357, 140] width 48 height 20
click at [343, 136] on input "Approve" at bounding box center [339, 136] width 11 height 11
radio input "true"
click at [1507, 733] on button "Next" at bounding box center [1509, 722] width 55 height 30
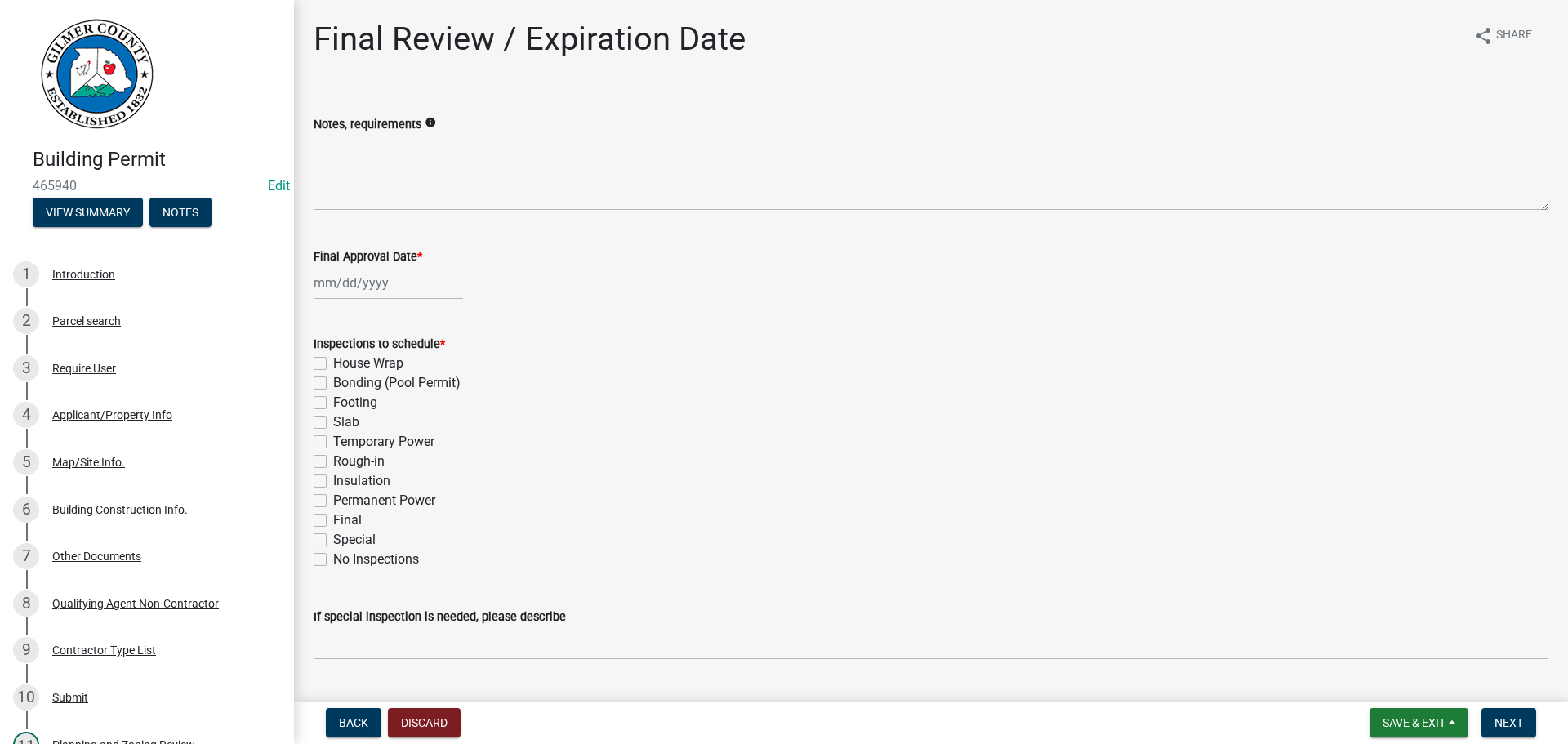
click at [349, 398] on label "Footing" at bounding box center [355, 403] width 44 height 20
click at [343, 398] on input "Footing" at bounding box center [339, 398] width 11 height 11
checkbox input "true"
checkbox input "false"
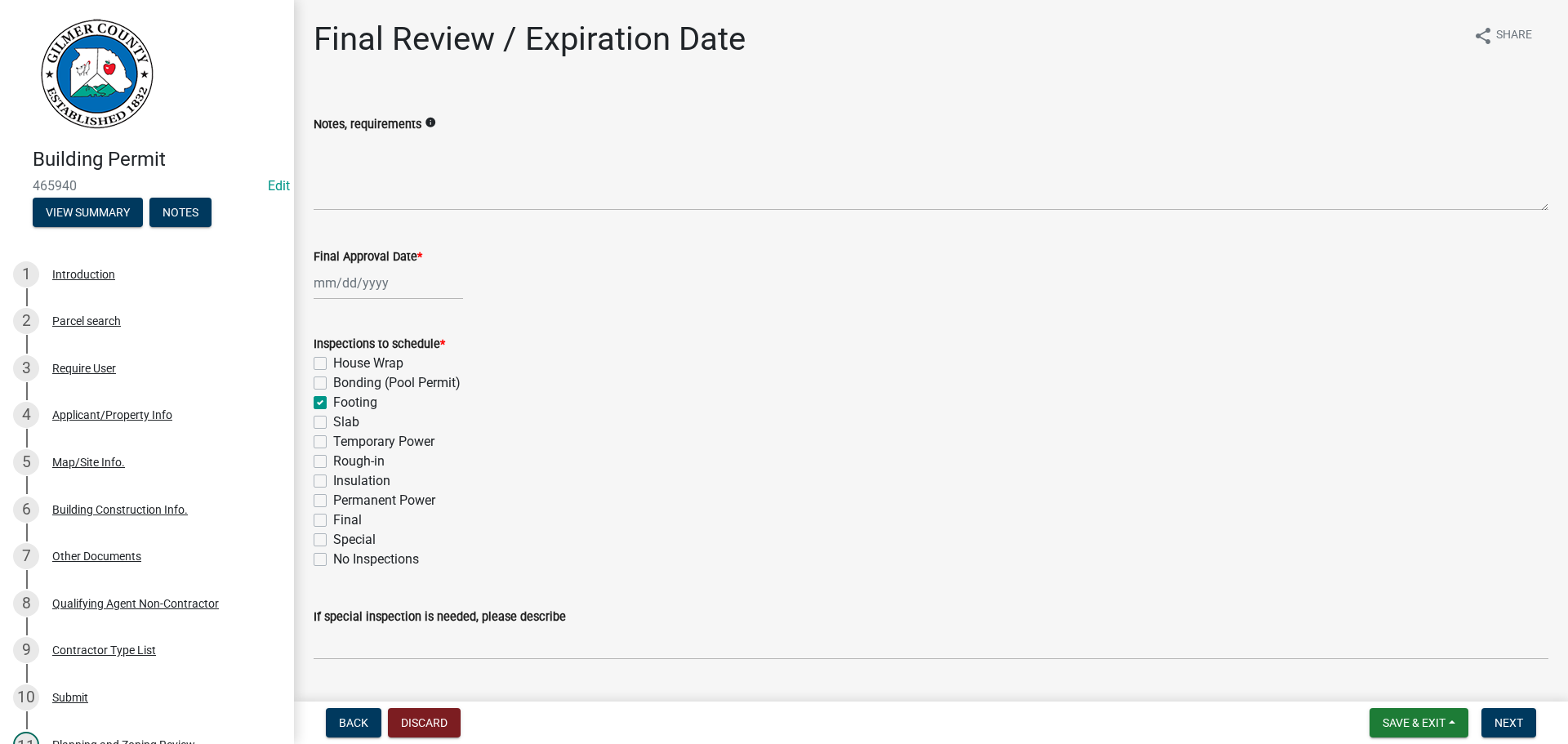
checkbox input "true"
checkbox input "false"
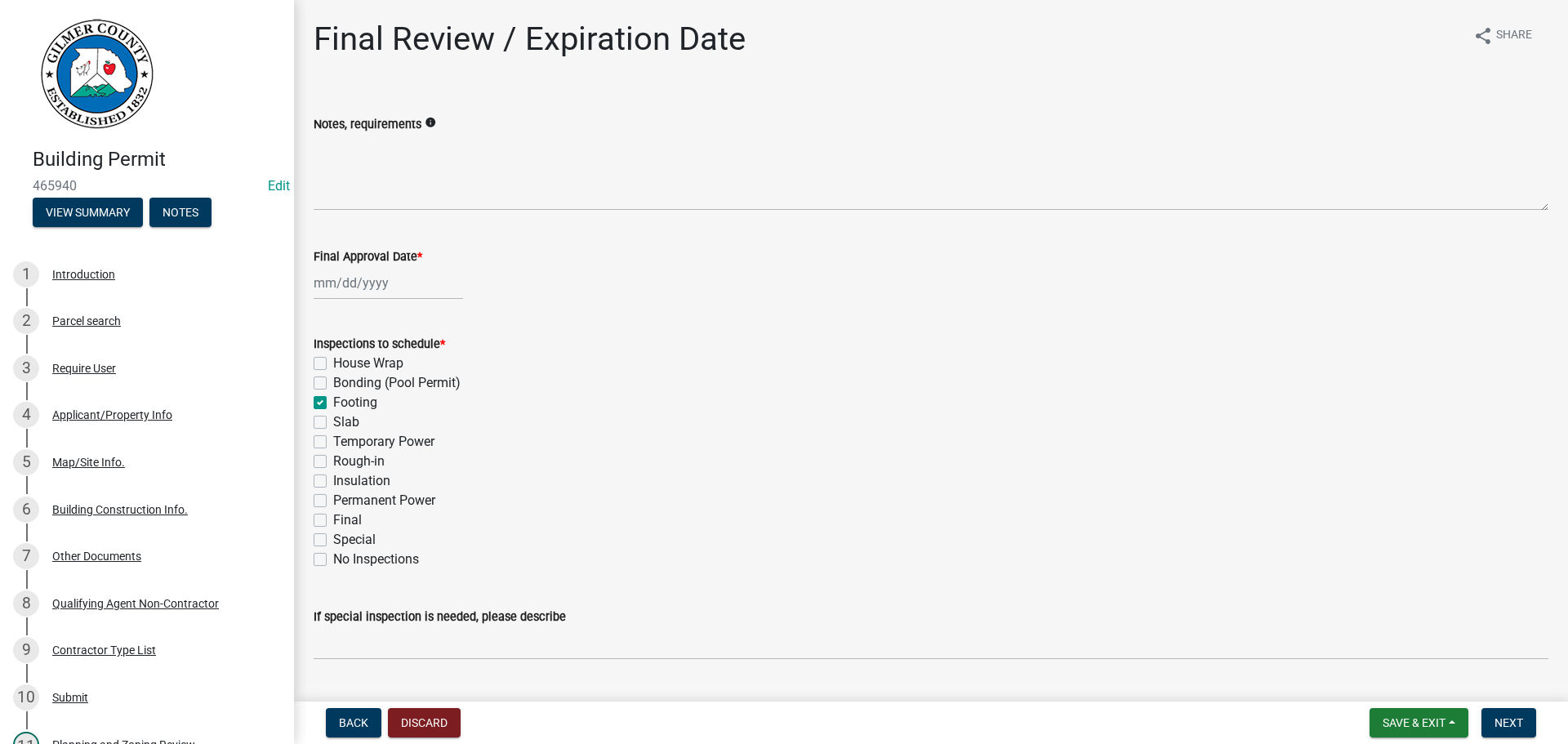
checkbox input "false"
click at [351, 510] on label "Final" at bounding box center [348, 520] width 29 height 20
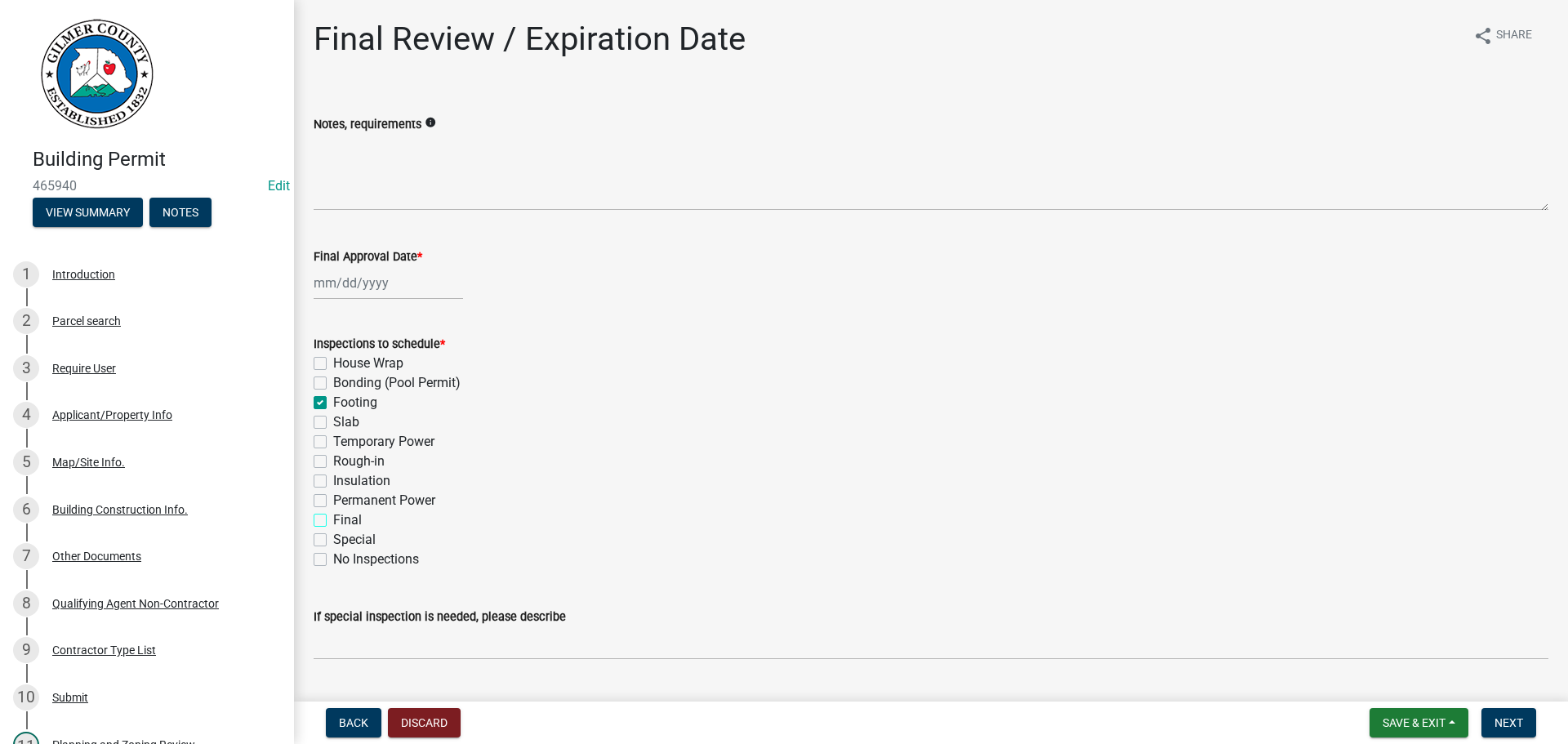
click at [343, 510] on input "Final" at bounding box center [339, 516] width 11 height 11
checkbox input "true"
checkbox input "false"
checkbox input "true"
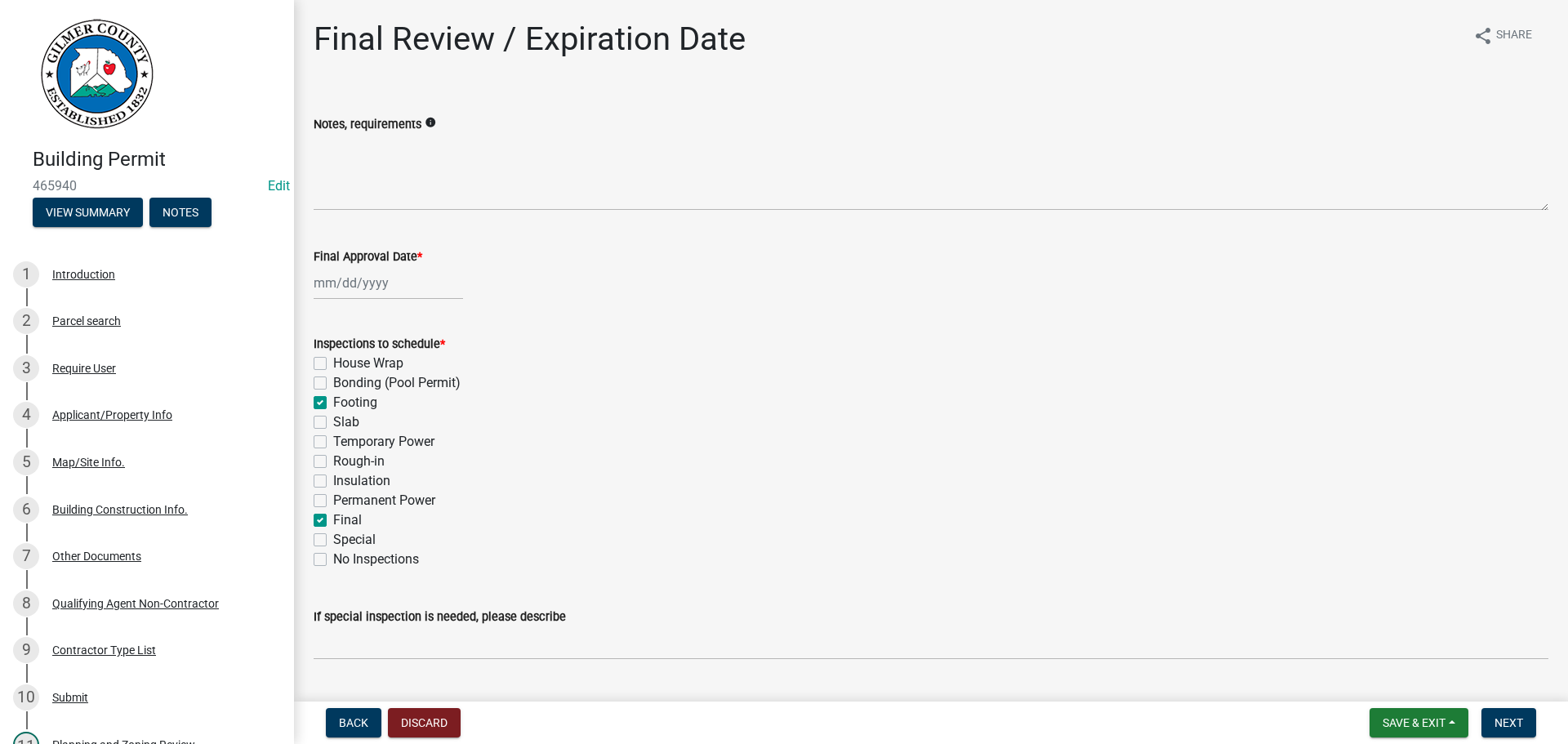
checkbox input "false"
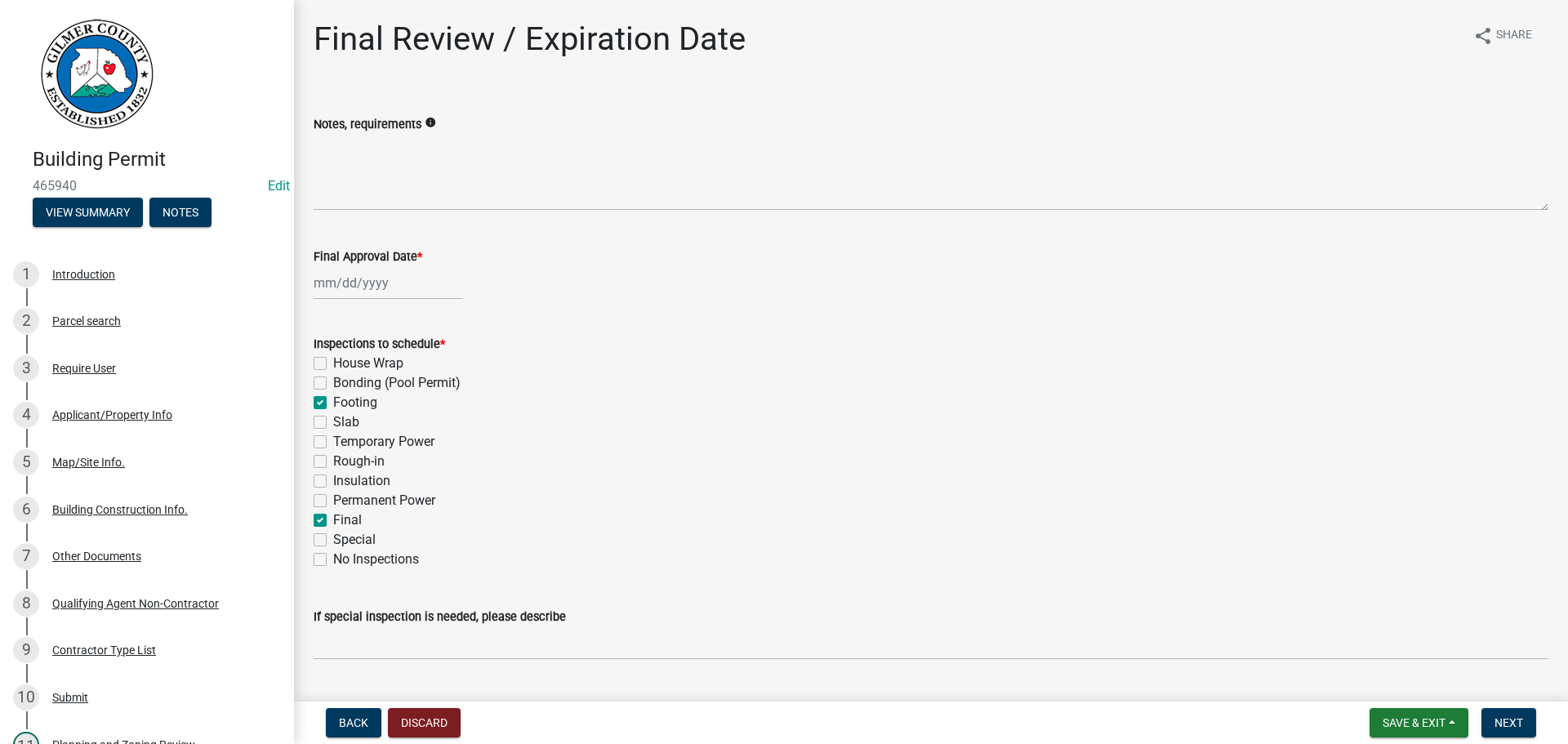
checkbox input "true"
checkbox input "false"
select select "8"
select select "2025"
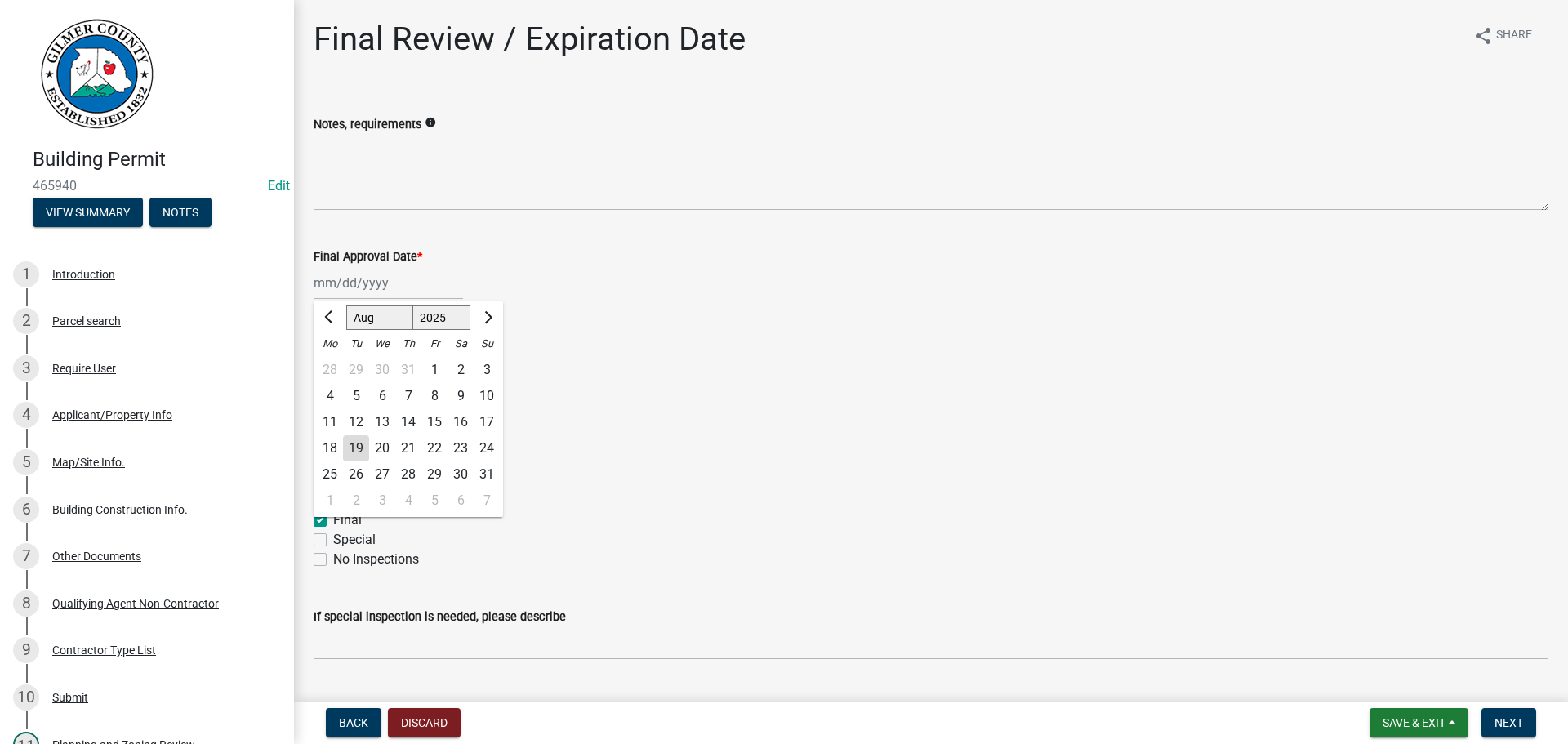
click at [388, 296] on div "[PERSON_NAME] Feb Mar Apr [PERSON_NAME][DATE] Oct Nov [DATE] 1526 1527 1528 152…" at bounding box center [388, 282] width 149 height 33
click at [353, 455] on div "19" at bounding box center [356, 447] width 26 height 26
type input "[DATE]"
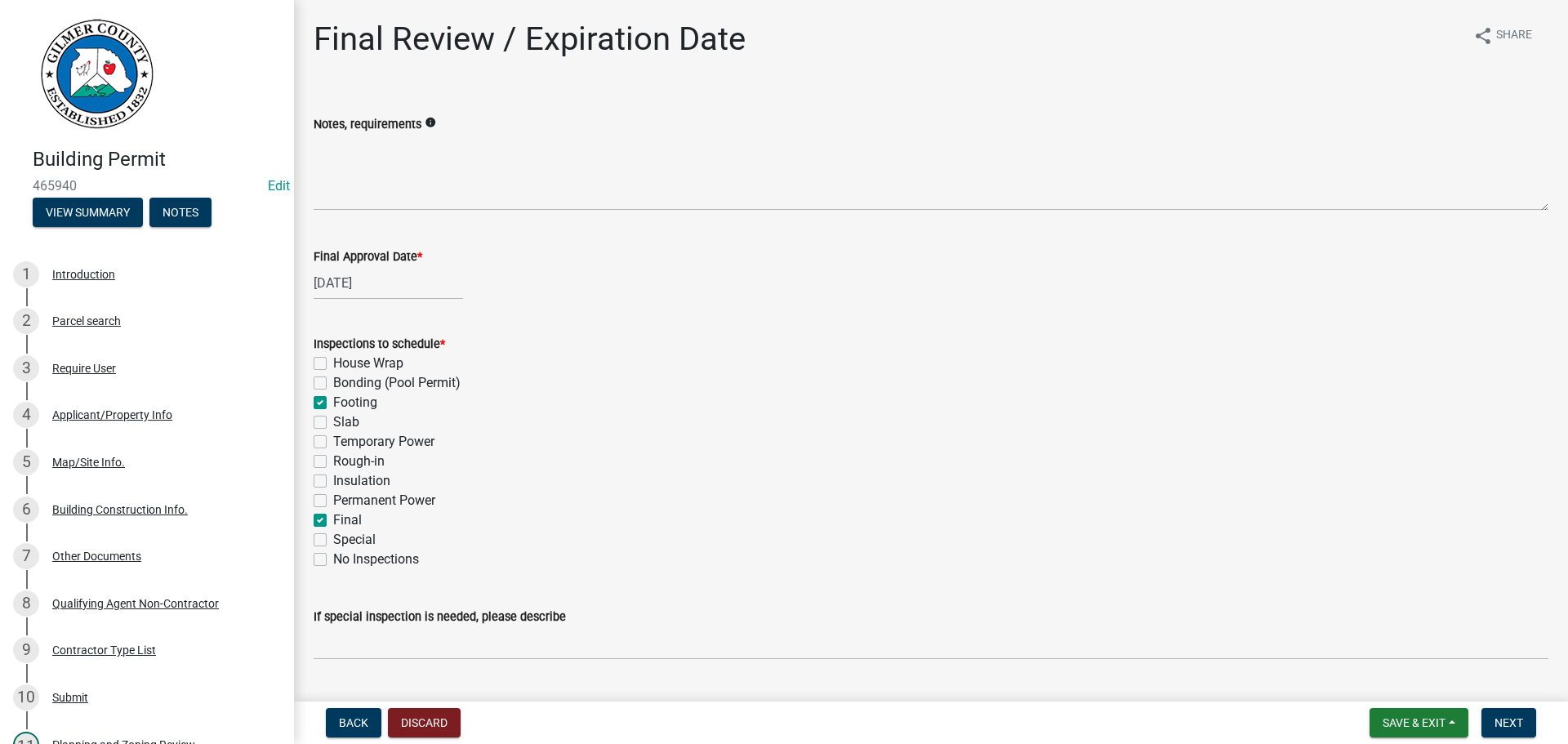
scroll to position [333, 0]
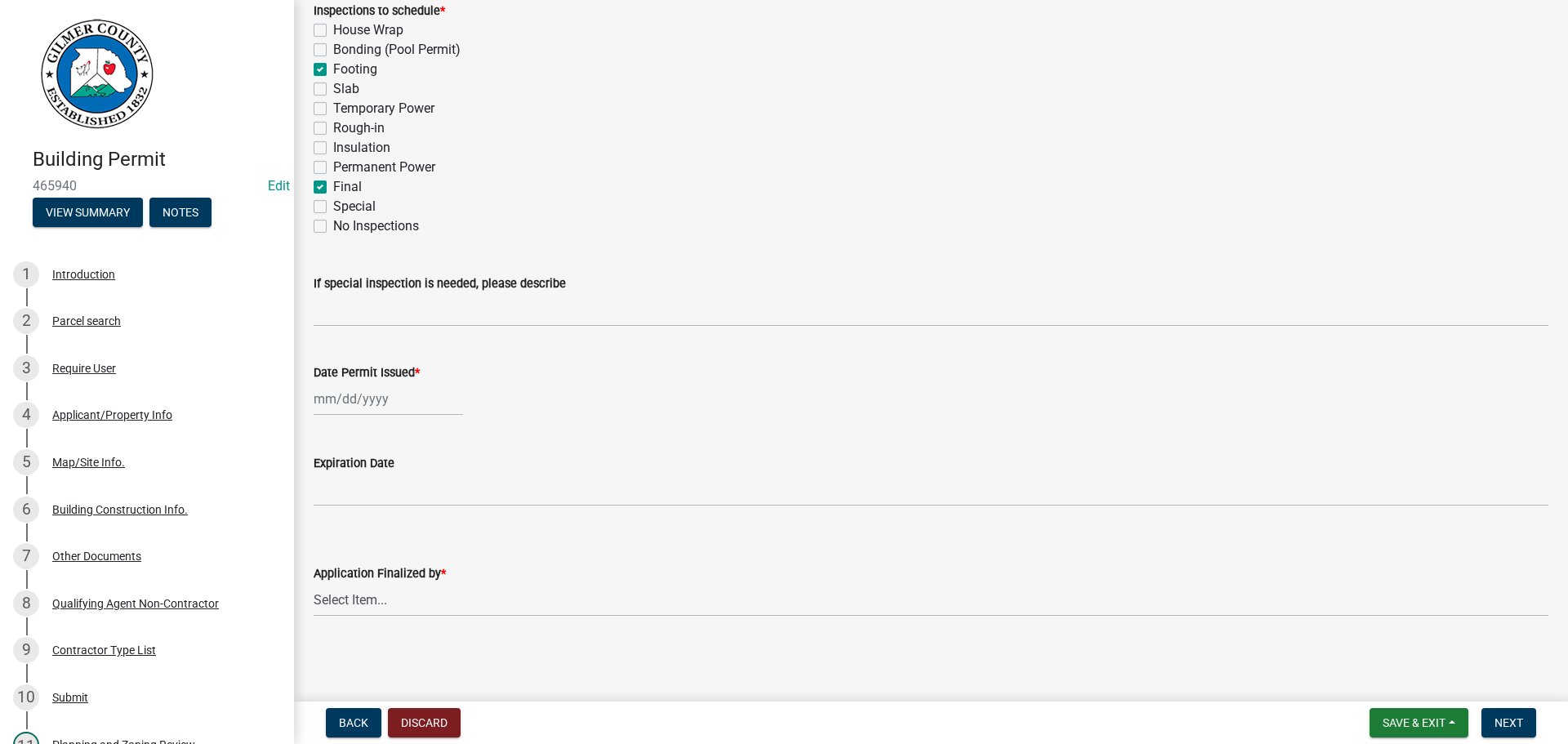
click at [366, 421] on wm-data-entity-input "Date Permit Issued *" at bounding box center [931, 385] width 1235 height 91
select select "8"
select select "2025"
click at [364, 396] on div "[PERSON_NAME] Feb Mar Apr [PERSON_NAME][DATE] Oct Nov [DATE] 1526 1527 1528 152…" at bounding box center [388, 398] width 149 height 33
click at [361, 565] on div "19" at bounding box center [356, 563] width 26 height 26
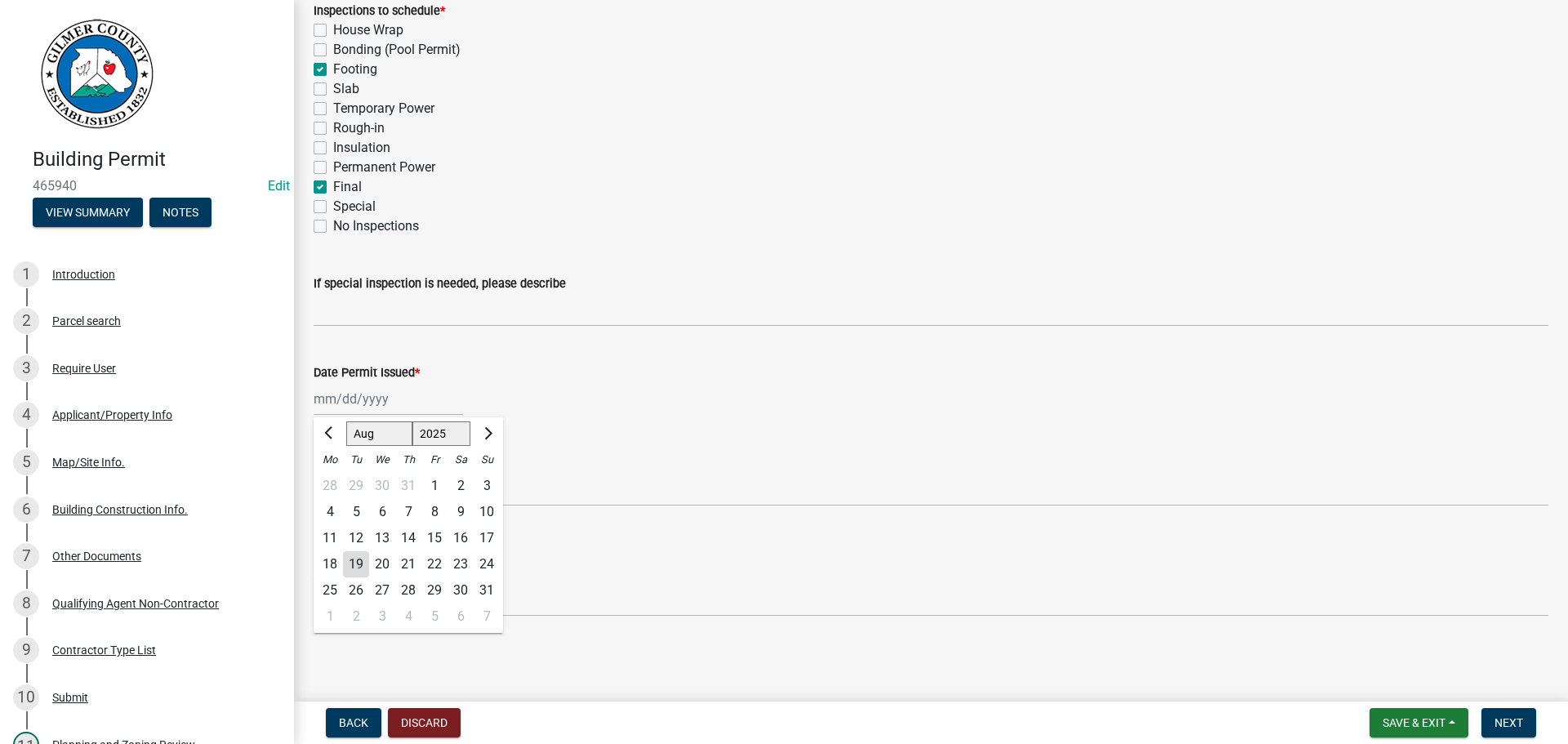
type input "[DATE]"
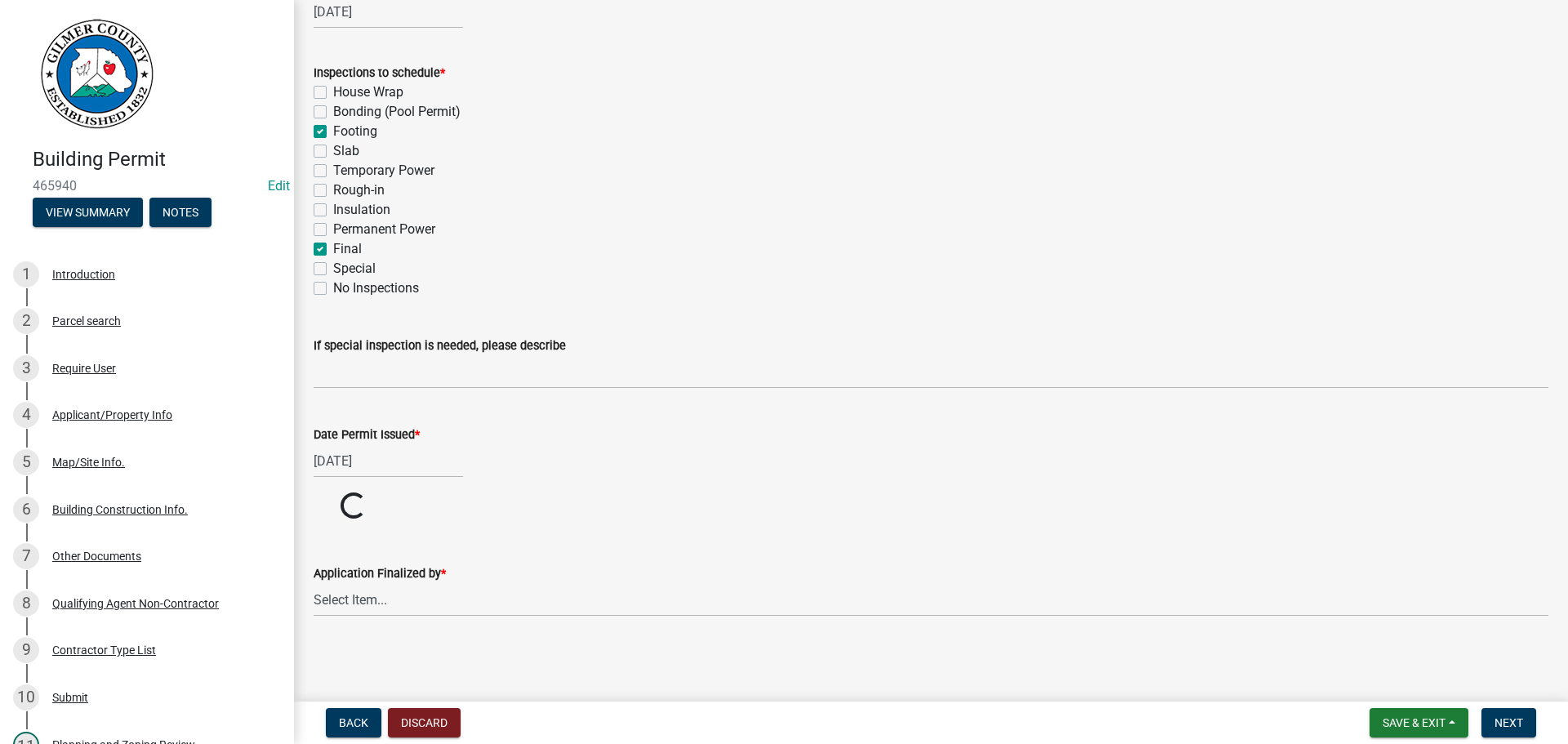
scroll to position [271, 0]
click at [378, 597] on select "Select Item... [PERSON_NAME] [PERSON_NAME] [PERSON_NAME] [PERSON_NAME] [PERSON_…" at bounding box center [931, 599] width 1235 height 33
click at [314, 583] on select "Select Item... [PERSON_NAME] [PERSON_NAME] [PERSON_NAME] [PERSON_NAME] [PERSON_…" at bounding box center [931, 599] width 1235 height 33
select select "5ce200eb-feb1-496b-8127-7891293955f5"
click at [1514, 721] on span "Next" at bounding box center [1510, 722] width 29 height 13
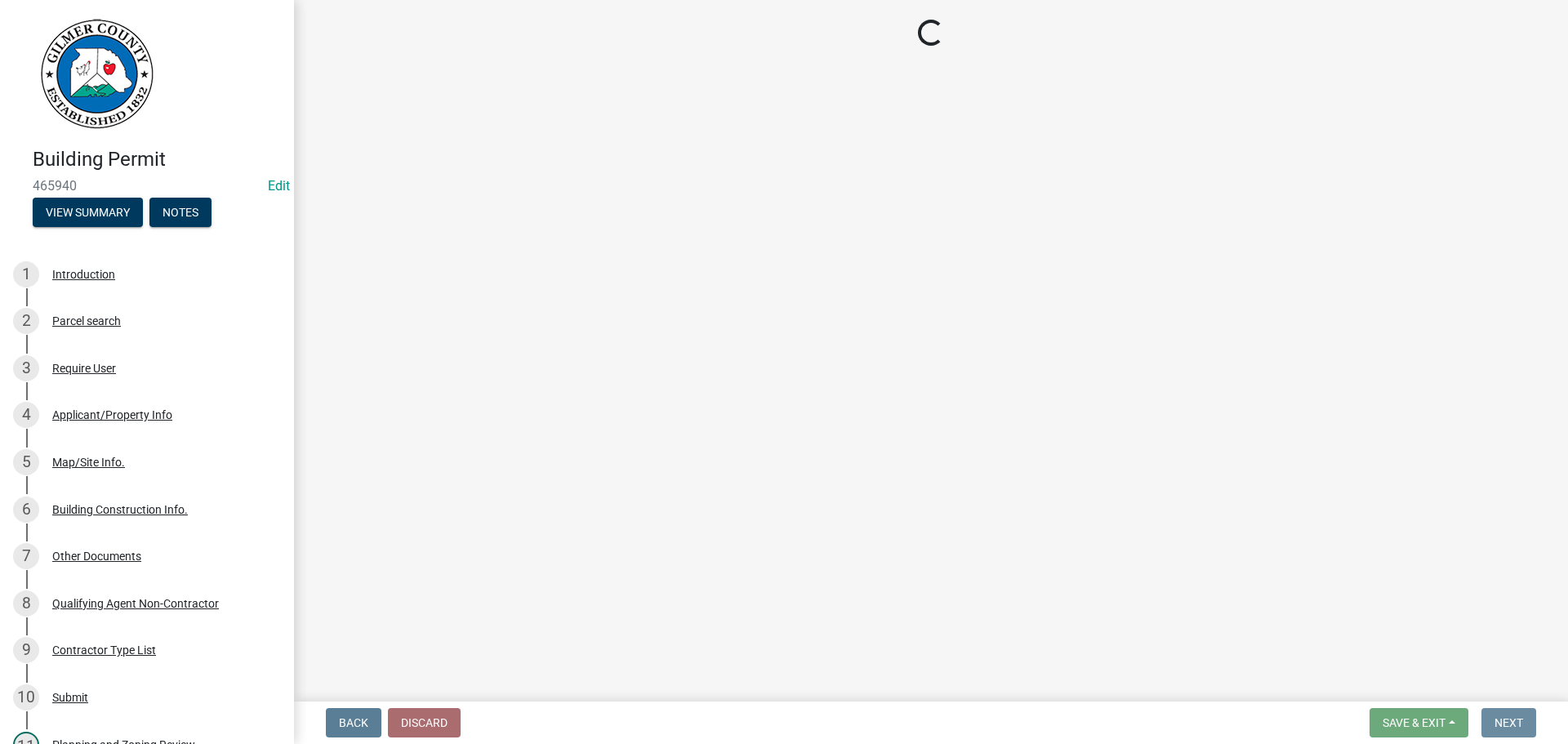
scroll to position [0, 0]
select select "2: 1"
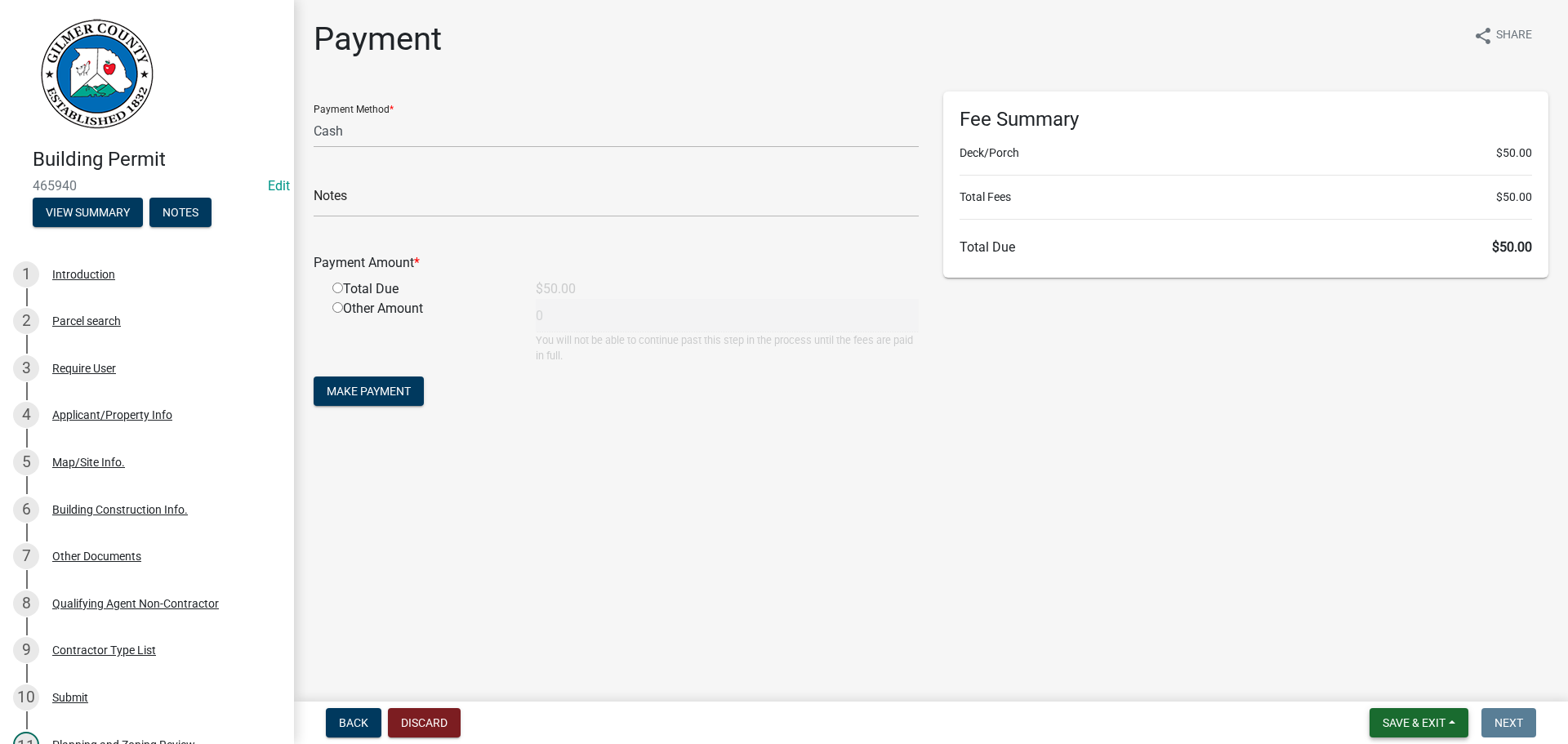
click at [1427, 722] on span "Save & Exit" at bounding box center [1414, 722] width 63 height 13
click at [1417, 697] on button "Save & Exit" at bounding box center [1403, 680] width 130 height 40
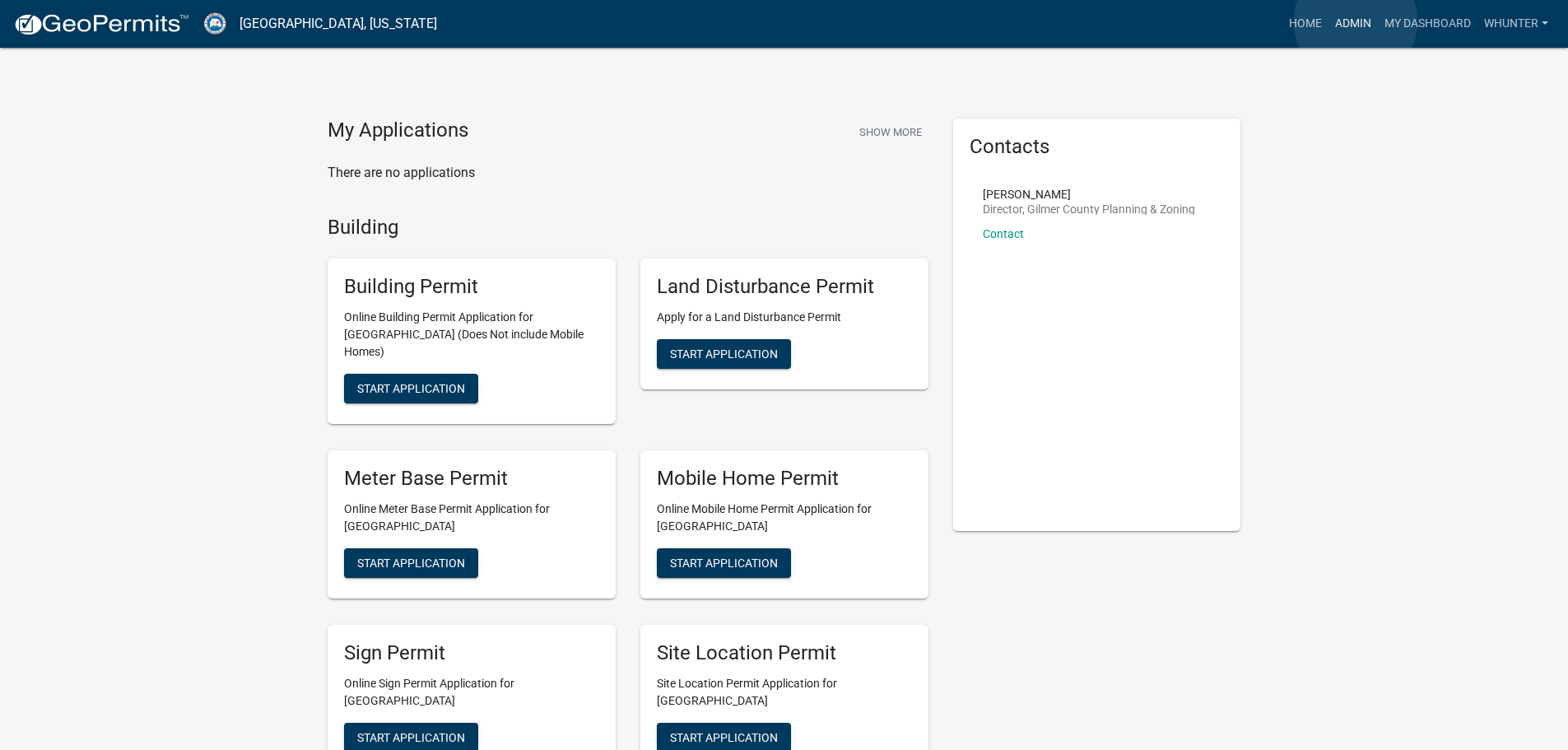
click at [1355, 22] on link "Admin" at bounding box center [1352, 24] width 50 height 32
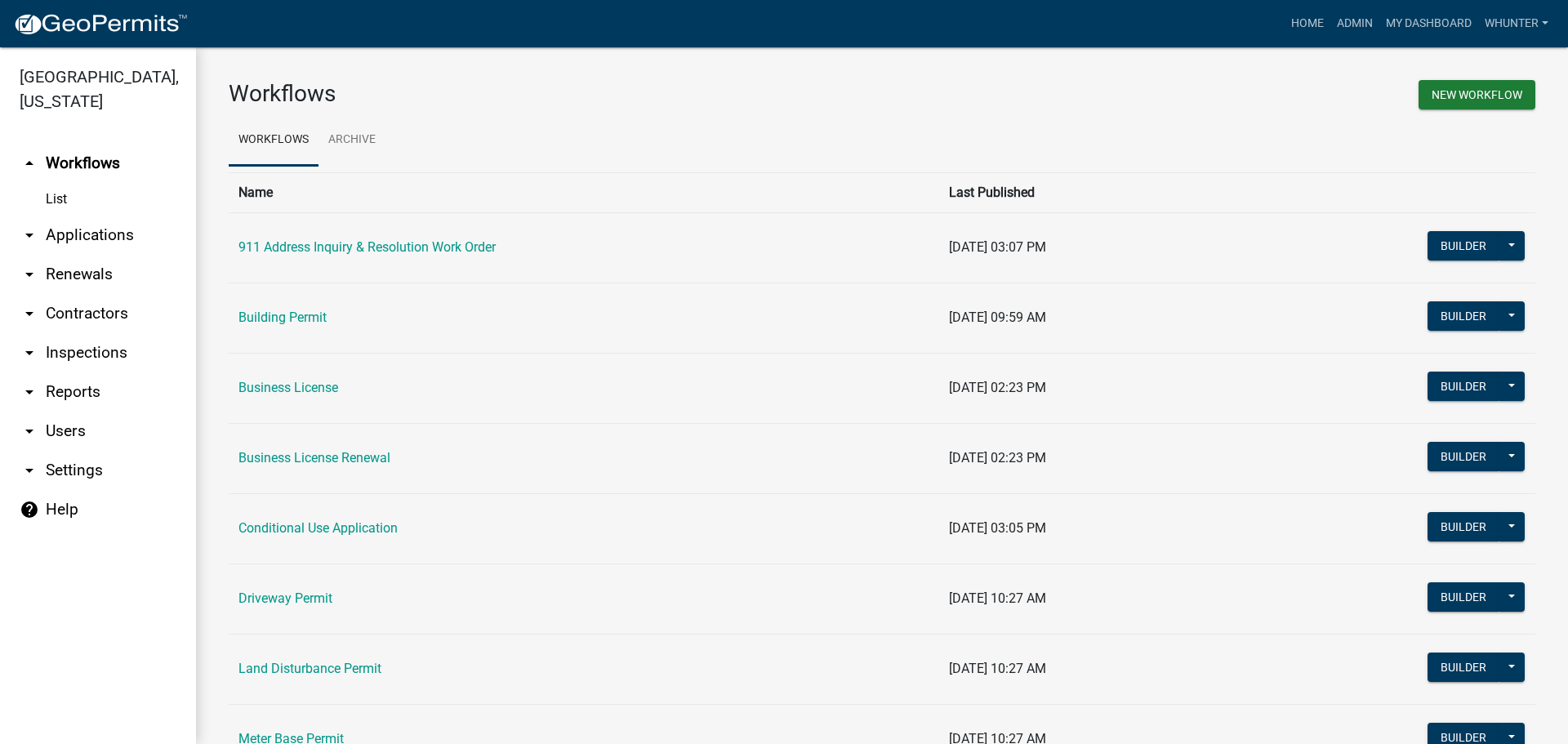
click at [84, 226] on link "arrow_drop_down Applications" at bounding box center [98, 235] width 196 height 40
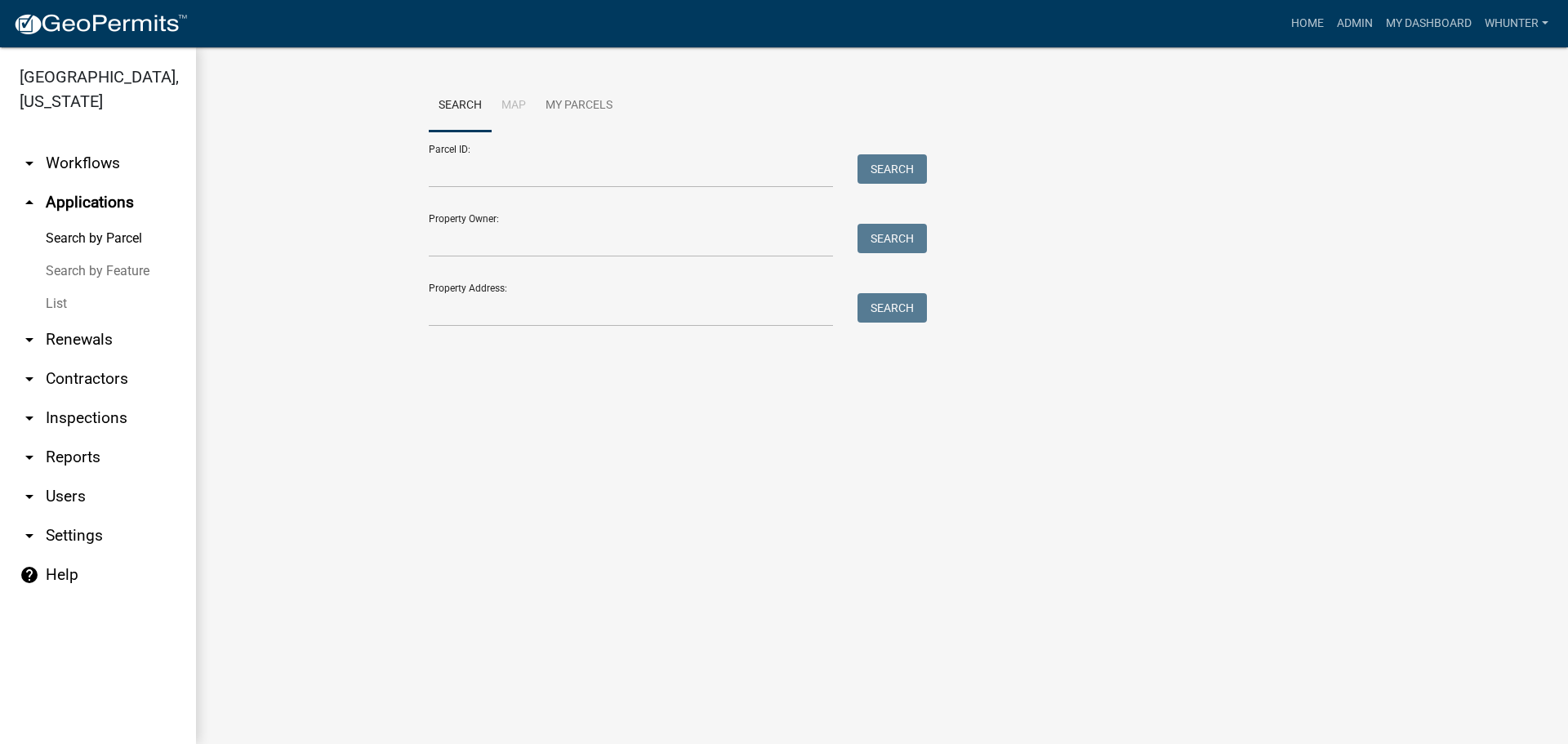
click at [95, 300] on link "List" at bounding box center [98, 304] width 196 height 32
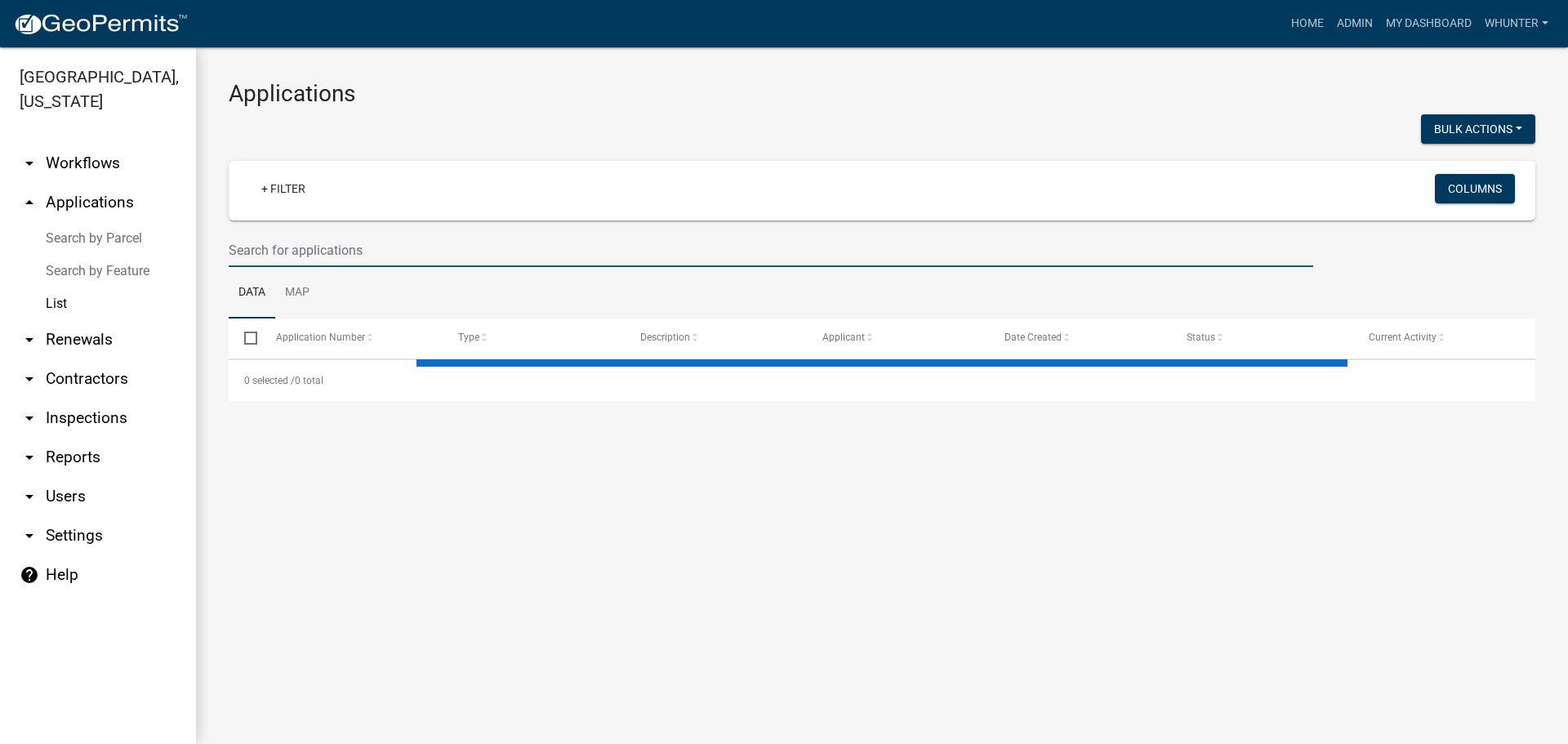
click at [478, 242] on input "text" at bounding box center [771, 250] width 1085 height 33
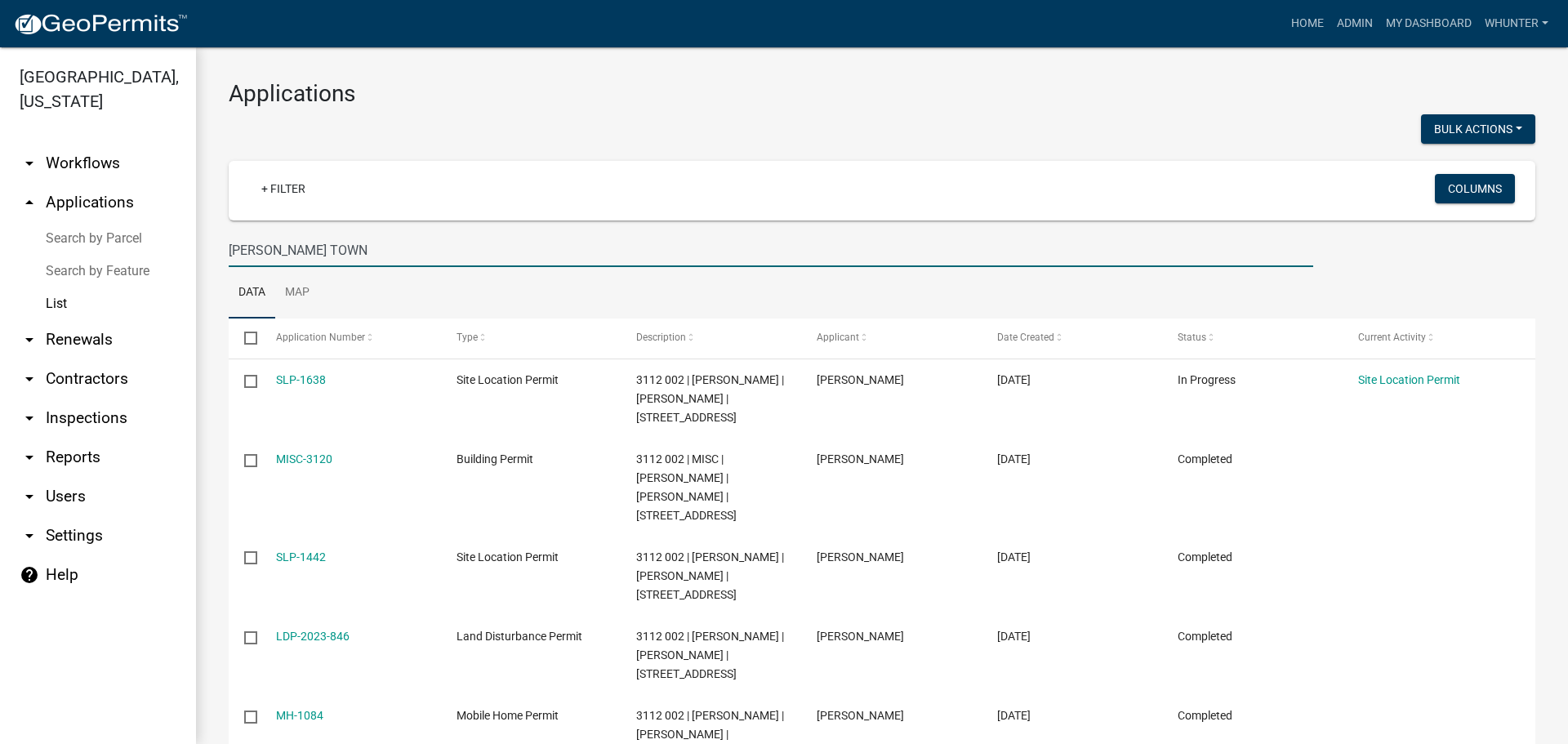
type input "[PERSON_NAME] TOWN"
click at [1297, 19] on link "Home" at bounding box center [1307, 23] width 46 height 31
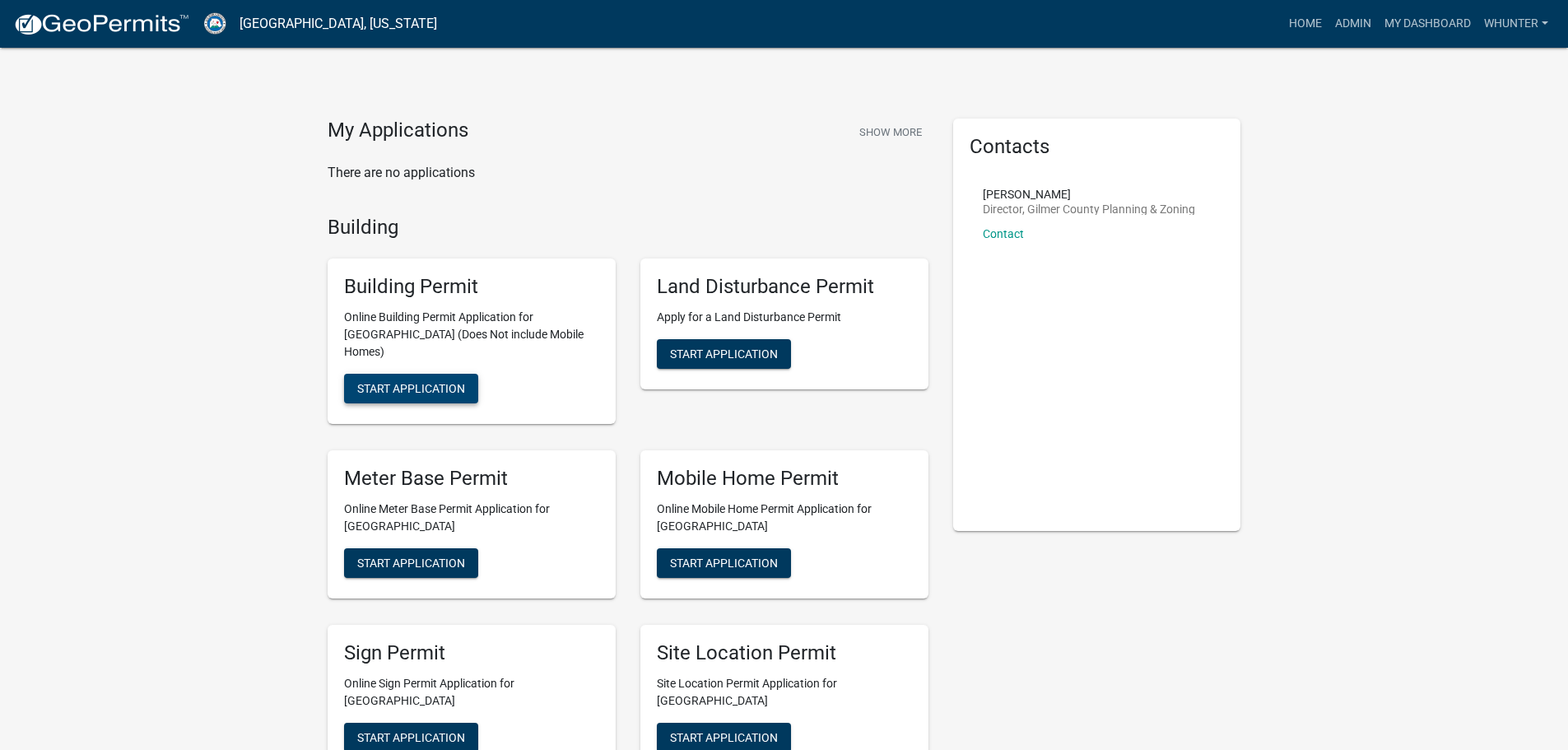
click at [428, 382] on span "Start Application" at bounding box center [410, 389] width 108 height 14
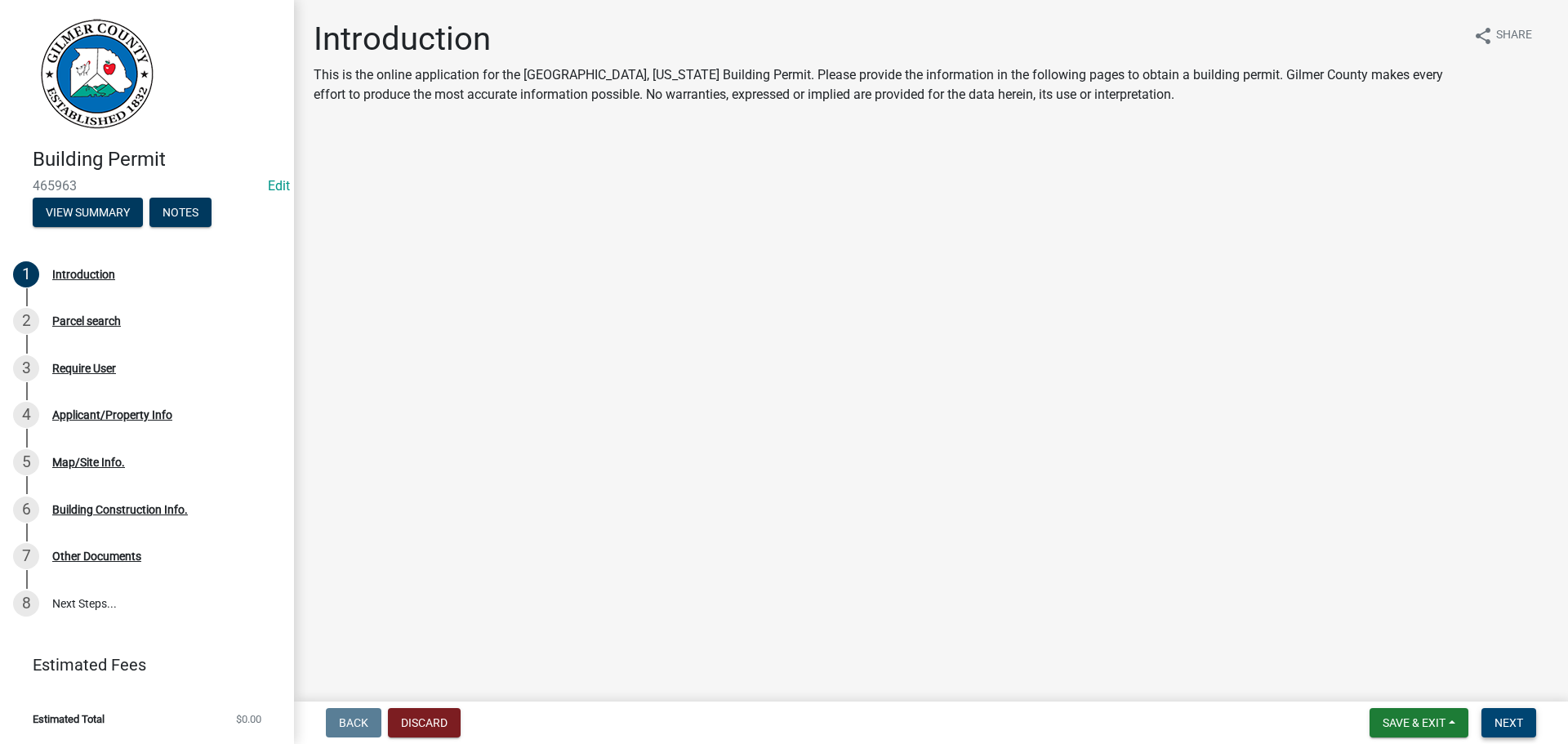
click at [1505, 724] on span "Next" at bounding box center [1510, 722] width 29 height 13
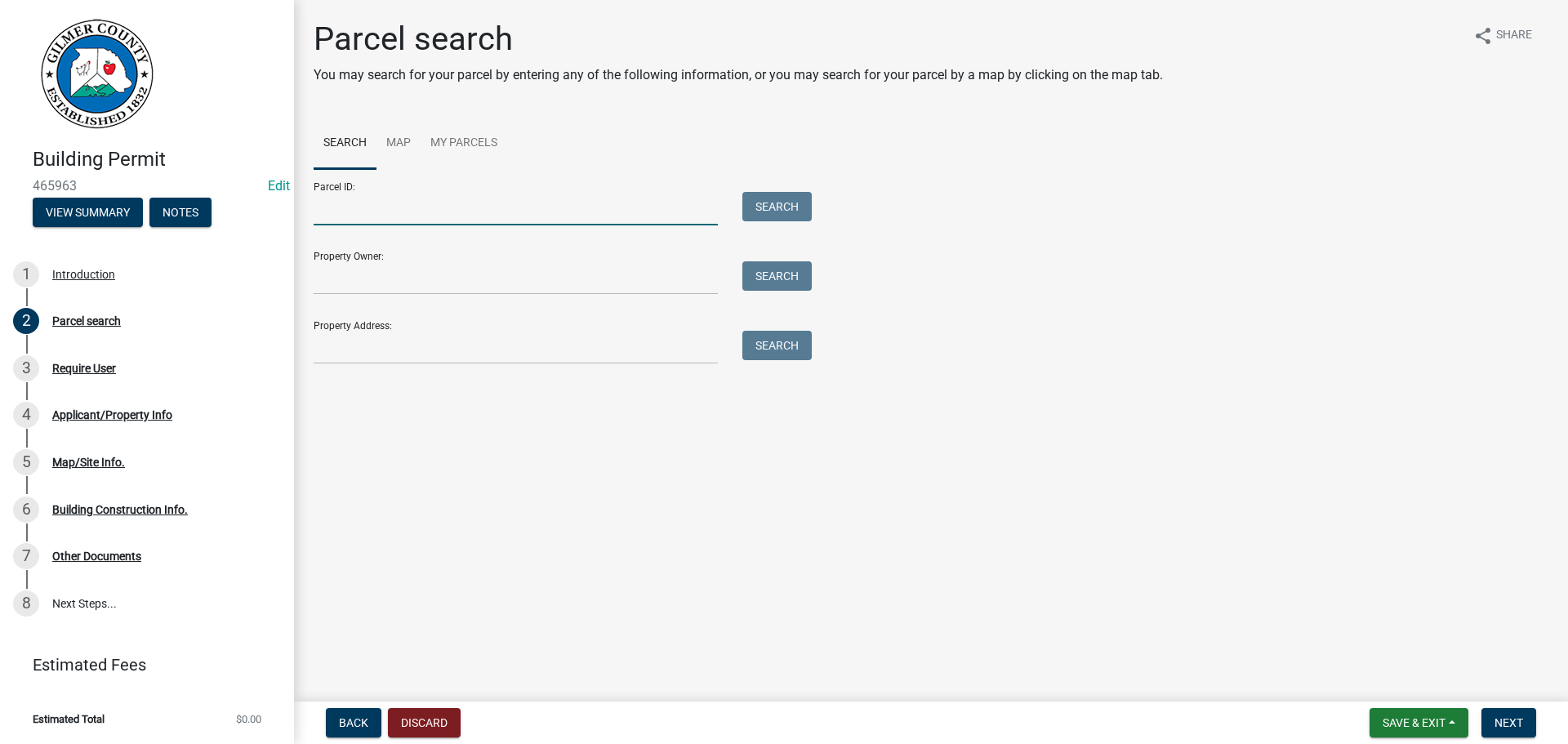
click at [582, 212] on input "Parcel ID:" at bounding box center [516, 208] width 405 height 33
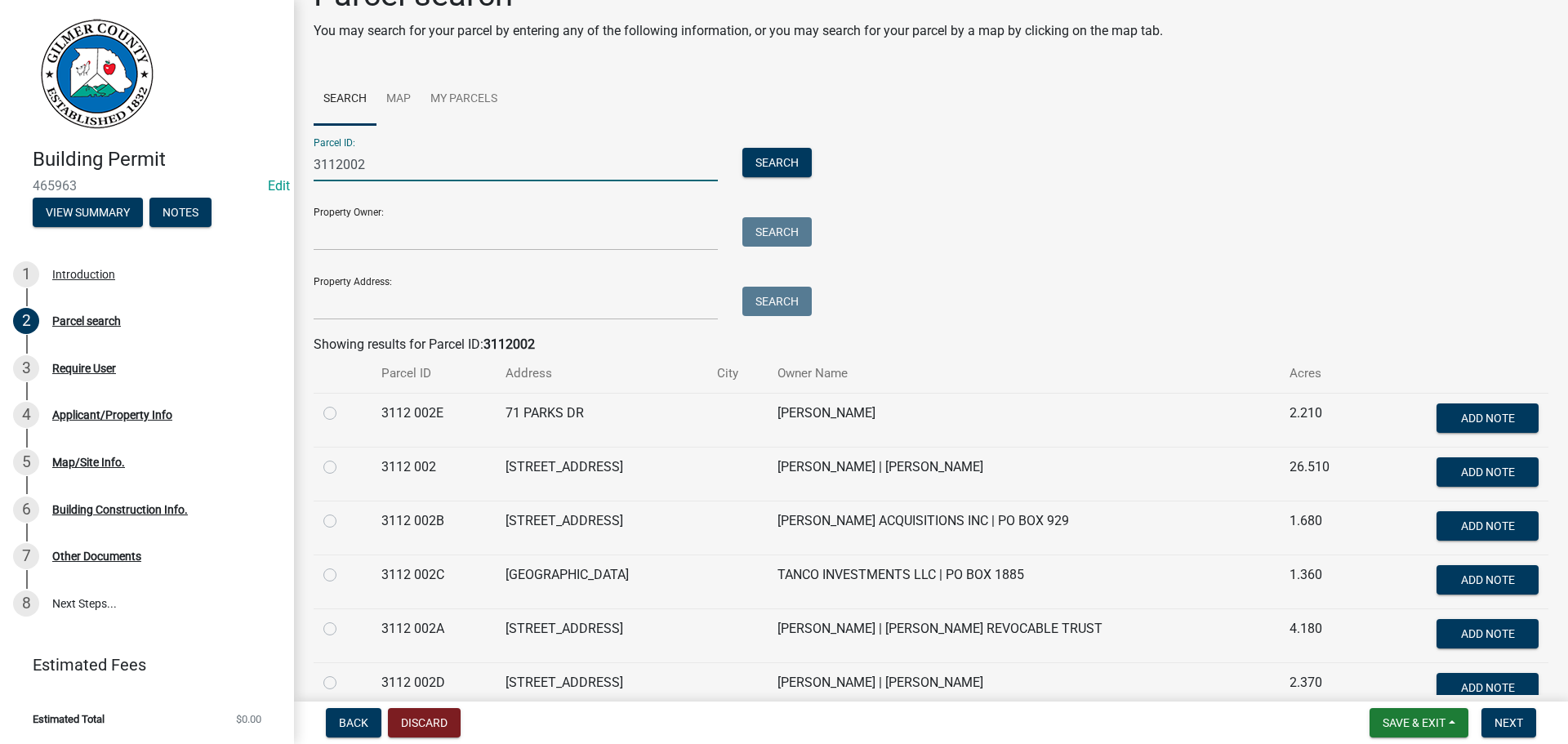
scroll to position [82, 0]
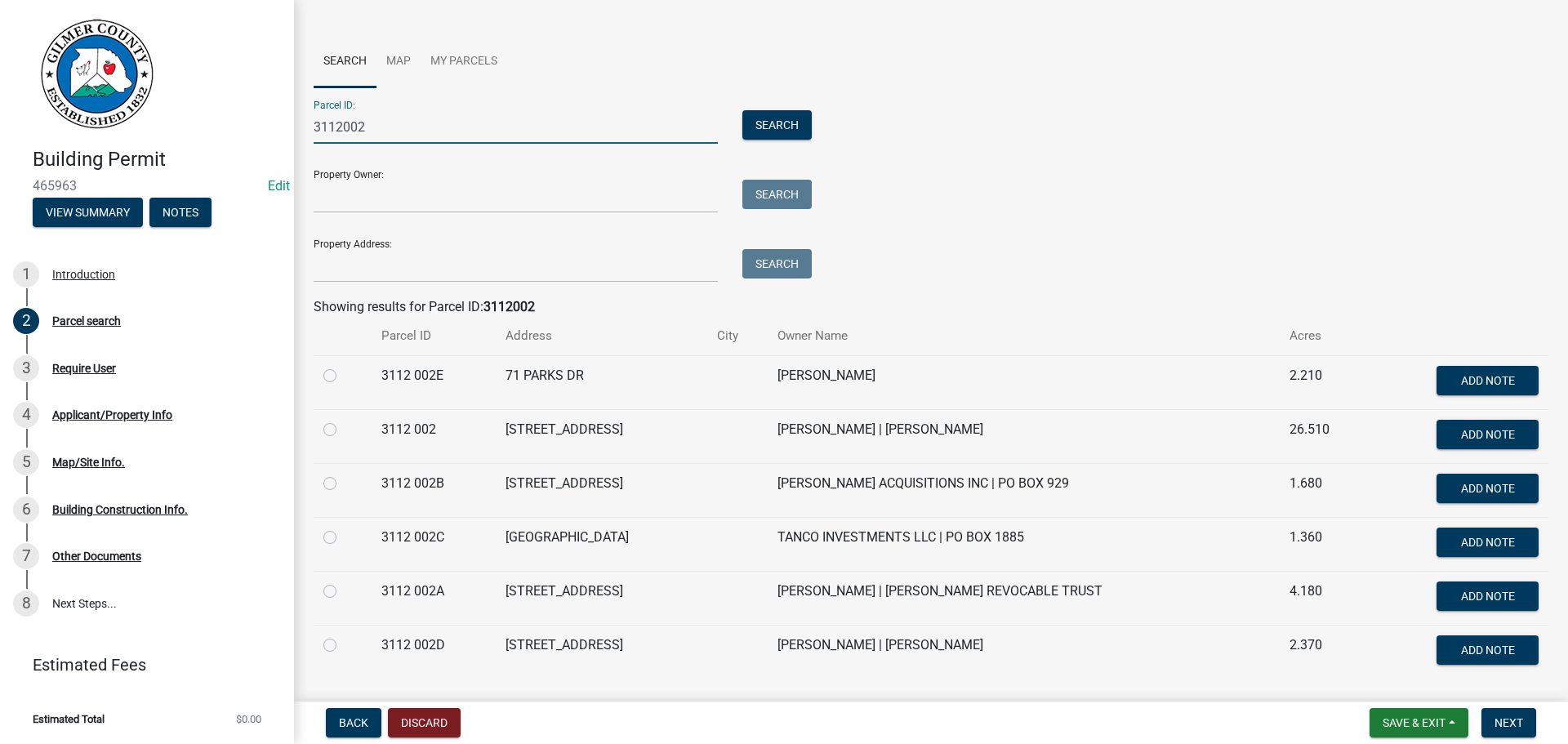
type input "3112002"
click at [337, 426] on div at bounding box center [343, 430] width 39 height 20
click at [321, 427] on td at bounding box center [343, 436] width 58 height 54
click at [343, 420] on label at bounding box center [343, 420] width 0 height 0
click at [343, 430] on 002 "radio" at bounding box center [349, 425] width 11 height 11
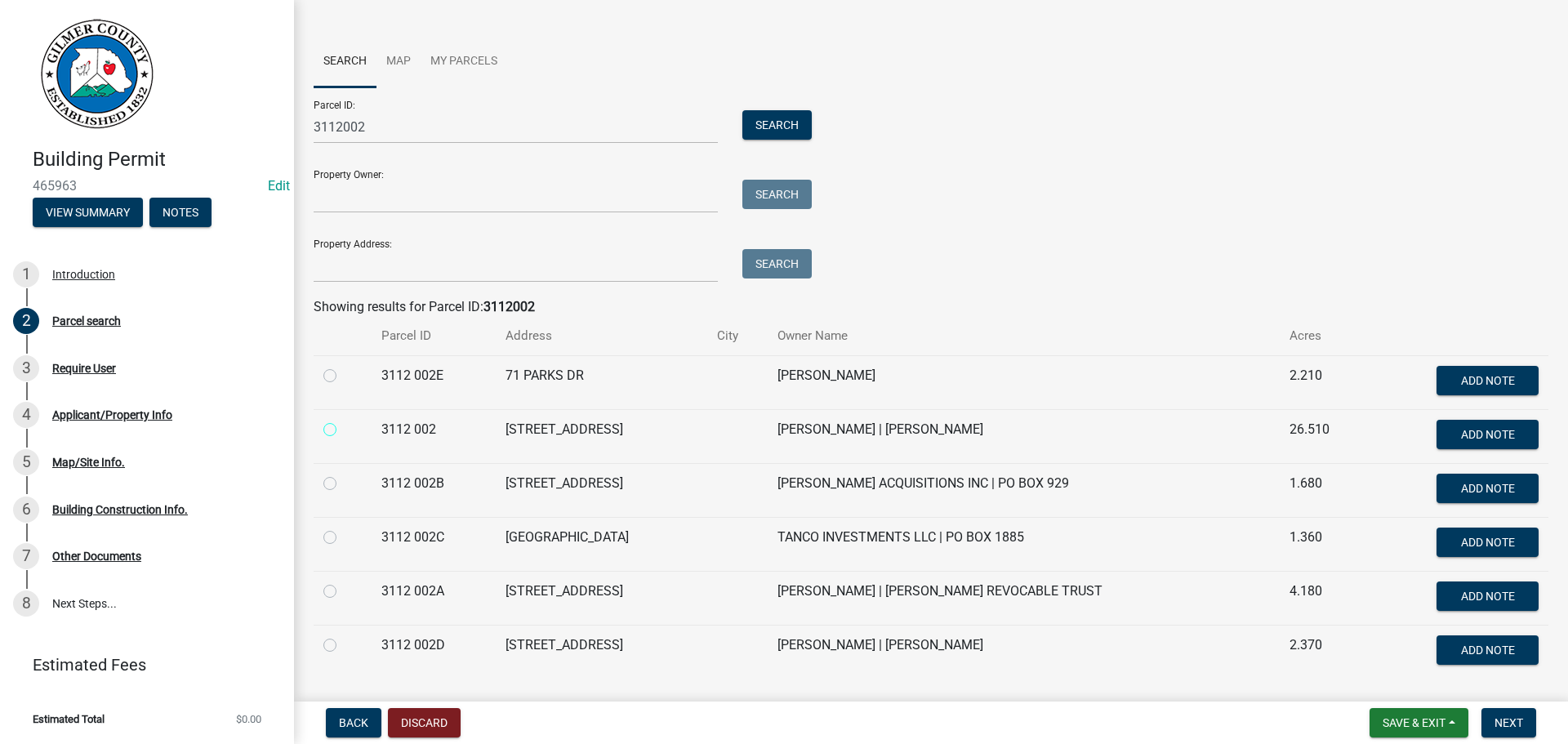
radio 002 "true"
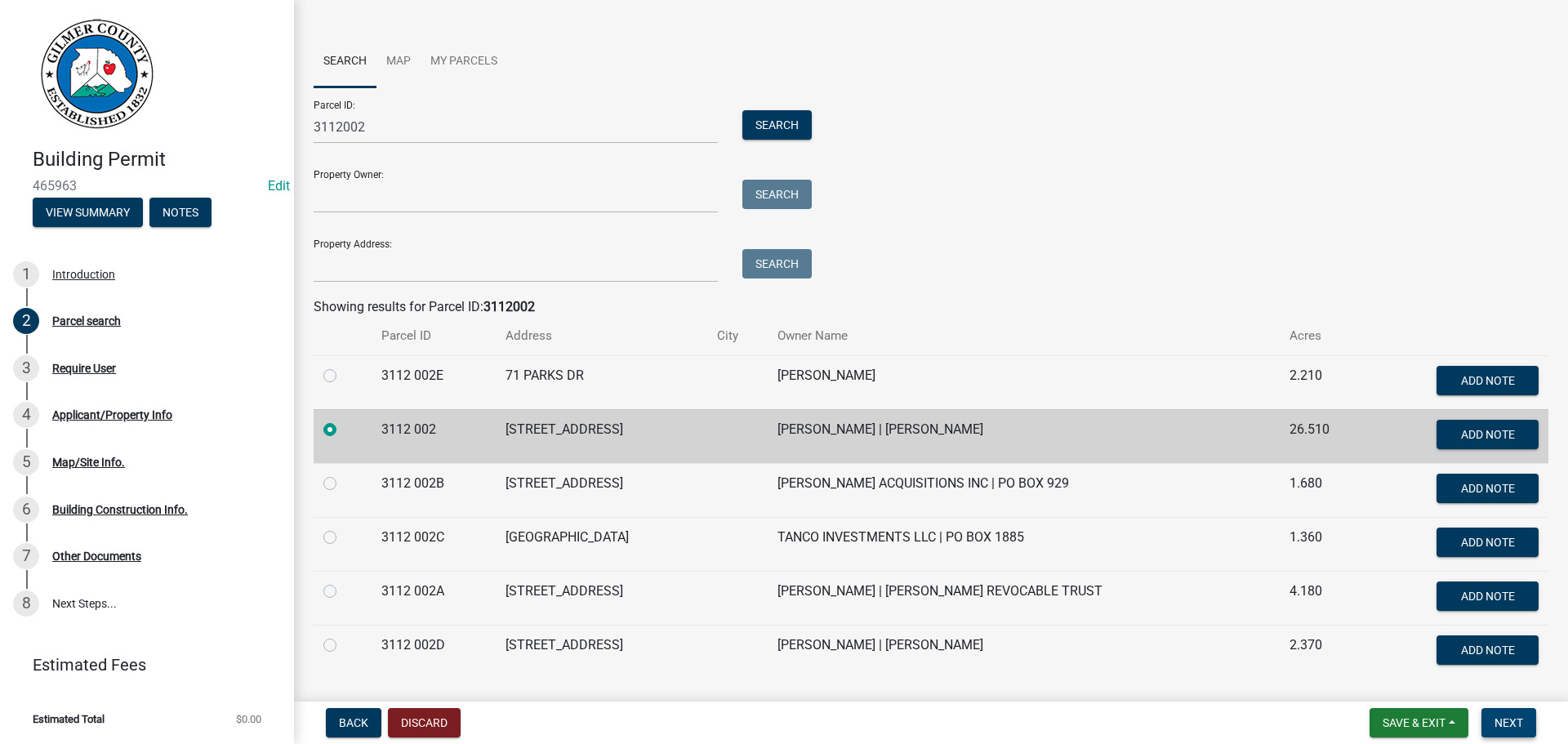
click at [1505, 725] on span "Next" at bounding box center [1510, 722] width 29 height 13
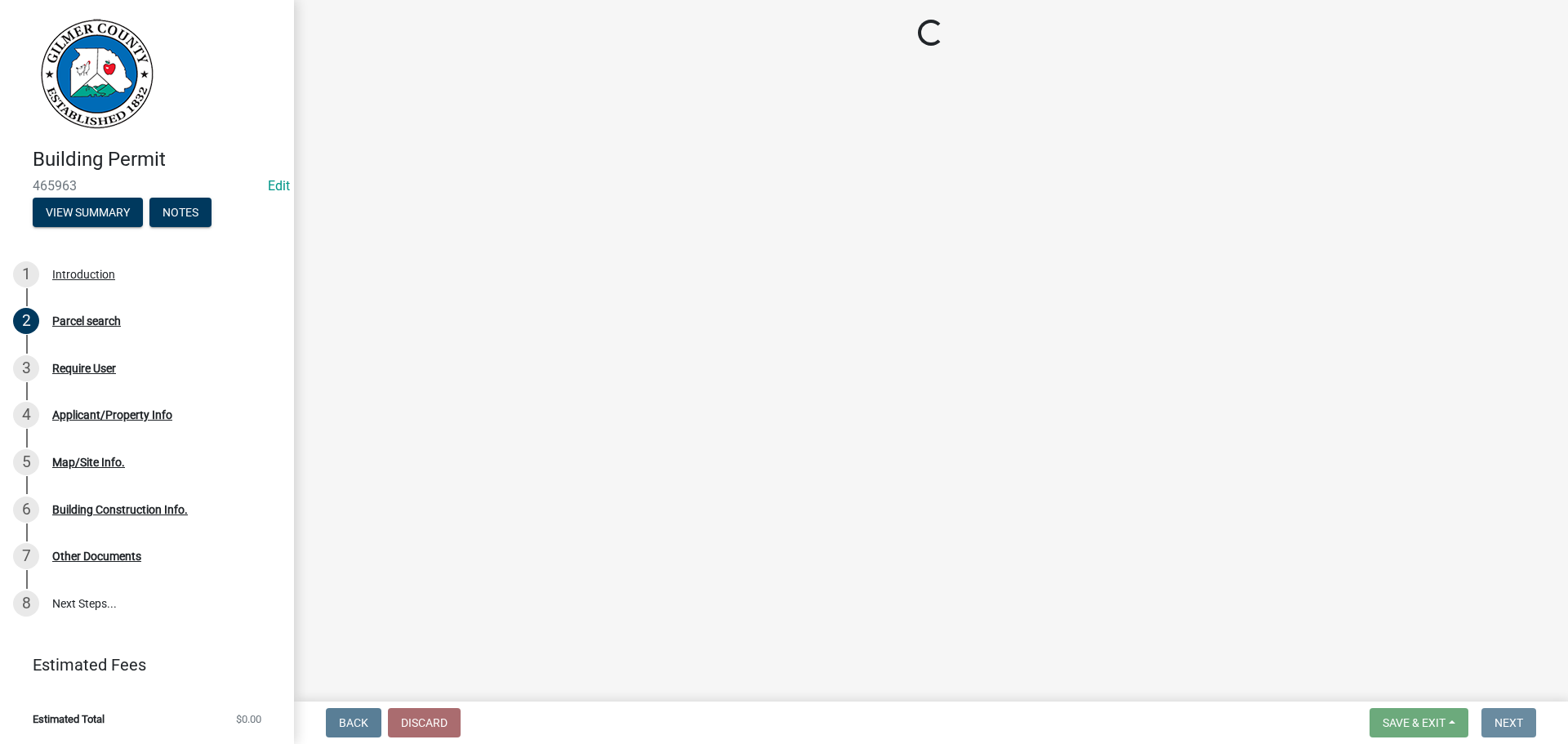
scroll to position [0, 0]
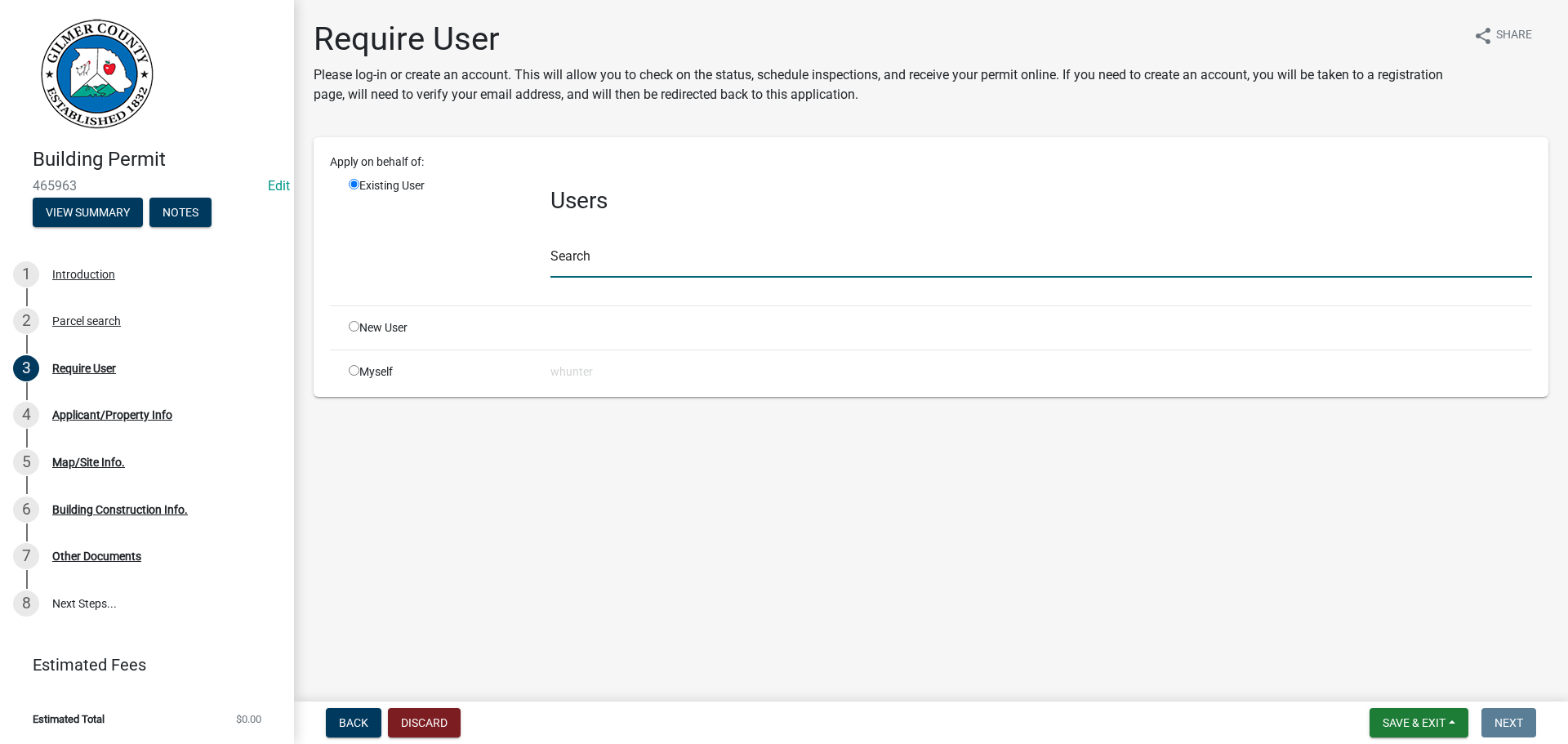
click at [734, 260] on input "text" at bounding box center [1041, 261] width 982 height 33
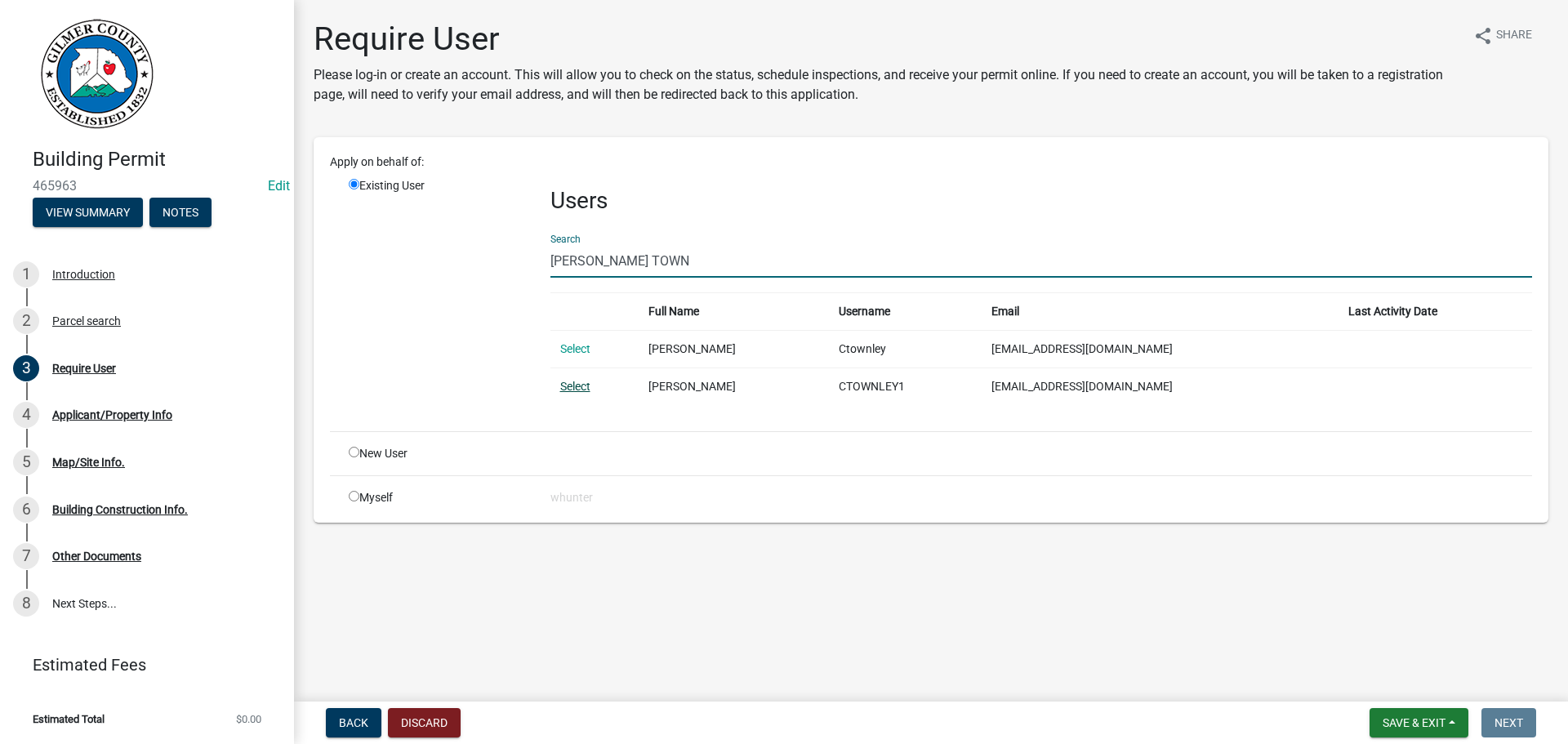
type input "[PERSON_NAME] TOWN"
click at [567, 382] on link "Select" at bounding box center [575, 385] width 31 height 13
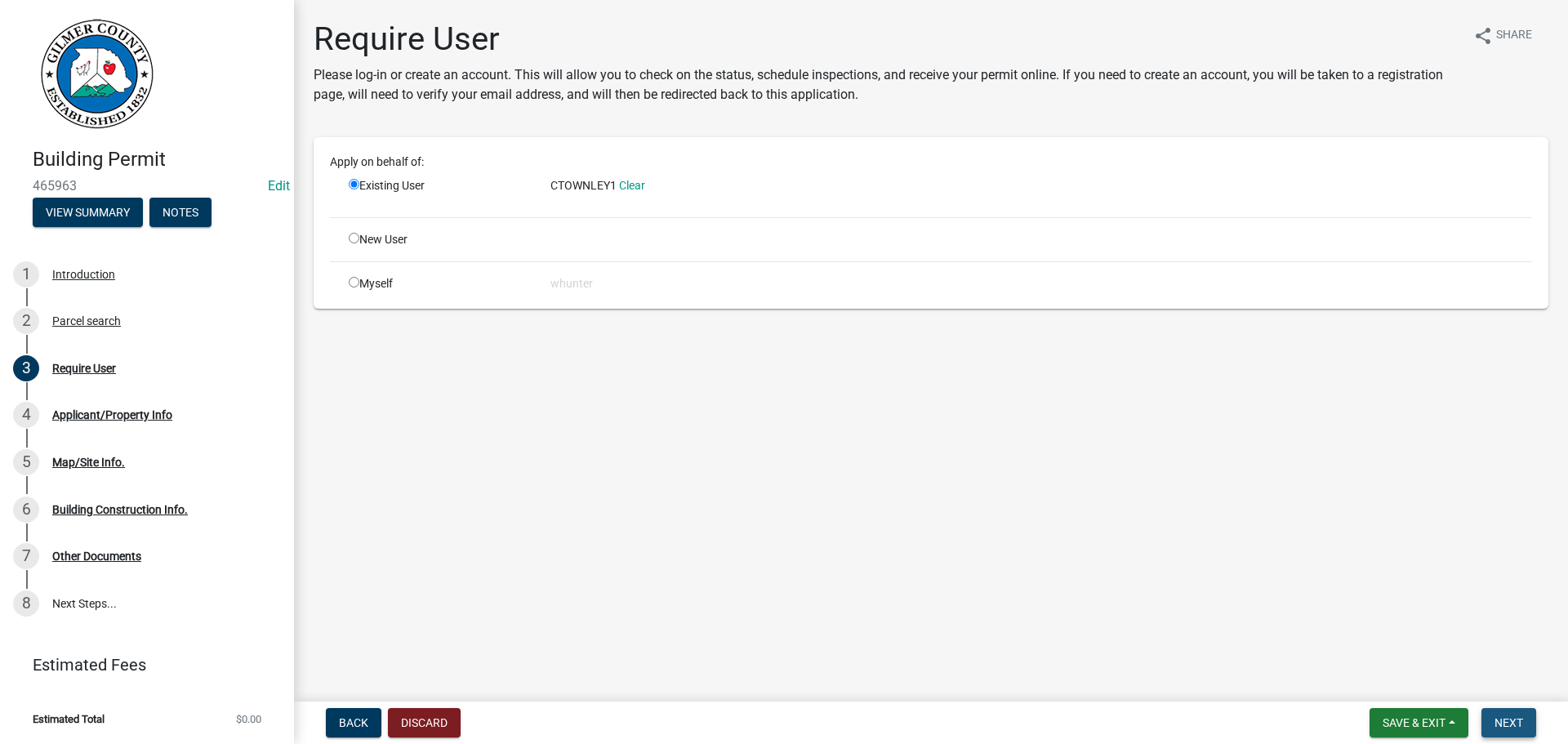
click at [1501, 726] on span "Next" at bounding box center [1510, 722] width 29 height 13
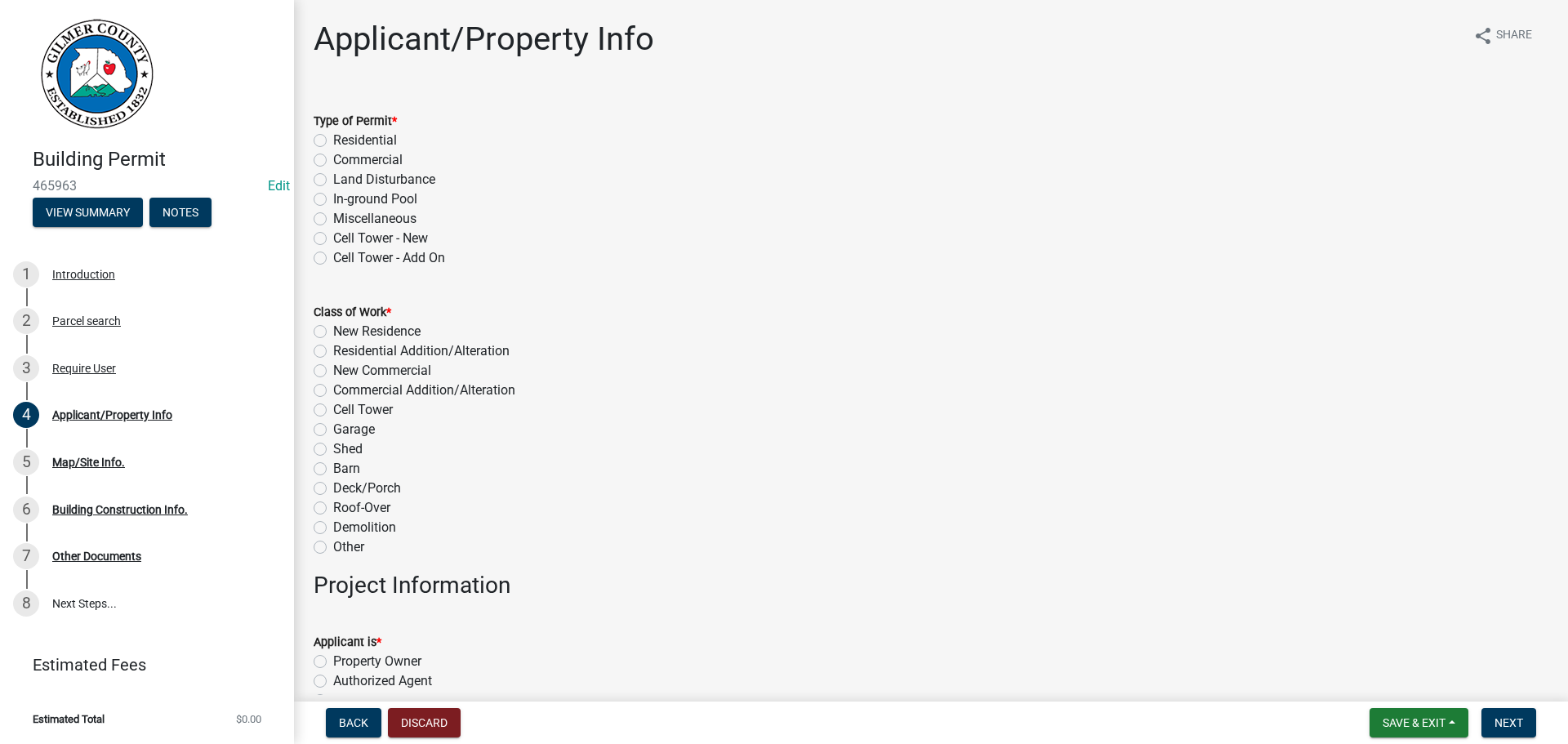
click at [376, 217] on label "Miscellaneous" at bounding box center [375, 219] width 84 height 20
click at [343, 217] on input "Miscellaneous" at bounding box center [339, 215] width 11 height 11
radio input "true"
click at [369, 509] on label "Roof-Over" at bounding box center [362, 508] width 58 height 20
click at [343, 509] on input "Roof-Over" at bounding box center [339, 503] width 11 height 11
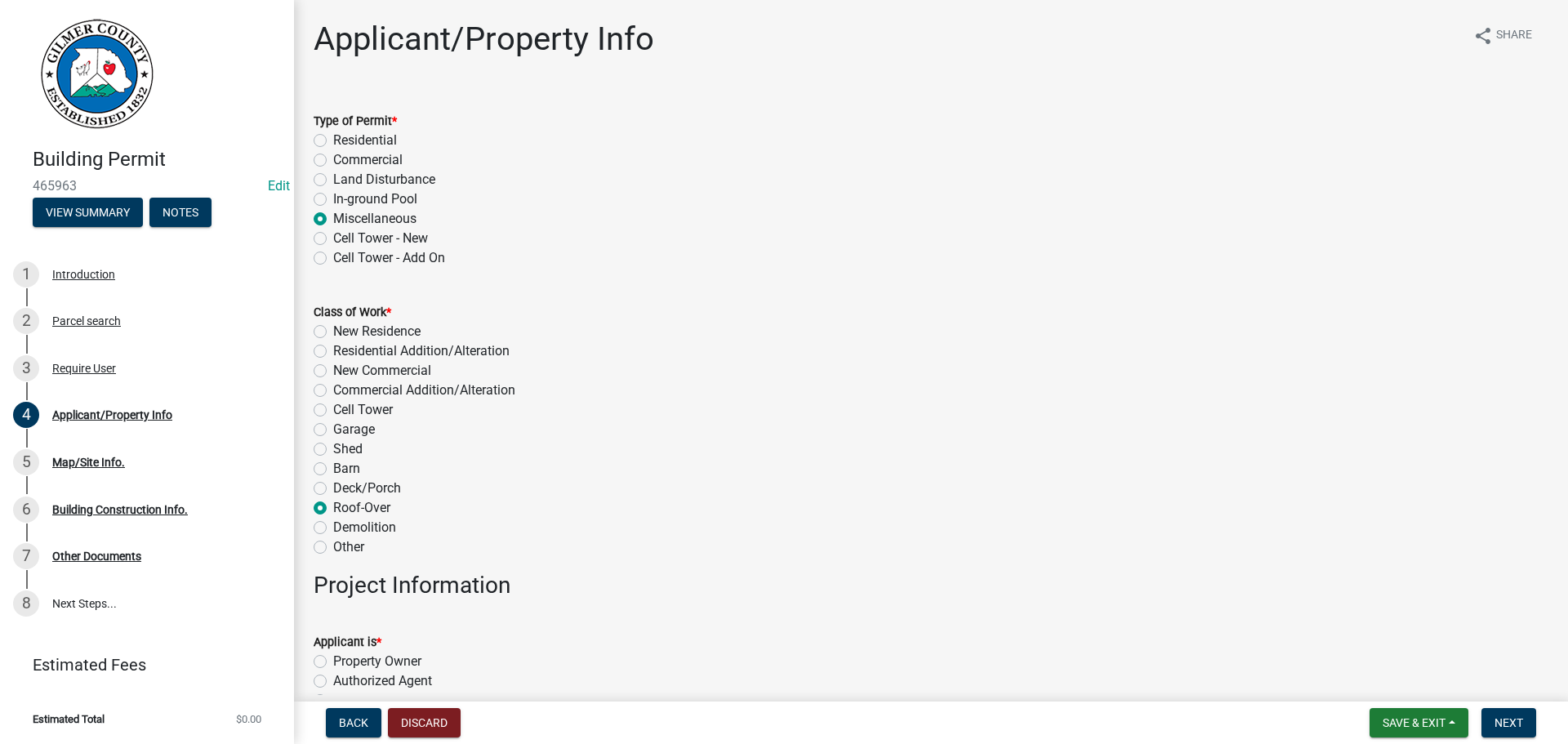
radio input "true"
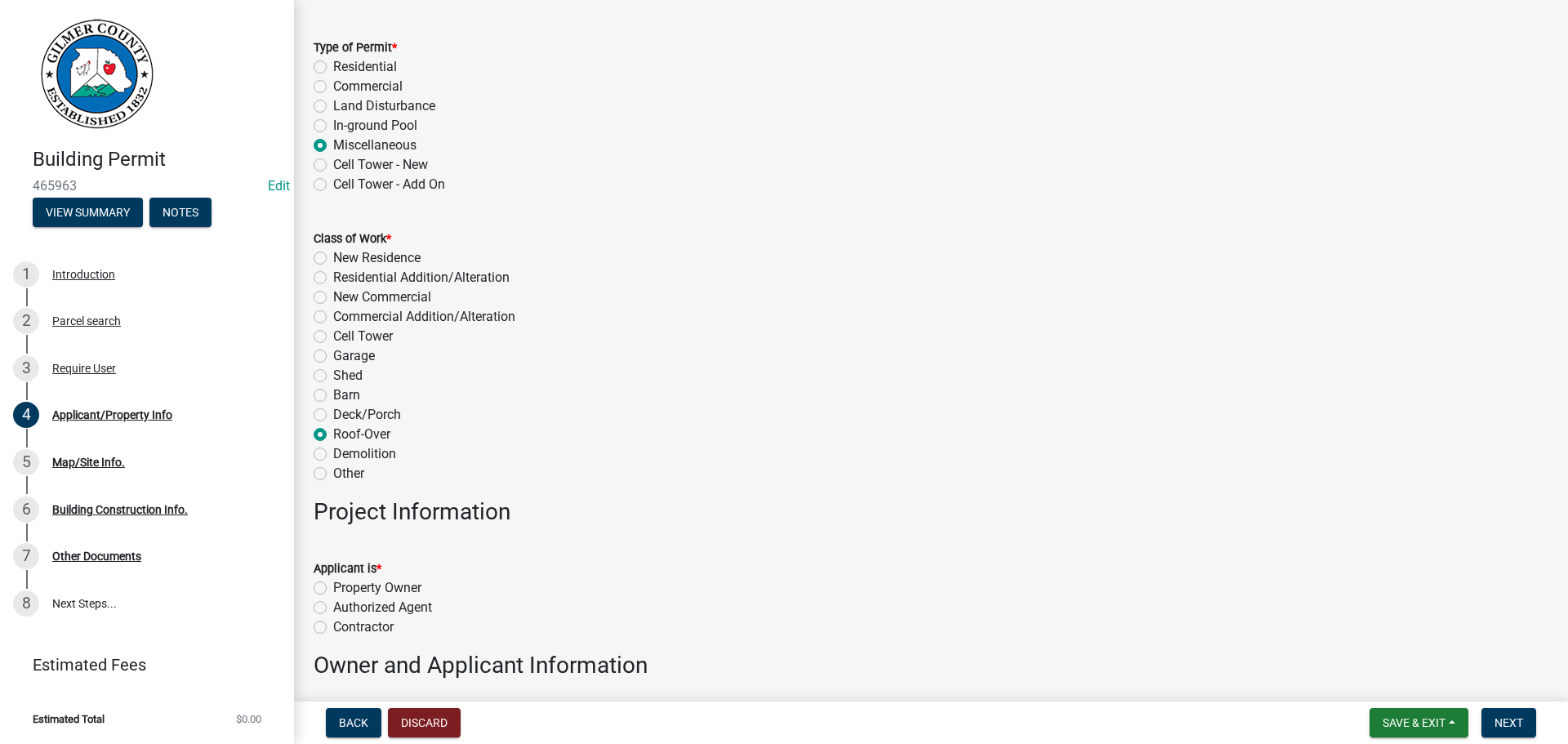
scroll to position [164, 0]
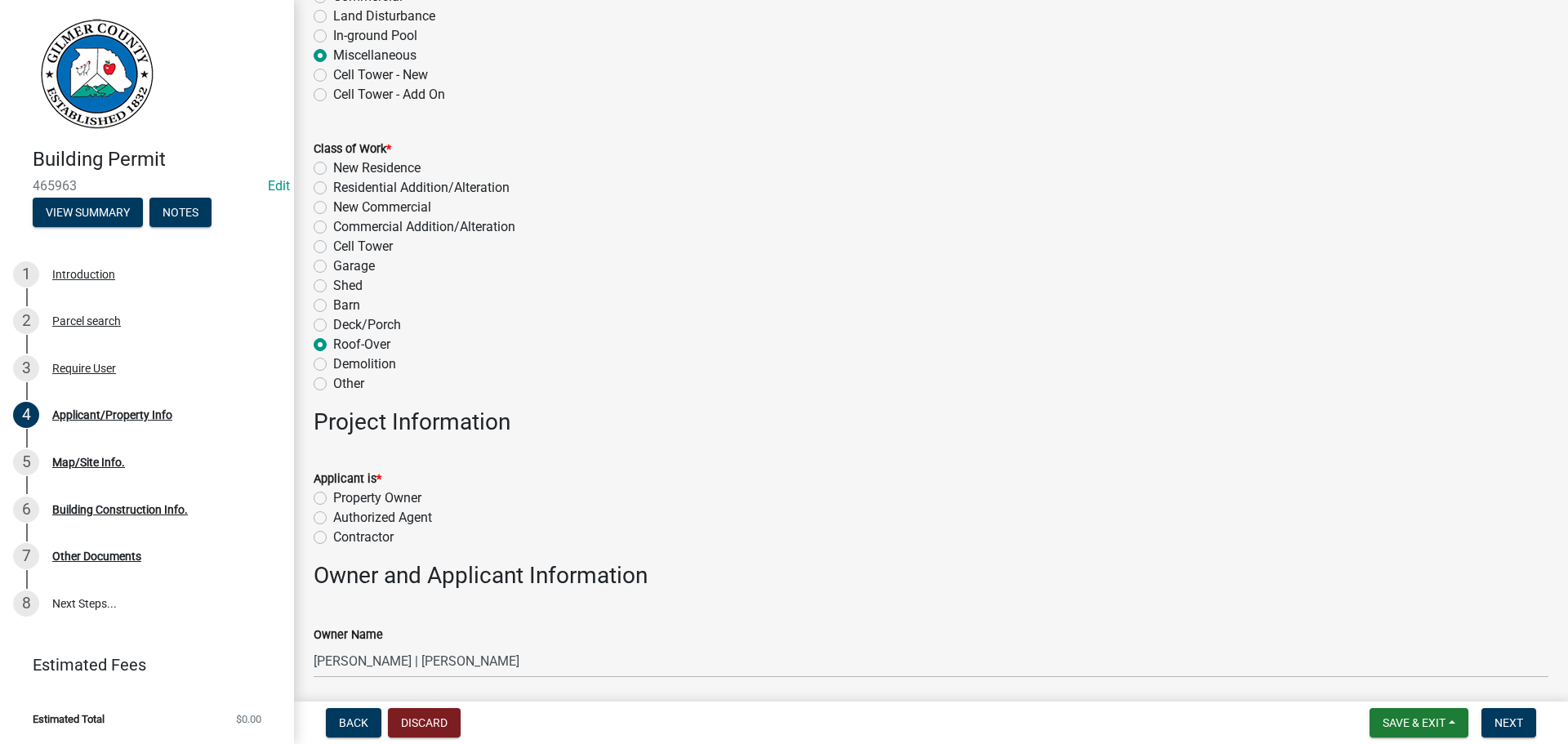
click at [361, 494] on label "Property Owner" at bounding box center [378, 498] width 88 height 20
click at [343, 494] on input "Property Owner" at bounding box center [339, 493] width 11 height 11
radio input "true"
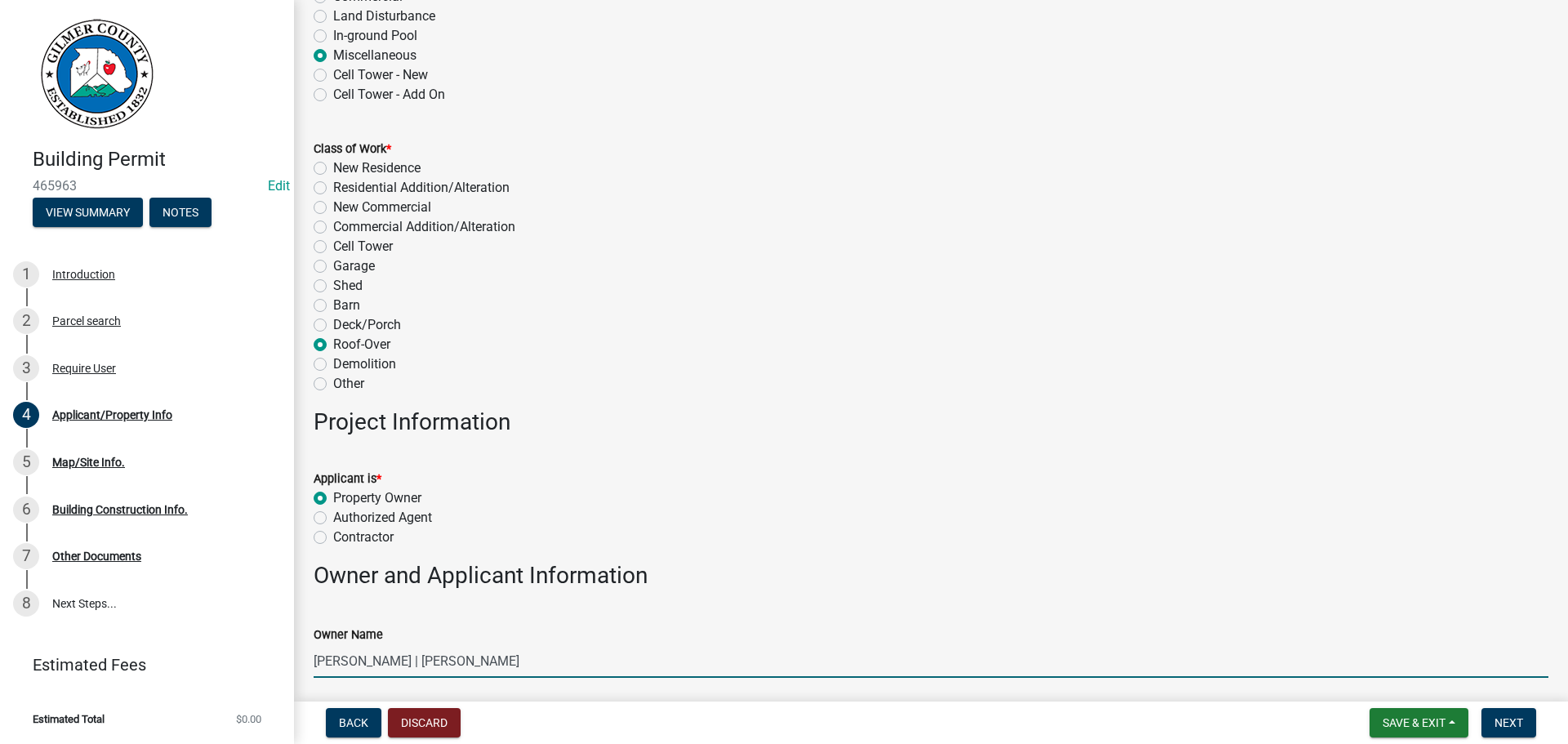
click at [352, 657] on input "[PERSON_NAME] | [PERSON_NAME]" at bounding box center [931, 660] width 1235 height 33
type input "[PERSON_NAME] AND [PERSON_NAME]"
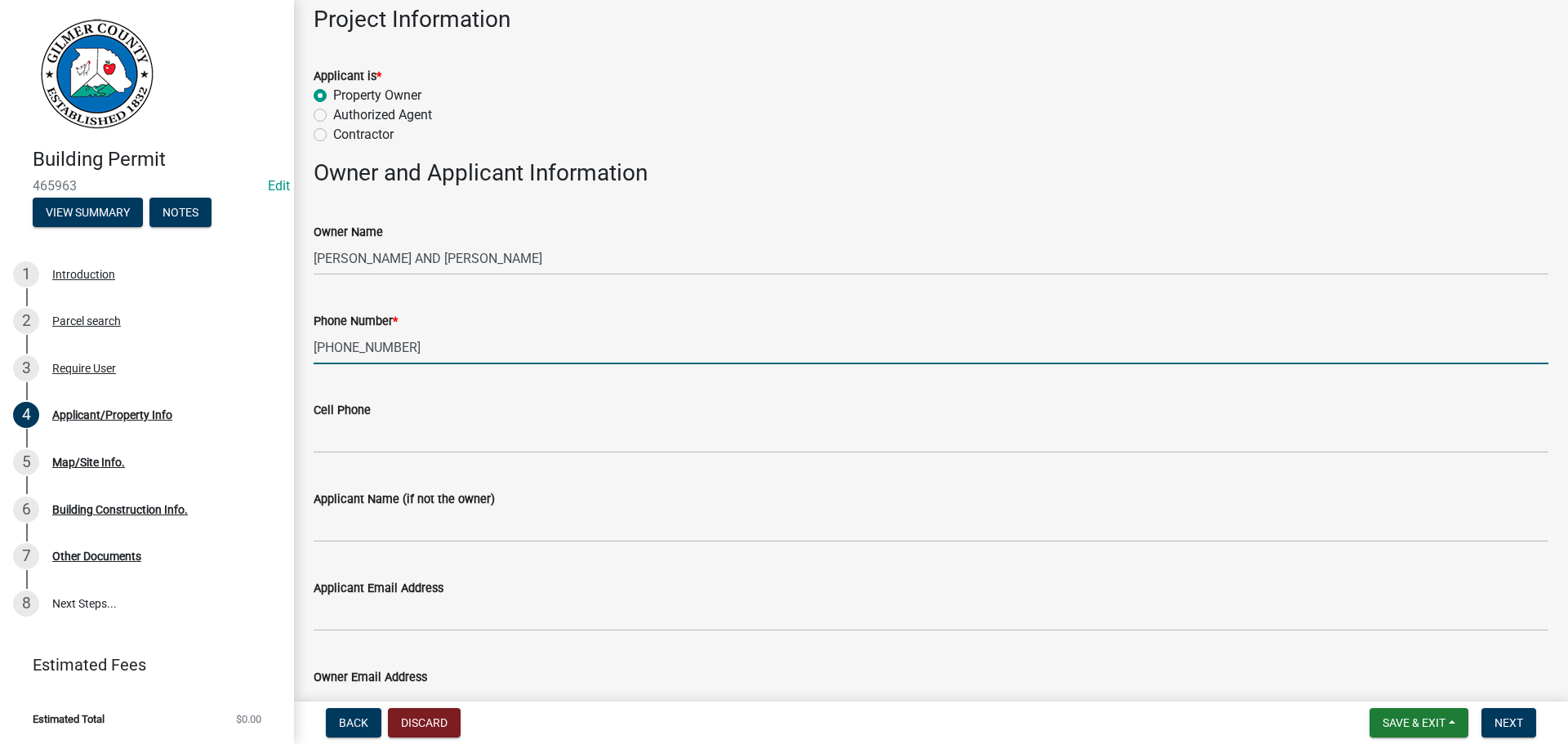
type input "[PHONE_NUMBER]"
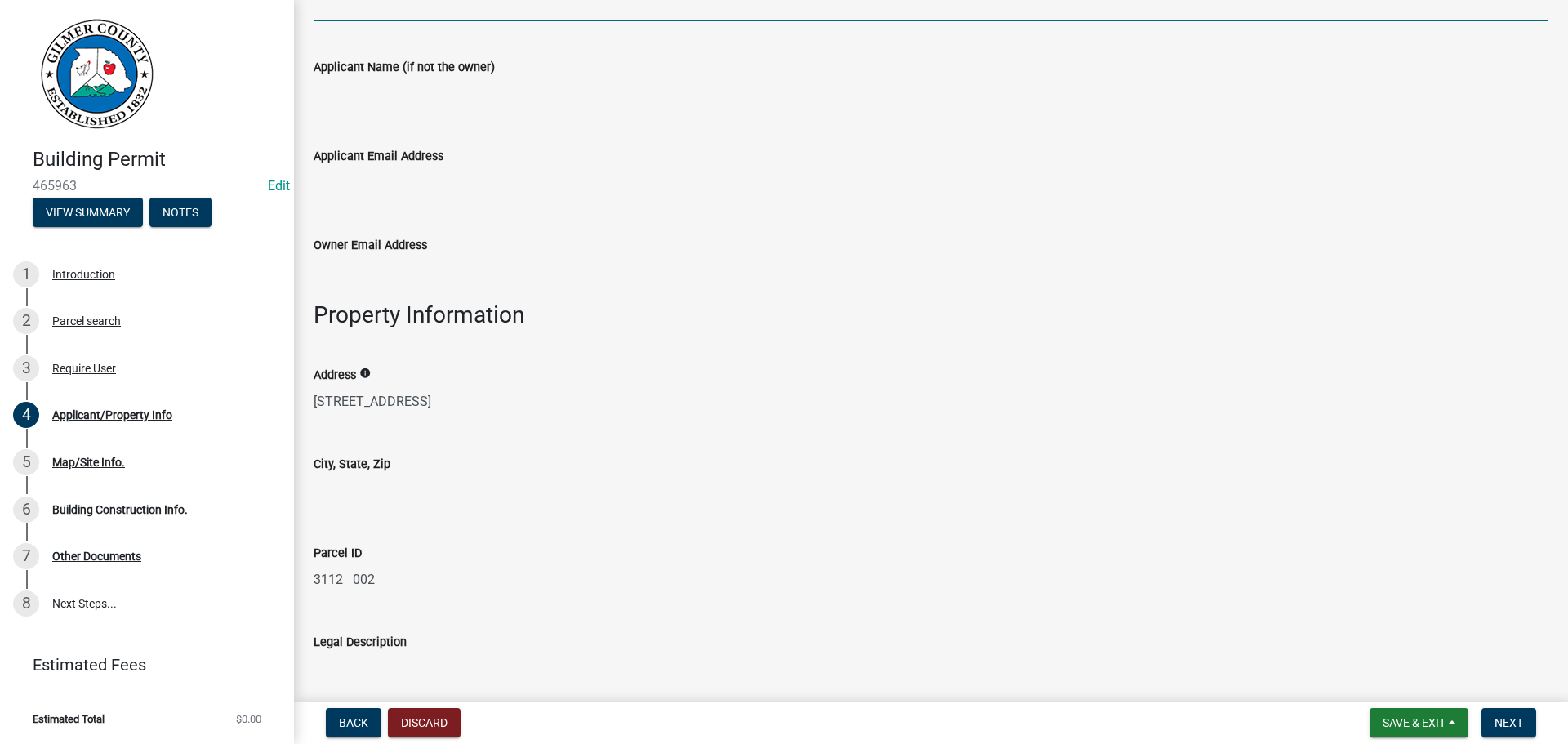
scroll to position [1218, 0]
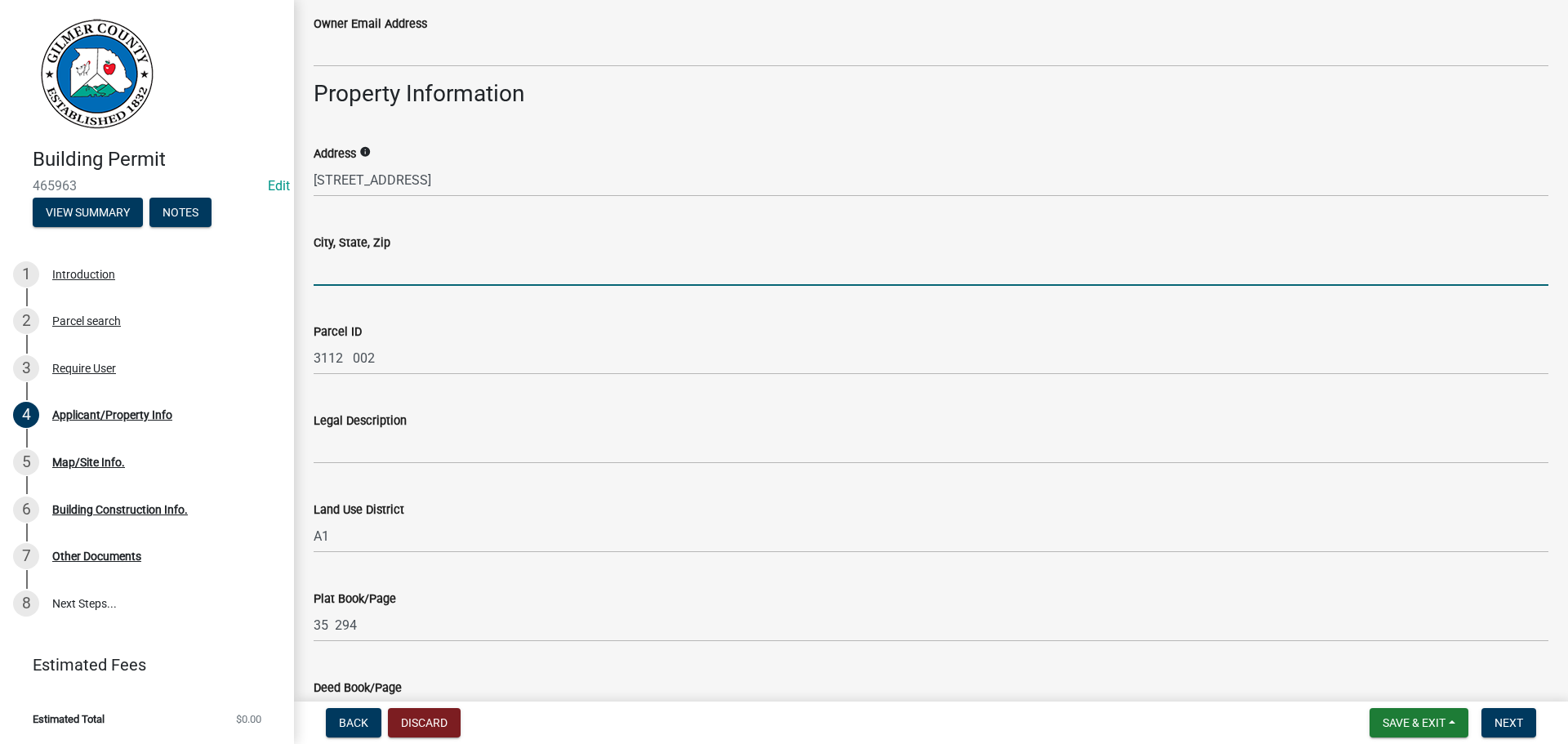
click at [473, 279] on input "City, State, Zip" at bounding box center [931, 269] width 1235 height 33
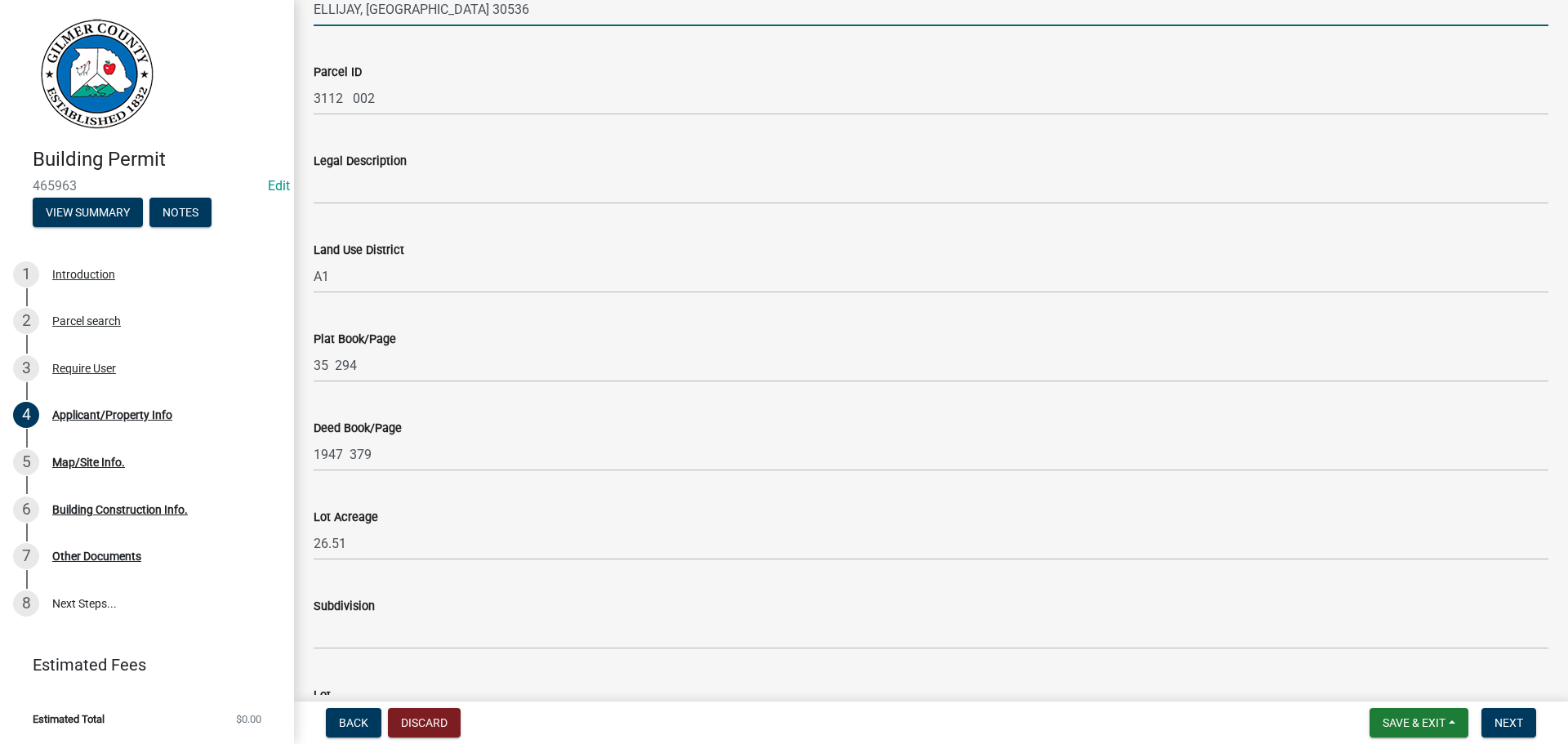
scroll to position [1820, 0]
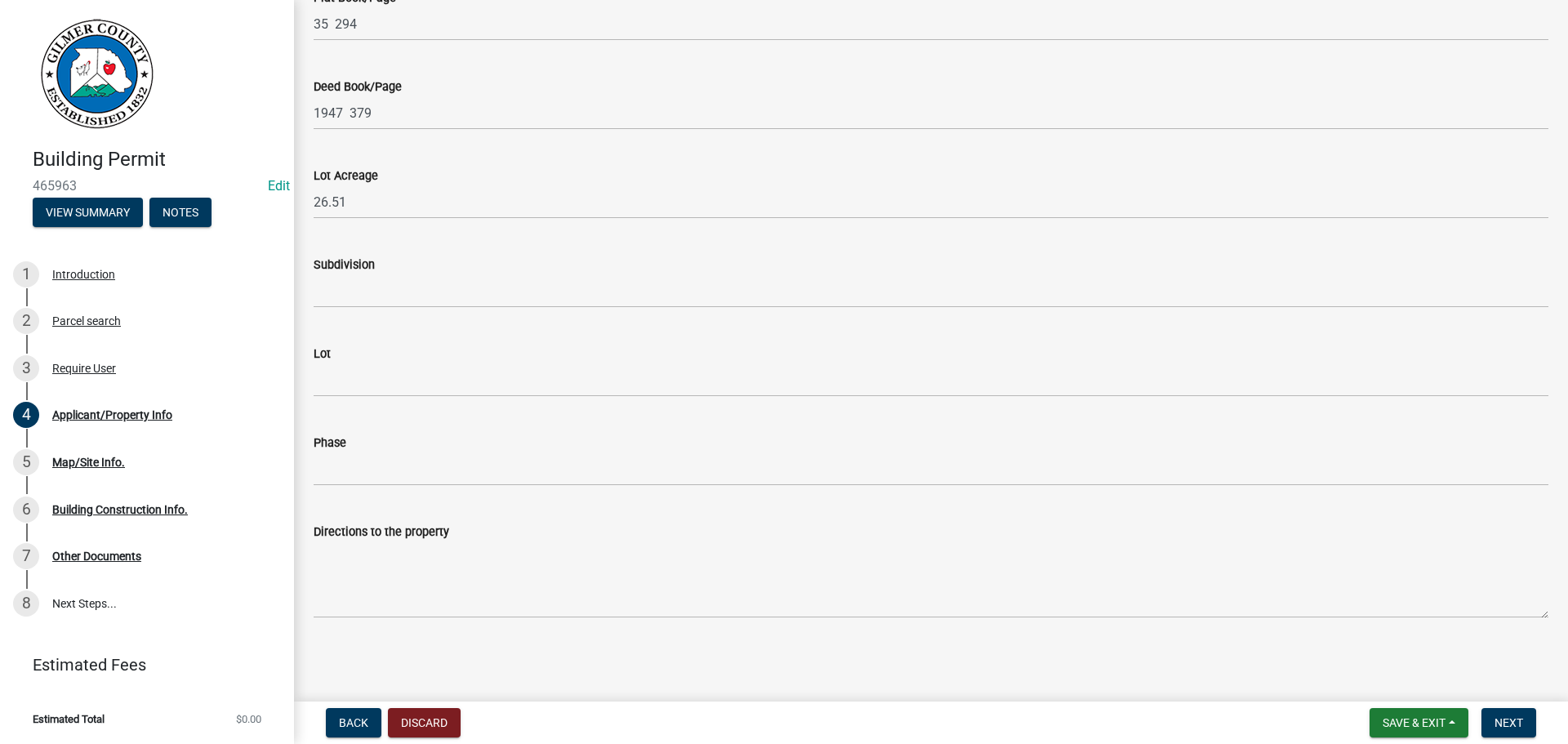
type input "ELLIJAY, [GEOGRAPHIC_DATA] 30536"
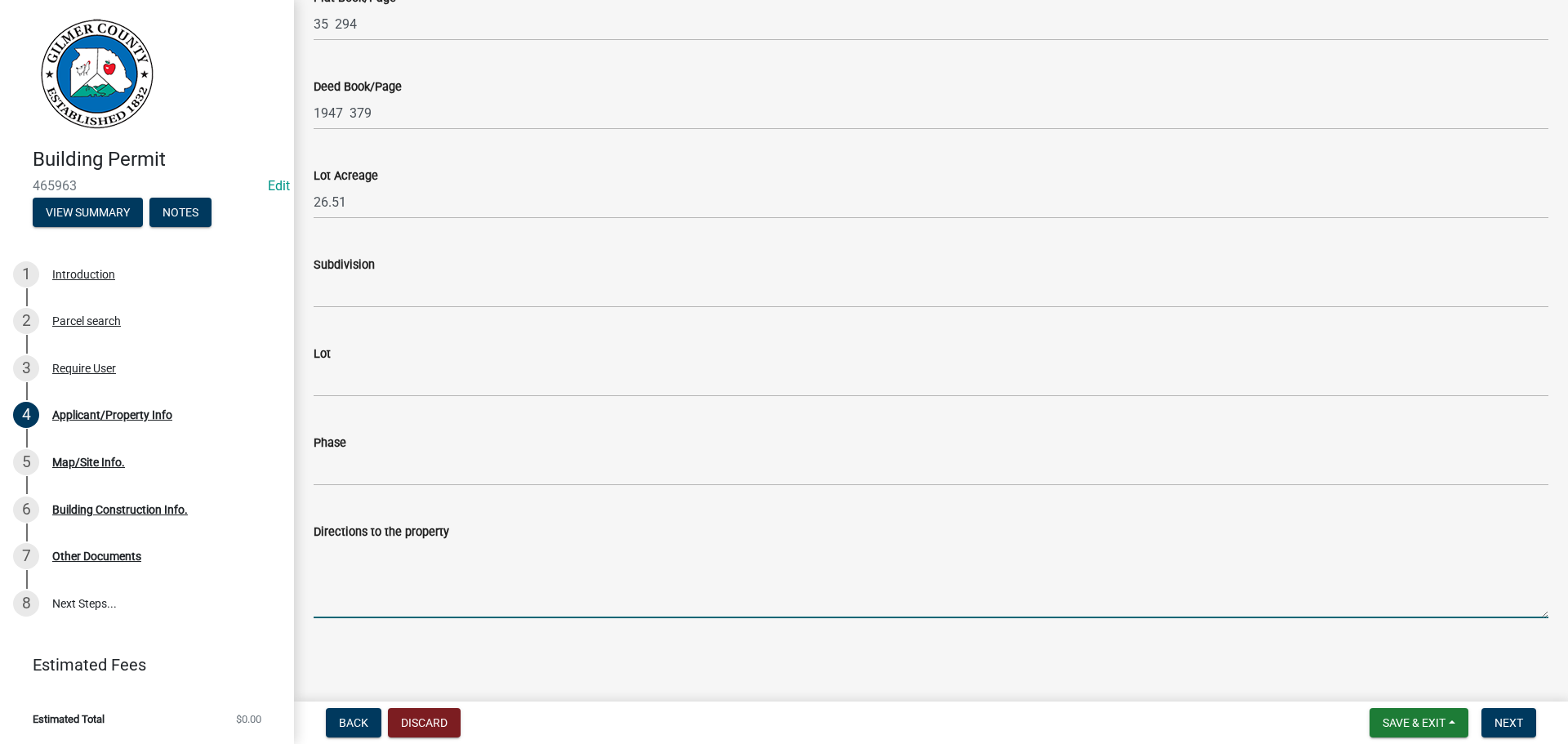
click at [610, 586] on textarea "Directions to the property" at bounding box center [931, 579] width 1235 height 76
type textarea "CORNER OF 52E AND [GEOGRAPHIC_DATA]"
click at [1514, 722] on span "Next" at bounding box center [1510, 722] width 29 height 13
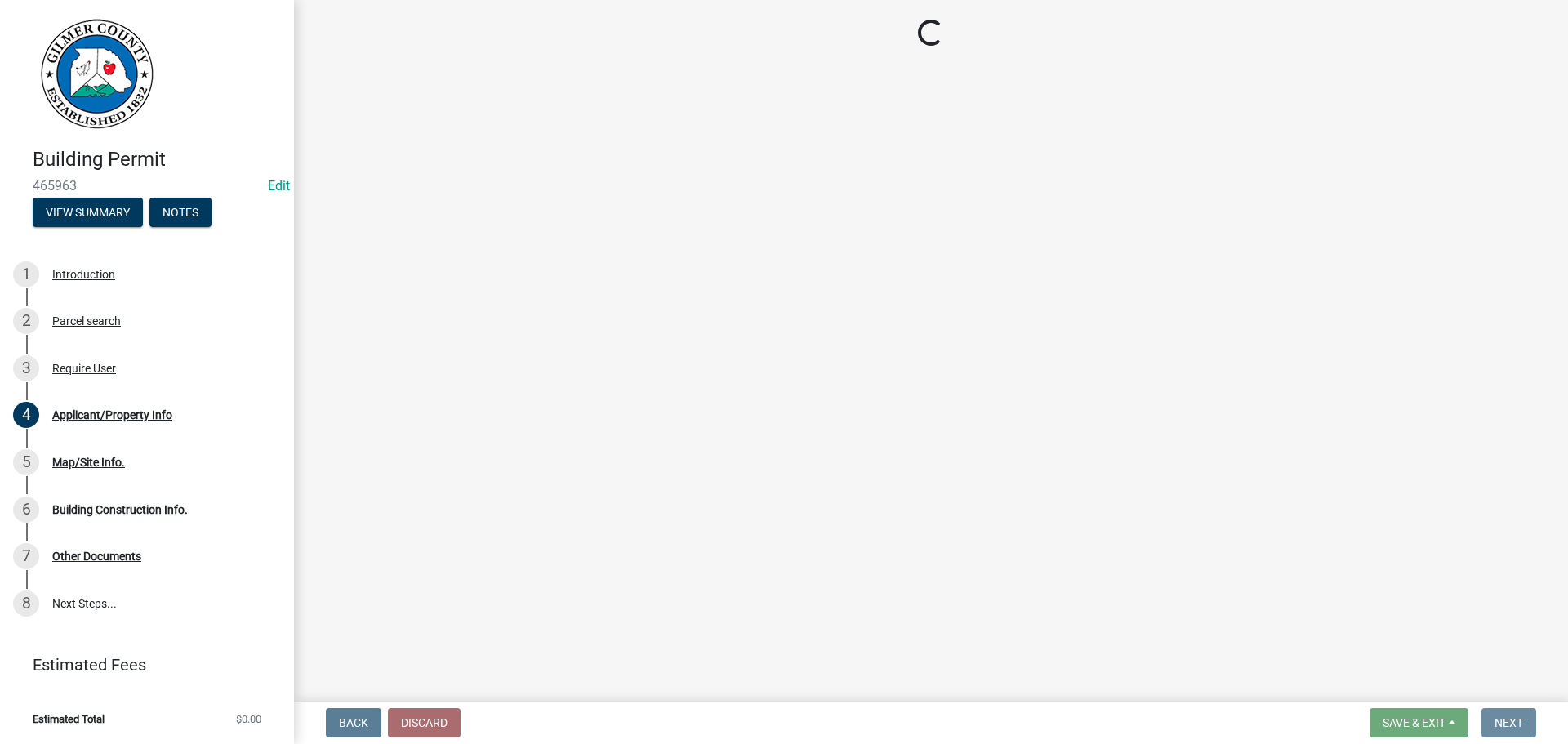
scroll to position [0, 0]
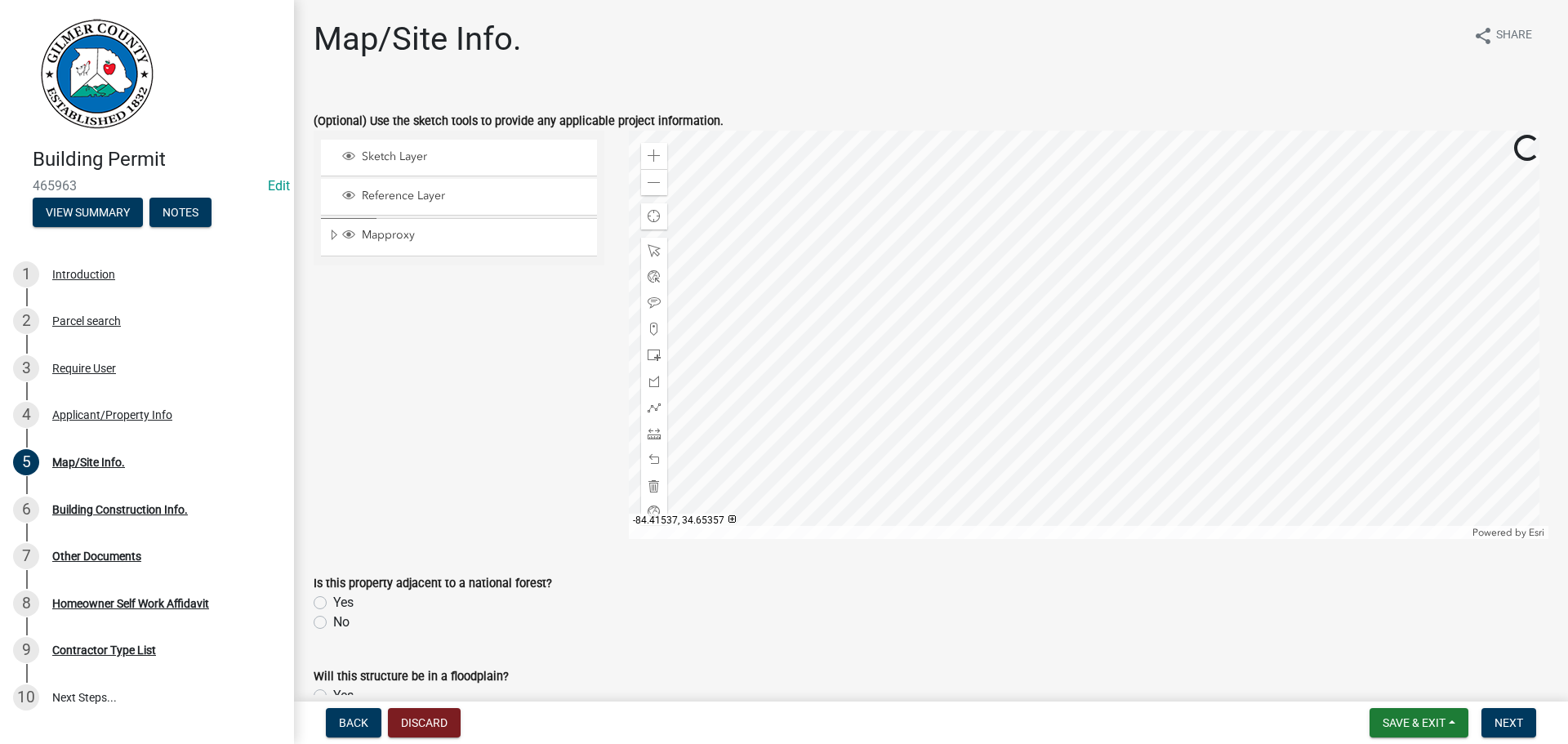
click at [330, 629] on div "No" at bounding box center [931, 622] width 1235 height 20
click at [335, 623] on label "No" at bounding box center [342, 622] width 16 height 20
click at [335, 623] on input "No" at bounding box center [339, 617] width 11 height 11
radio input "true"
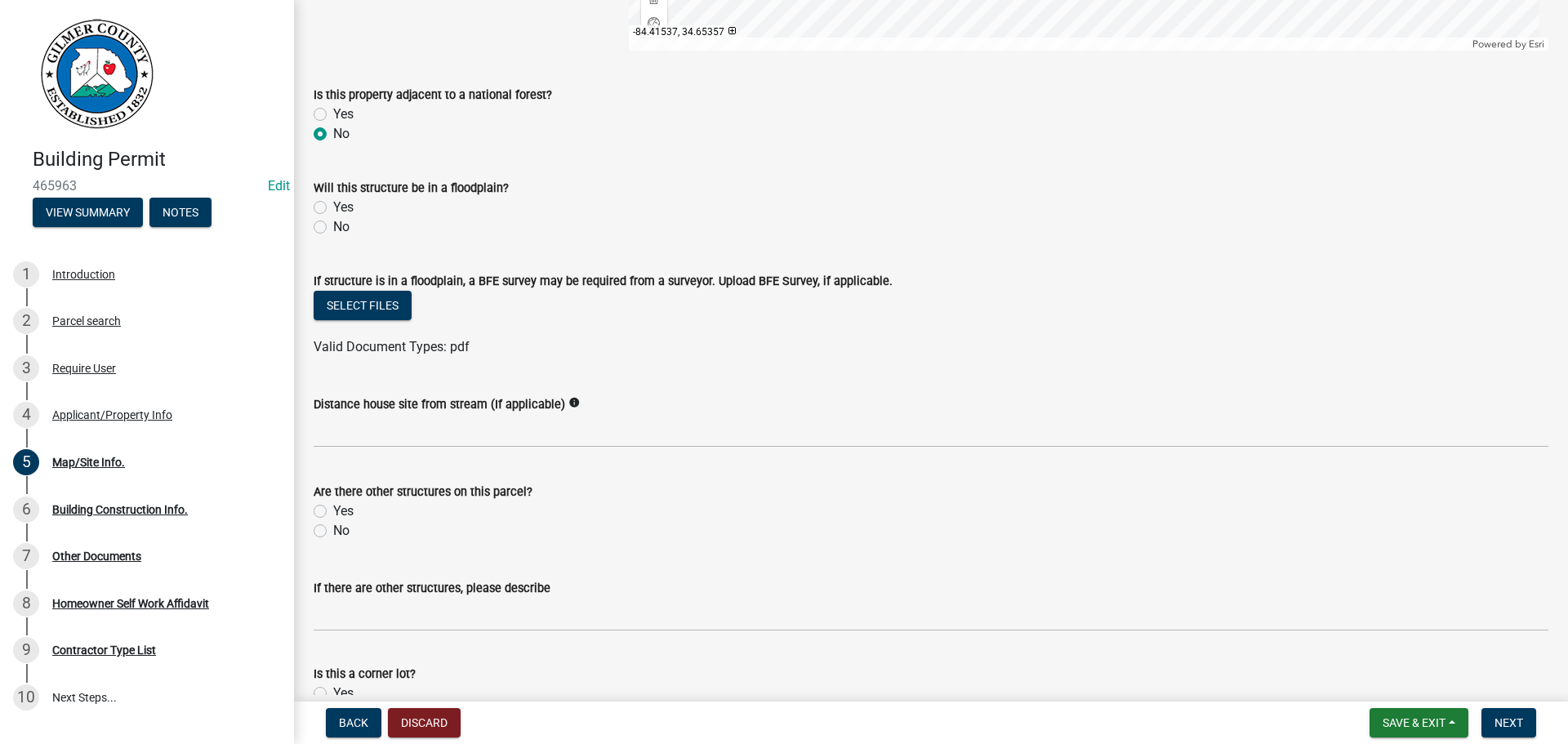
scroll to position [490, 0]
click at [334, 505] on label "Yes" at bounding box center [343, 509] width 21 height 20
click at [334, 505] on input "Yes" at bounding box center [339, 505] width 11 height 11
radio input "true"
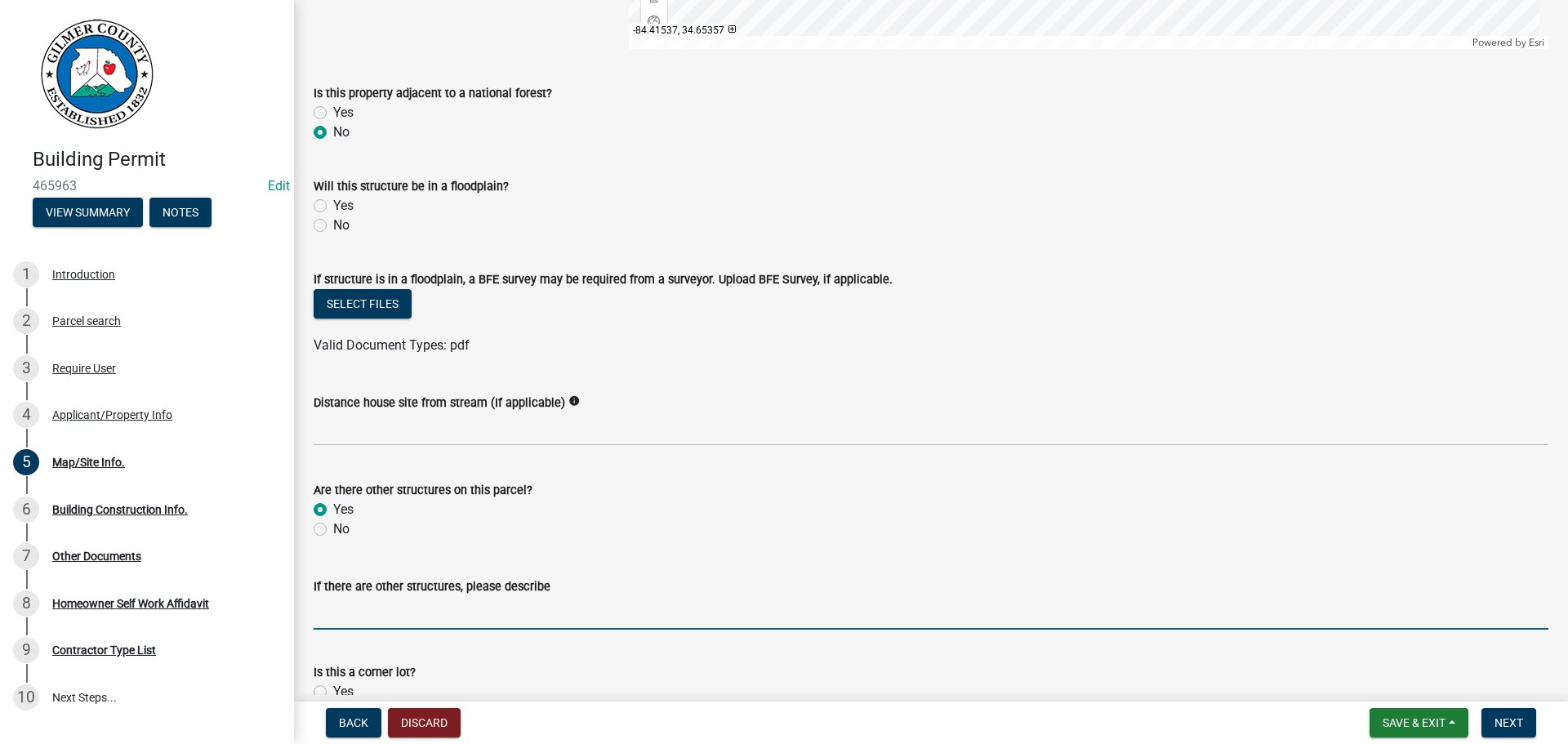
click at [447, 603] on input "If there are other structures, please describe" at bounding box center [931, 612] width 1235 height 33
type input "HOME"
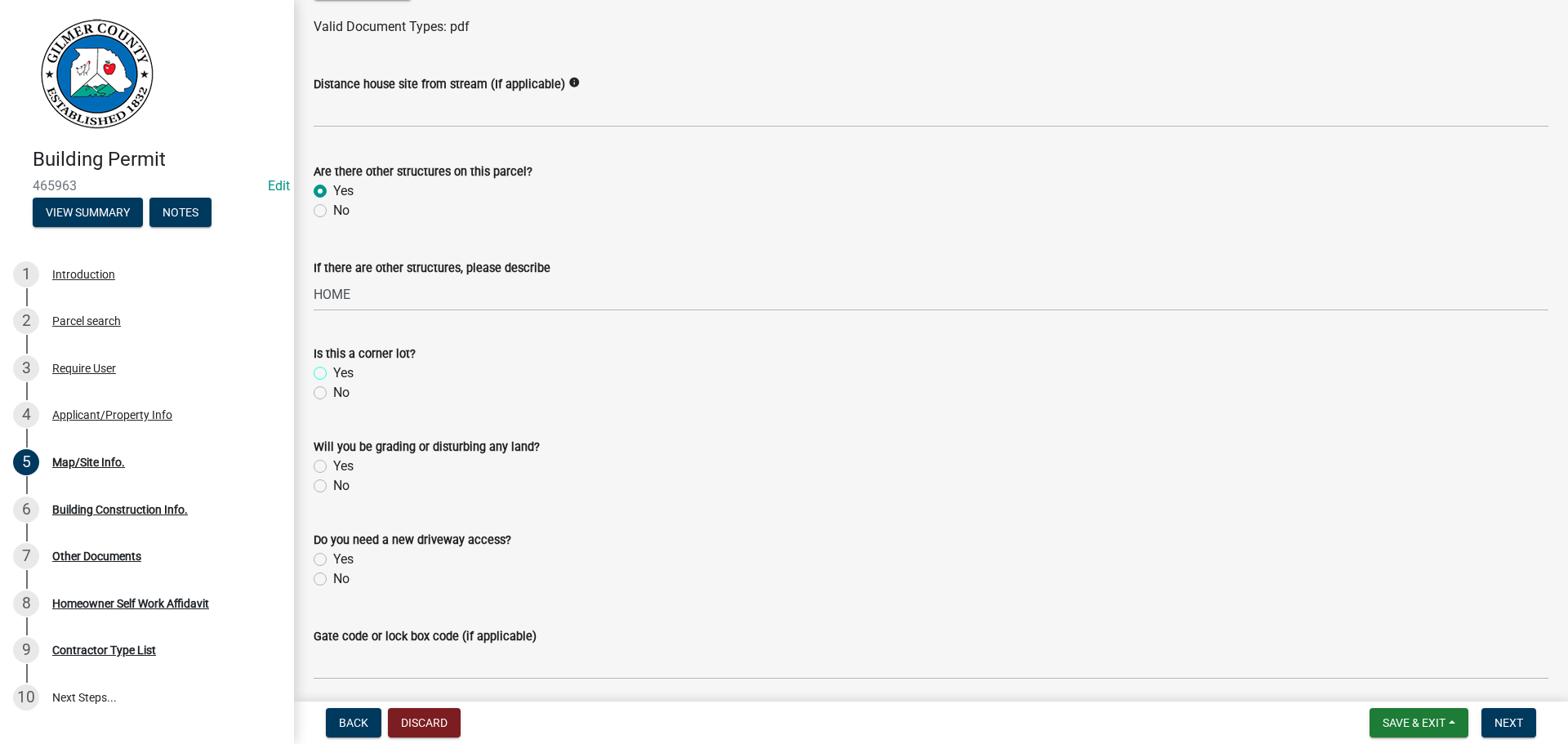
scroll to position [817, 0]
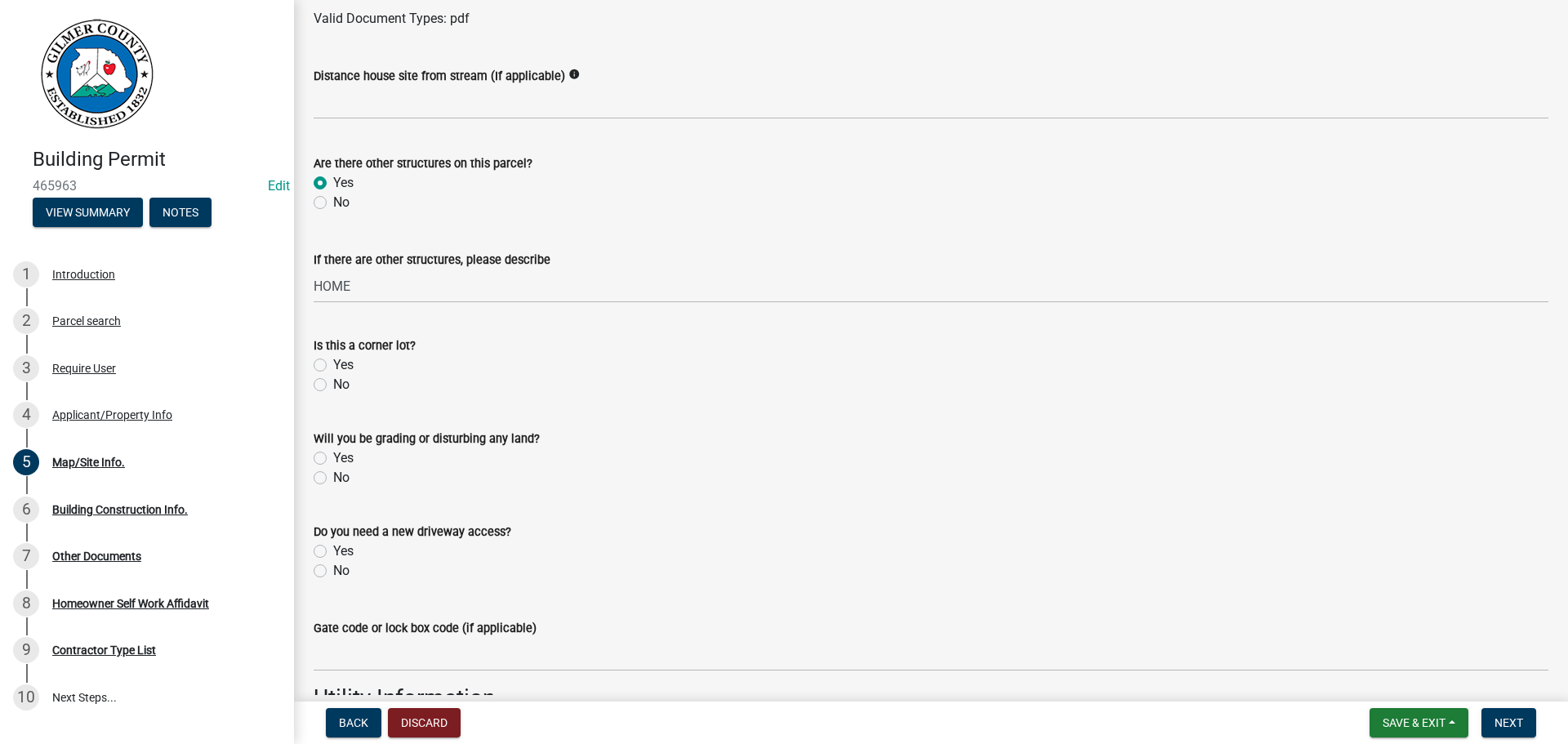
click at [334, 385] on label "No" at bounding box center [342, 385] width 16 height 20
click at [334, 385] on input "No" at bounding box center [339, 380] width 11 height 11
radio input "true"
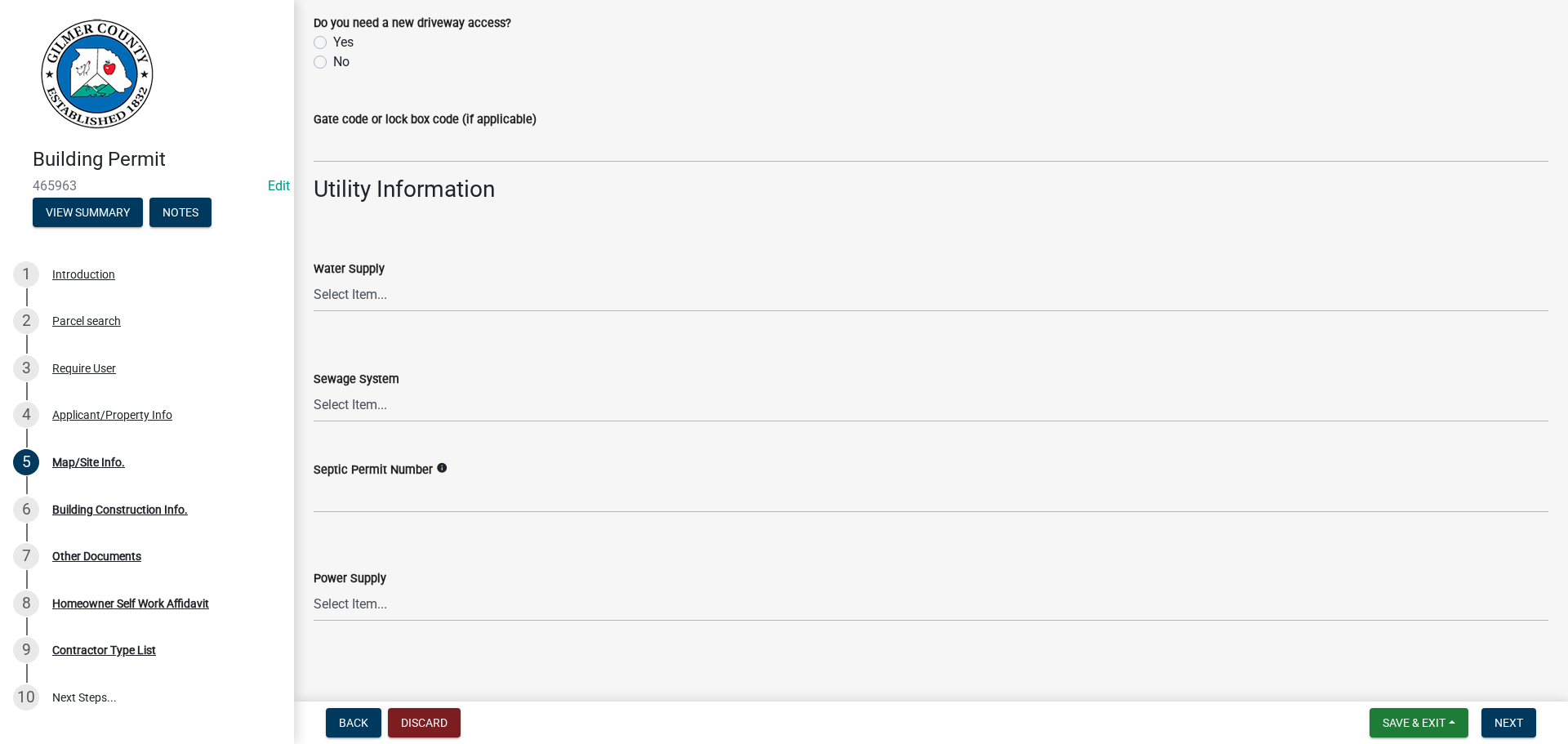
scroll to position [1330, 0]
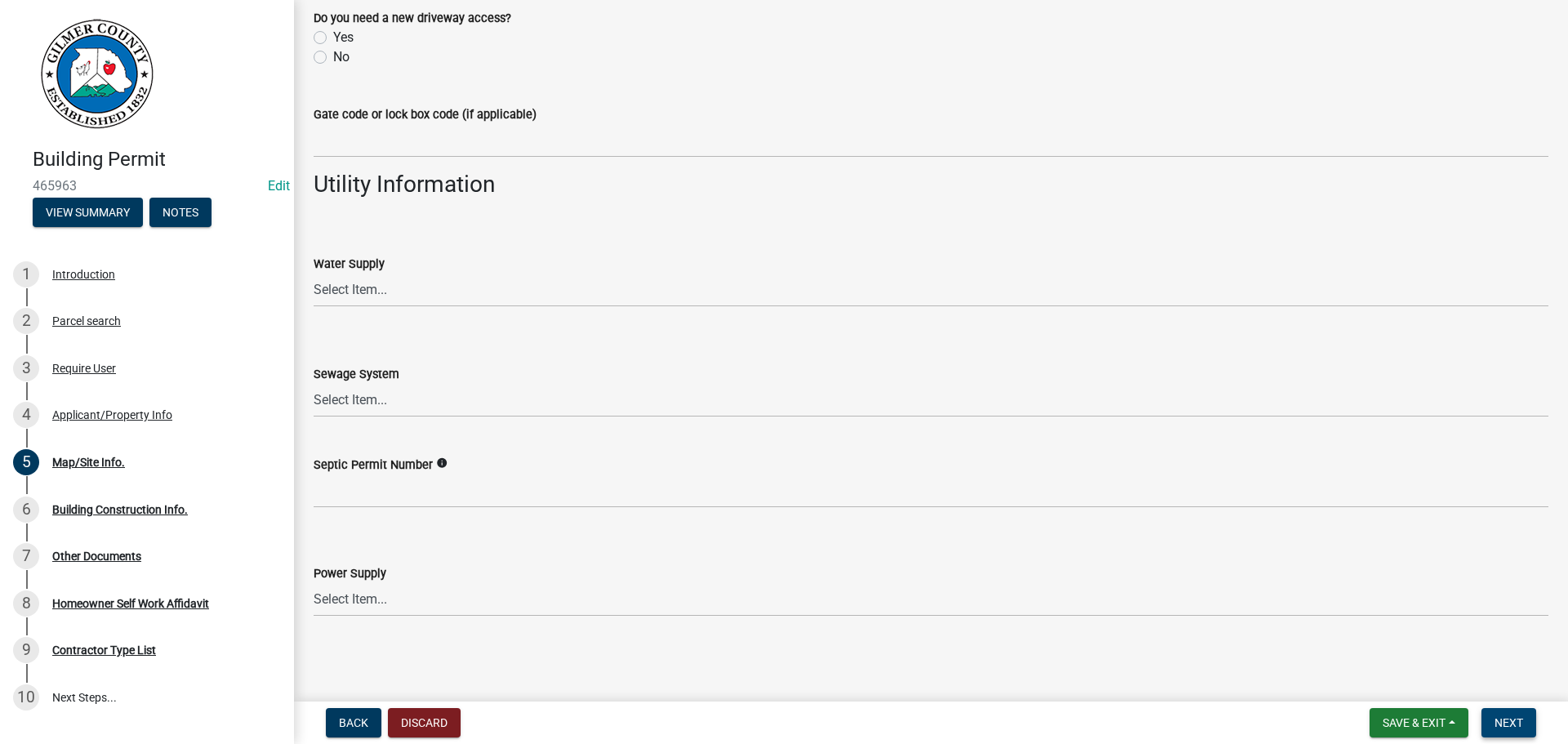
click at [1527, 728] on button "Next" at bounding box center [1509, 722] width 55 height 30
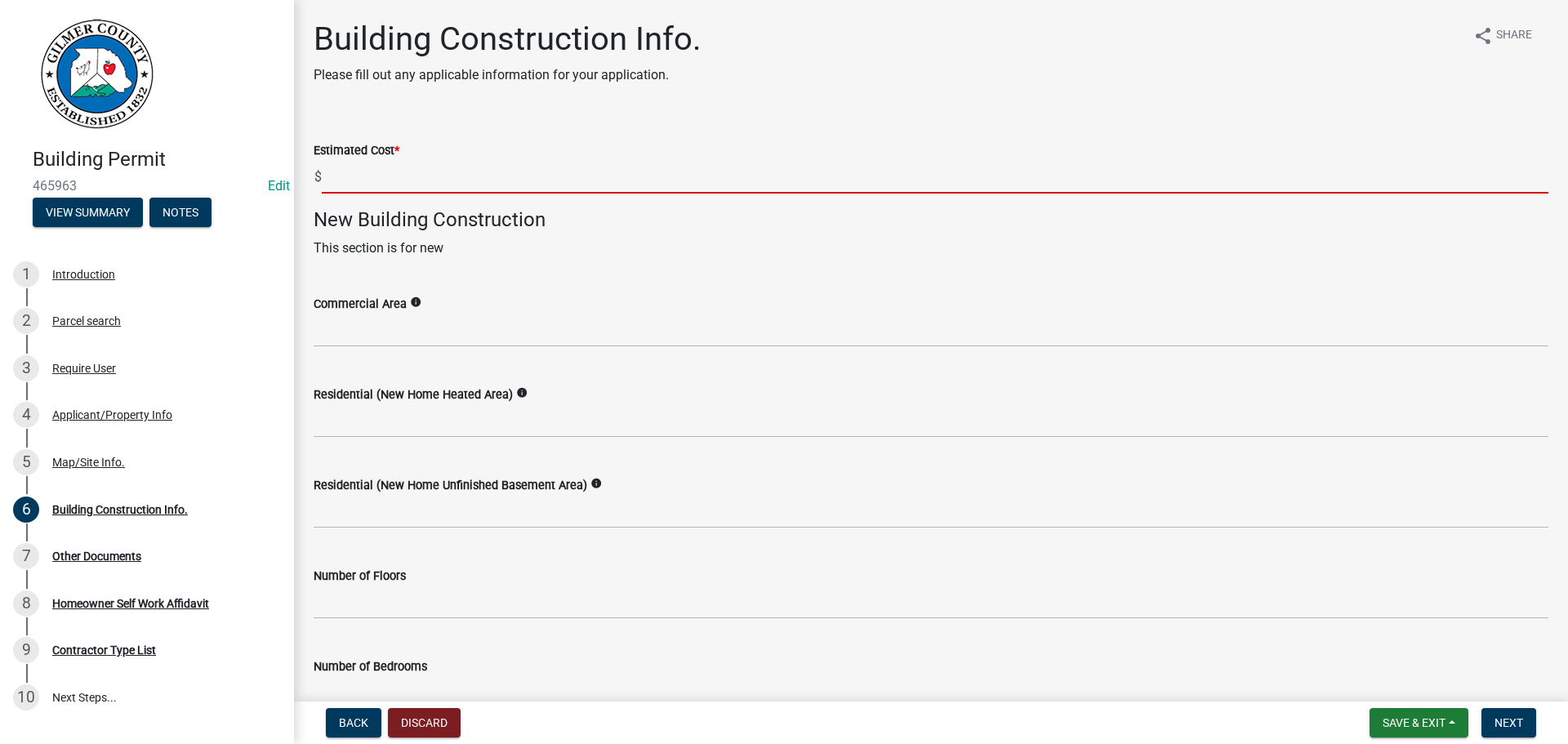
click at [372, 170] on input "text" at bounding box center [935, 176] width 1227 height 33
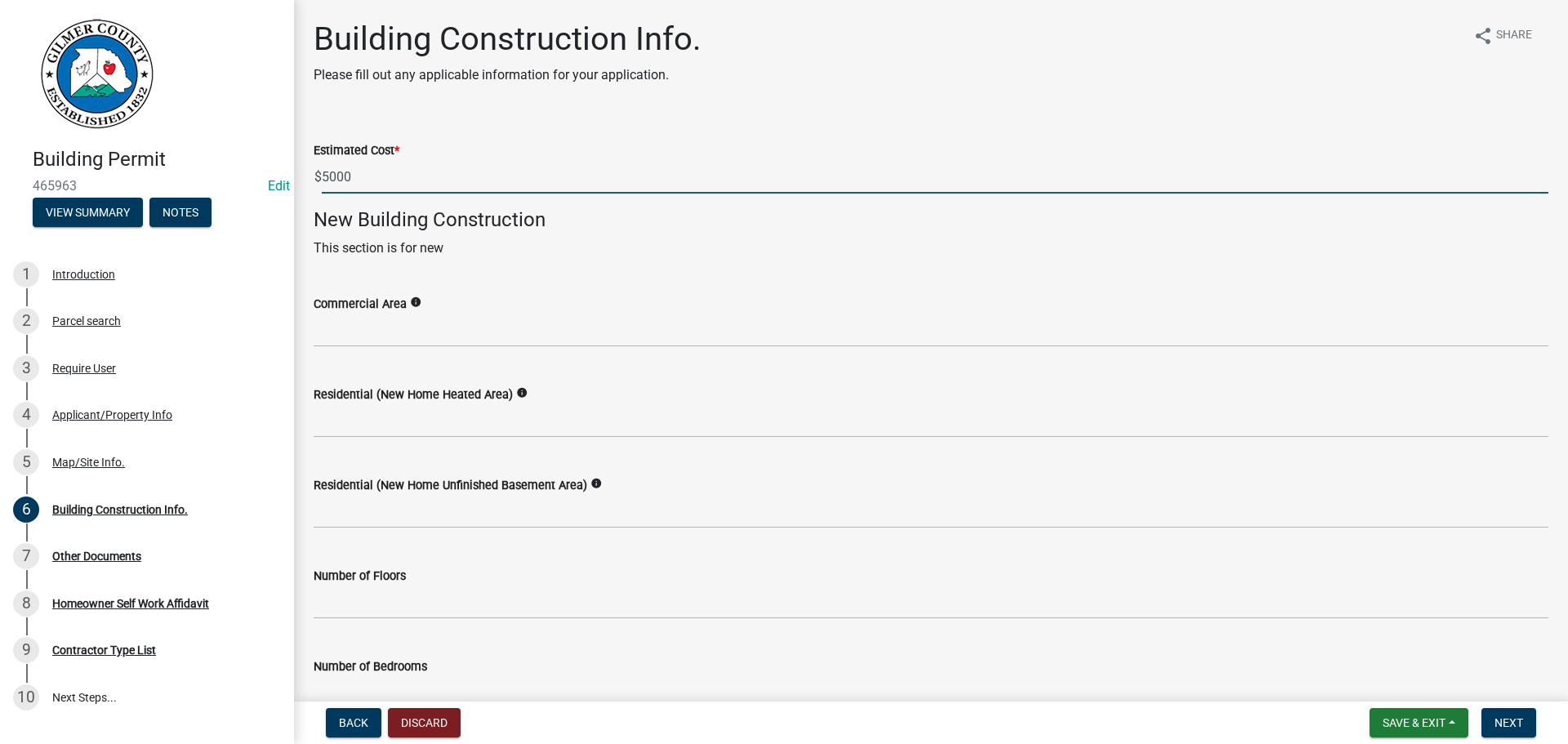
type input "5000"
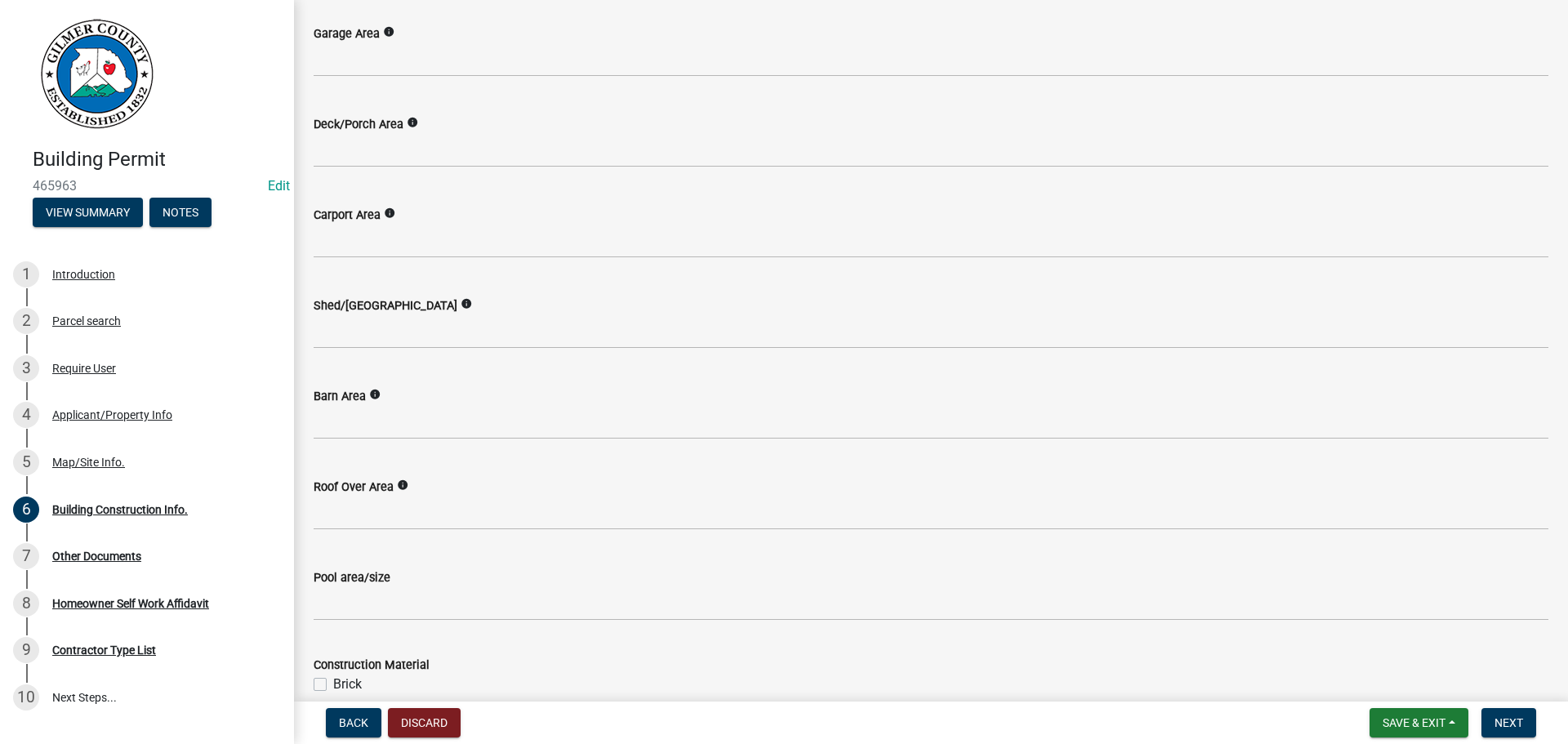
scroll to position [1061, 0]
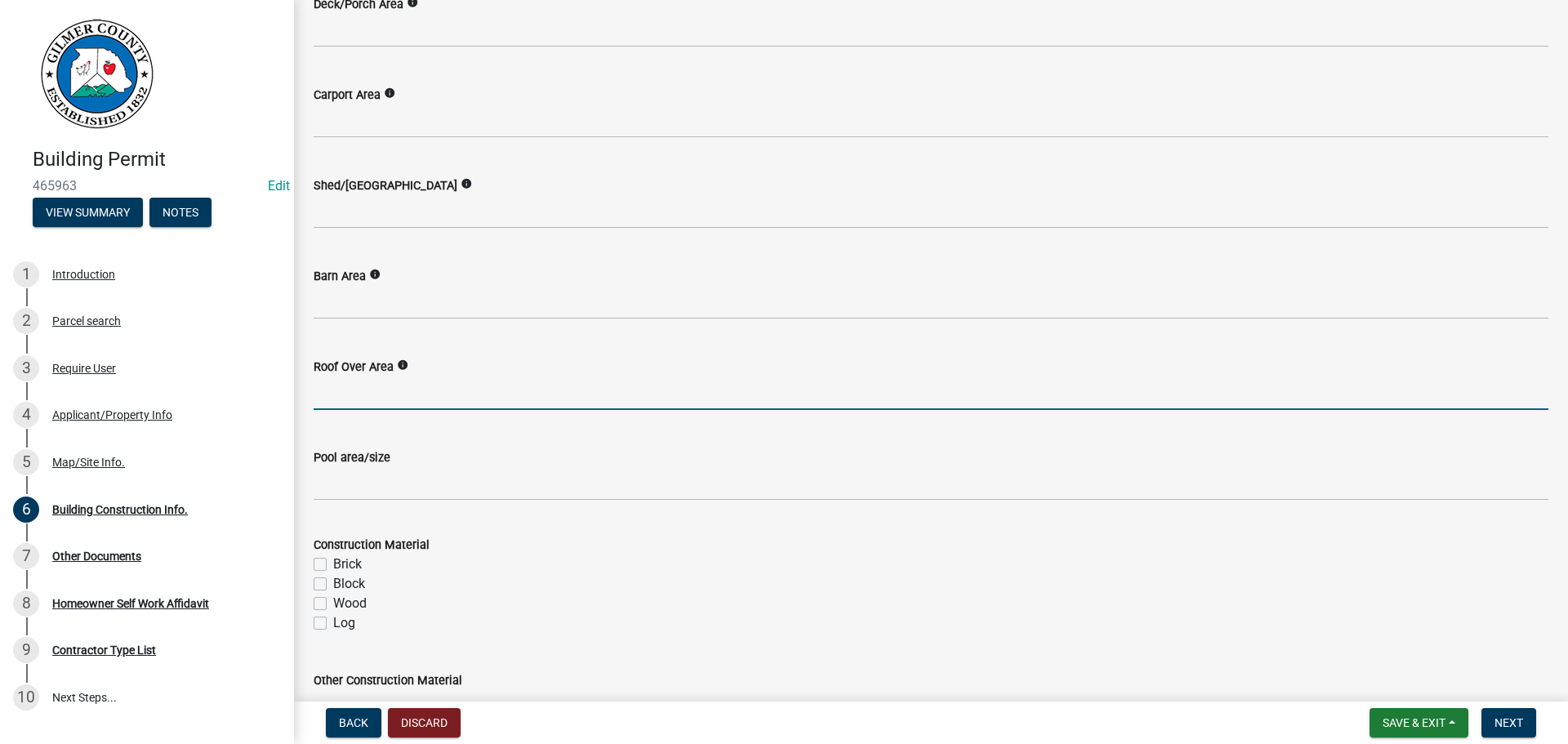
click at [361, 381] on input "text" at bounding box center [931, 393] width 1235 height 33
type input "360"
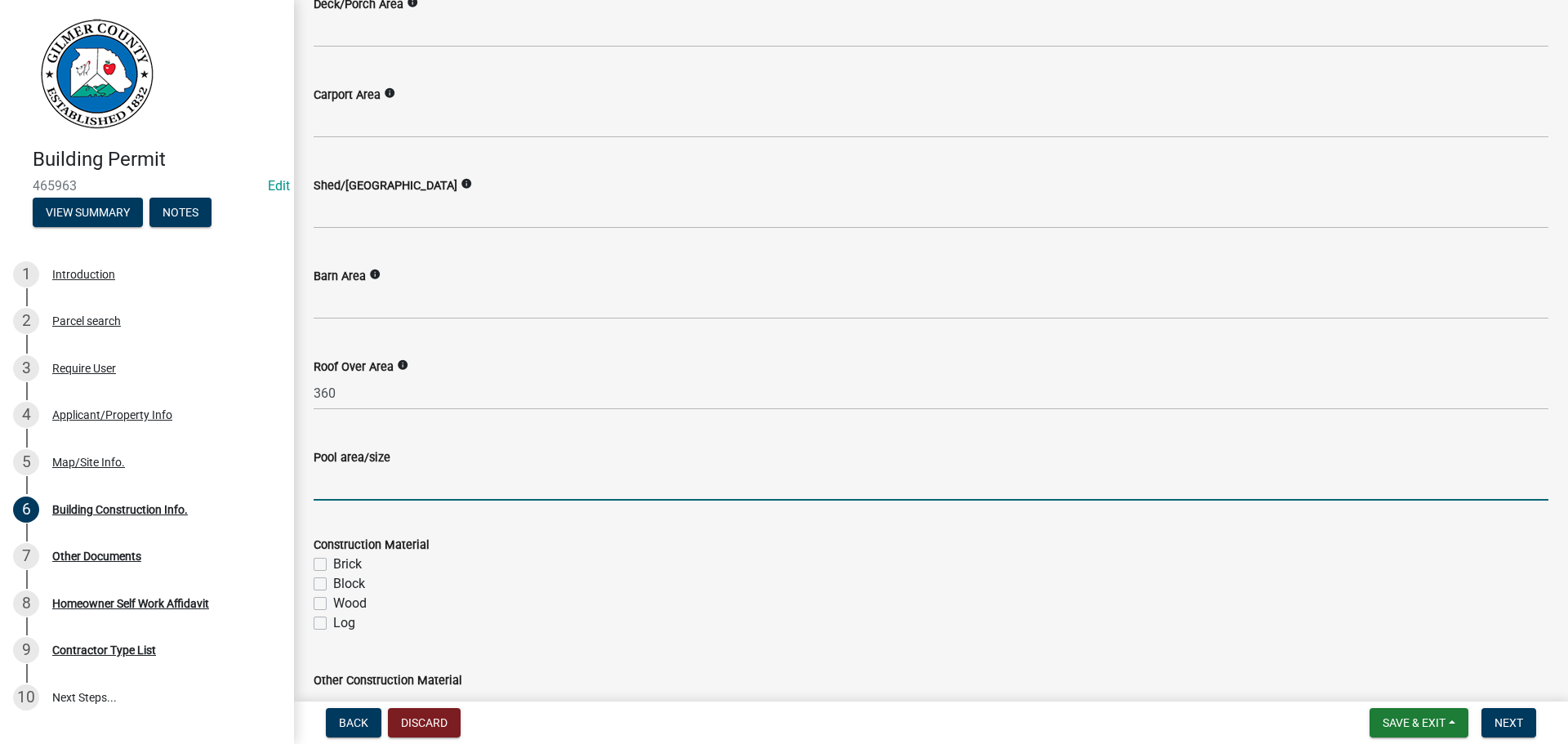
click at [334, 598] on label "Wood" at bounding box center [350, 604] width 33 height 20
click at [334, 598] on input "Wood" at bounding box center [339, 599] width 11 height 11
checkbox input "true"
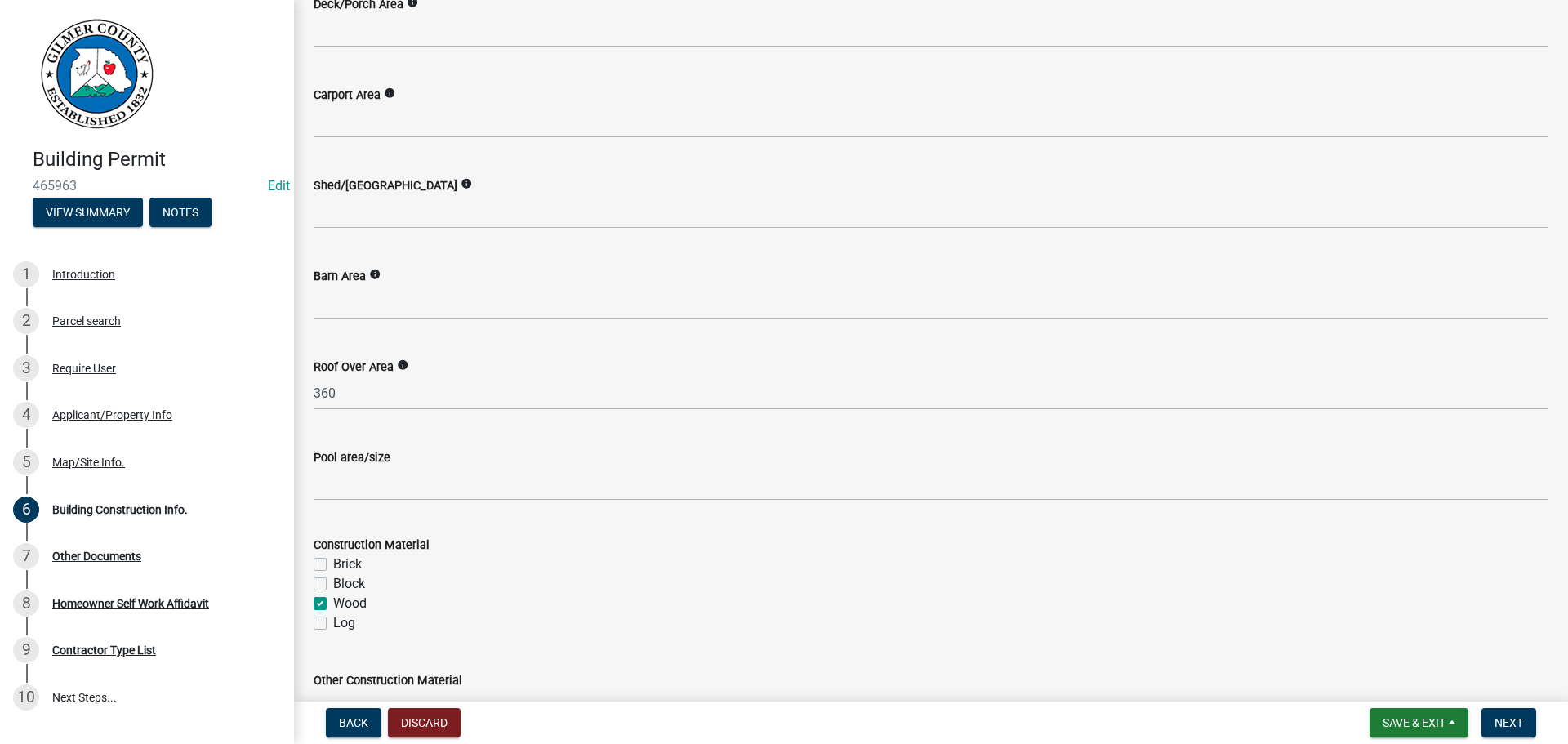
scroll to position [1350, 0]
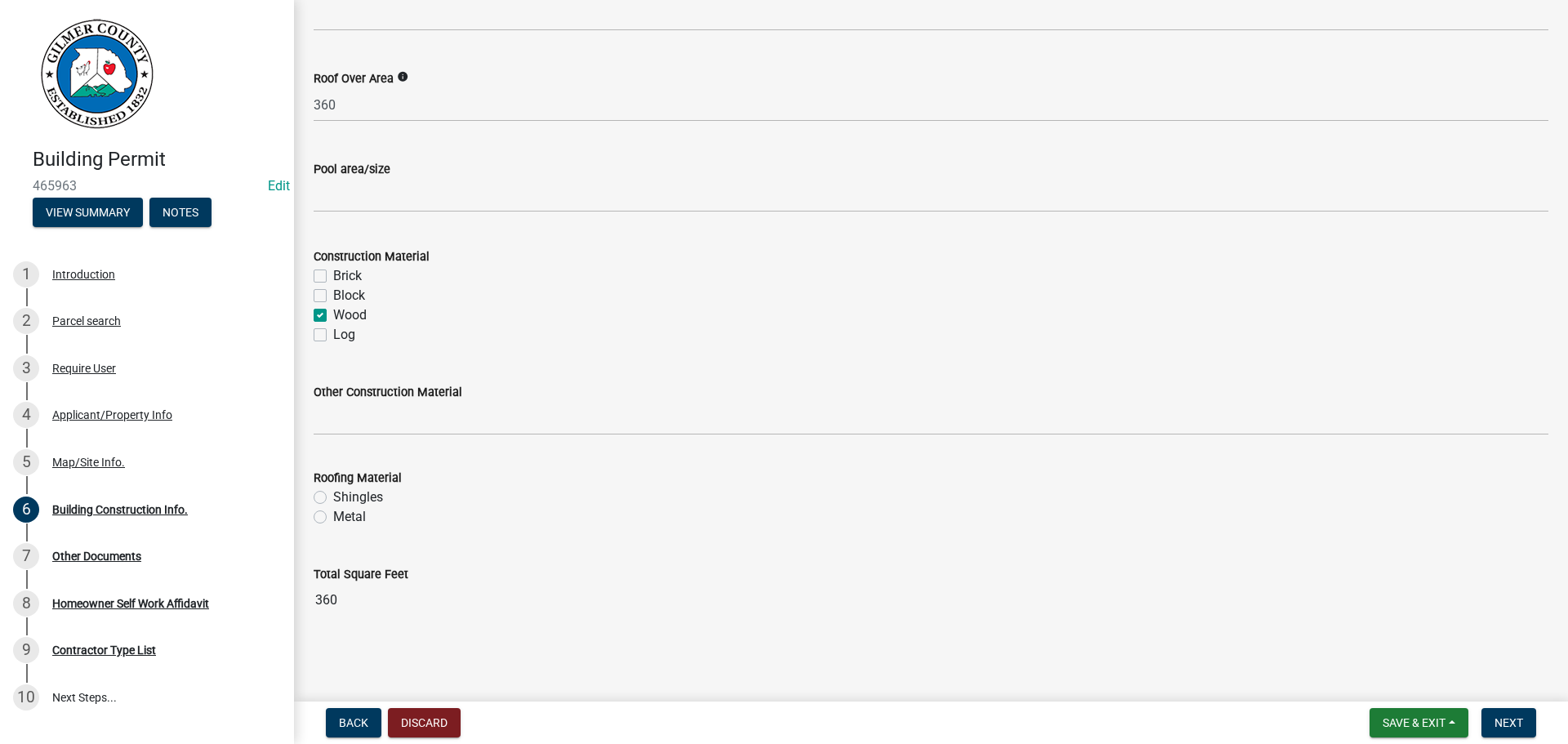
click at [350, 516] on label "Metal" at bounding box center [350, 517] width 32 height 20
click at [343, 516] on input "Metal" at bounding box center [339, 512] width 11 height 11
click at [1529, 719] on button "Next" at bounding box center [1509, 722] width 55 height 30
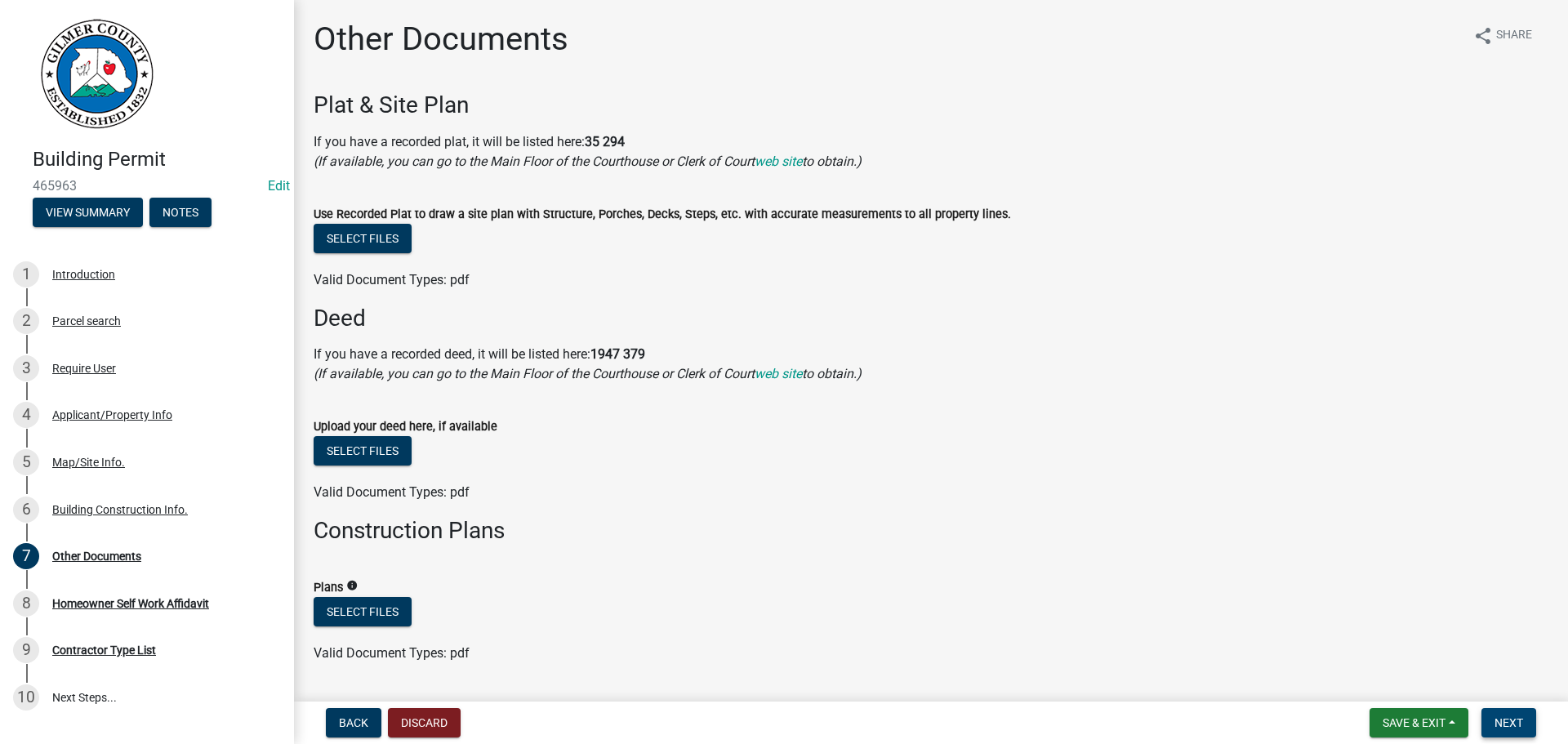
click at [1513, 723] on span "Next" at bounding box center [1510, 722] width 29 height 13
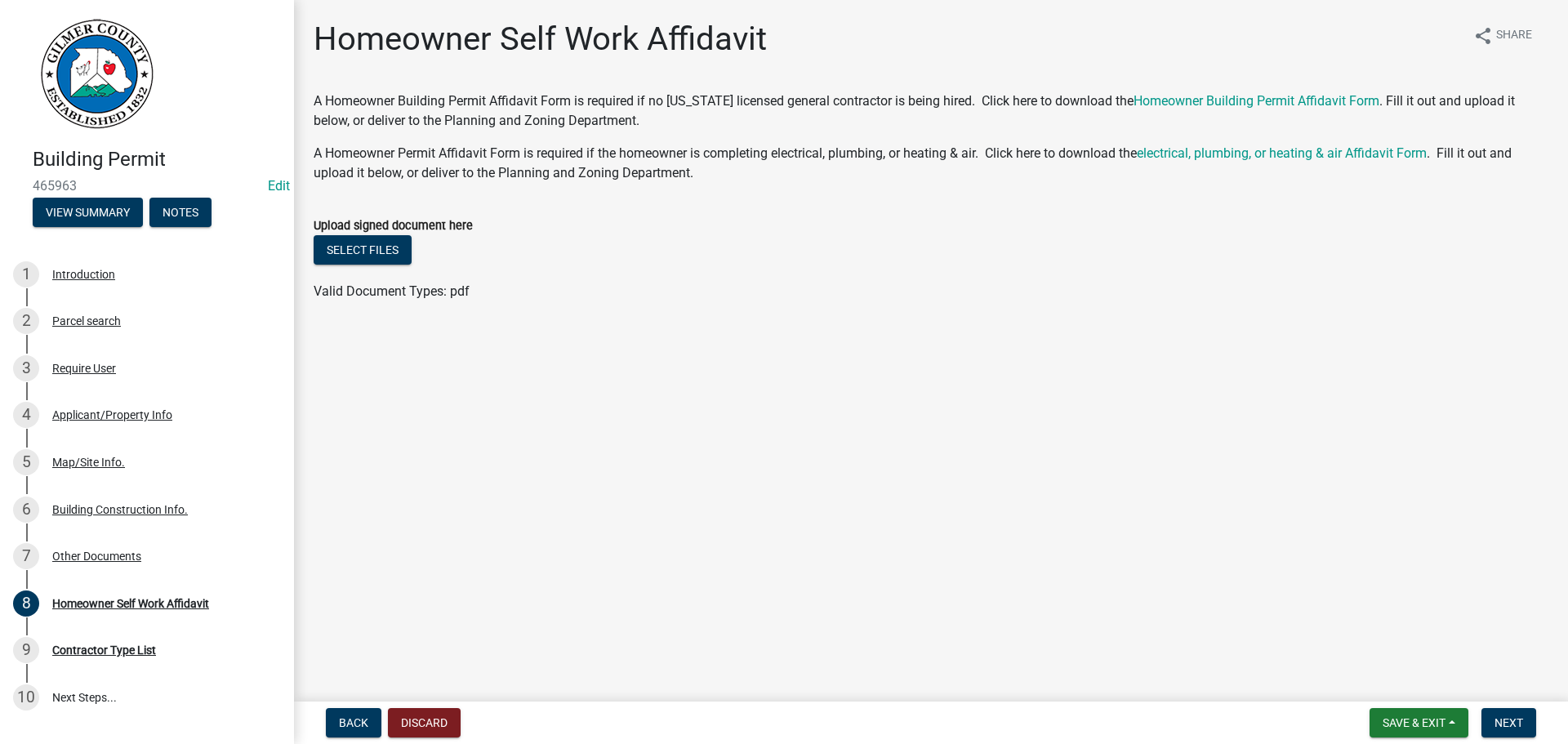
click at [1541, 720] on div "Back Discard Save & Exit Save Save & Exit Next" at bounding box center [931, 722] width 1248 height 30
click at [1512, 721] on span "Next" at bounding box center [1510, 722] width 29 height 13
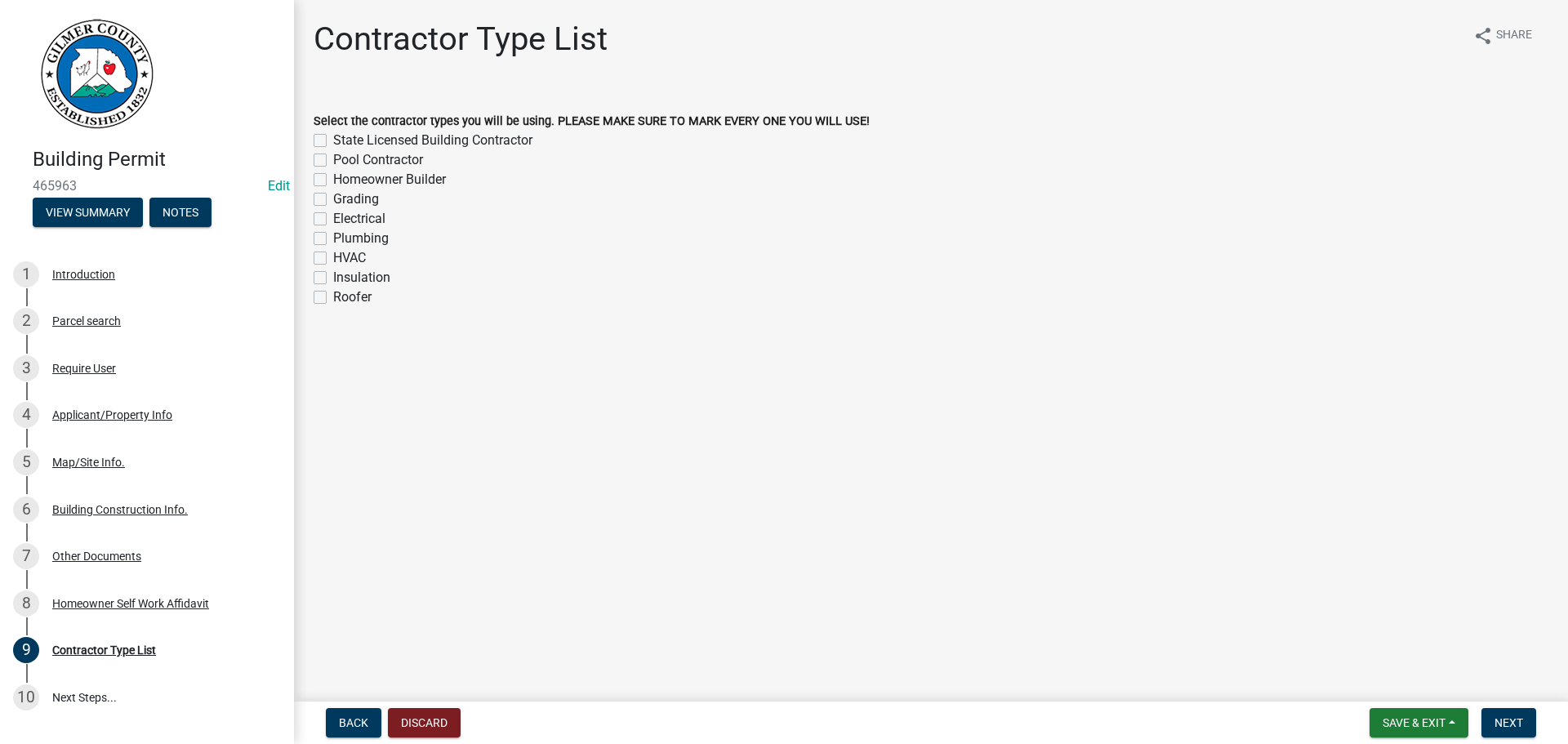
click at [413, 182] on label "Homeowner Builder" at bounding box center [389, 180] width 112 height 20
click at [343, 181] on input "Homeowner Builder" at bounding box center [339, 175] width 11 height 11
click at [1505, 714] on button "Next" at bounding box center [1509, 722] width 55 height 30
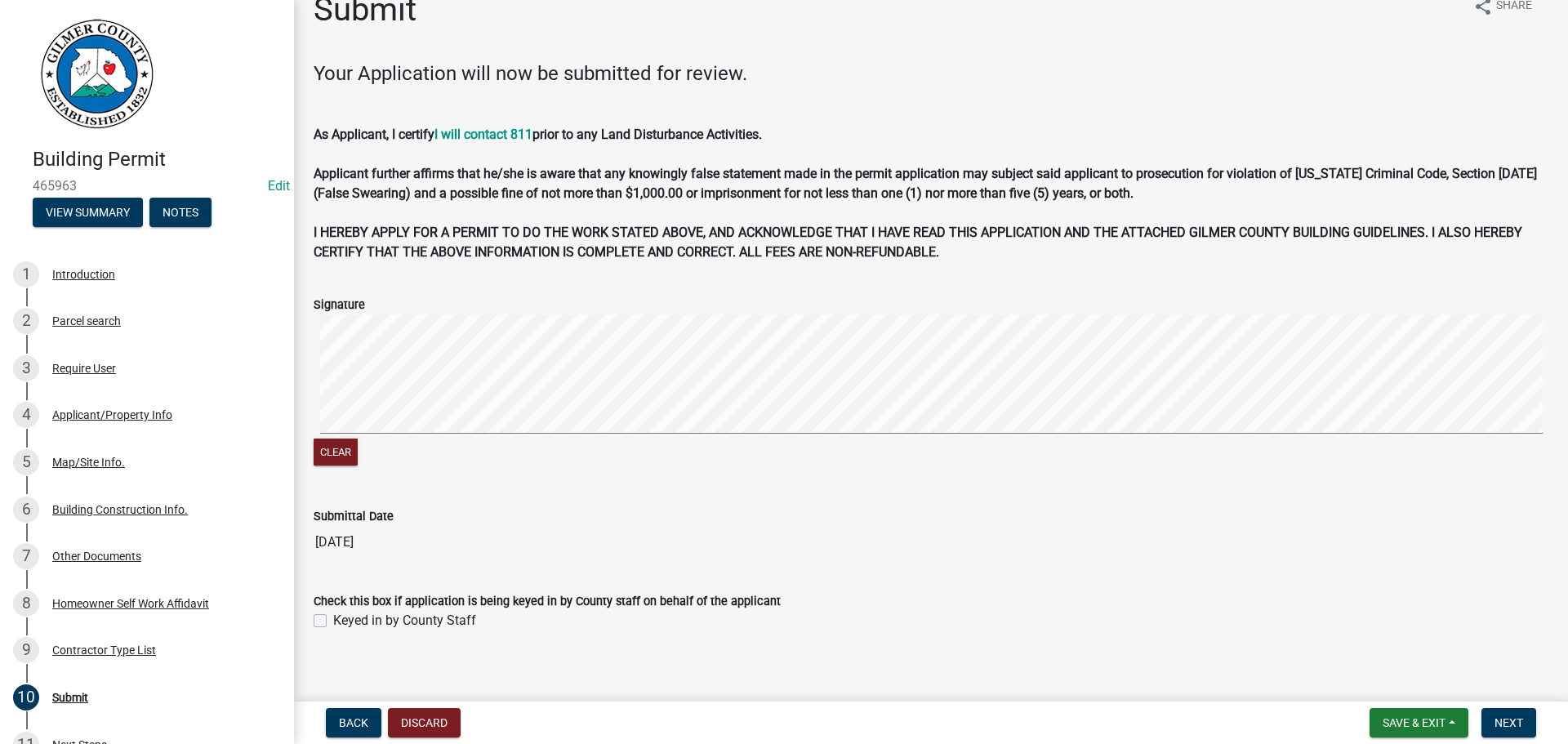
scroll to position [43, 0]
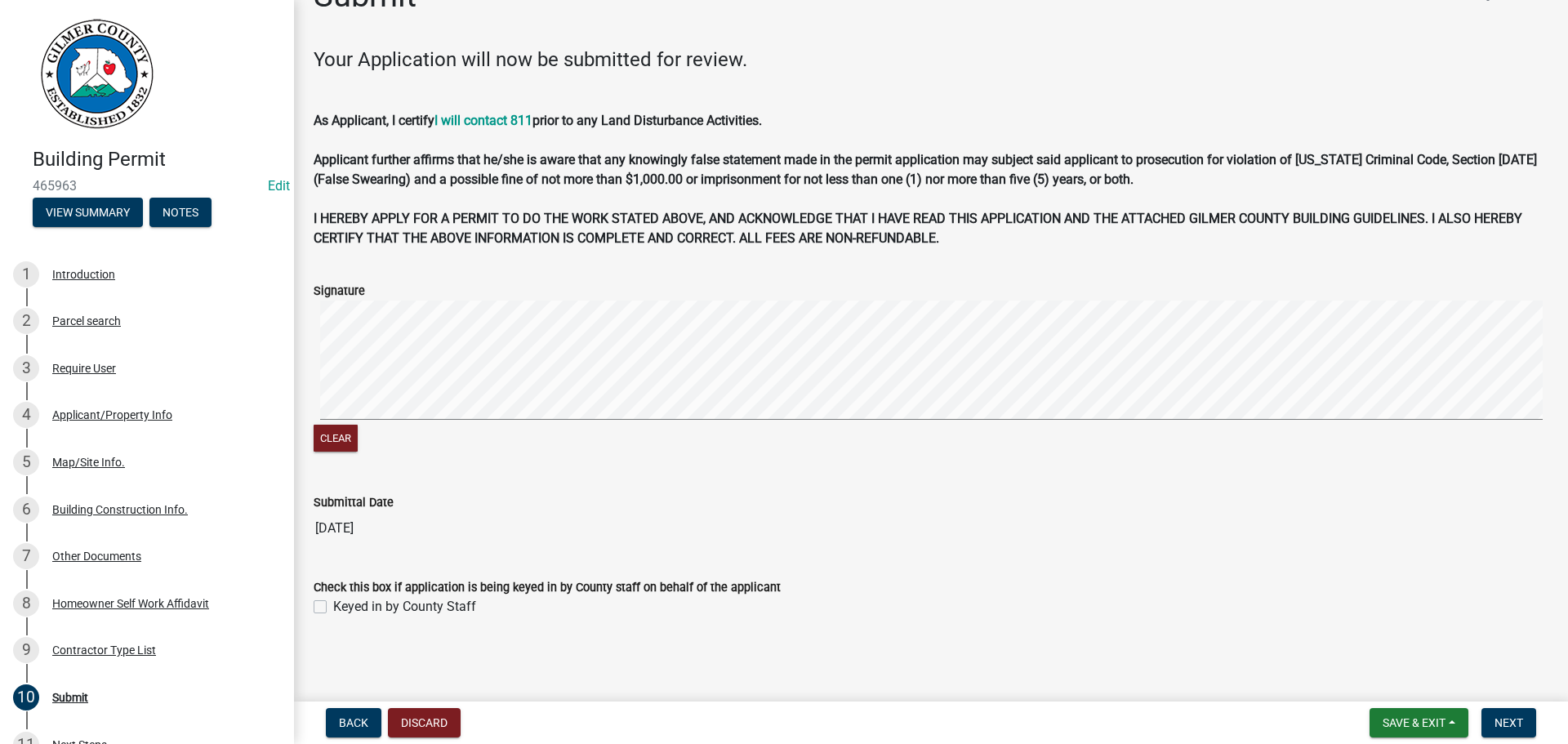
click at [379, 601] on label "Keyed in by County Staff" at bounding box center [405, 607] width 143 height 20
click at [343, 601] on input "Keyed in by County Staff" at bounding box center [339, 602] width 11 height 11
click at [1505, 719] on span "Next" at bounding box center [1510, 722] width 29 height 13
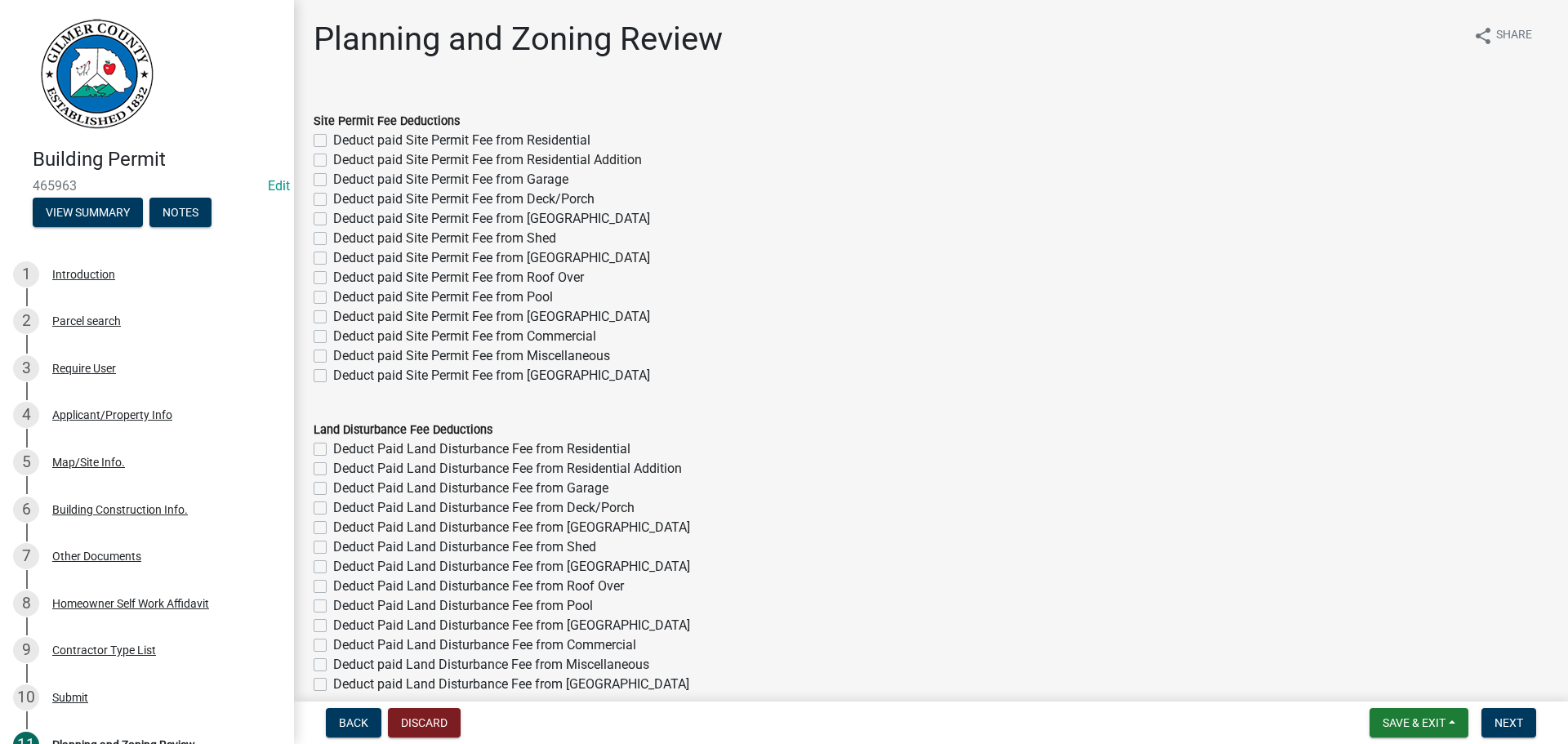
click at [484, 266] on label "Deduct paid Site Permit Fee from [GEOGRAPHIC_DATA]" at bounding box center [492, 258] width 317 height 20
click at [343, 259] on input "Deduct paid Site Permit Fee from [GEOGRAPHIC_DATA]" at bounding box center [339, 253] width 11 height 11
click at [480, 261] on label "Deduct paid Site Permit Fee from [GEOGRAPHIC_DATA]" at bounding box center [492, 258] width 317 height 20
click at [343, 259] on input "Deduct paid Site Permit Fee from [GEOGRAPHIC_DATA]" at bounding box center [339, 253] width 11 height 11
click at [550, 277] on label "Deduct paid Site Permit Fee from Roof Over" at bounding box center [459, 278] width 251 height 20
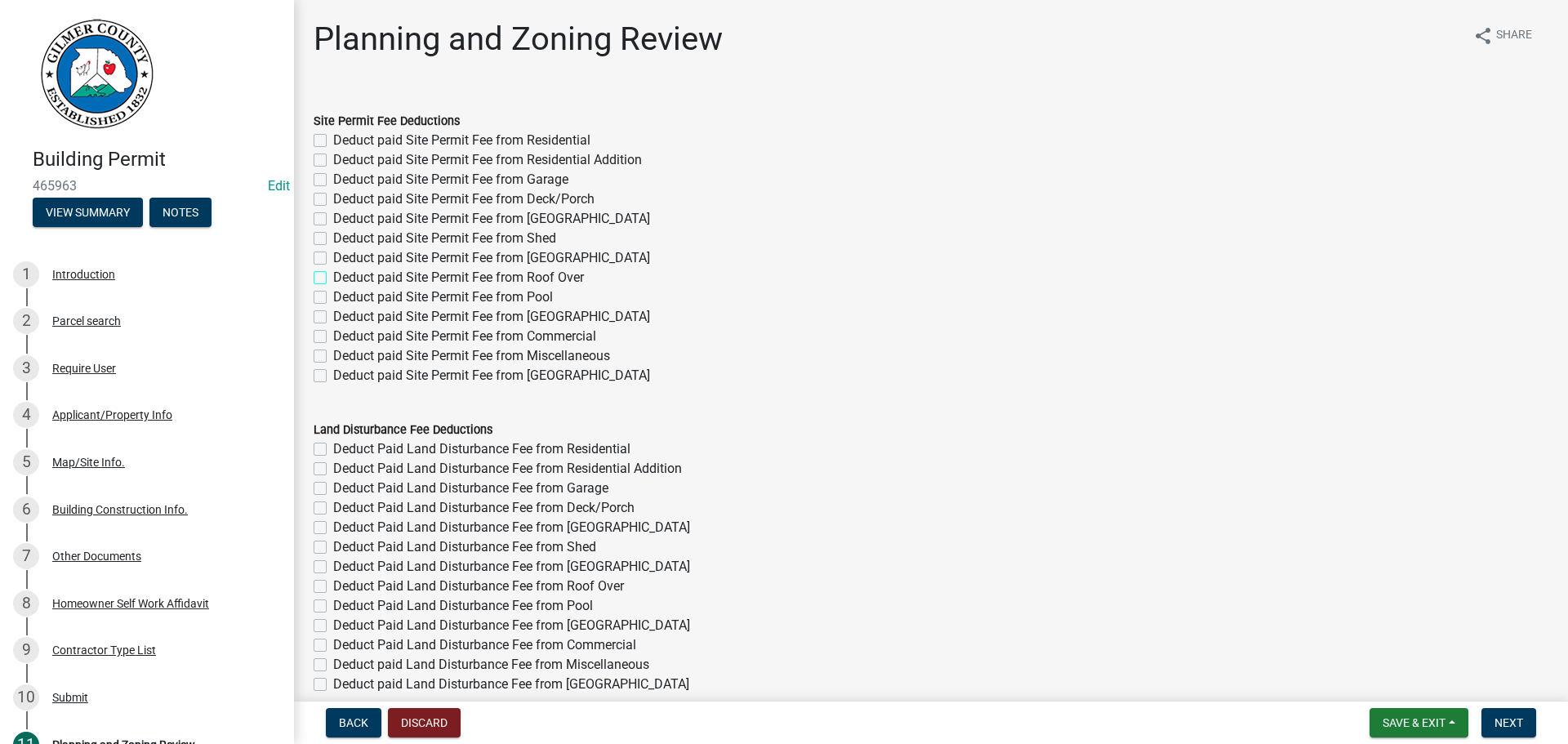
click at [343, 277] on input "Deduct paid Site Permit Fee from Roof Over" at bounding box center [339, 273] width 11 height 11
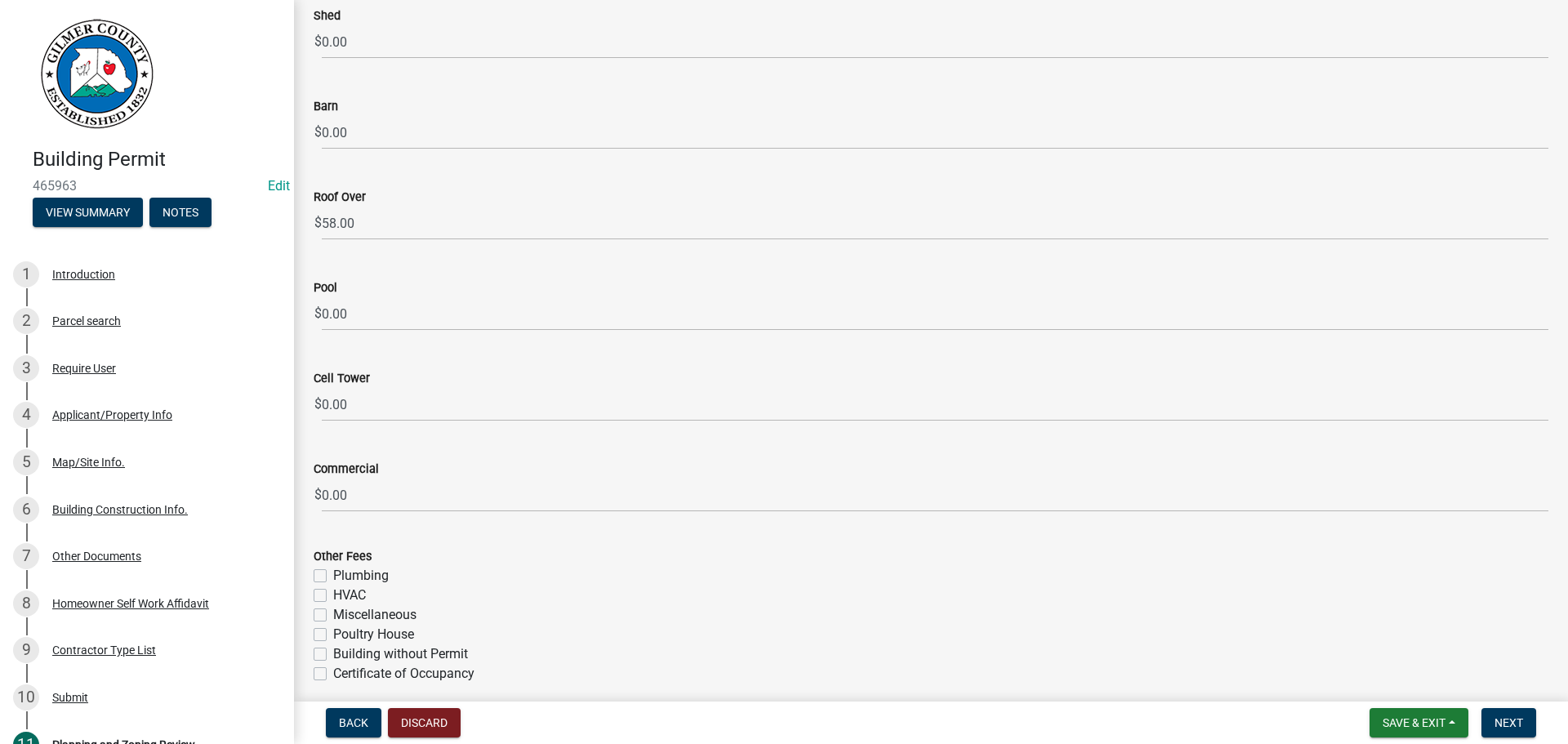
scroll to position [2929, 0]
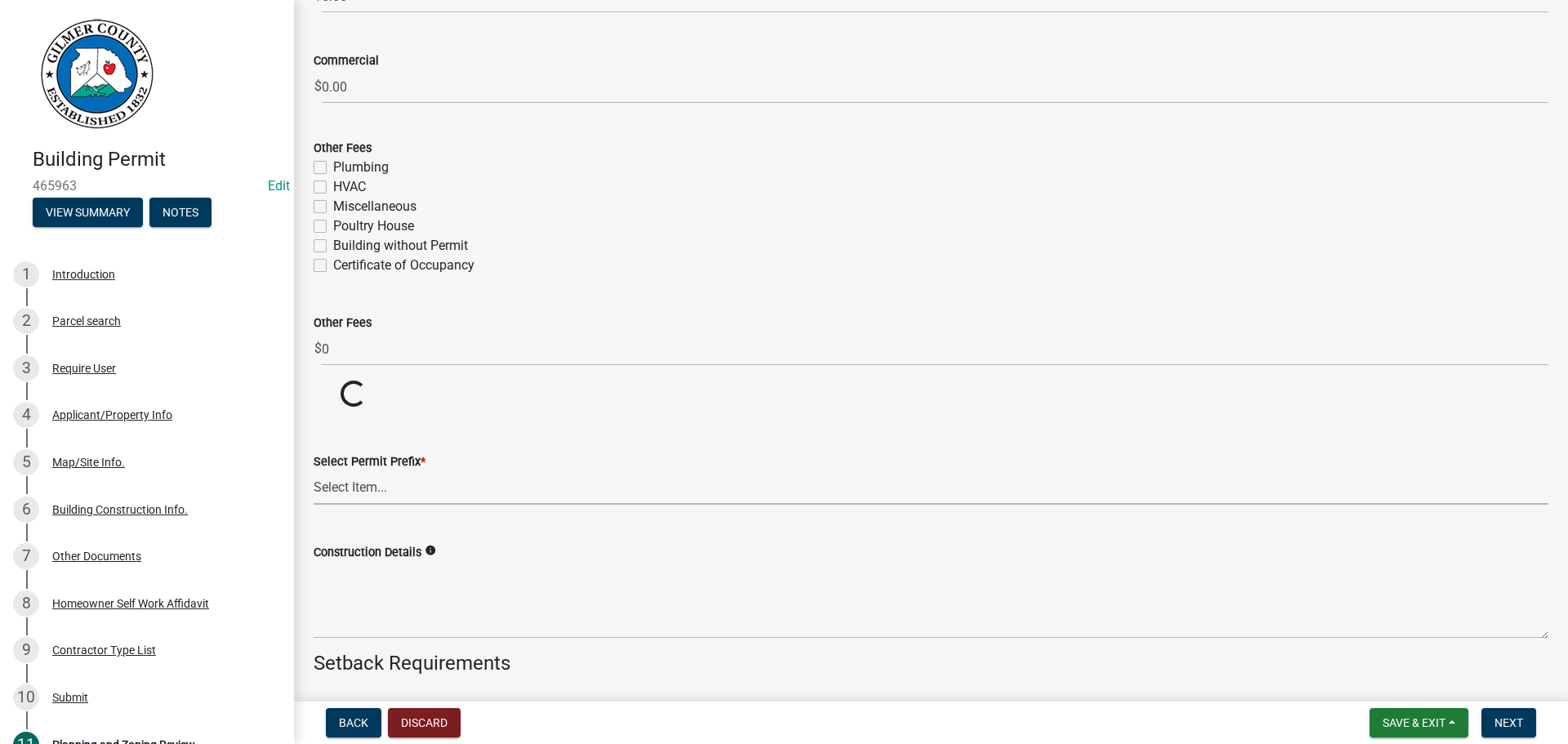
click at [325, 475] on select "Select Item... RES COMM MB LAND POOL MISC CELL TOWER - NEW CELL TOWER - ADD ON" at bounding box center [931, 487] width 1235 height 33
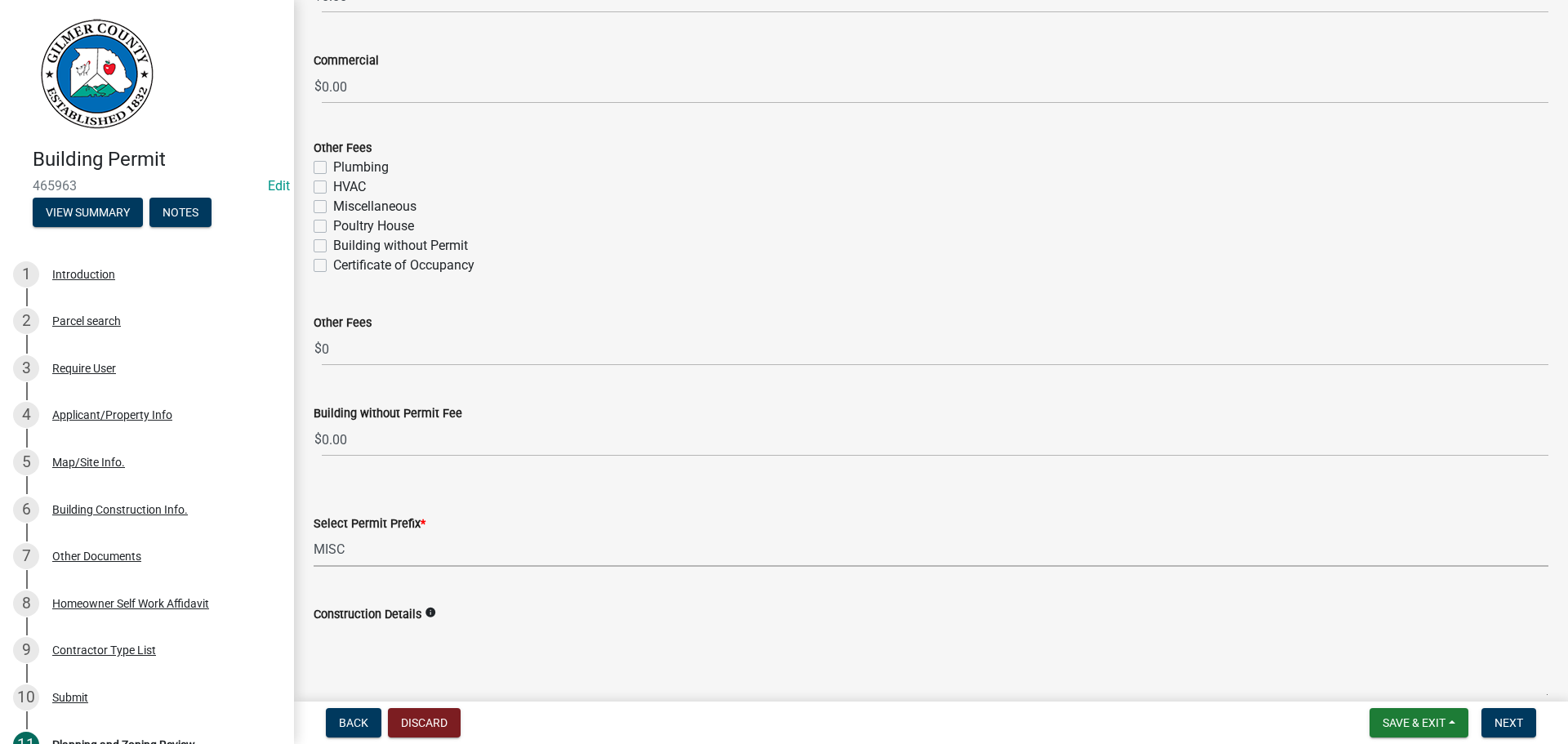
click at [314, 533] on select "Select Item... RES COMM MB LAND POOL MISC CELL TOWER - NEW CELL TOWER - ADD ON" at bounding box center [931, 549] width 1235 height 33
click at [388, 637] on textarea "Construction Details" at bounding box center [931, 661] width 1235 height 76
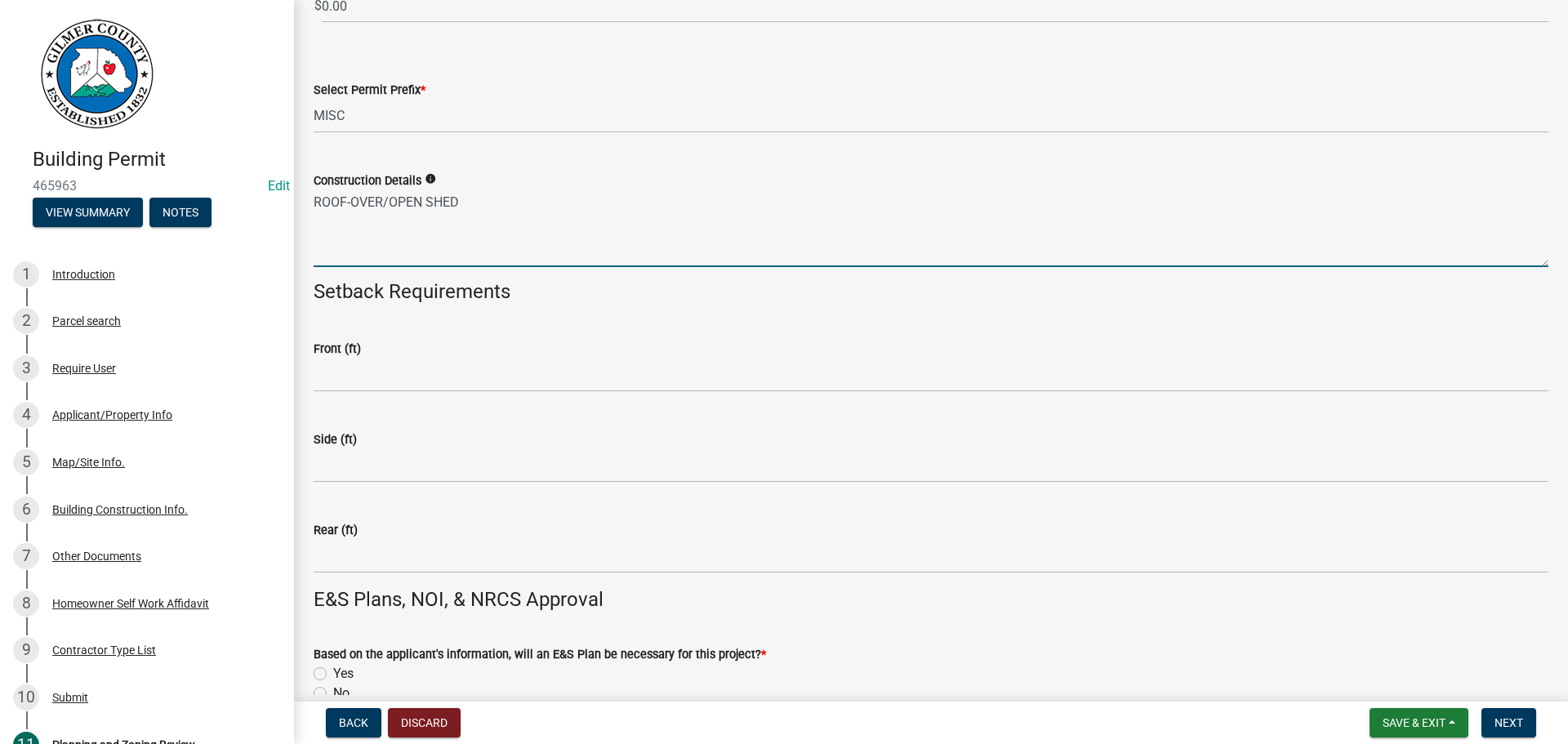
scroll to position [3501, 0]
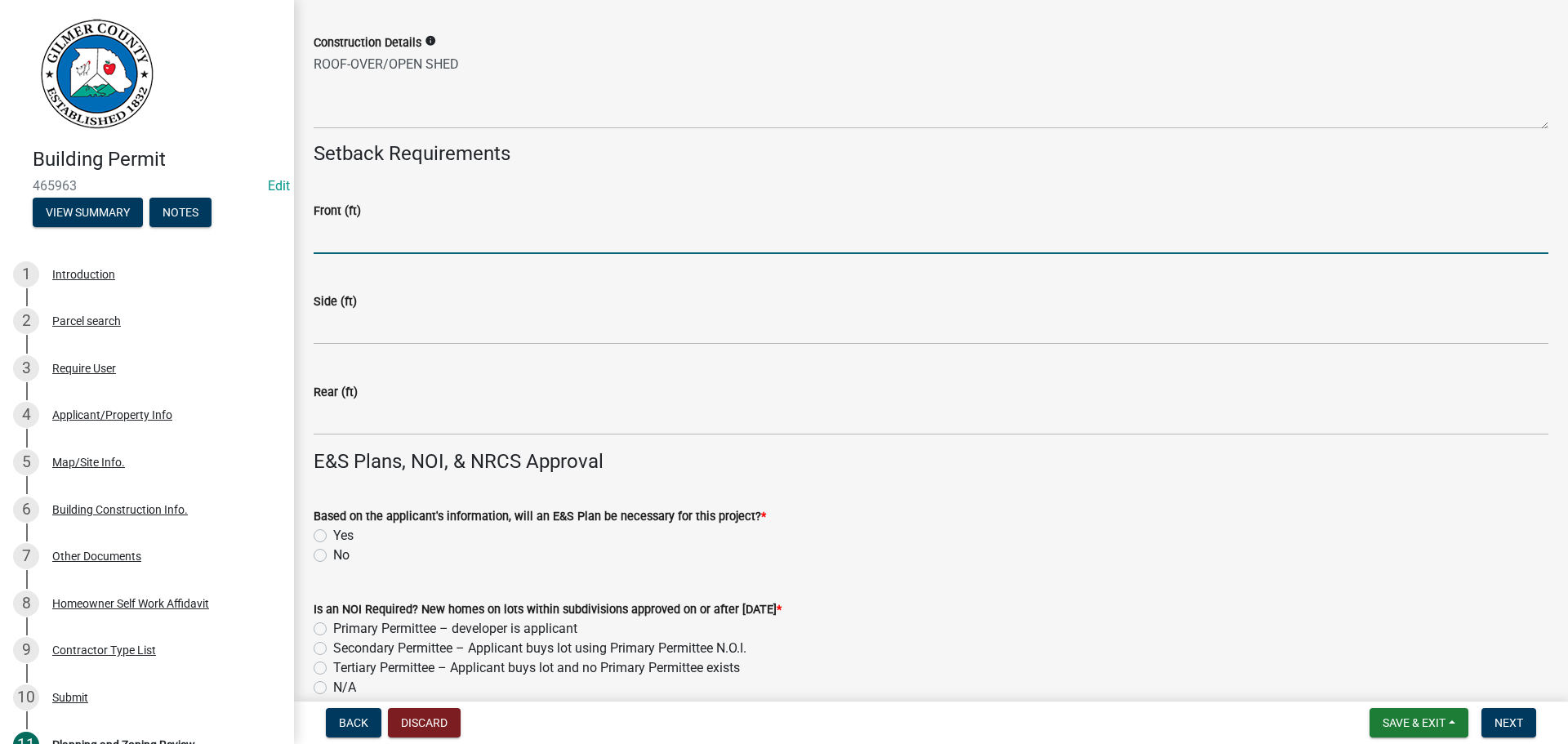
drag, startPoint x: 386, startPoint y: 227, endPoint x: 448, endPoint y: 228, distance: 62.0
click at [387, 227] on input "text" at bounding box center [931, 236] width 1235 height 33
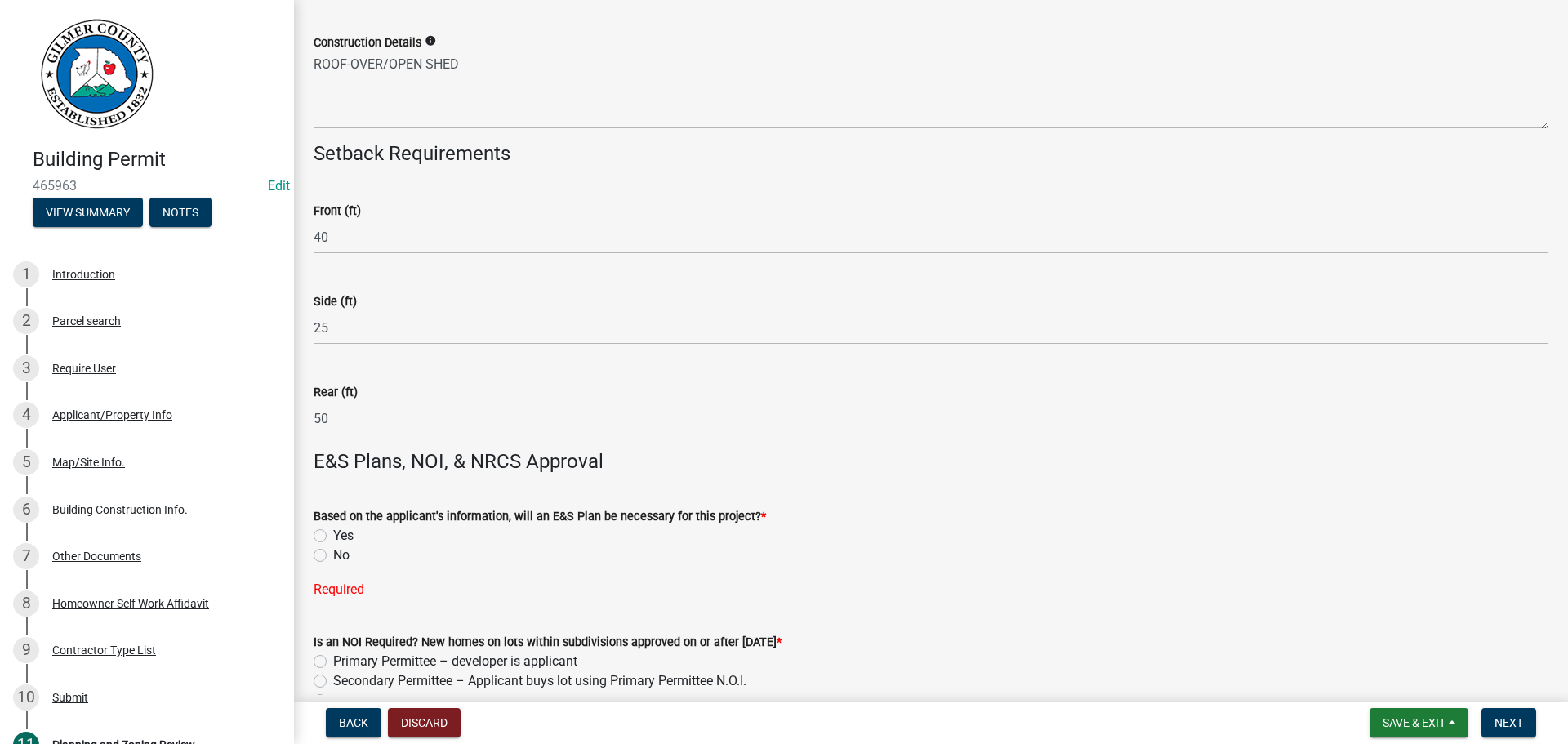
click at [317, 546] on div "No" at bounding box center [931, 555] width 1235 height 20
click at [334, 554] on label "No" at bounding box center [342, 555] width 16 height 20
click at [334, 554] on input "No" at bounding box center [339, 551] width 11 height 11
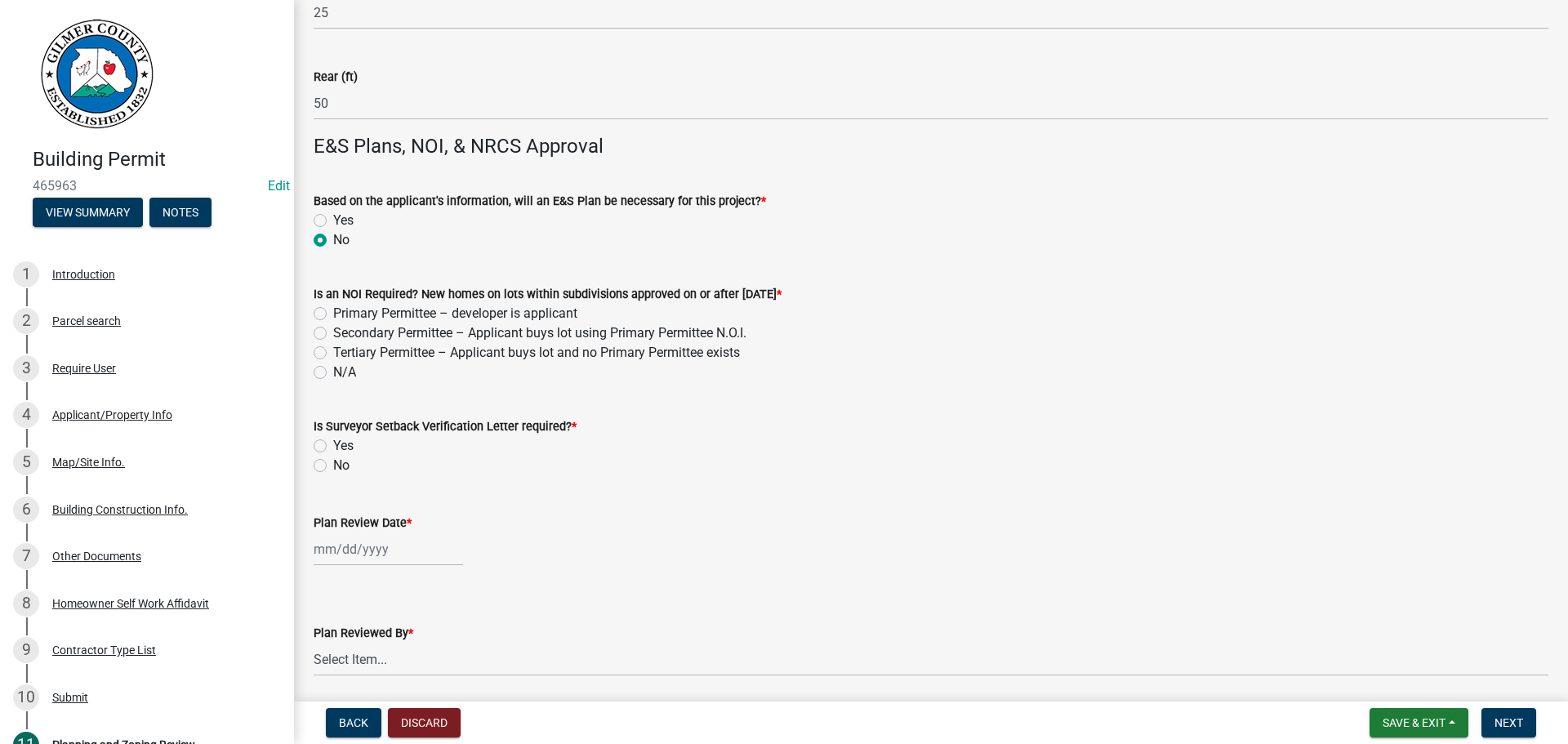
scroll to position [3827, 0]
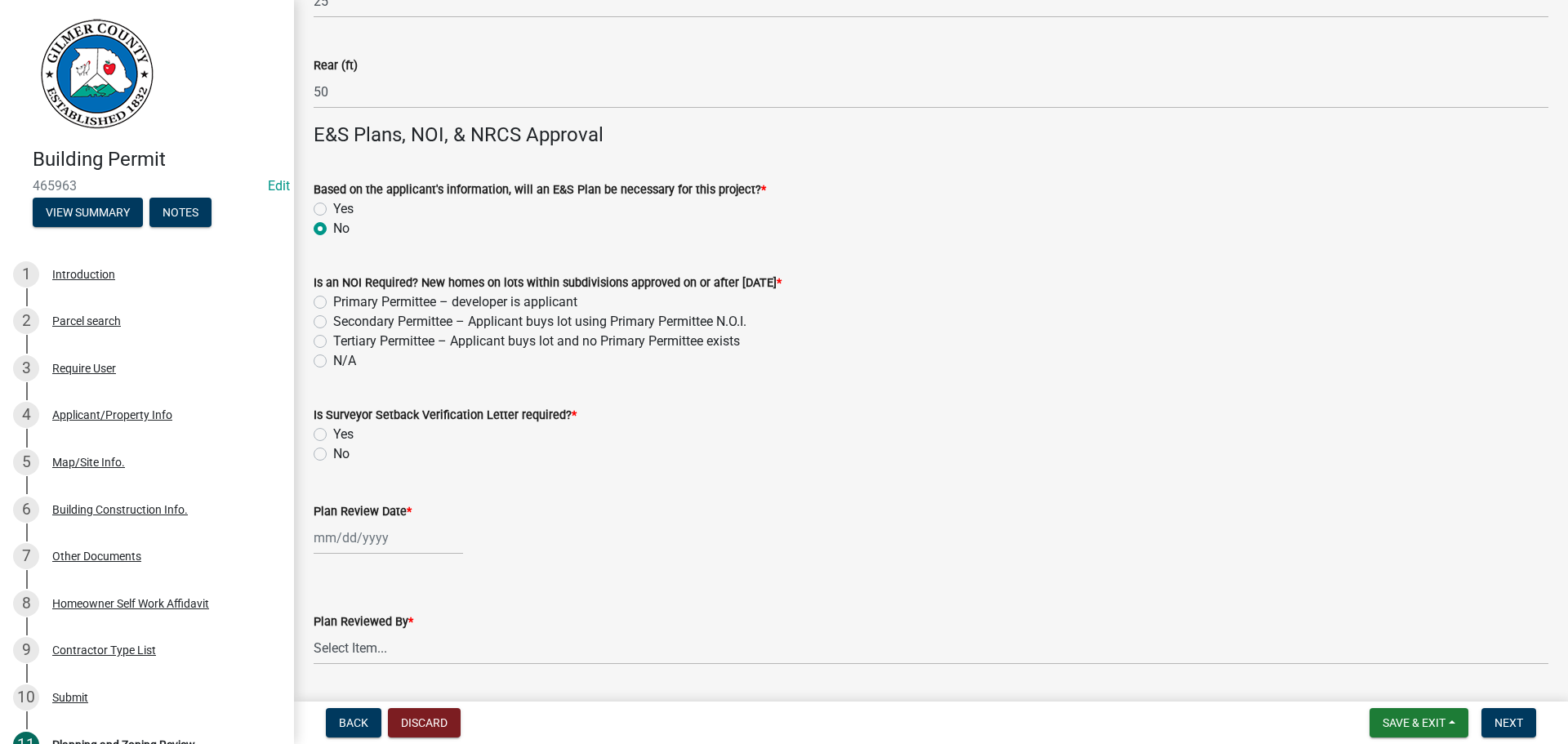
click at [341, 355] on label "N/A" at bounding box center [344, 361] width 22 height 20
click at [341, 355] on input "N/A" at bounding box center [339, 357] width 11 height 11
click at [352, 549] on div "[PERSON_NAME] Feb Mar Apr [PERSON_NAME][DATE] Oct Nov [DATE] 1526 1527 1528 152…" at bounding box center [388, 537] width 149 height 33
click at [353, 442] on div "19" at bounding box center [356, 450] width 26 height 26
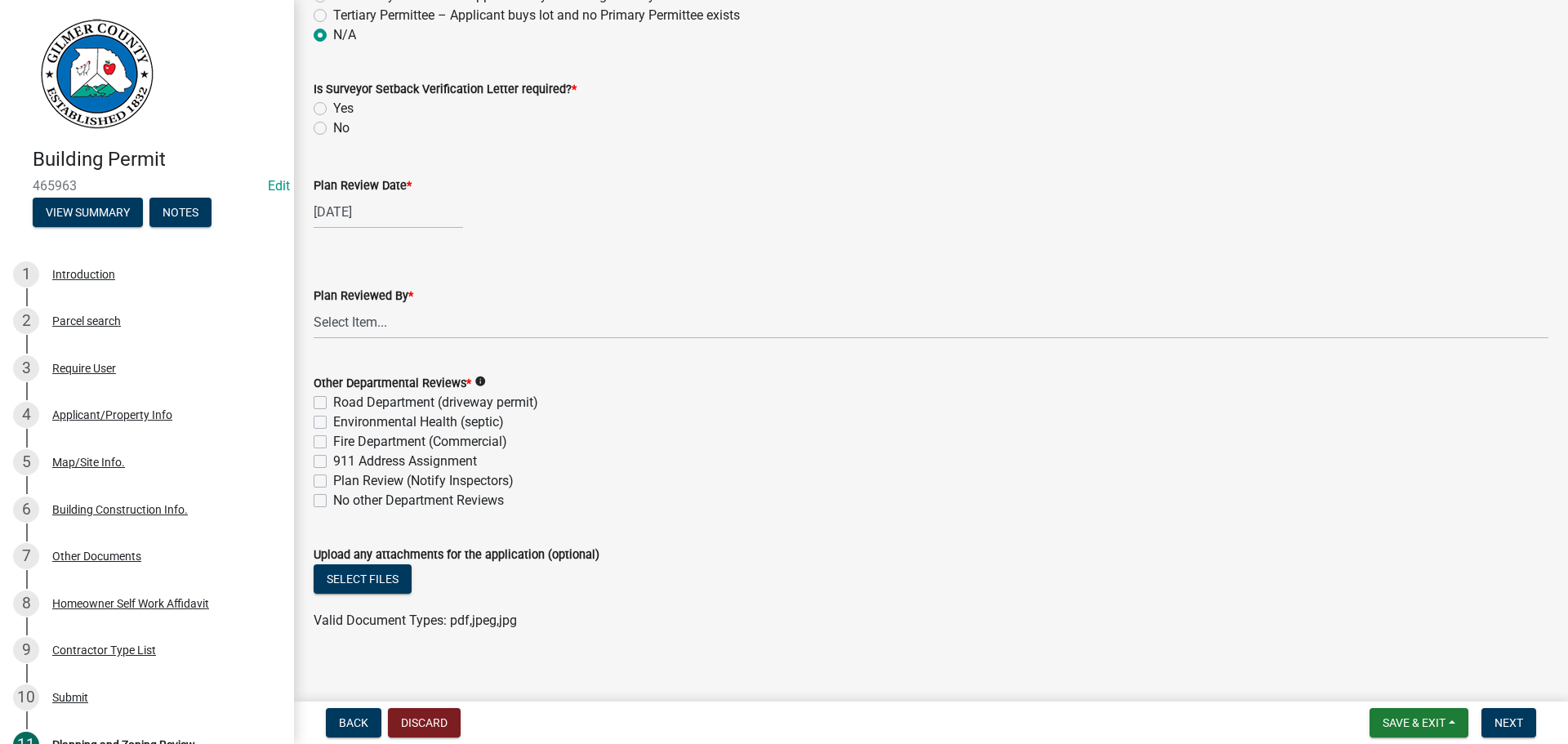
scroll to position [4154, 0]
click at [415, 314] on select "Select Item... [PERSON_NAME] [PERSON_NAME] [PERSON_NAME] [PERSON_NAME] [PERSON_…" at bounding box center [931, 321] width 1235 height 33
click at [314, 305] on select "Select Item... [PERSON_NAME] [PERSON_NAME] [PERSON_NAME] [PERSON_NAME] [PERSON_…" at bounding box center [931, 321] width 1235 height 33
click at [341, 486] on label "Plan Review (Notify Inspectors)" at bounding box center [423, 480] width 181 height 20
click at [341, 481] on input "Plan Review (Notify Inspectors)" at bounding box center [339, 475] width 11 height 11
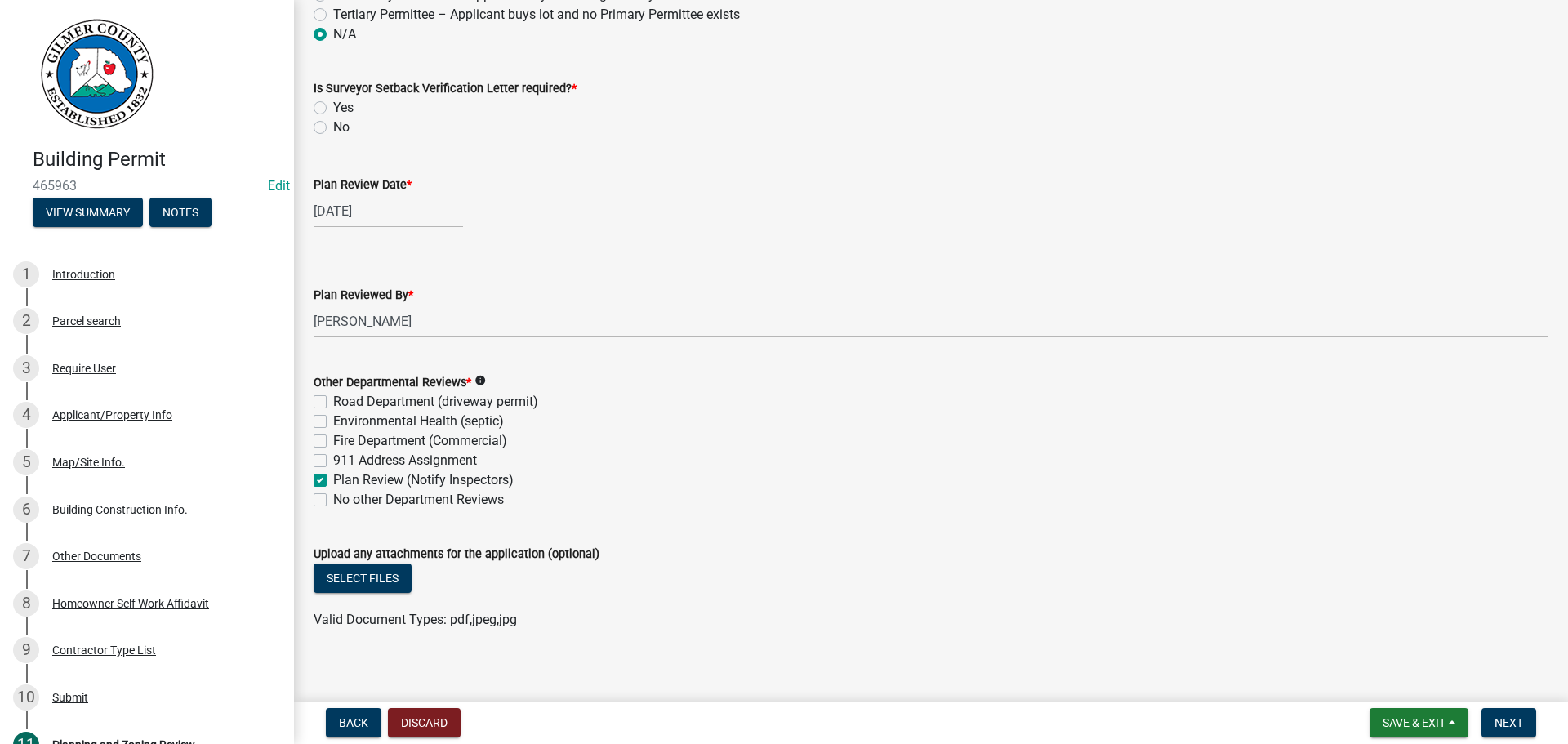
click at [353, 503] on label "No other Department Reviews" at bounding box center [419, 500] width 171 height 20
click at [343, 500] on input "No other Department Reviews" at bounding box center [339, 495] width 11 height 11
click at [355, 482] on label "Plan Review (Notify Inspectors)" at bounding box center [423, 480] width 181 height 20
click at [343, 481] on input "Plan Review (Notify Inspectors)" at bounding box center [339, 475] width 11 height 11
click at [1504, 724] on span "Next" at bounding box center [1510, 722] width 29 height 13
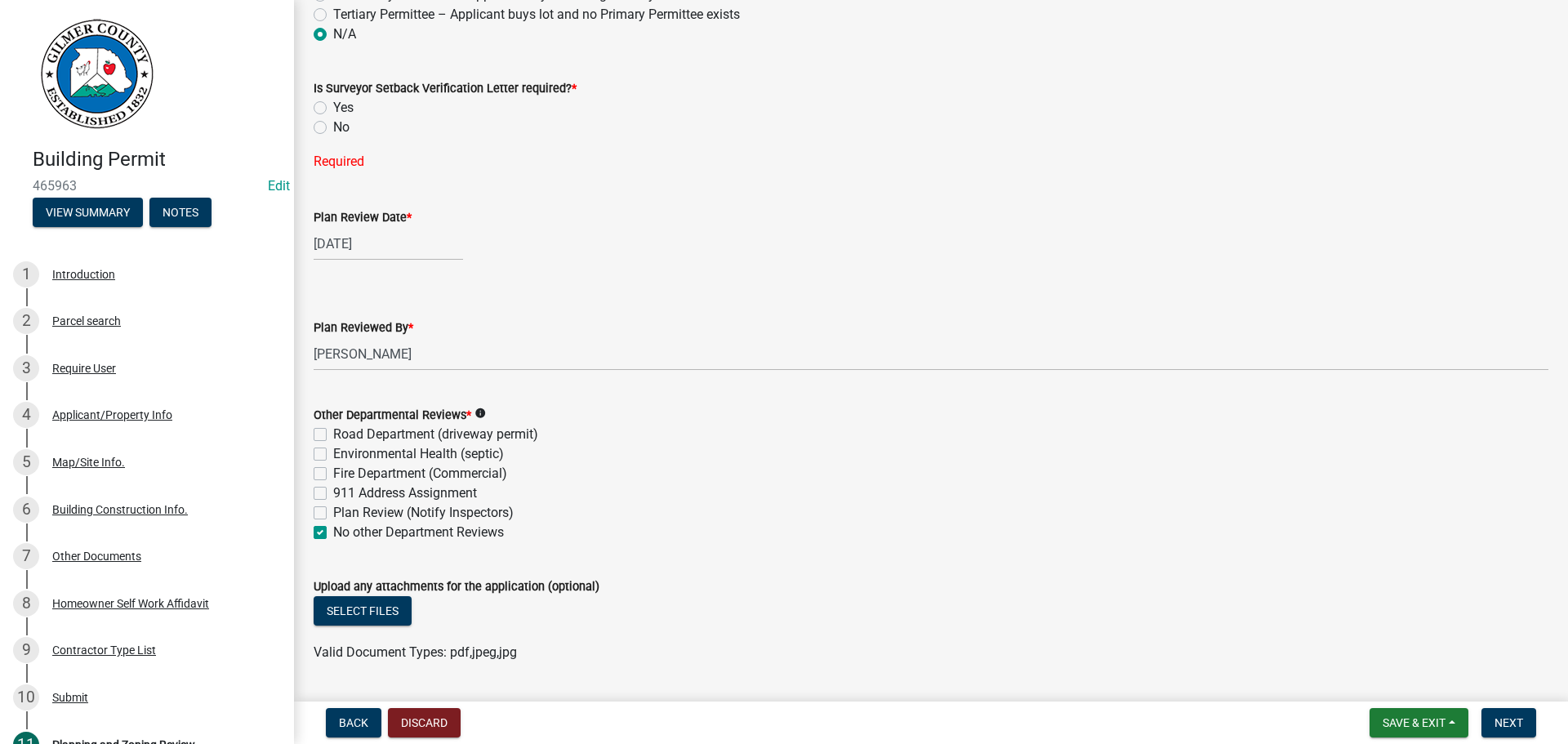
click at [328, 120] on div "No" at bounding box center [931, 128] width 1235 height 20
click at [334, 127] on label "No" at bounding box center [342, 128] width 16 height 20
click at [334, 127] on input "No" at bounding box center [339, 123] width 11 height 11
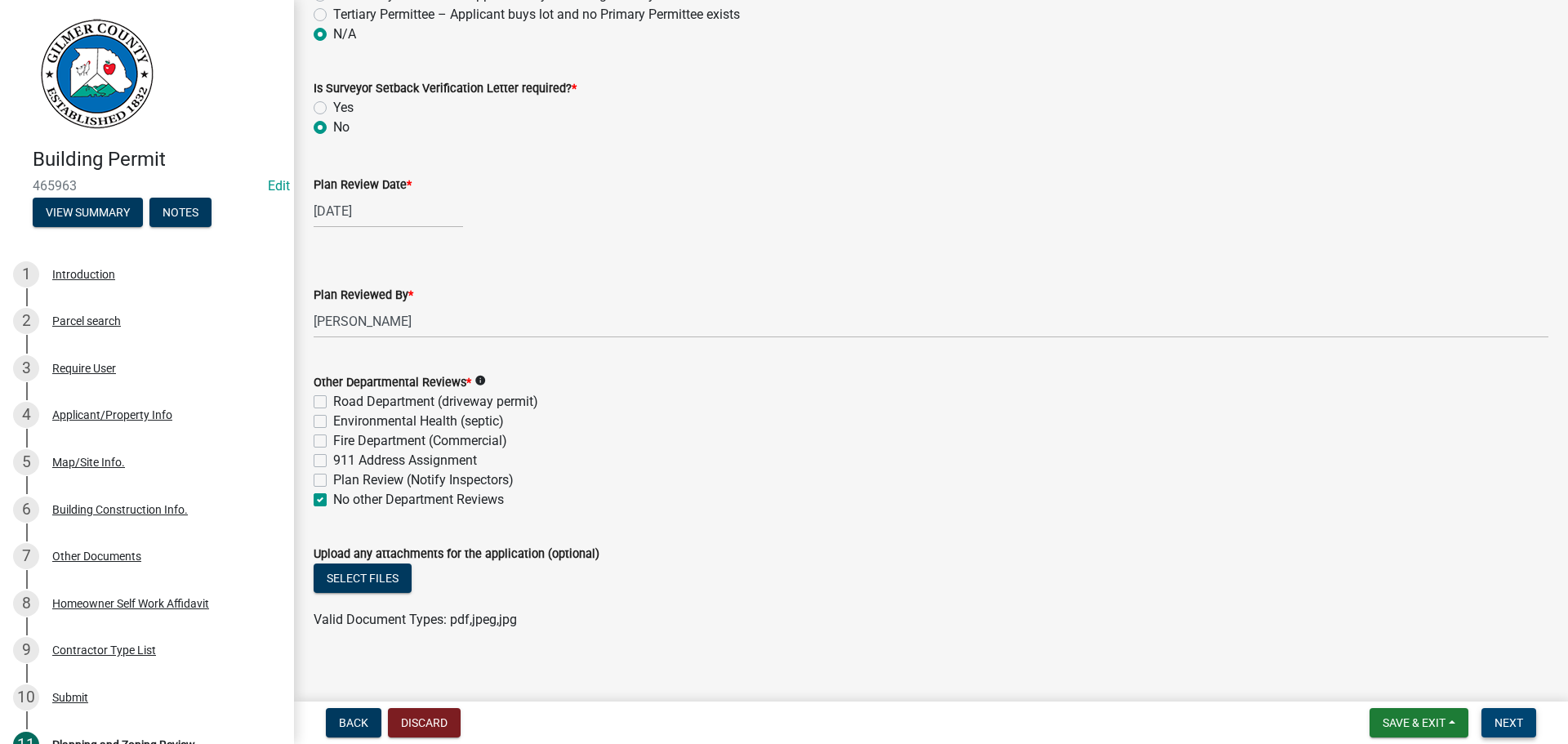
click at [1517, 722] on span "Next" at bounding box center [1510, 722] width 29 height 13
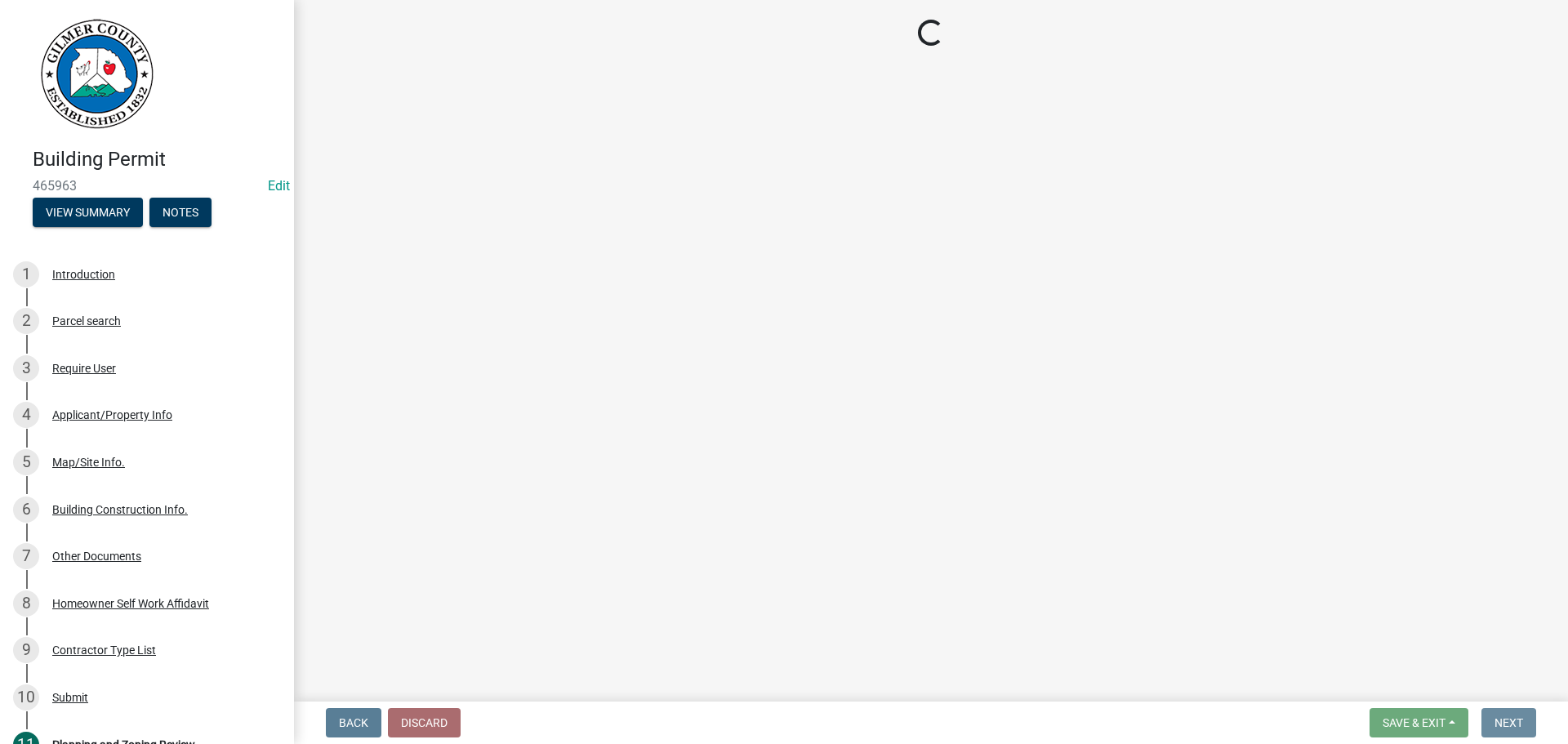
scroll to position [0, 0]
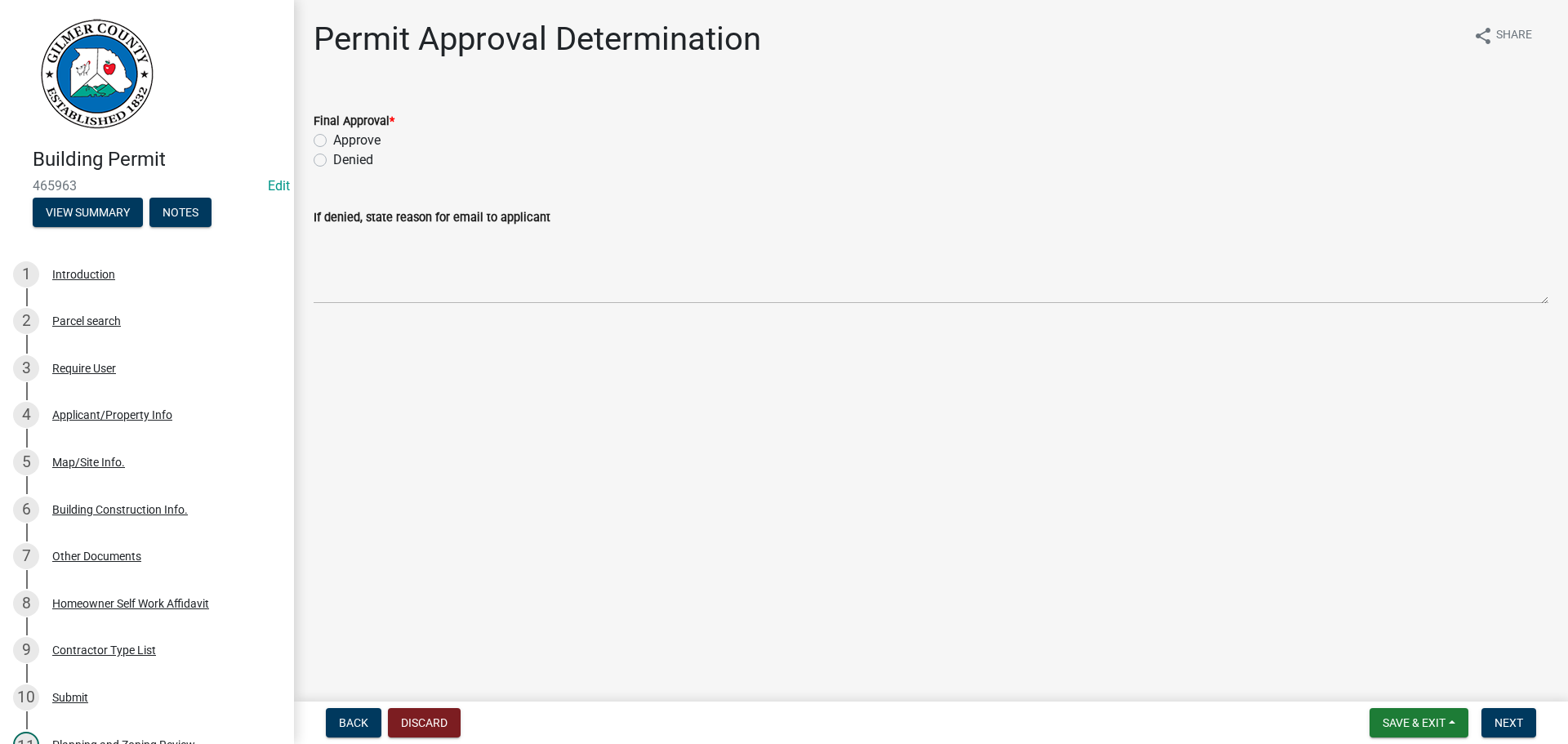
click at [352, 146] on label "Approve" at bounding box center [357, 140] width 48 height 20
click at [343, 141] on input "Approve" at bounding box center [339, 136] width 11 height 11
click at [1521, 722] on span "Next" at bounding box center [1510, 722] width 29 height 13
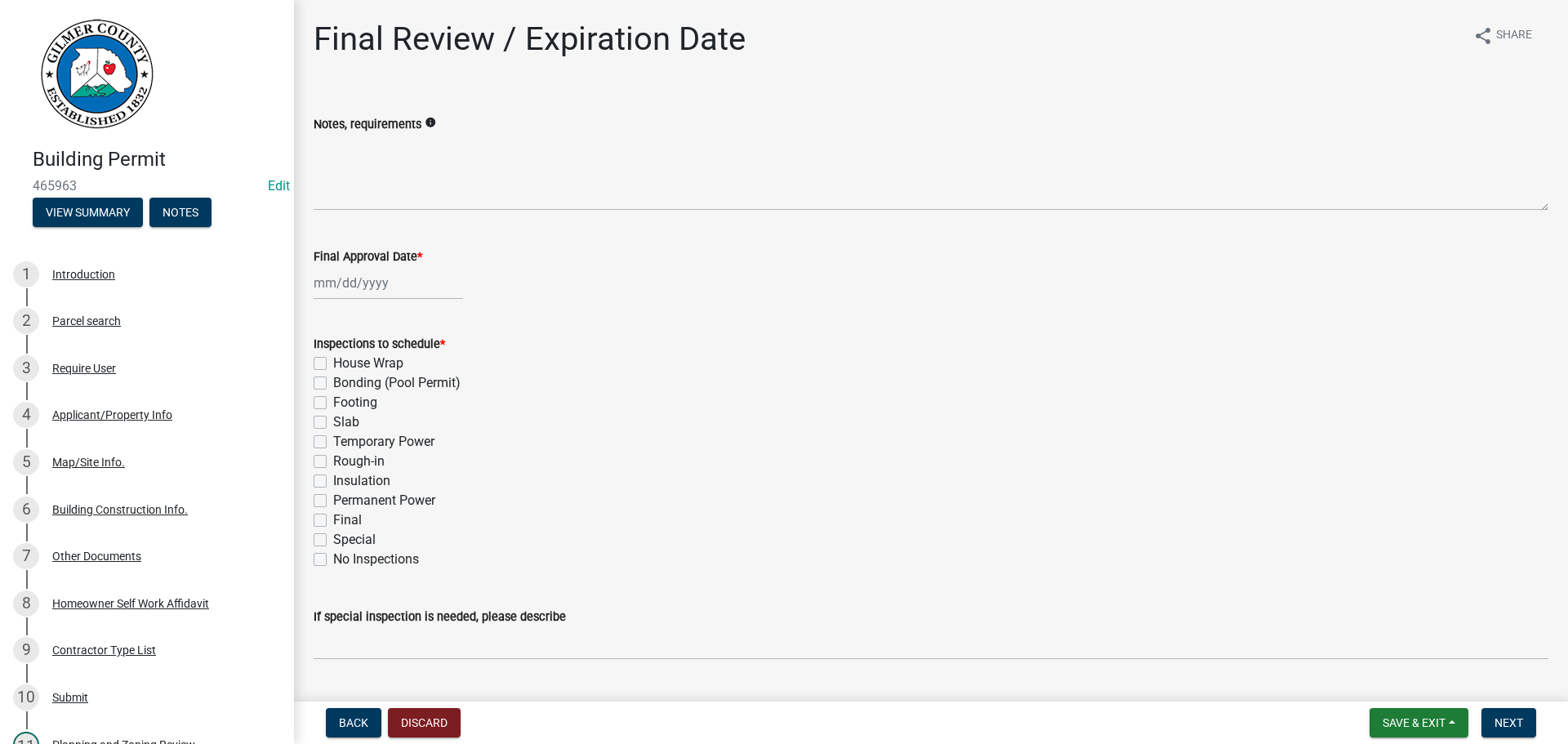
click at [370, 400] on label "Footing" at bounding box center [355, 403] width 44 height 20
click at [343, 400] on input "Footing" at bounding box center [339, 398] width 11 height 11
click at [343, 522] on label "Final" at bounding box center [348, 520] width 29 height 20
click at [343, 521] on input "Final" at bounding box center [339, 516] width 11 height 11
click at [344, 404] on label "Footing" at bounding box center [355, 403] width 44 height 20
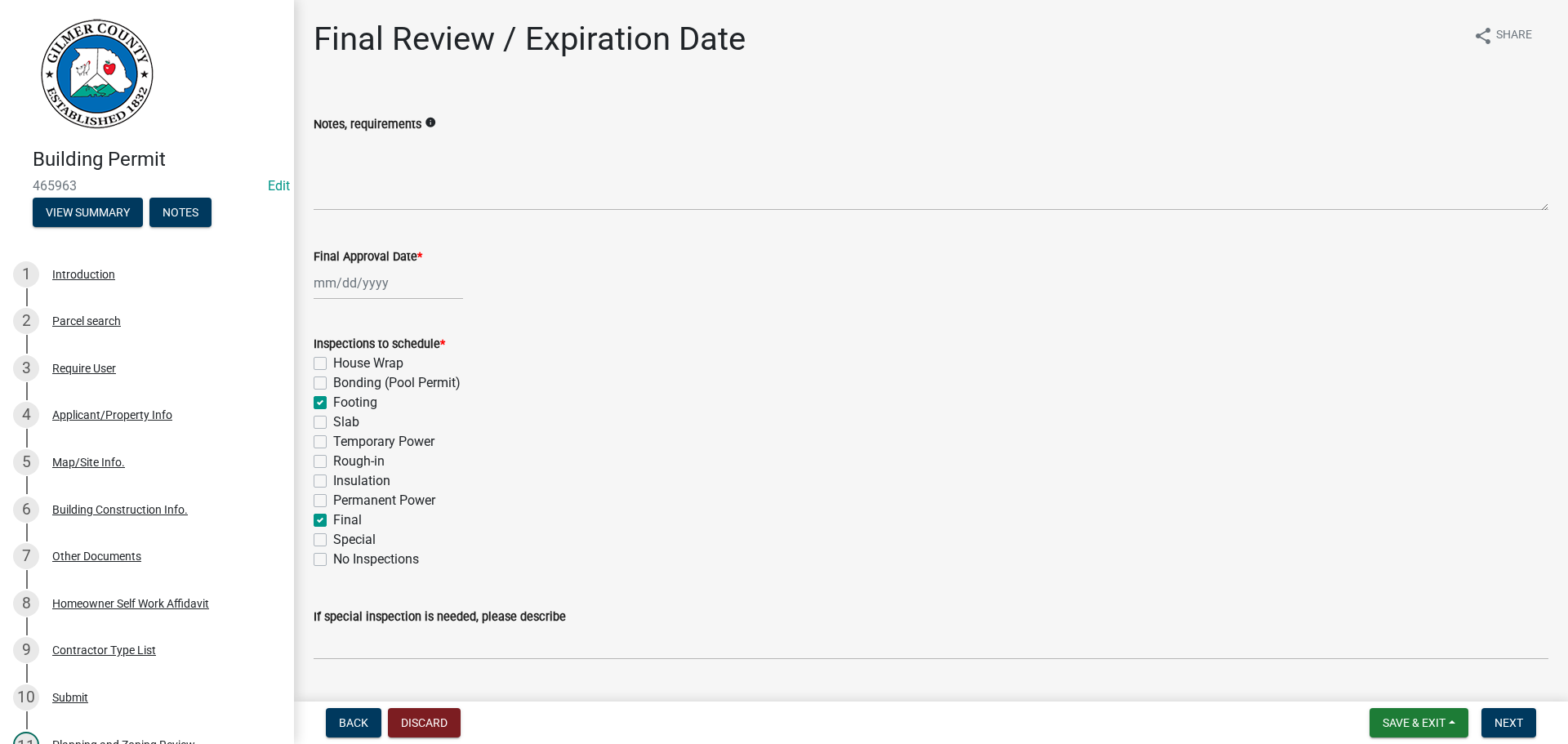
click at [343, 403] on input "Footing" at bounding box center [339, 398] width 11 height 11
click at [351, 422] on label "Slab" at bounding box center [346, 422] width 26 height 20
click at [343, 422] on input "Slab" at bounding box center [339, 418] width 11 height 11
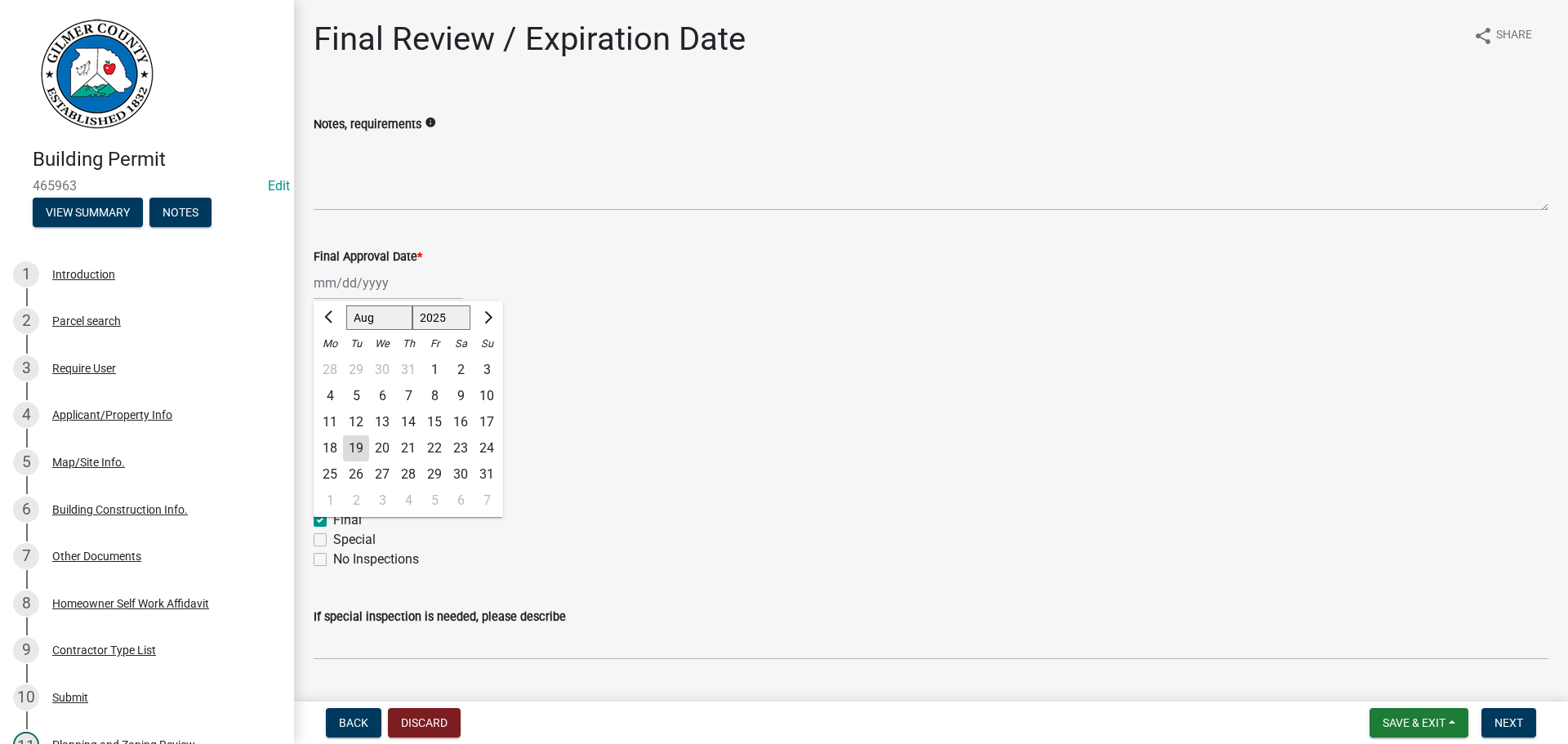
click at [388, 282] on div "[PERSON_NAME] Feb Mar Apr [PERSON_NAME][DATE] Oct Nov [DATE] 1526 1527 1528 152…" at bounding box center [388, 282] width 149 height 33
click at [362, 442] on div "19" at bounding box center [356, 447] width 26 height 26
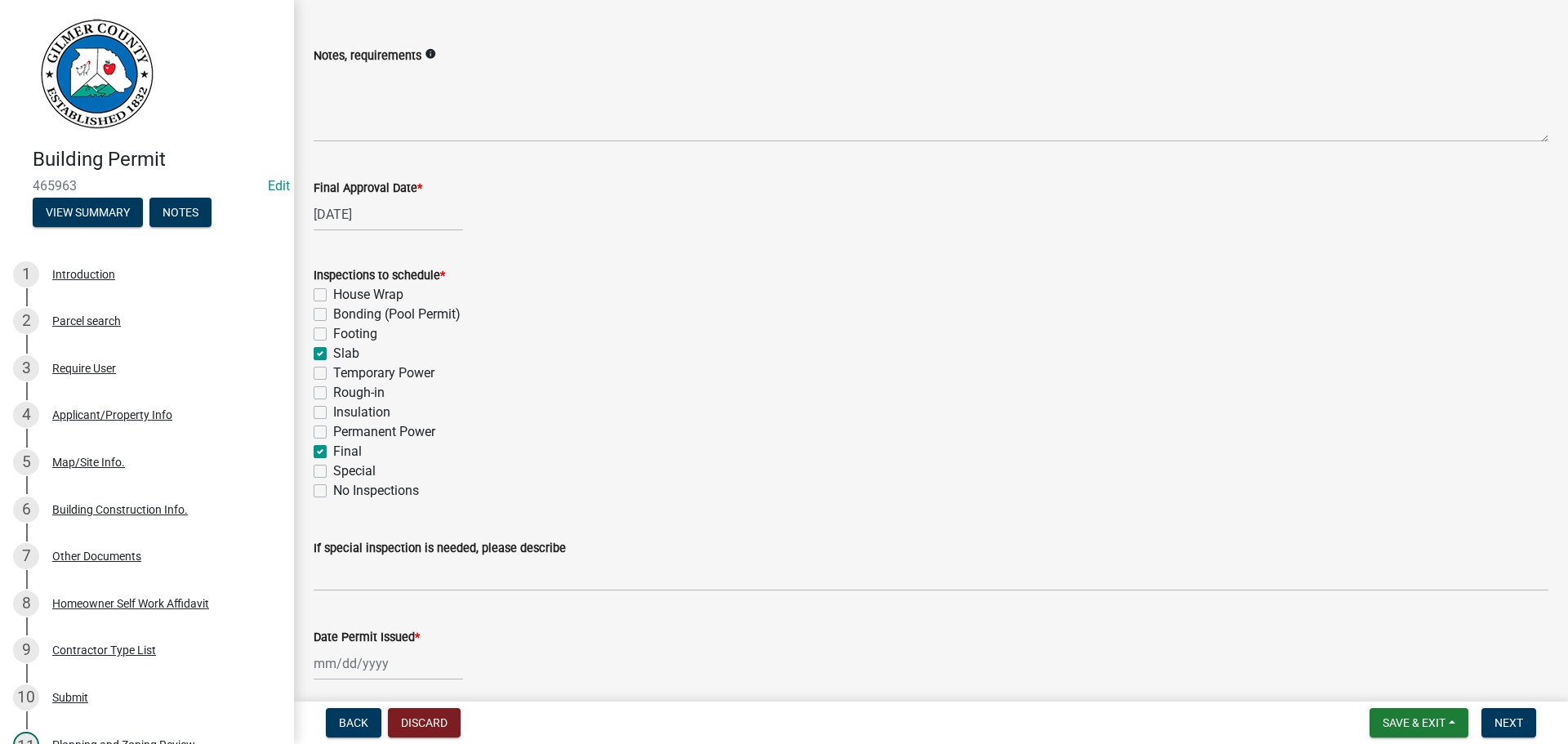
scroll to position [164, 0]
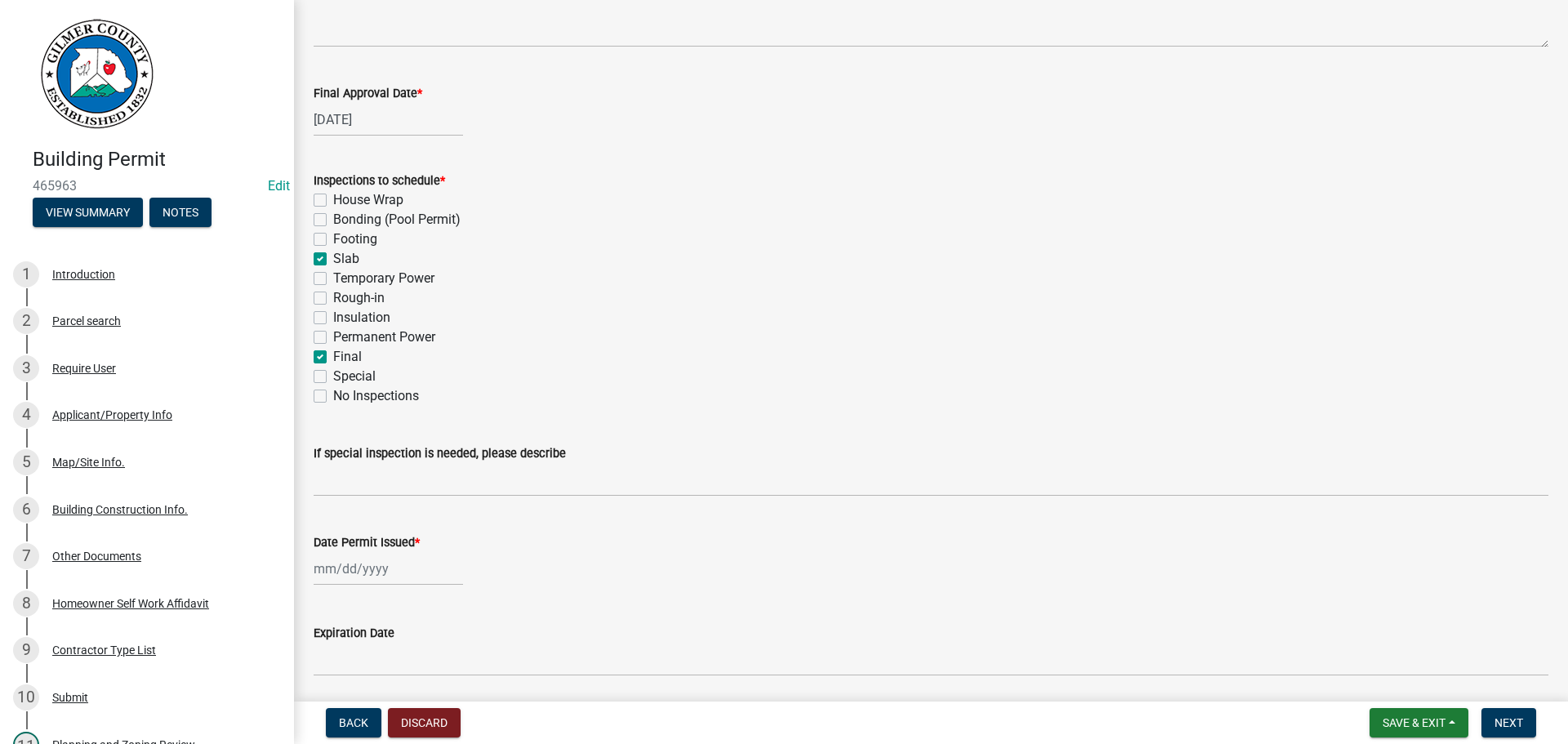
click at [351, 254] on label "Slab" at bounding box center [346, 259] width 26 height 20
click at [343, 254] on input "Slab" at bounding box center [339, 254] width 11 height 11
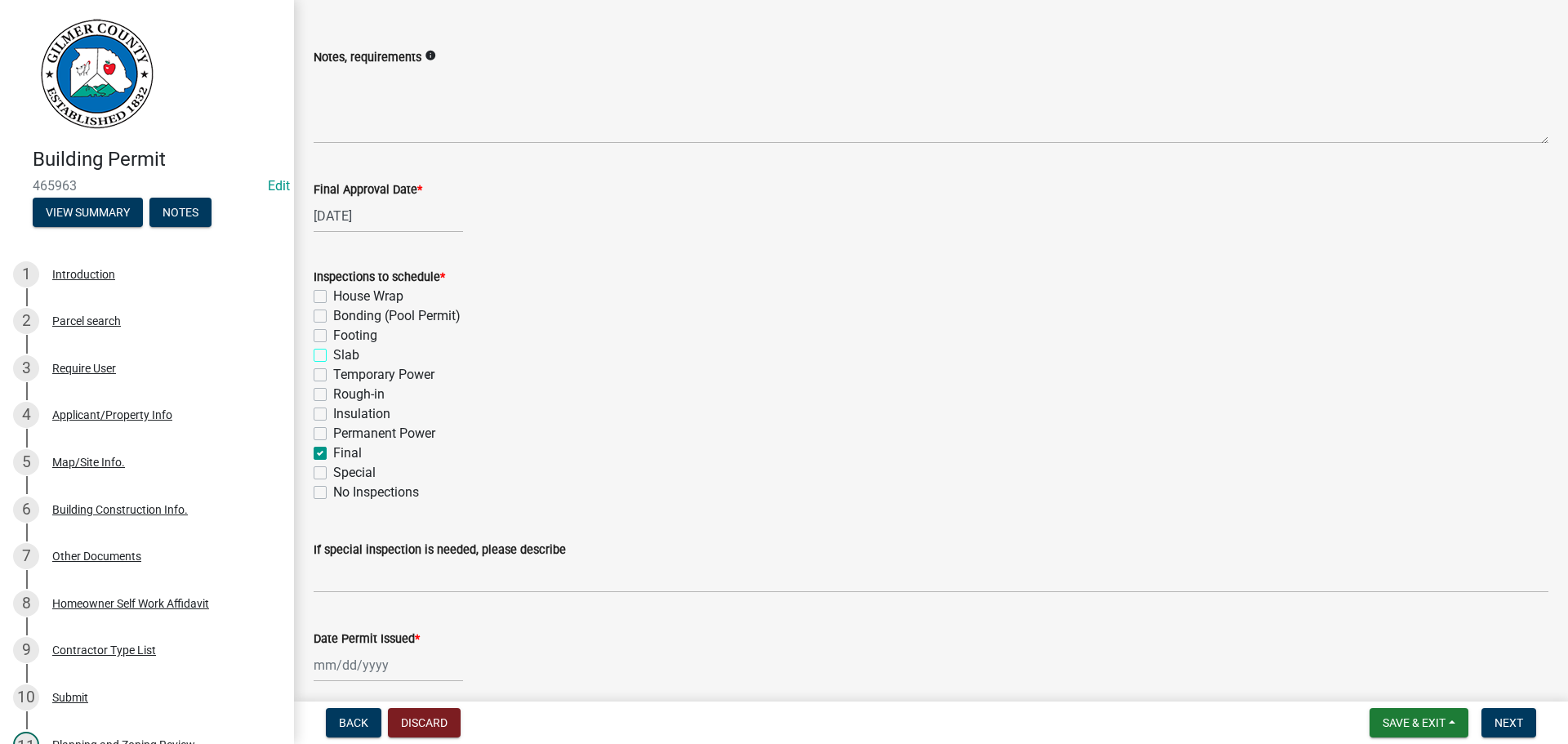
scroll to position [0, 0]
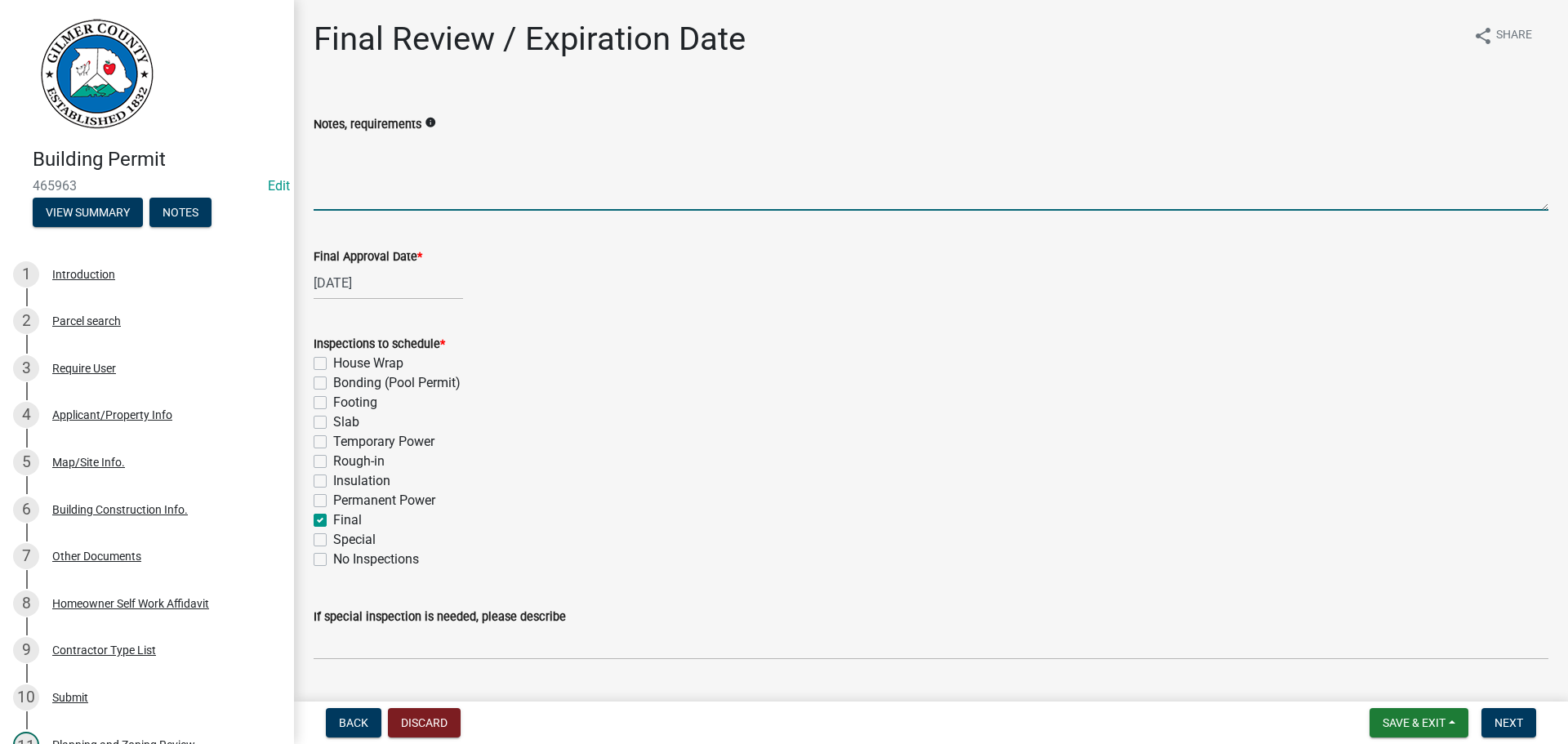
click at [419, 191] on textarea "Notes, requirements" at bounding box center [931, 172] width 1235 height 76
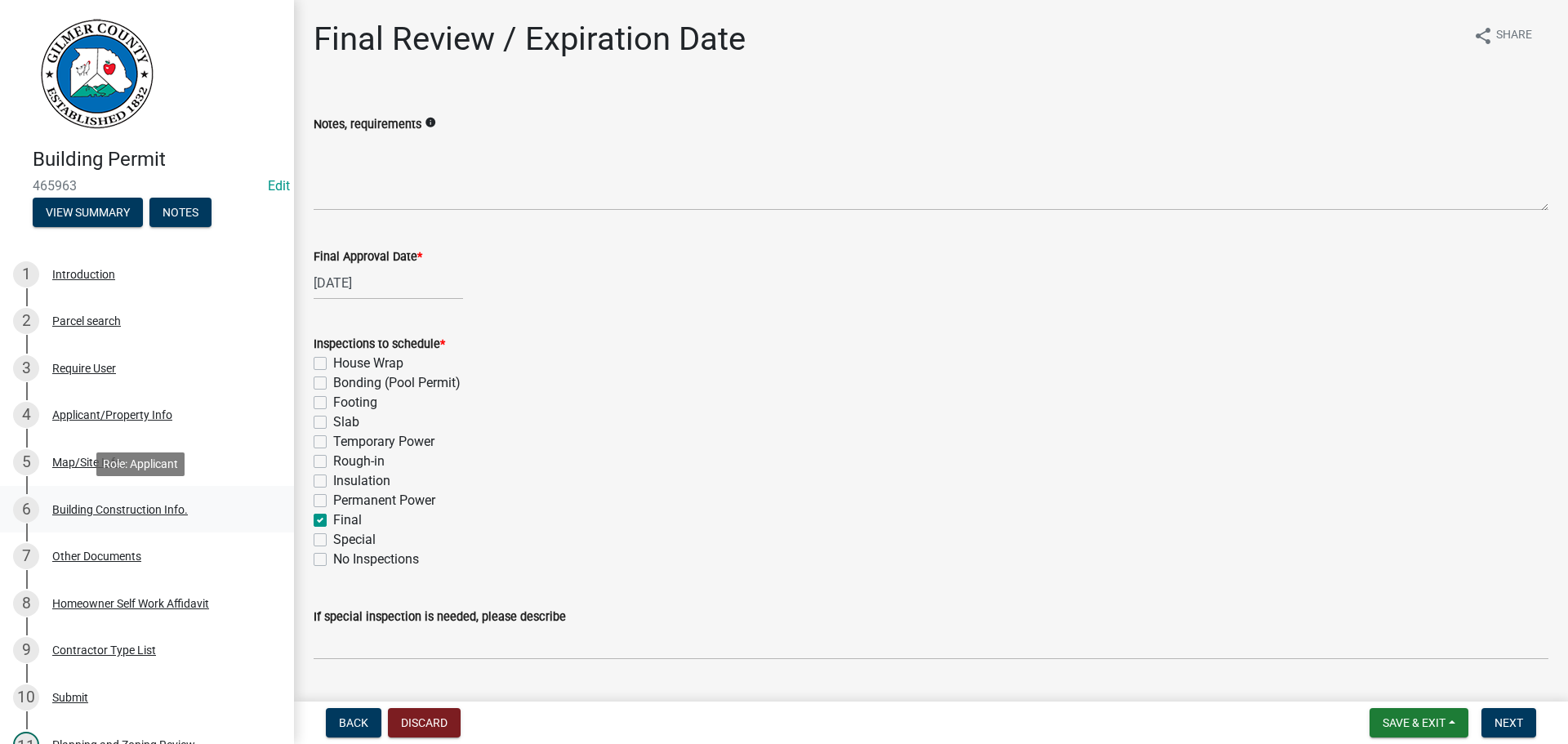
click at [161, 517] on div "6 Building Construction Info." at bounding box center [140, 509] width 254 height 26
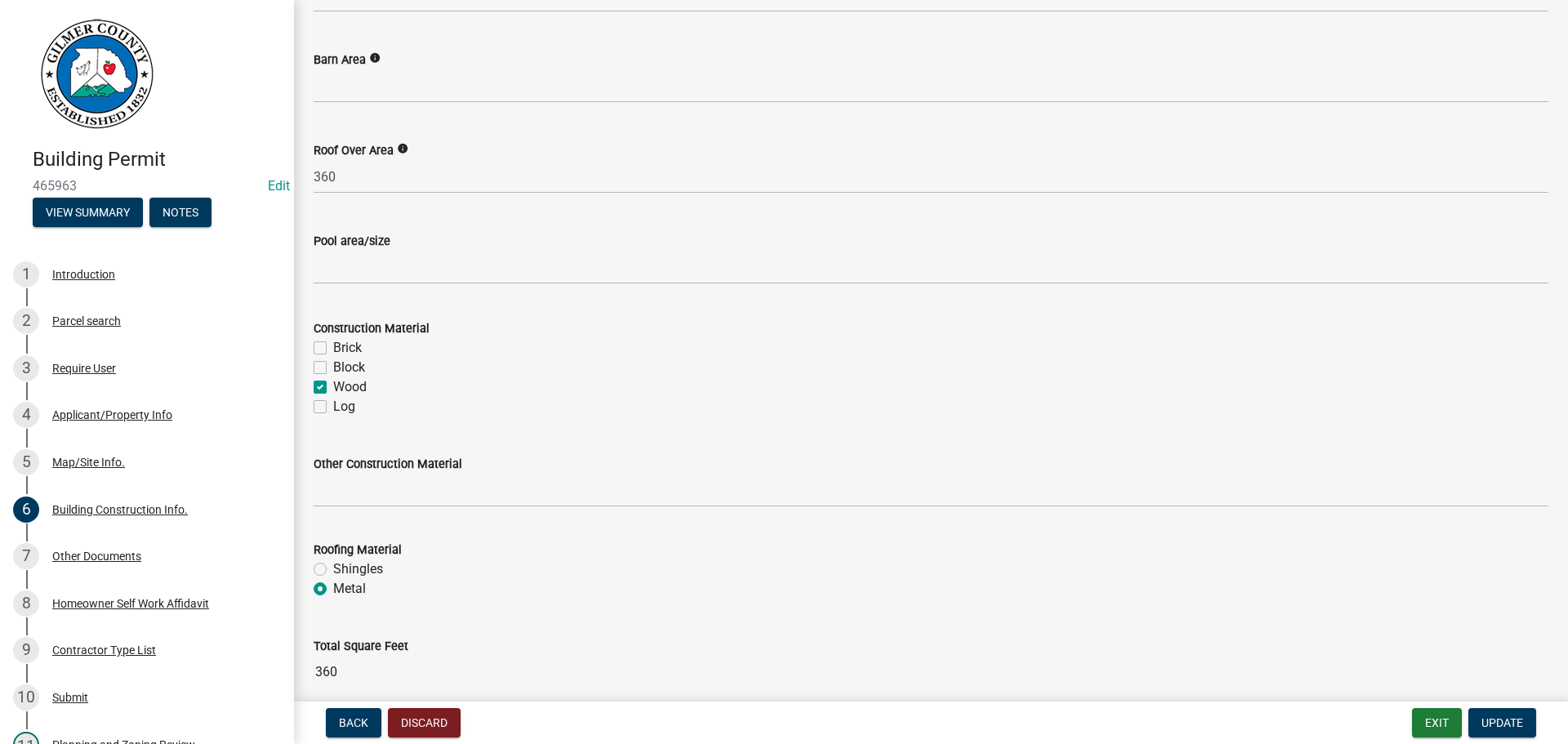
scroll to position [1350, 0]
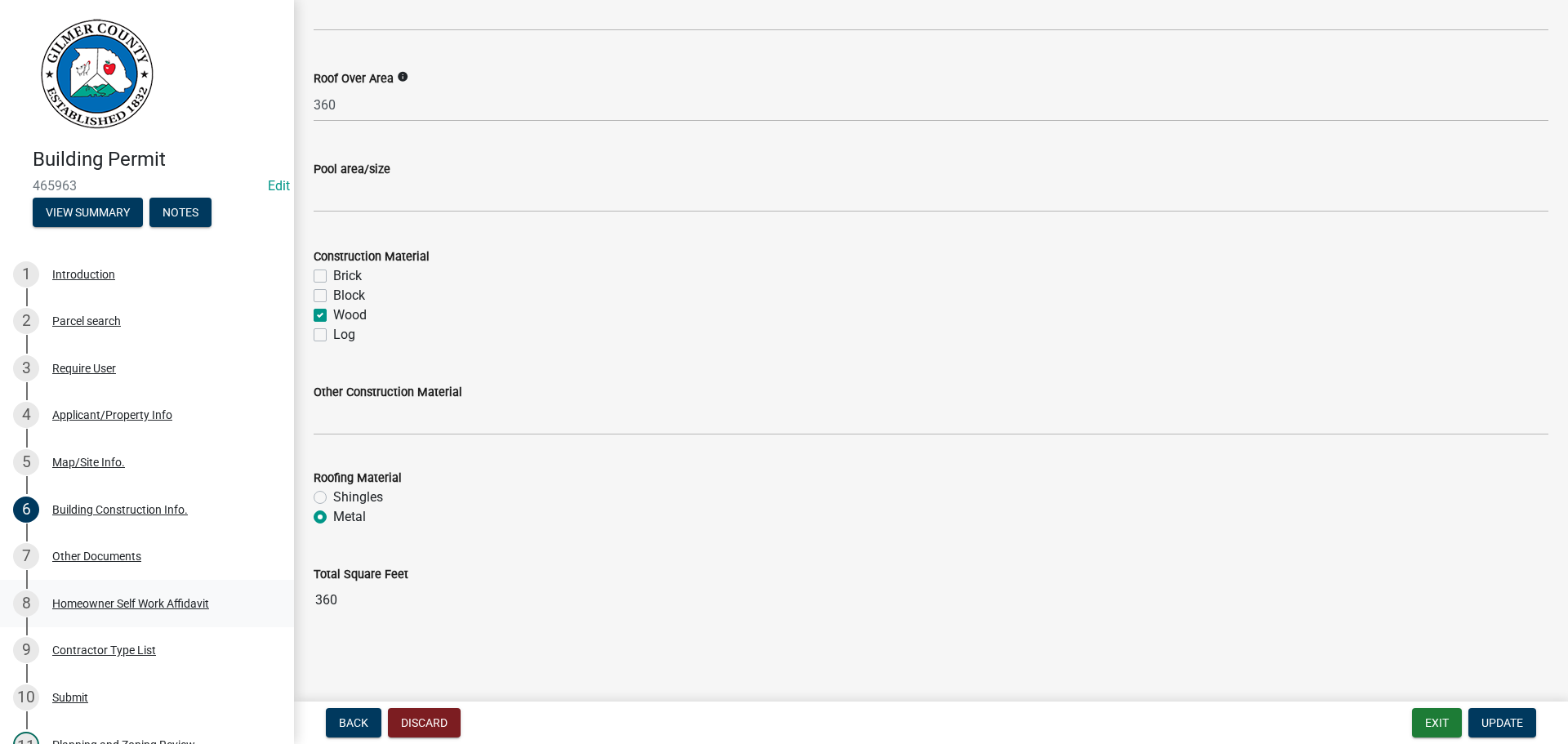
click at [176, 607] on div "Homeowner Self Work Affidavit" at bounding box center [130, 603] width 156 height 12
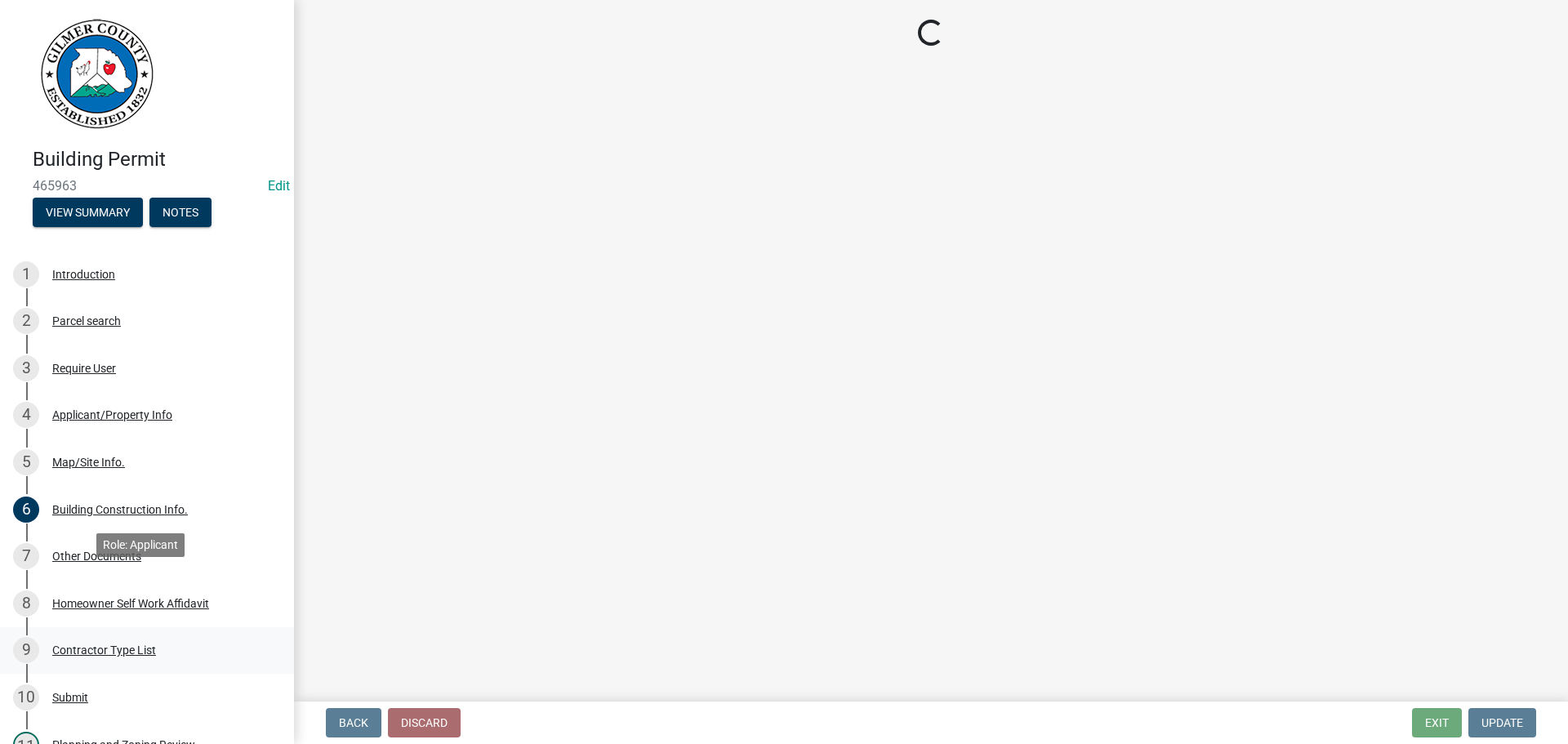
scroll to position [164, 0]
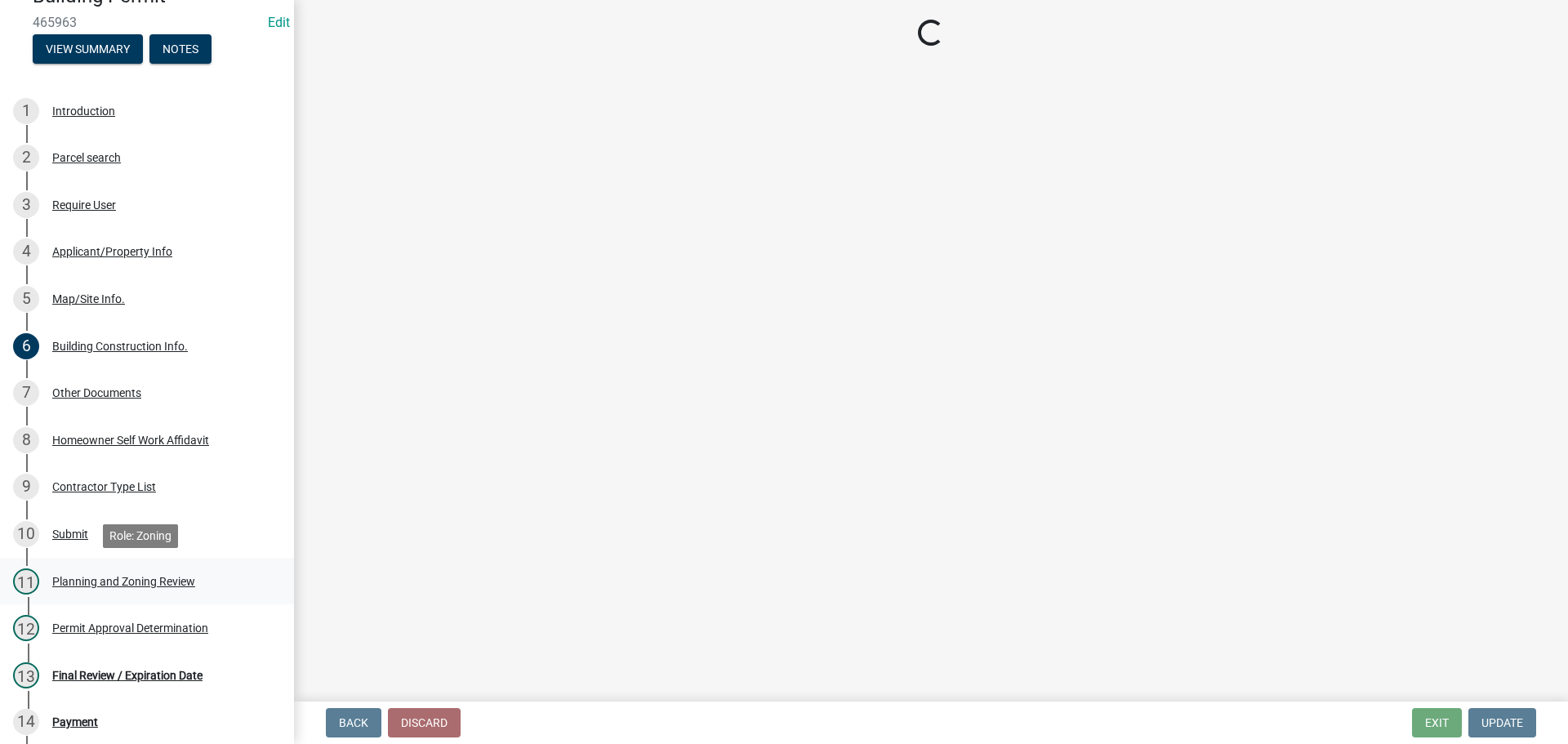
click at [156, 585] on div "Planning and Zoning Review" at bounding box center [123, 581] width 143 height 12
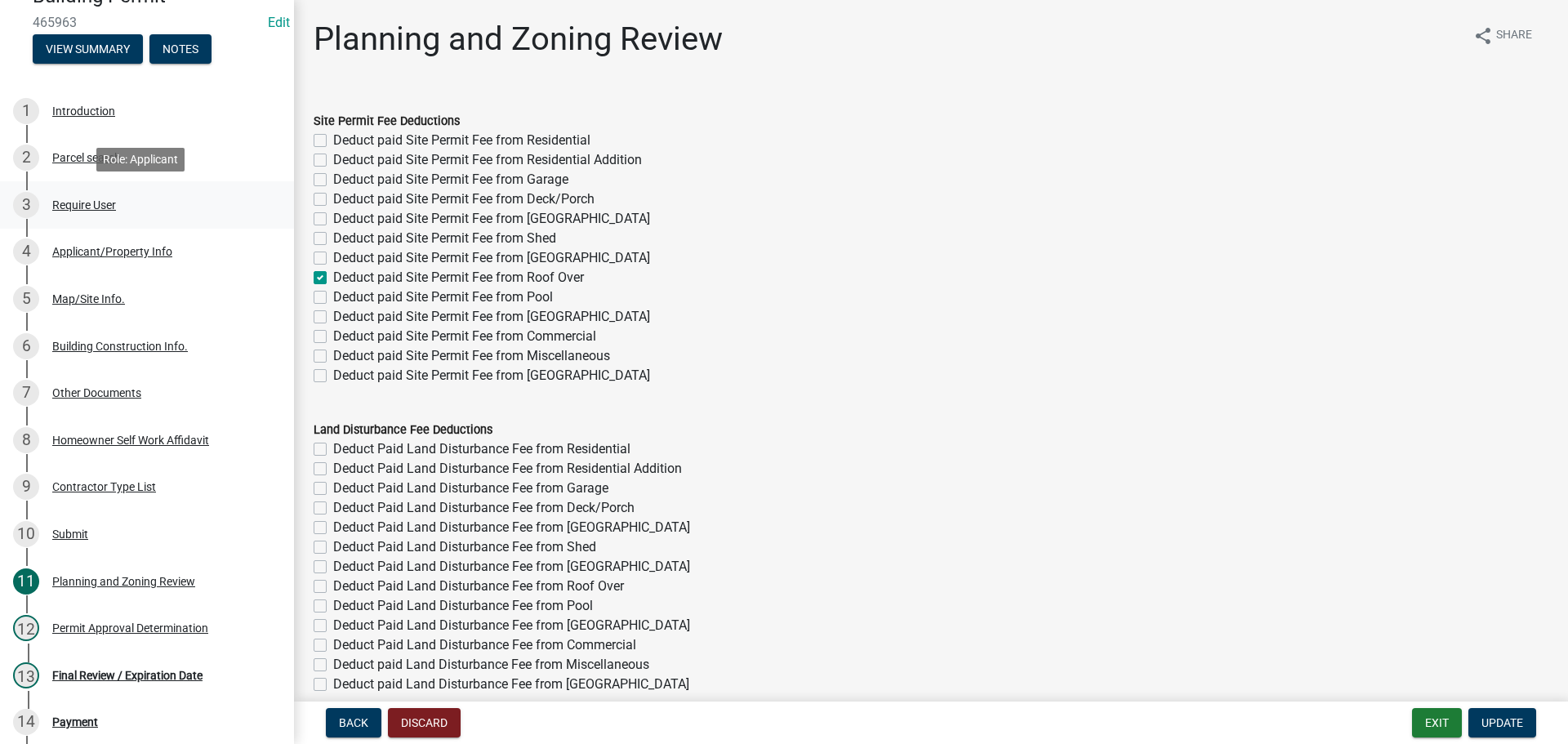
click at [85, 211] on div "3 Require User" at bounding box center [140, 205] width 254 height 26
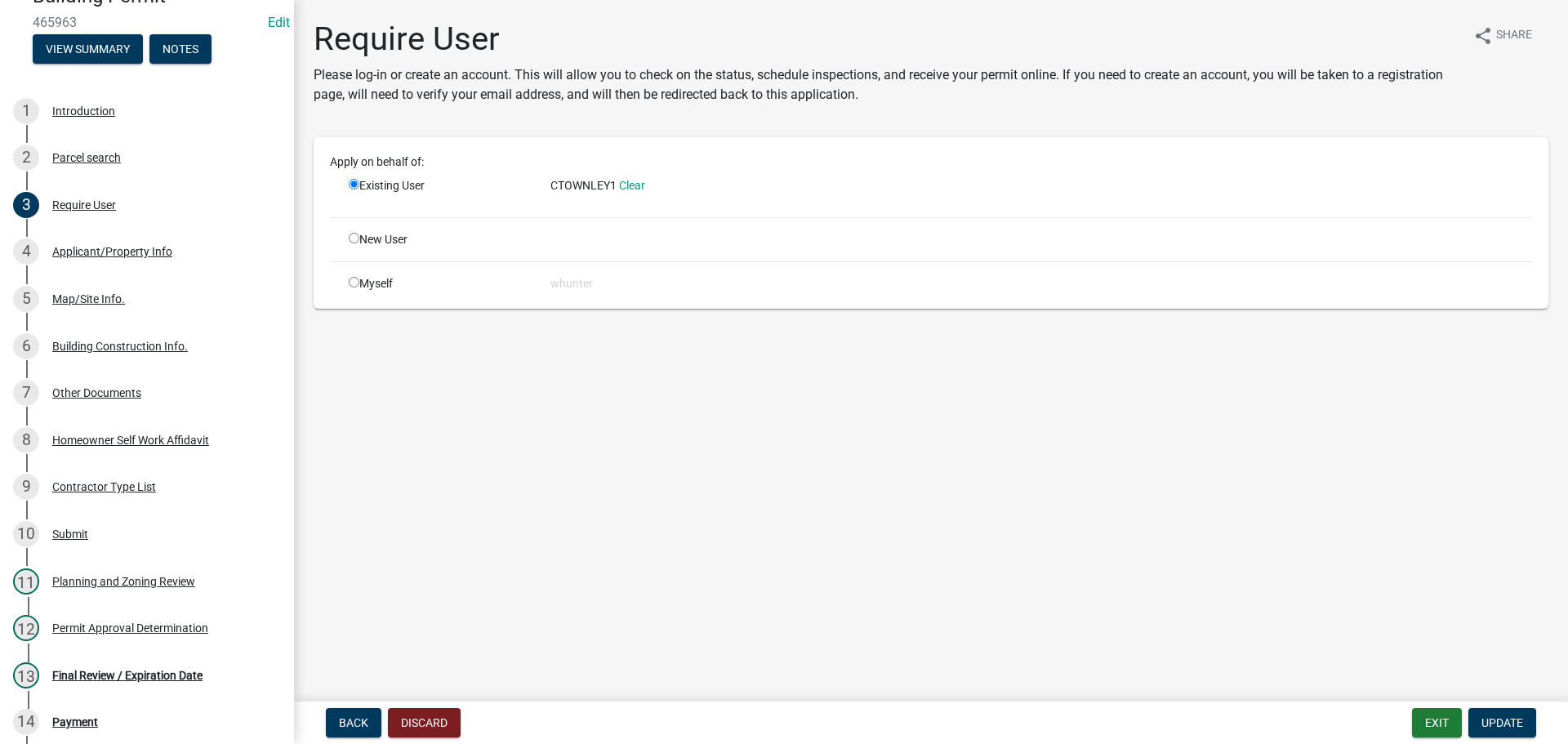
click at [138, 255] on div "Applicant/Property Info" at bounding box center [112, 251] width 120 height 12
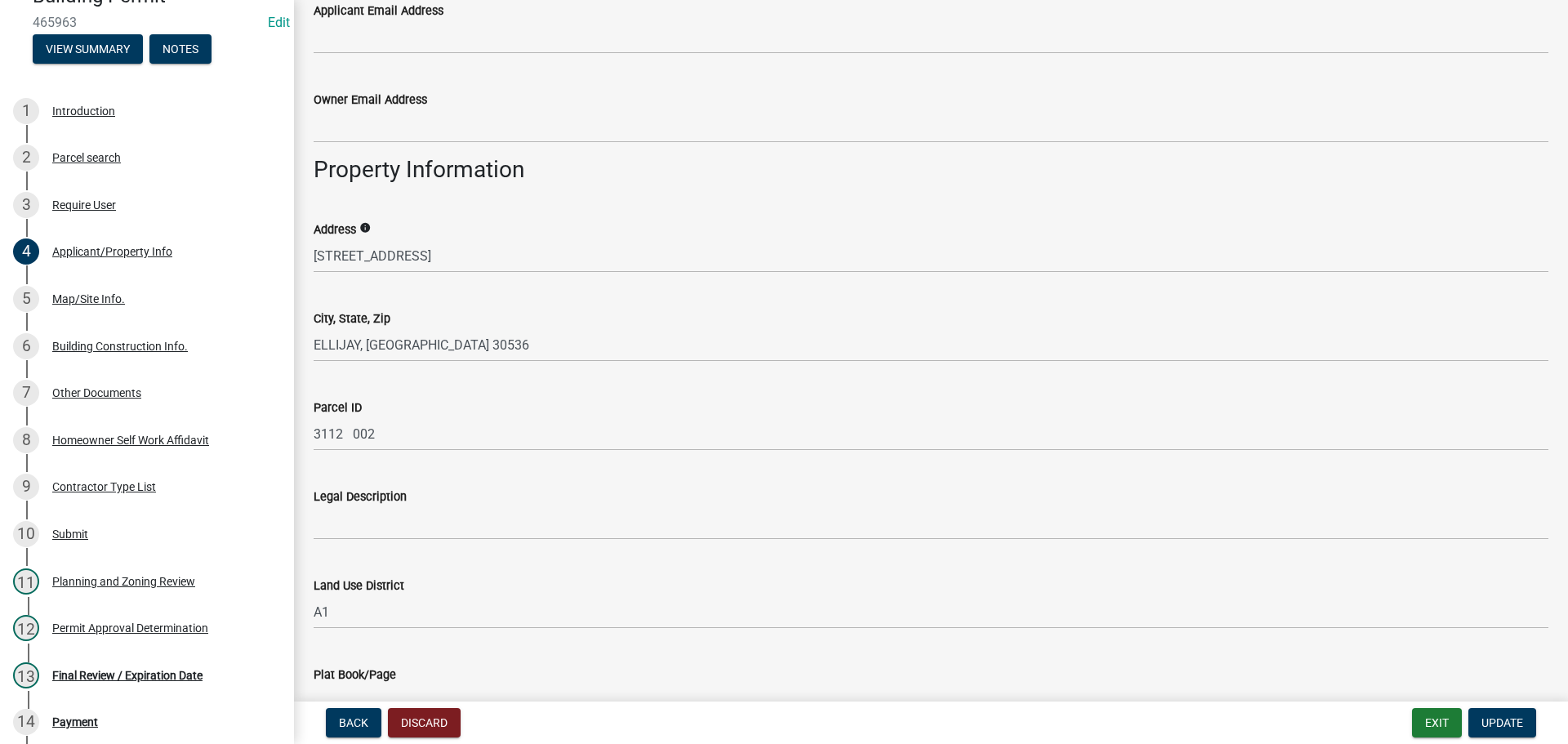
scroll to position [1820, 0]
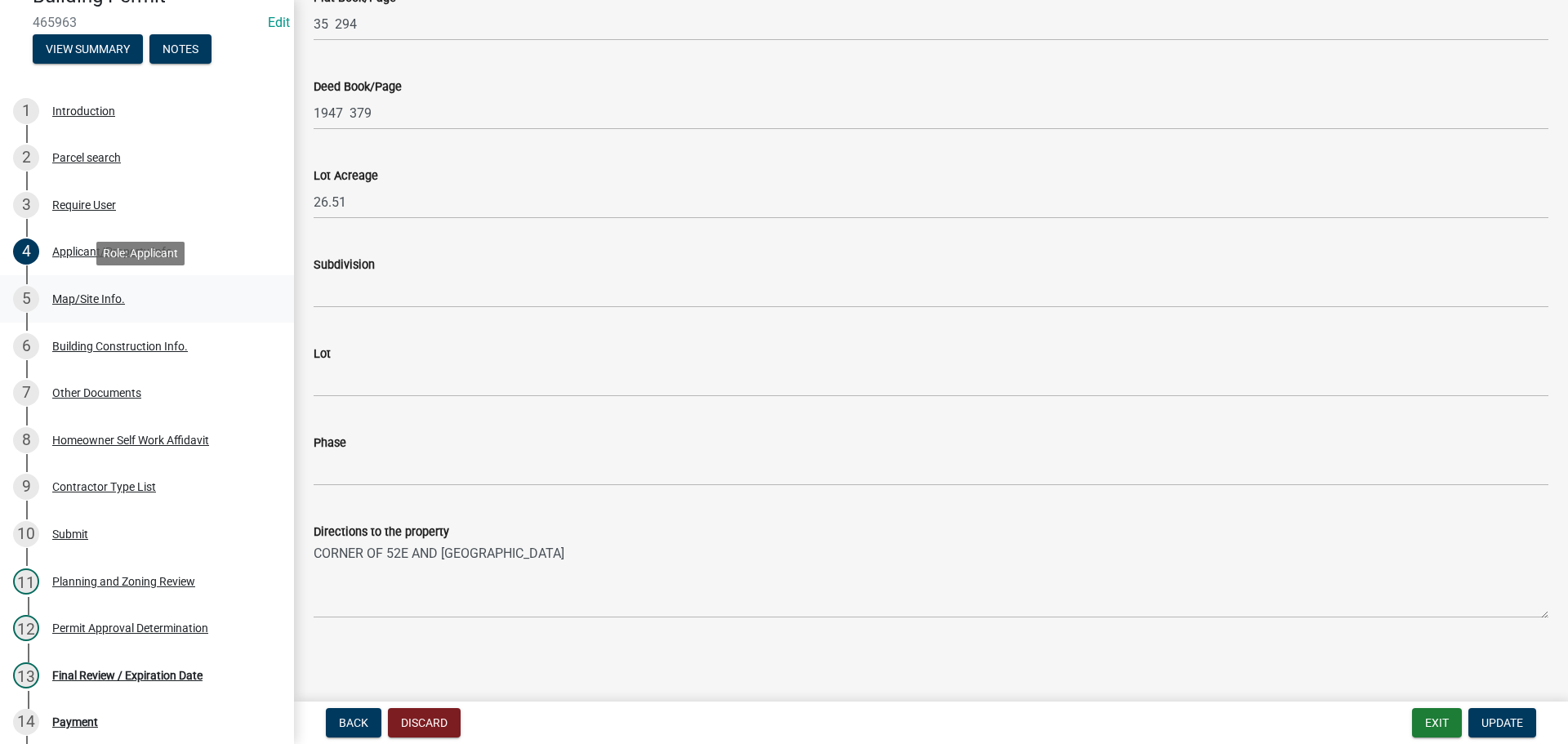
click at [104, 293] on div "Map/Site Info." at bounding box center [88, 298] width 73 height 12
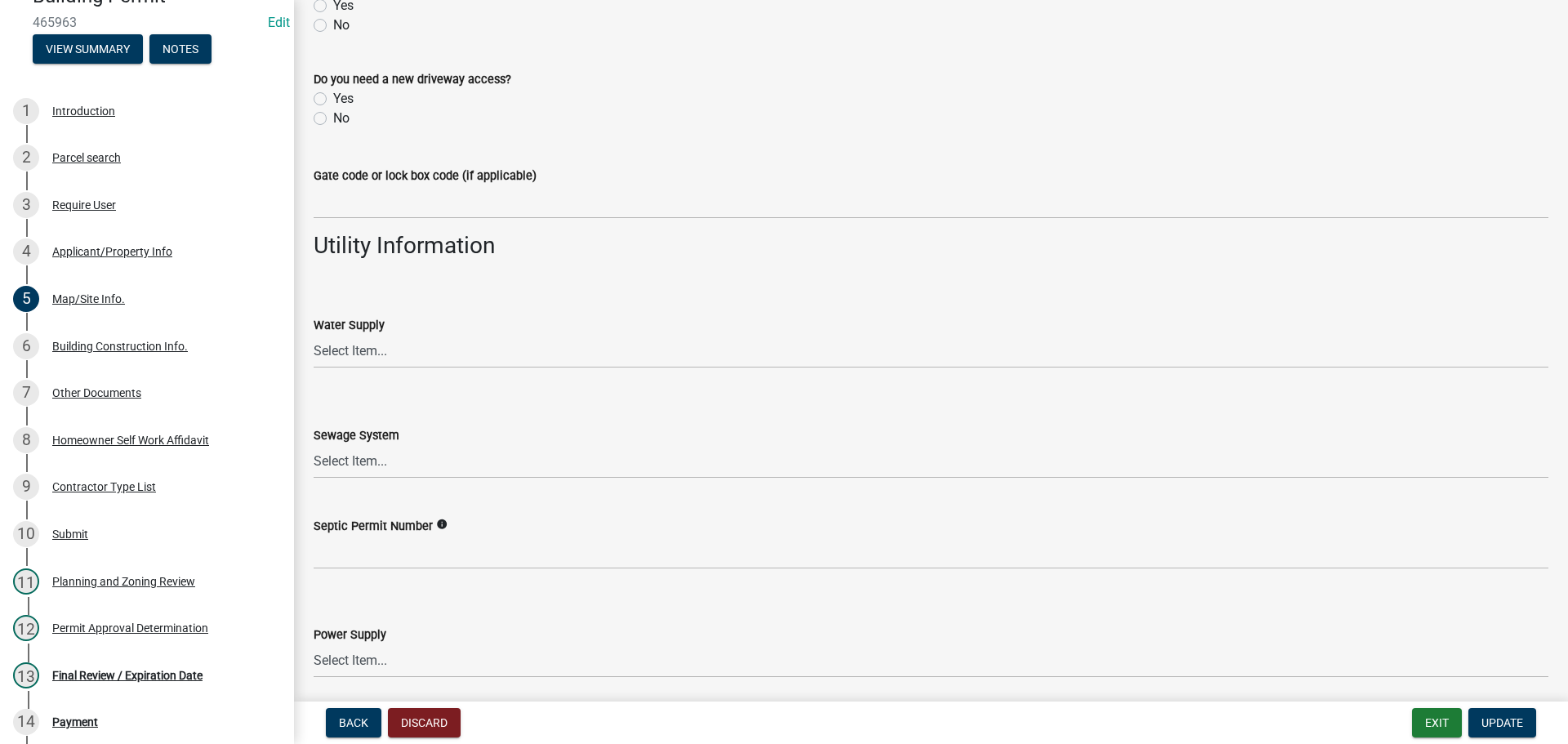
scroll to position [1330, 0]
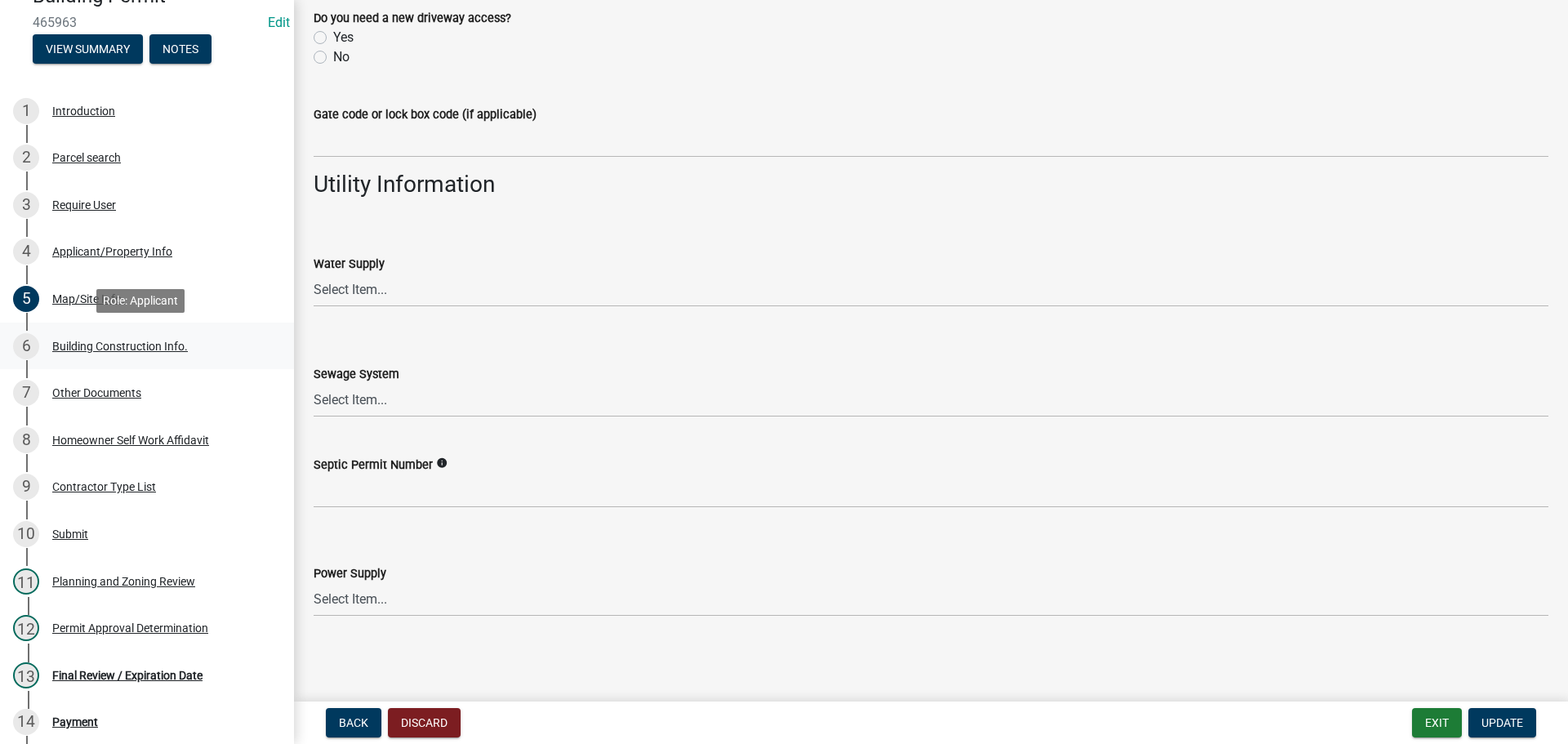
click at [113, 362] on link "6 Building Construction Info." at bounding box center [147, 346] width 294 height 48
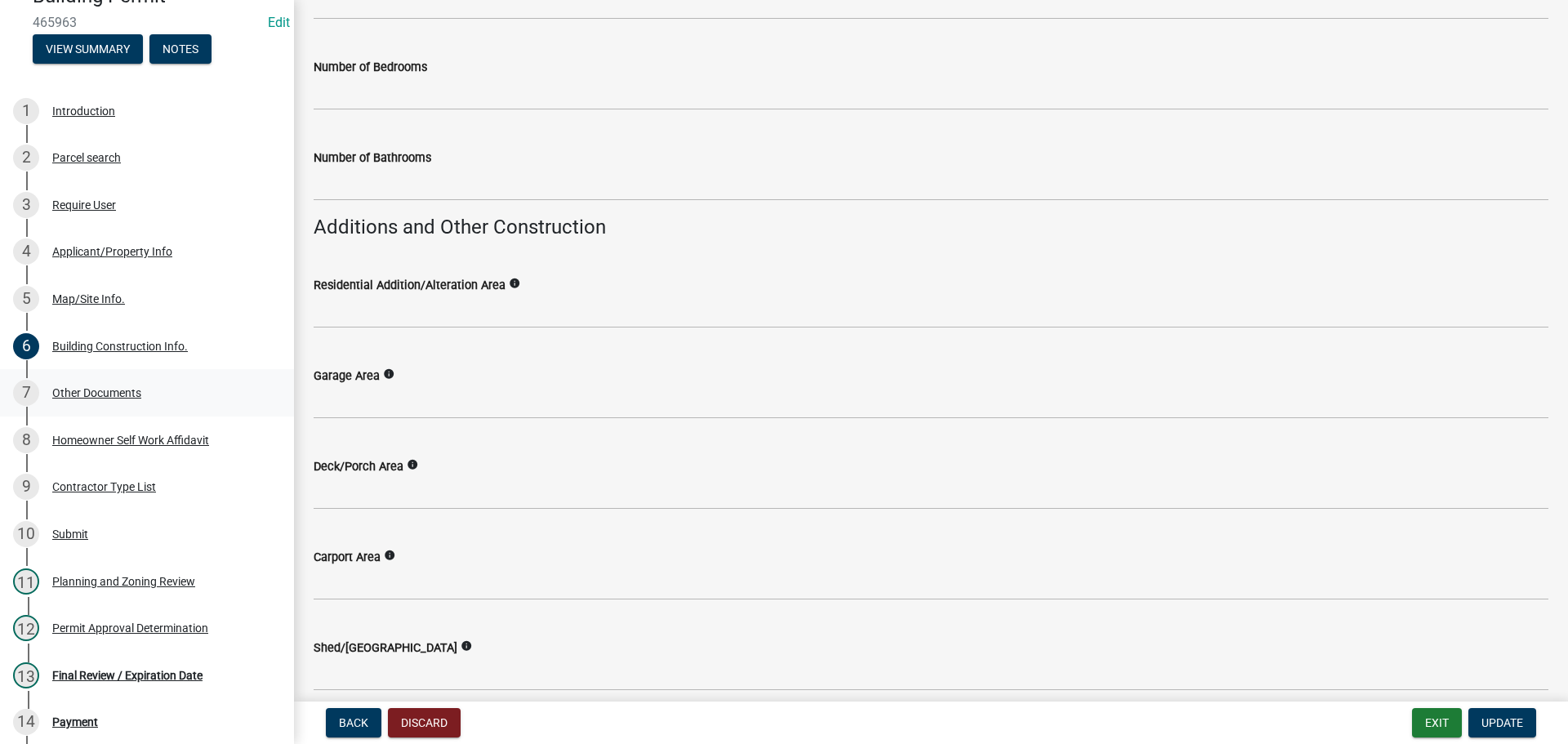
scroll to position [370, 0]
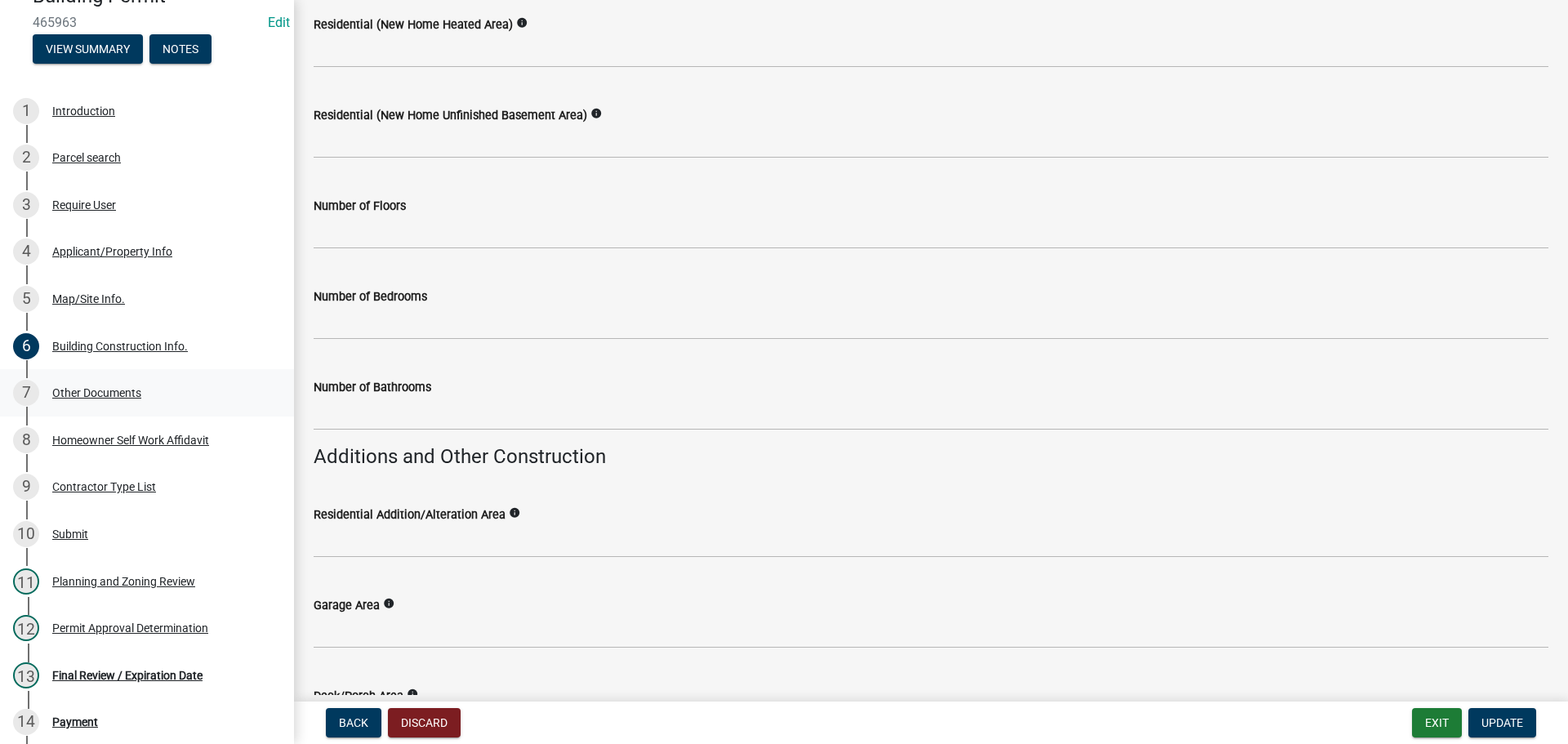
click at [136, 397] on div "Other Documents" at bounding box center [96, 393] width 89 height 12
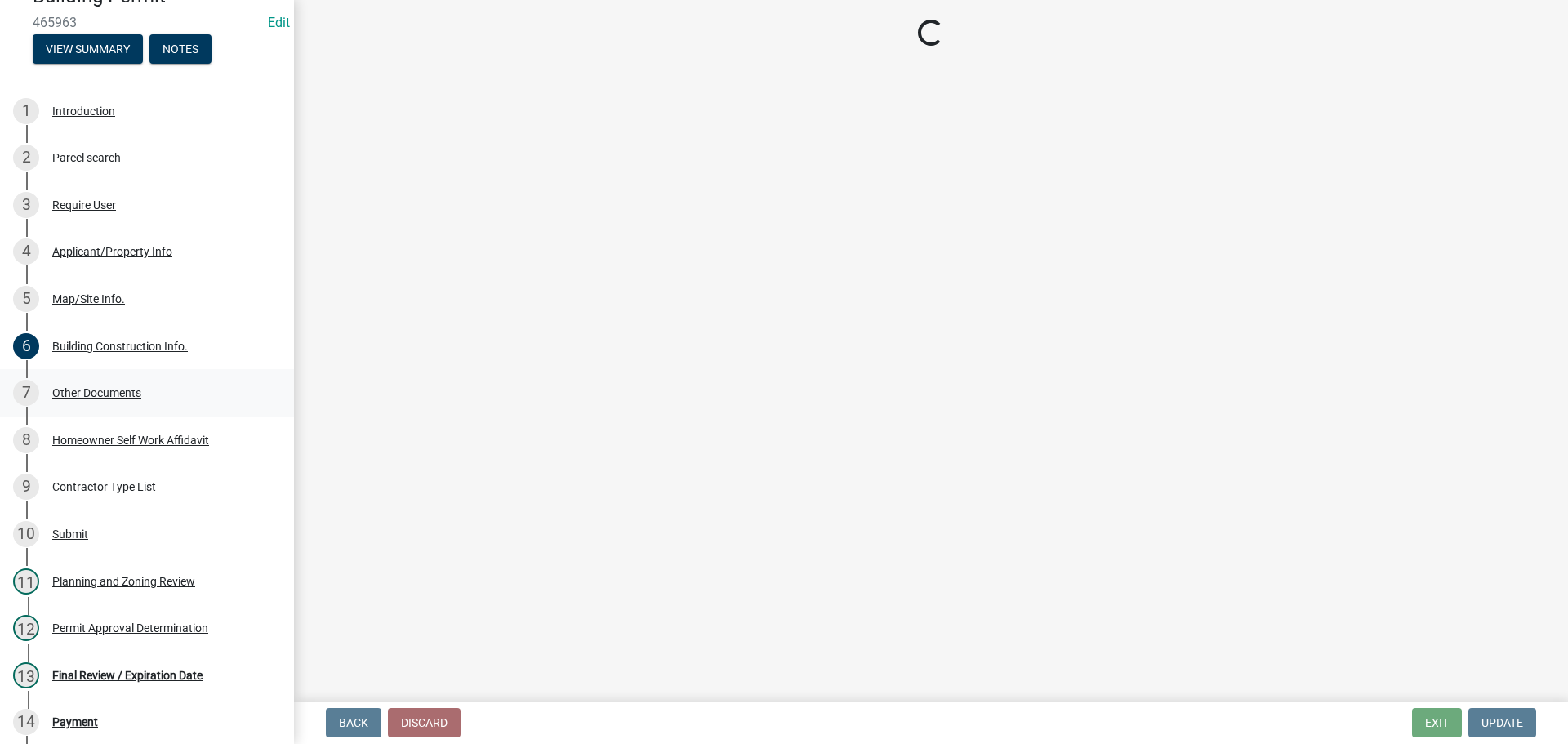
scroll to position [0, 0]
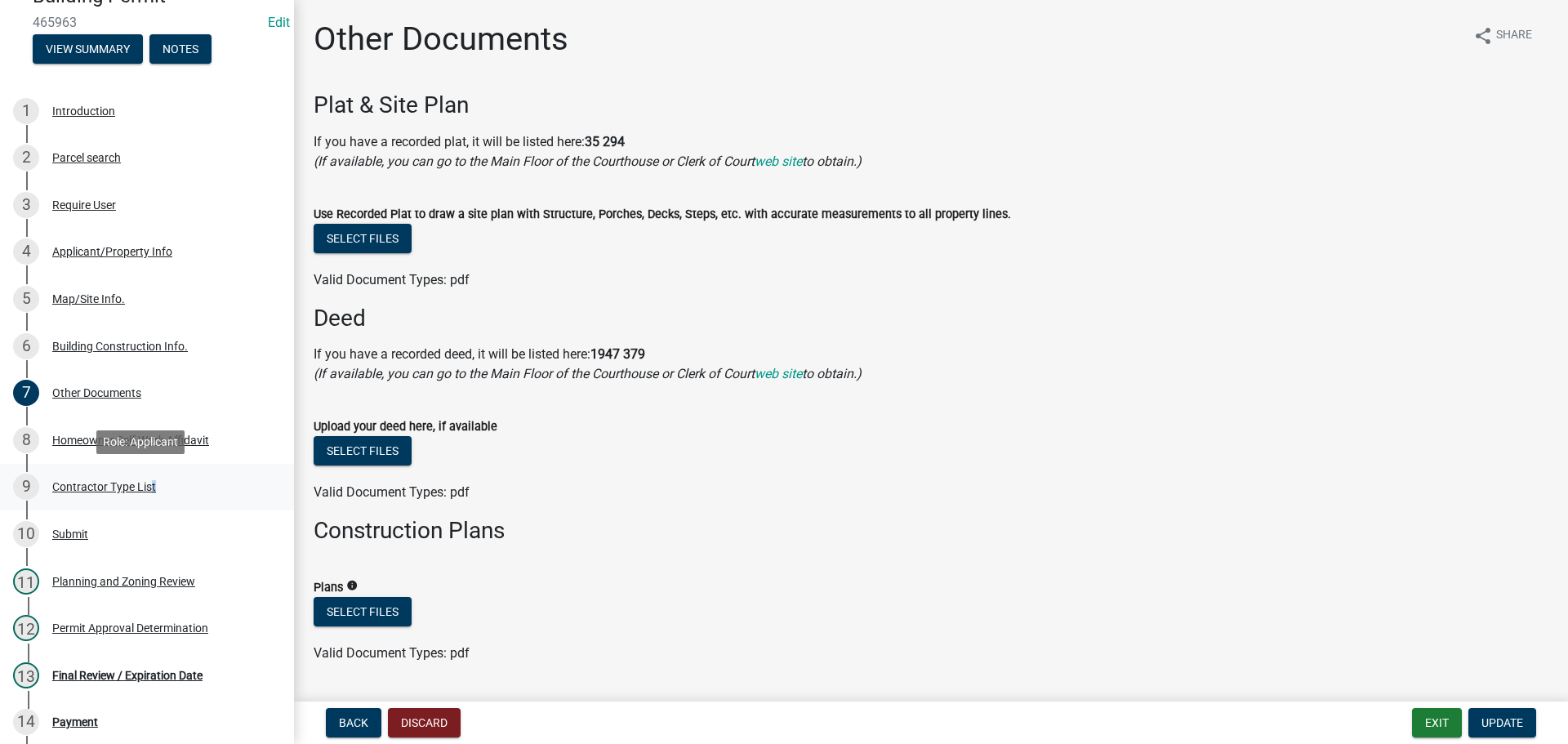
click at [145, 495] on div "9 Contractor Type List" at bounding box center [140, 486] width 254 height 26
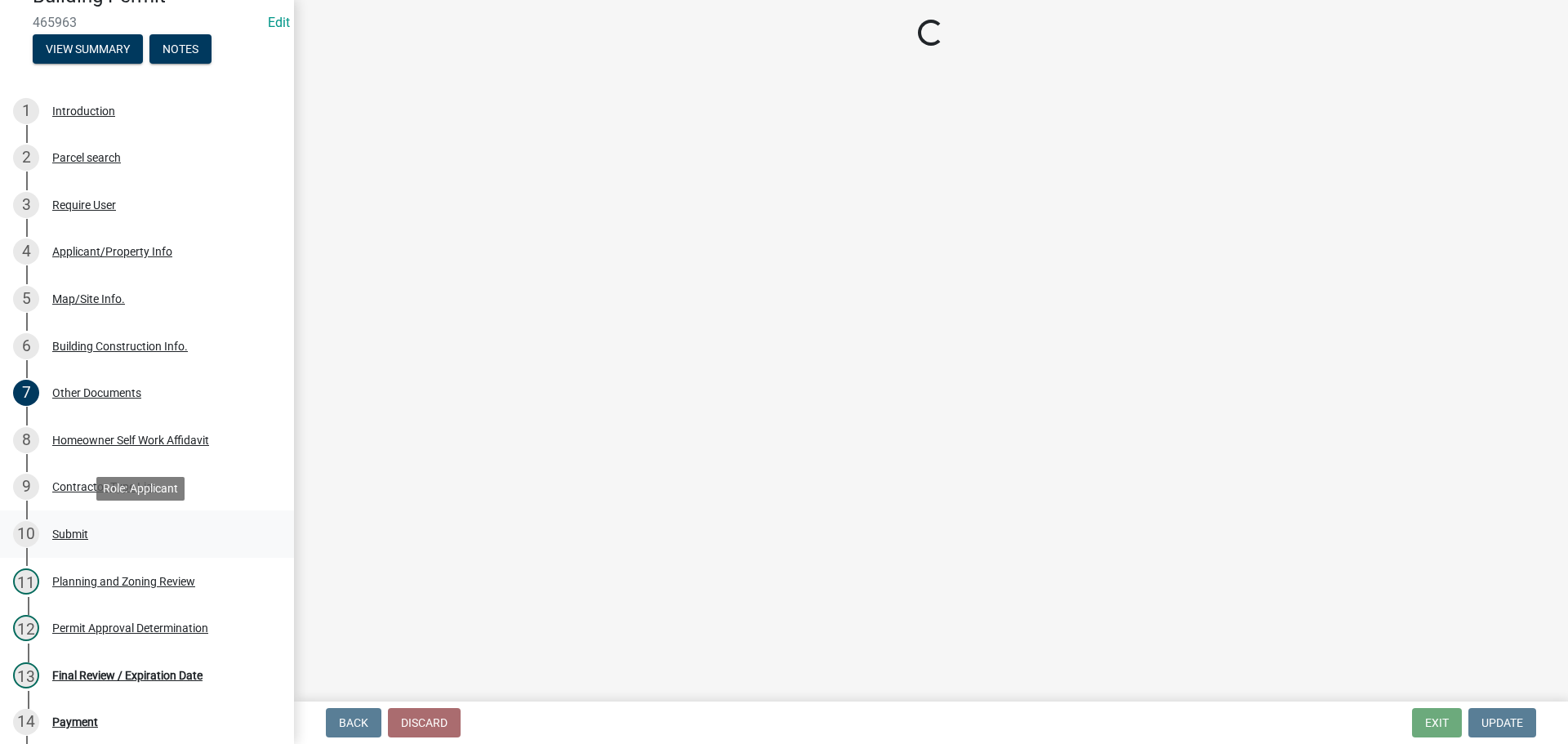
click at [73, 542] on div "10 Submit" at bounding box center [140, 534] width 254 height 26
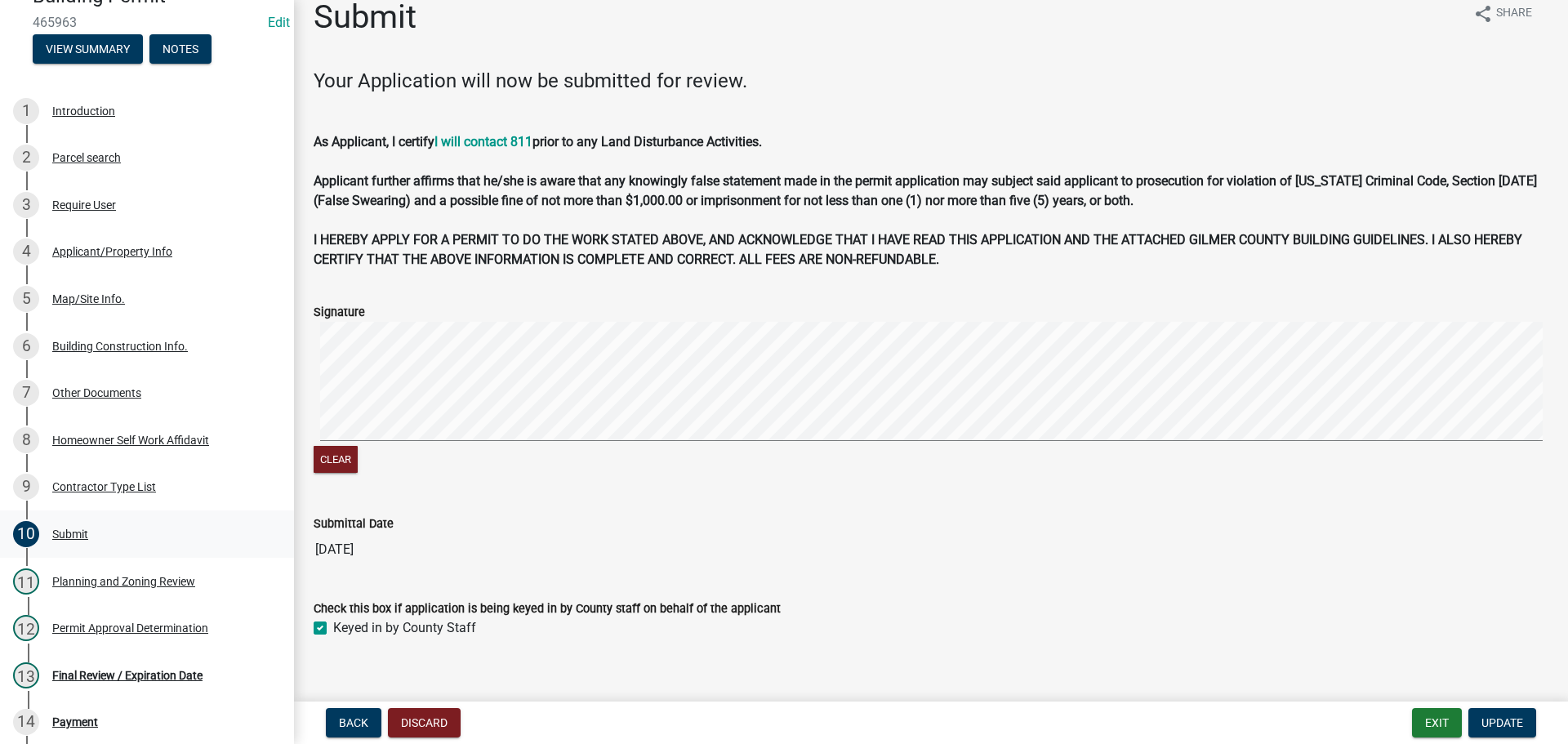
scroll to position [43, 0]
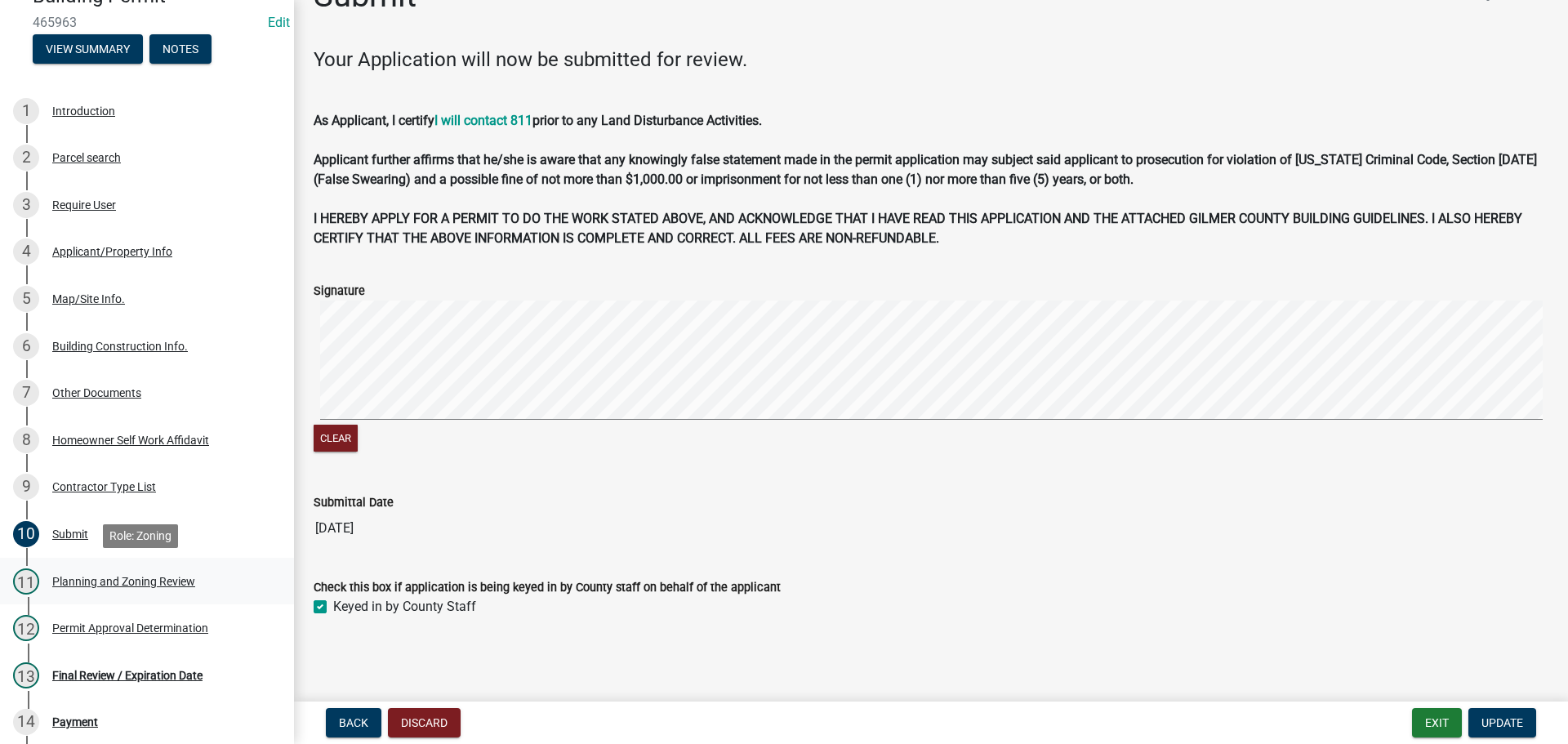
click at [165, 581] on div "Planning and Zoning Review" at bounding box center [123, 581] width 143 height 12
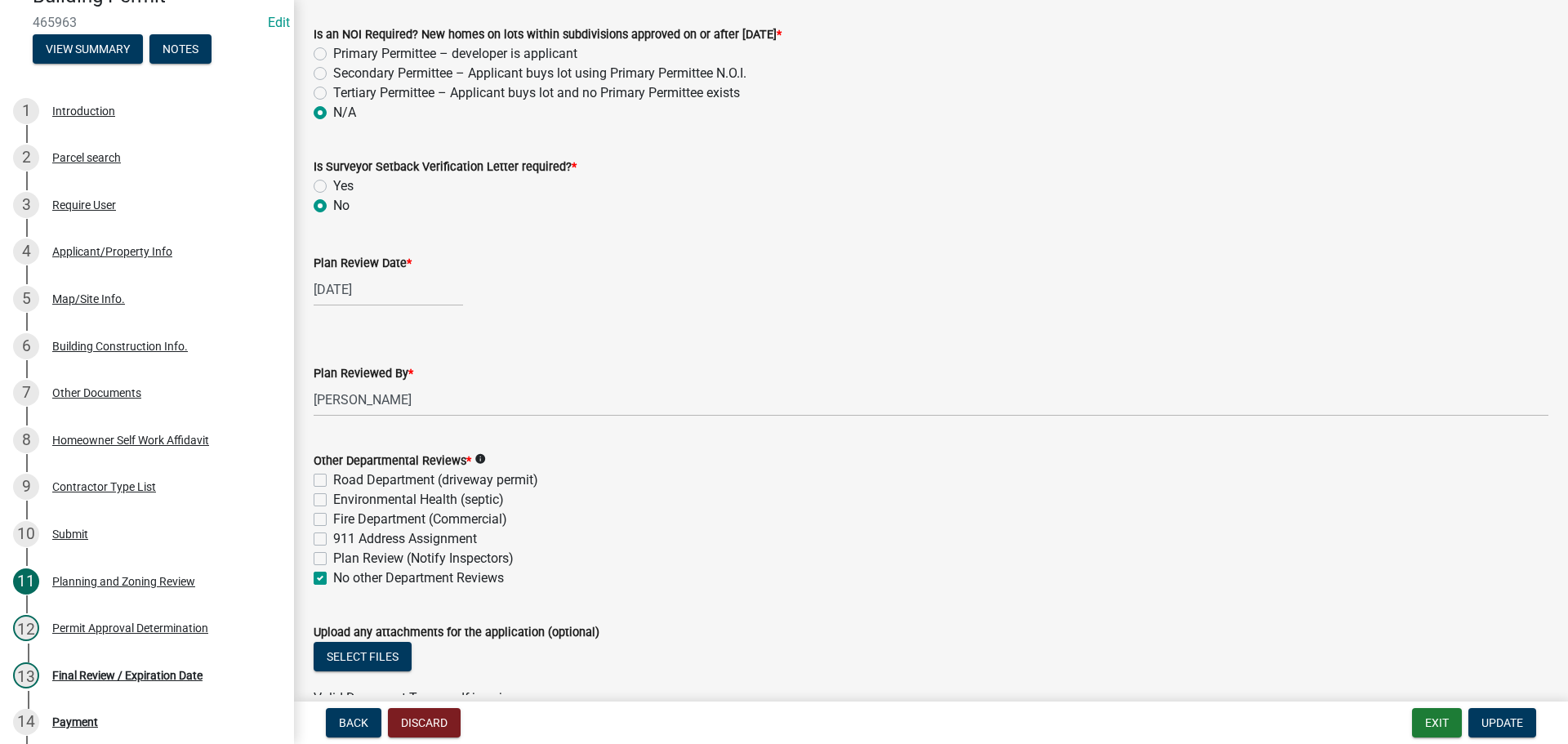
scroll to position [4167, 0]
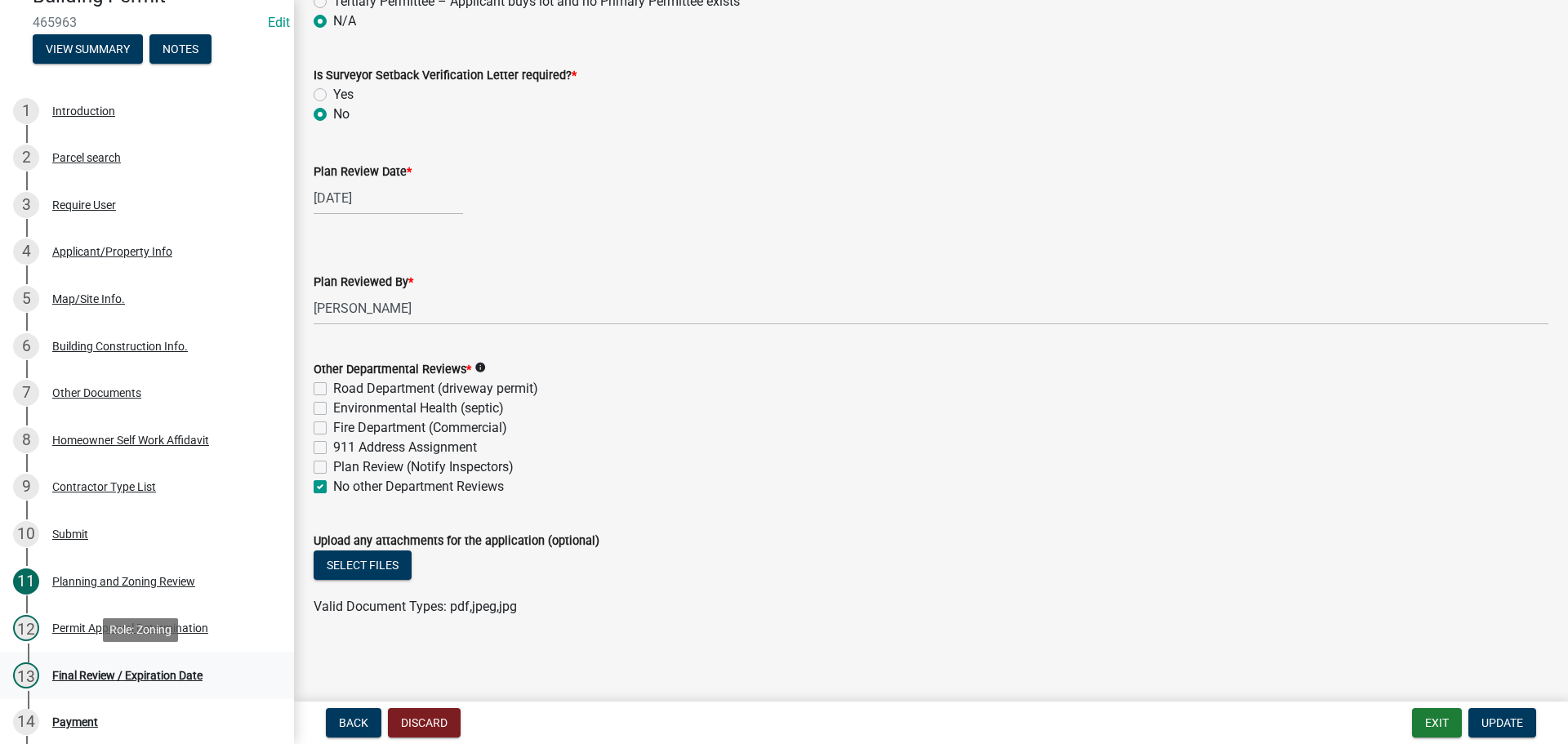
click at [153, 669] on div "Final Review / Expiration Date" at bounding box center [127, 675] width 150 height 12
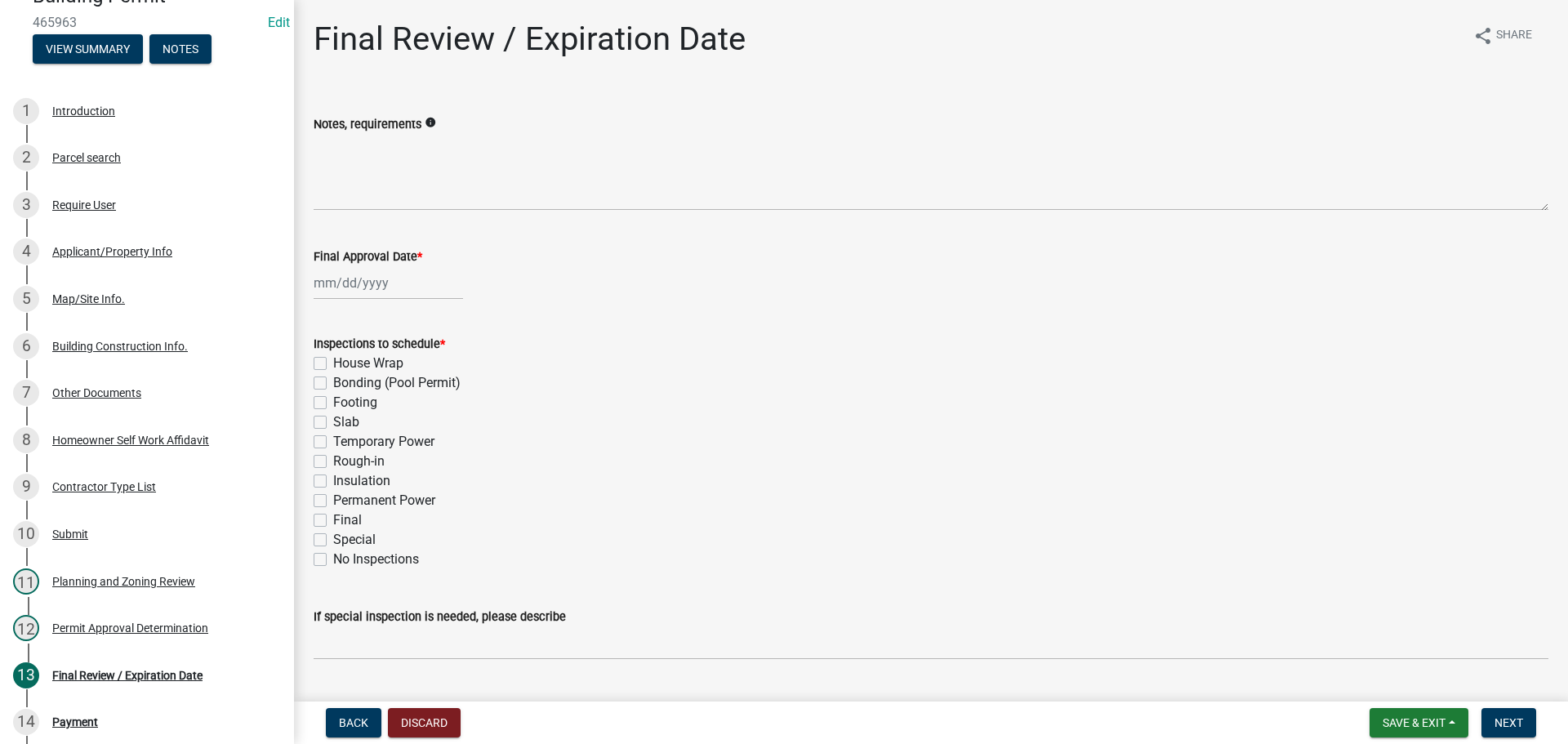
click at [355, 519] on label "Final" at bounding box center [348, 520] width 29 height 20
click at [343, 519] on input "Final" at bounding box center [339, 516] width 11 height 11
click at [394, 293] on div at bounding box center [388, 282] width 149 height 33
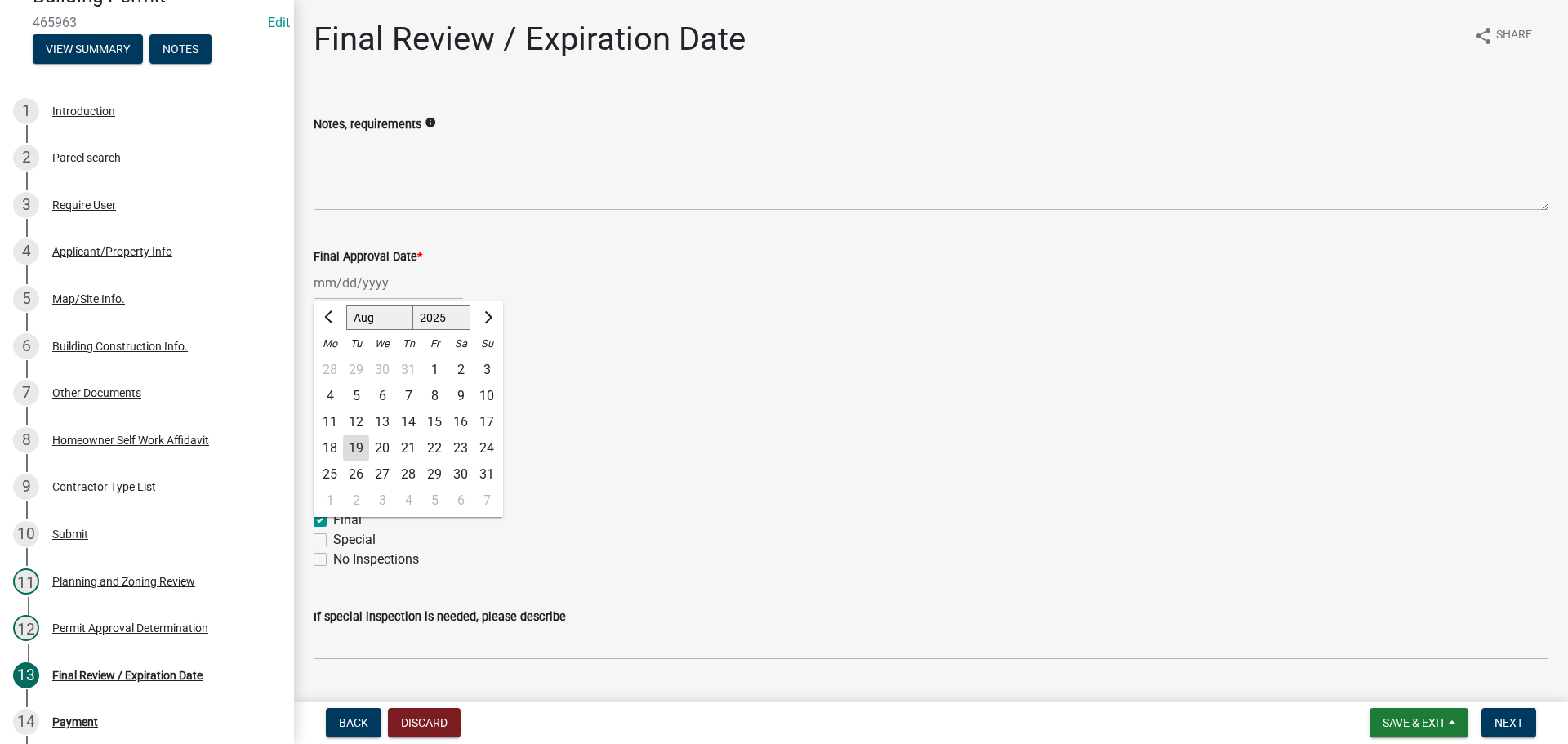
click at [361, 447] on div "19" at bounding box center [356, 447] width 26 height 26
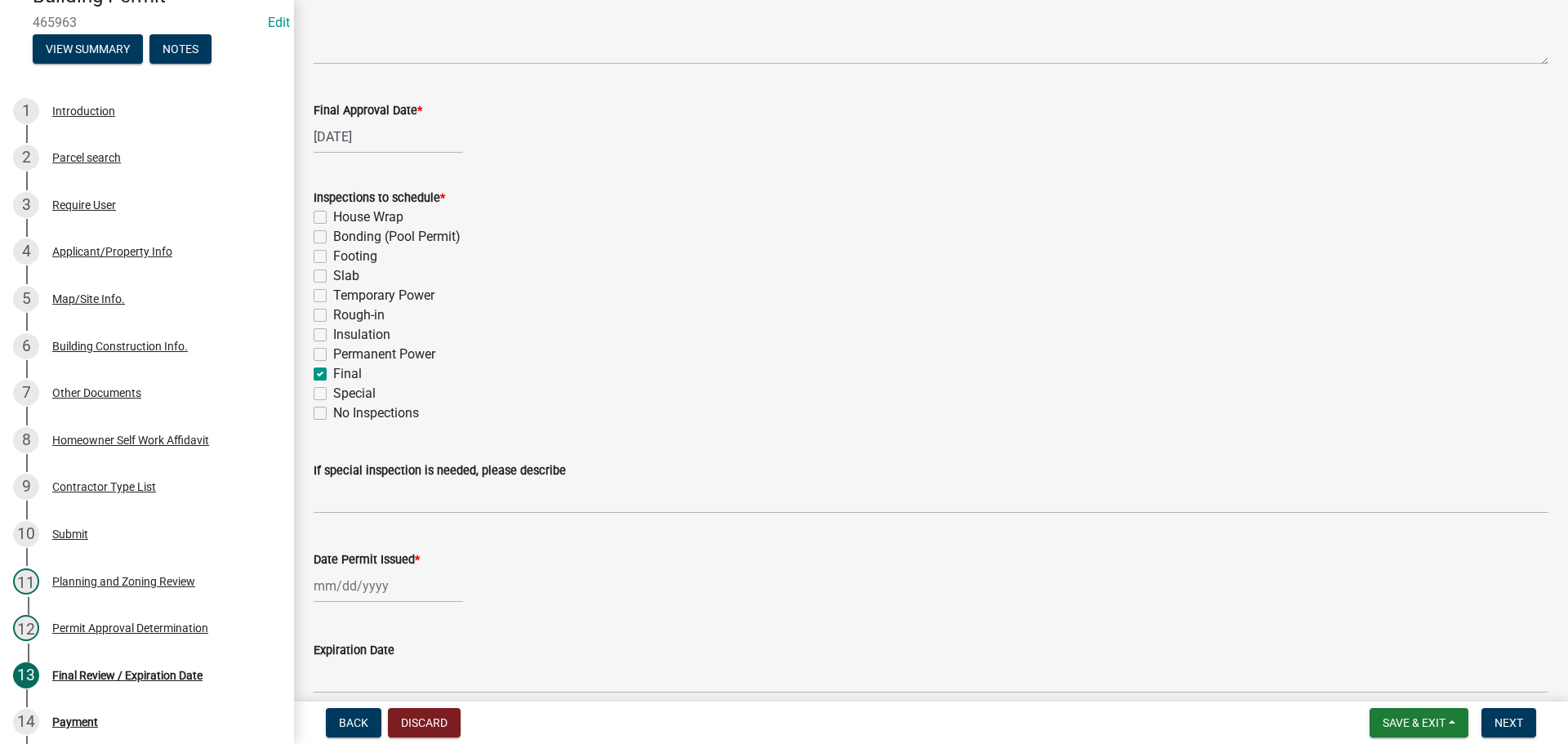
scroll to position [333, 0]
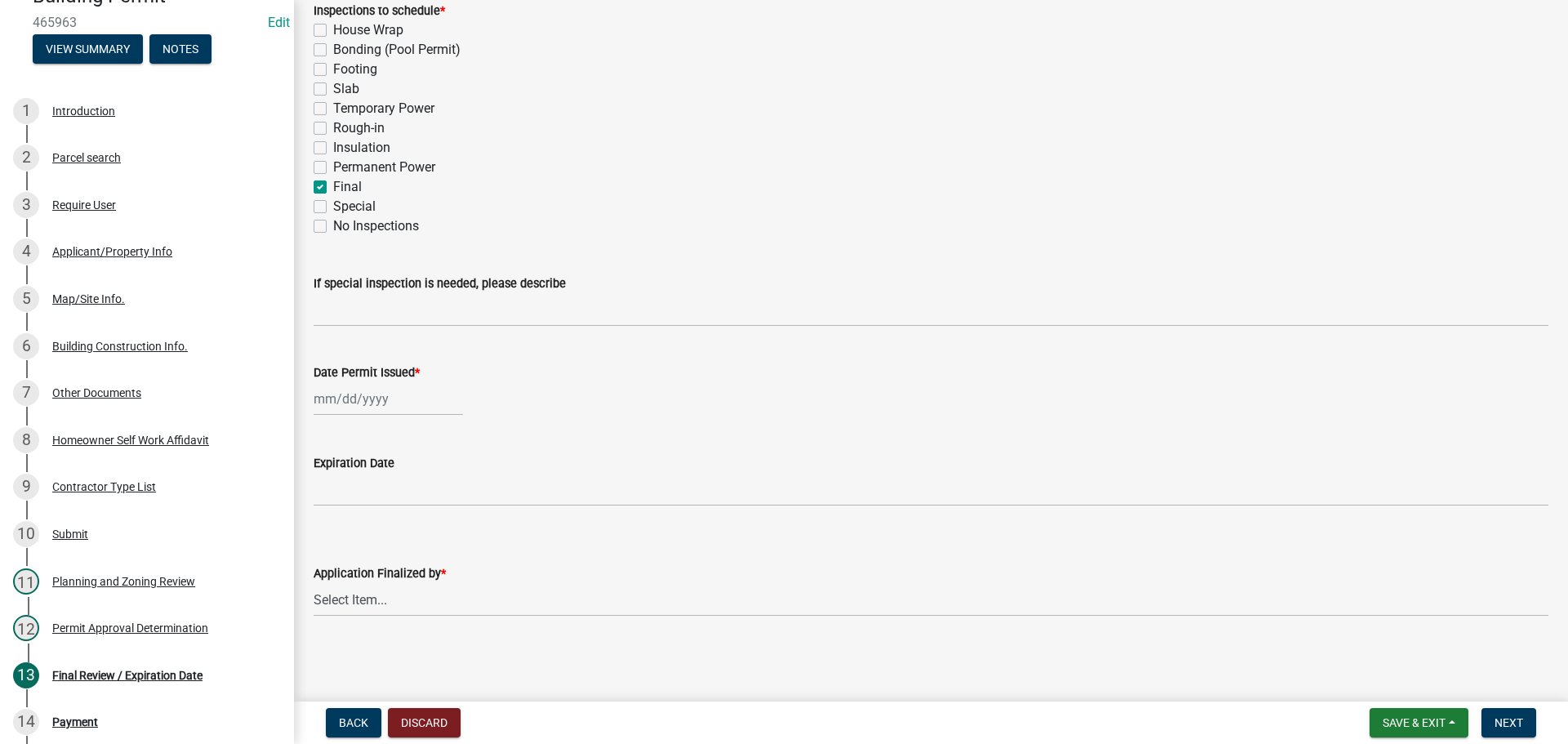
click at [337, 397] on div at bounding box center [388, 398] width 149 height 33
click at [361, 558] on div "19" at bounding box center [356, 563] width 26 height 26
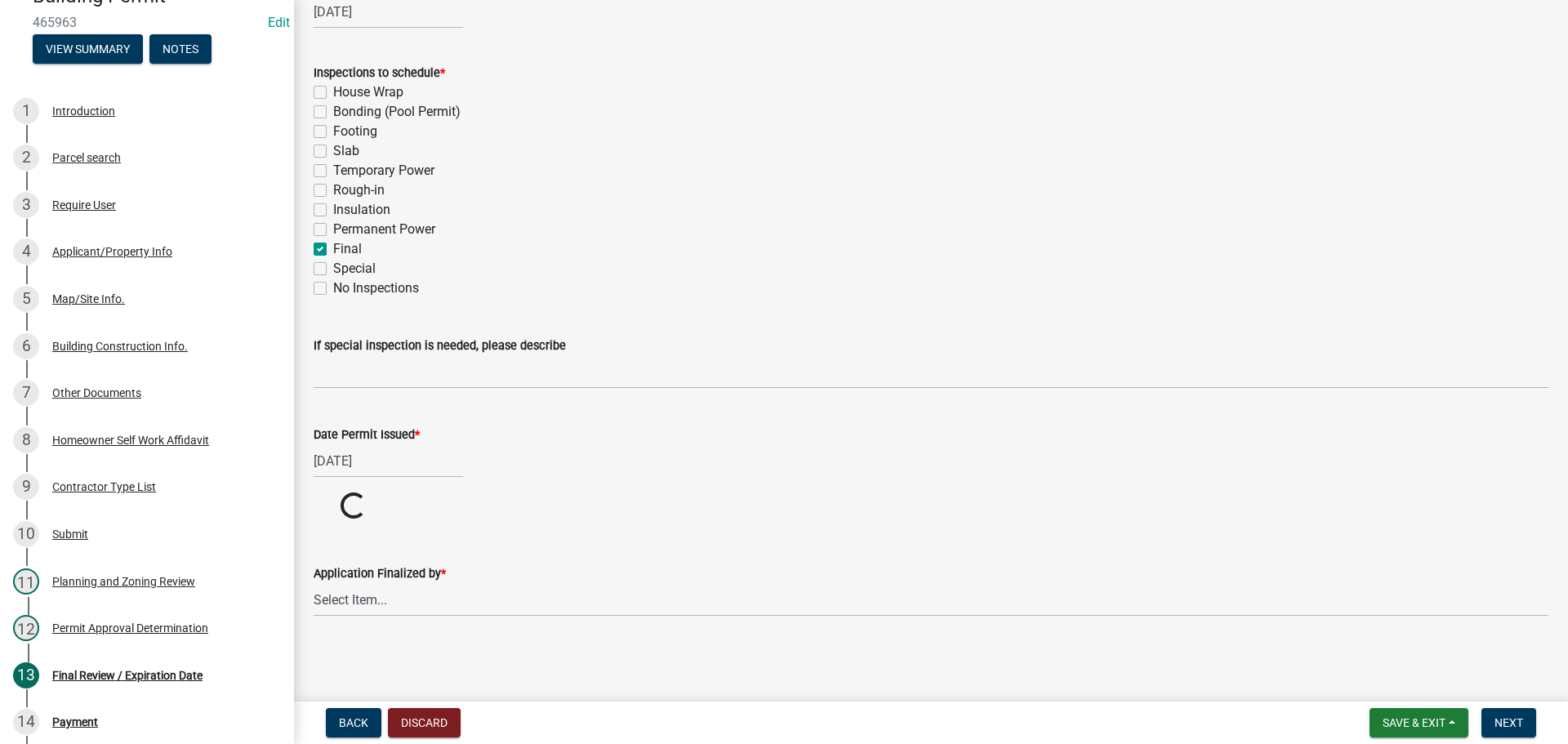
scroll to position [271, 0]
click at [397, 602] on select "Select Item... [PERSON_NAME] [PERSON_NAME] [PERSON_NAME] [PERSON_NAME] [PERSON_…" at bounding box center [931, 599] width 1235 height 33
click at [314, 645] on select "Select Item... [PERSON_NAME] [PERSON_NAME] [PERSON_NAME] [PERSON_NAME] [PERSON_…" at bounding box center [931, 661] width 1235 height 33
click at [396, 660] on select "Select Item... [PERSON_NAME] [PERSON_NAME] [PERSON_NAME] [PERSON_NAME] [PERSON_…" at bounding box center [931, 661] width 1235 height 33
click at [314, 645] on select "Select Item... [PERSON_NAME] [PERSON_NAME] [PERSON_NAME] [PERSON_NAME] [PERSON_…" at bounding box center [931, 661] width 1235 height 33
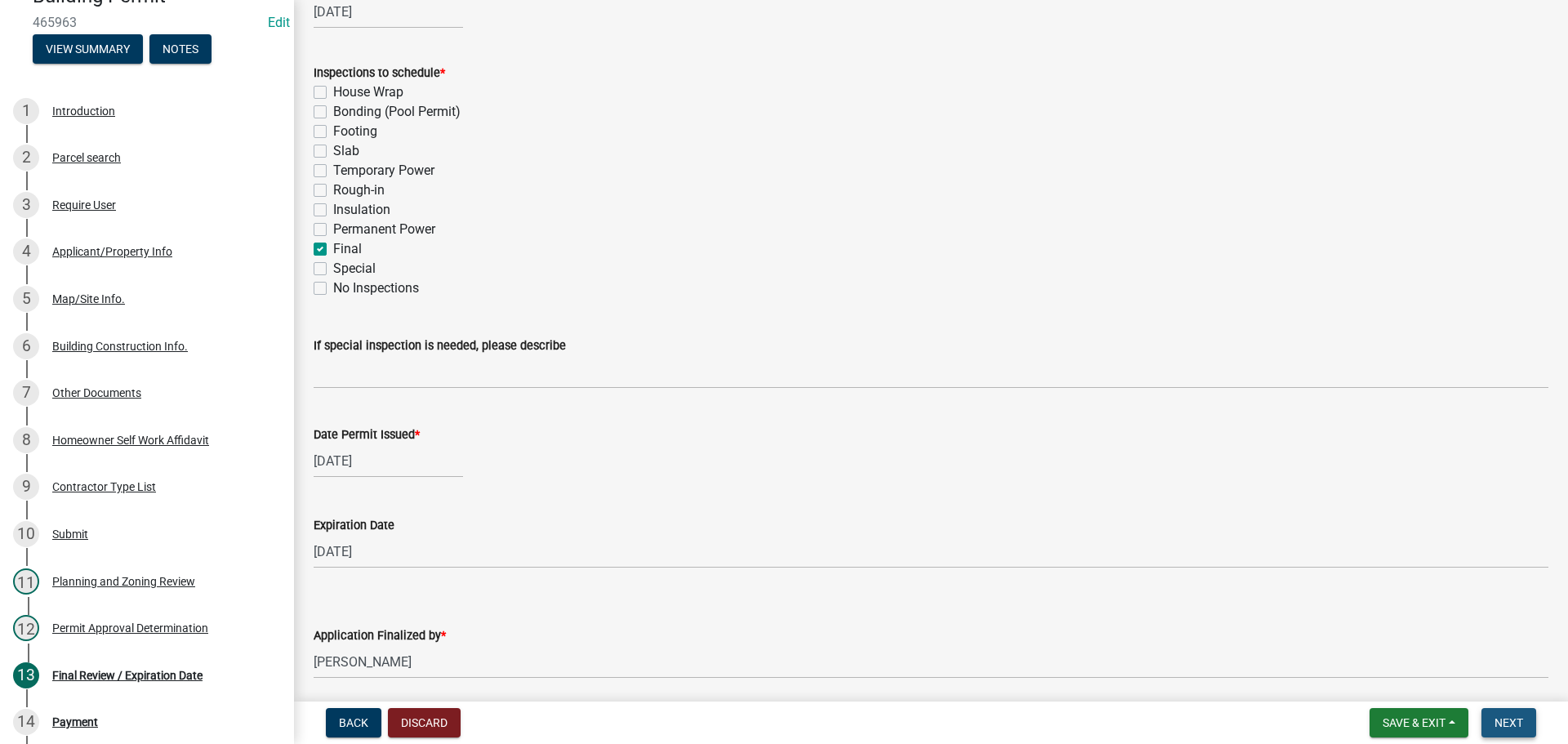
click at [1510, 720] on span "Next" at bounding box center [1510, 722] width 29 height 13
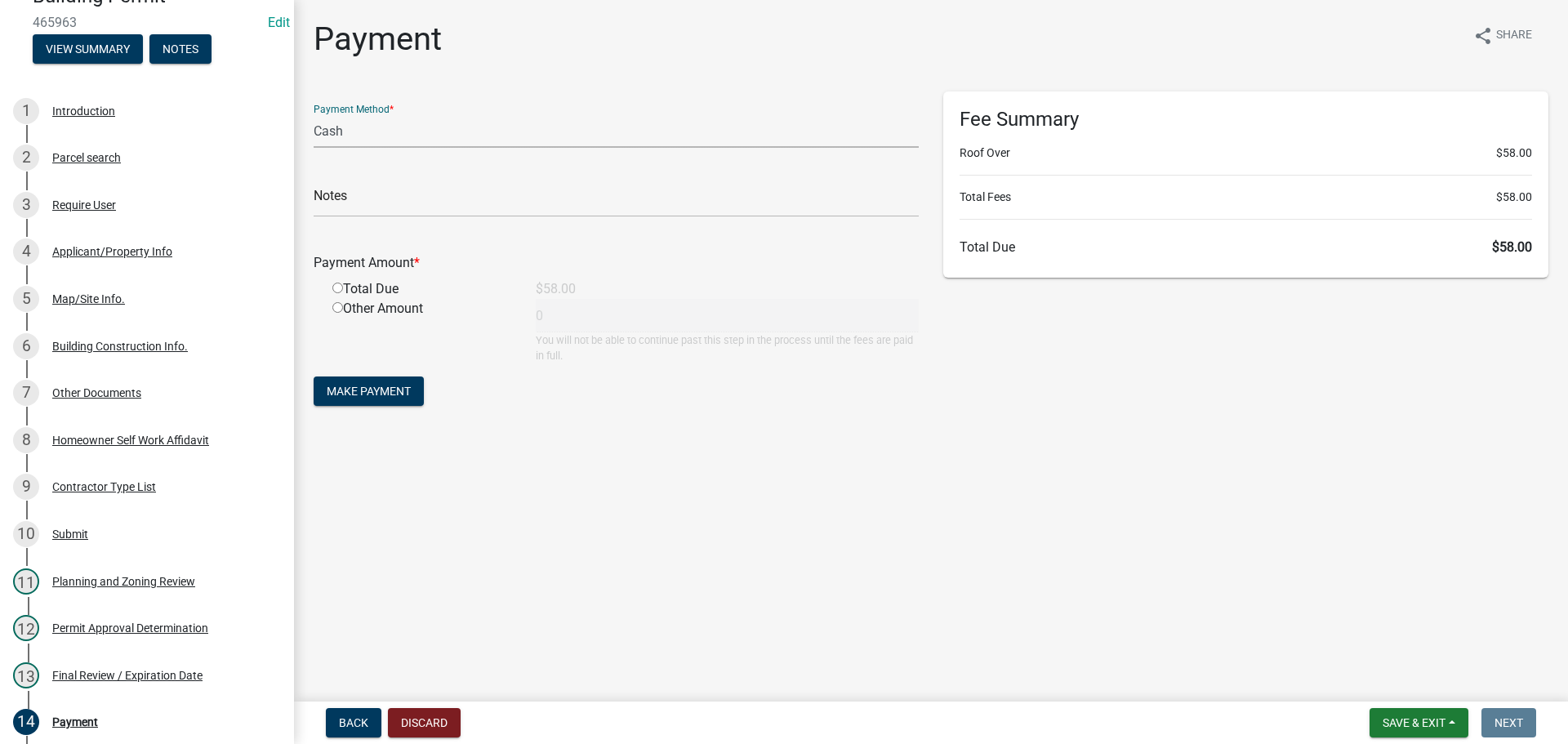
click at [412, 120] on select "Credit Card POS Check Cash" at bounding box center [616, 130] width 605 height 33
click at [314, 114] on select "Credit Card POS Check Cash" at bounding box center [616, 130] width 605 height 33
click at [462, 197] on input "text" at bounding box center [616, 199] width 605 height 33
drag, startPoint x: 339, startPoint y: 132, endPoint x: 343, endPoint y: 144, distance: 12.6
click at [339, 132] on select "Credit Card POS Check Cash" at bounding box center [616, 130] width 605 height 33
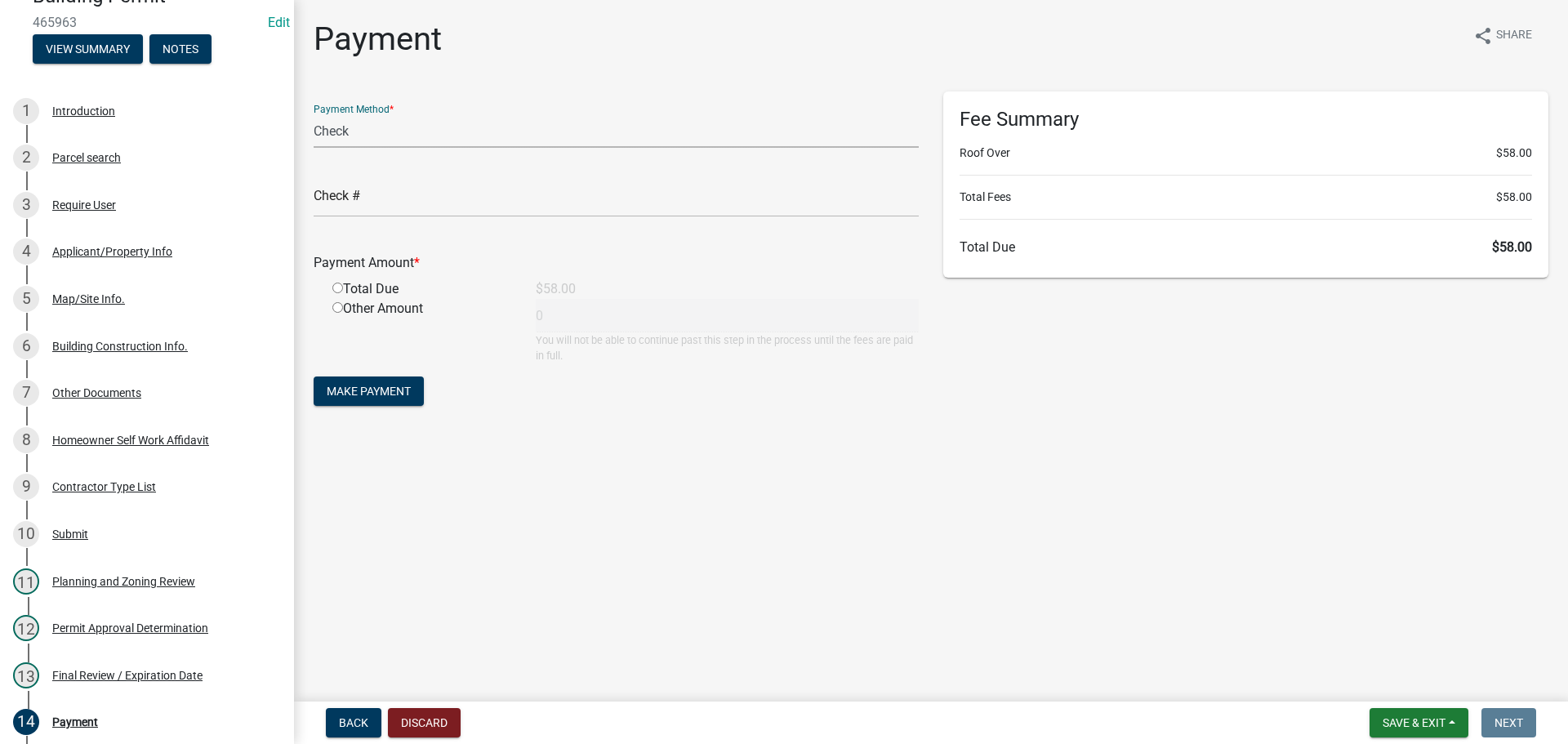
click at [314, 114] on select "Credit Card POS Check Cash" at bounding box center [616, 130] width 605 height 33
click at [380, 201] on input "text" at bounding box center [616, 199] width 605 height 33
click at [333, 282] on input "radio" at bounding box center [338, 288] width 11 height 11
click at [351, 391] on span "Make Payment" at bounding box center [369, 391] width 85 height 13
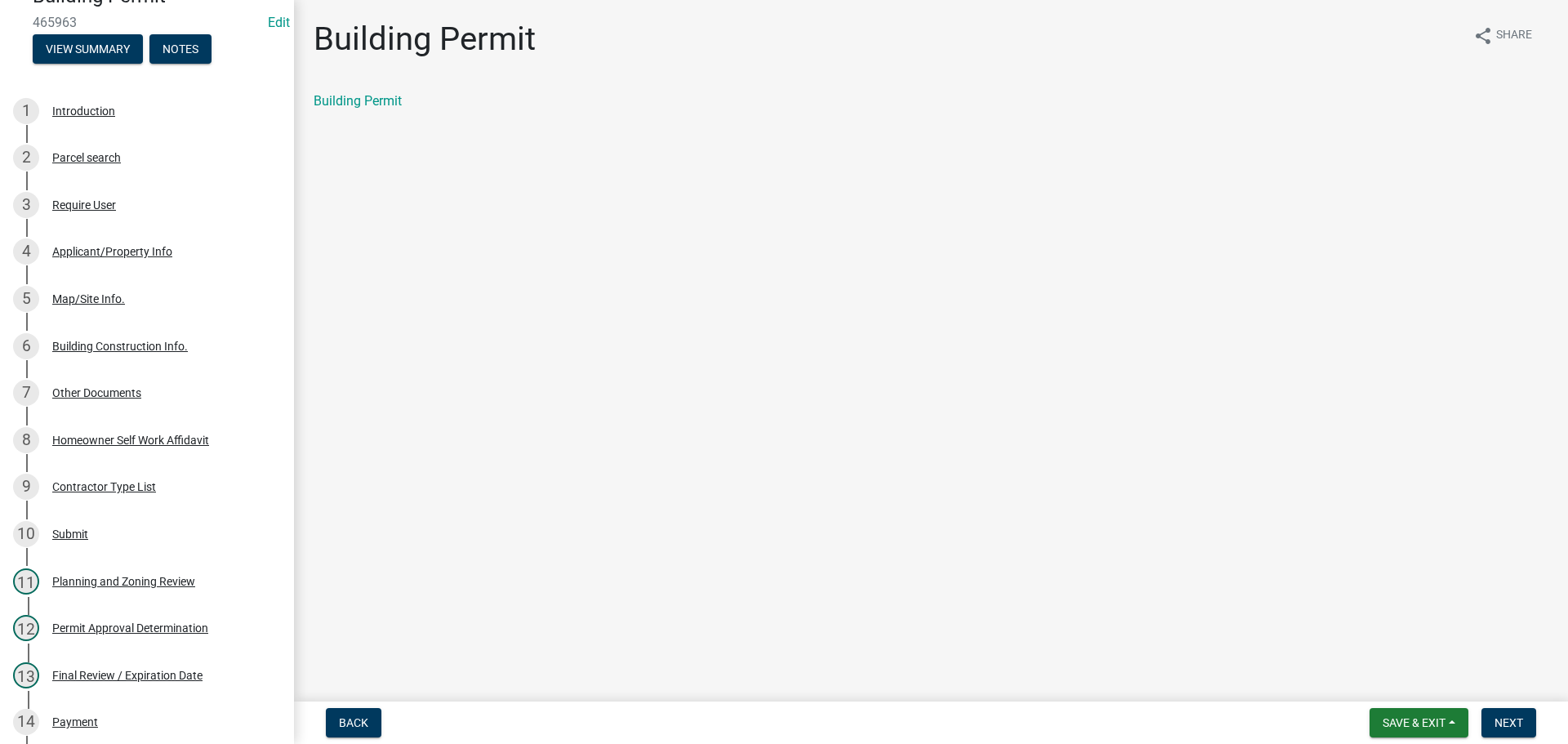
click at [371, 89] on div "Building Permit share Share Building Permit" at bounding box center [931, 79] width 1260 height 120
click at [382, 106] on link "Building Permit" at bounding box center [358, 101] width 88 height 15
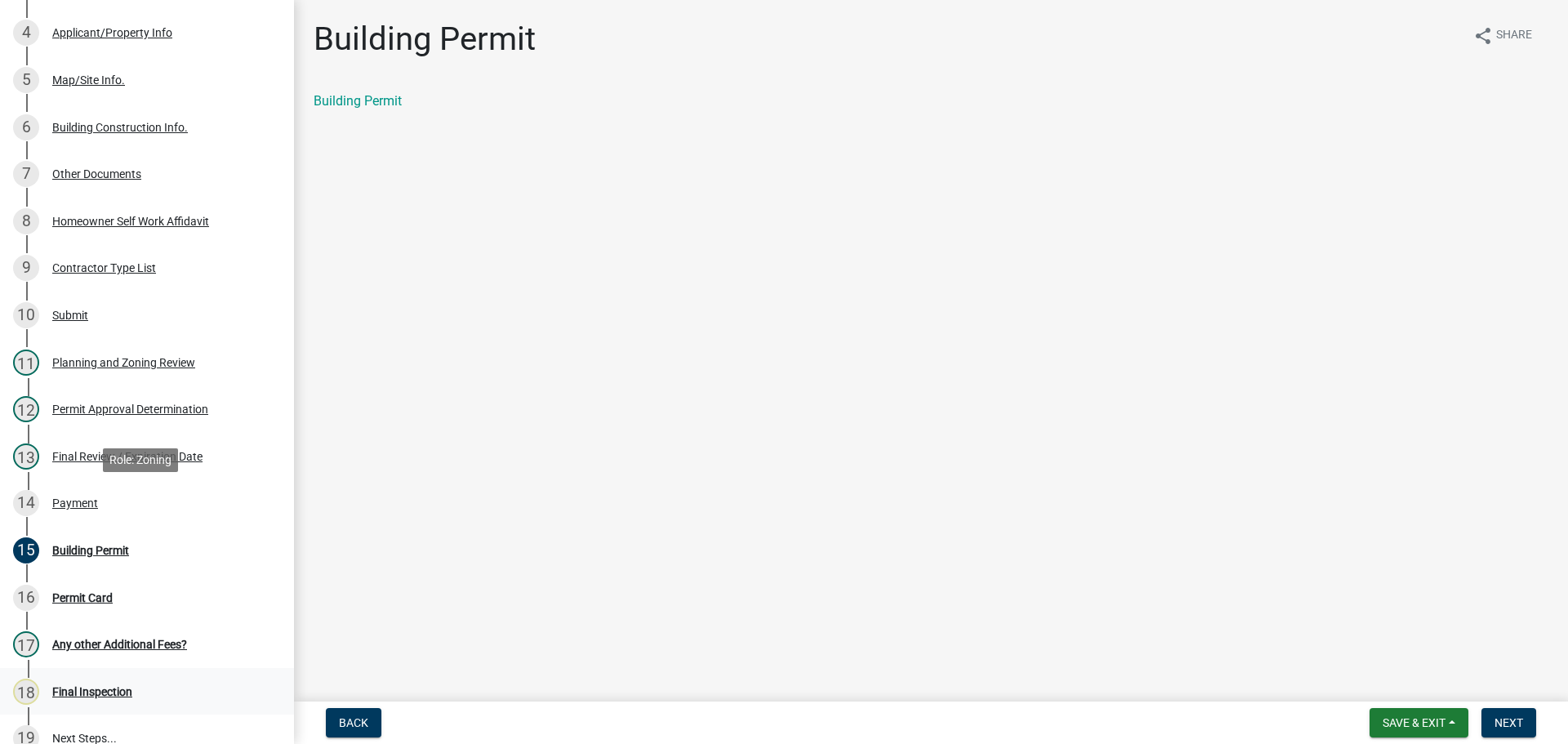
scroll to position [552, 0]
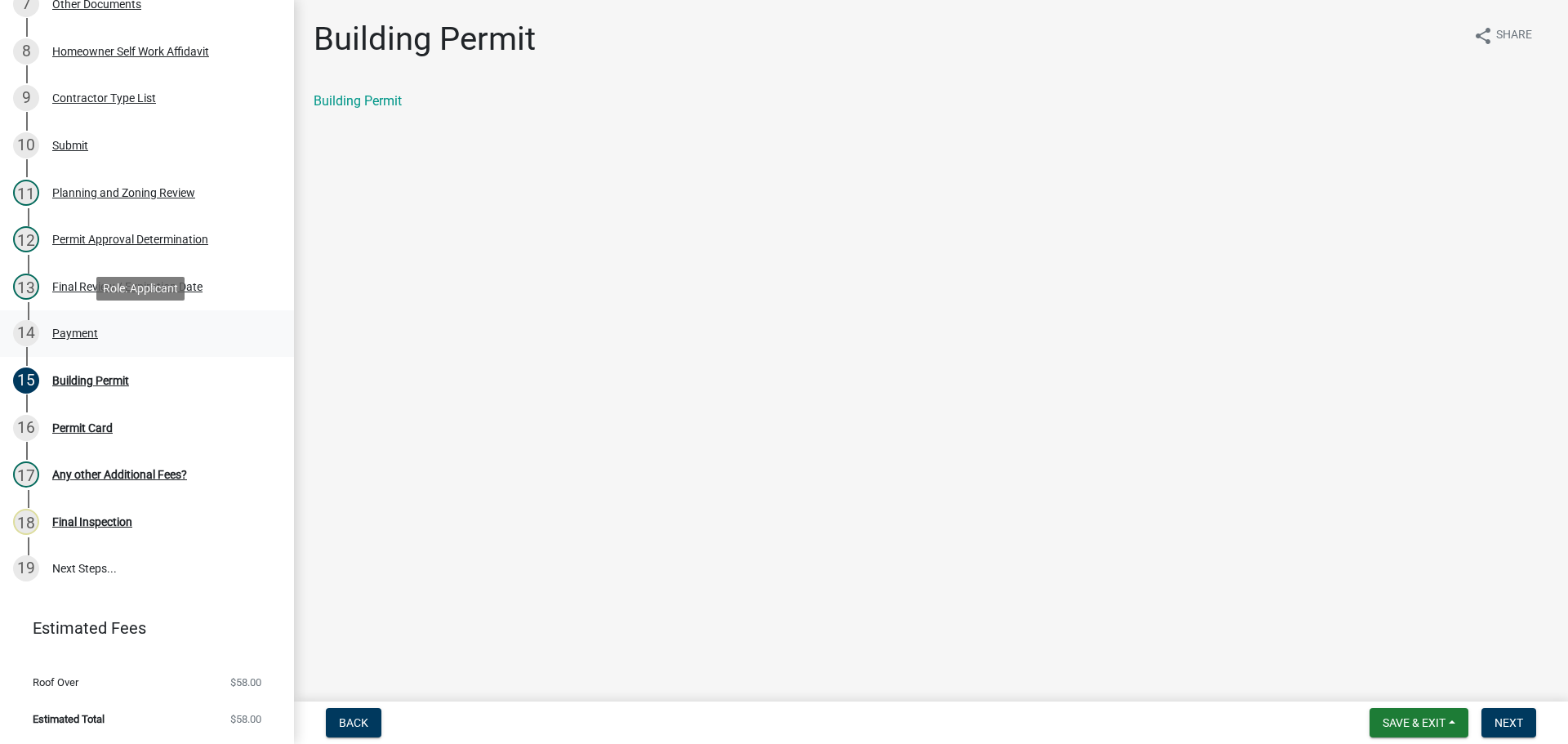
click at [79, 328] on div "Payment" at bounding box center [75, 332] width 46 height 12
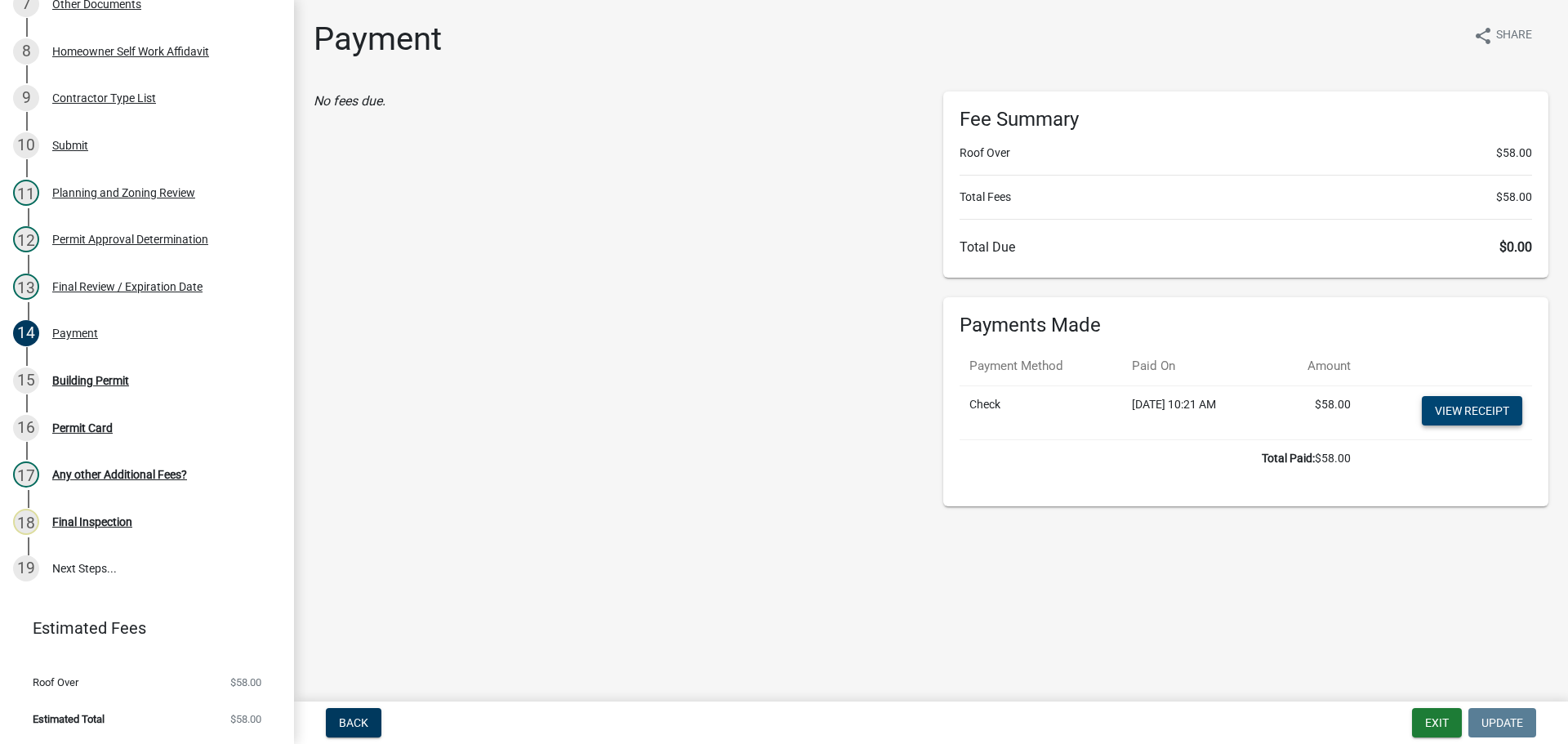
click at [1489, 414] on link "View receipt" at bounding box center [1473, 411] width 101 height 30
click at [121, 386] on div "Building Permit" at bounding box center [90, 380] width 76 height 12
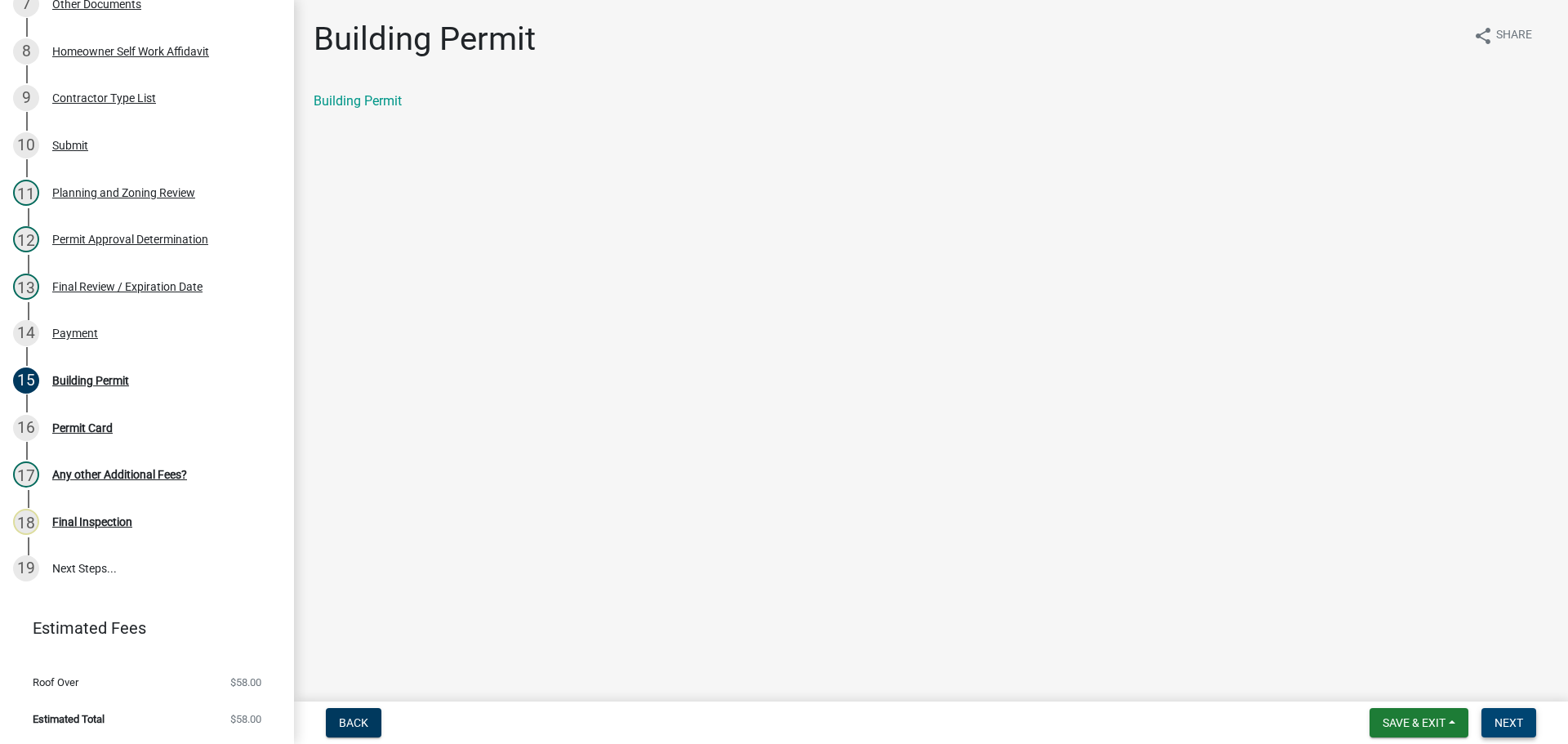
click at [1502, 722] on span "Next" at bounding box center [1510, 722] width 29 height 13
click at [351, 107] on link "Permit Card" at bounding box center [347, 101] width 67 height 15
click at [175, 298] on div "13 Final Review / Expiration Date" at bounding box center [140, 286] width 254 height 26
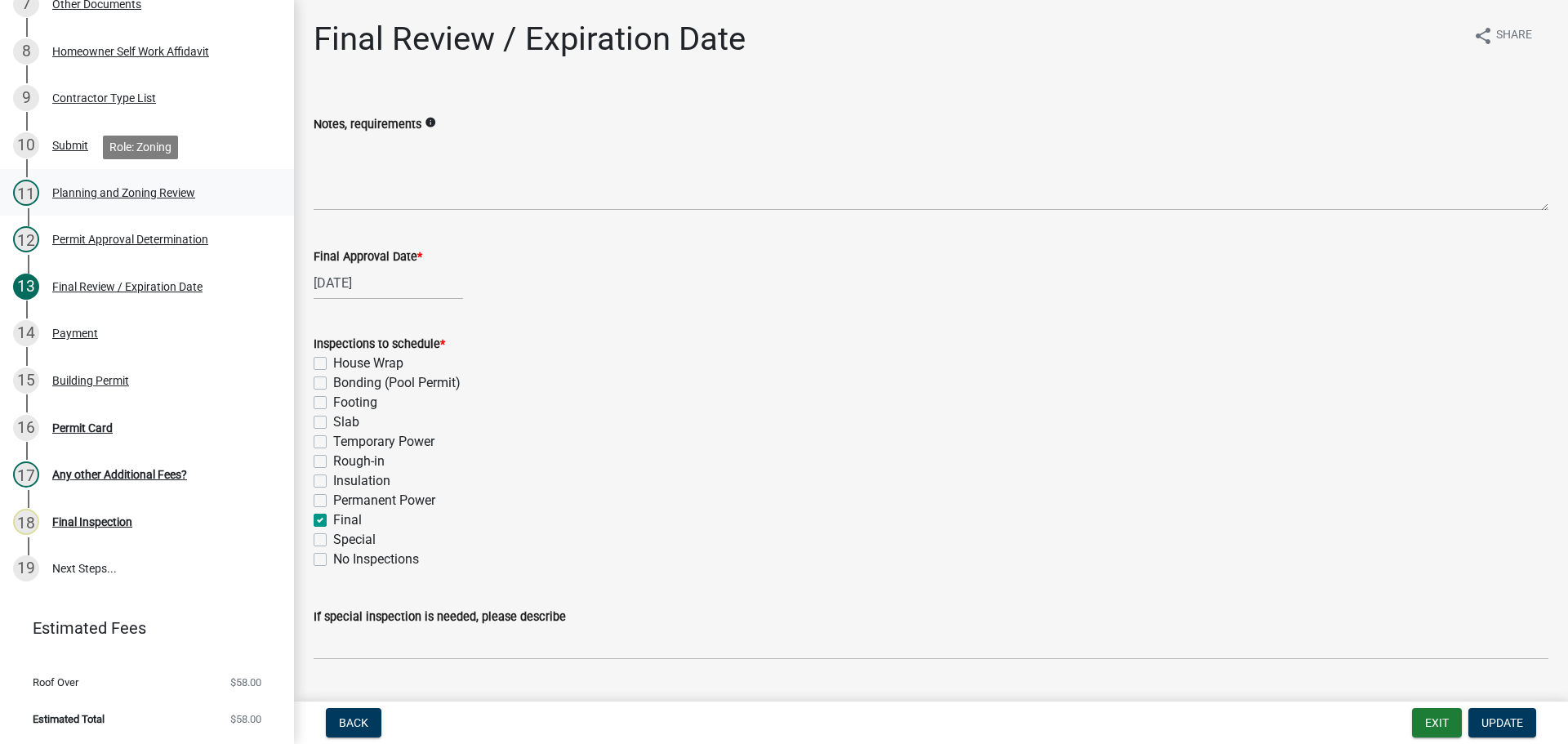
click at [165, 202] on div "11 Planning and Zoning Review" at bounding box center [140, 192] width 254 height 26
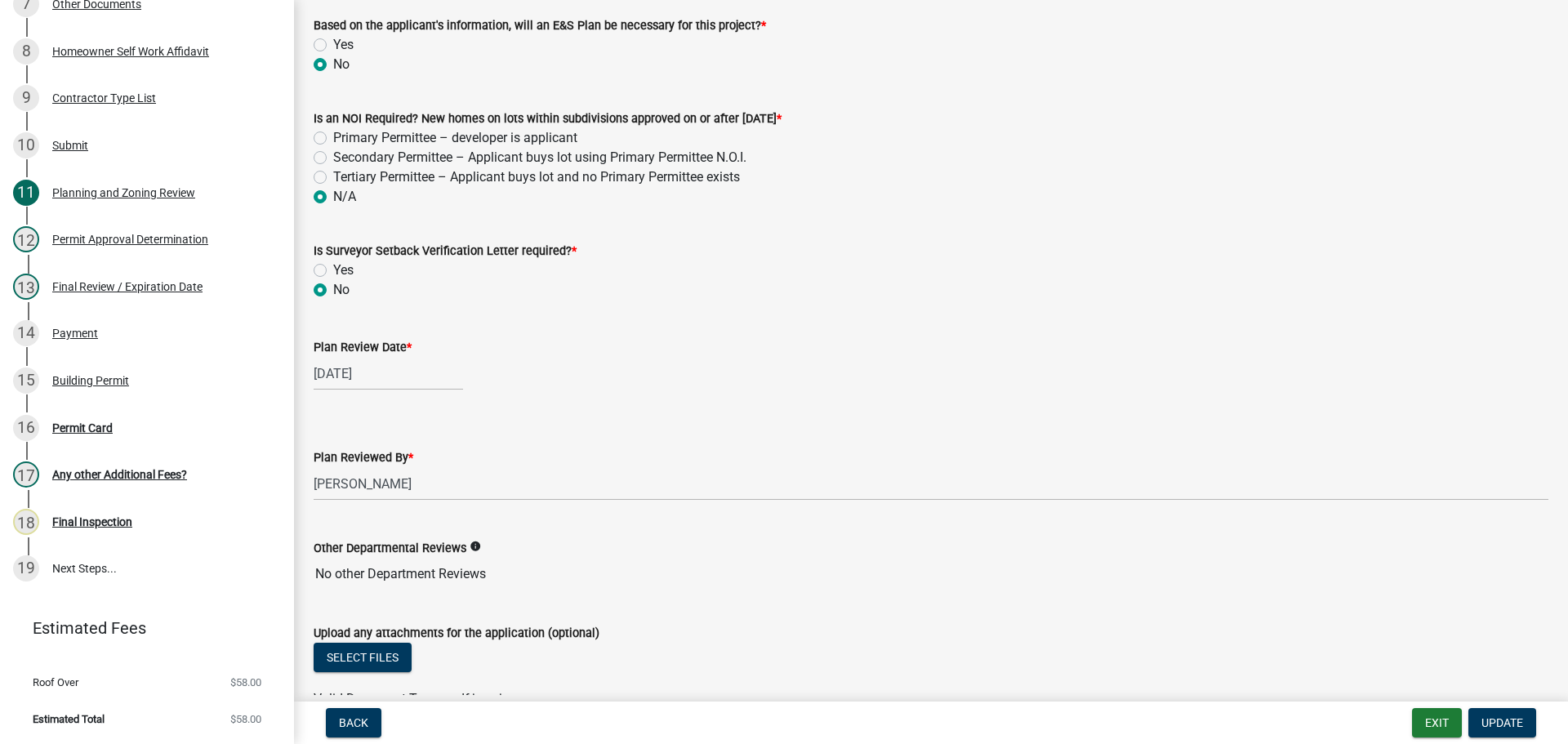
scroll to position [3414, 0]
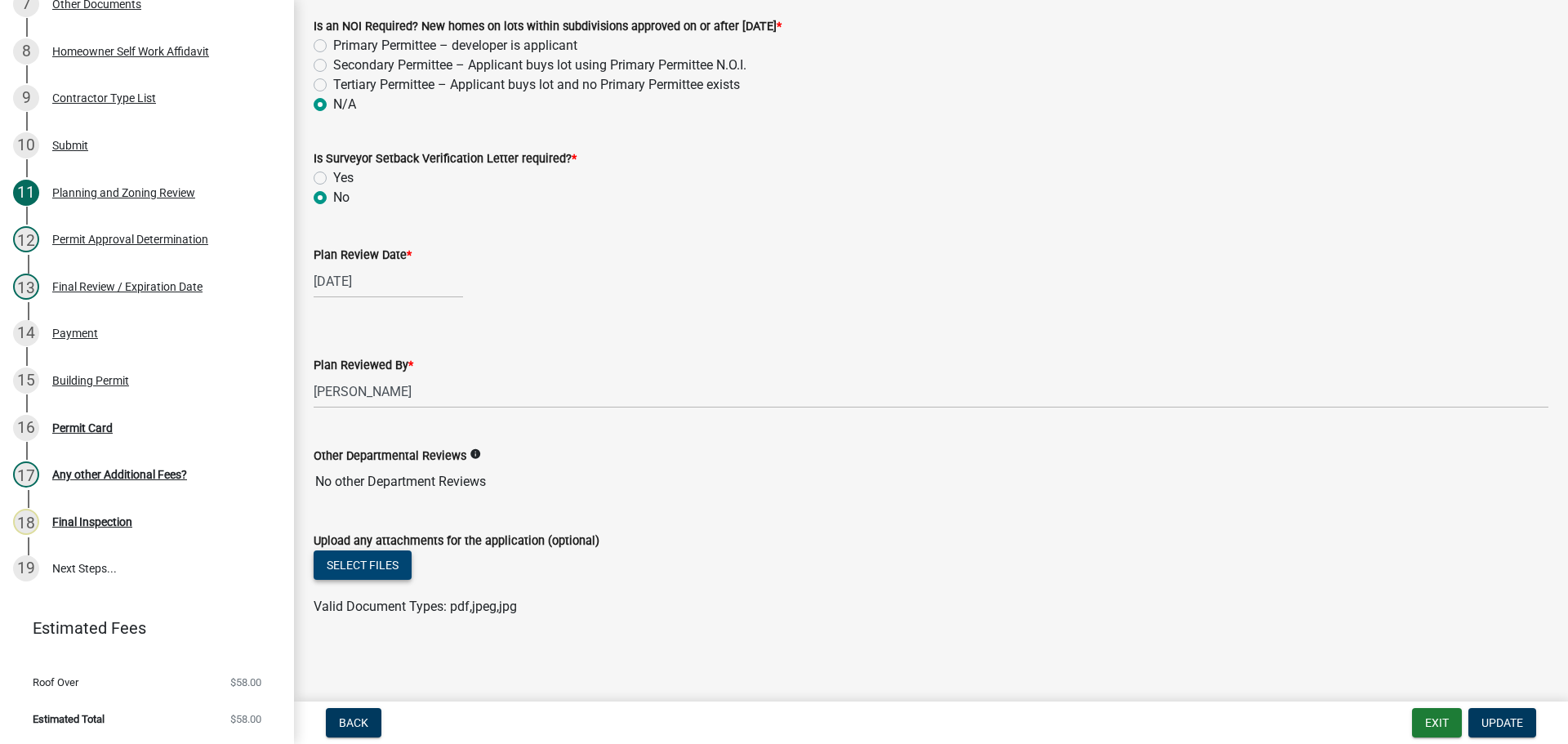
click at [358, 561] on button "Select files" at bounding box center [362, 564] width 98 height 30
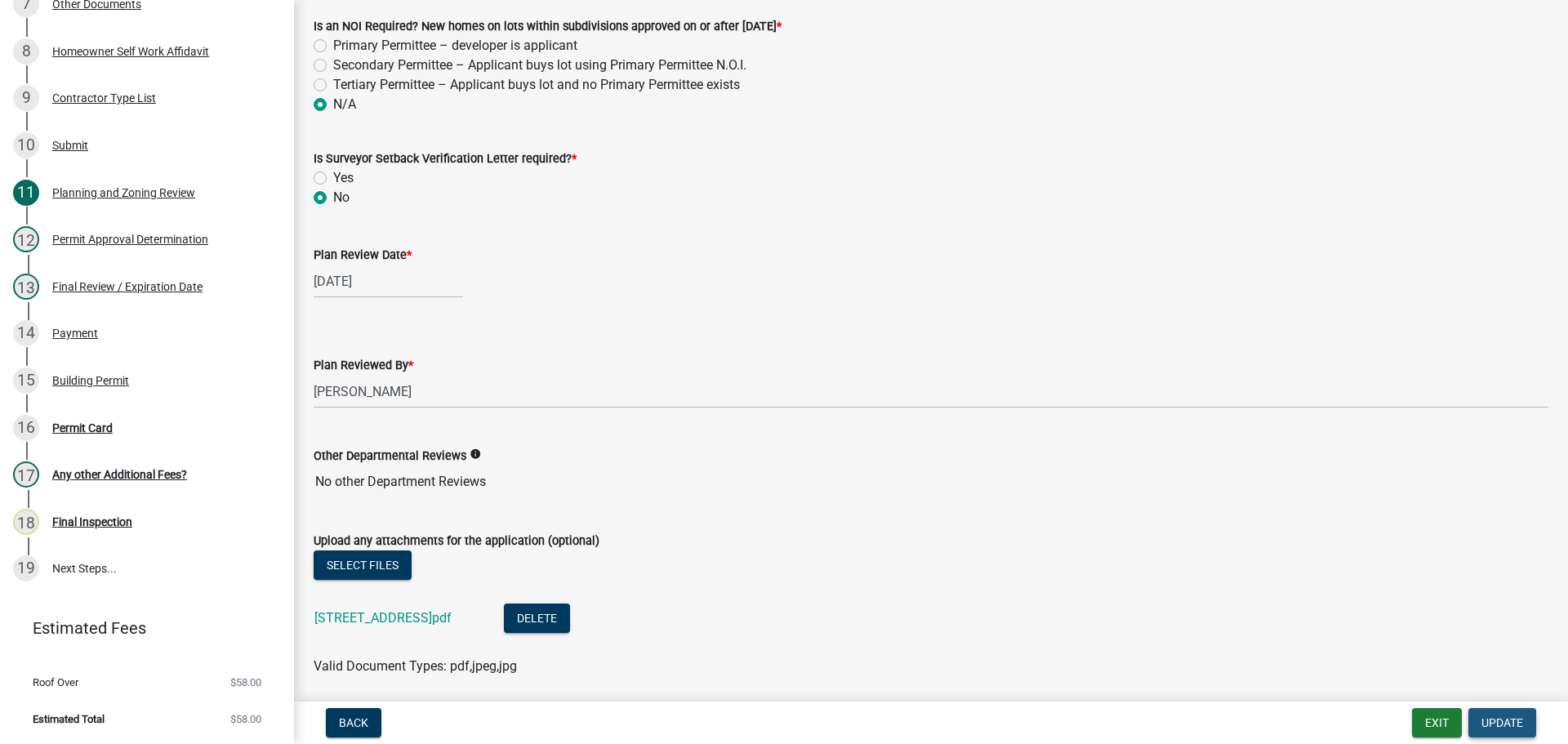
click at [1520, 719] on span "Update" at bounding box center [1502, 722] width 41 height 13
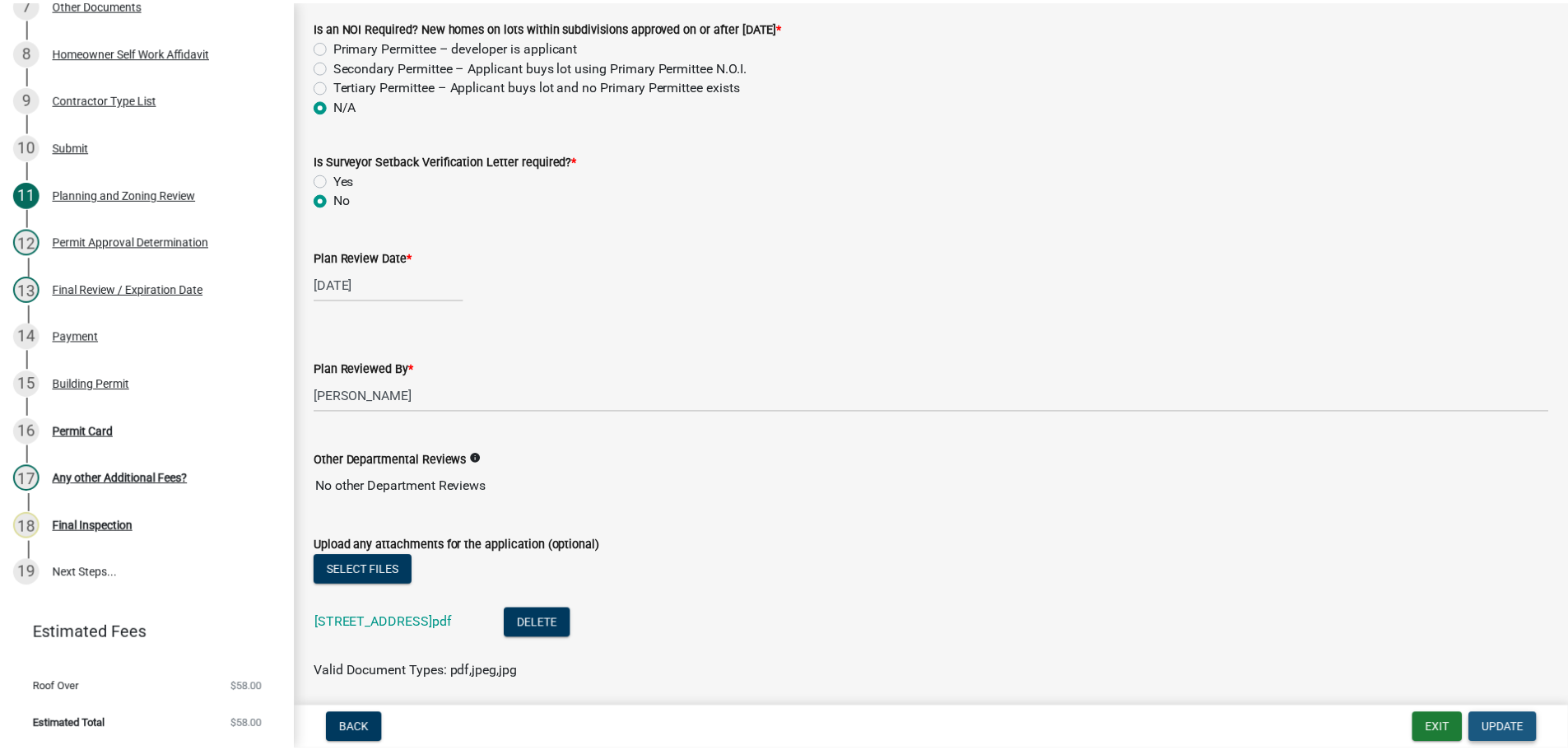
scroll to position [0, 0]
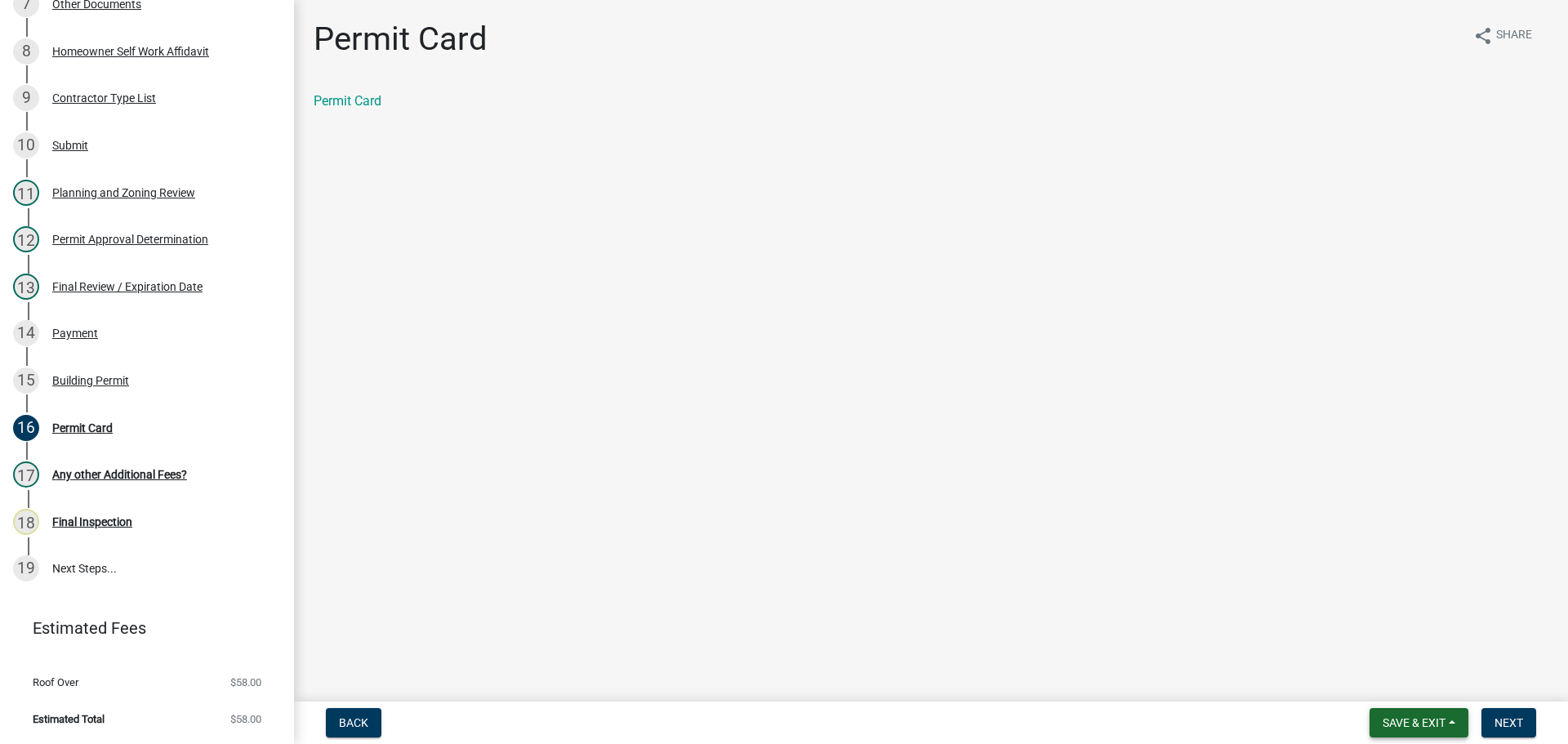
click at [1384, 723] on span "Save & Exit" at bounding box center [1414, 722] width 63 height 13
click at [1369, 681] on button "Save & Exit" at bounding box center [1403, 680] width 130 height 40
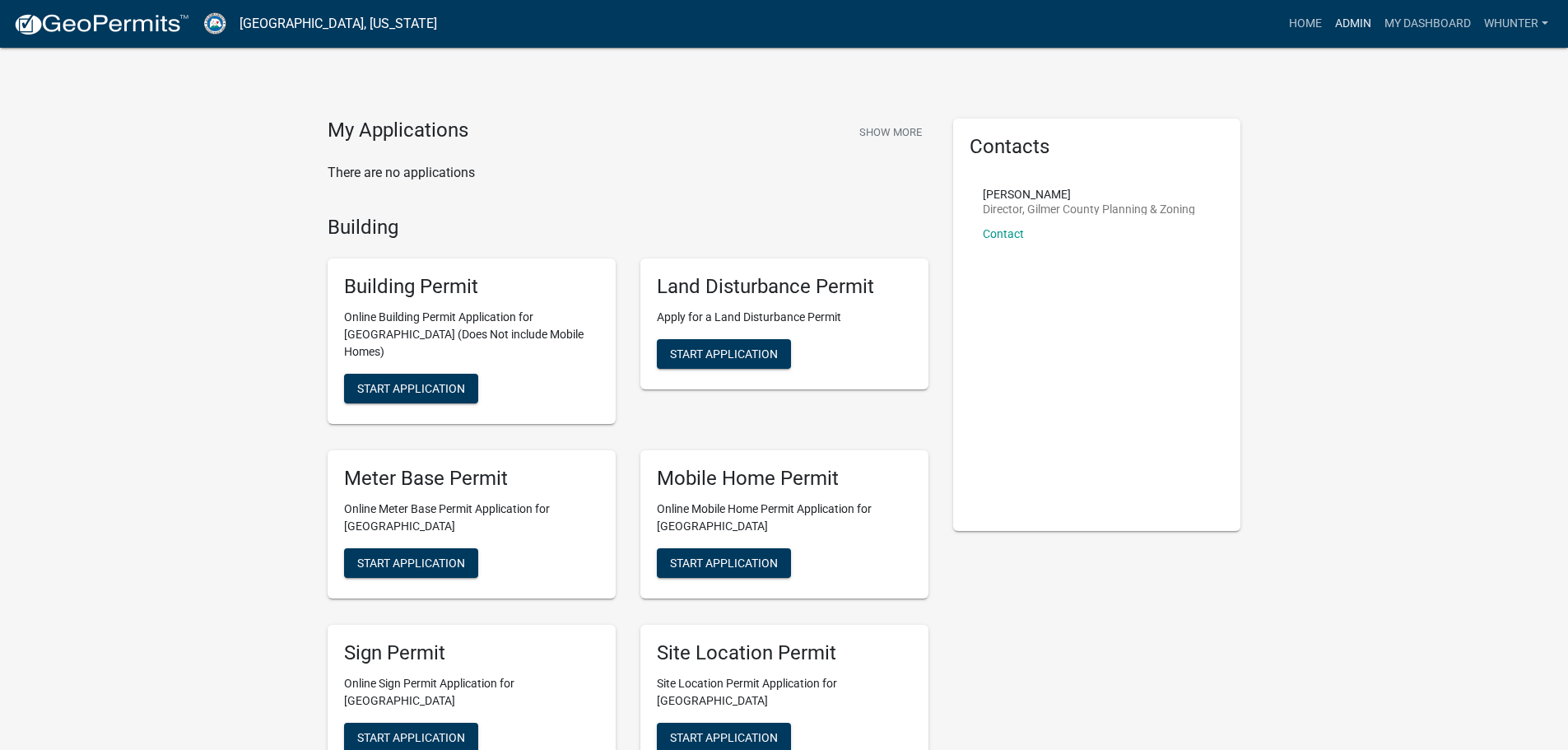
click at [1365, 33] on link "Admin" at bounding box center [1352, 24] width 50 height 32
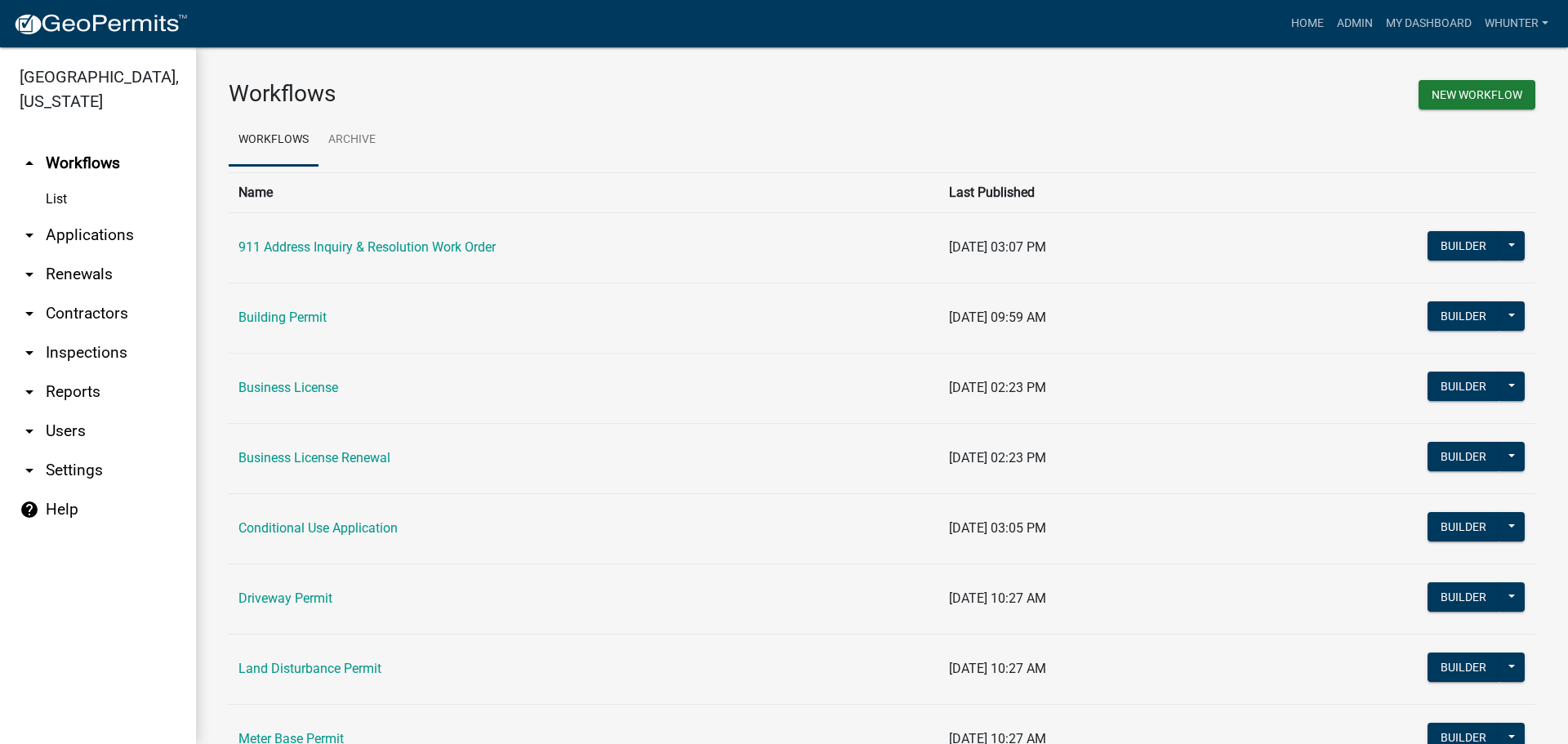
click at [85, 244] on link "arrow_drop_down Applications" at bounding box center [98, 235] width 196 height 40
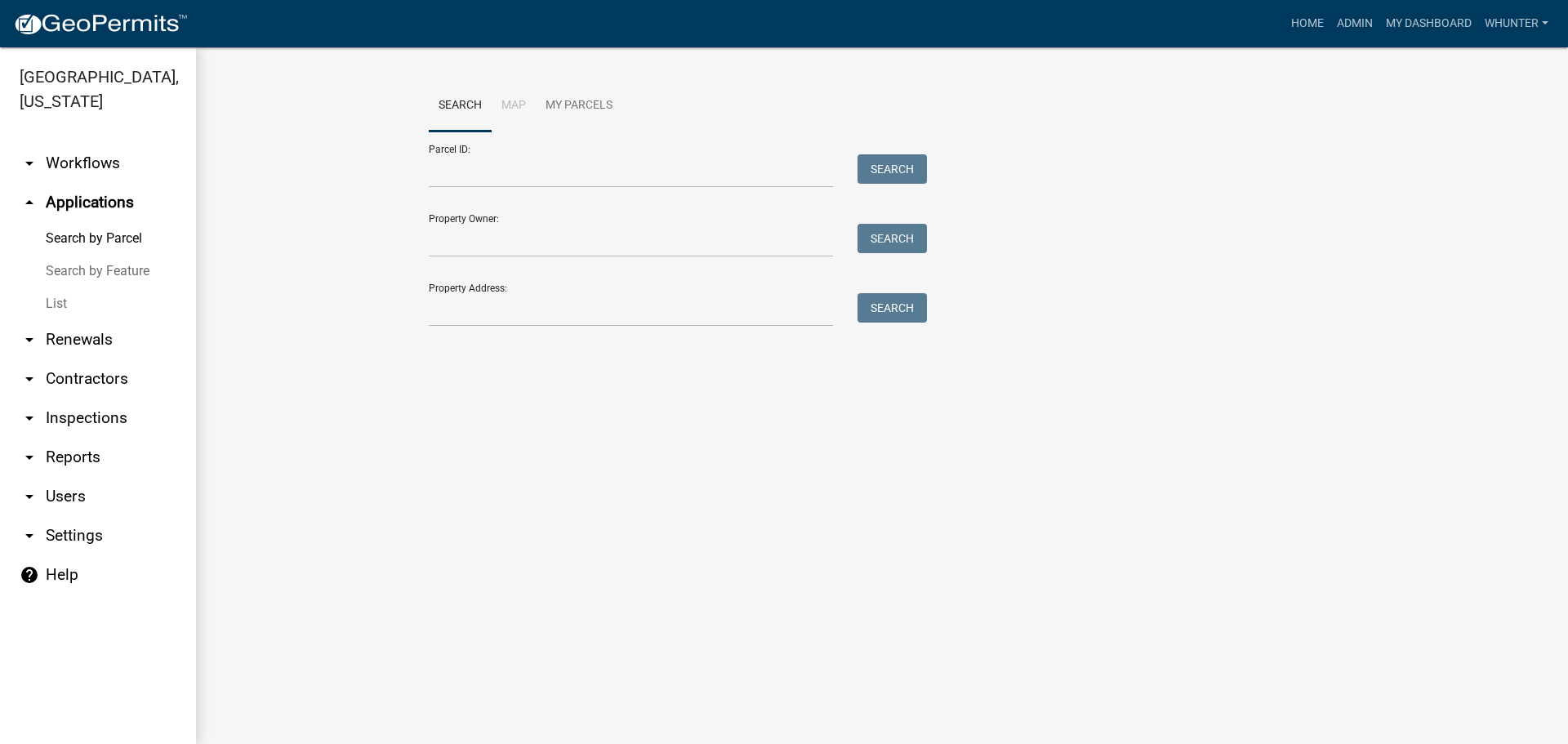
drag, startPoint x: 98, startPoint y: 286, endPoint x: 100, endPoint y: 300, distance: 14.1
click at [98, 288] on div "Search by Parcel Search by Feature List" at bounding box center [98, 270] width 196 height 98
click at [101, 301] on link "List" at bounding box center [98, 304] width 196 height 32
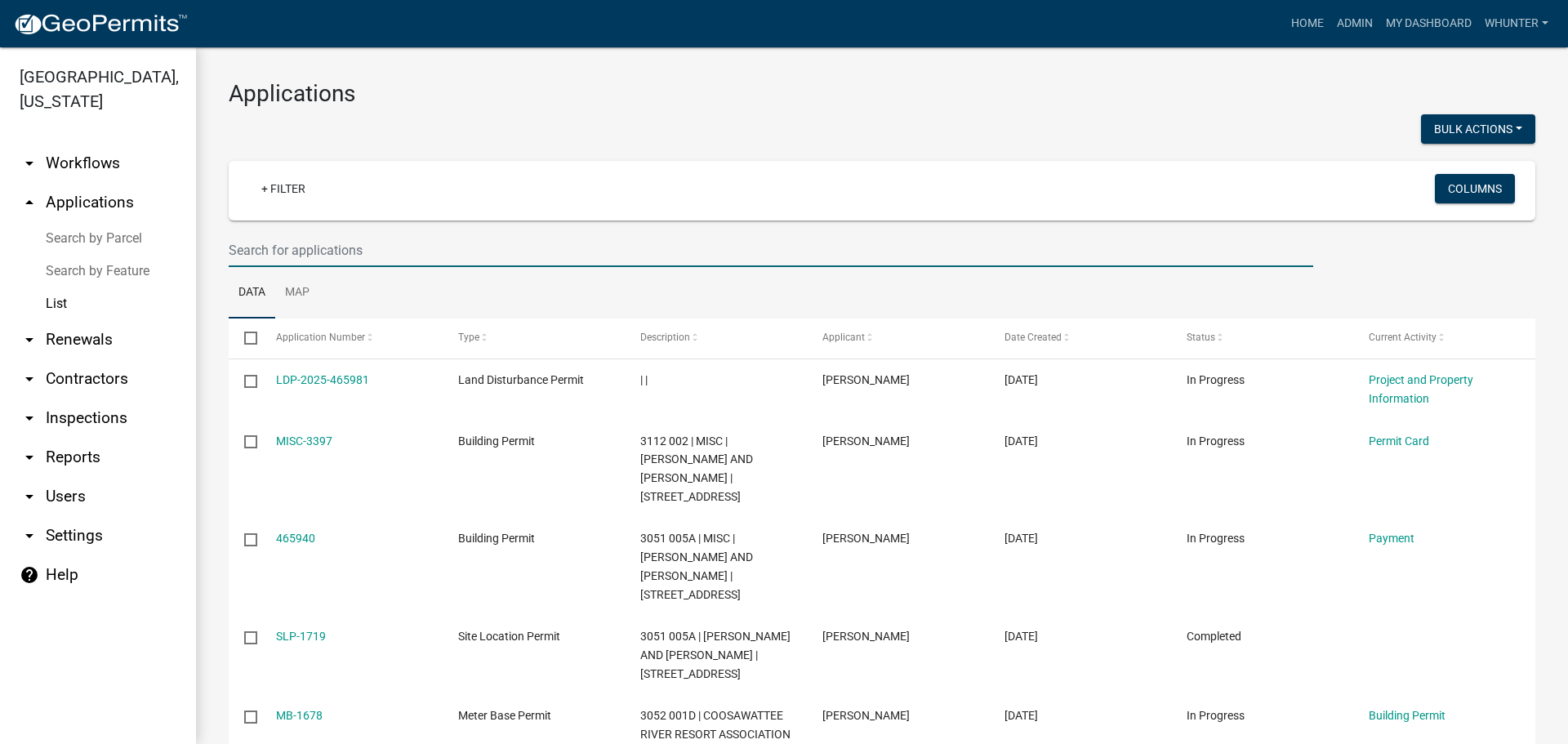
click at [474, 262] on input "text" at bounding box center [771, 250] width 1085 height 33
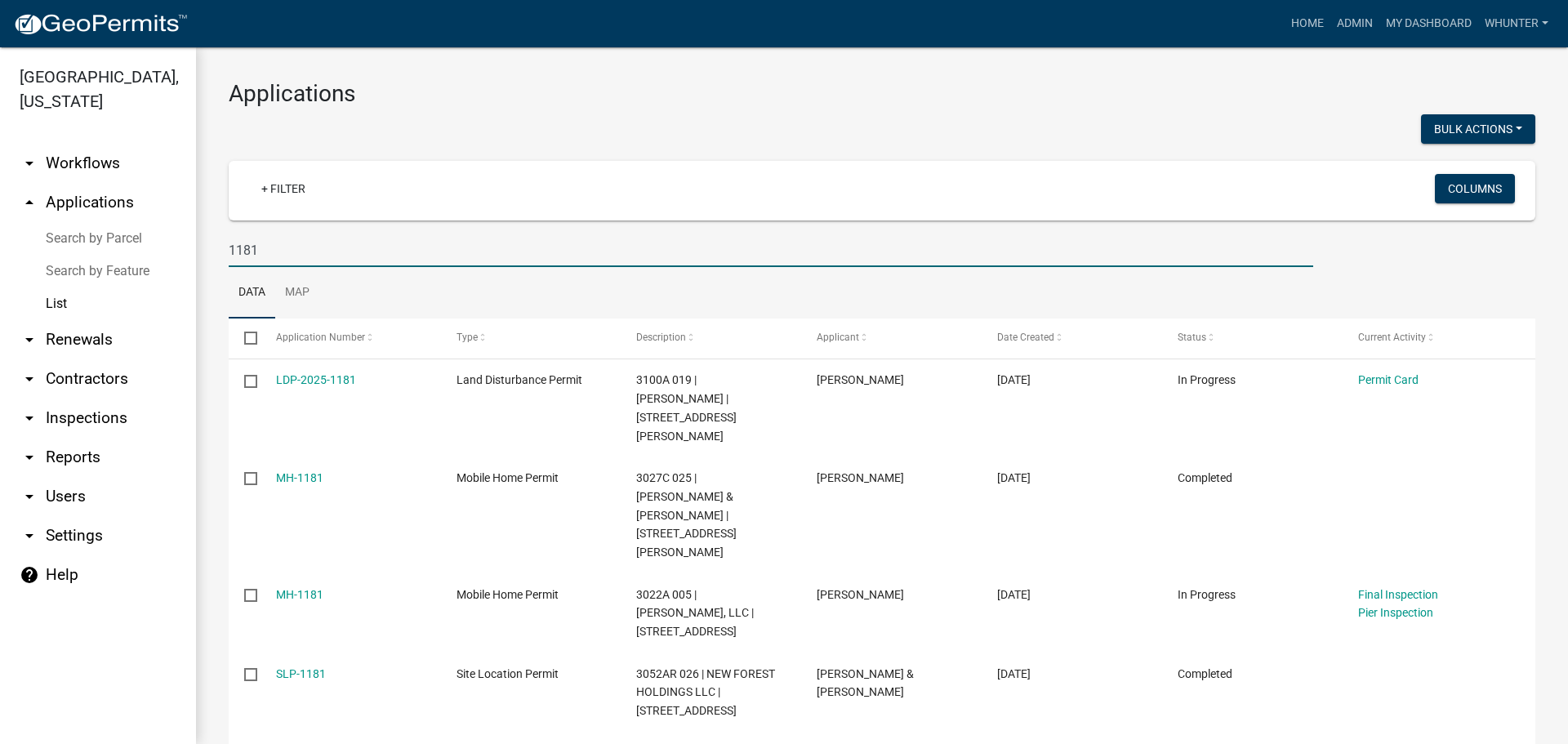
drag, startPoint x: 296, startPoint y: 250, endPoint x: 101, endPoint y: 229, distance: 196.1
click at [103, 230] on div "[GEOGRAPHIC_DATA], [US_STATE] arrow_drop_down Workflows List arrow_drop_up Appl…" at bounding box center [784, 395] width 1568 height 696
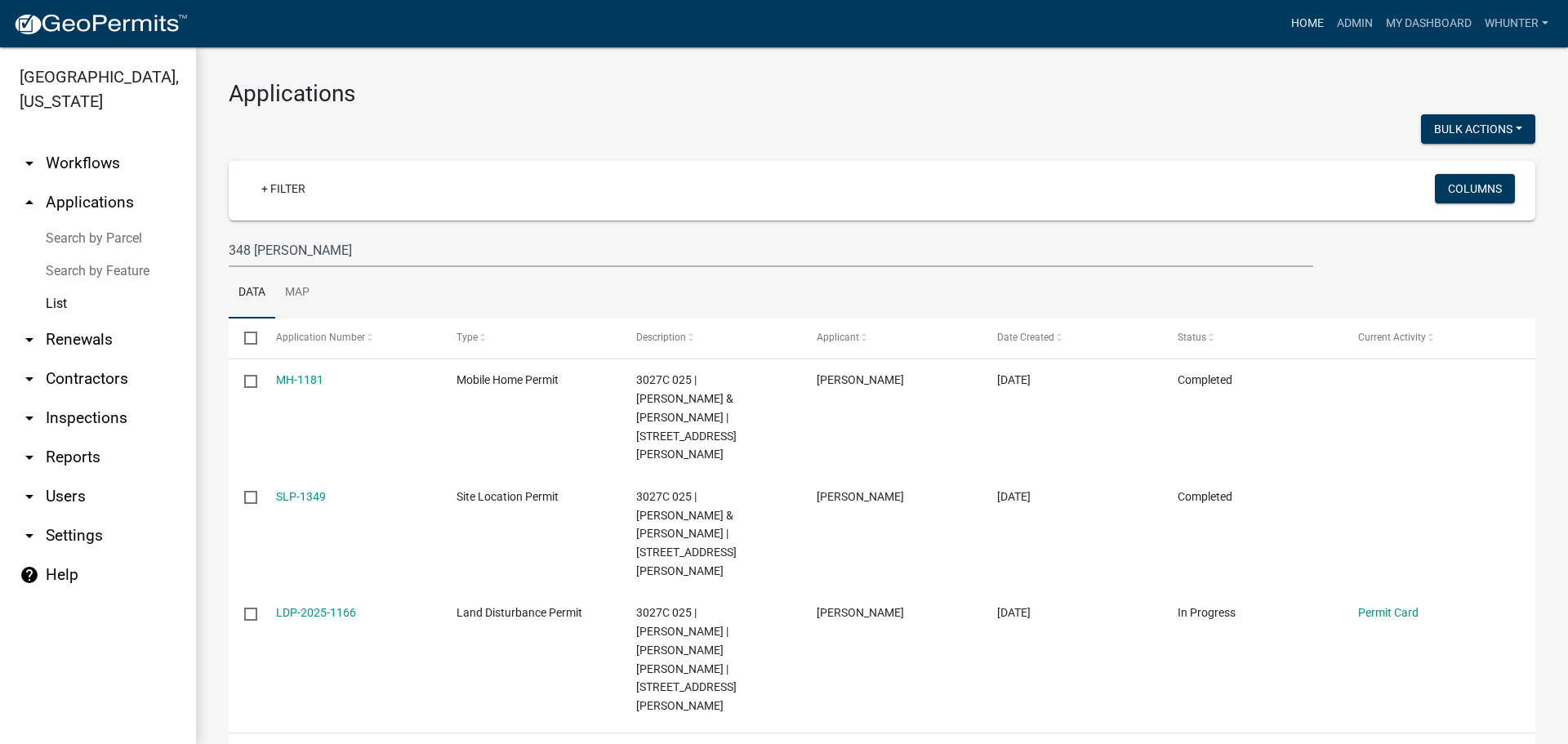
click at [1314, 22] on link "Home" at bounding box center [1307, 23] width 46 height 31
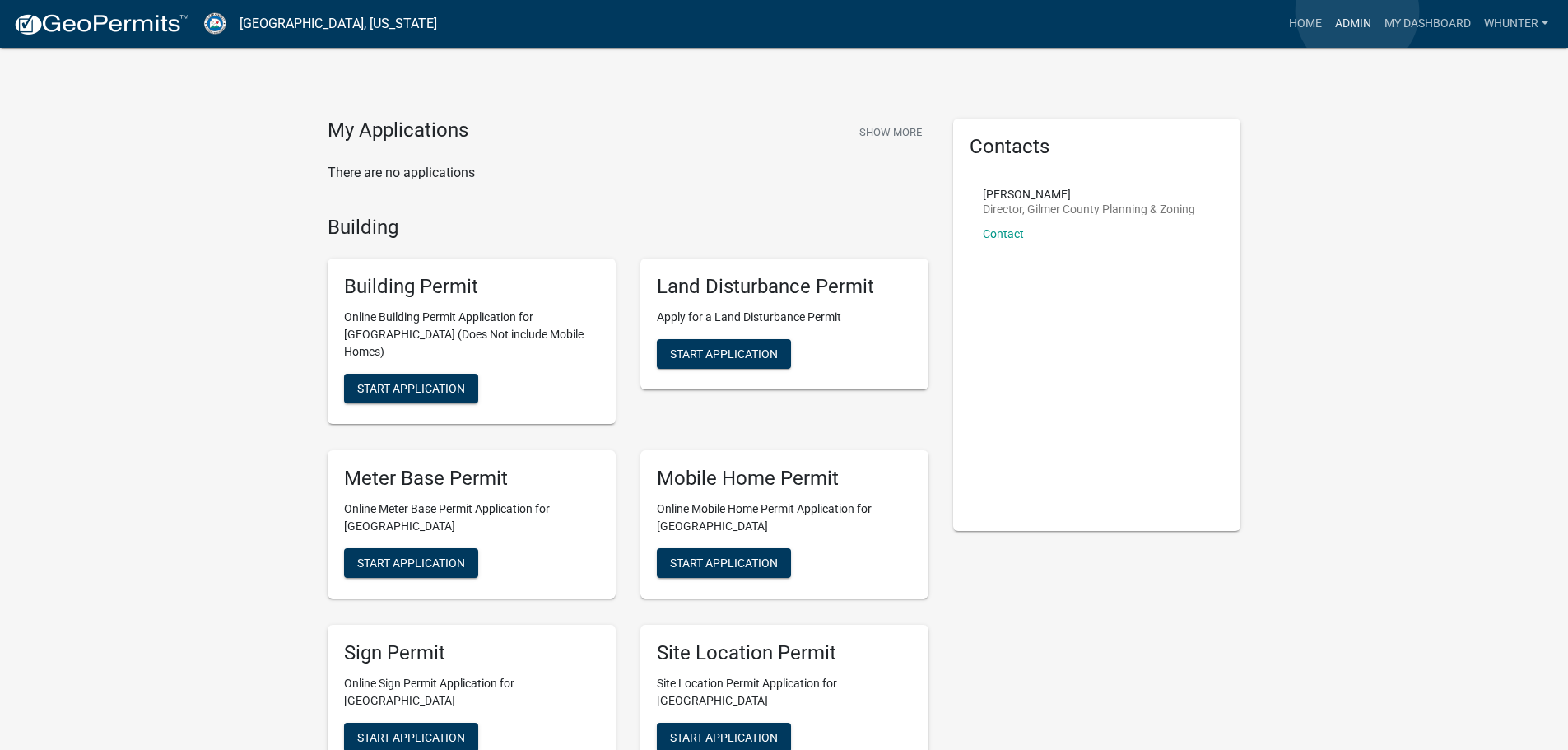
click at [1355, 14] on link "Admin" at bounding box center [1352, 24] width 50 height 32
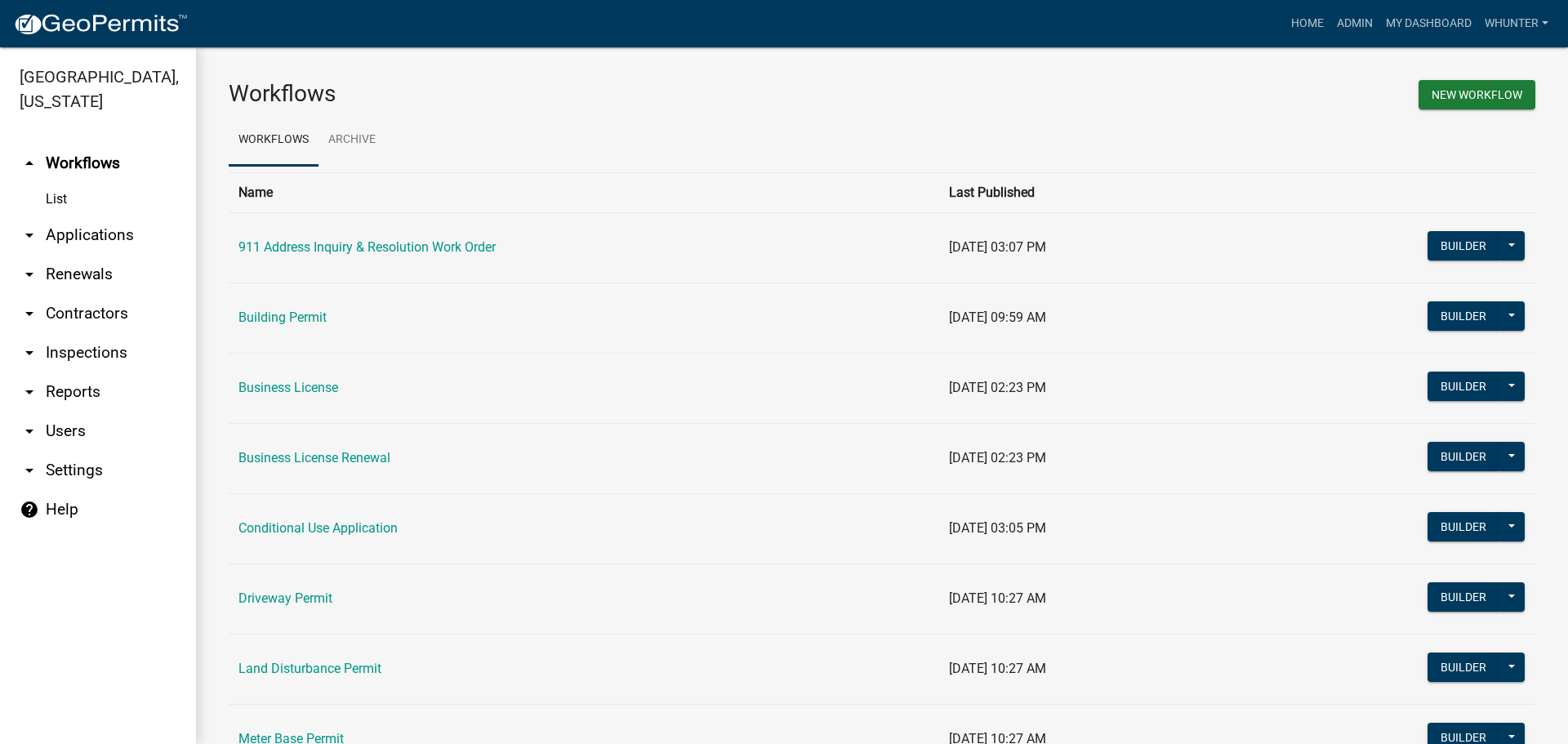
click at [94, 227] on link "arrow_drop_down Applications" at bounding box center [98, 235] width 196 height 40
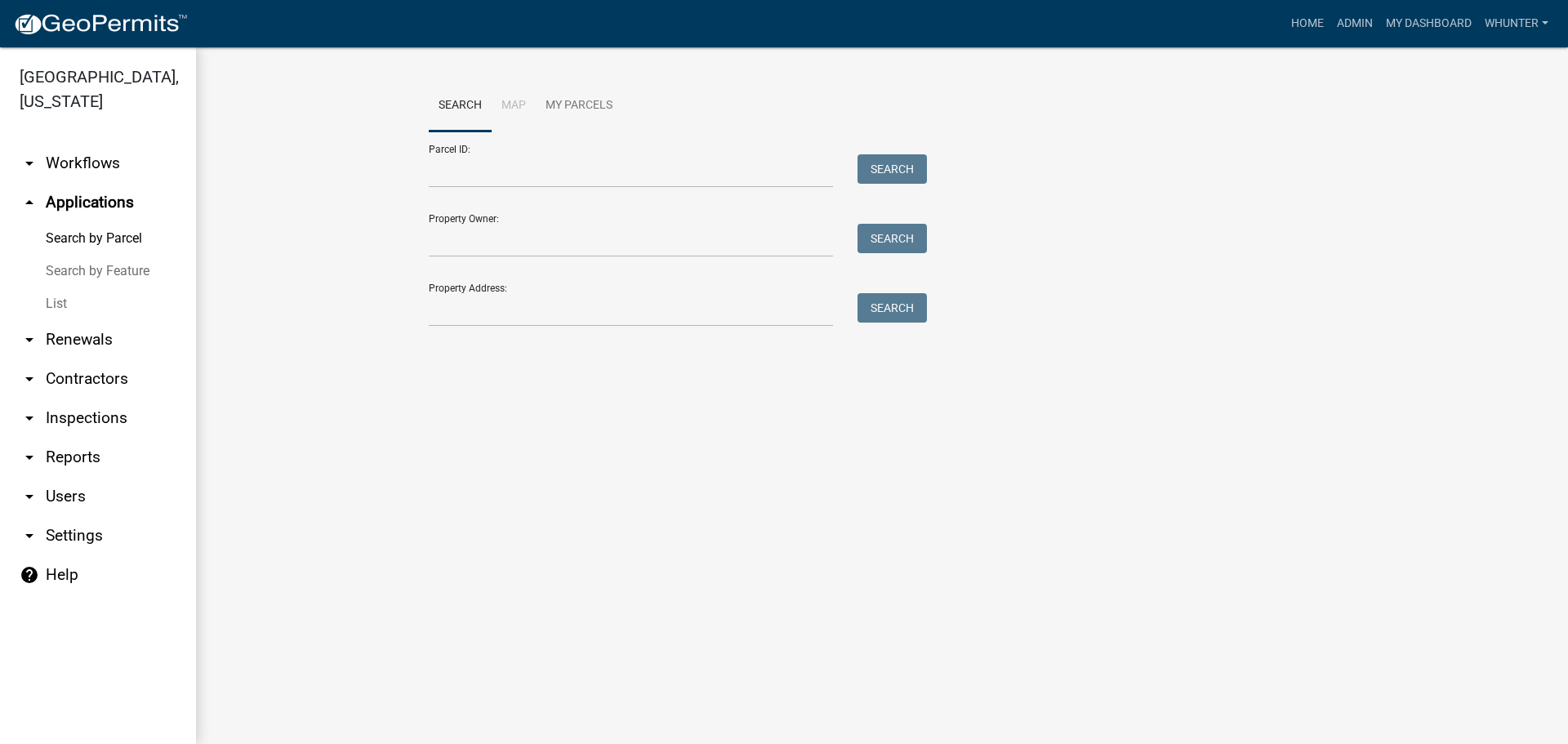
click at [105, 304] on link "List" at bounding box center [98, 304] width 196 height 32
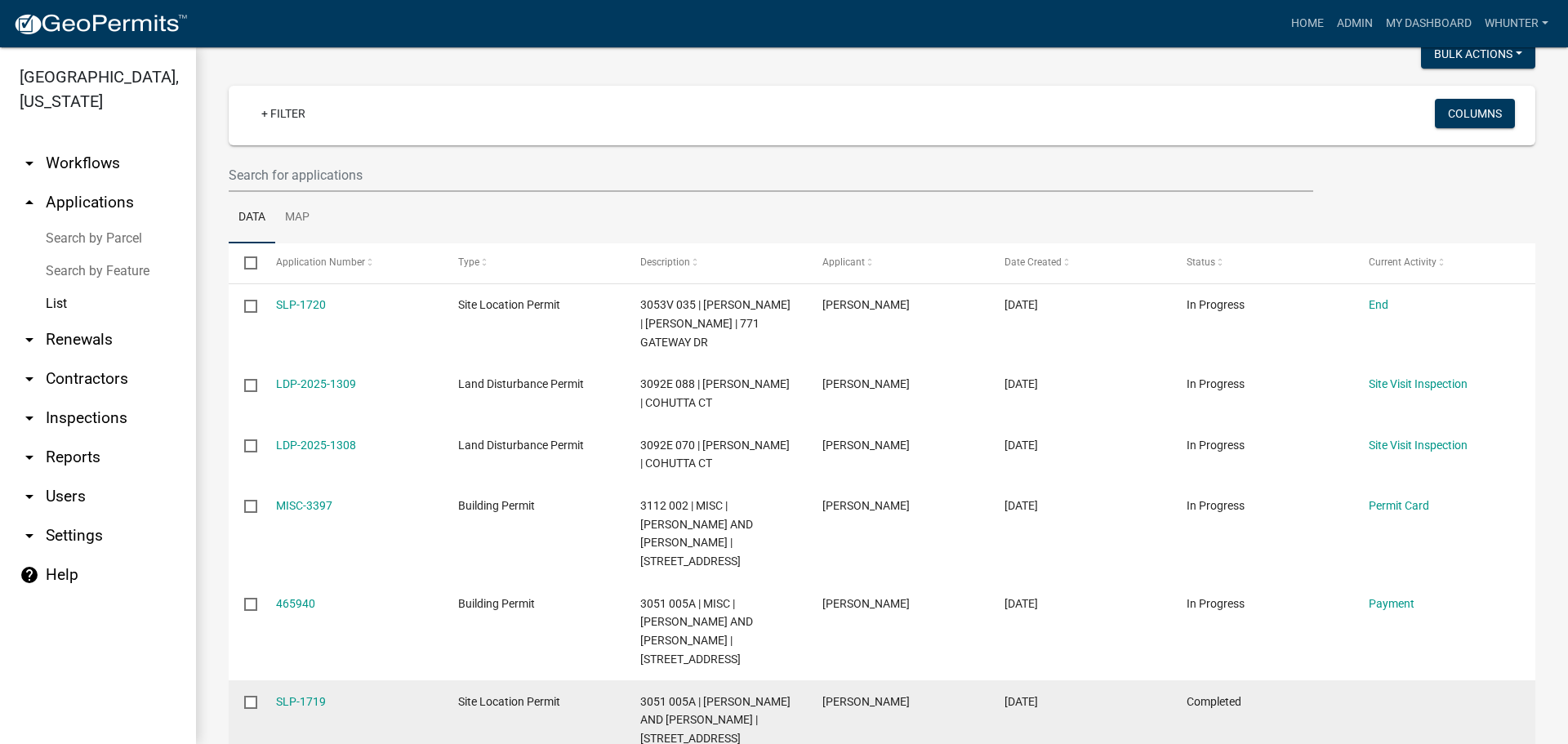
scroll to position [164, 0]
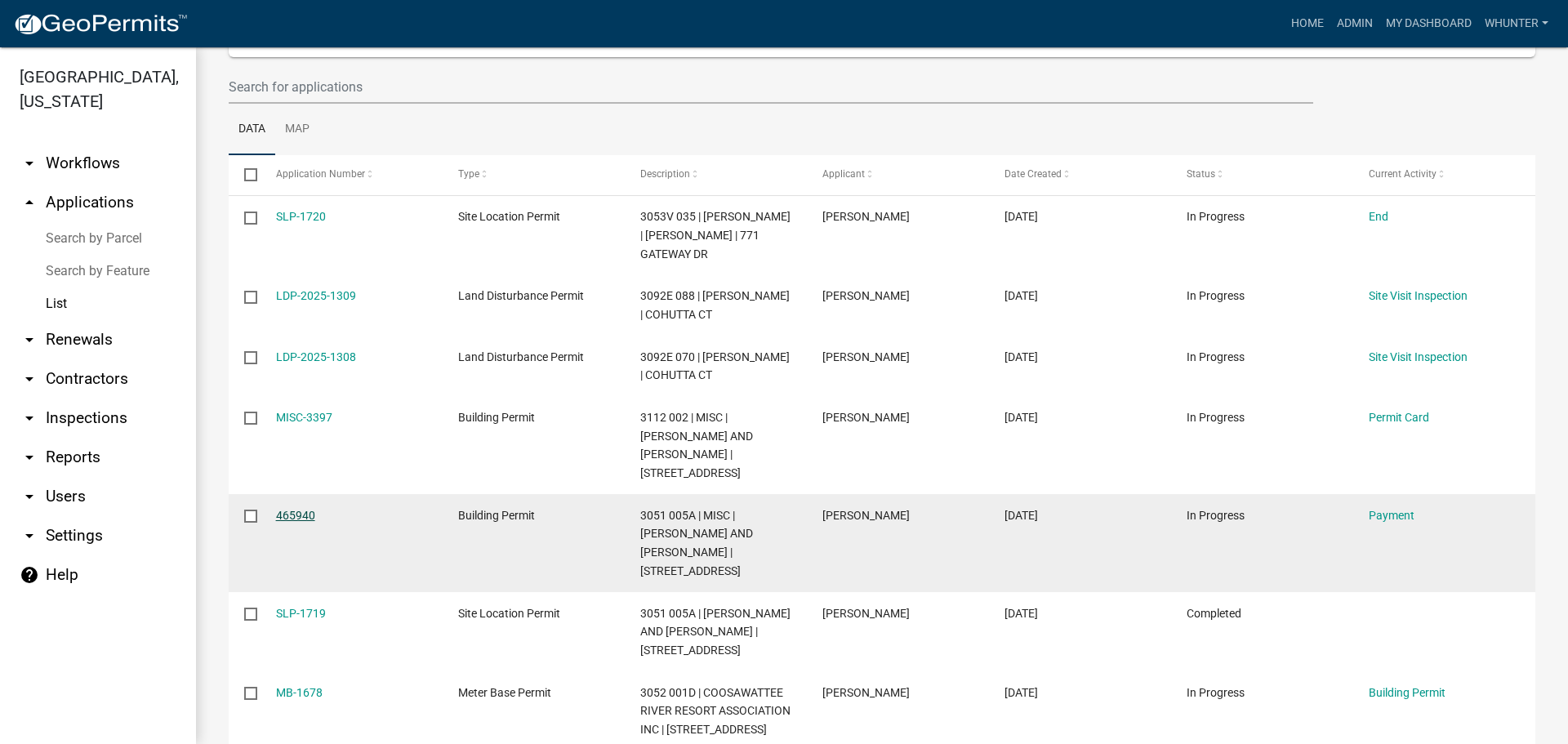
click at [294, 515] on link "465940" at bounding box center [296, 515] width 40 height 13
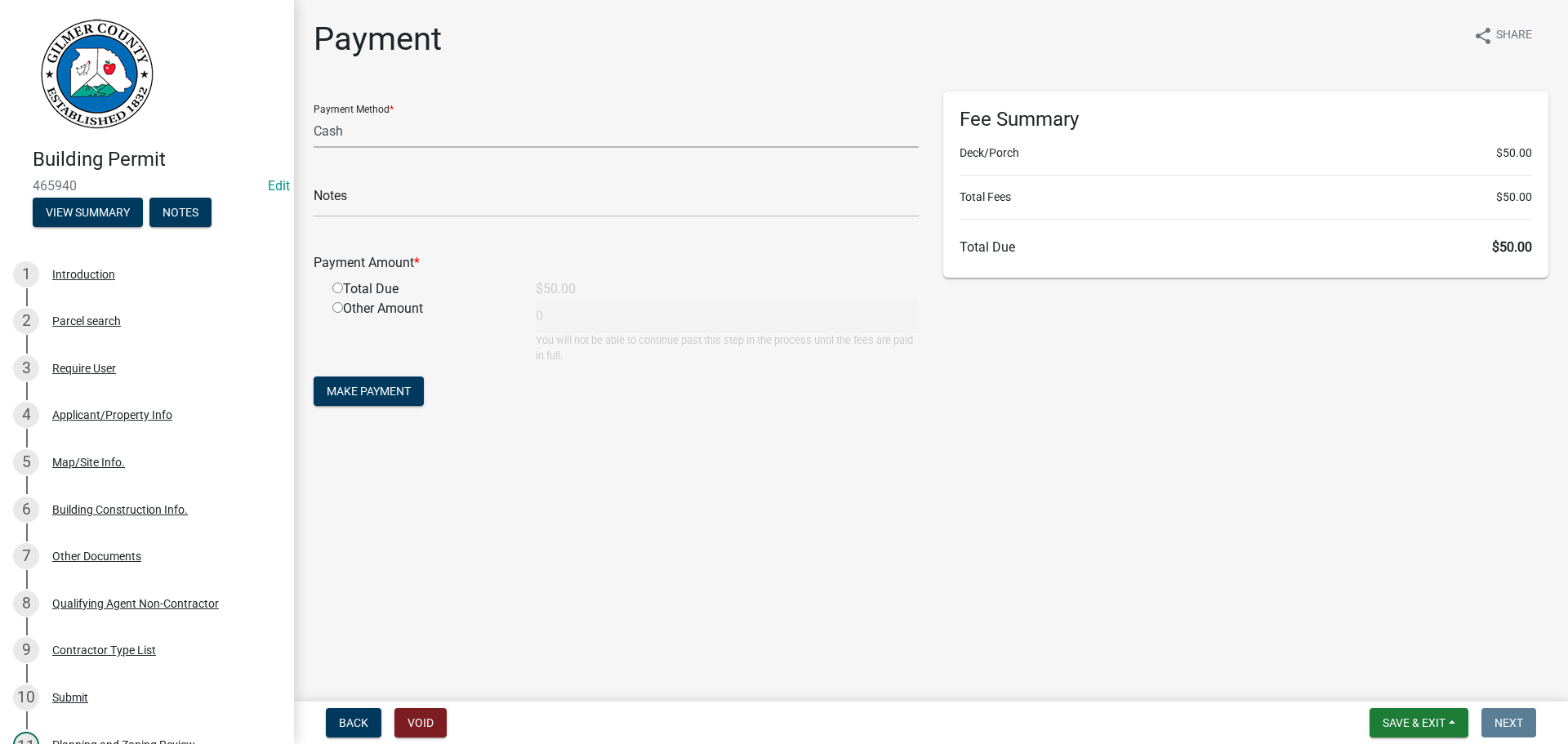
click at [388, 138] on select "Credit Card POS Check Cash" at bounding box center [616, 130] width 605 height 33
click at [314, 114] on select "Credit Card POS Check Cash" at bounding box center [616, 130] width 605 height 33
click at [413, 186] on input "text" at bounding box center [616, 199] width 605 height 33
click at [379, 393] on span "Make Payment" at bounding box center [369, 391] width 85 height 13
click at [383, 313] on div "Total Due" at bounding box center [422, 309] width 203 height 20
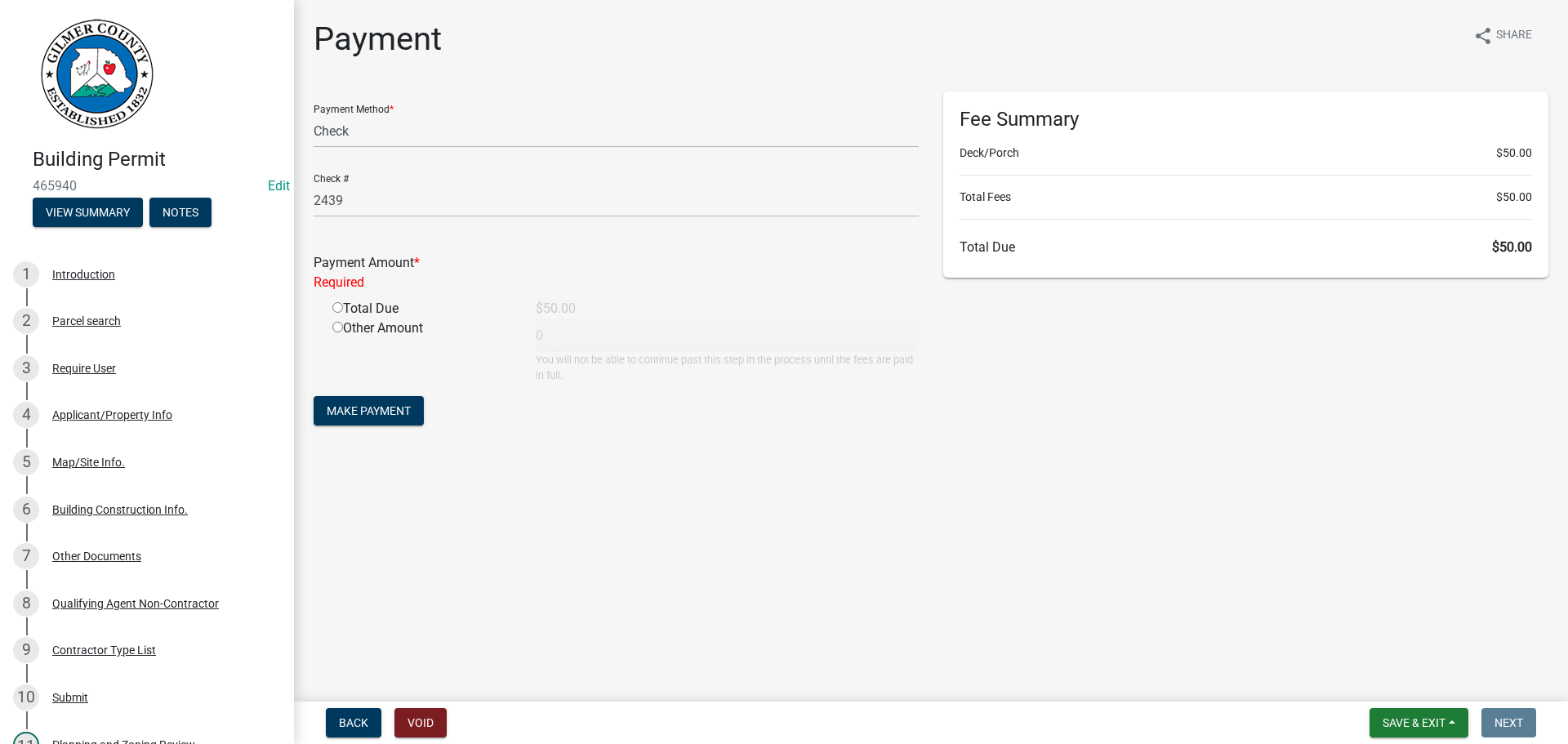
click at [335, 306] on input "radio" at bounding box center [338, 307] width 11 height 11
click at [372, 392] on span "Make Payment" at bounding box center [369, 391] width 85 height 13
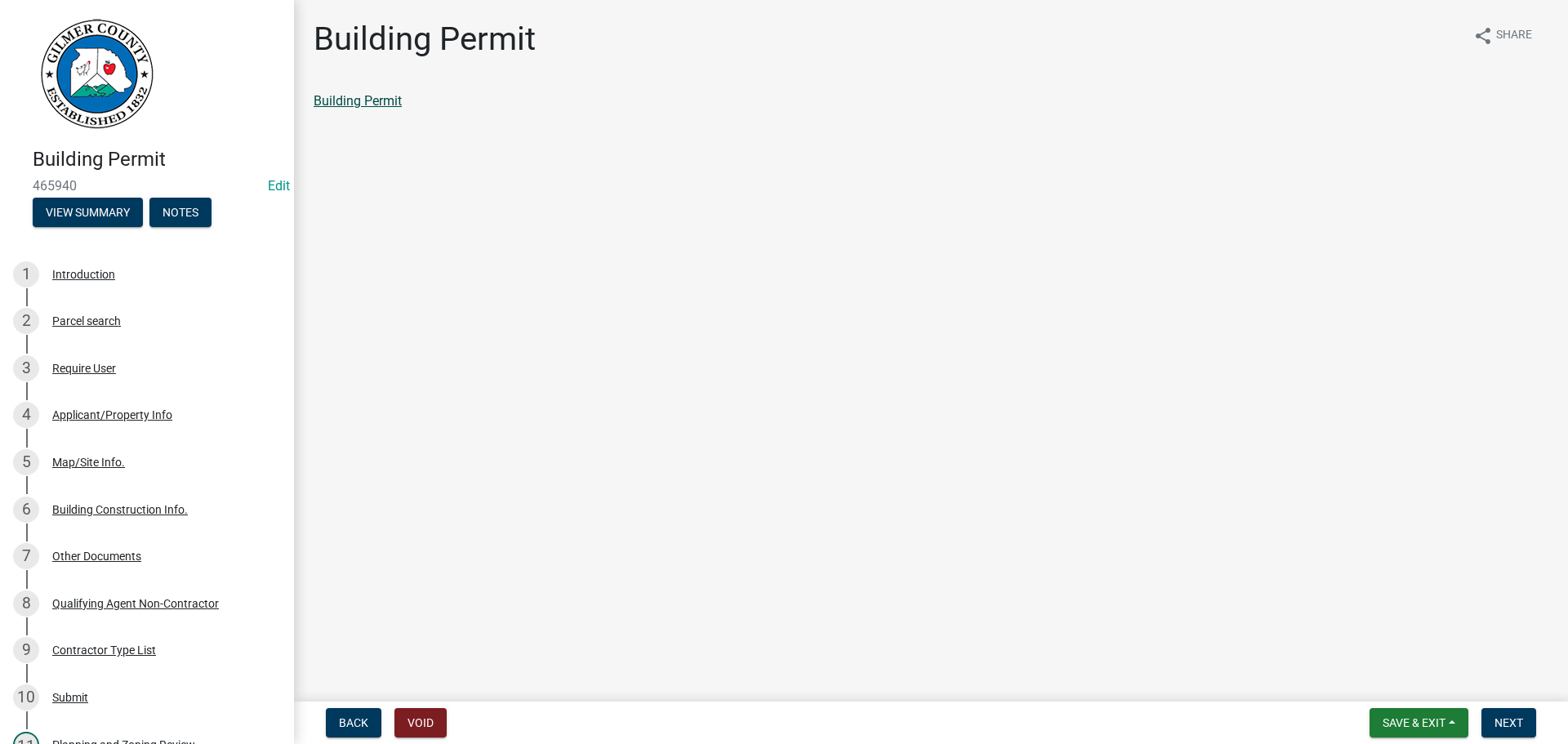
click at [374, 100] on link "Building Permit" at bounding box center [358, 101] width 88 height 15
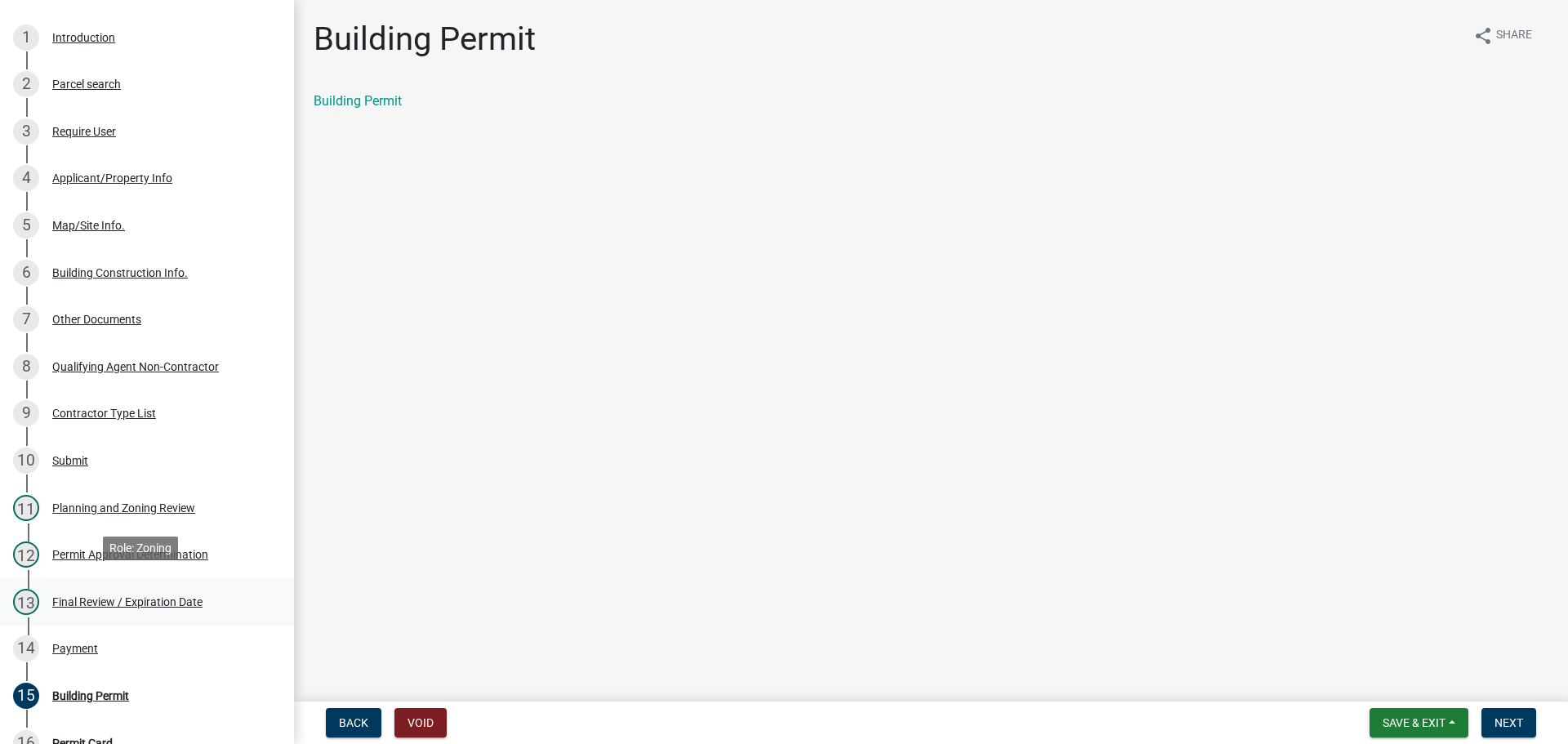
scroll to position [245, 0]
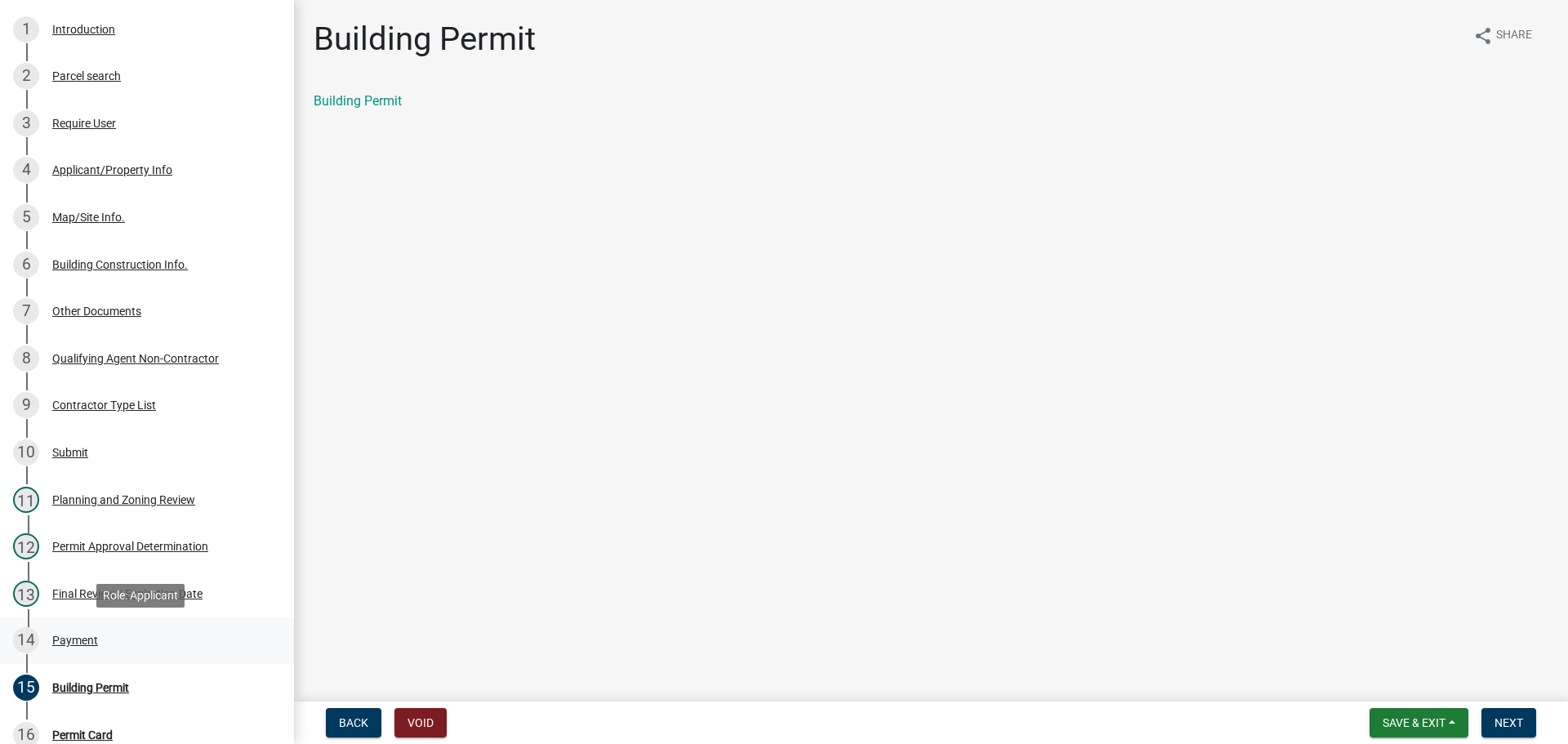
click at [83, 638] on div "Payment" at bounding box center [75, 640] width 46 height 12
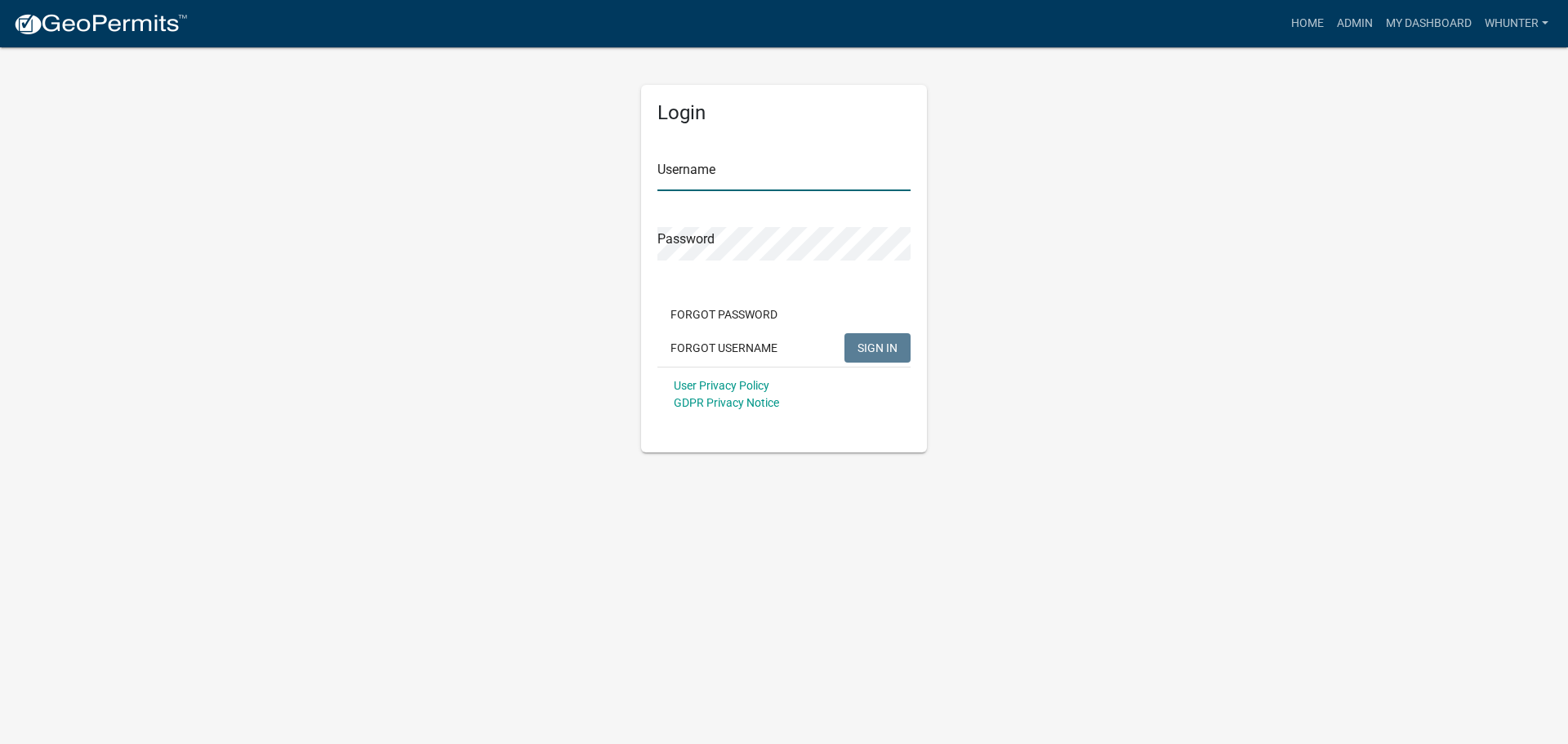
type input "whunter"
click at [868, 342] on span "SIGN IN" at bounding box center [878, 347] width 40 height 13
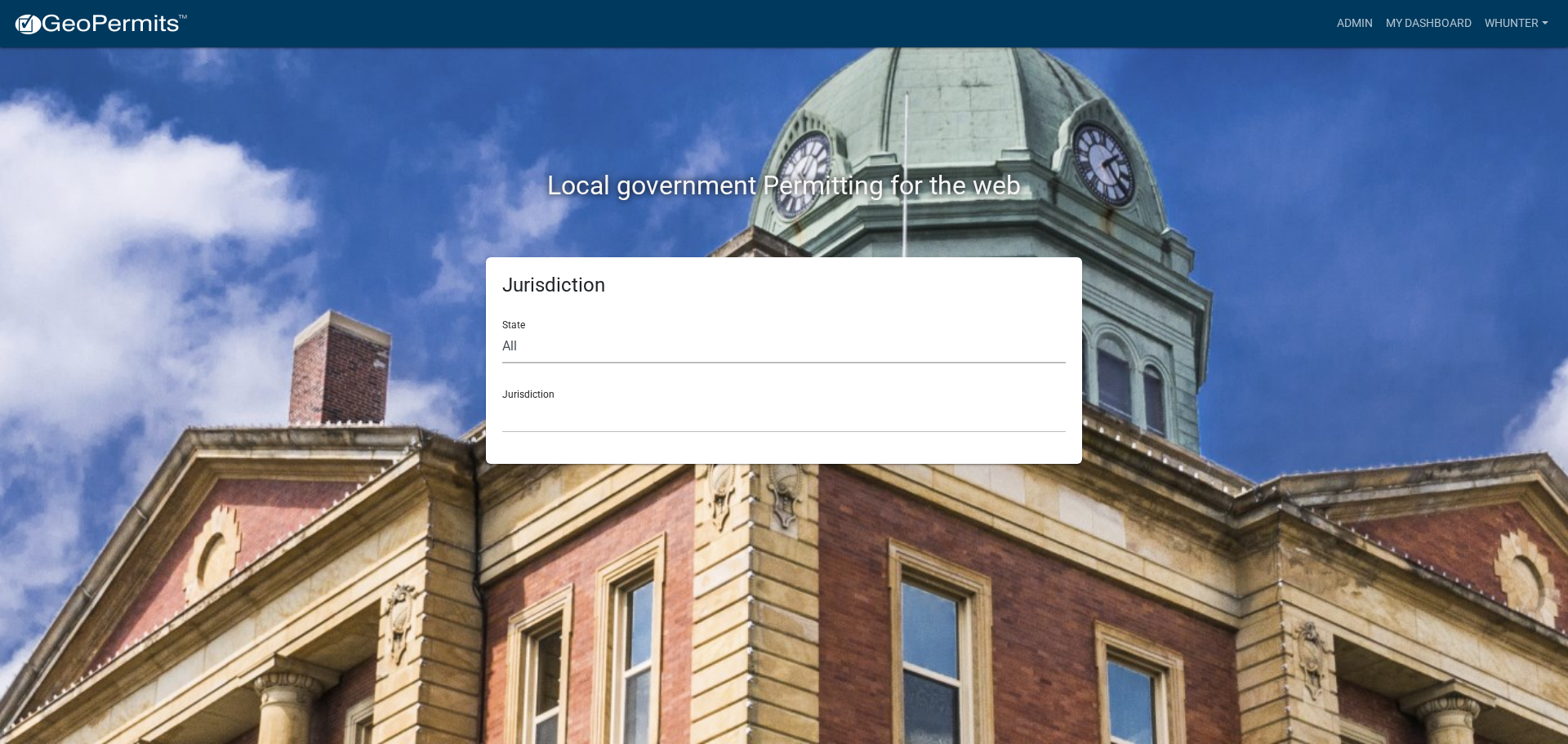
click at [749, 359] on select "All [US_STATE] [US_STATE] [US_STATE] [US_STATE] [US_STATE] [US_STATE] [US_STATE…" at bounding box center [784, 346] width 564 height 33
select select "[US_STATE]"
click at [503, 330] on select "All [US_STATE] [US_STATE] [US_STATE] [US_STATE] [US_STATE] [US_STATE] [US_STATE…" at bounding box center [784, 346] width 564 height 33
click at [730, 432] on select "[GEOGRAPHIC_DATA], [US_STATE][PERSON_NAME][GEOGRAPHIC_DATA], [US_STATE][PERSON_…" at bounding box center [784, 415] width 564 height 33
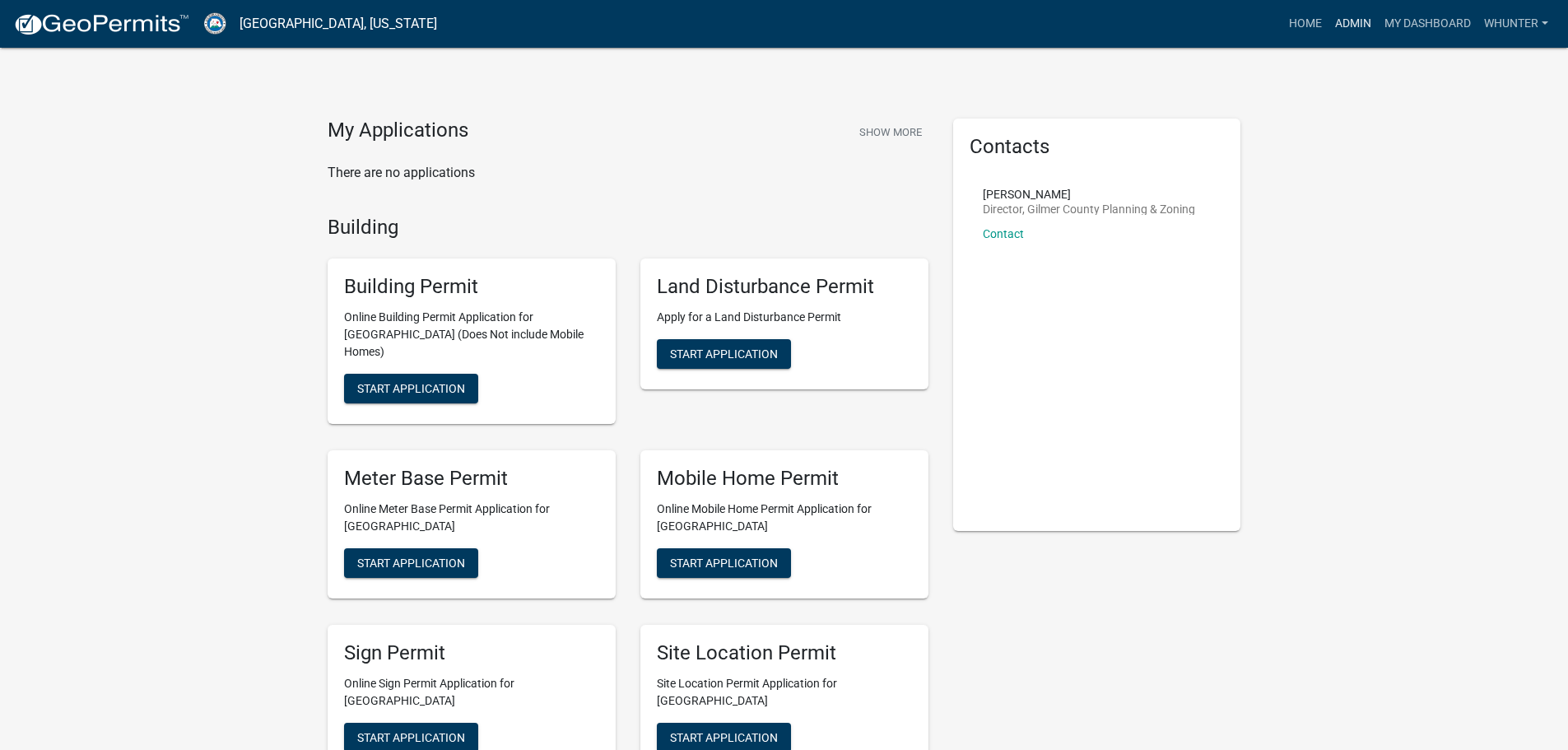
click at [1352, 20] on link "Admin" at bounding box center [1352, 24] width 50 height 32
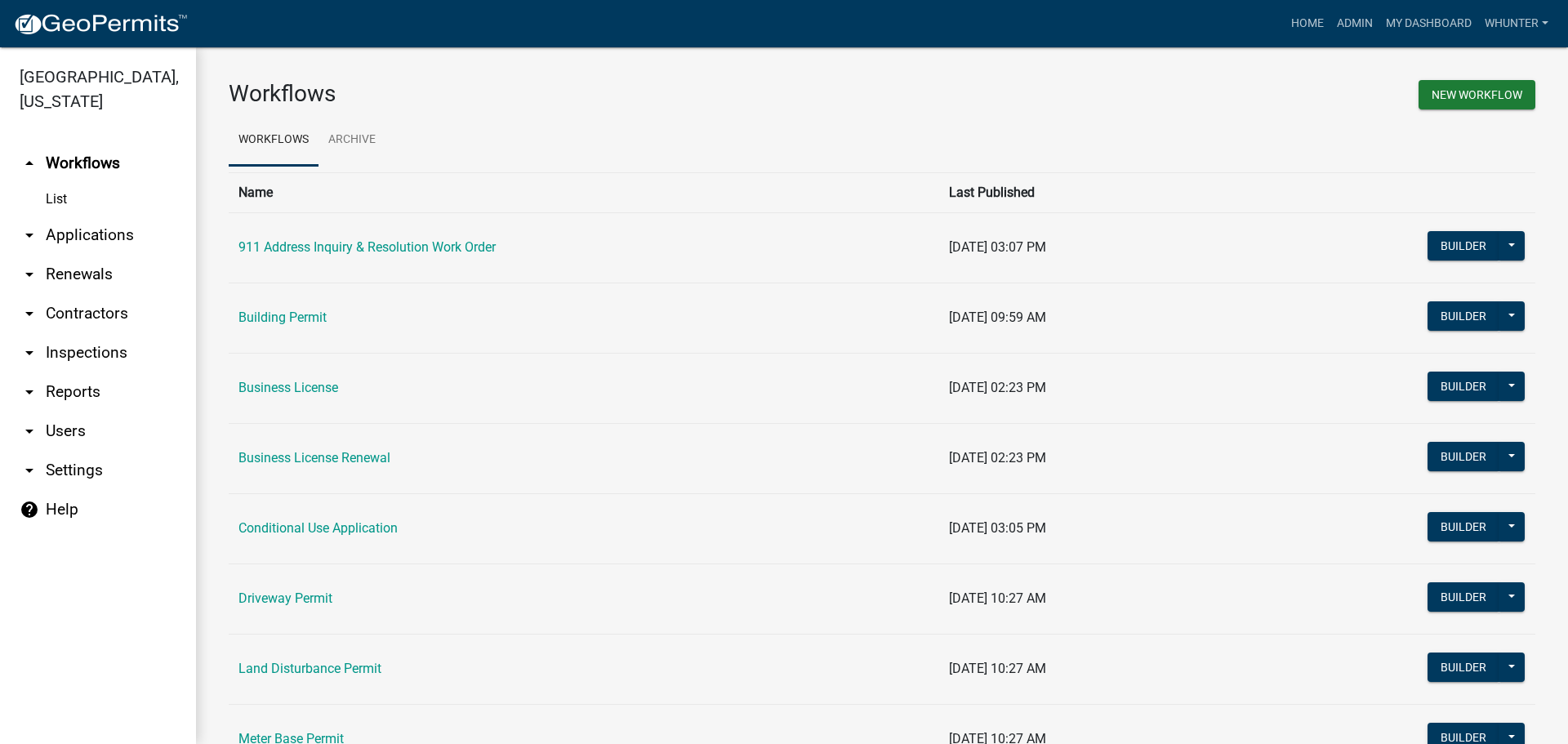
click at [88, 236] on link "arrow_drop_down Applications" at bounding box center [98, 235] width 196 height 40
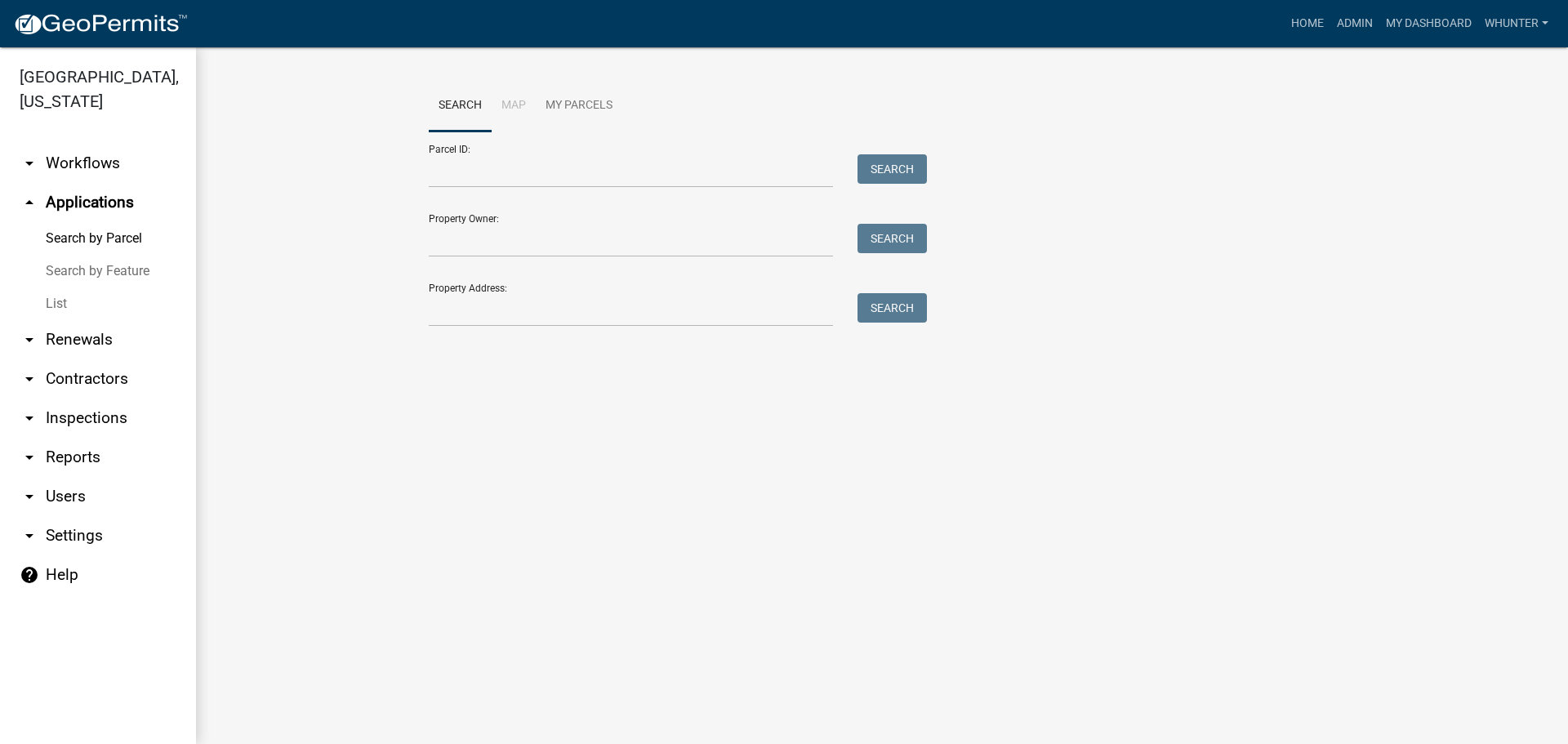
click at [89, 288] on div "Search by Parcel Search by Feature List" at bounding box center [98, 270] width 196 height 98
click at [98, 308] on link "List" at bounding box center [98, 304] width 196 height 32
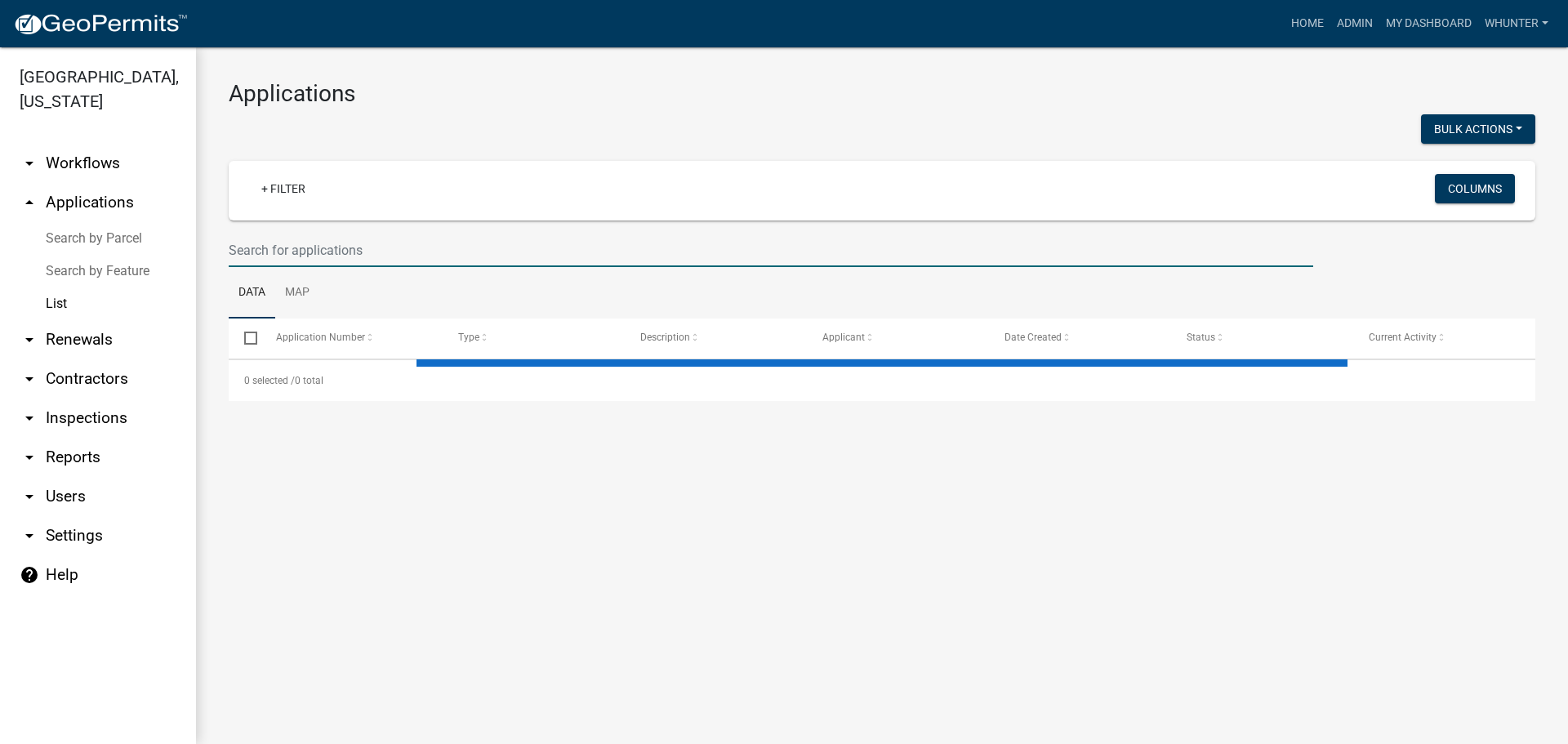
drag, startPoint x: 366, startPoint y: 257, endPoint x: 366, endPoint y: 247, distance: 10.0
click at [366, 257] on input "text" at bounding box center [771, 250] width 1085 height 33
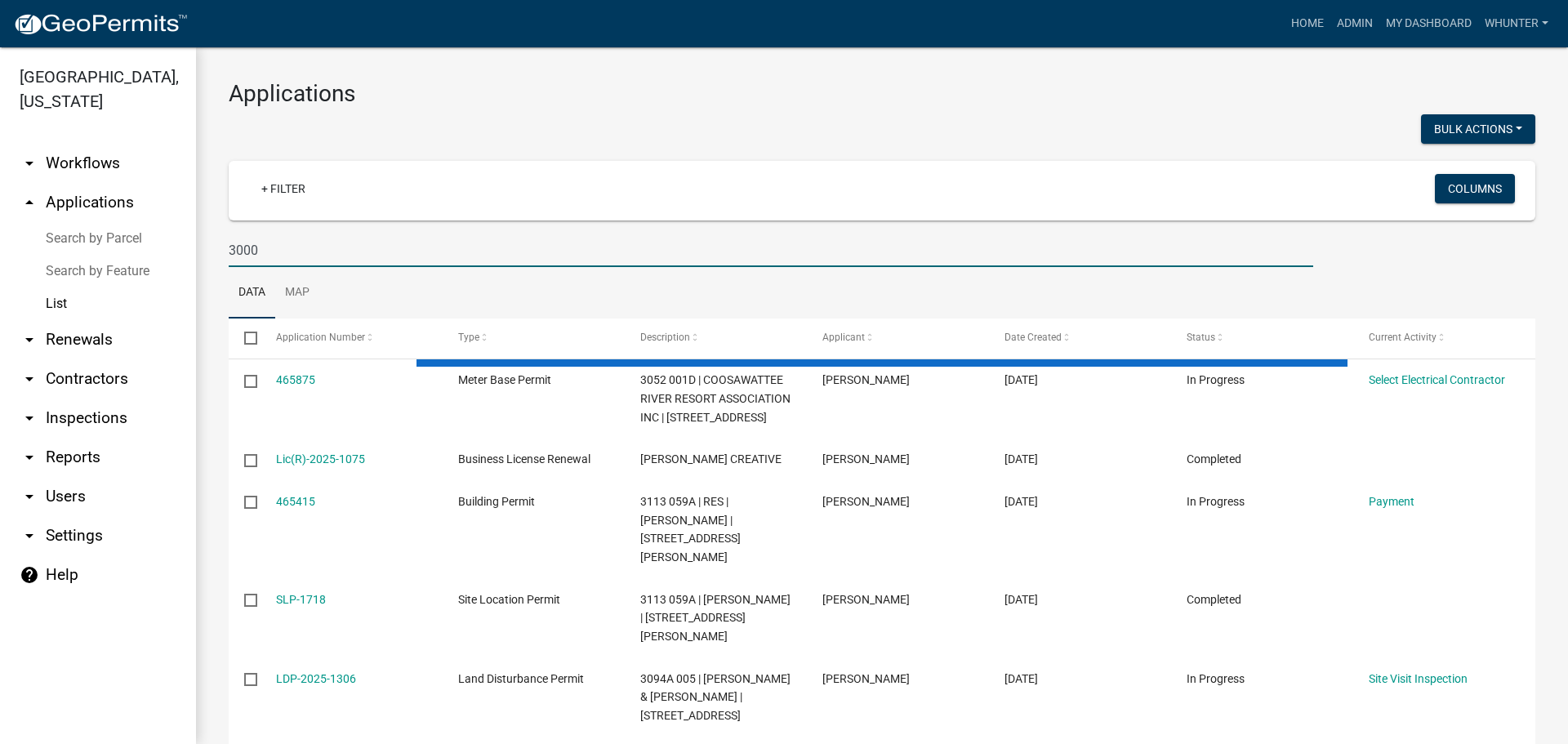
type input "3000"
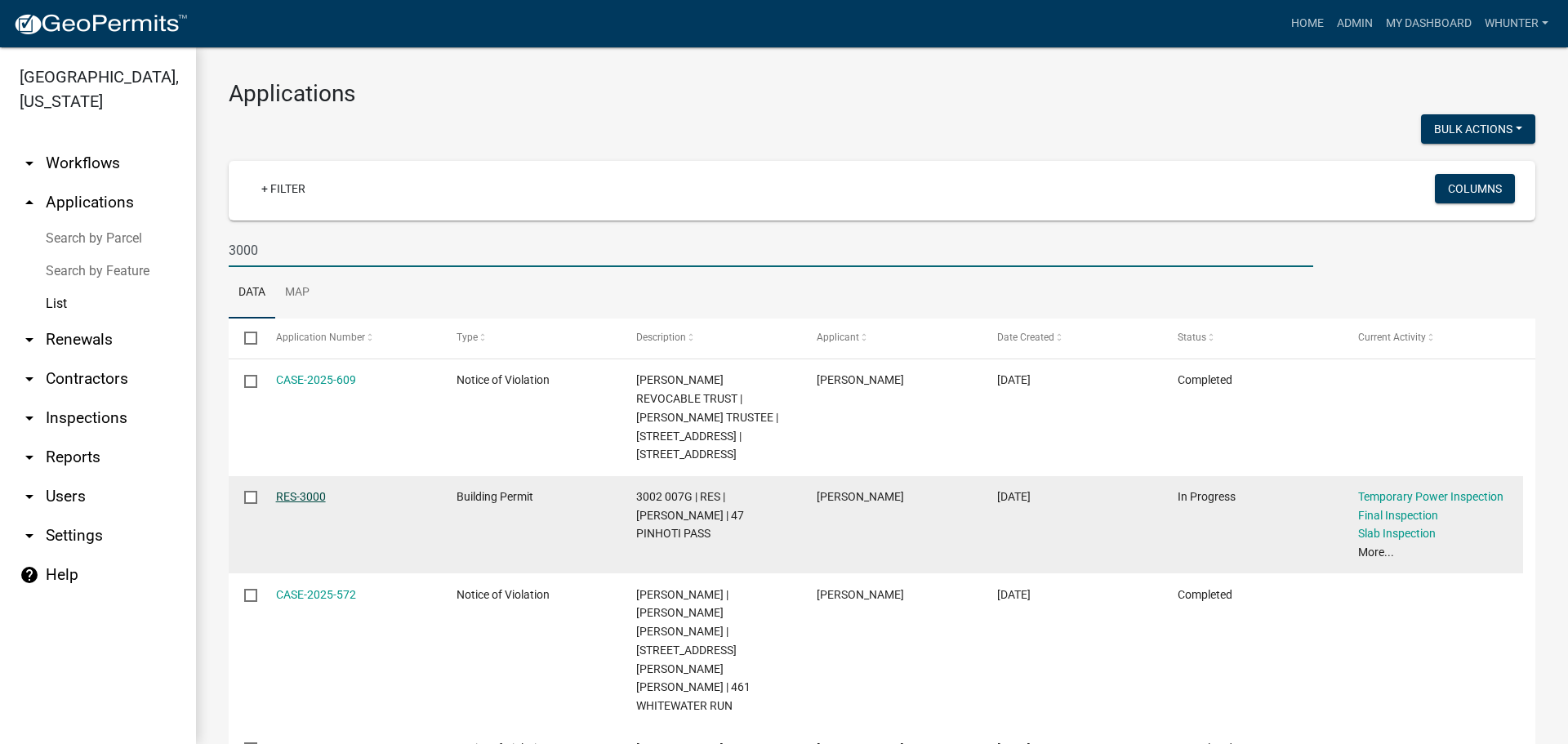
click at [303, 503] on link "RES-3000" at bounding box center [300, 496] width 49 height 13
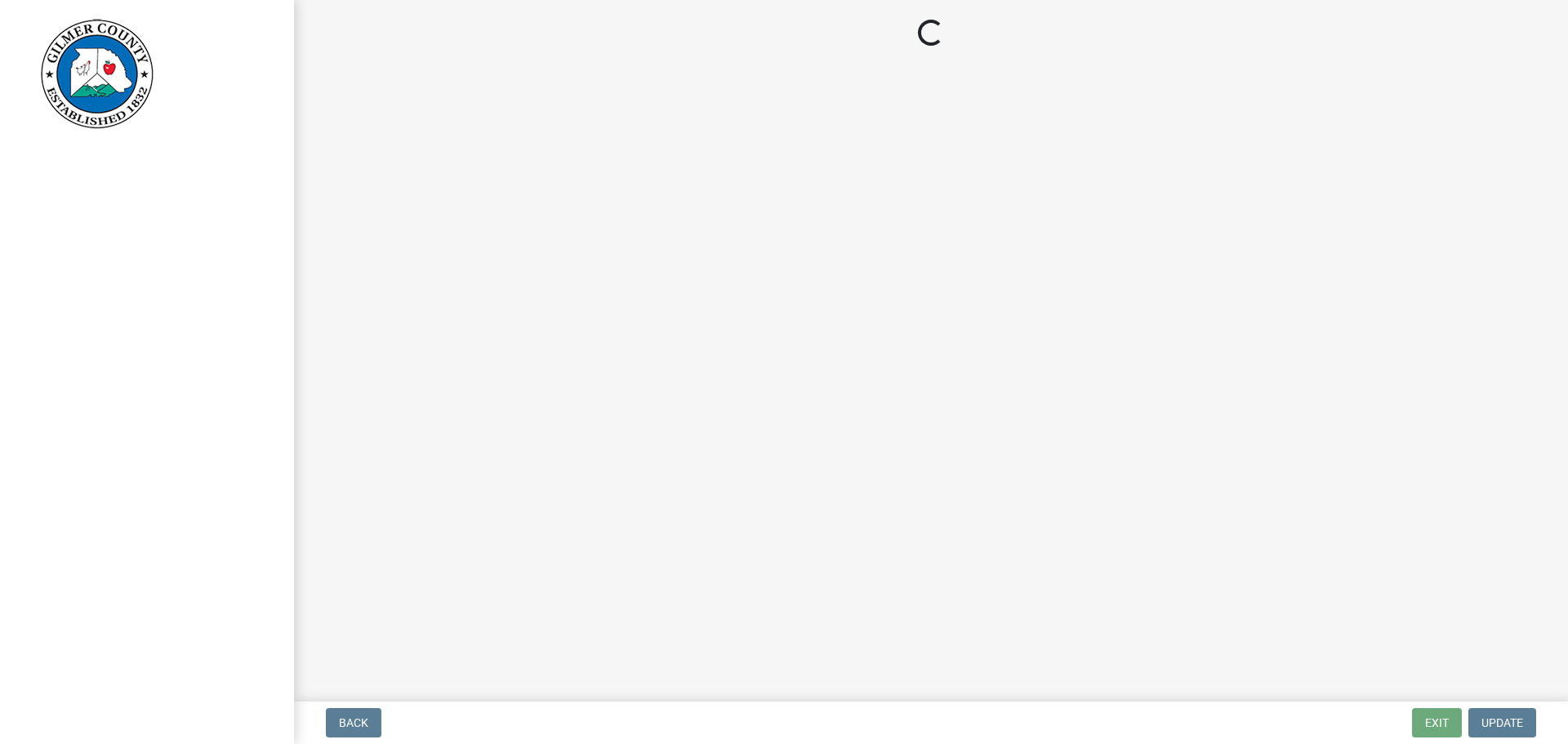
click at [330, 368] on main "Loading..." at bounding box center [931, 347] width 1274 height 695
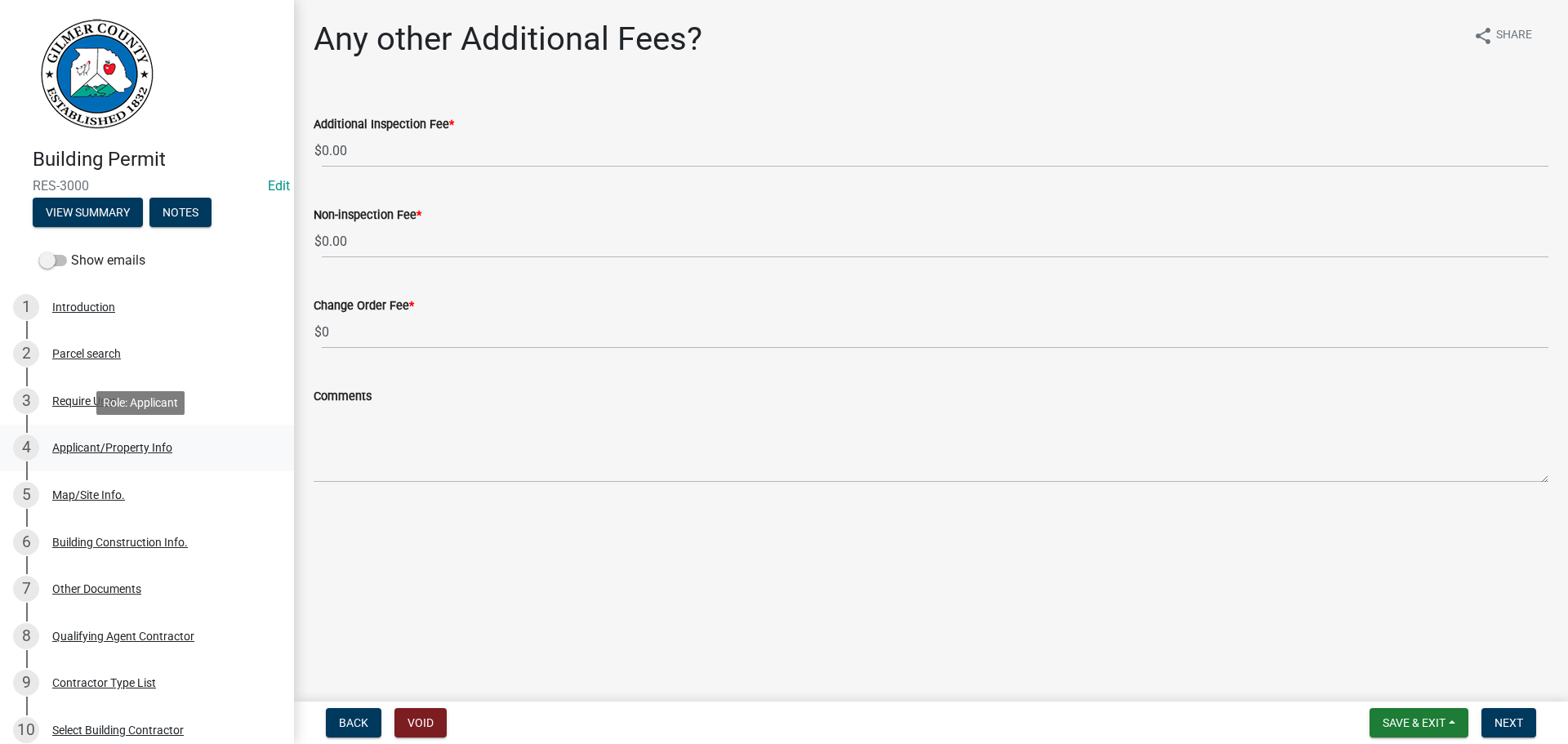
click at [119, 438] on div "4 Applicant/Property Info" at bounding box center [140, 447] width 254 height 26
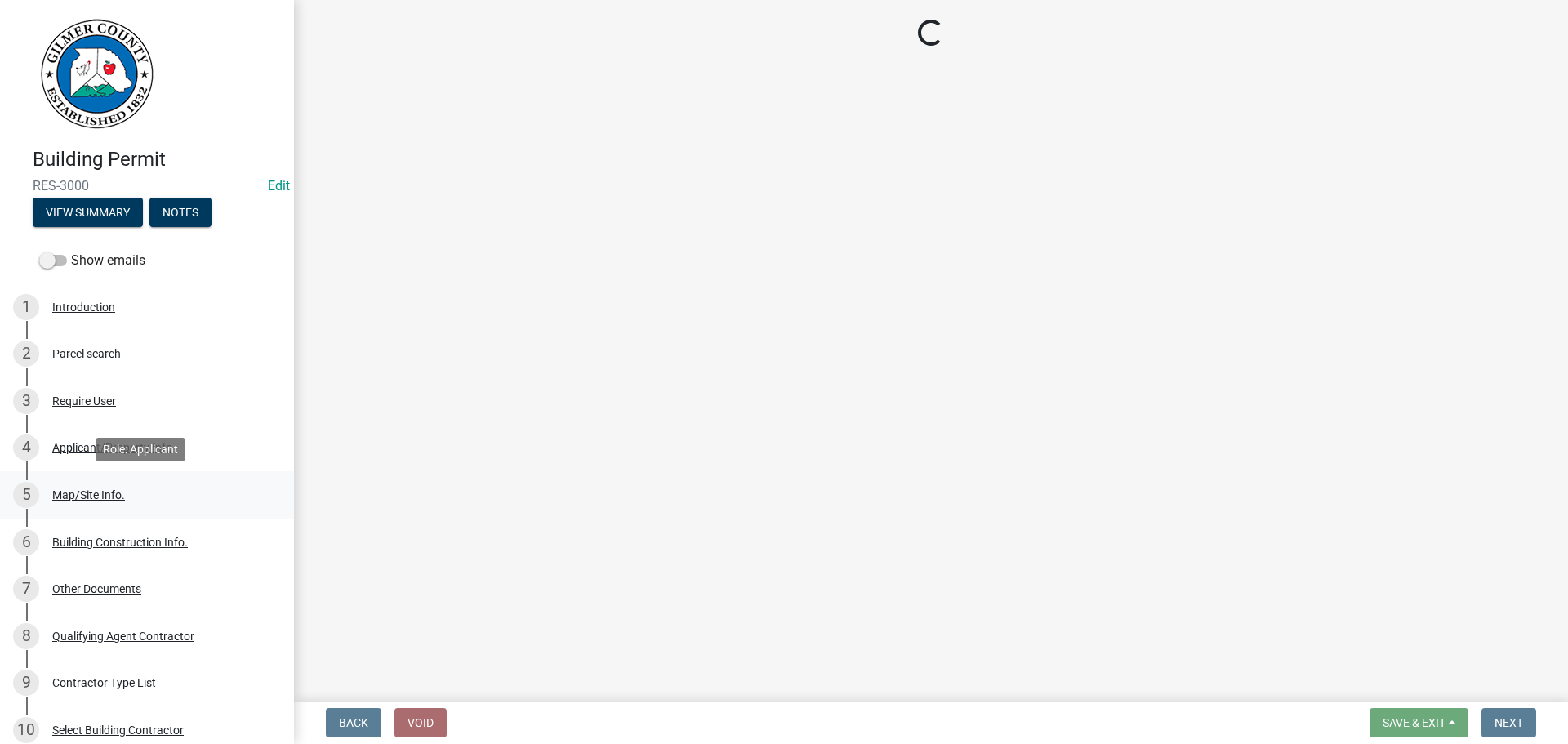
click at [109, 494] on div "Map/Site Info." at bounding box center [88, 494] width 73 height 12
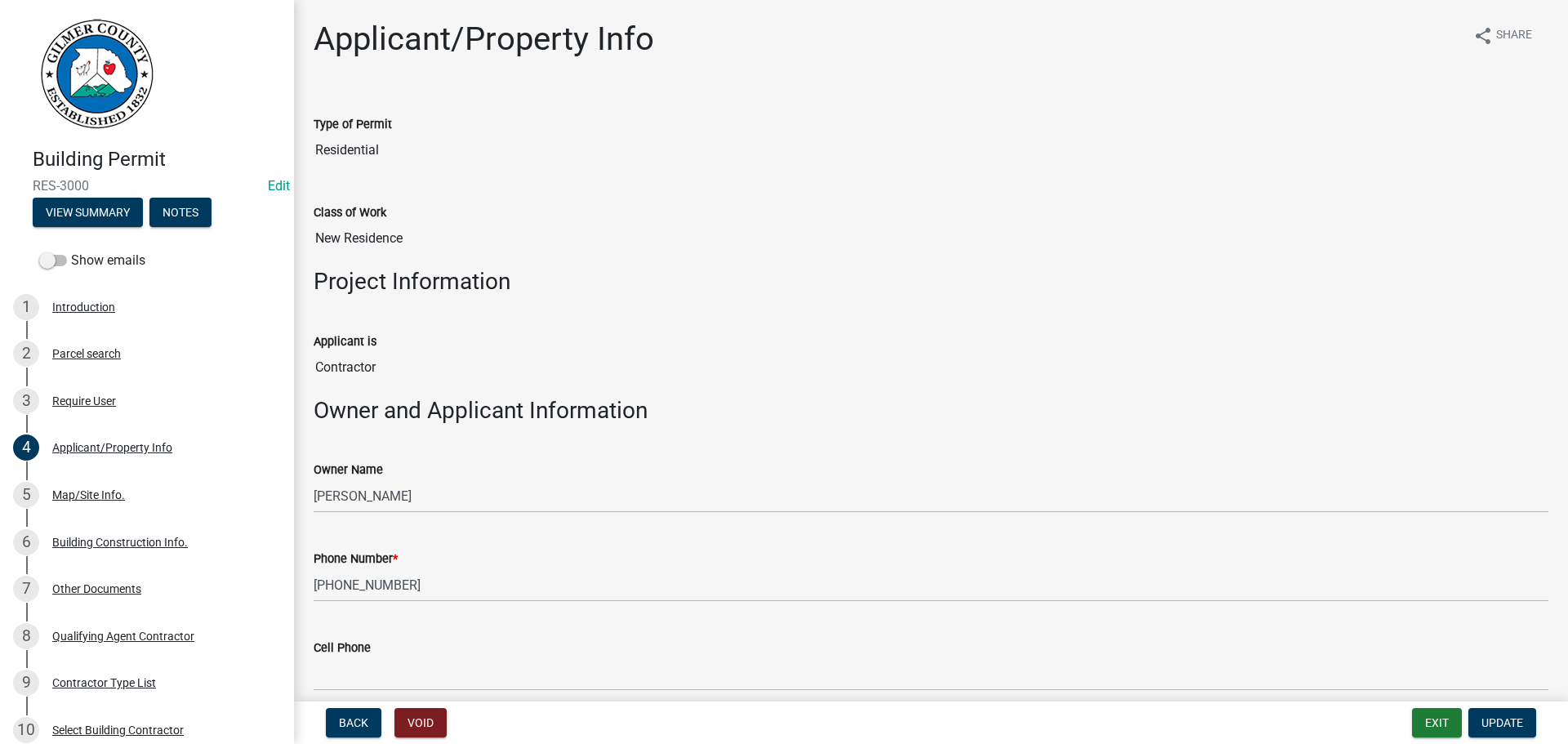
select select "6d3c22a4-bb85-4608-b1e4-8a8b34b9a216"
select select "92a37e23-3b7d-408e-b3c7-0afbe39b0942"
select select "c53c881c-384b-498d-8db1-c5ad9b2cb057"
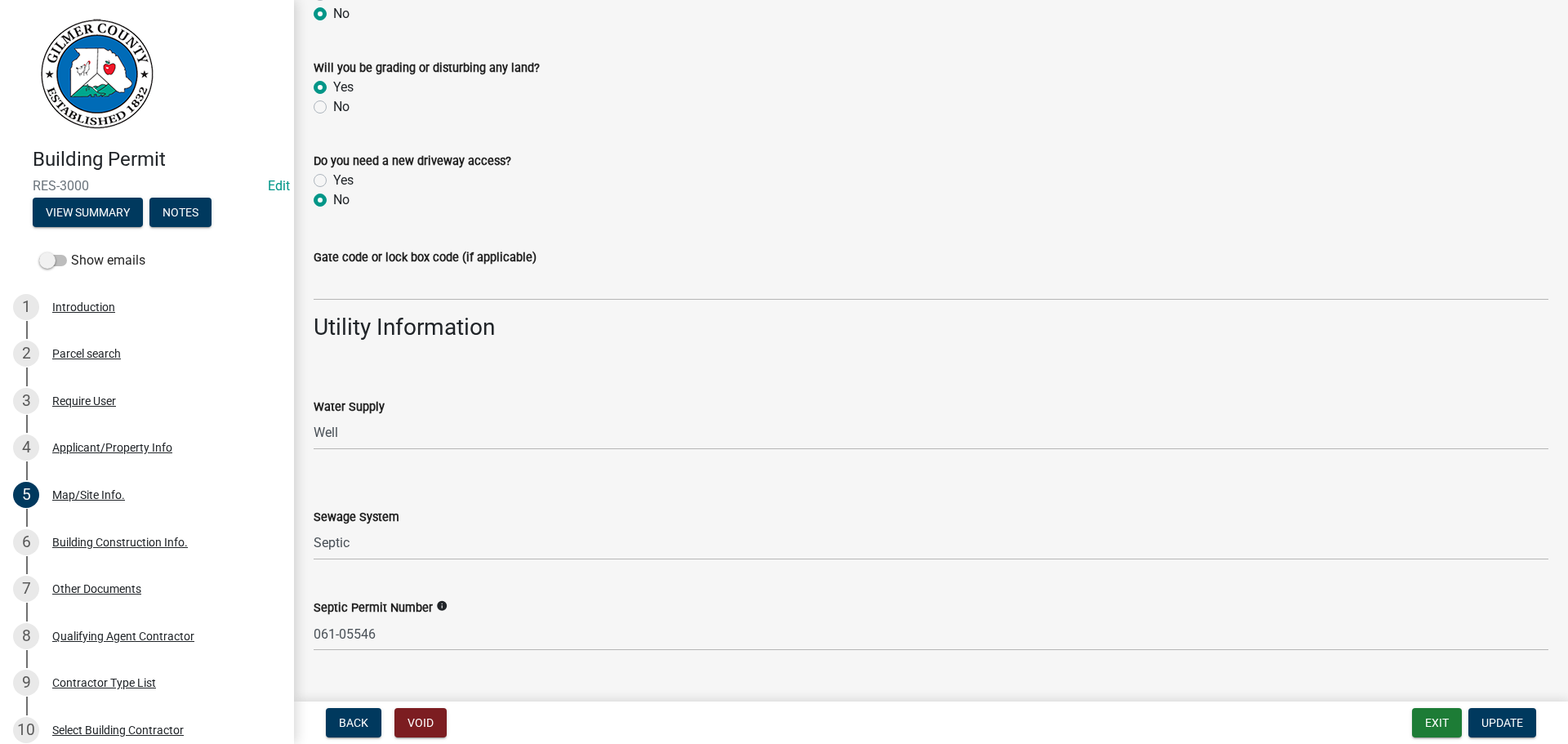
scroll to position [1330, 0]
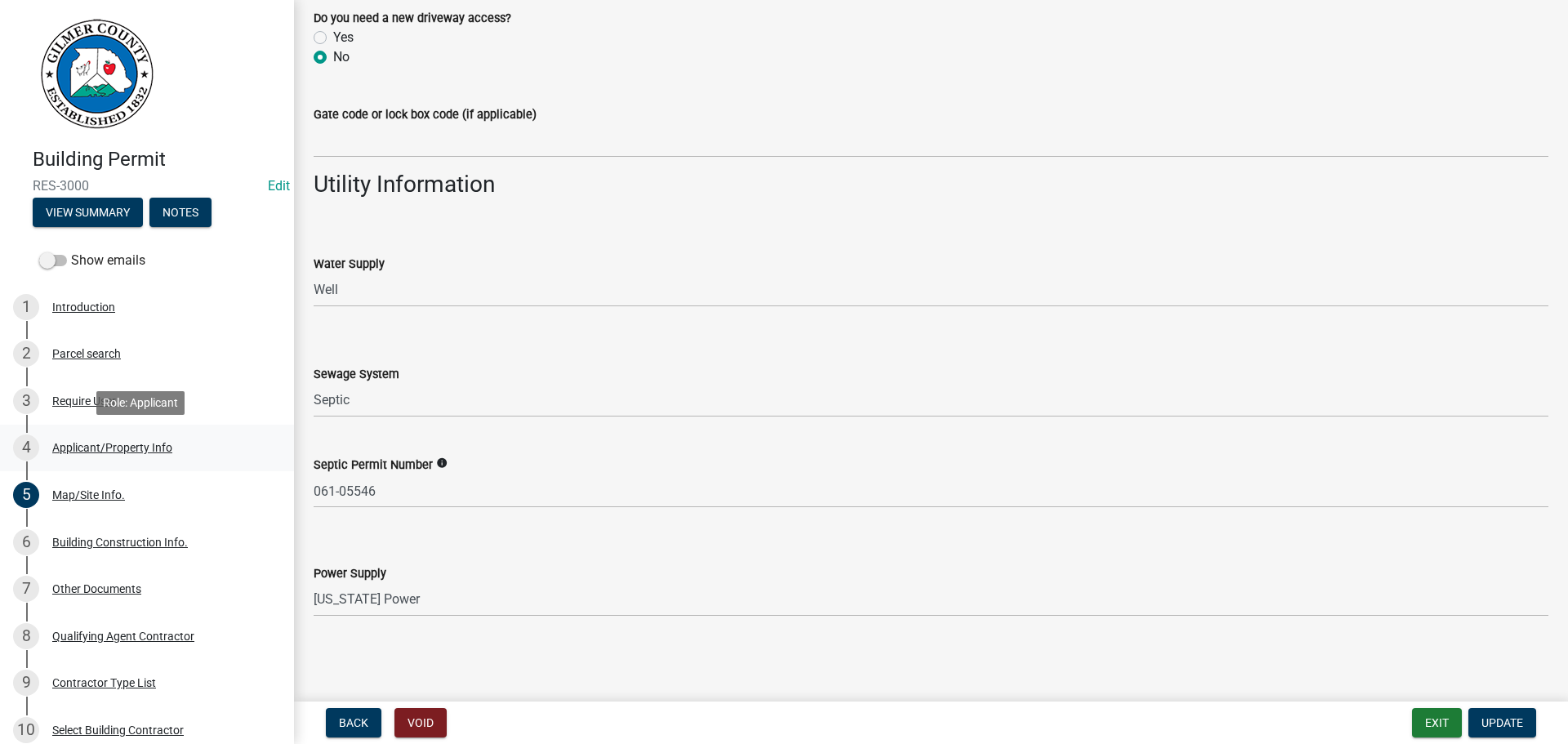
click at [176, 436] on div "4 Applicant/Property Info" at bounding box center [140, 447] width 254 height 26
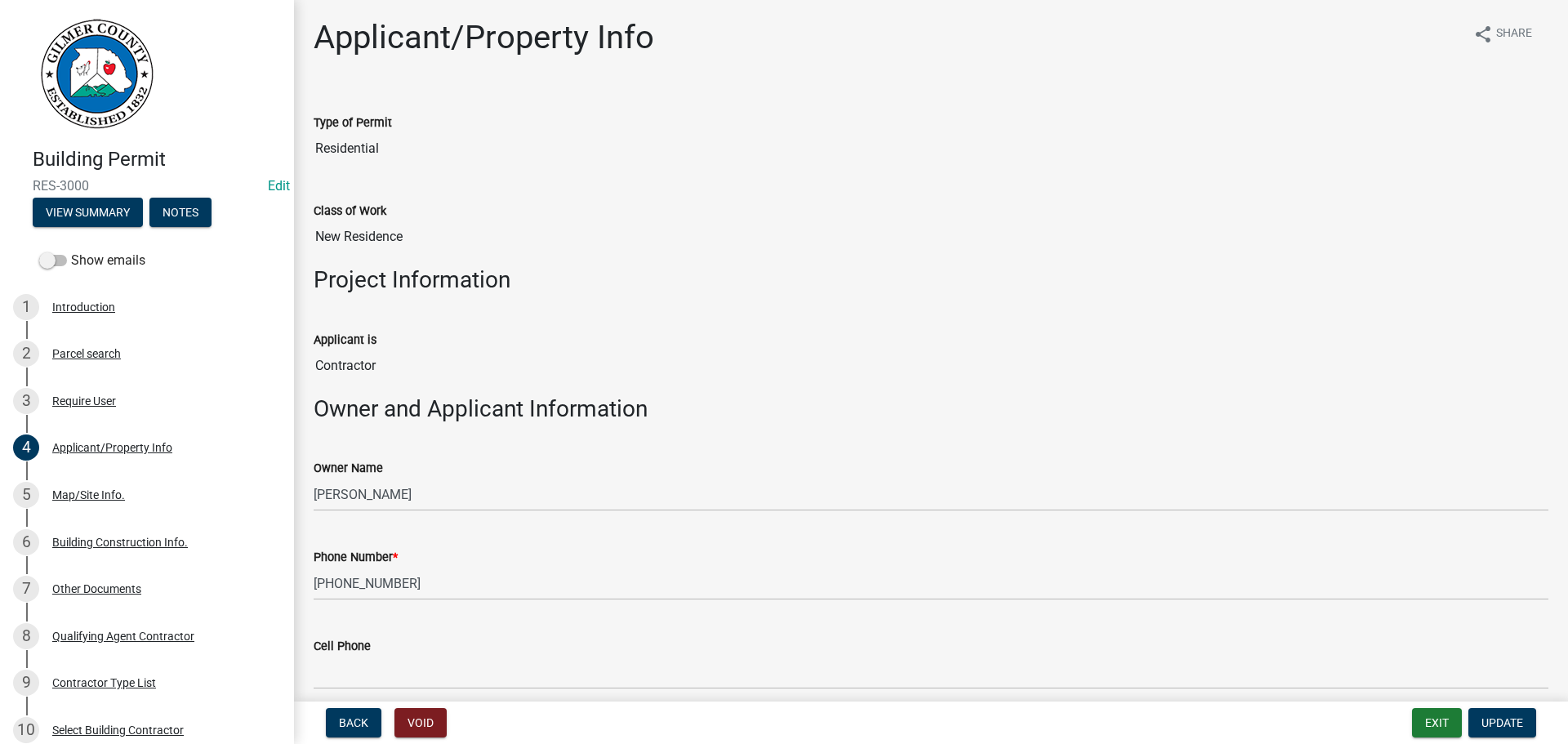
scroll to position [0, 0]
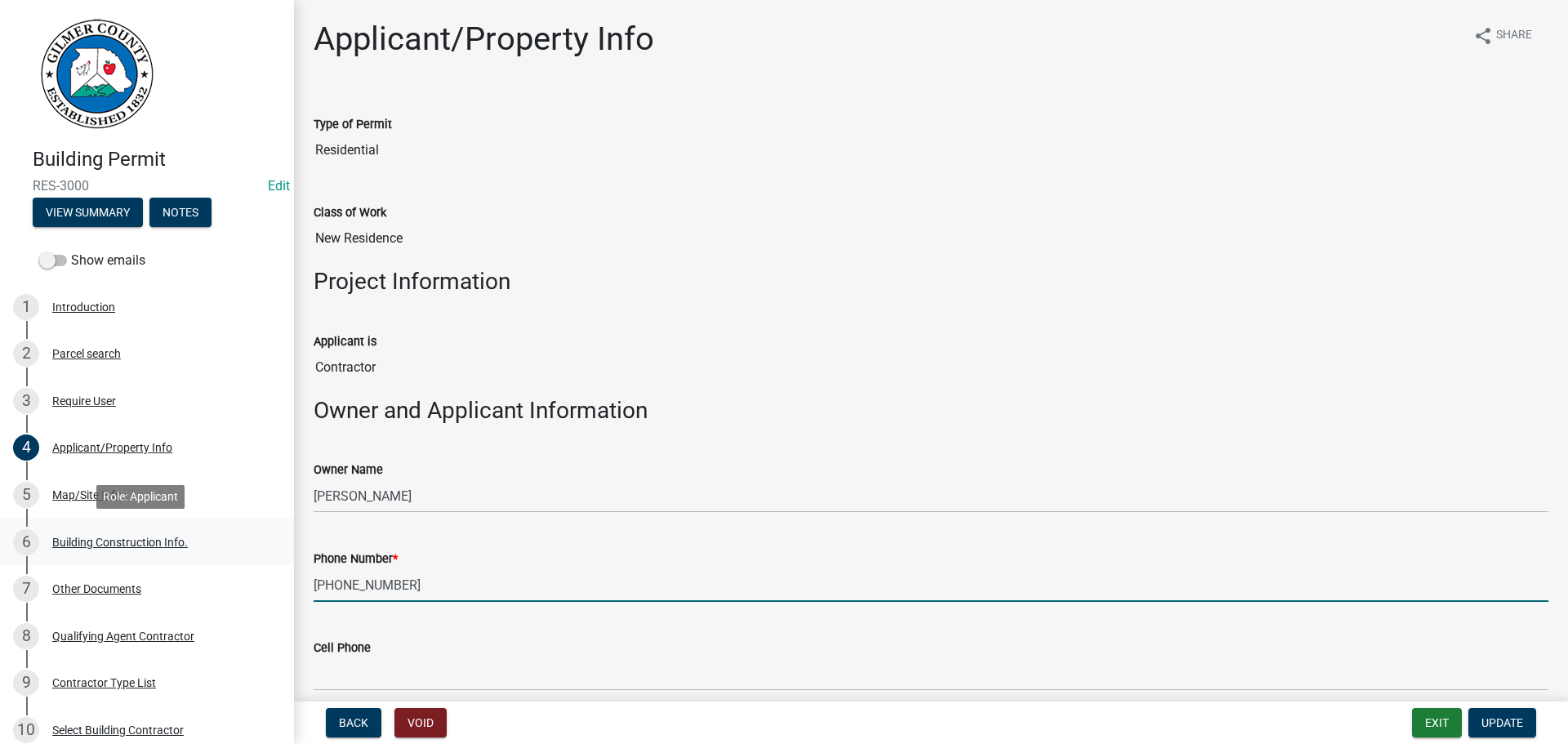
drag, startPoint x: 416, startPoint y: 578, endPoint x: 281, endPoint y: 564, distance: 135.7
click at [281, 564] on div "Building Permit RES-3000 Edit View Summary Notes Show emails 1 Introduction 2 P…" at bounding box center [784, 372] width 1568 height 744
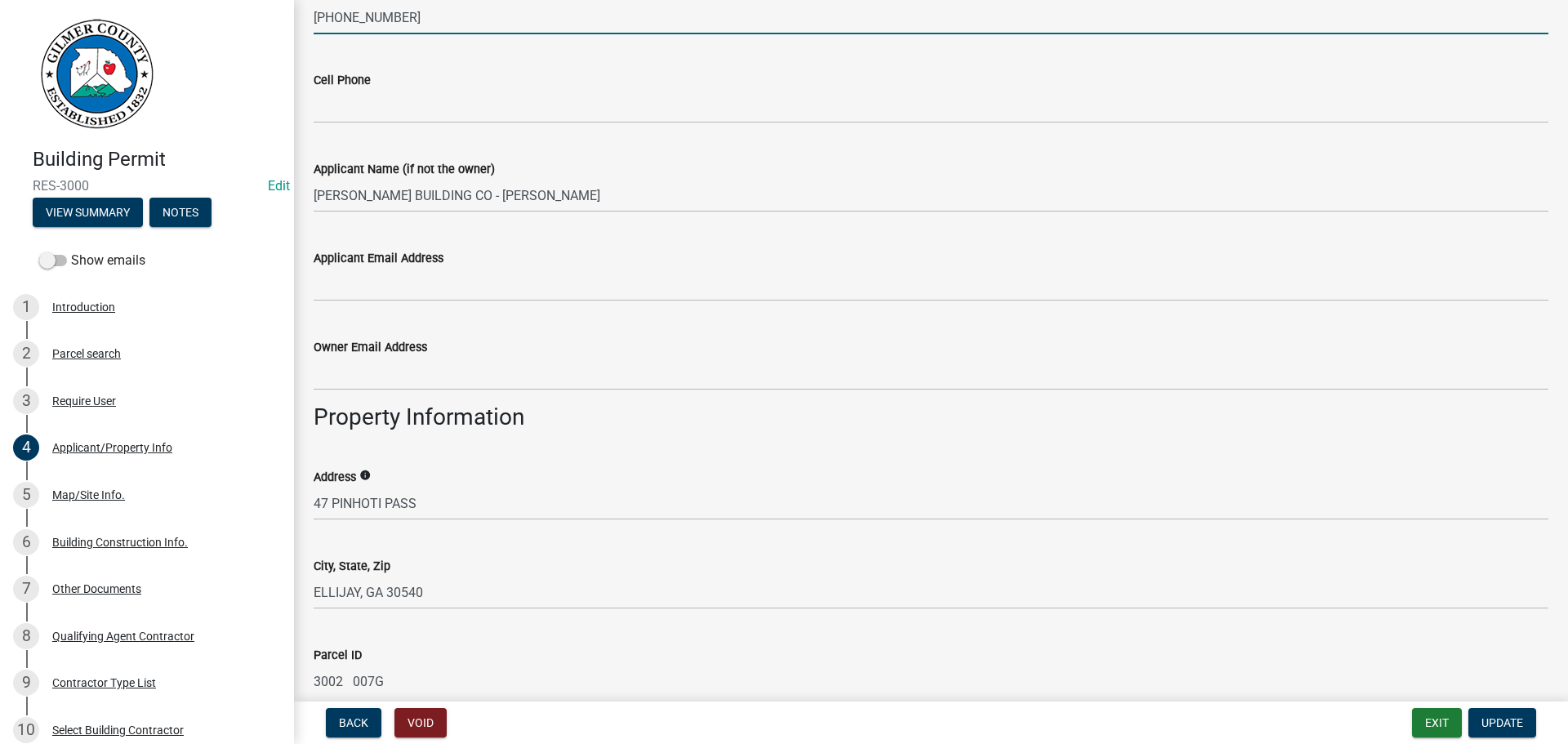
scroll to position [571, 0]
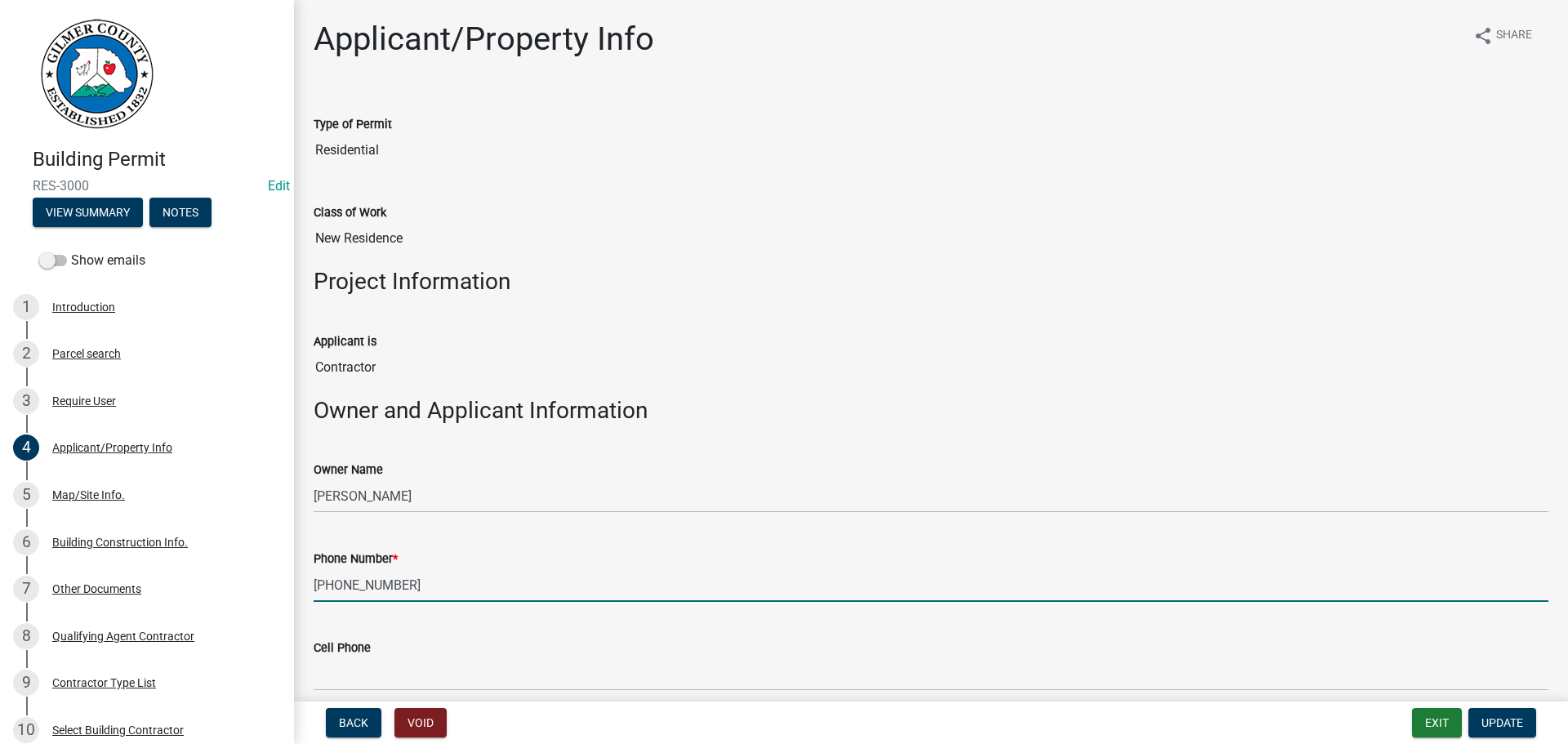
scroll to position [571, 0]
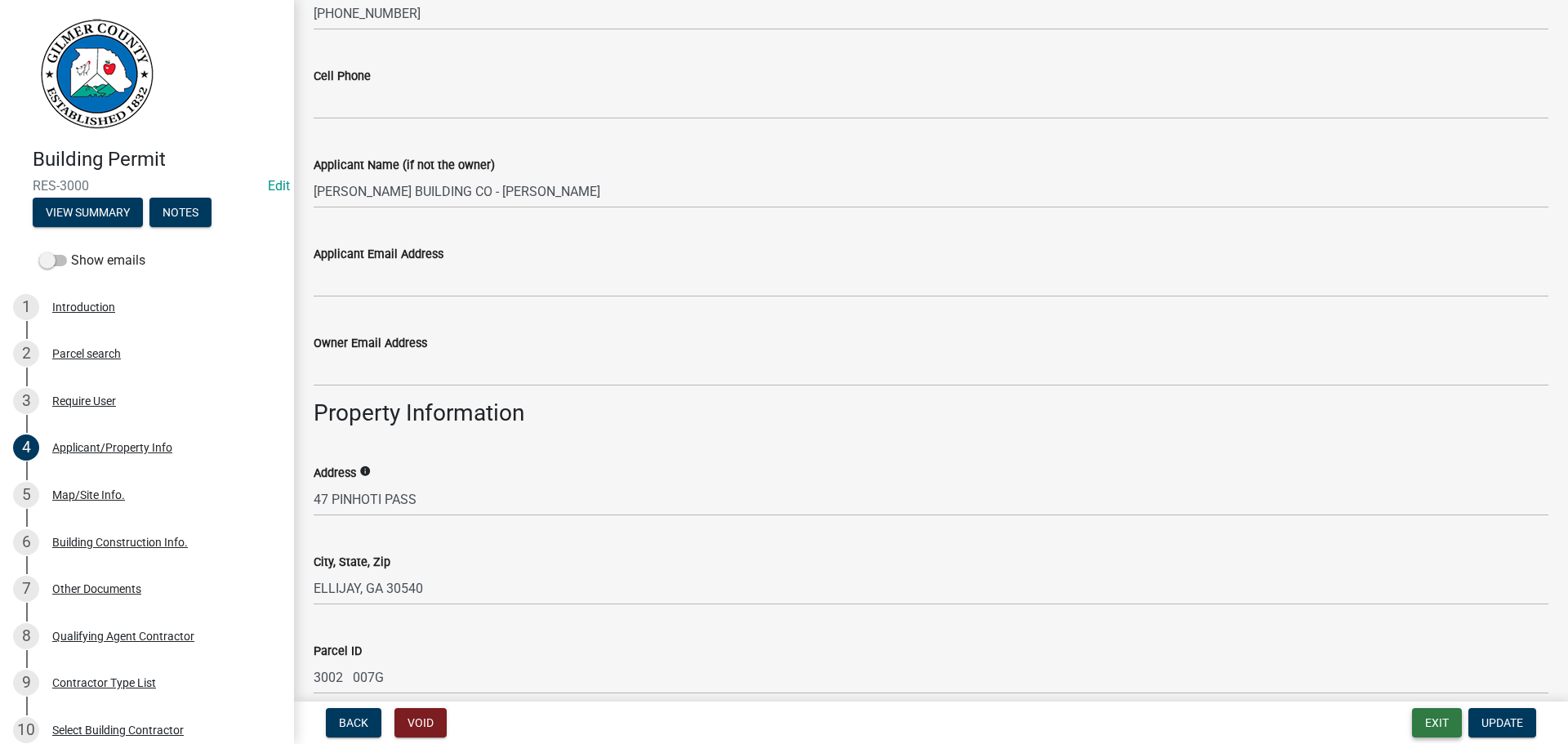
click at [1449, 720] on button "Exit" at bounding box center [1437, 722] width 49 height 30
